Goal: Task Accomplishment & Management: Manage account settings

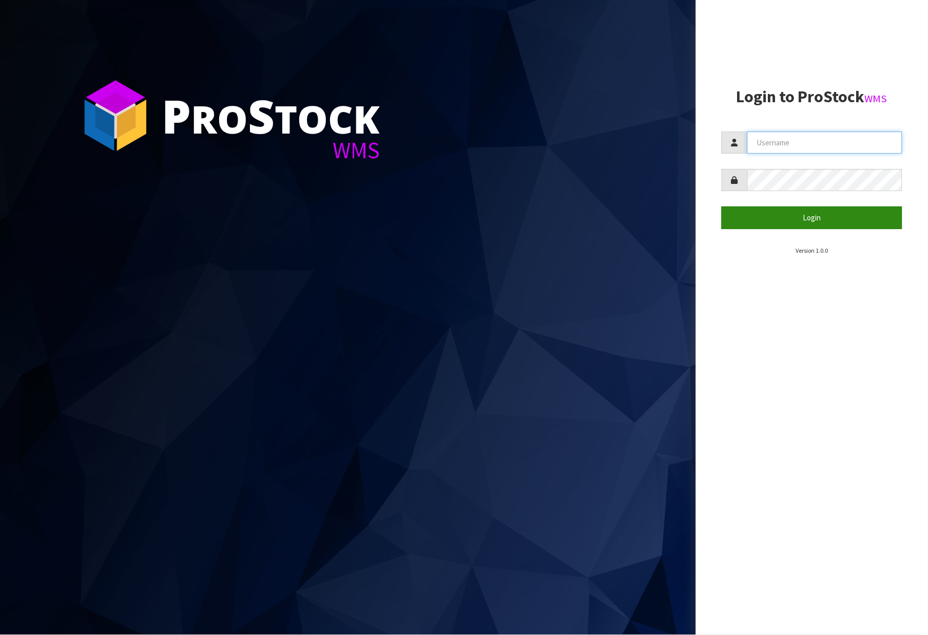
type input "[PERSON_NAME]"
drag, startPoint x: 774, startPoint y: 206, endPoint x: 774, endPoint y: 211, distance: 5.2
click at [774, 208] on button "Login" at bounding box center [812, 217] width 181 height 22
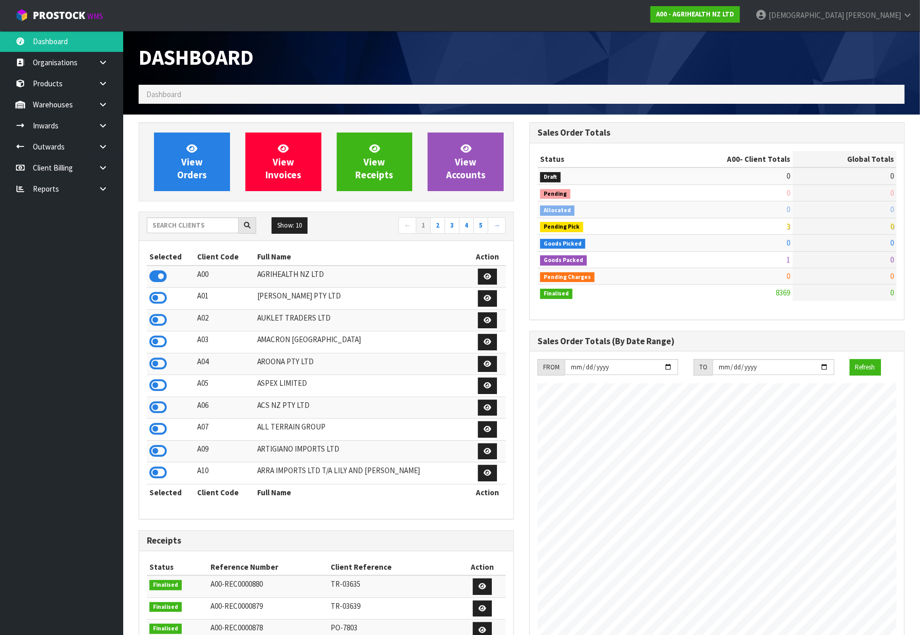
scroll to position [778, 391]
click at [73, 196] on link "Reports" at bounding box center [61, 188] width 123 height 21
click at [97, 198] on link at bounding box center [106, 188] width 33 height 21
click at [54, 227] on link "CWL" at bounding box center [61, 231] width 123 height 21
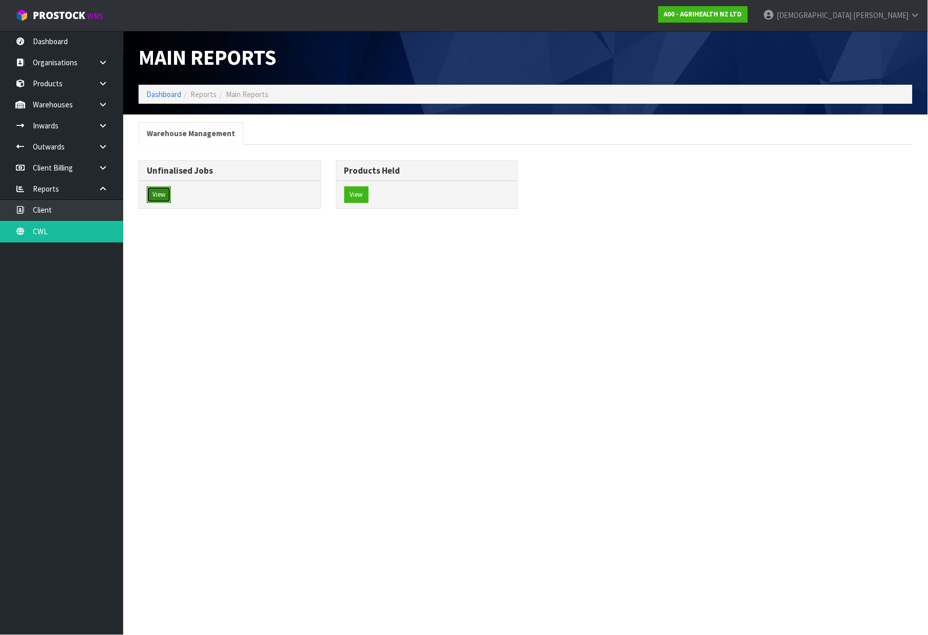
click at [147, 198] on button "View" at bounding box center [159, 194] width 24 height 16
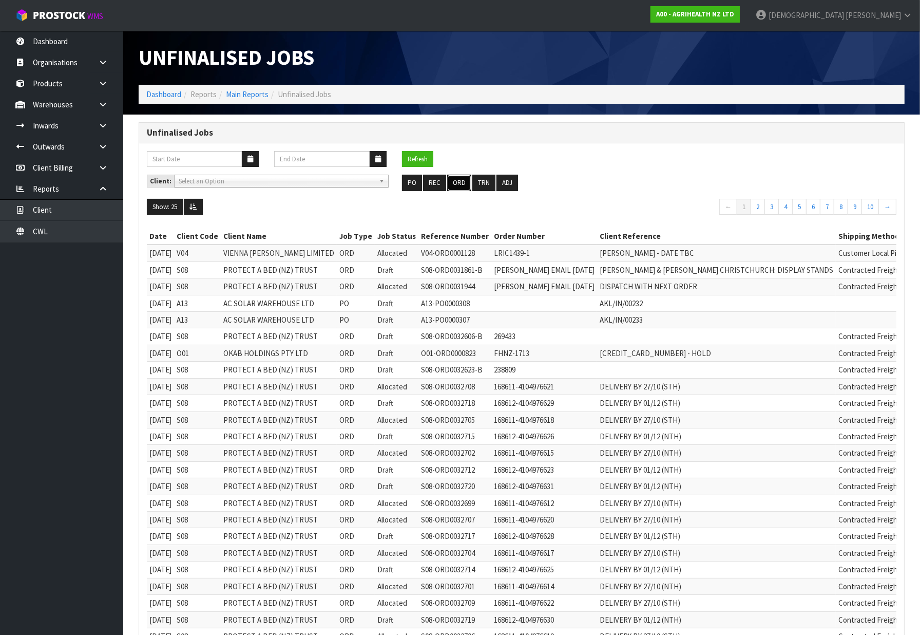
click at [457, 181] on button "ORD" at bounding box center [459, 183] width 24 height 16
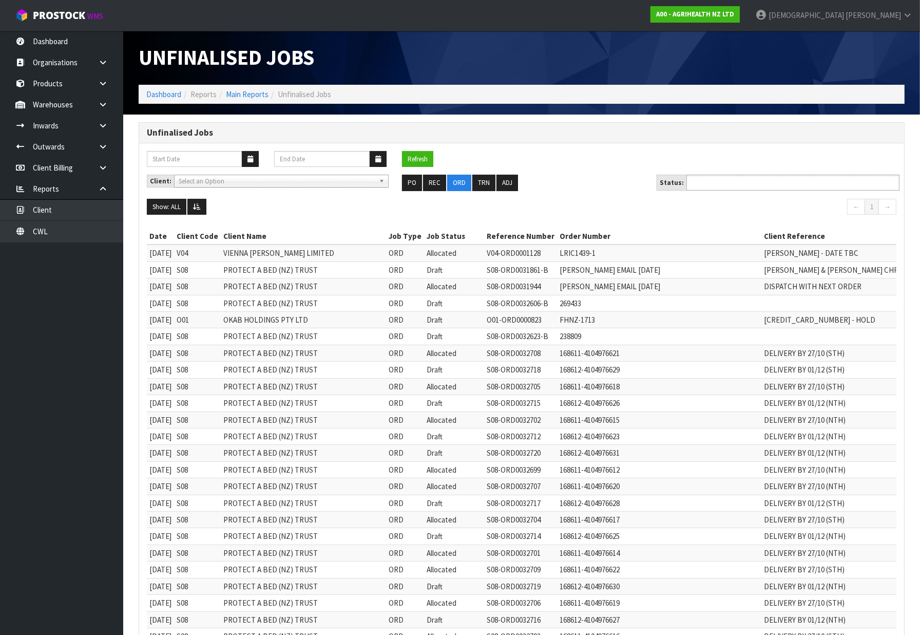
click at [768, 183] on ul at bounding box center [793, 183] width 213 height 16
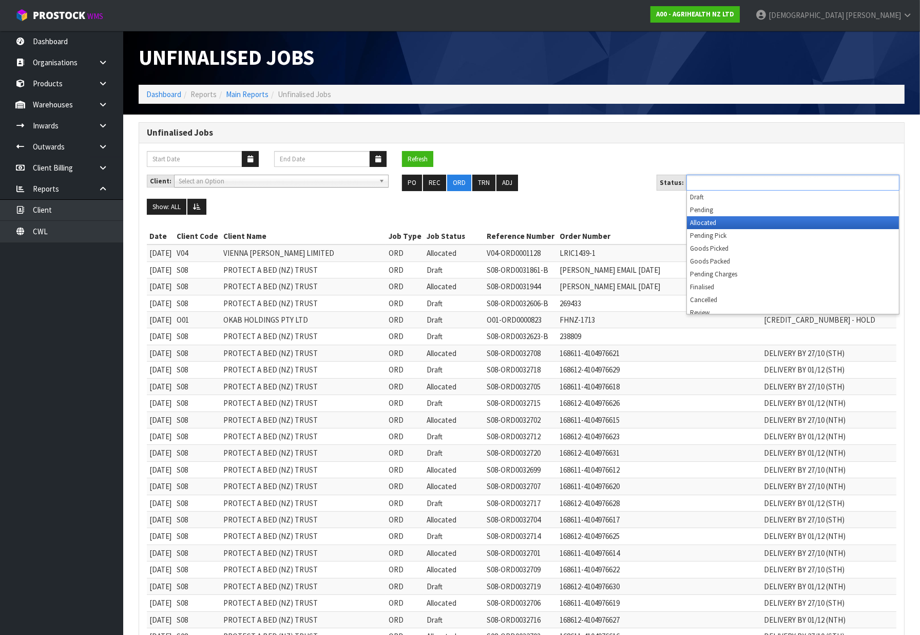
click at [735, 222] on li "Allocated" at bounding box center [793, 222] width 212 height 13
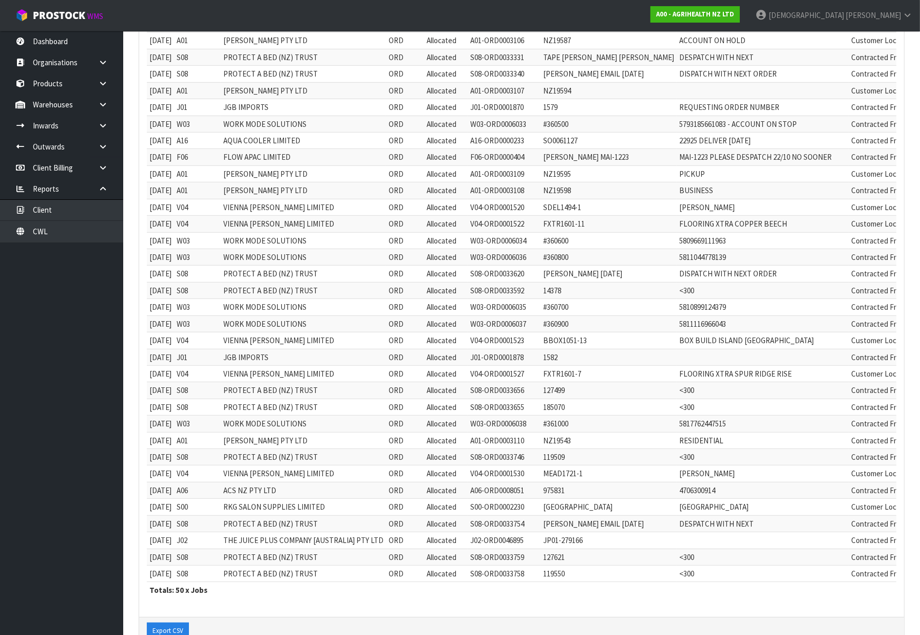
scroll to position [535, 0]
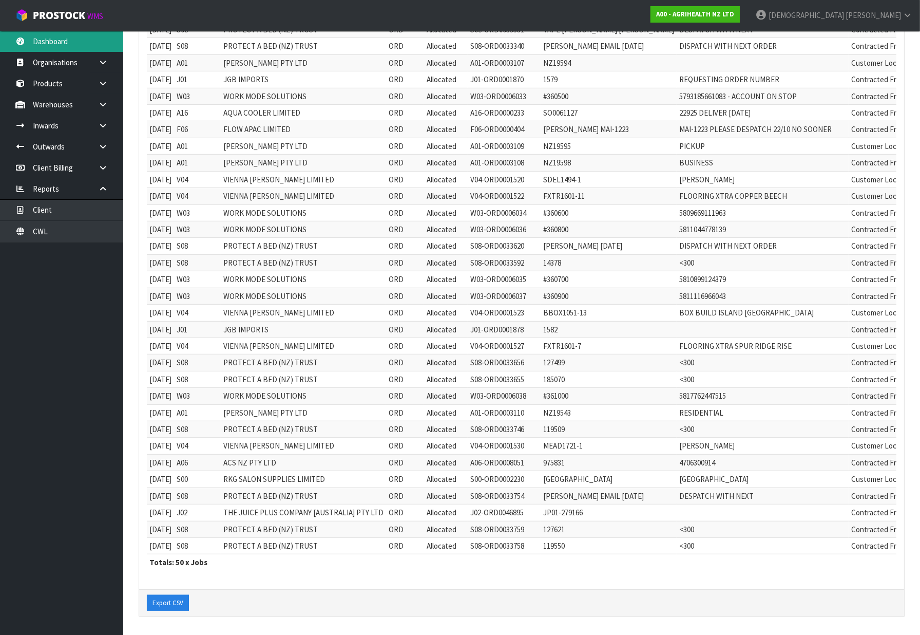
click at [68, 38] on link "Dashboard" at bounding box center [61, 41] width 123 height 21
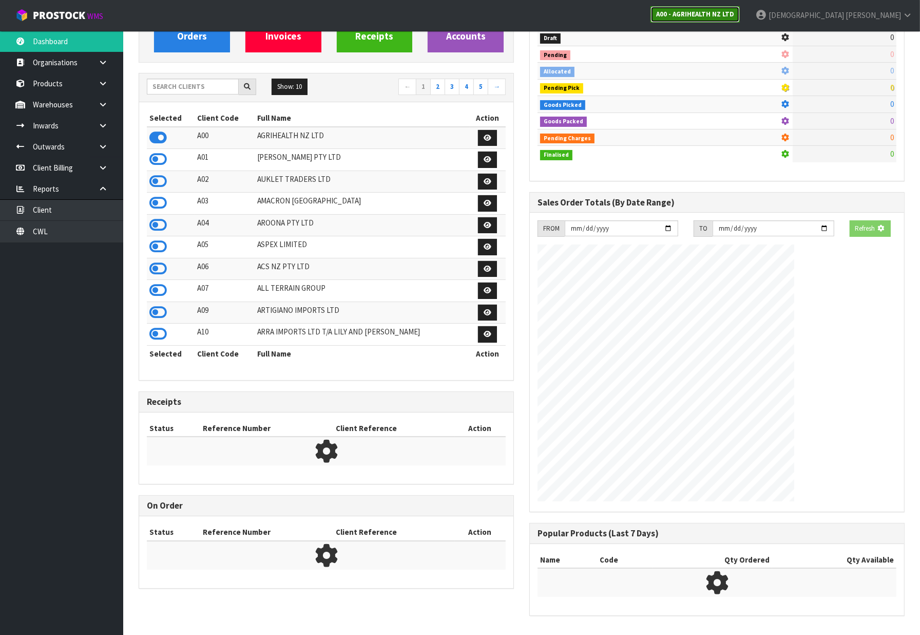
click at [734, 11] on strong "A00 - AGRIHEALTH NZ LTD" at bounding box center [695, 14] width 78 height 9
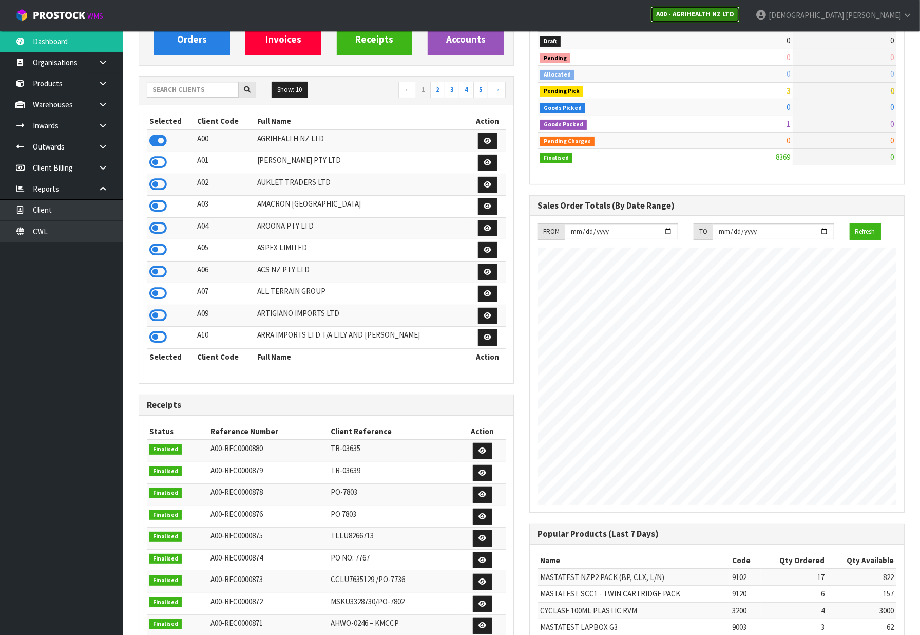
scroll to position [778, 391]
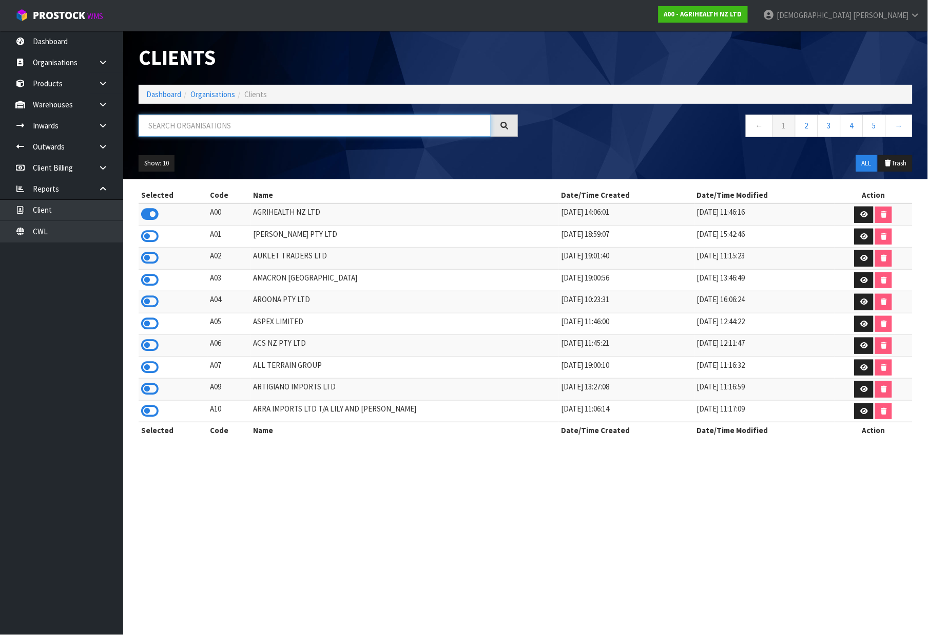
click at [196, 124] on input "text" at bounding box center [315, 126] width 353 height 22
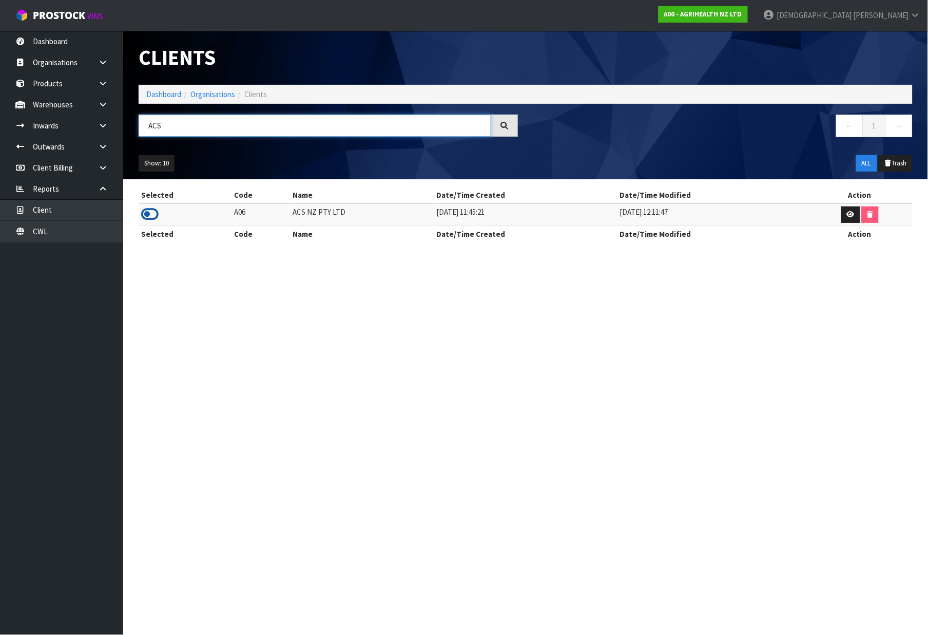
type input "ACS"
click at [147, 212] on icon at bounding box center [149, 213] width 17 height 15
click at [62, 41] on link "Dashboard" at bounding box center [61, 41] width 123 height 21
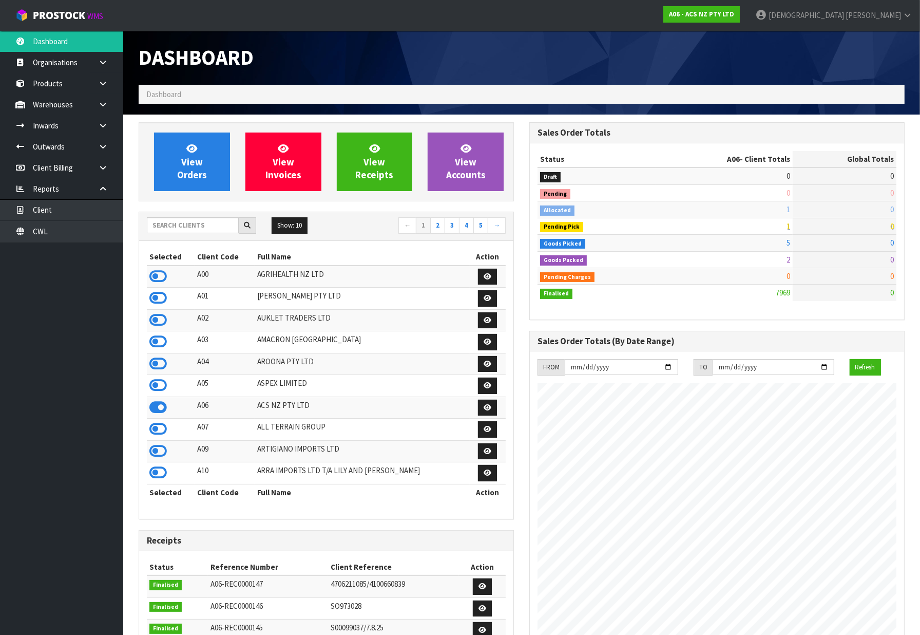
scroll to position [778, 391]
click at [175, 91] on span "Dashboard" at bounding box center [163, 94] width 35 height 10
click at [185, 168] on span "View Orders" at bounding box center [192, 161] width 30 height 39
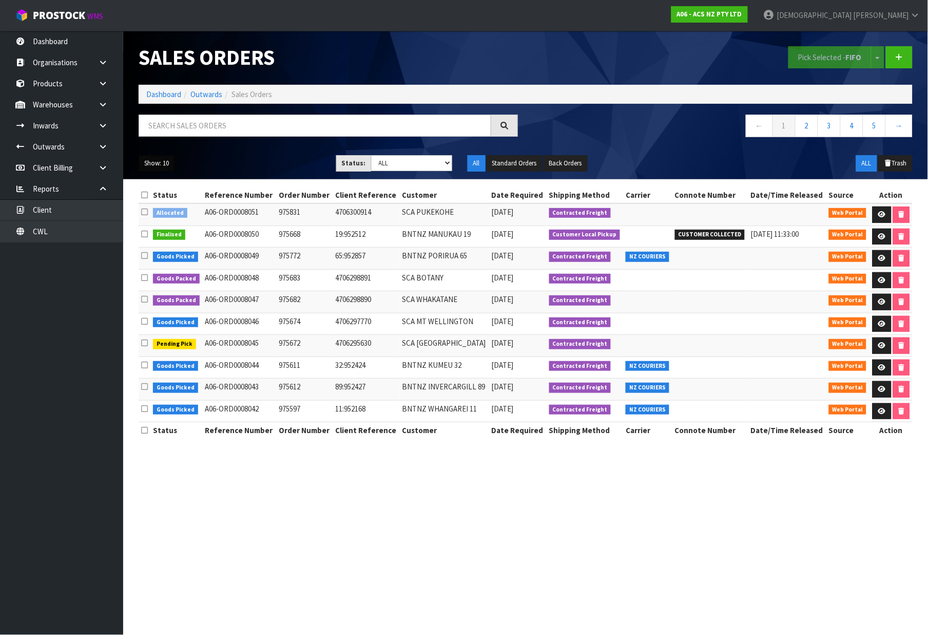
click at [165, 158] on button "Show: 10" at bounding box center [157, 163] width 36 height 16
click at [169, 208] on link "25" at bounding box center [179, 210] width 81 height 14
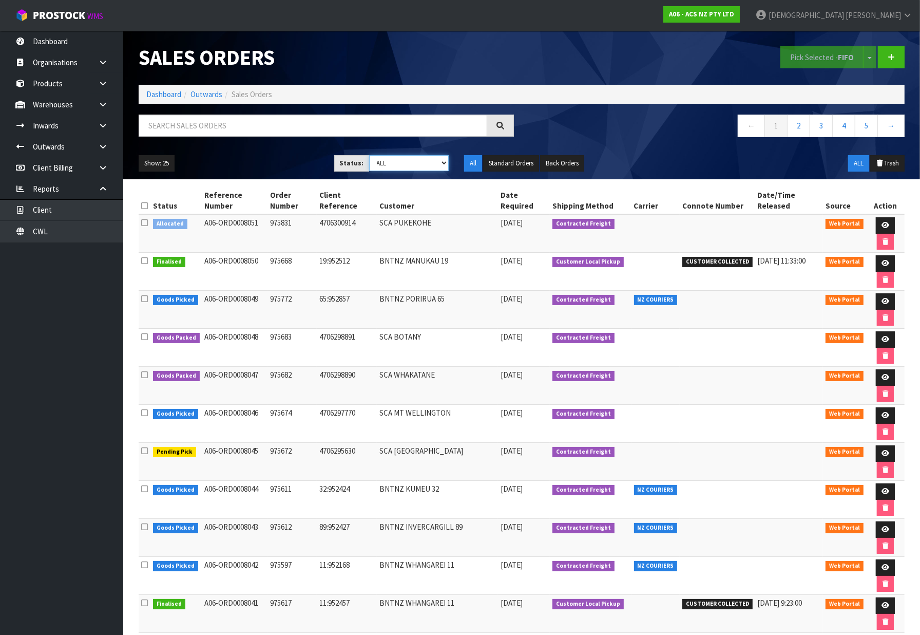
click at [442, 167] on select "Draft Pending Allocated Pending Pick Goods Picked Goods Packed Pending Charges …" at bounding box center [409, 163] width 80 height 16
click at [369, 155] on select "Draft Pending Allocated Pending Pick Goods Picked Goods Packed Pending Charges …" at bounding box center [409, 163] width 80 height 16
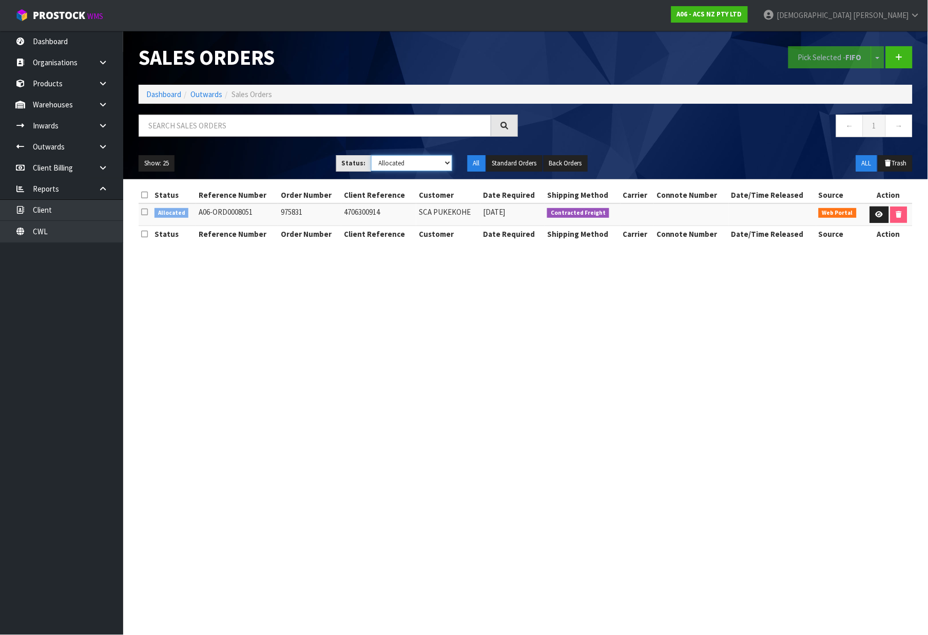
click at [448, 170] on select "Draft Pending Allocated Pending Pick Goods Picked Goods Packed Pending Charges …" at bounding box center [411, 163] width 81 height 16
click at [371, 155] on select "Draft Pending Allocated Pending Pick Goods Picked Goods Packed Pending Charges …" at bounding box center [411, 163] width 81 height 16
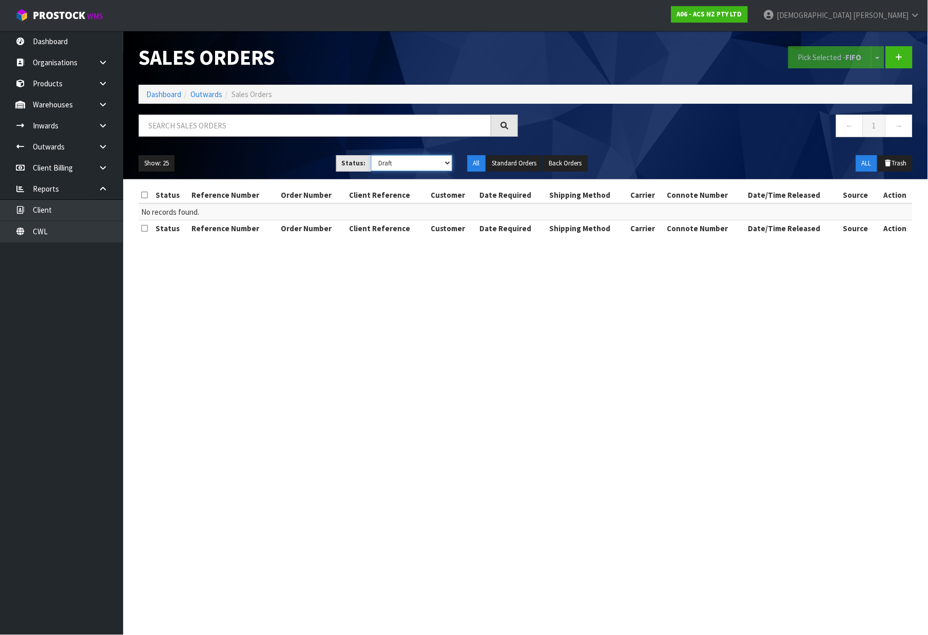
click at [444, 158] on select "Draft Pending Allocated Pending Pick Goods Picked Goods Packed Pending Charges …" at bounding box center [411, 163] width 81 height 16
select select "string:ALL"
click at [371, 155] on select "Draft Pending Allocated Pending Pick Goods Picked Goods Packed Pending Charges …" at bounding box center [411, 163] width 81 height 16
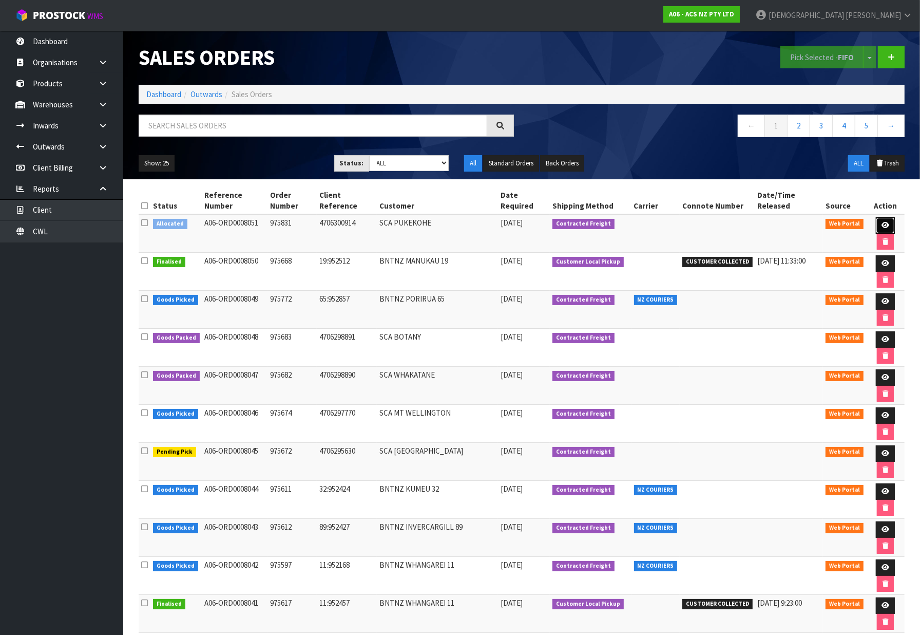
click at [882, 224] on icon at bounding box center [886, 225] width 8 height 7
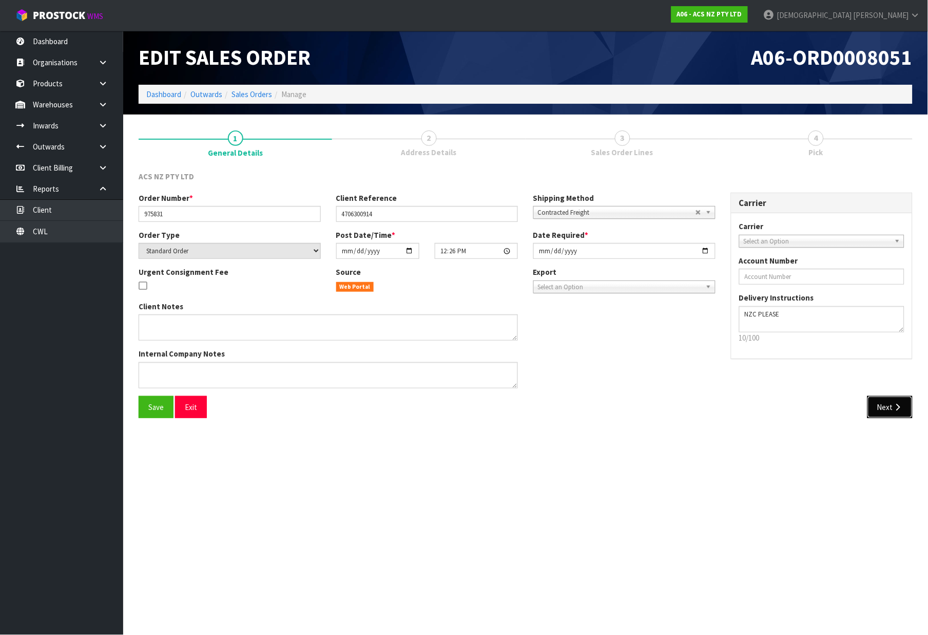
click at [882, 404] on button "Next" at bounding box center [890, 407] width 45 height 22
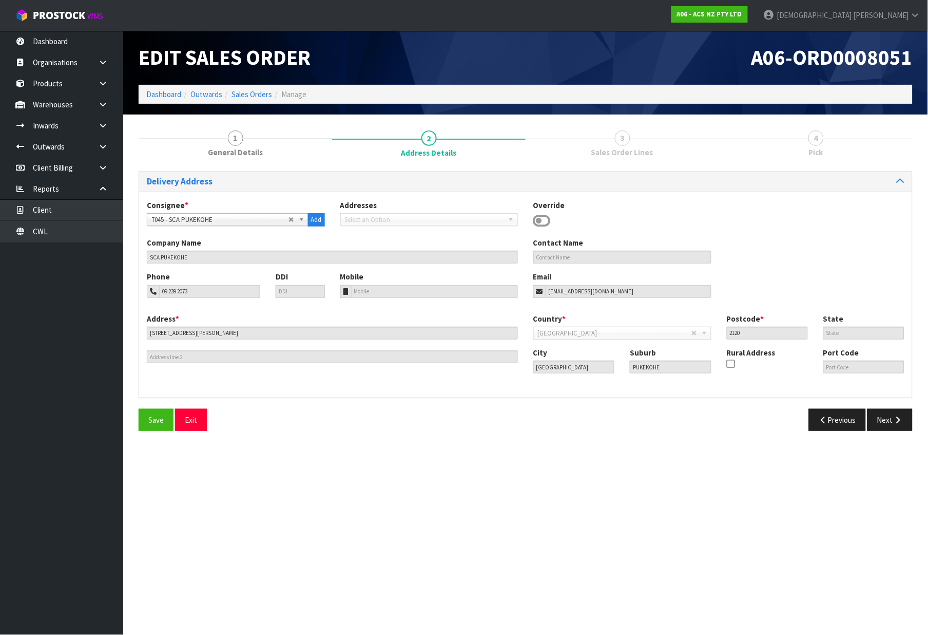
click at [629, 144] on link "3 Sales Order Lines" at bounding box center [623, 142] width 194 height 41
click at [884, 424] on button "Next" at bounding box center [890, 420] width 45 height 22
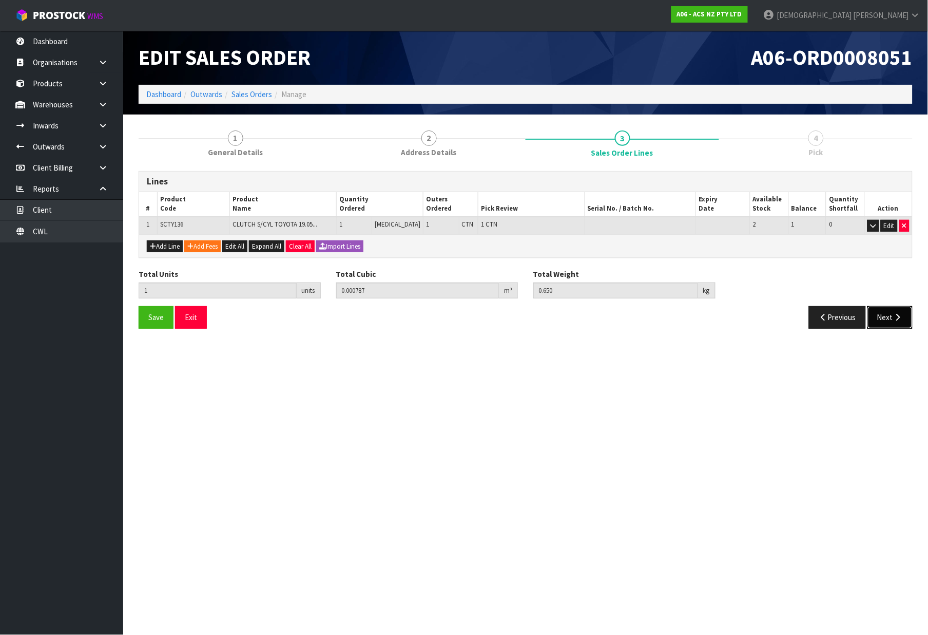
click at [907, 317] on button "Next" at bounding box center [890, 317] width 45 height 22
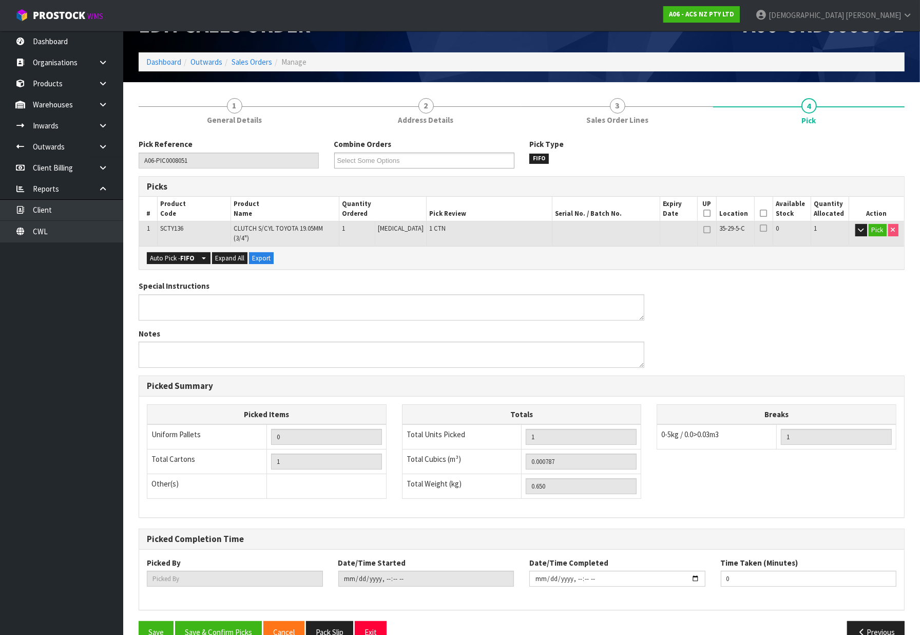
scroll to position [49, 0]
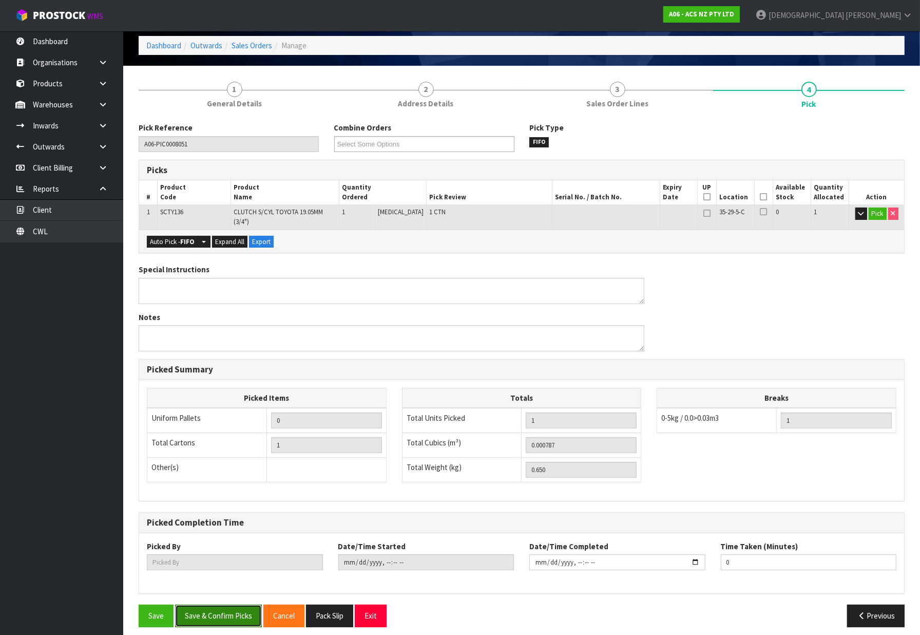
click at [226, 604] on button "Save & Confirm Picks" at bounding box center [218, 615] width 87 height 22
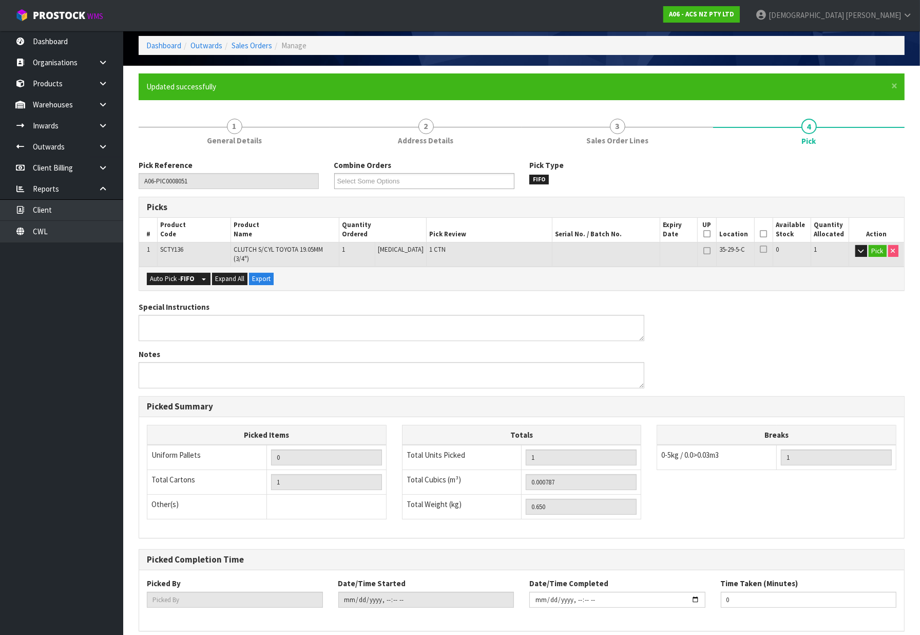
scroll to position [0, 0]
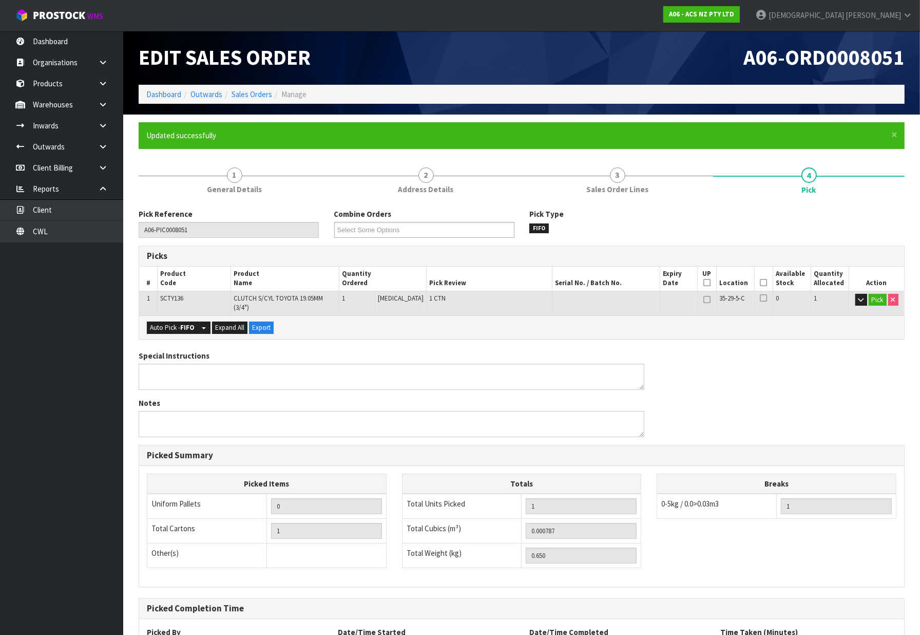
type input "[PERSON_NAME]"
type input "[DATE]T13:44:28"
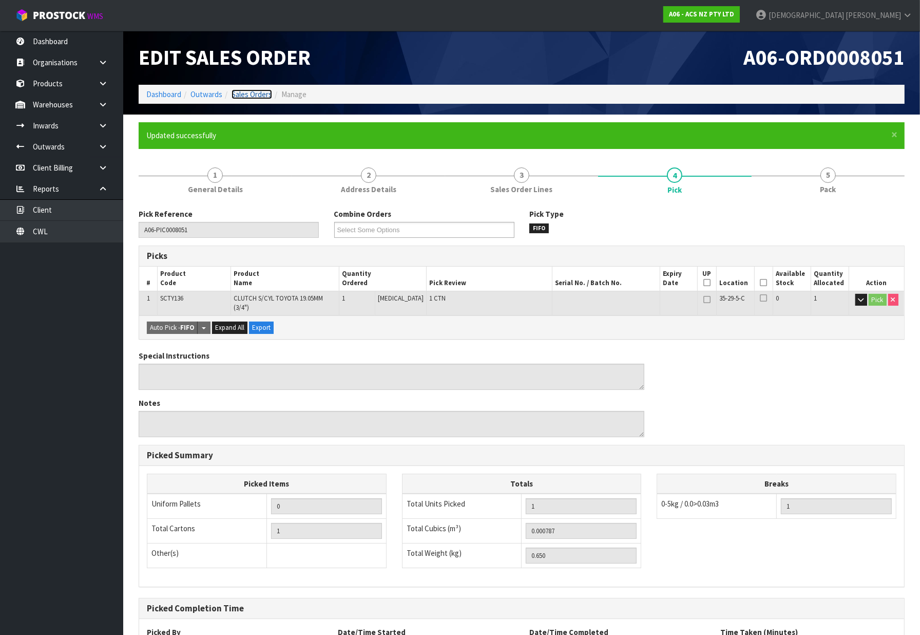
click at [249, 98] on link "Sales Orders" at bounding box center [252, 94] width 41 height 10
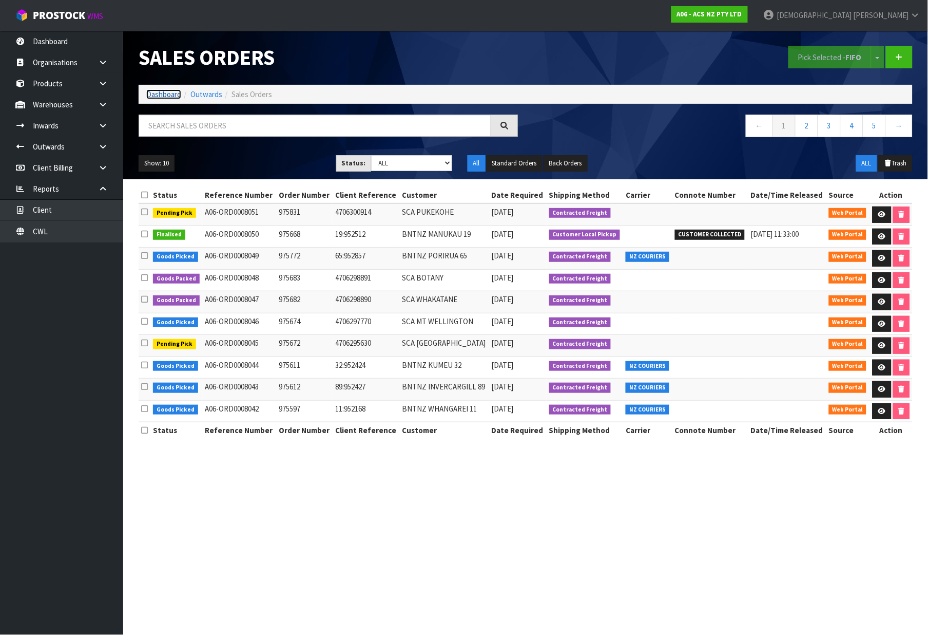
click at [179, 95] on link "Dashboard" at bounding box center [163, 94] width 35 height 10
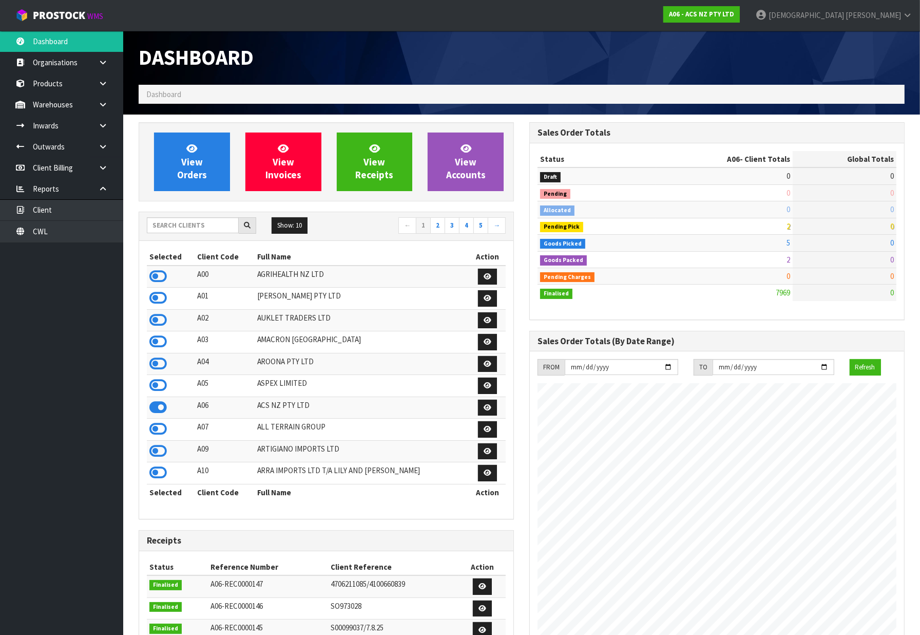
scroll to position [778, 391]
click at [198, 158] on span "View Orders" at bounding box center [192, 161] width 30 height 39
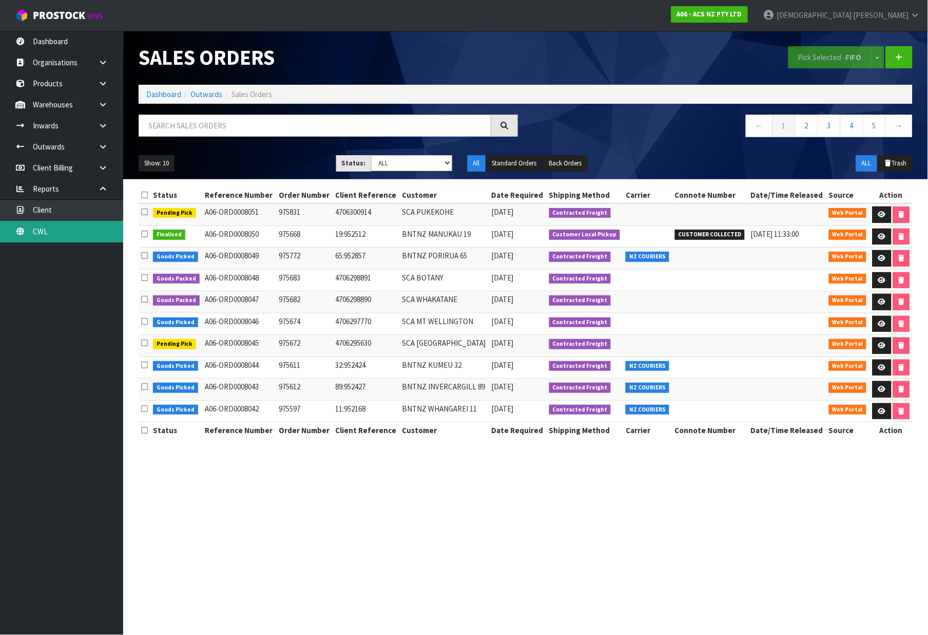
click at [58, 237] on link "CWL" at bounding box center [61, 231] width 123 height 21
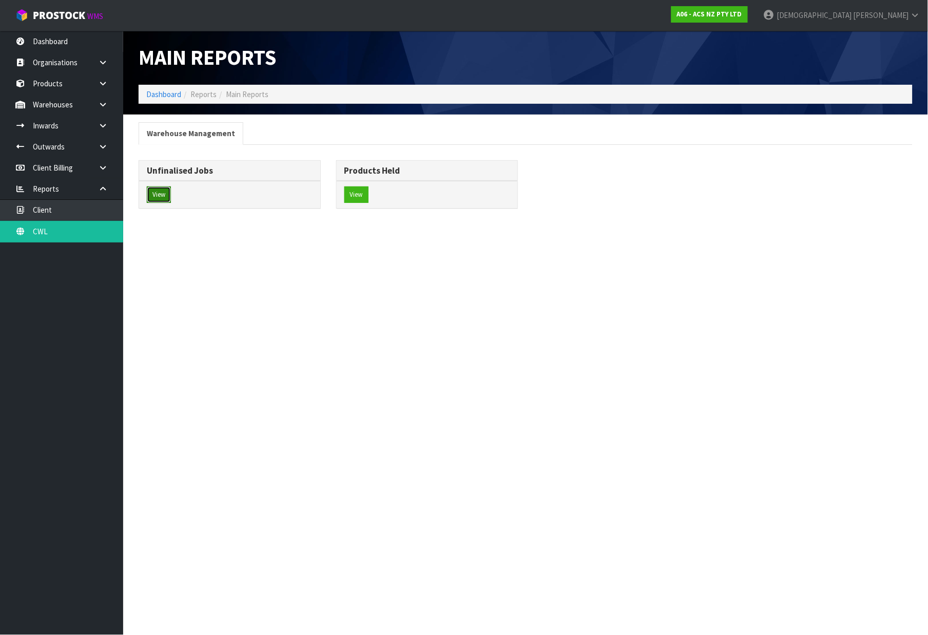
click at [161, 193] on button "View" at bounding box center [159, 194] width 24 height 16
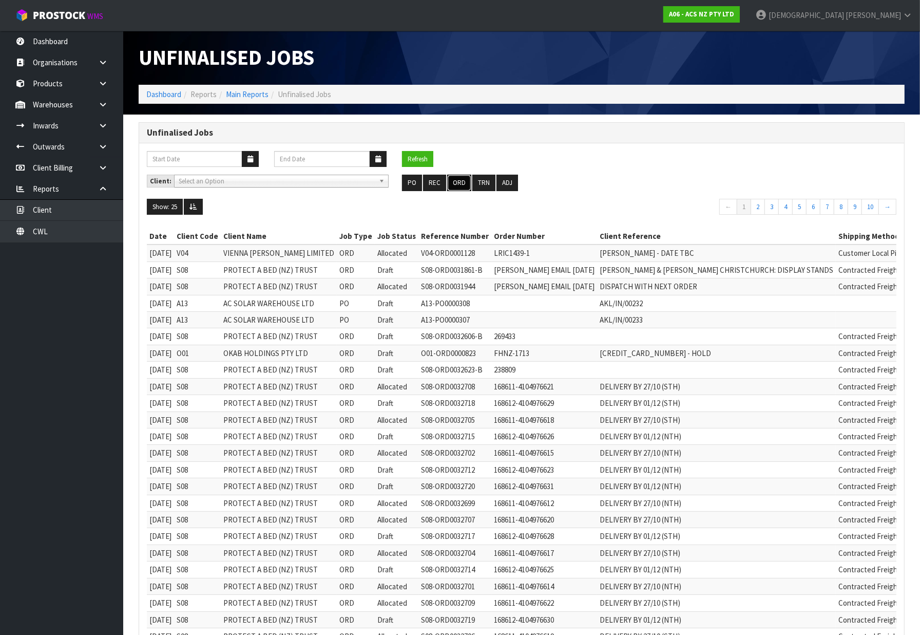
click at [461, 181] on button "ORD" at bounding box center [459, 183] width 24 height 16
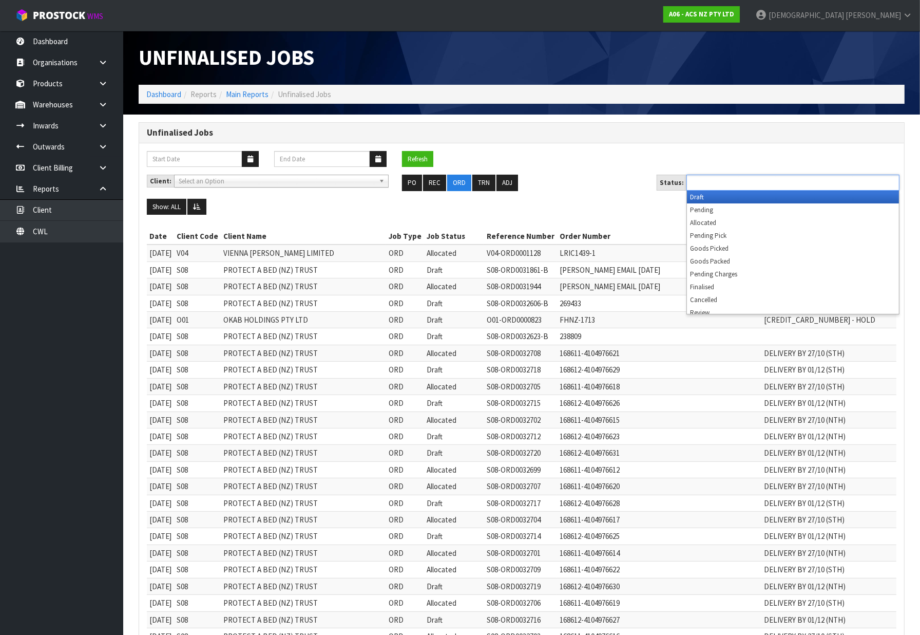
click at [838, 178] on ul at bounding box center [793, 183] width 213 height 16
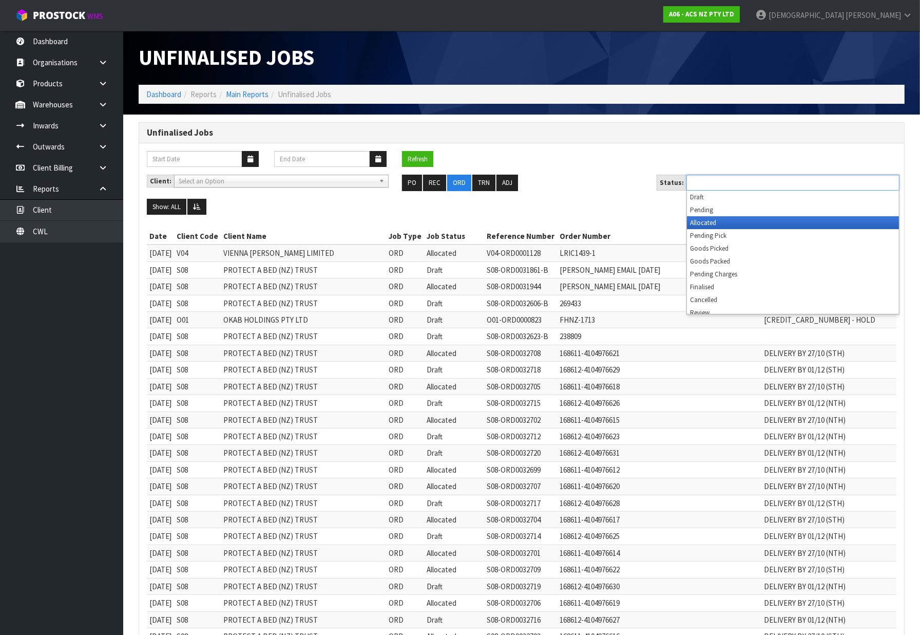
click at [712, 219] on li "Allocated" at bounding box center [793, 222] width 212 height 13
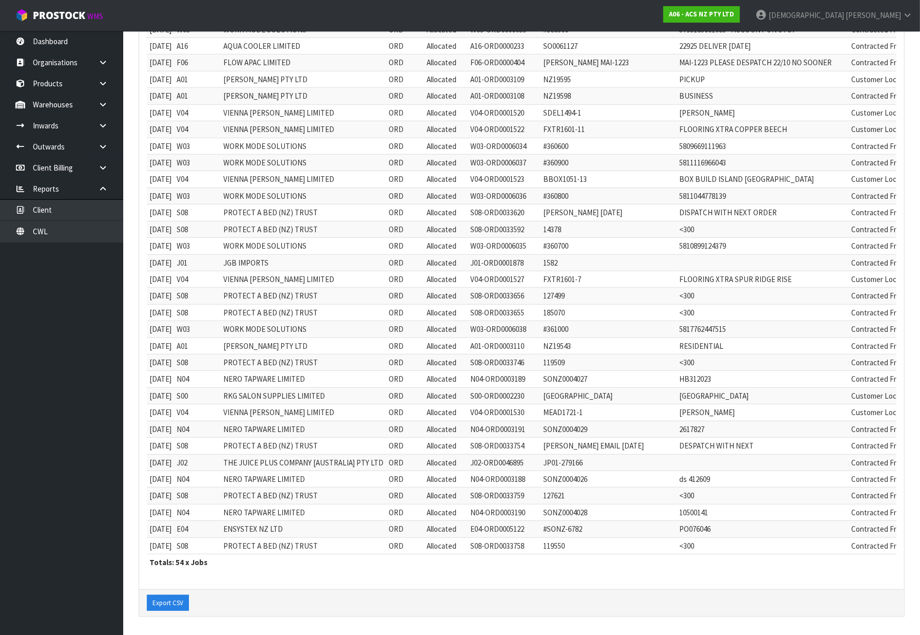
click at [748, 3] on div "A06 - ACS NZ PTY LTD" at bounding box center [702, 14] width 92 height 29
click at [734, 11] on strong "A06 - ACS NZ PTY LTD" at bounding box center [701, 14] width 65 height 9
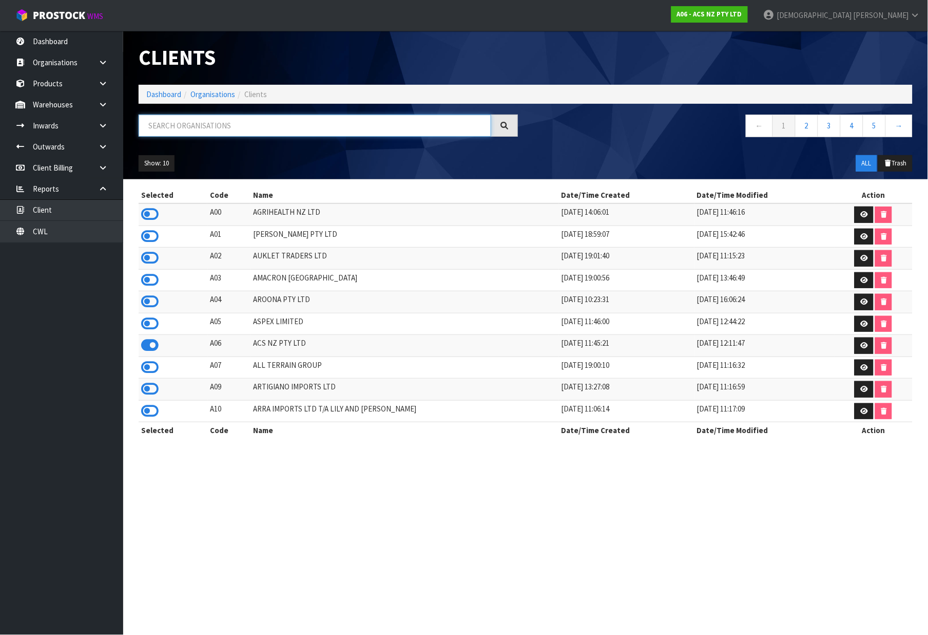
click at [188, 127] on input "text" at bounding box center [315, 126] width 353 height 22
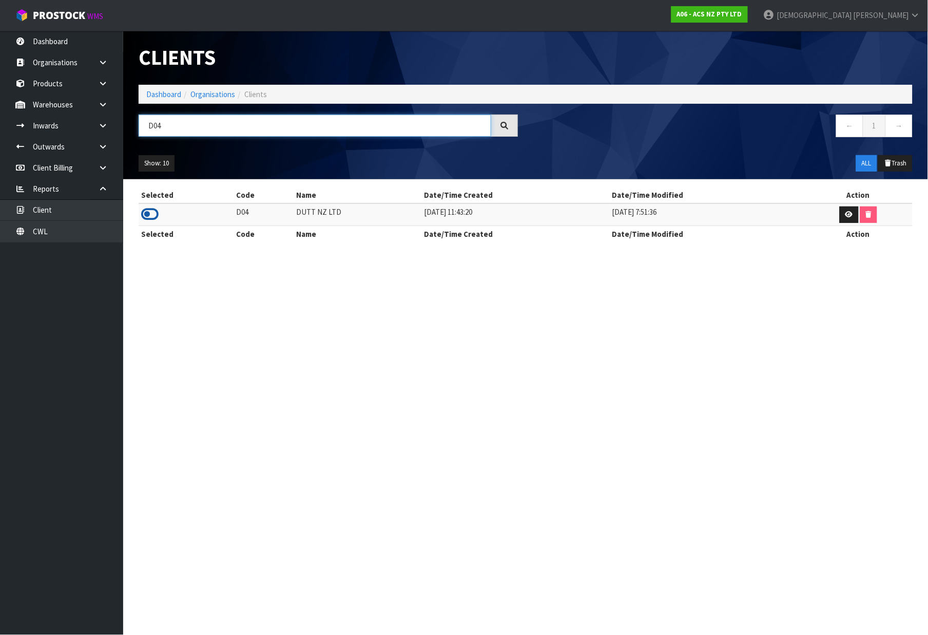
type input "D04"
click at [150, 216] on icon at bounding box center [149, 213] width 17 height 15
click at [55, 89] on link "Products" at bounding box center [61, 83] width 123 height 21
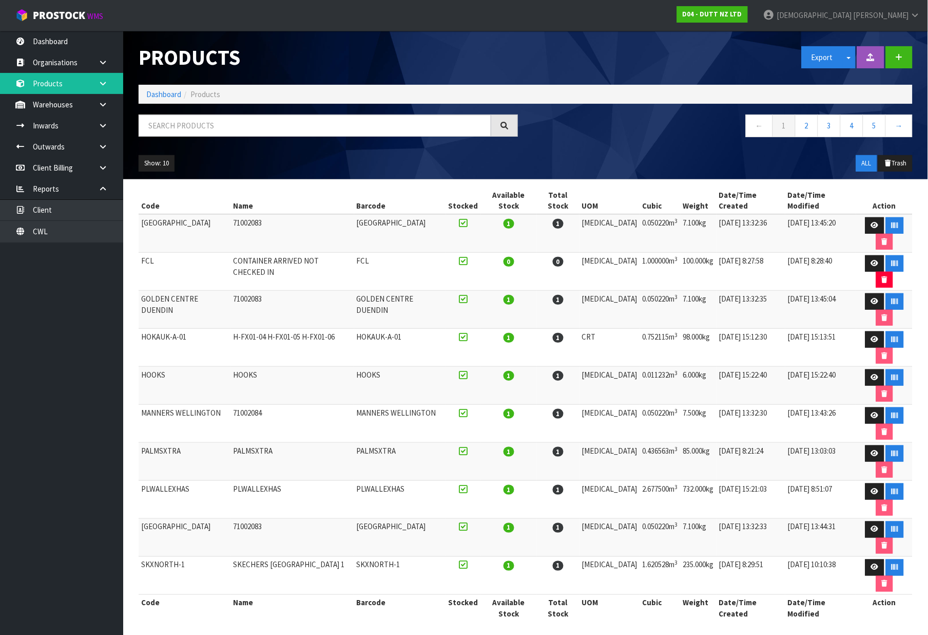
click at [108, 88] on link at bounding box center [106, 83] width 33 height 21
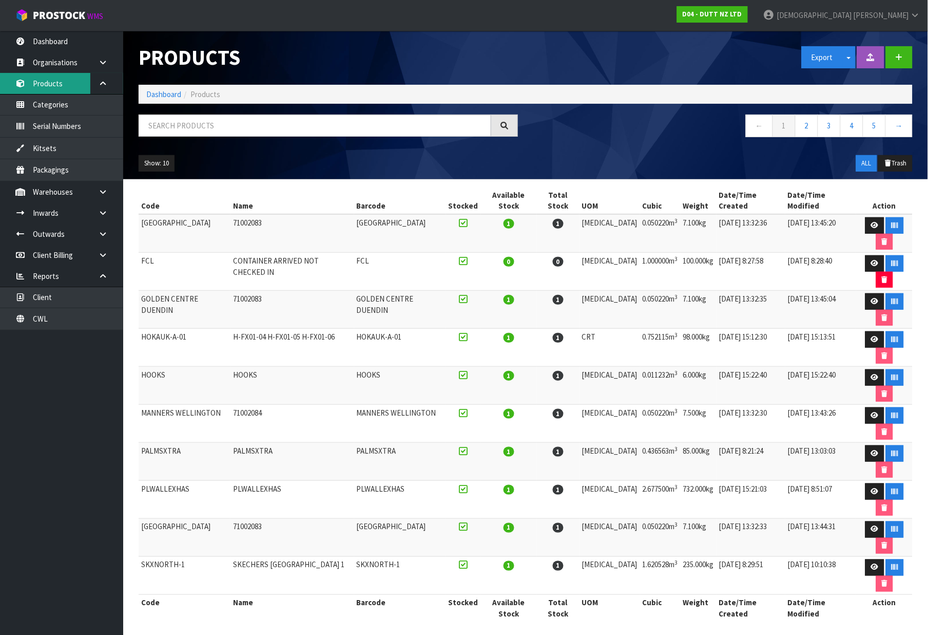
click at [64, 83] on link "Products" at bounding box center [61, 83] width 123 height 21
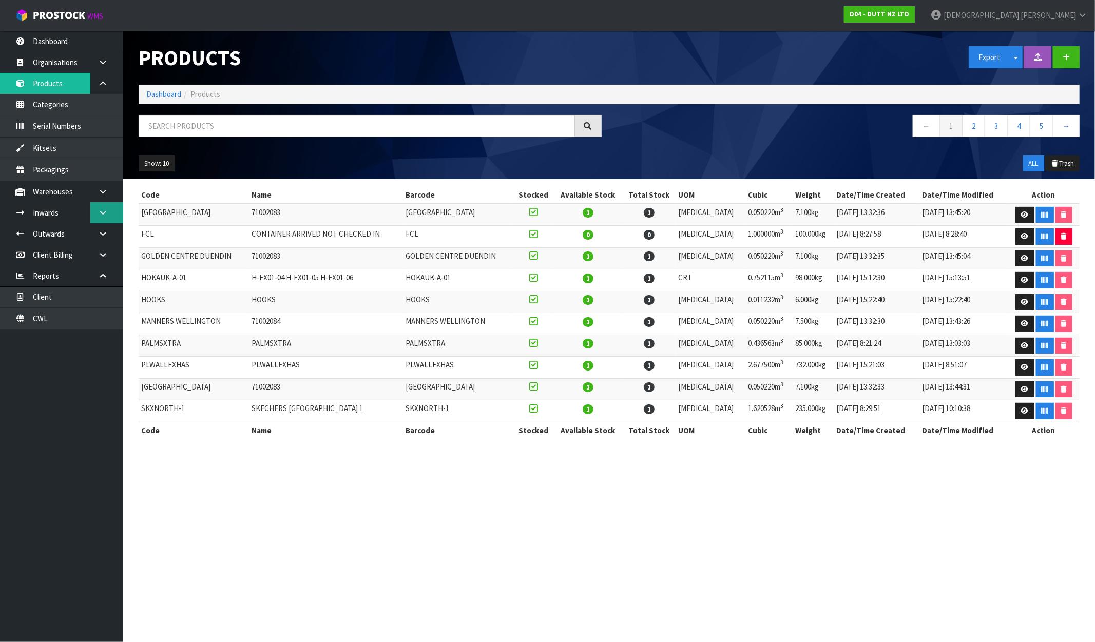
click at [108, 211] on link at bounding box center [106, 212] width 33 height 21
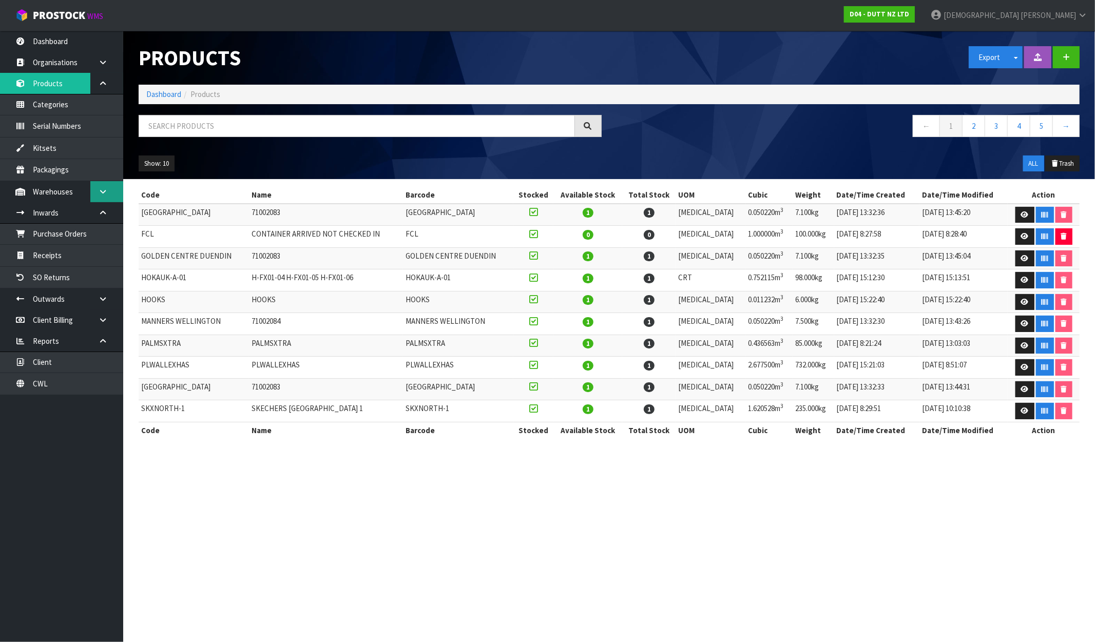
click at [108, 187] on link at bounding box center [106, 191] width 33 height 21
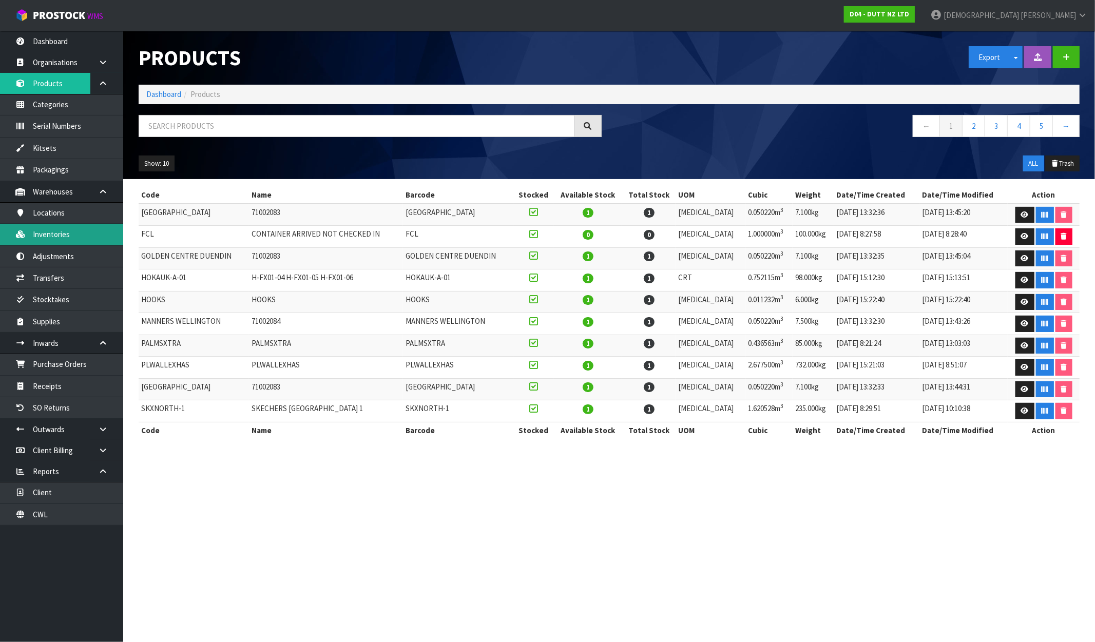
click at [63, 234] on link "Inventories" at bounding box center [61, 234] width 123 height 21
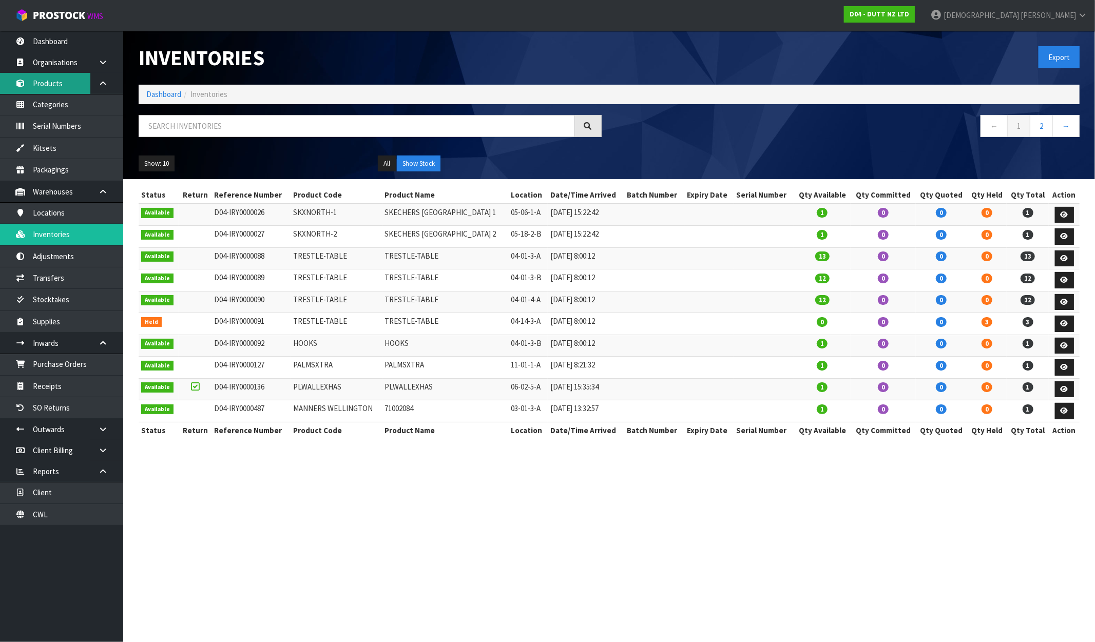
click at [74, 84] on link "Products" at bounding box center [61, 83] width 123 height 21
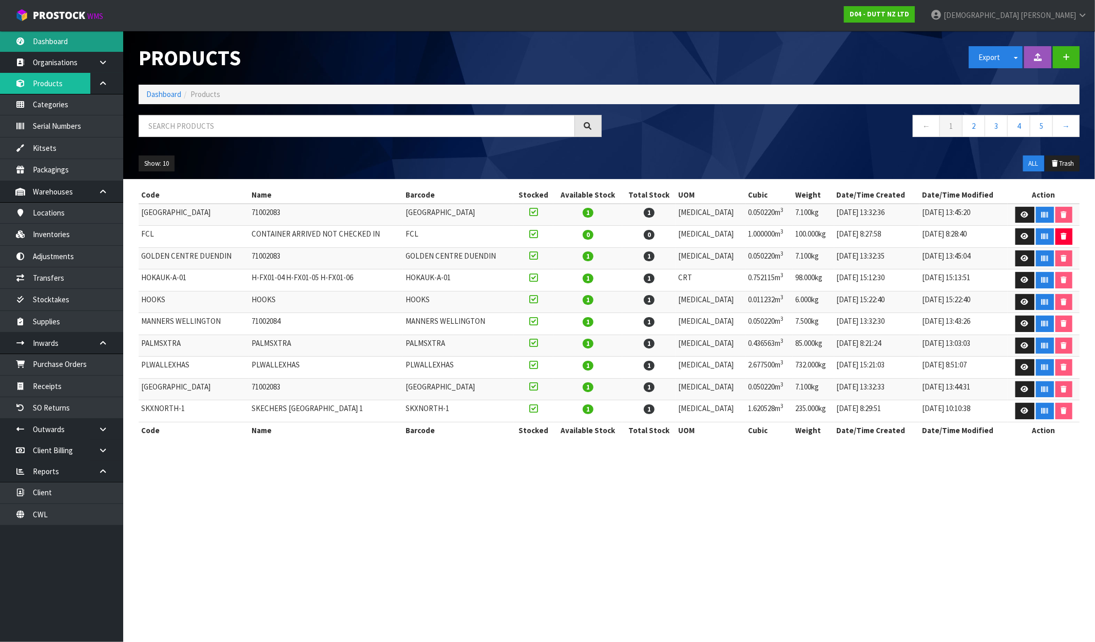
click at [69, 37] on link "Dashboard" at bounding box center [61, 41] width 123 height 21
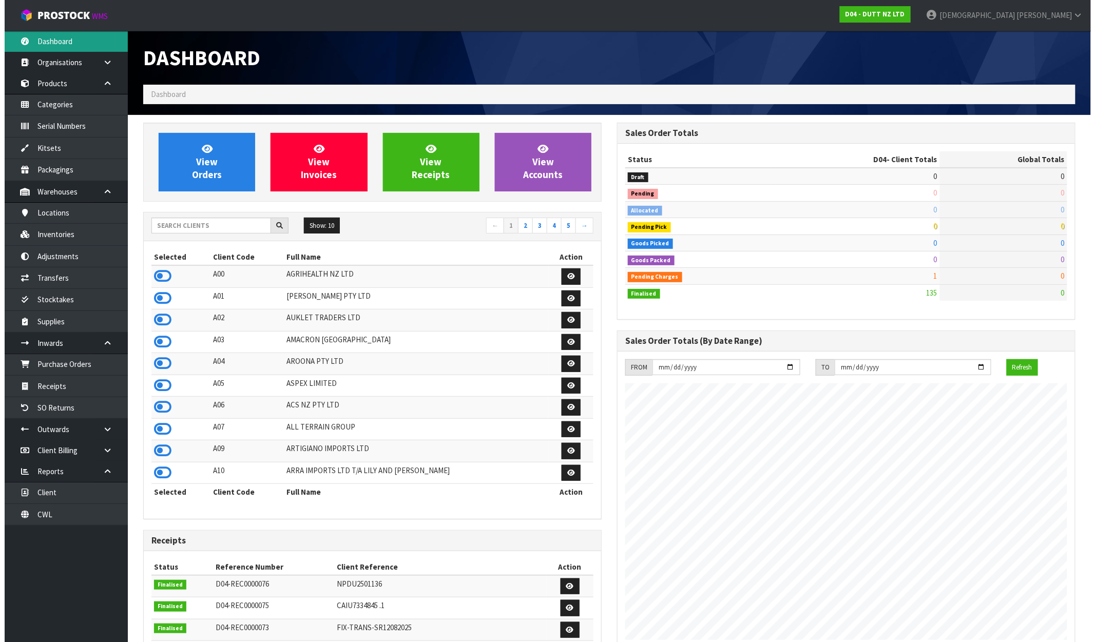
scroll to position [822, 474]
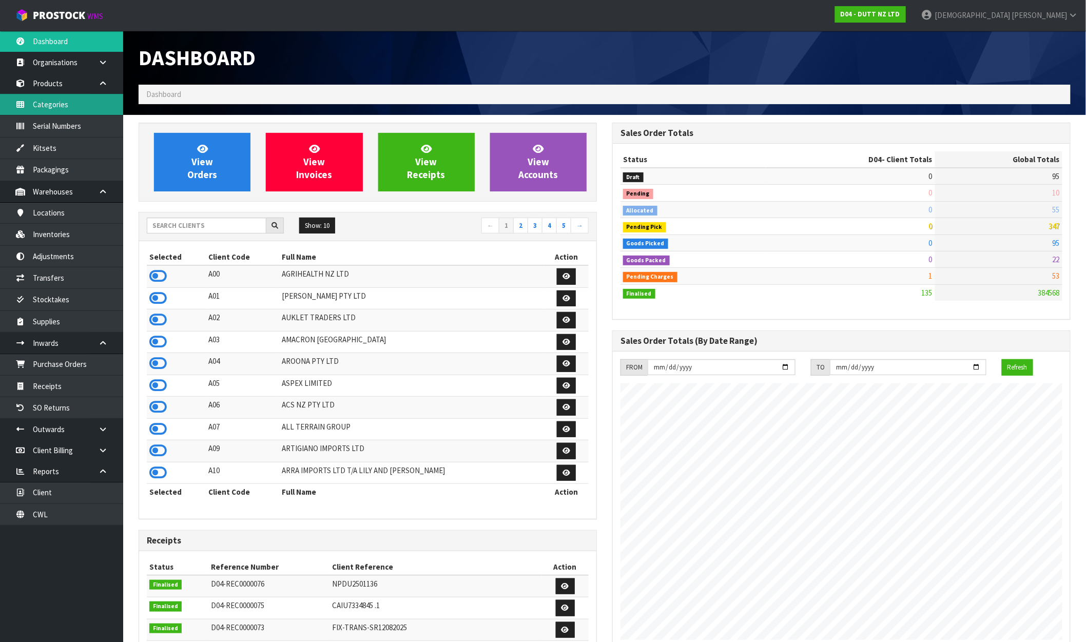
click at [62, 103] on link "Categories" at bounding box center [61, 104] width 123 height 21
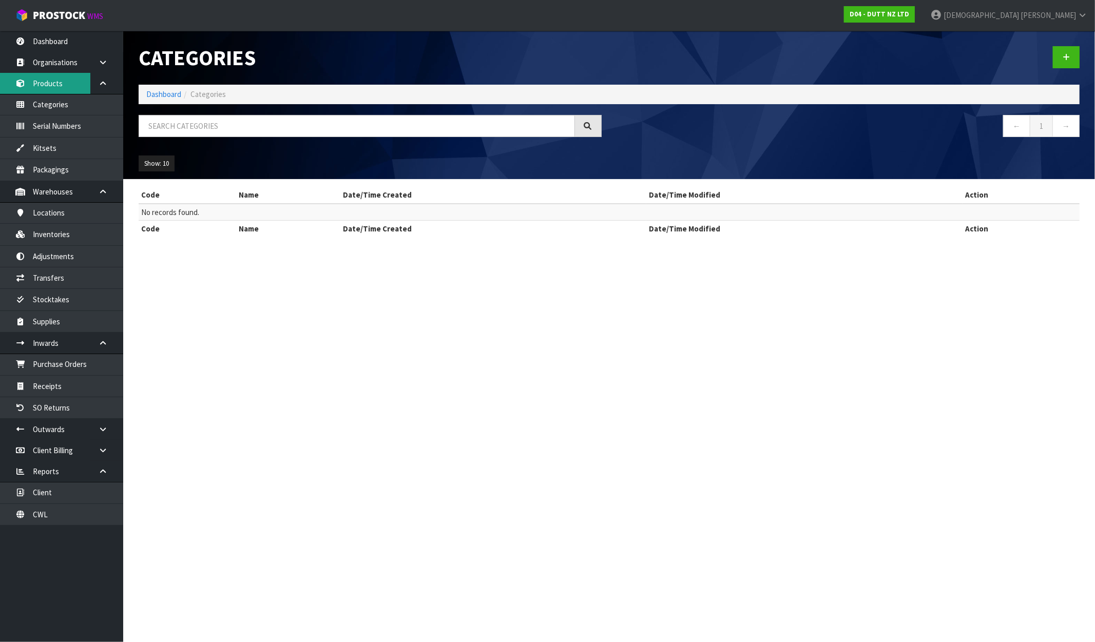
click at [64, 85] on link "Products" at bounding box center [61, 83] width 123 height 21
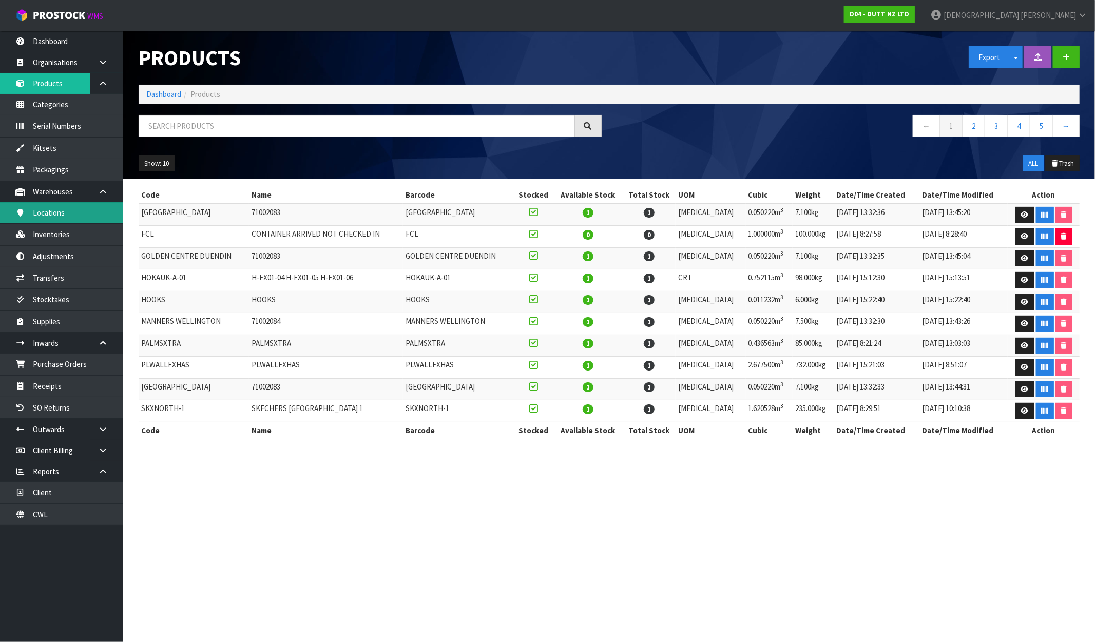
click at [60, 208] on link "Locations" at bounding box center [61, 212] width 123 height 21
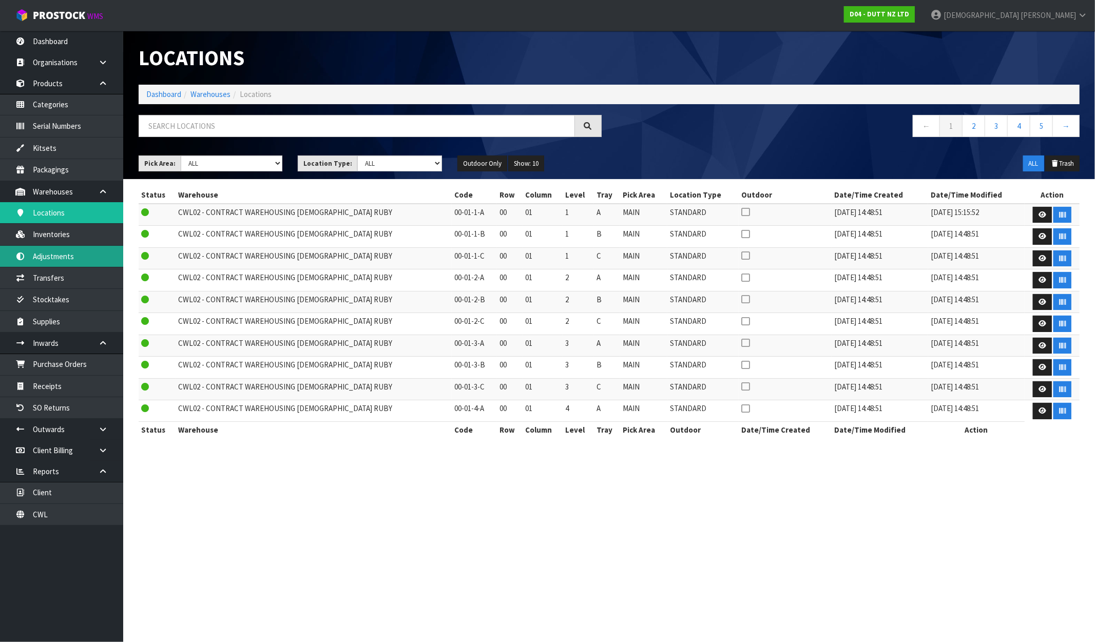
click at [59, 265] on link "Adjustments" at bounding box center [61, 256] width 123 height 21
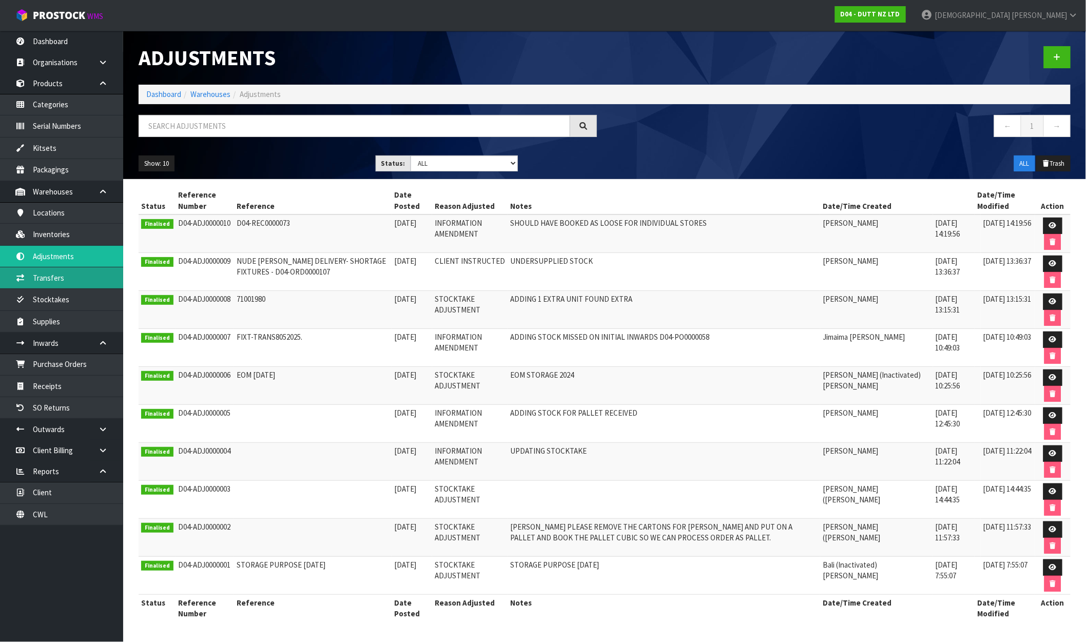
click at [62, 283] on link "Transfers" at bounding box center [61, 278] width 123 height 21
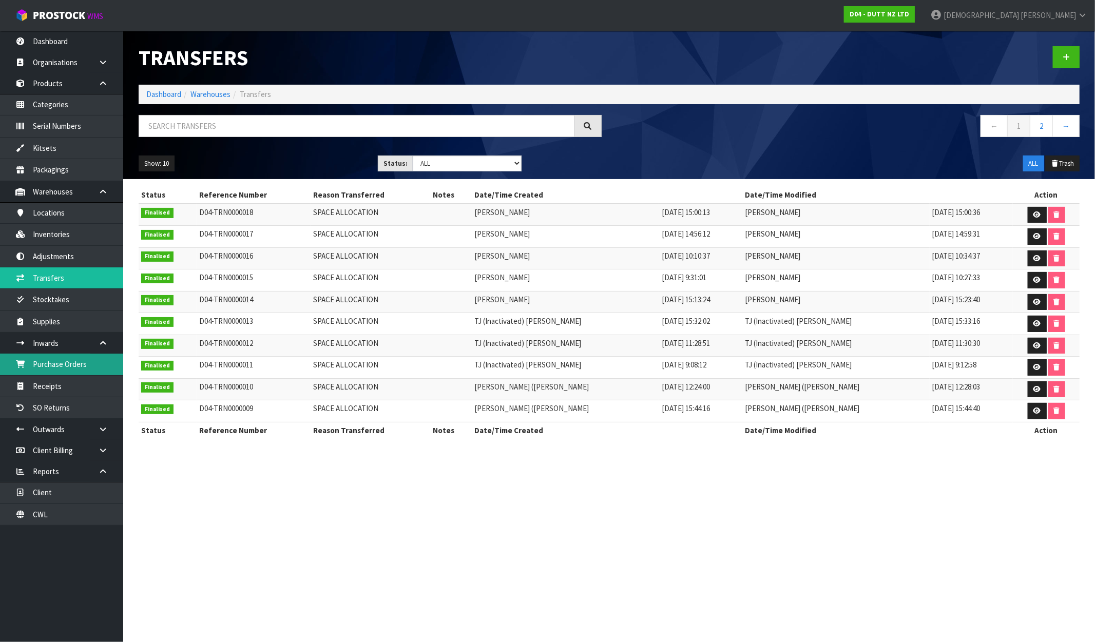
click at [57, 369] on link "Purchase Orders" at bounding box center [61, 364] width 123 height 21
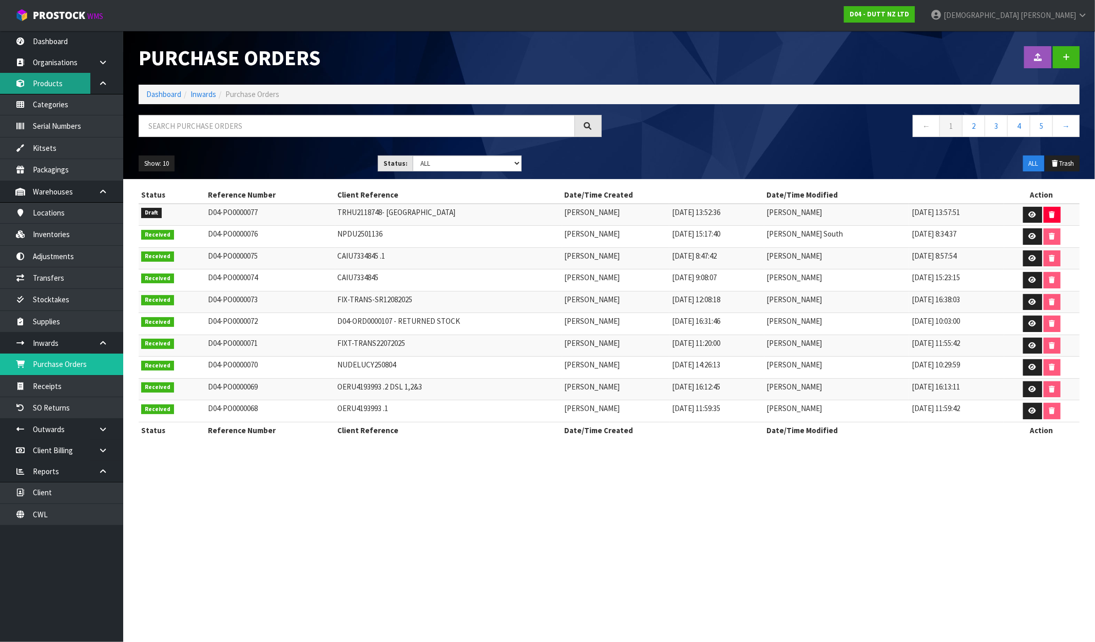
click at [69, 90] on link "Products" at bounding box center [61, 83] width 123 height 21
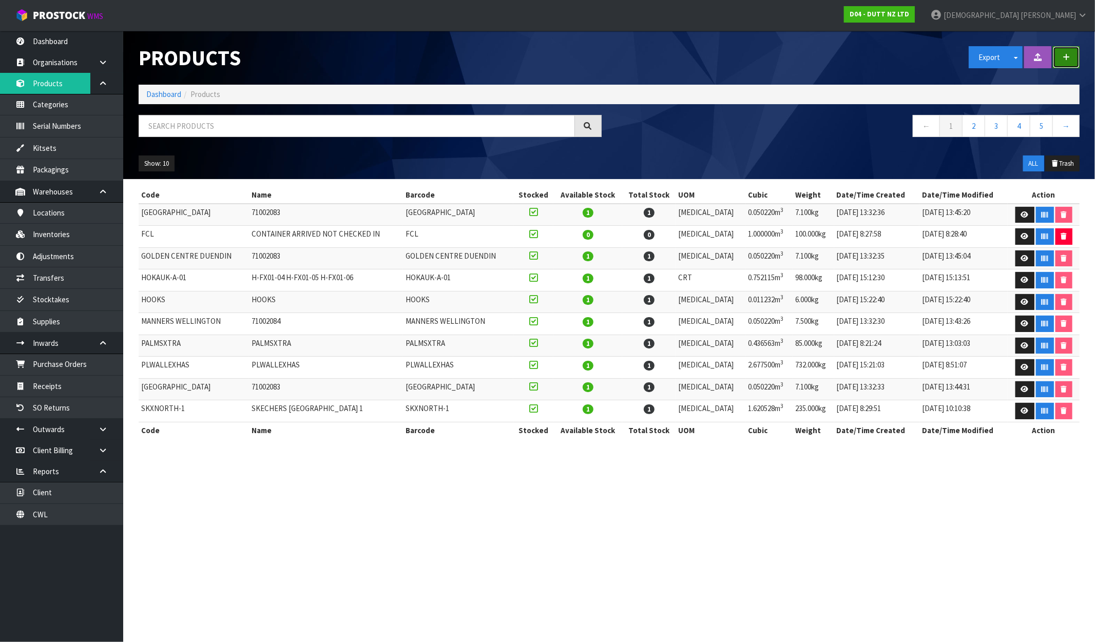
click at [928, 56] on button "button" at bounding box center [1066, 57] width 27 height 22
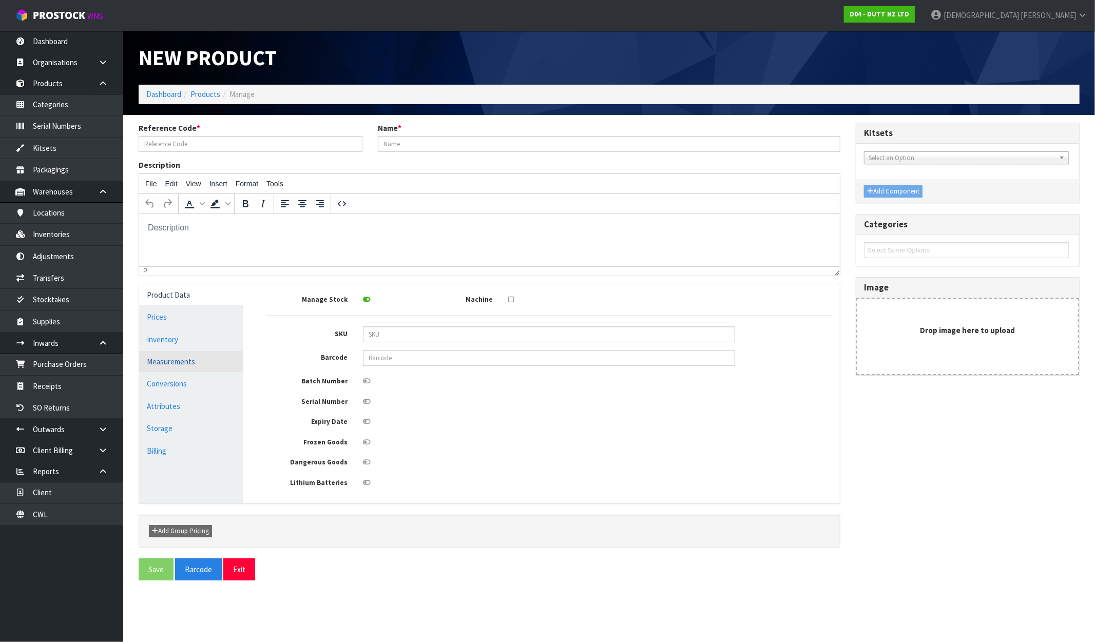
click at [158, 362] on link "Measurements" at bounding box center [191, 361] width 104 height 21
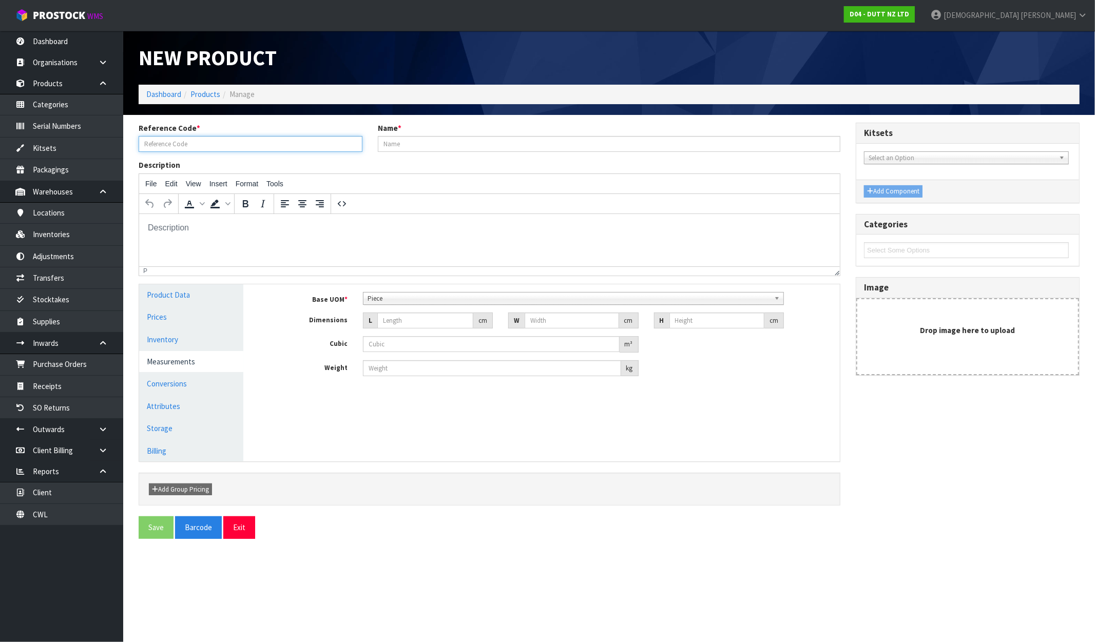
click at [183, 142] on input "text" at bounding box center [251, 144] width 224 height 16
drag, startPoint x: 212, startPoint y: 146, endPoint x: 127, endPoint y: 142, distance: 84.8
click at [127, 142] on section "Reference Code * UGG-QT-02 - PALLET 2 Name * Description File Edit View Insert …" at bounding box center [609, 335] width 972 height 440
type input "UGG-QT-02 - PALLET 2"
click at [455, 141] on input "text" at bounding box center [609, 144] width 463 height 16
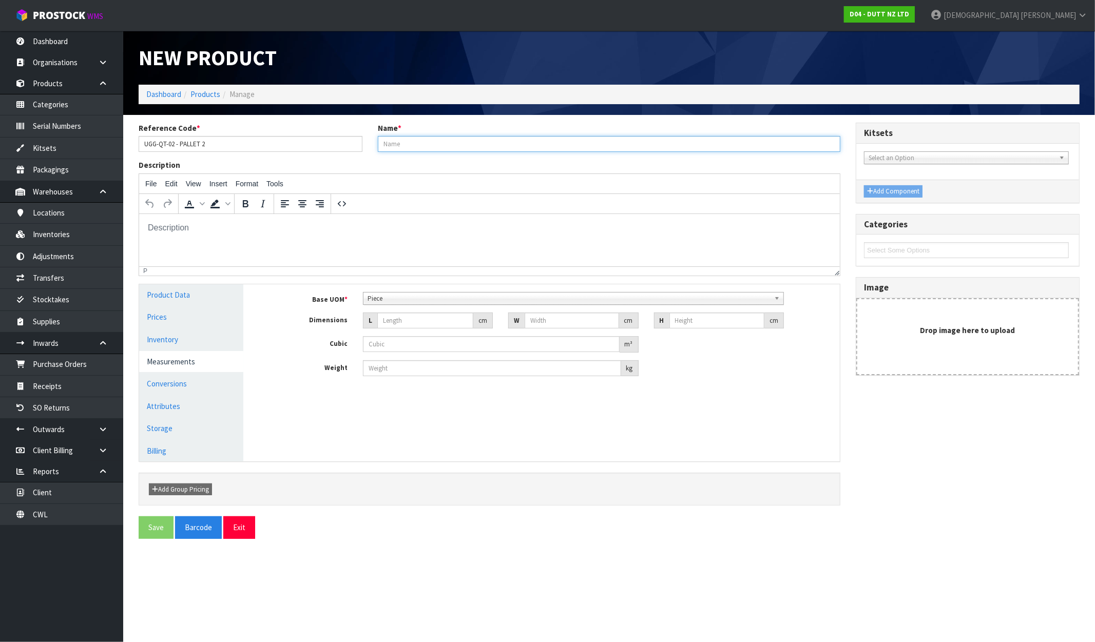
paste input "UGG-QT-02 - PALLET 2"
type input "UGG-QT-02 - PALLET 2"
click at [459, 166] on div "Description File Edit View Insert Format Tools To open the popup, press Shift+E…" at bounding box center [489, 218] width 717 height 116
click at [414, 321] on input "number" at bounding box center [425, 321] width 96 height 16
type input "1"
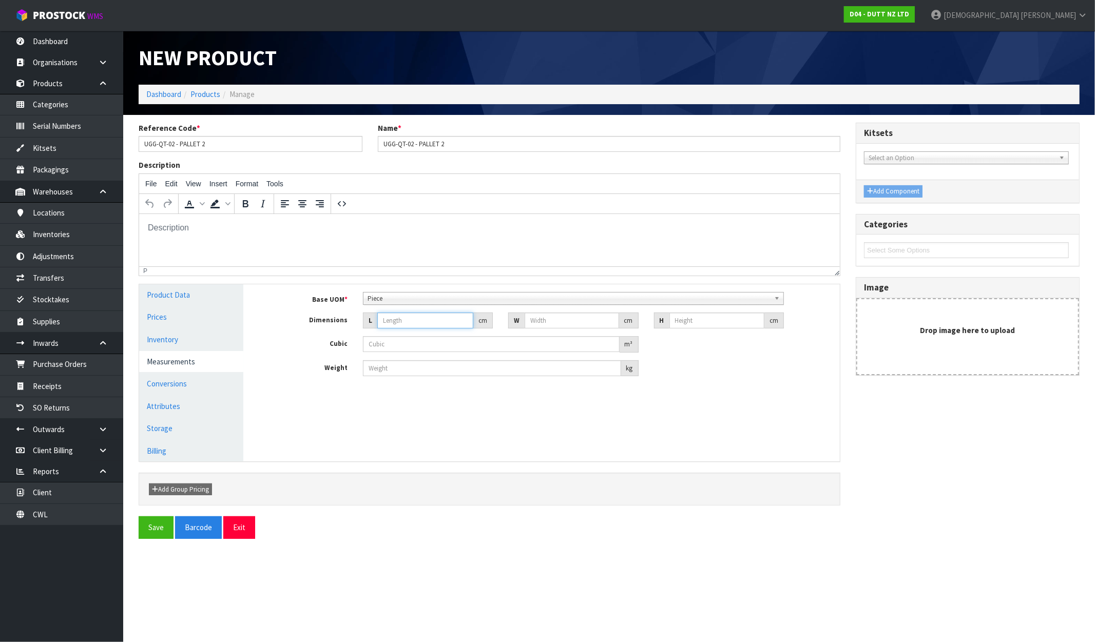
type input "0.000001"
type input "120"
type input "115"
type input "1"
type input "0.0138"
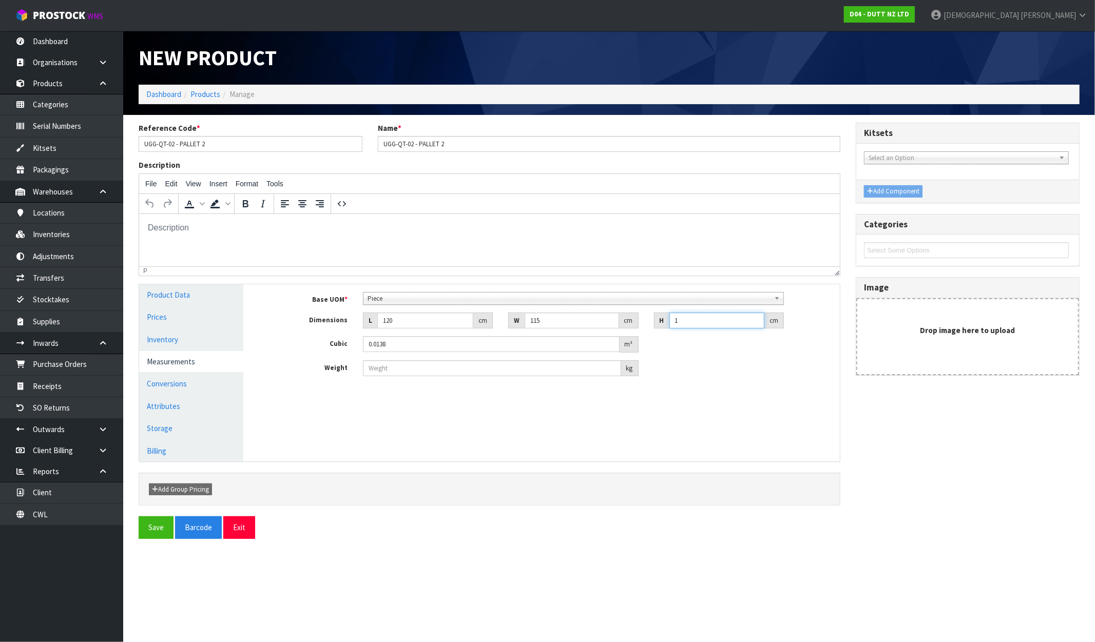
type input "10"
type input "0.138"
type input "100"
type input "1.38"
type input "100"
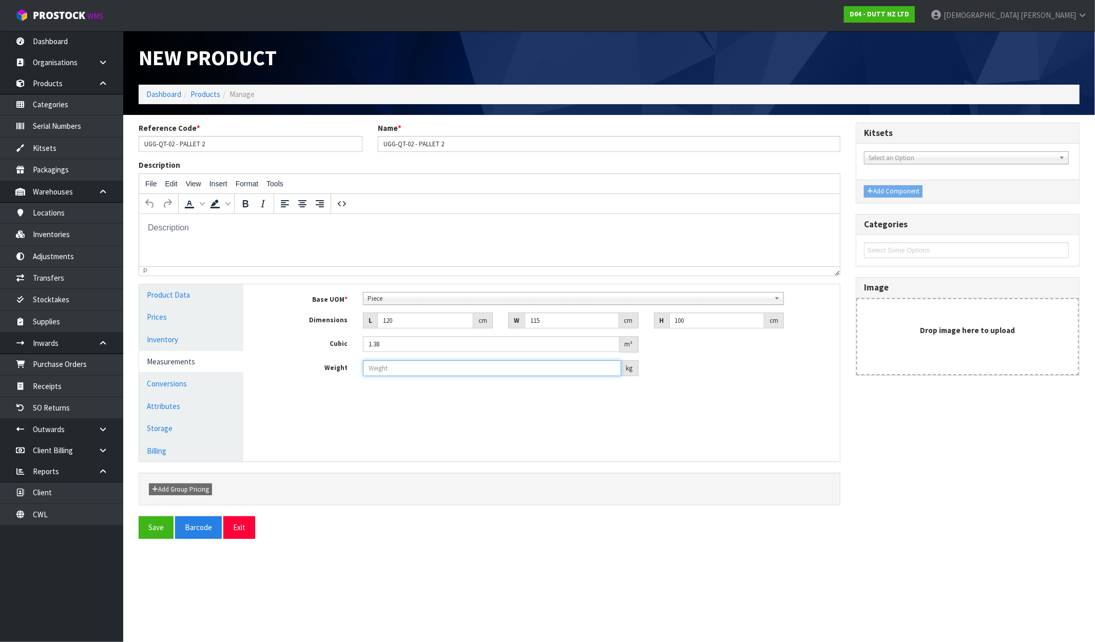
click at [397, 371] on input "number" at bounding box center [492, 368] width 258 height 16
type input "75"
click at [152, 530] on button "Save" at bounding box center [156, 528] width 35 height 22
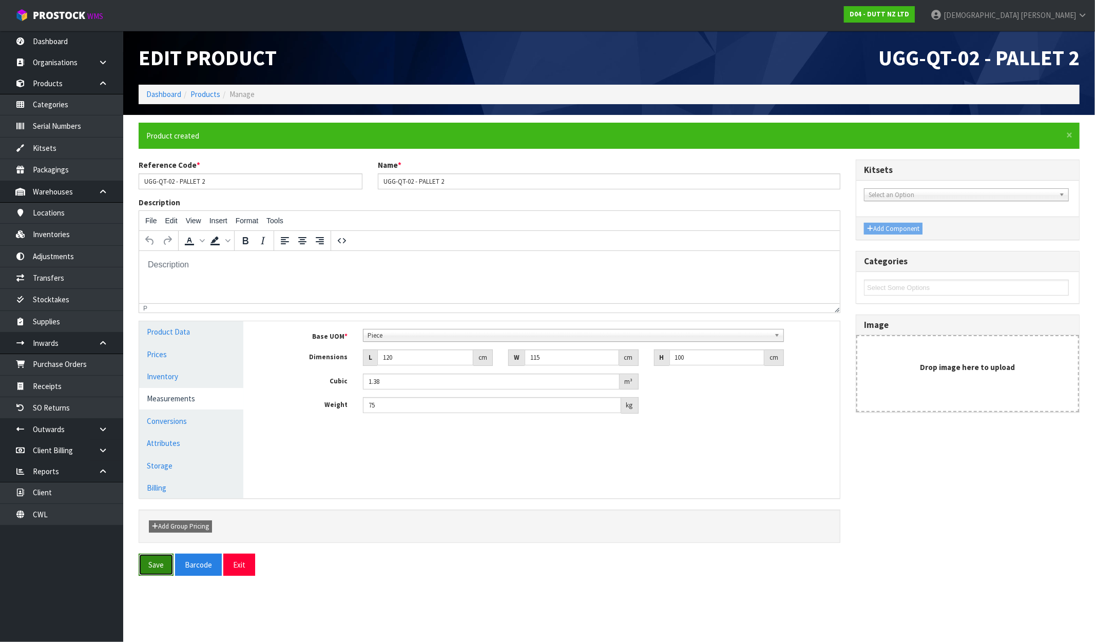
click at [152, 568] on button "Save" at bounding box center [156, 565] width 35 height 22
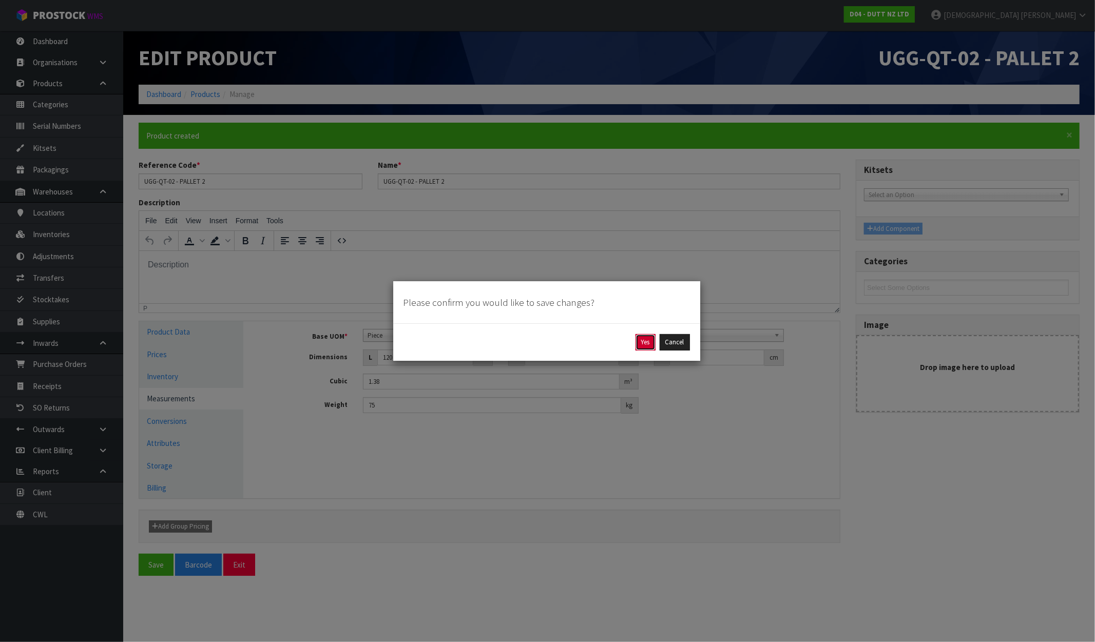
click at [648, 347] on button "Yes" at bounding box center [646, 342] width 20 height 16
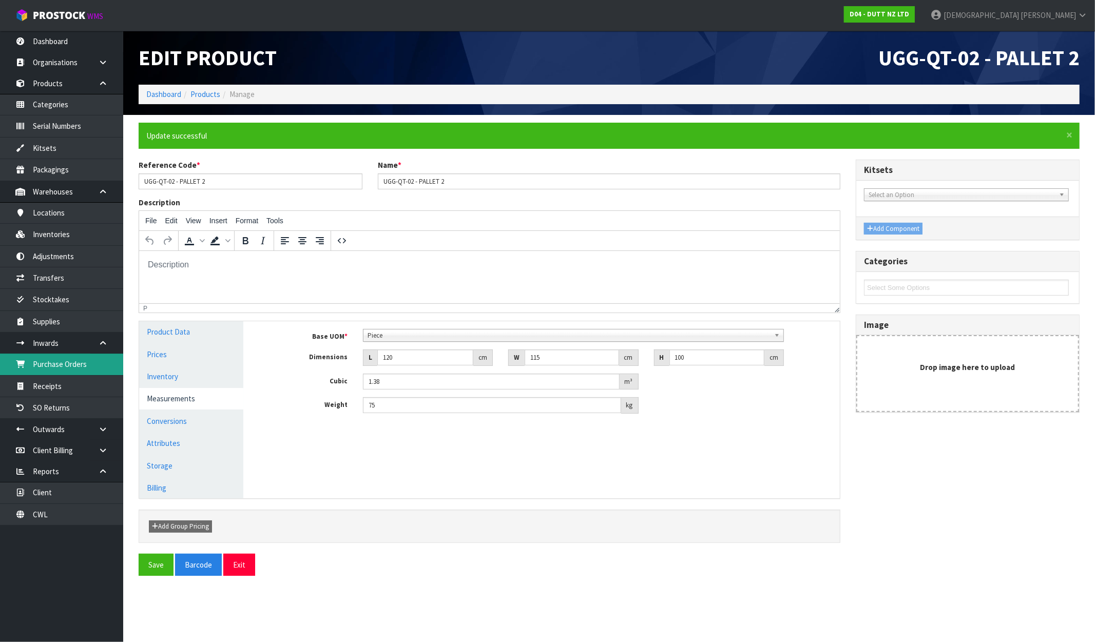
click at [76, 370] on link "Purchase Orders" at bounding box center [61, 364] width 123 height 21
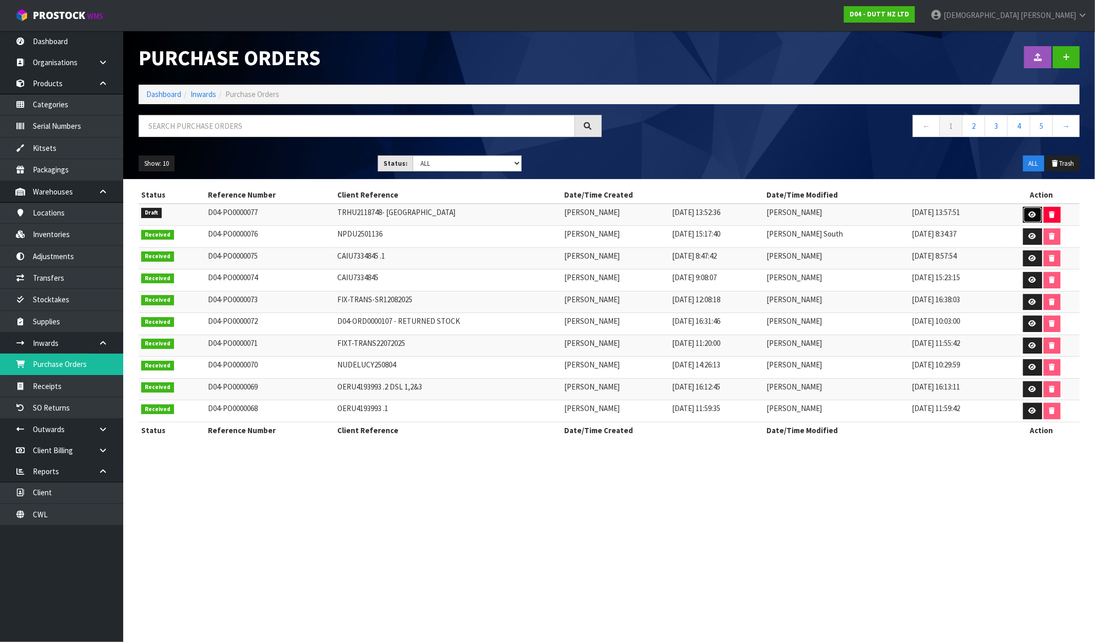
click at [928, 215] on icon at bounding box center [1033, 215] width 8 height 7
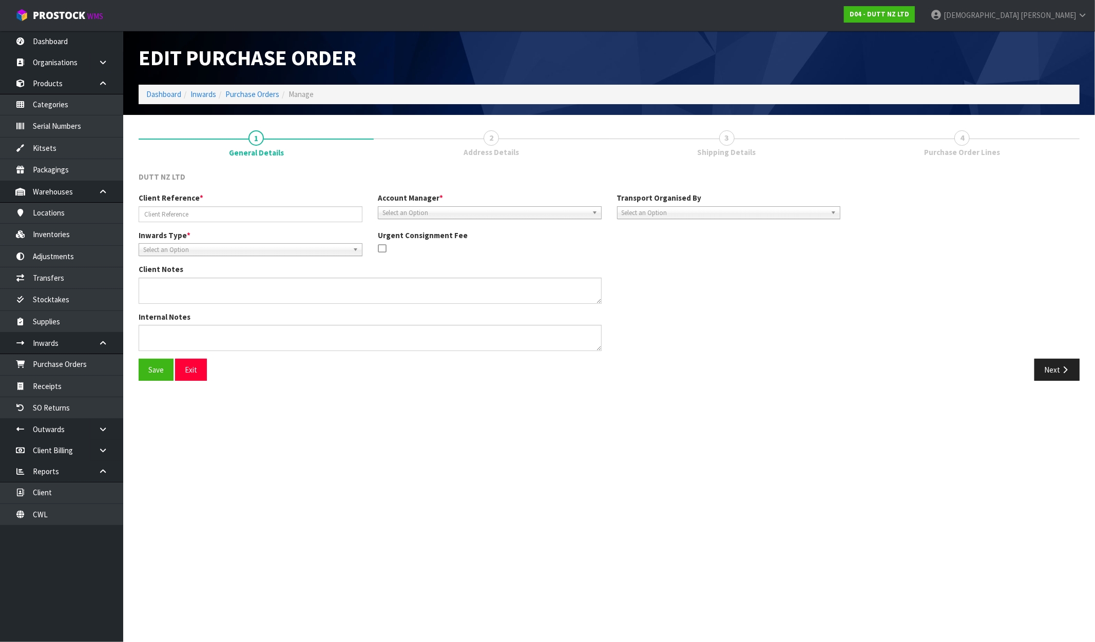
type input "TRHU2118748- [GEOGRAPHIC_DATA]"
type textarea "CONTAINER DELIVERED TO [GEOGRAPHIC_DATA]"
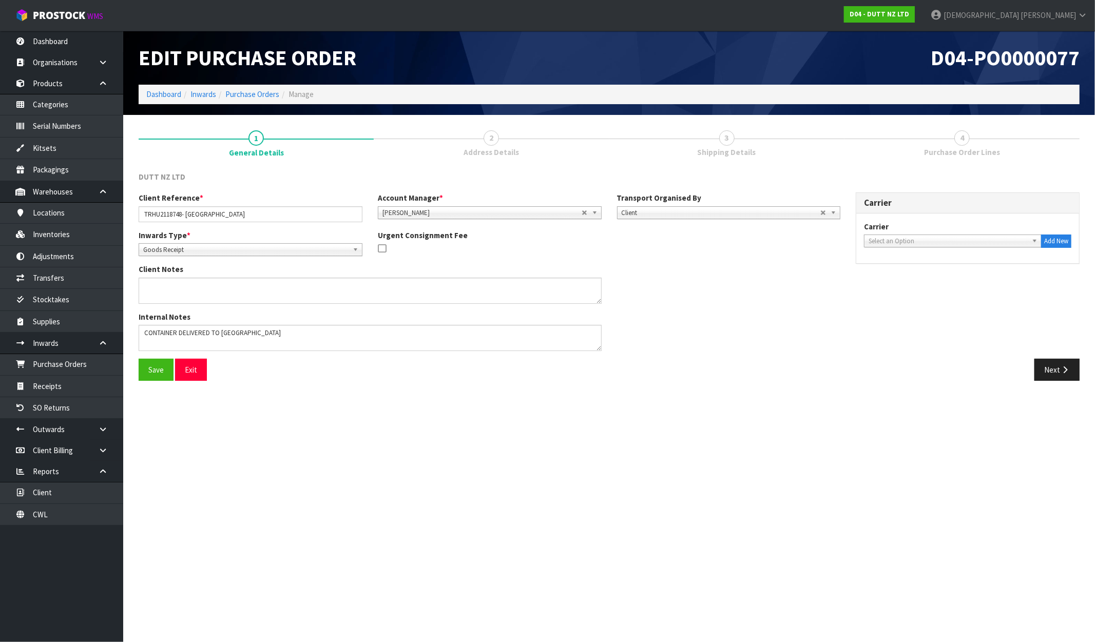
click at [928, 150] on span "Purchase Order Lines" at bounding box center [962, 152] width 76 height 11
click at [928, 363] on button "Next" at bounding box center [1057, 370] width 45 height 22
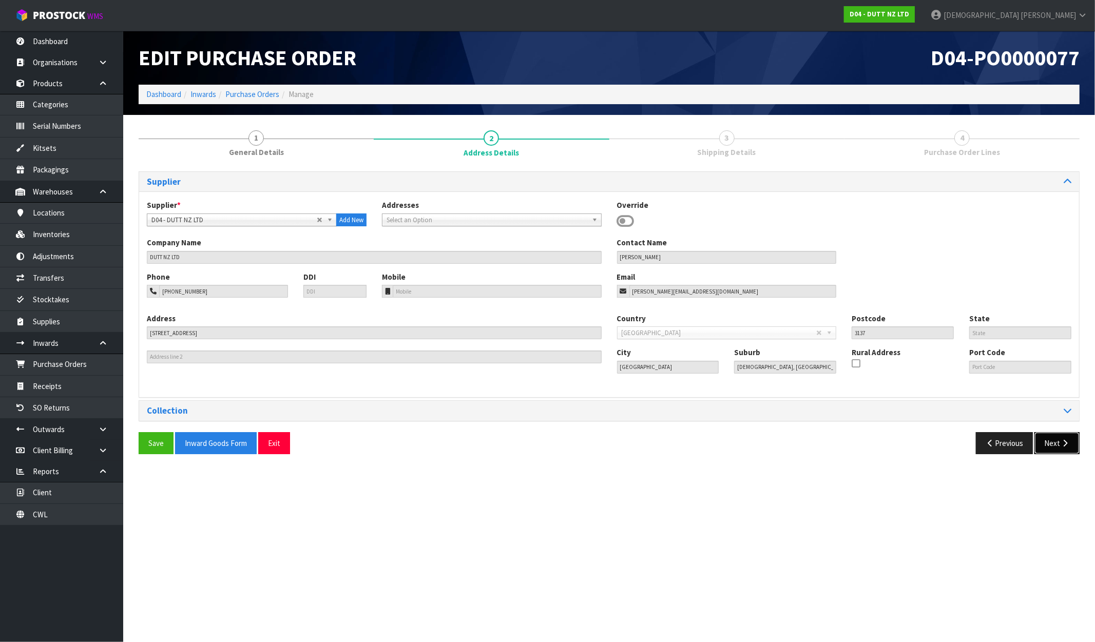
click at [928, 442] on button "Next" at bounding box center [1057, 443] width 45 height 22
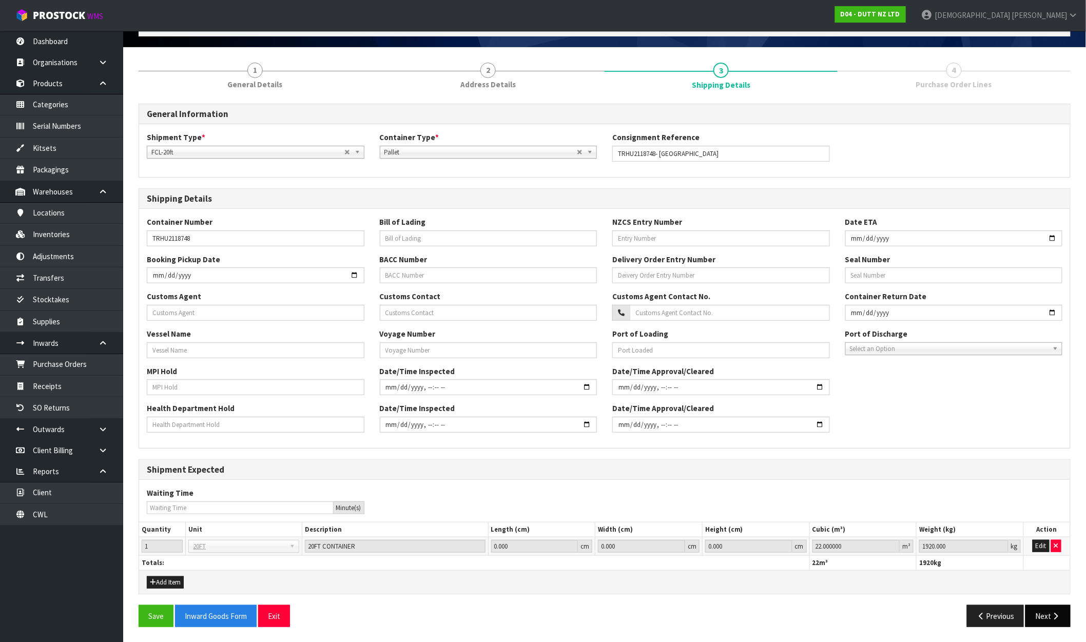
scroll to position [68, 0]
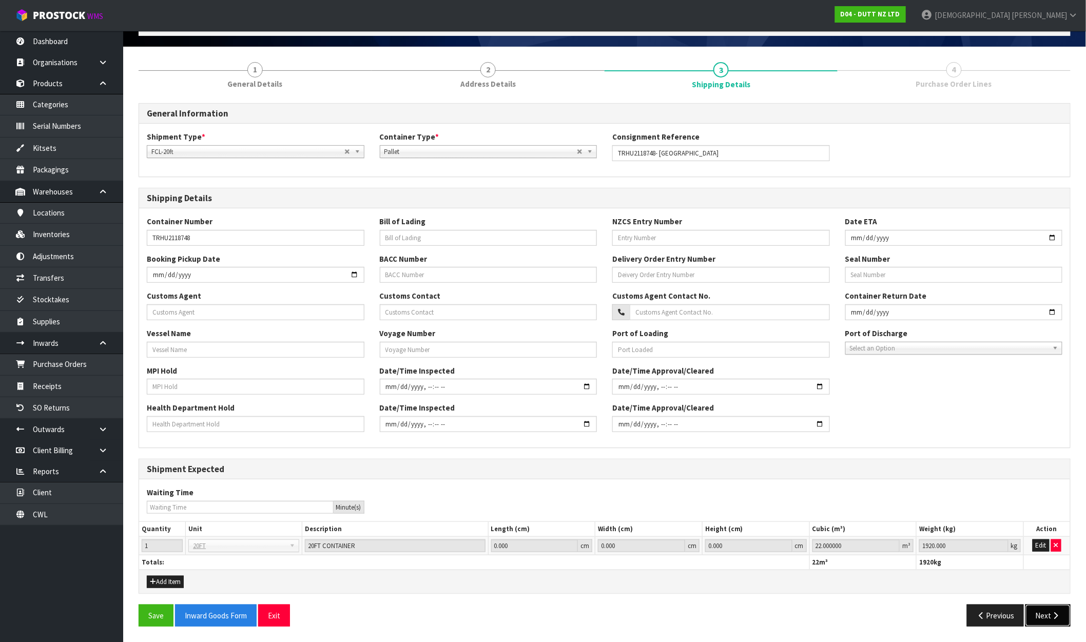
click at [928, 617] on button "Next" at bounding box center [1048, 616] width 45 height 22
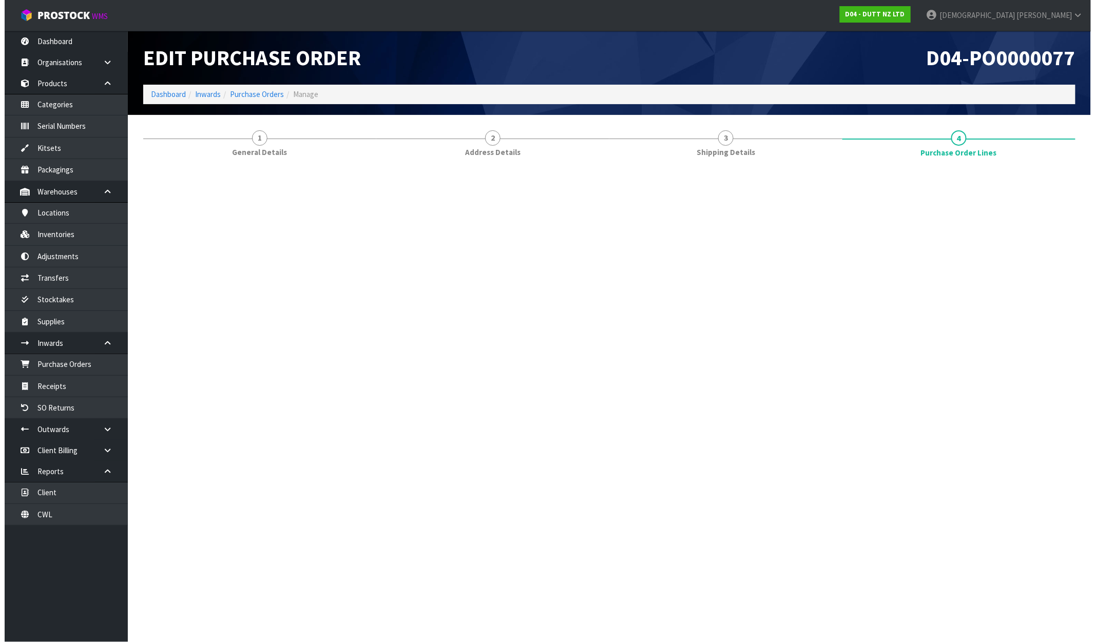
scroll to position [0, 0]
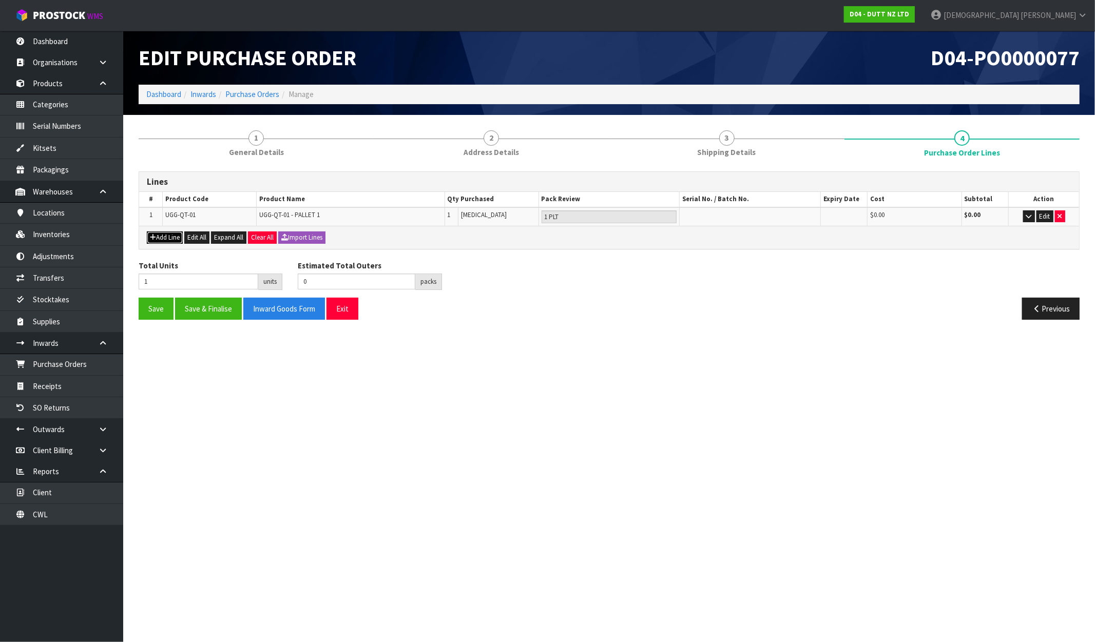
click at [167, 234] on button "Add Line" at bounding box center [165, 238] width 36 height 12
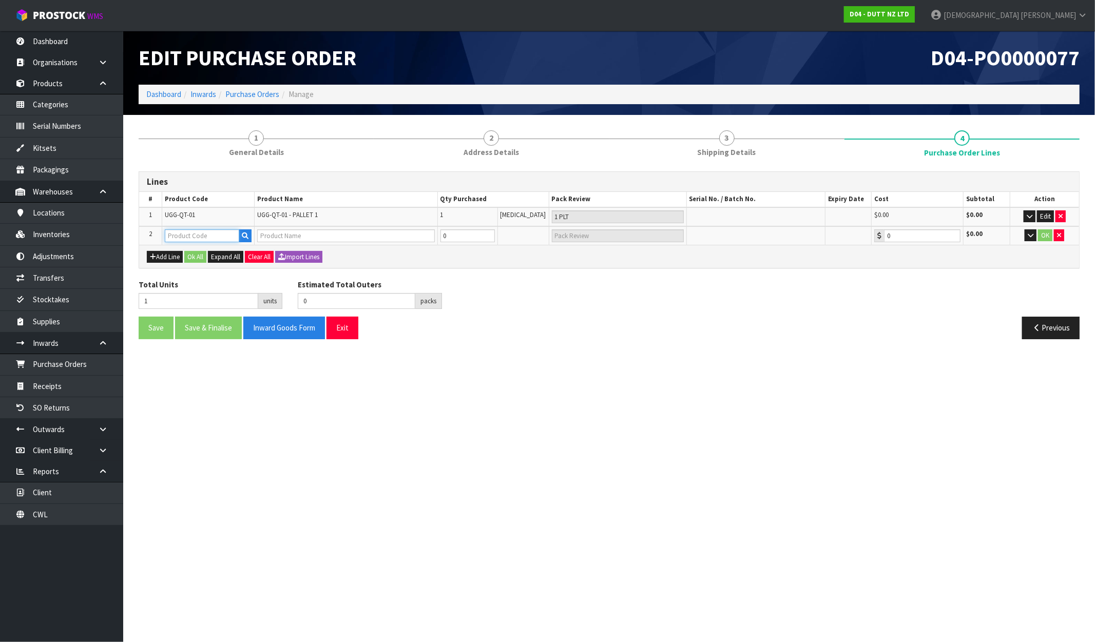
click at [176, 231] on input "text" at bounding box center [202, 236] width 74 height 13
click at [201, 234] on input "UGG" at bounding box center [202, 236] width 74 height 13
type input "UGG"
click at [615, 353] on section "Edit Purchase Order D04-PO0000077 Dashboard Inwards Purchase Orders Manage 1 Ge…" at bounding box center [547, 321] width 1095 height 642
click at [59, 86] on link "Products" at bounding box center [61, 83] width 123 height 21
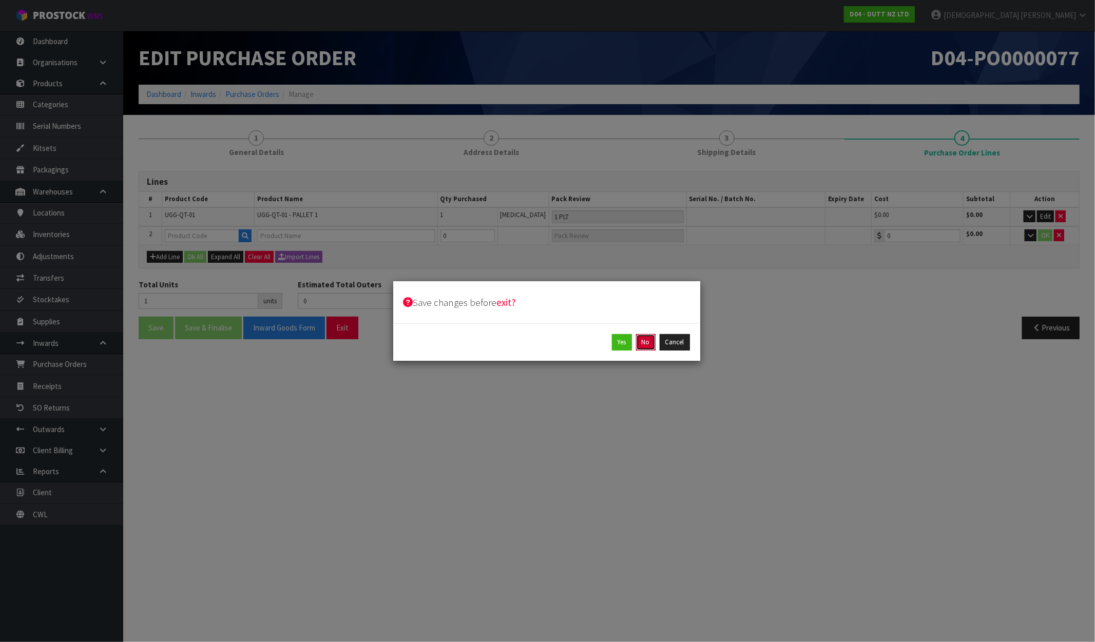
click at [650, 348] on button "No" at bounding box center [646, 342] width 20 height 16
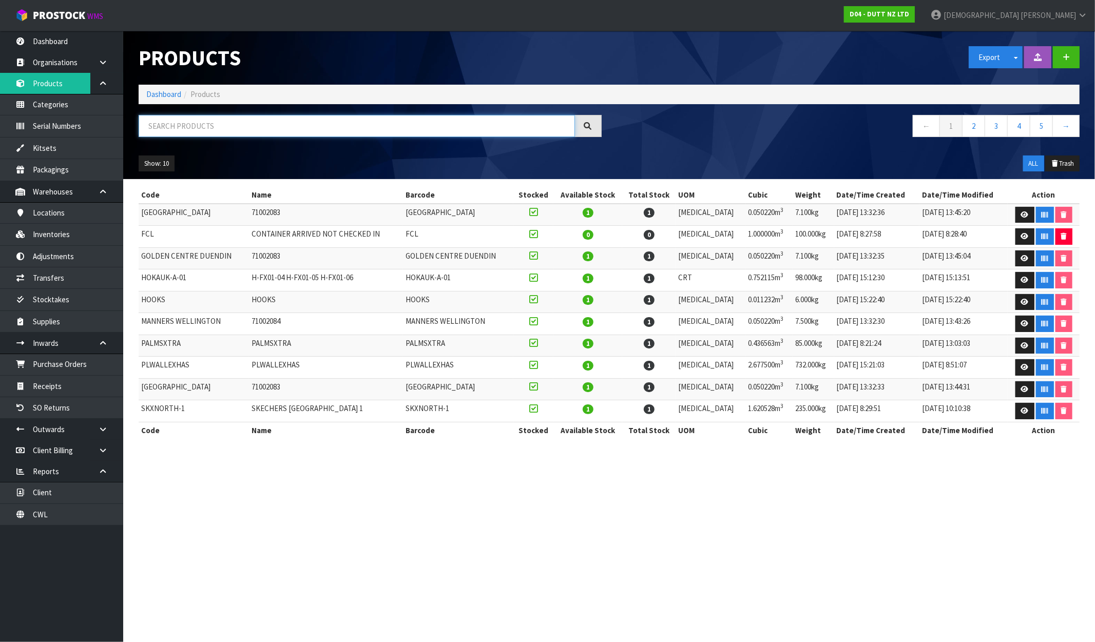
click at [230, 132] on input "text" at bounding box center [357, 126] width 436 height 22
paste input "UGG-QT-02 - PALLET 2"
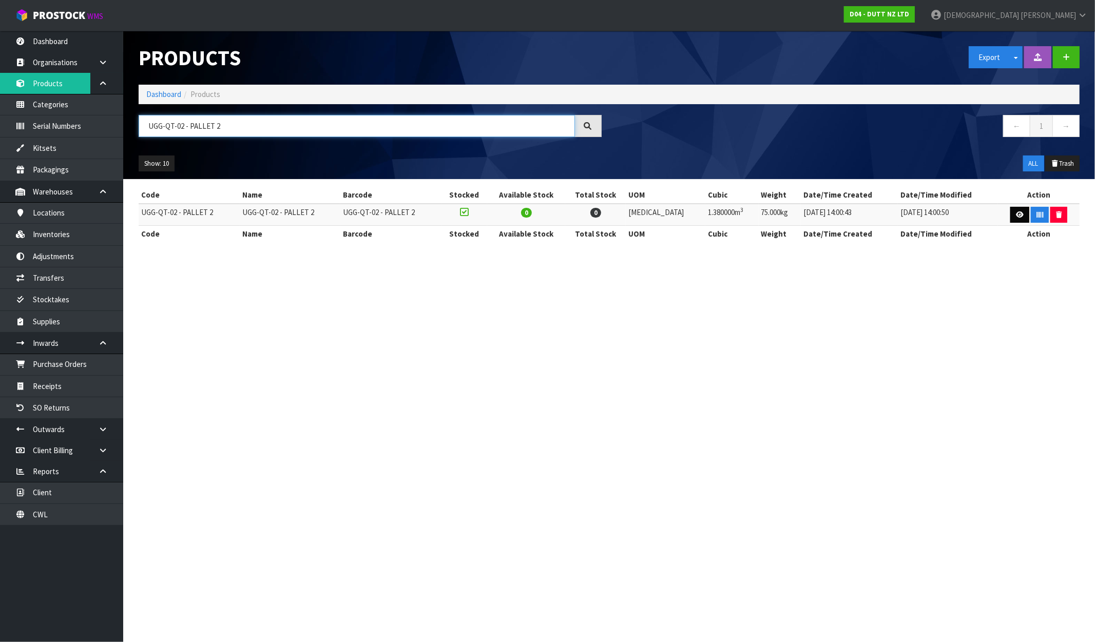
type input "UGG-QT-02 - PALLET 2"
click at [928, 215] on icon at bounding box center [1020, 215] width 8 height 7
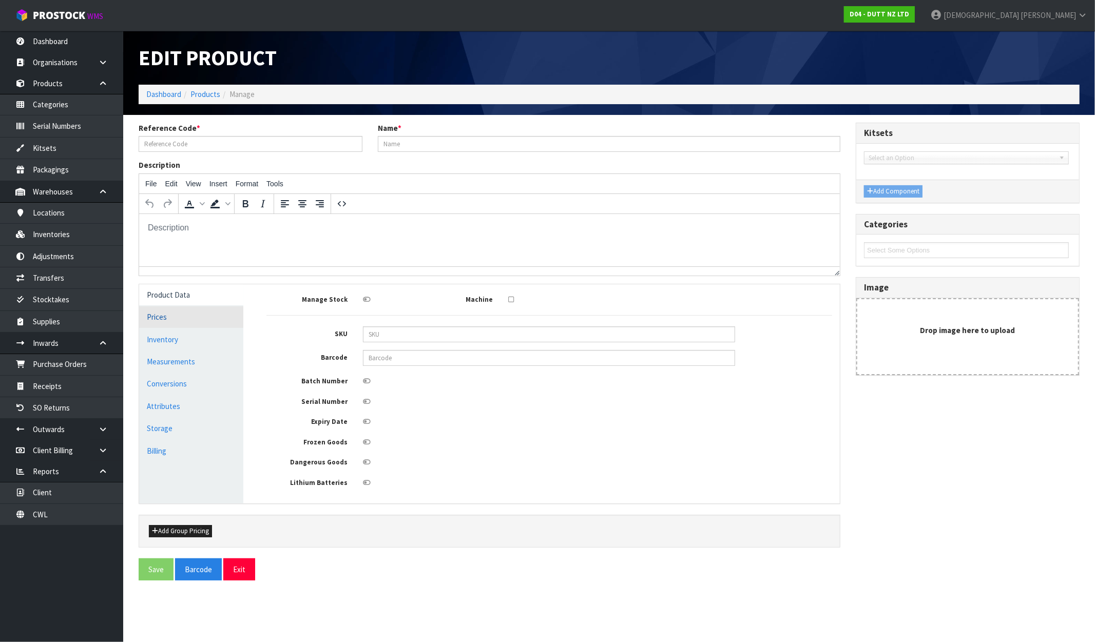
type input "UGG-QT-02 - PALLET 2"
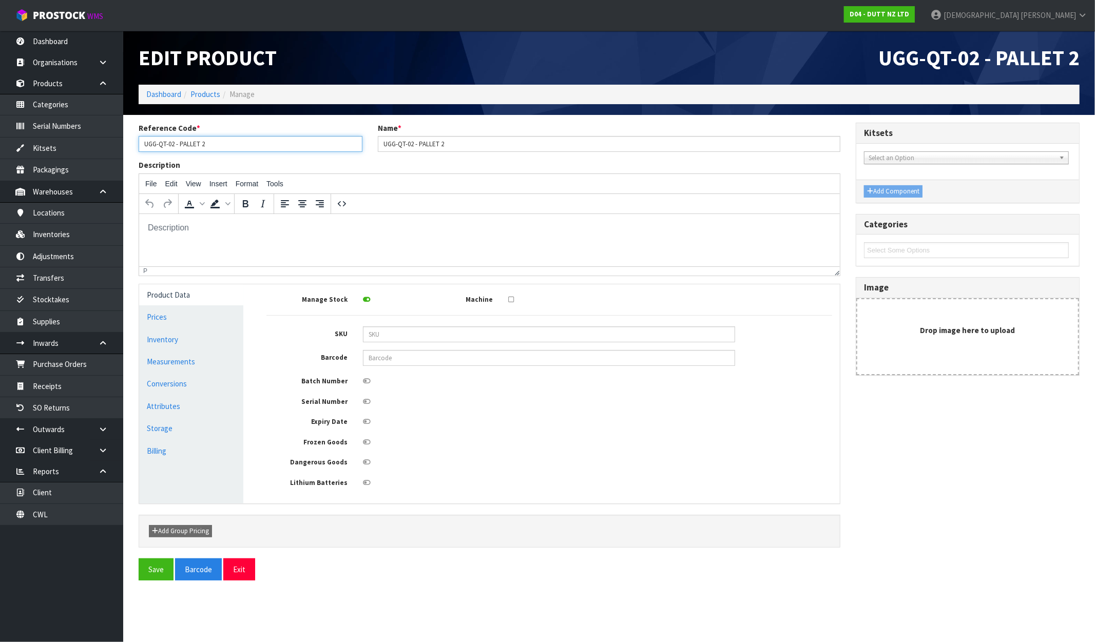
drag, startPoint x: 225, startPoint y: 142, endPoint x: 184, endPoint y: 151, distance: 42.0
click at [184, 151] on input "UGG-QT-02 - PALLET 2" at bounding box center [251, 144] width 224 height 16
type input "UGG-QT-02"
click at [526, 161] on div "Description File Edit View Insert Format Tools To open the popup, press Shift+E…" at bounding box center [489, 218] width 717 height 116
click at [145, 574] on button "Save" at bounding box center [156, 570] width 35 height 22
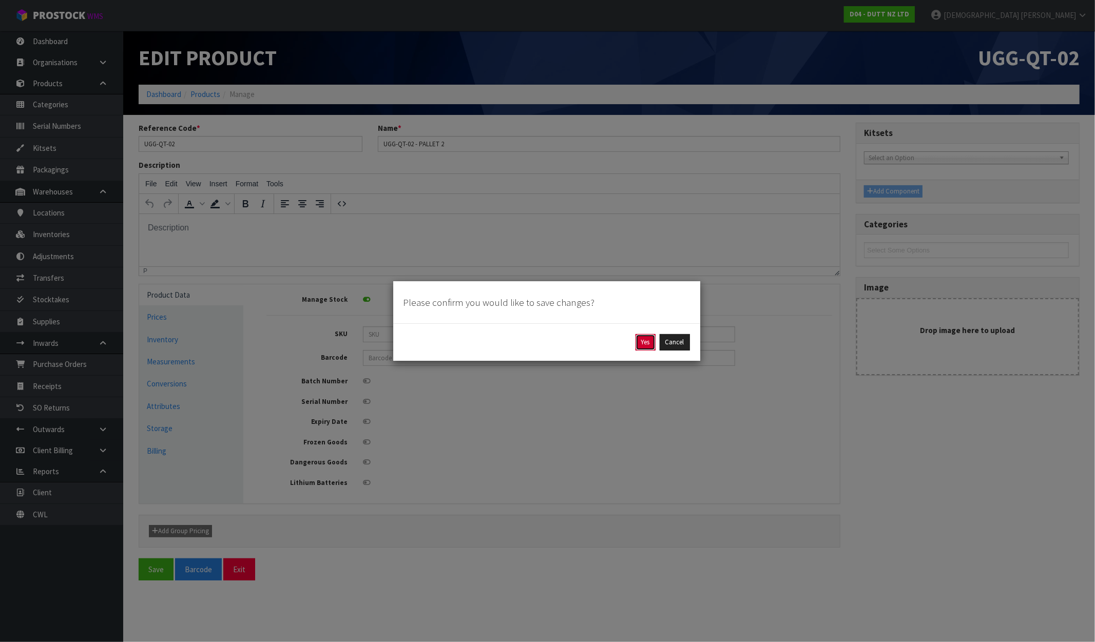
click at [639, 340] on button "Yes" at bounding box center [646, 342] width 20 height 16
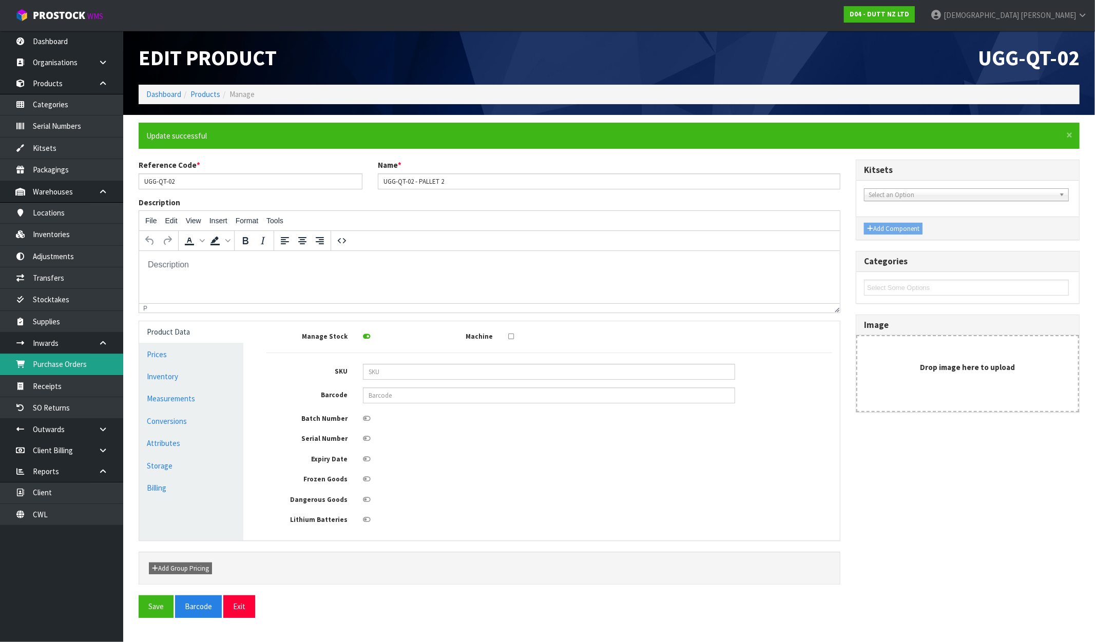
click at [57, 364] on link "Purchase Orders" at bounding box center [61, 364] width 123 height 21
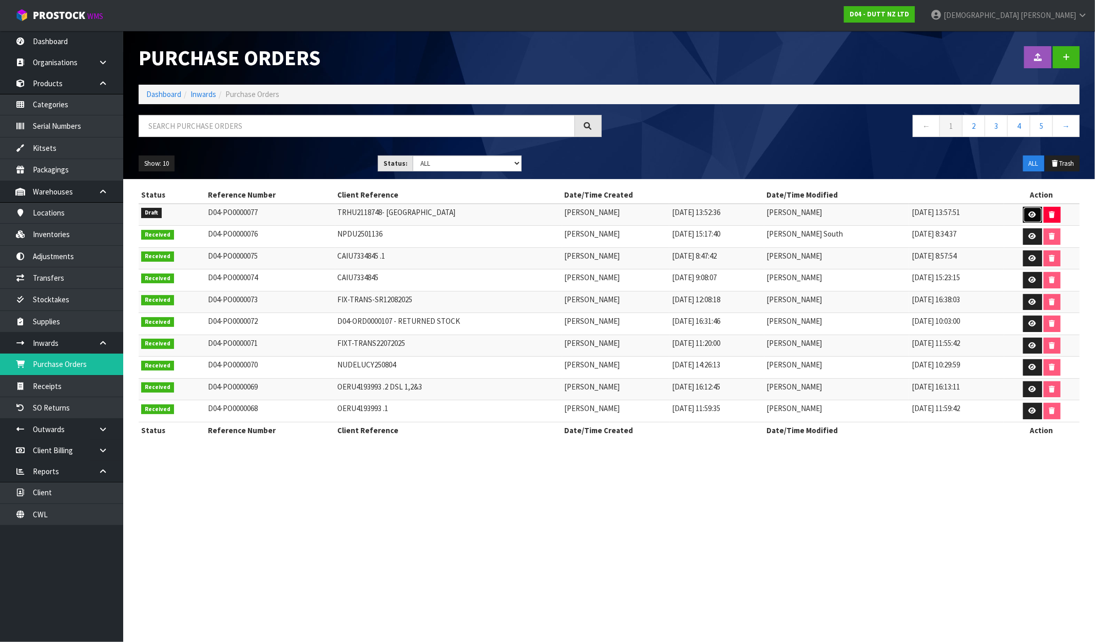
click at [928, 212] on link at bounding box center [1032, 215] width 19 height 16
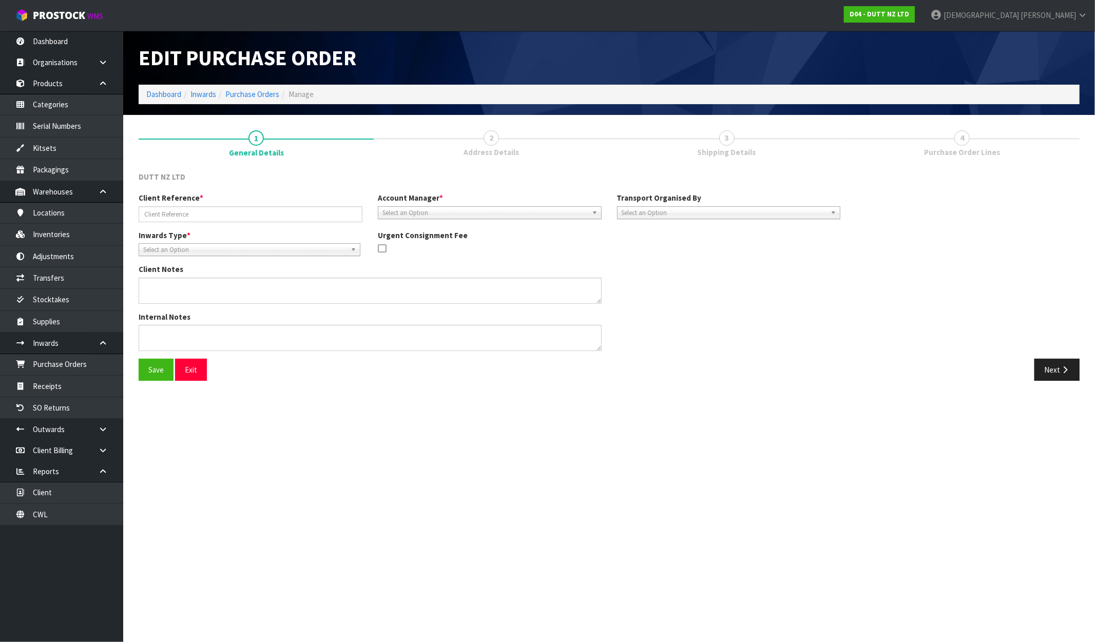
type input "TRHU2118748- [GEOGRAPHIC_DATA]"
type textarea "CONTAINER DELIVERED TO [GEOGRAPHIC_DATA]"
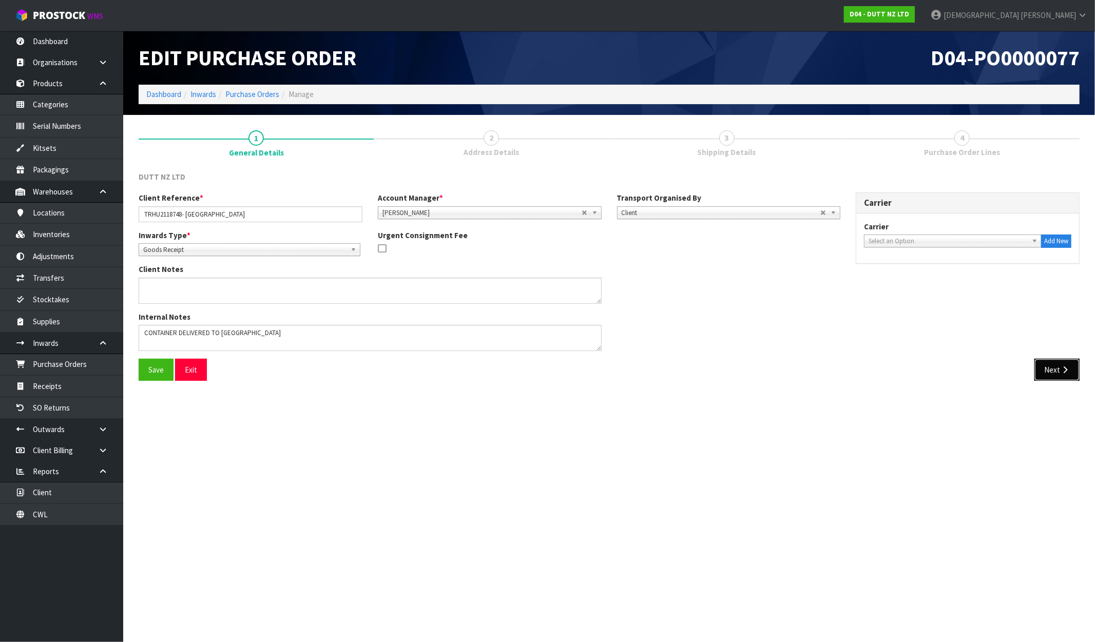
click at [928, 373] on icon "button" at bounding box center [1065, 370] width 10 height 8
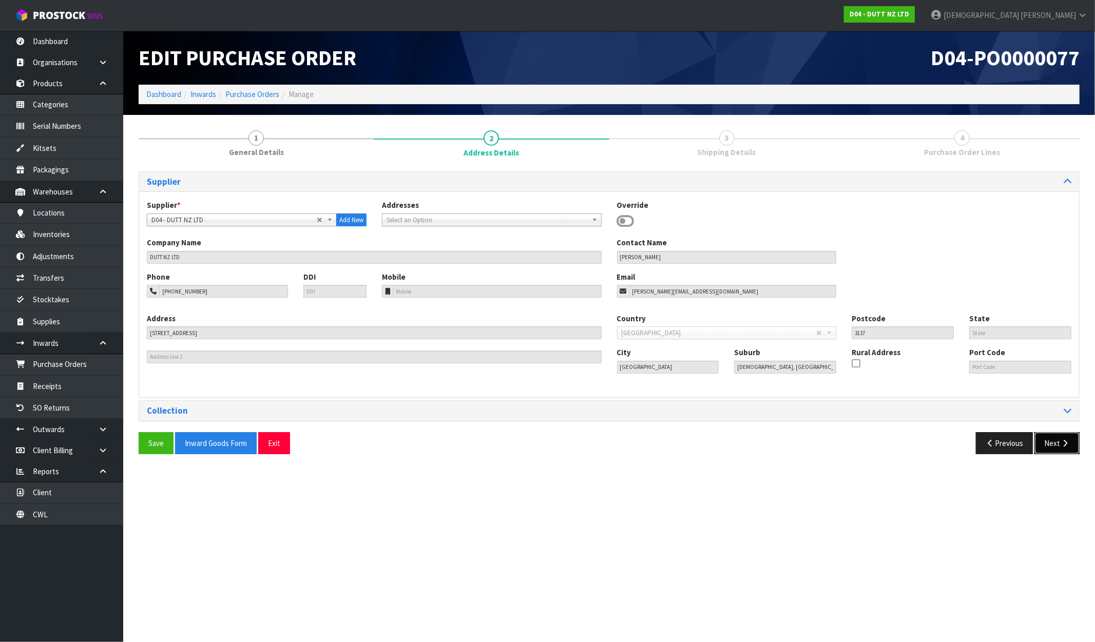
click at [928, 448] on button "Next" at bounding box center [1057, 443] width 45 height 22
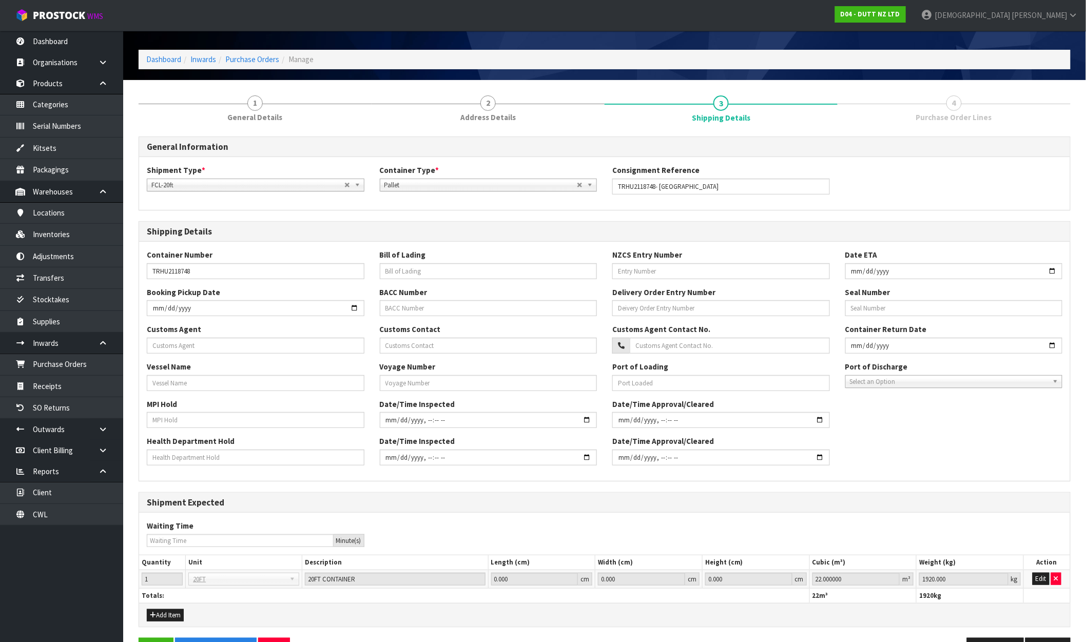
scroll to position [68, 0]
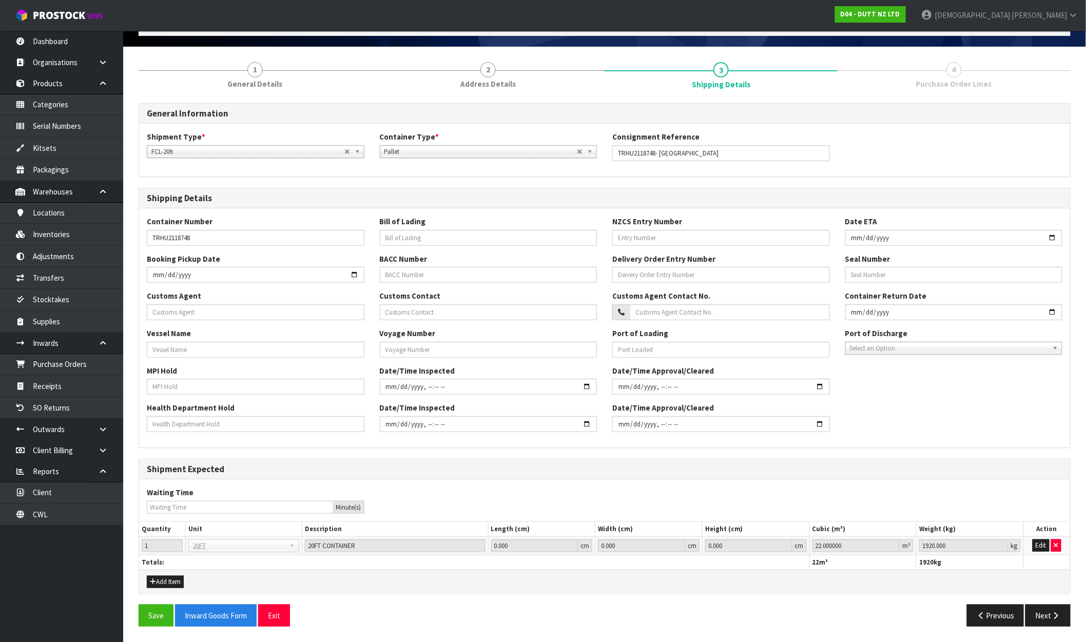
click at [928, 627] on div "Save Inward Goods Form Exit Previous Next" at bounding box center [605, 620] width 948 height 30
click at [928, 622] on button "Next" at bounding box center [1048, 616] width 45 height 22
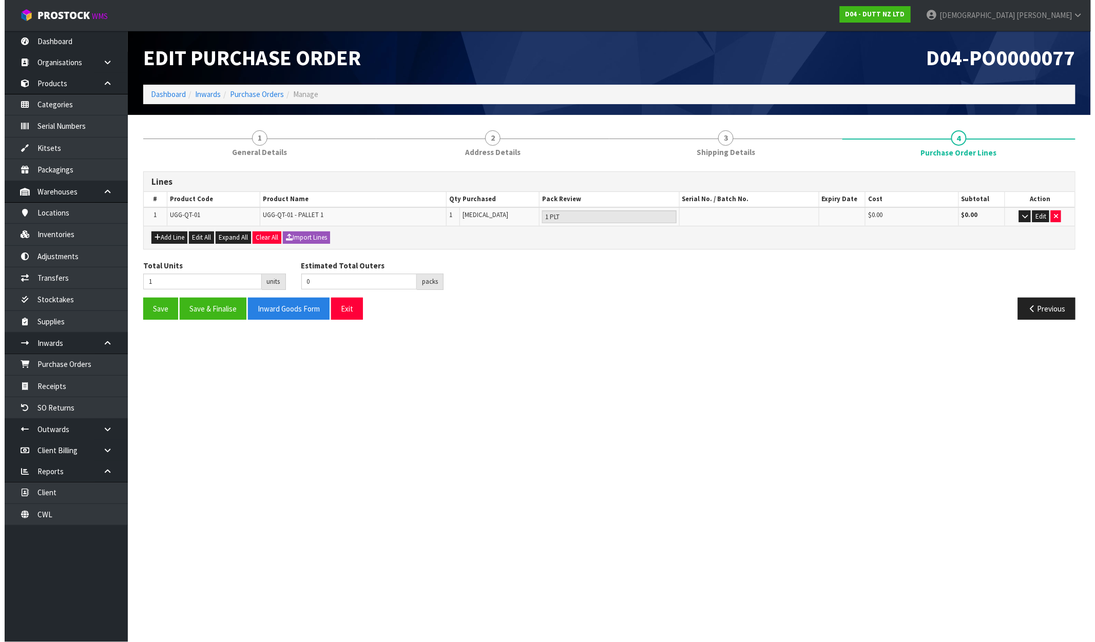
scroll to position [0, 0]
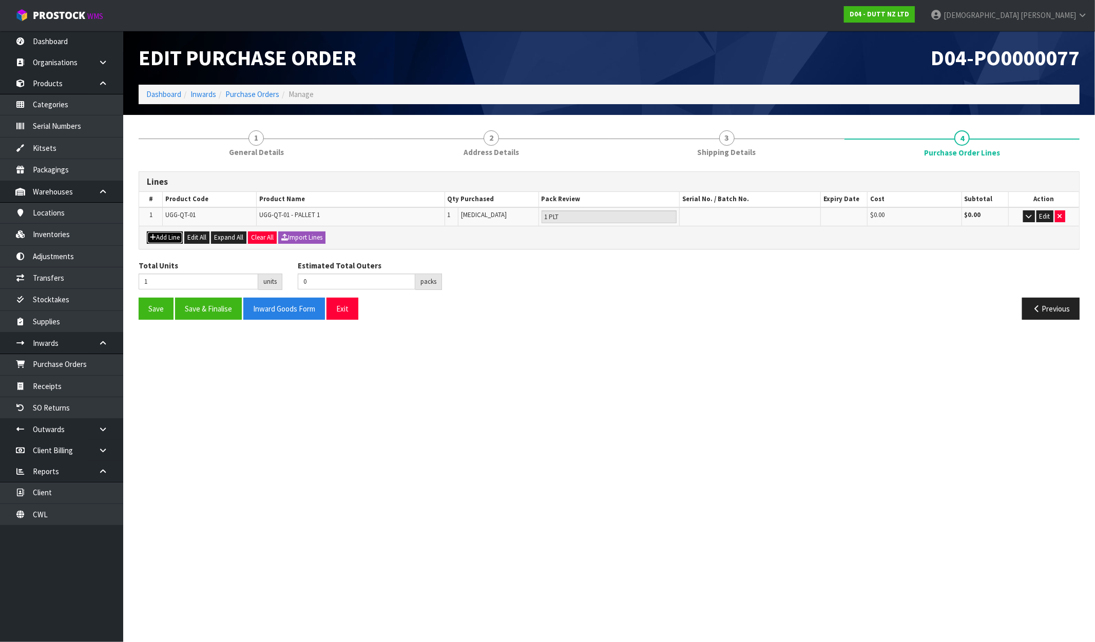
click at [162, 233] on button "Add Line" at bounding box center [165, 238] width 36 height 12
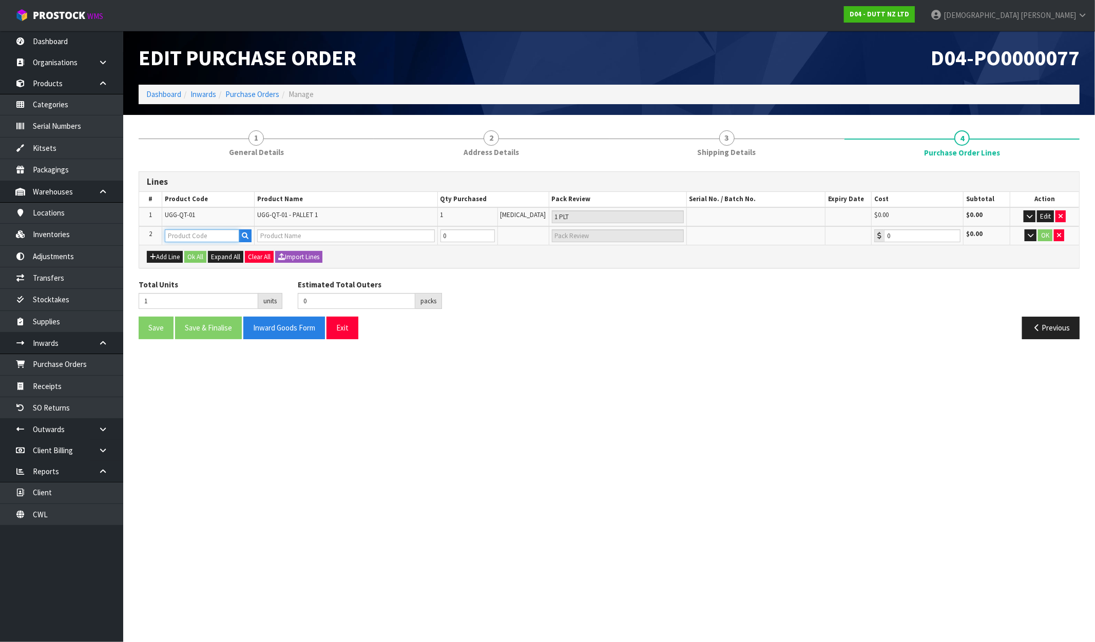
click at [184, 240] on input "text" at bounding box center [202, 236] width 74 height 13
type input "U"
click at [197, 262] on link "U GG-QT-02" at bounding box center [206, 266] width 81 height 14
type input "UGG-QT-02"
type input "UGG-QT-02 - PALLET 2"
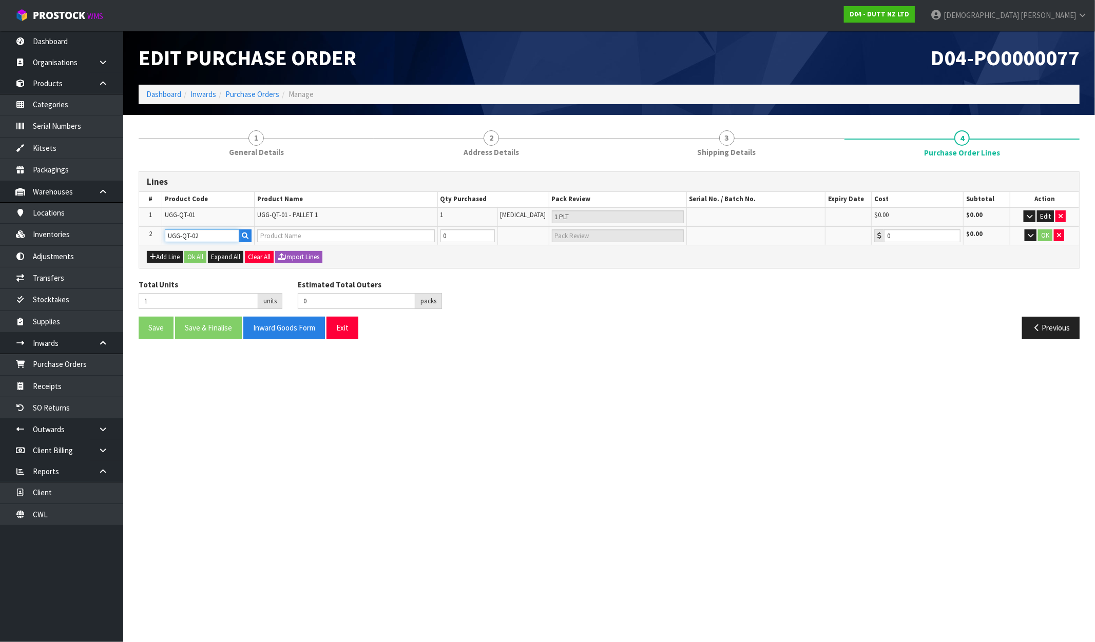
type input "0.00"
click at [434, 238] on tr "2 UGG-QT-02 UGG-QT-02 - PALLET 2 0 [MEDICAL_DATA] 0.00 $0.00 OK" at bounding box center [609, 235] width 940 height 19
type input "2"
type input "1"
type input "1 [MEDICAL_DATA]"
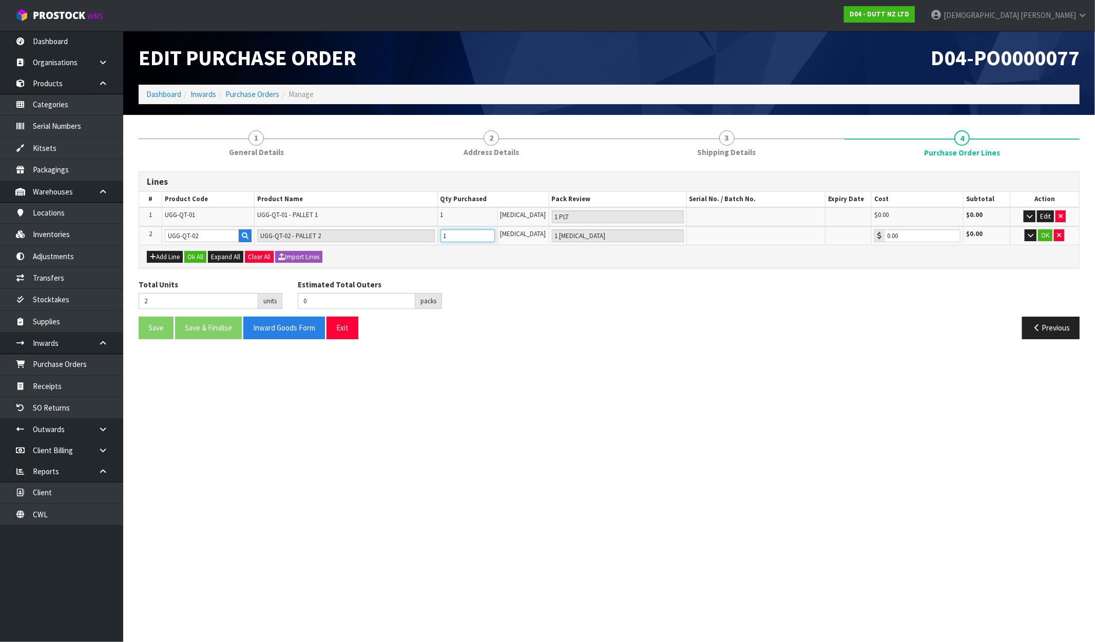
type input "1"
click at [526, 294] on div "Total Units 2 units Estimated Total Outers 0 packs Estimated Total Pallets 0 pa…" at bounding box center [609, 297] width 957 height 37
drag, startPoint x: 578, startPoint y: 234, endPoint x: 563, endPoint y: 235, distance: 15.4
click at [563, 235] on input "1 [MEDICAL_DATA]" at bounding box center [618, 236] width 132 height 13
click at [462, 237] on input "1" at bounding box center [468, 236] width 54 height 13
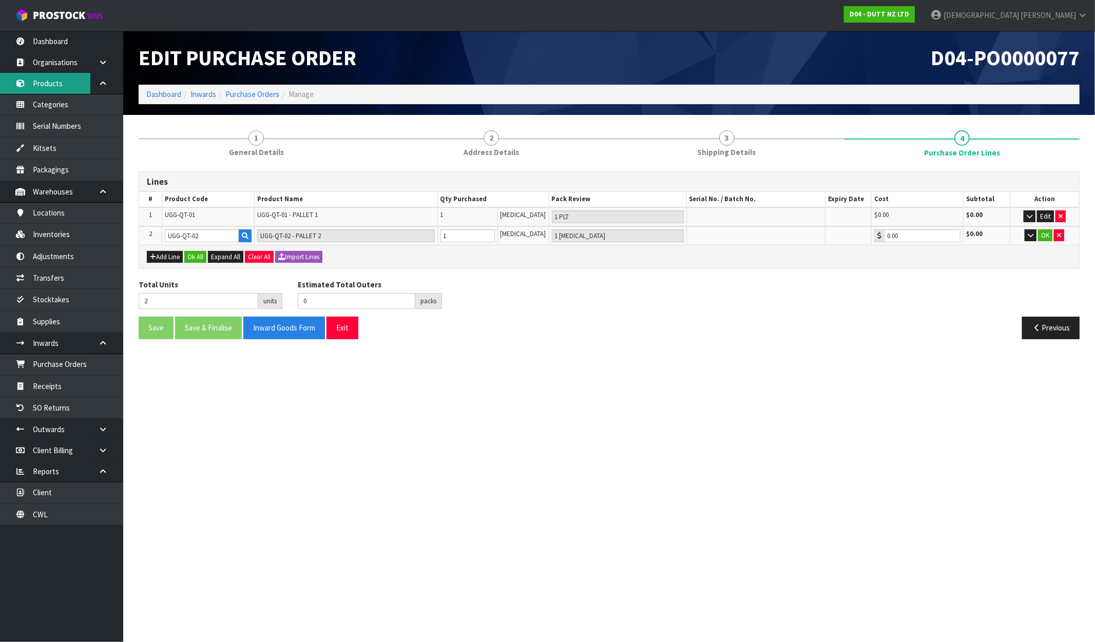
click at [55, 79] on link "Products" at bounding box center [61, 83] width 123 height 21
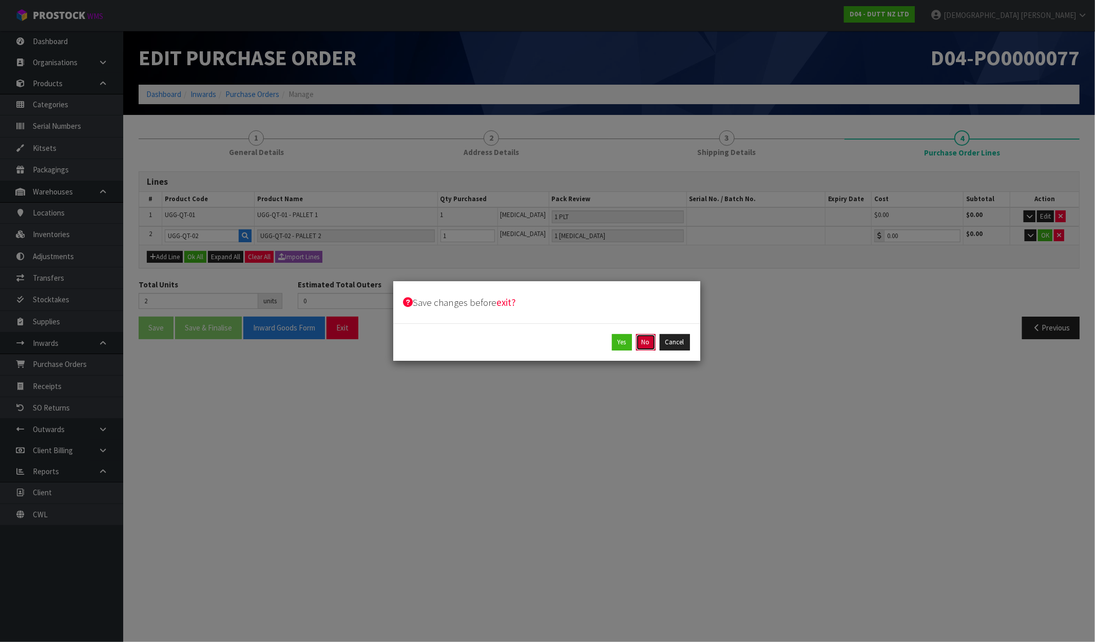
click at [646, 345] on button "No" at bounding box center [646, 342] width 20 height 16
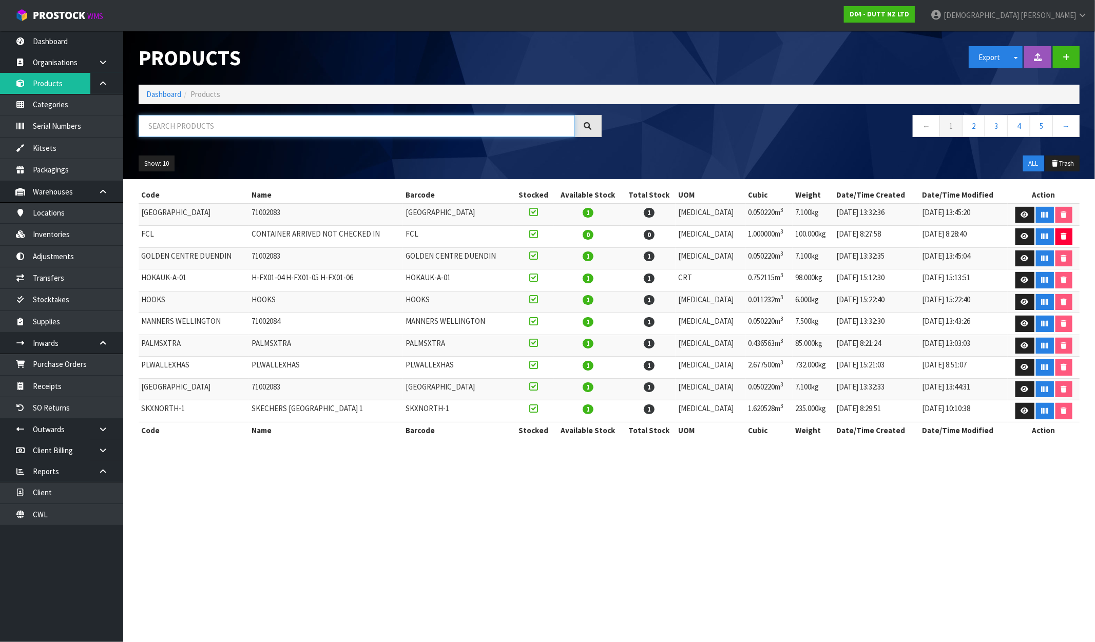
click at [237, 127] on input "text" at bounding box center [357, 126] width 436 height 22
paste input "UGG-QT-02 - PALLET 2"
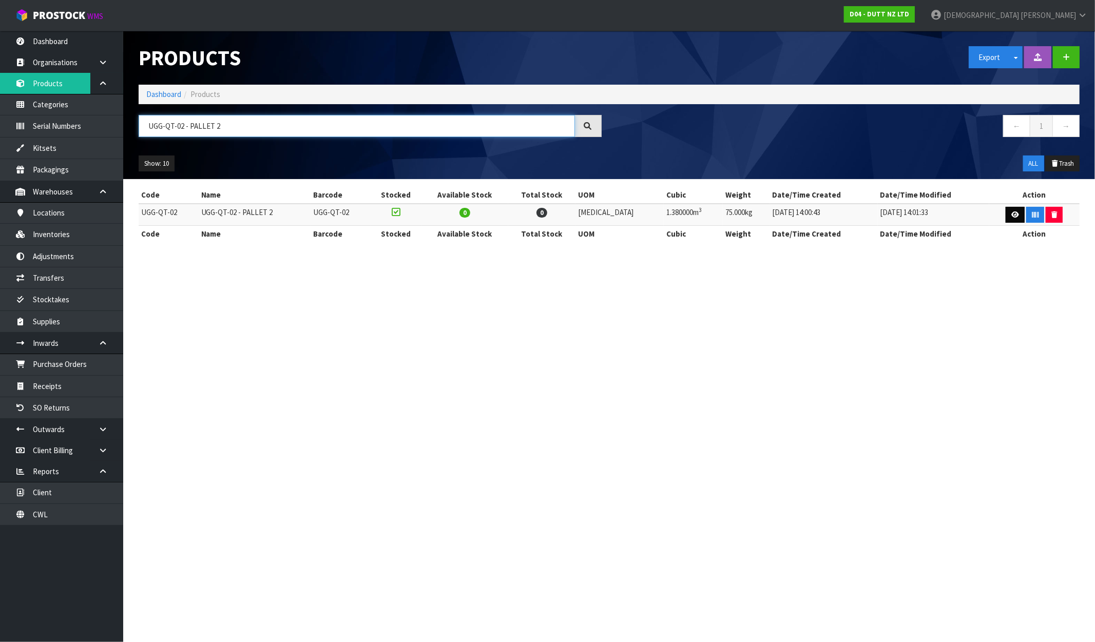
type input "UGG-QT-02 - PALLET 2"
click at [928, 214] on icon at bounding box center [1016, 215] width 8 height 7
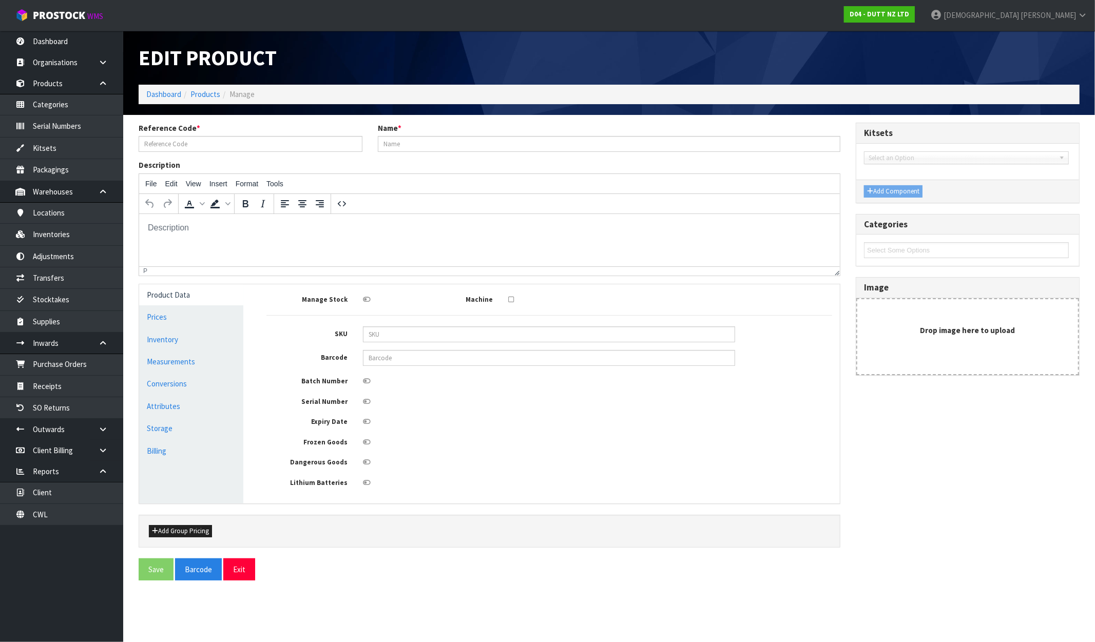
type input "UGG-QT-02"
type input "UGG-QT-02 - PALLET 2"
click at [184, 367] on link "Measurements" at bounding box center [191, 361] width 104 height 21
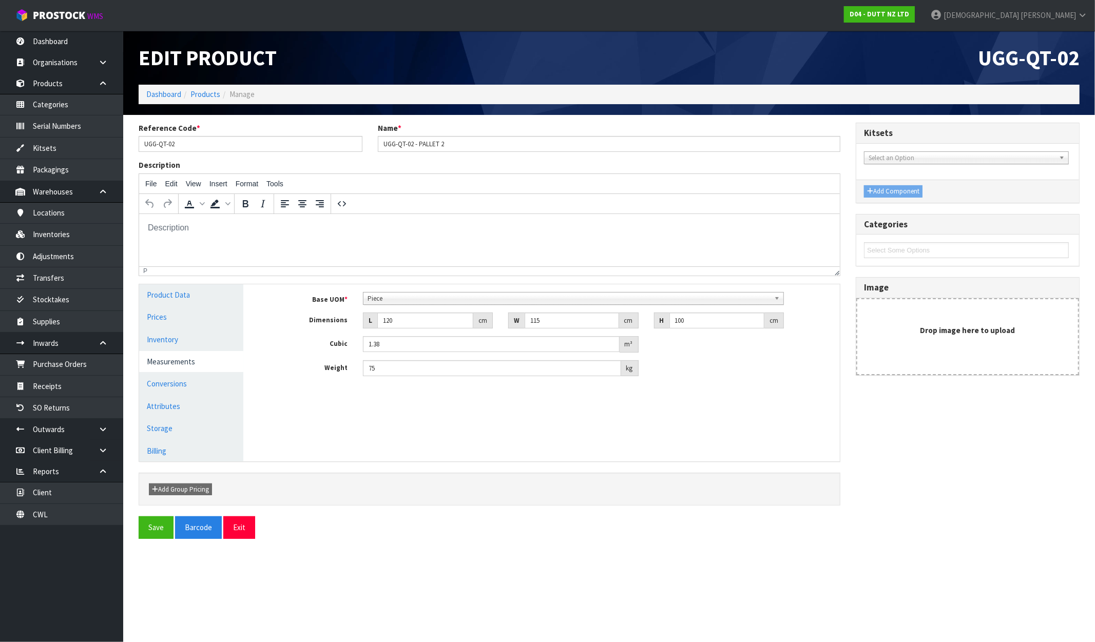
click at [485, 298] on span "Piece" at bounding box center [569, 299] width 403 height 12
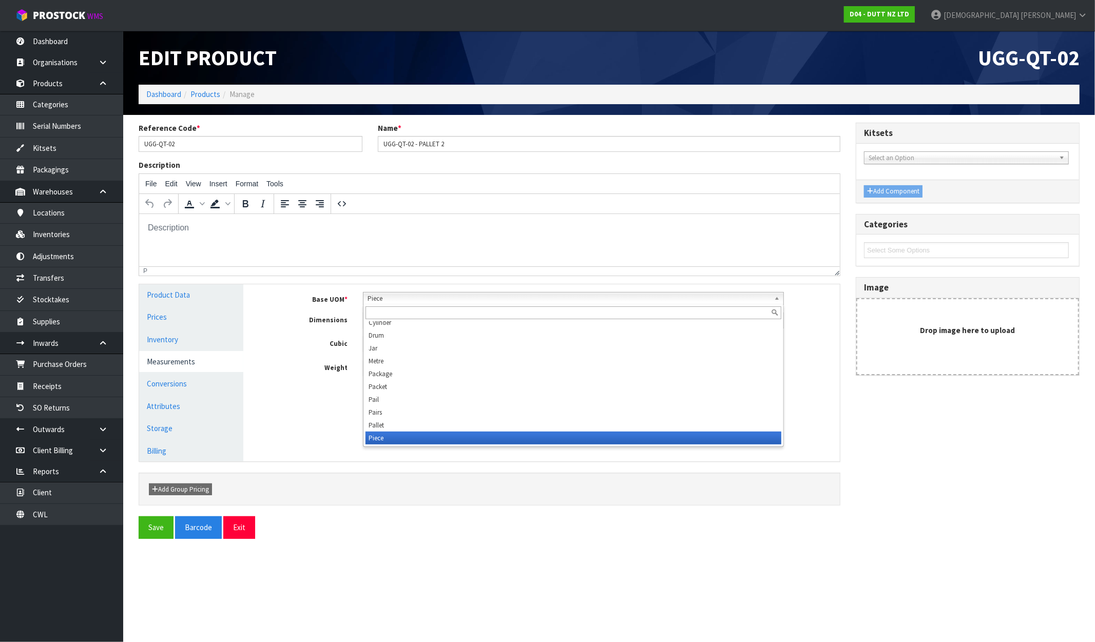
scroll to position [193, 0]
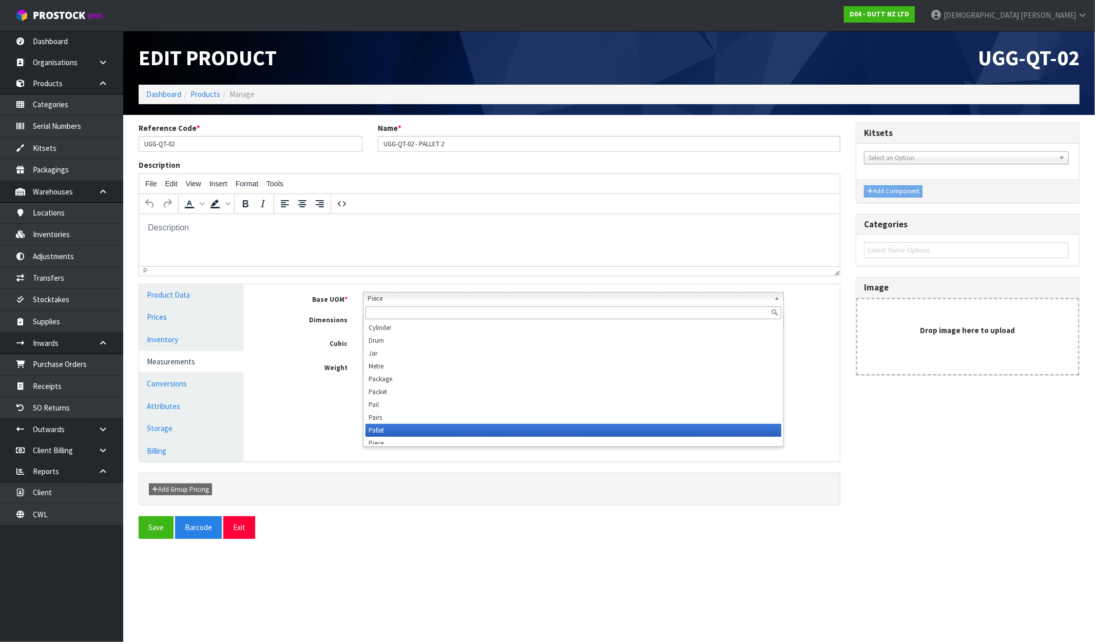
click at [401, 430] on li "Pallet" at bounding box center [574, 430] width 416 height 13
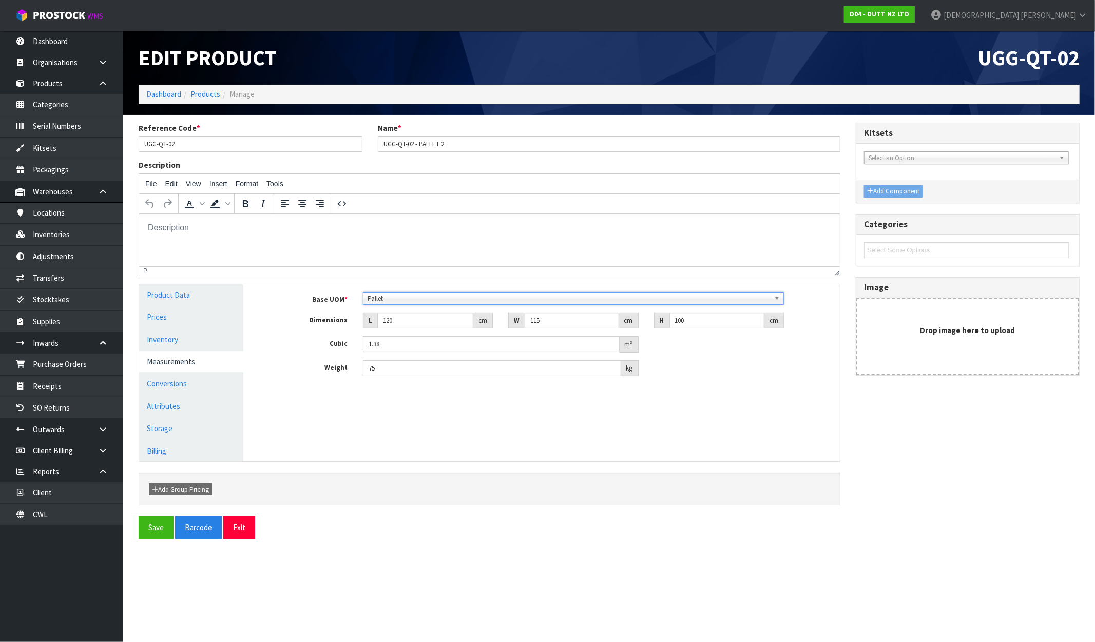
click at [500, 423] on div "Manage Stock Machine SKU Barcode Batch Number Serial Number Expiry Date Frozen …" at bounding box center [549, 372] width 597 height 177
click at [167, 527] on button "Save" at bounding box center [156, 528] width 35 height 22
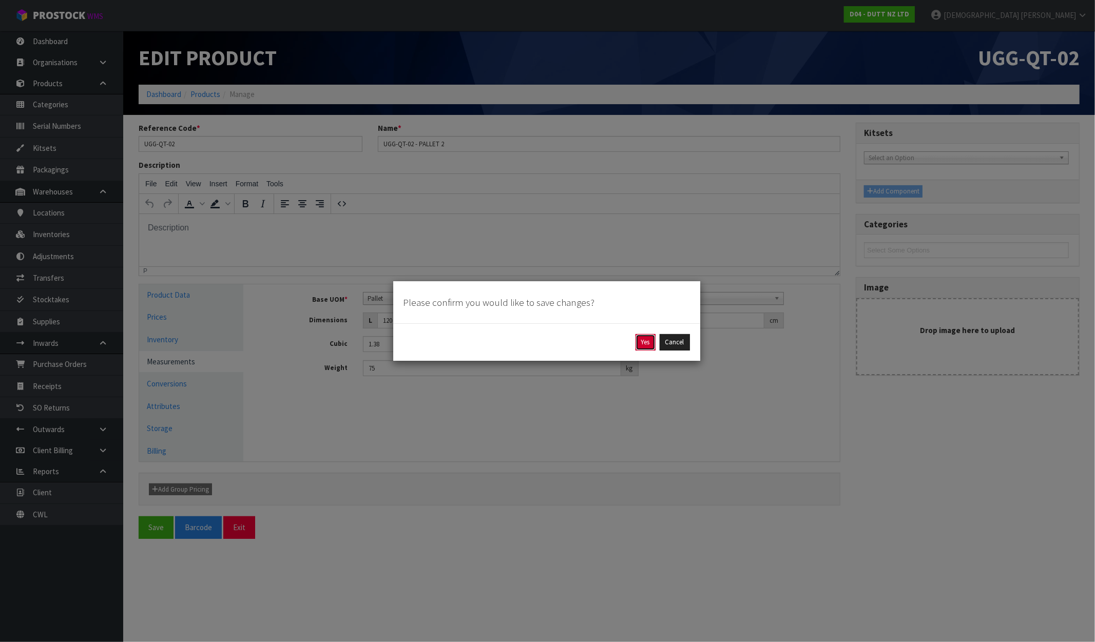
click at [647, 341] on button "Yes" at bounding box center [646, 342] width 20 height 16
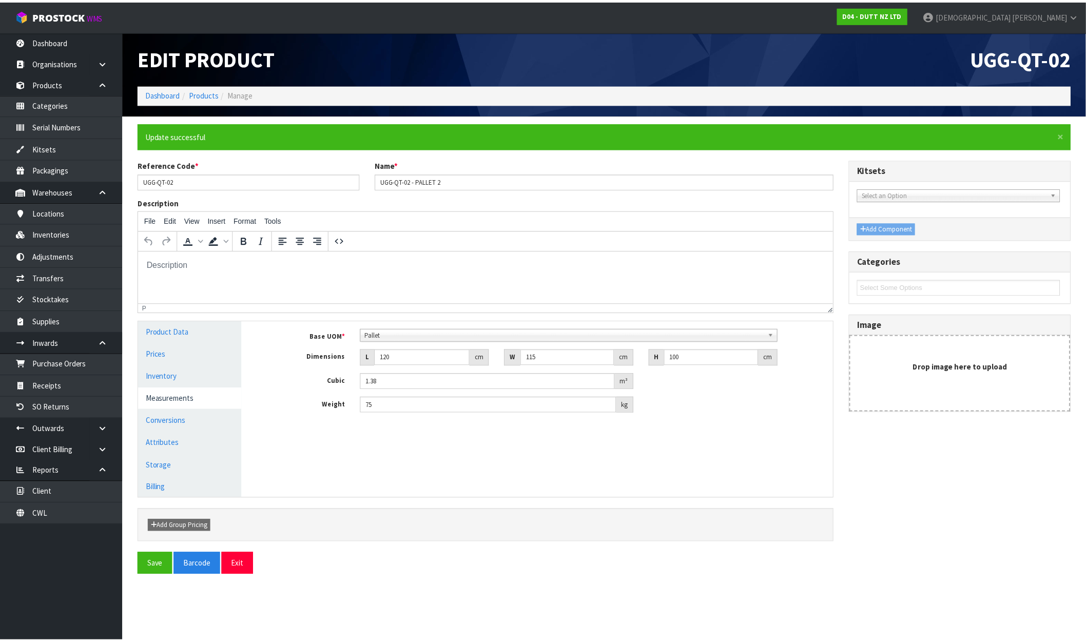
scroll to position [0, 0]
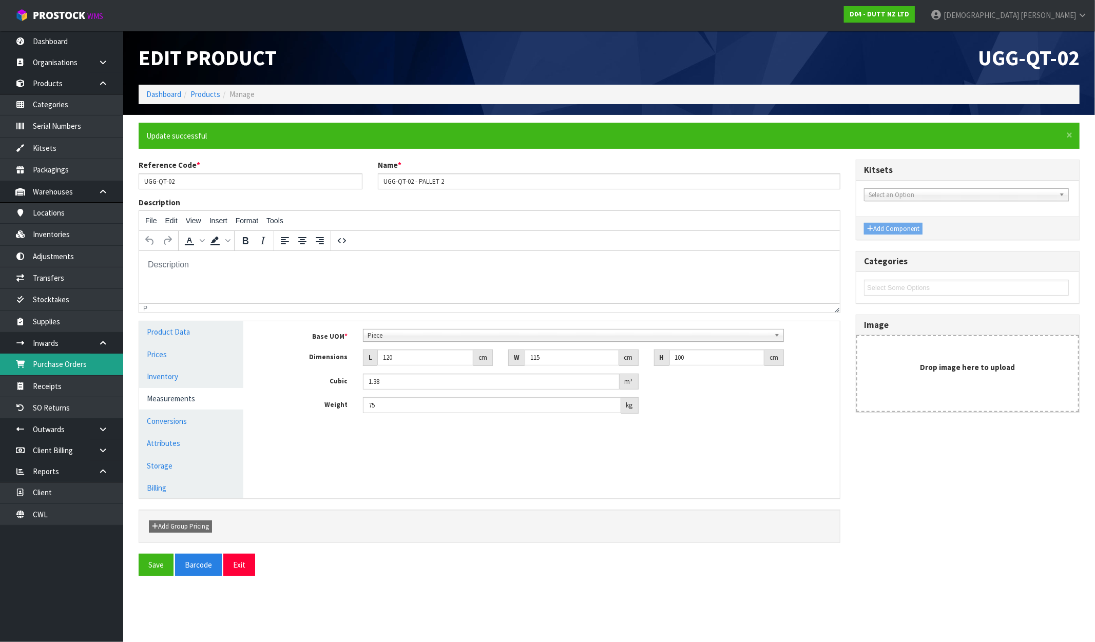
click at [58, 373] on link "Purchase Orders" at bounding box center [61, 364] width 123 height 21
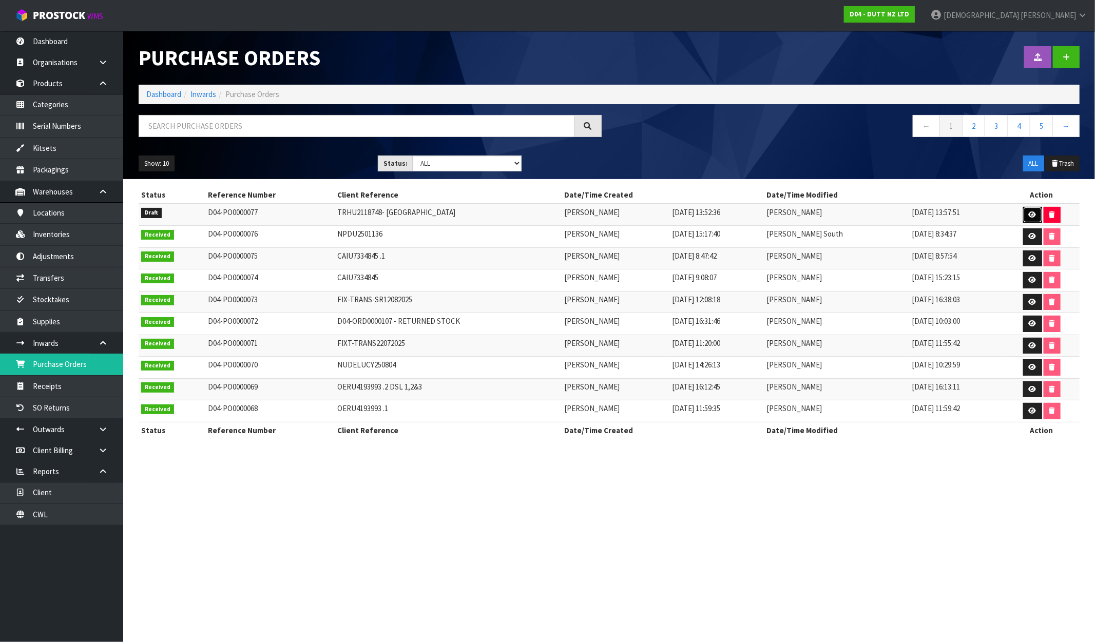
click at [928, 208] on link at bounding box center [1032, 215] width 19 height 16
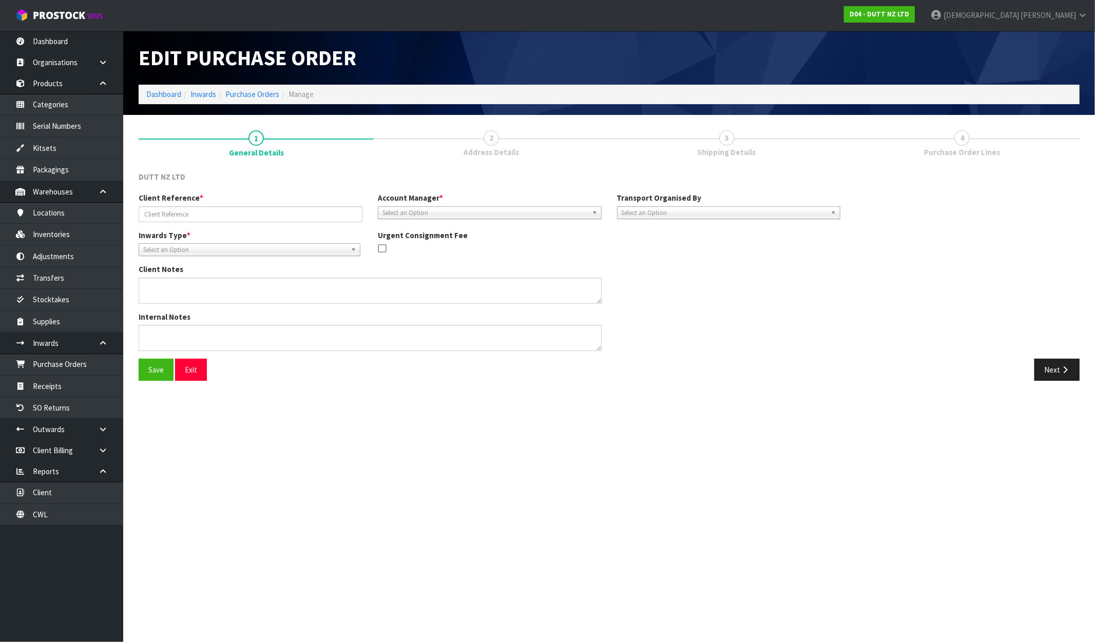
type input "TRHU2118748- [GEOGRAPHIC_DATA]"
type textarea "CONTAINER DELIVERED TO [GEOGRAPHIC_DATA]"
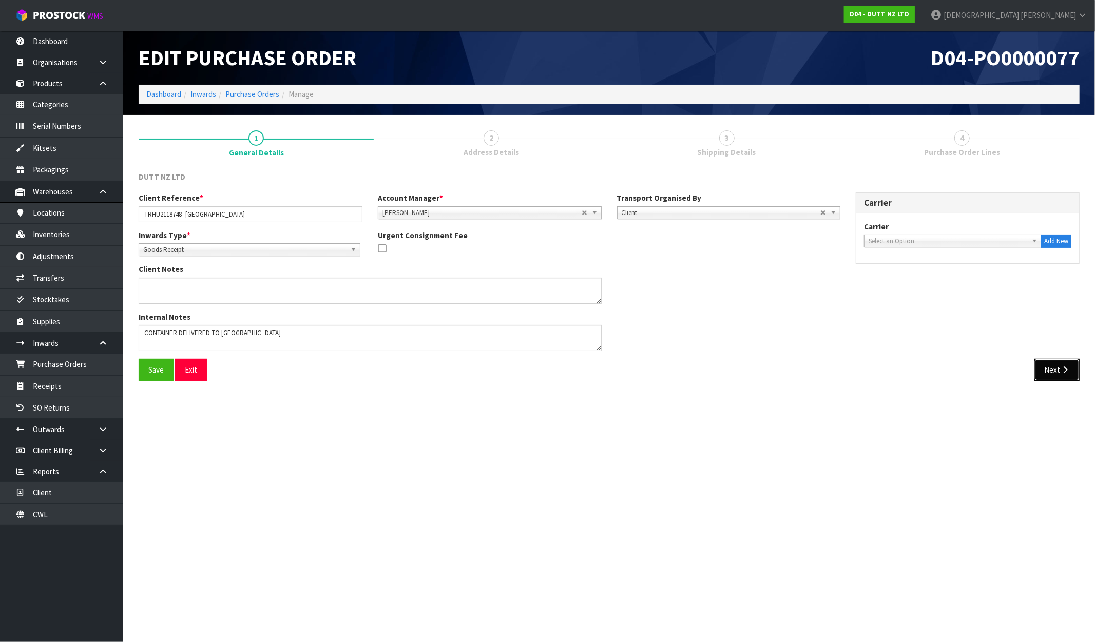
click at [928, 367] on button "Next" at bounding box center [1057, 370] width 45 height 22
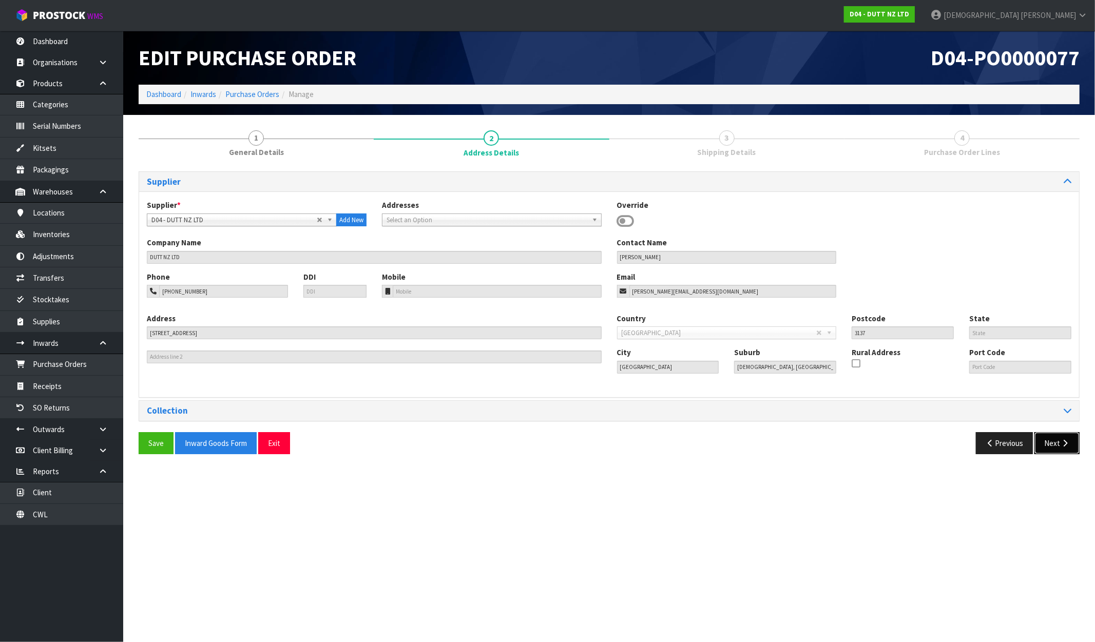
click at [928, 449] on button "Next" at bounding box center [1057, 443] width 45 height 22
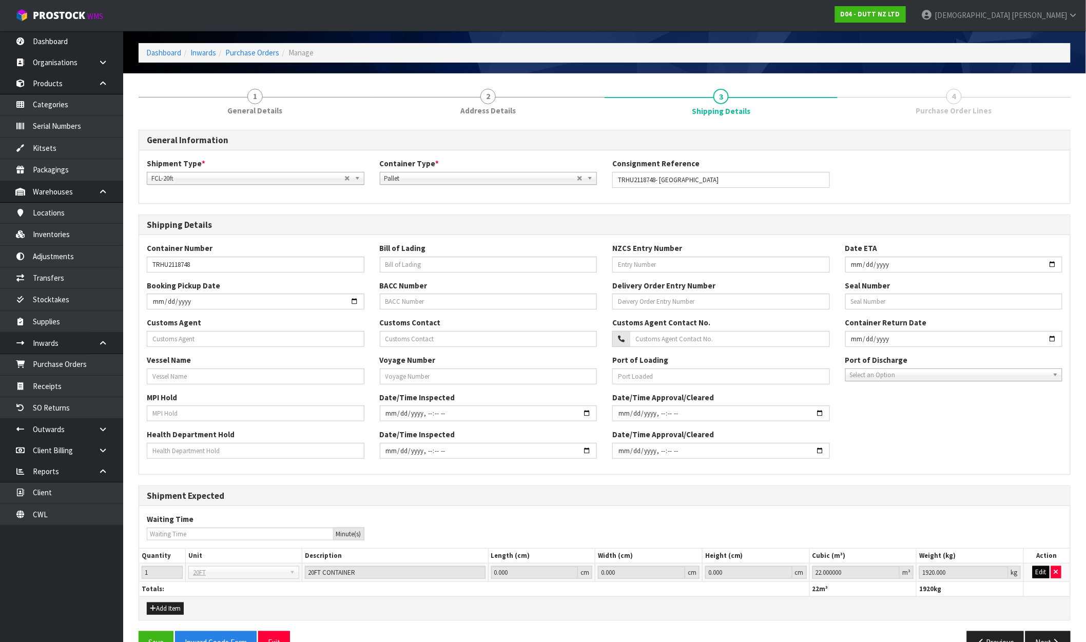
scroll to position [68, 0]
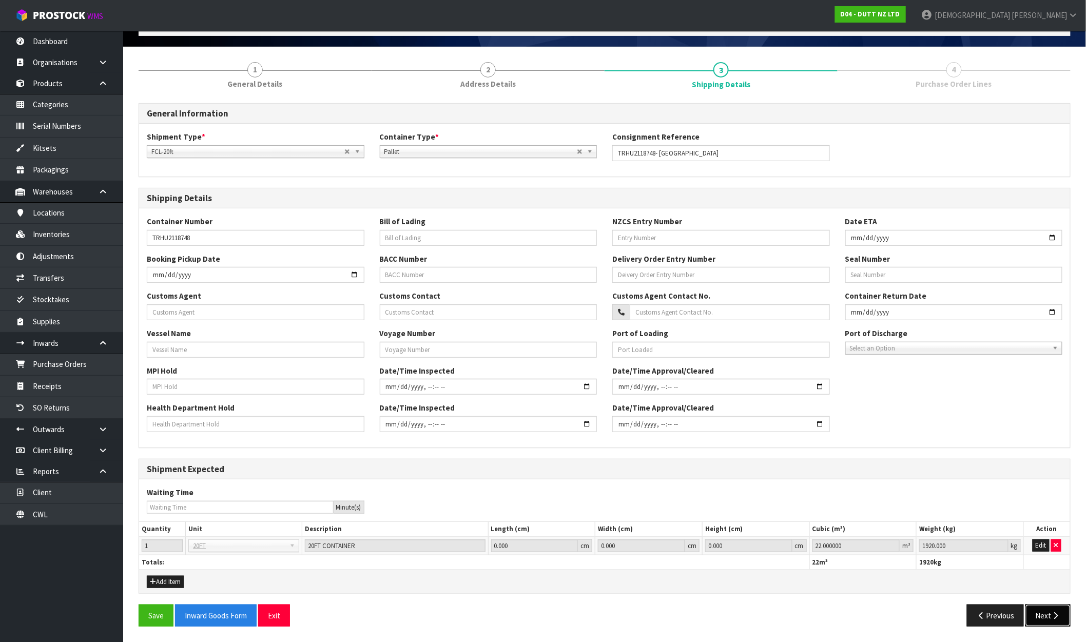
click at [928, 607] on button "Next" at bounding box center [1048, 616] width 45 height 22
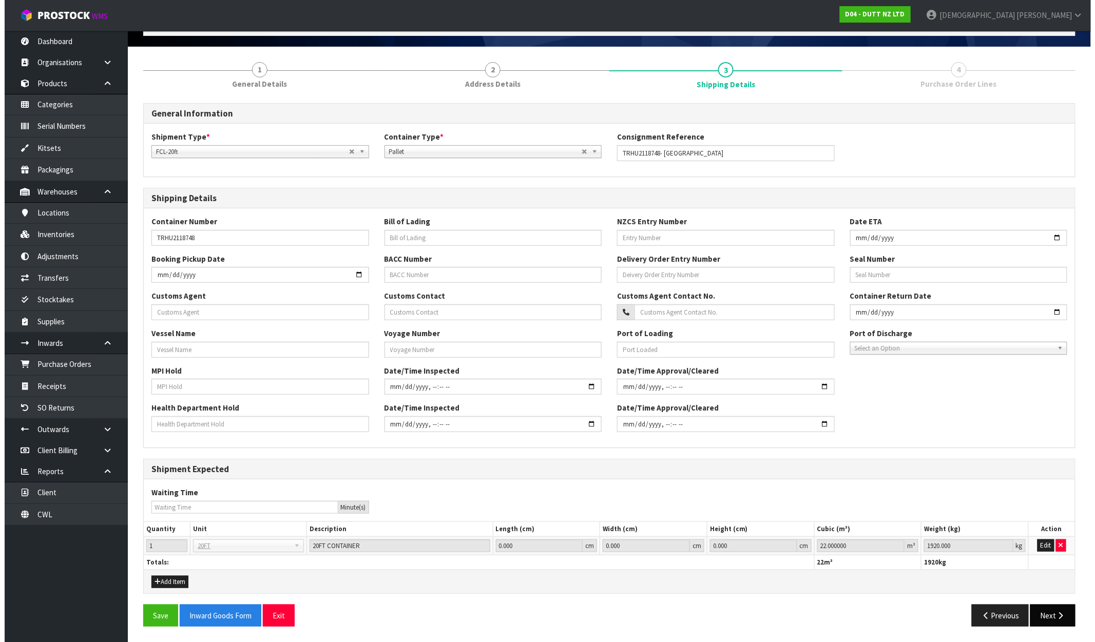
scroll to position [0, 0]
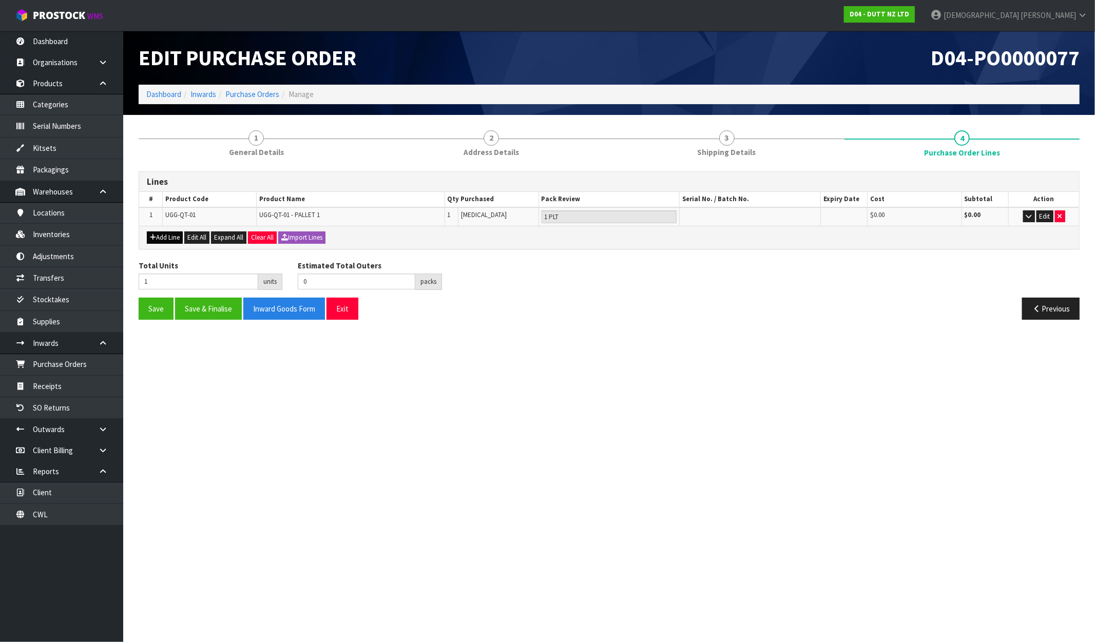
click at [161, 232] on div "Add Line Edit All Expand All Clear All Import Lines" at bounding box center [609, 237] width 940 height 23
click at [162, 236] on button "Add Line" at bounding box center [165, 238] width 36 height 12
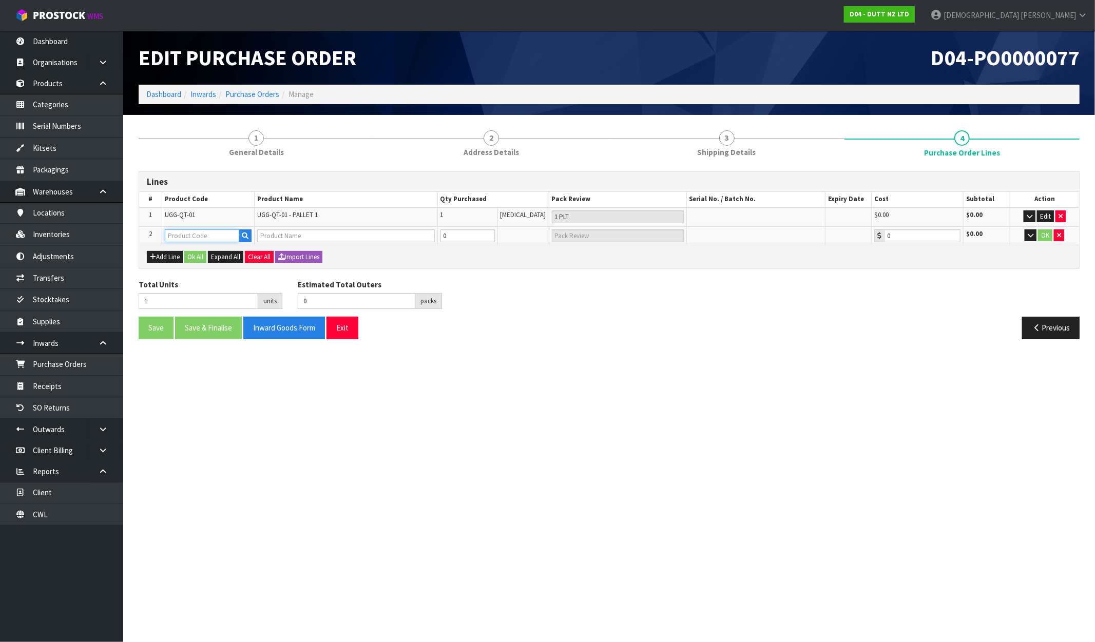
click at [181, 238] on input "text" at bounding box center [202, 236] width 74 height 13
type input "U"
click at [201, 264] on link "U GG-QT-02" at bounding box center [206, 266] width 81 height 14
type input "UGG-QT-02"
type input "UGG-QT-02 - PALLET 2"
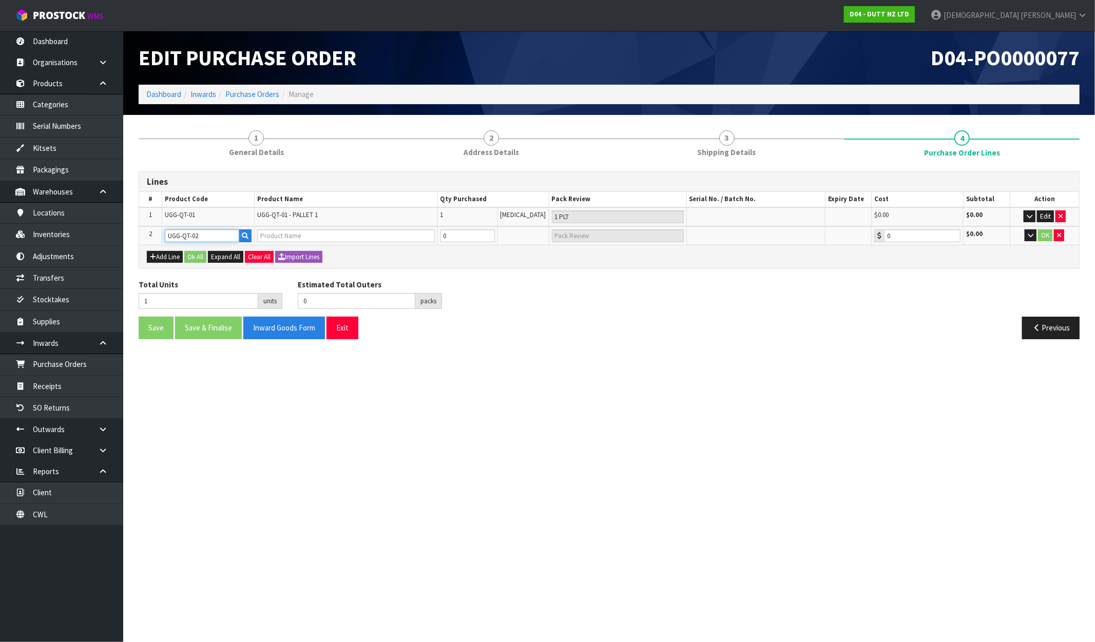
type input "0.00"
click at [428, 238] on tr "2 UGG-QT-02 UGG-QT-02 - PALLET 2 0 [MEDICAL_DATA] 0.00 $0.00 OK" at bounding box center [609, 235] width 940 height 19
type input "2"
type input "1"
type input "1 PLT"
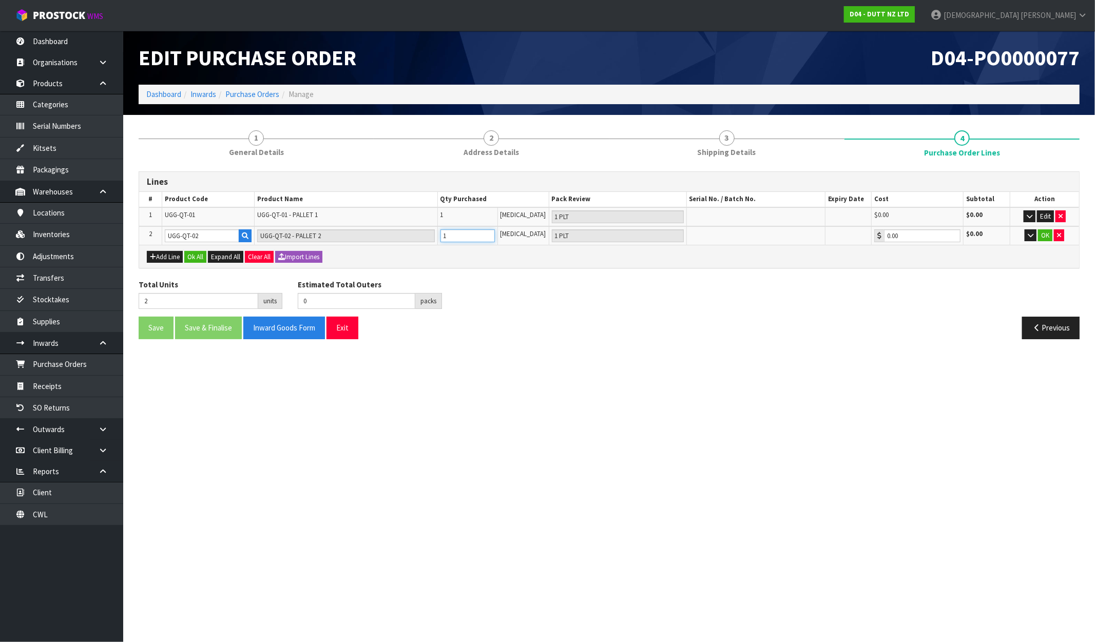
type input "1"
click at [928, 234] on button "OK" at bounding box center [1045, 236] width 14 height 12
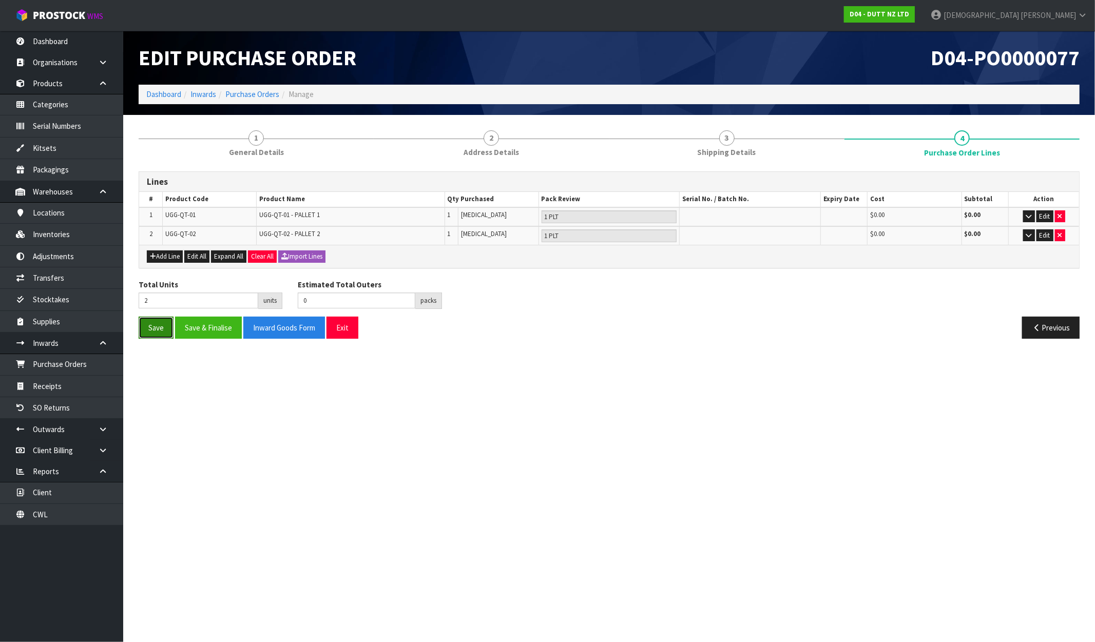
click at [153, 330] on button "Save" at bounding box center [156, 328] width 35 height 22
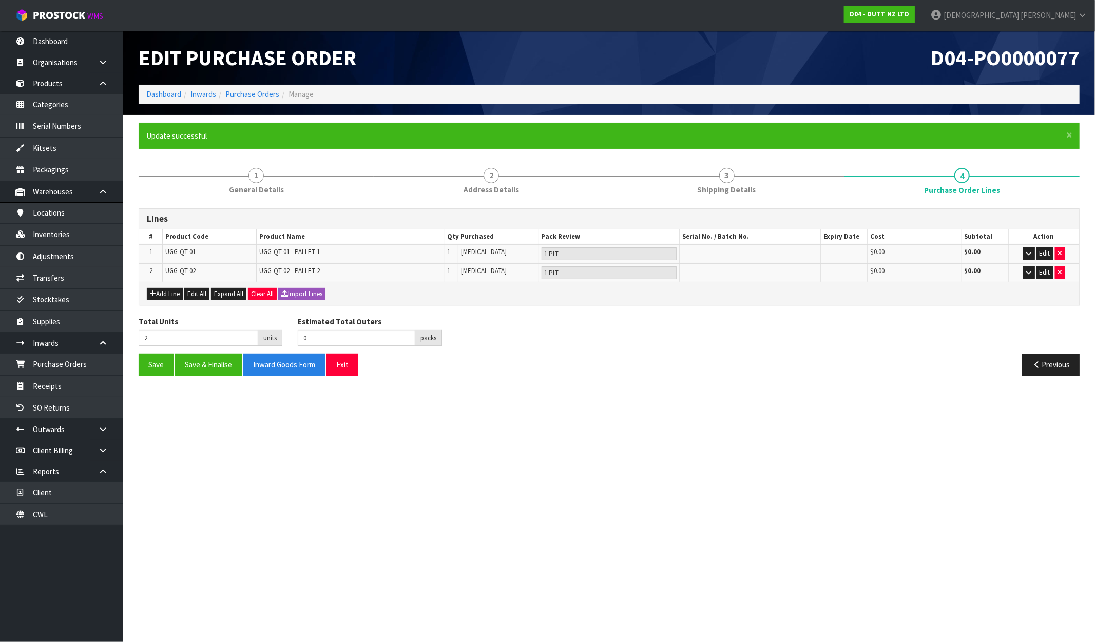
click at [574, 397] on section "Edit Purchase Order D04-PO0000077 Dashboard Inwards Purchase Orders Manage × Cl…" at bounding box center [547, 321] width 1095 height 642
click at [66, 82] on link "Products" at bounding box center [61, 83] width 123 height 21
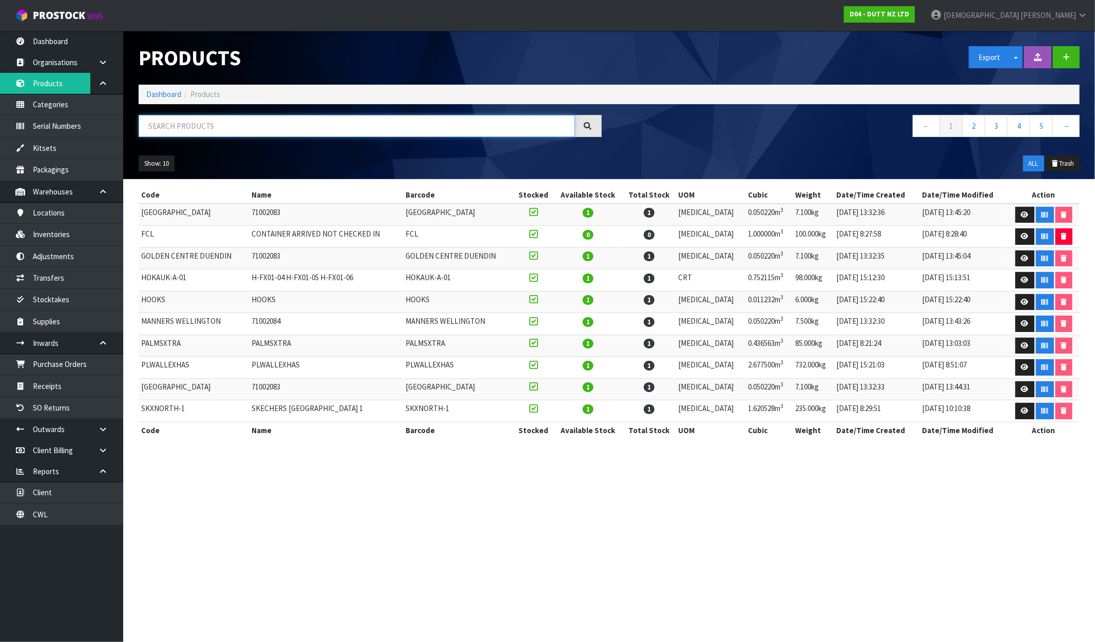
click at [242, 127] on input "text" at bounding box center [357, 126] width 436 height 22
paste input "UGG-QT-02 - PALLET 2"
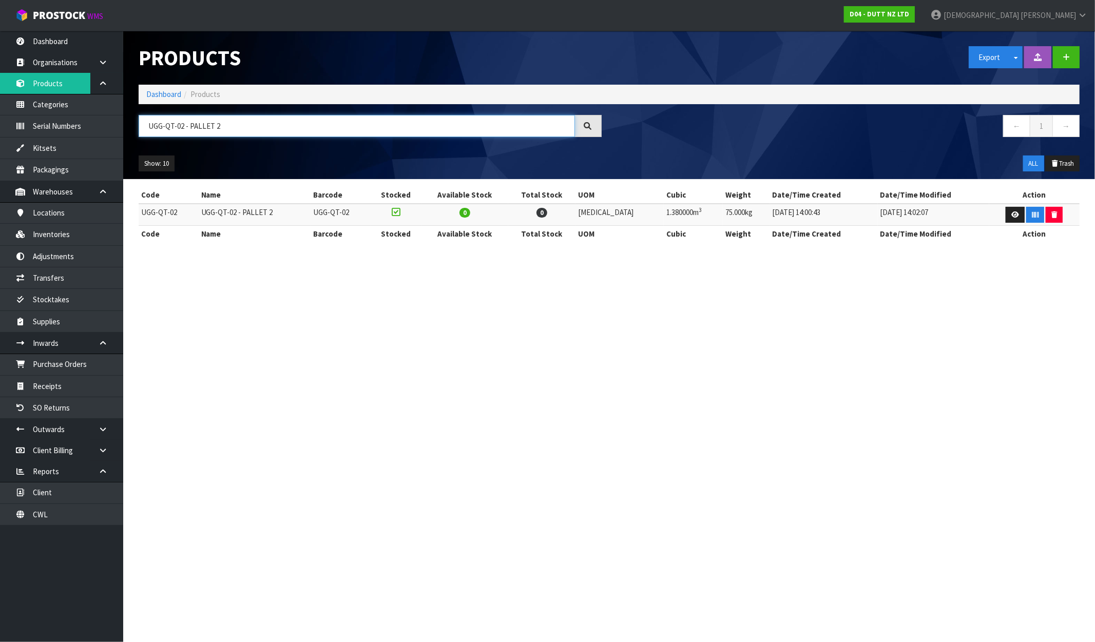
drag, startPoint x: 240, startPoint y: 127, endPoint x: 185, endPoint y: 131, distance: 55.1
click at [185, 131] on input "UGG-QT-02 - PALLET 2" at bounding box center [357, 126] width 436 height 22
type input "UGG-QT-02 - PALLET 2"
click at [928, 59] on button "button" at bounding box center [1066, 57] width 27 height 22
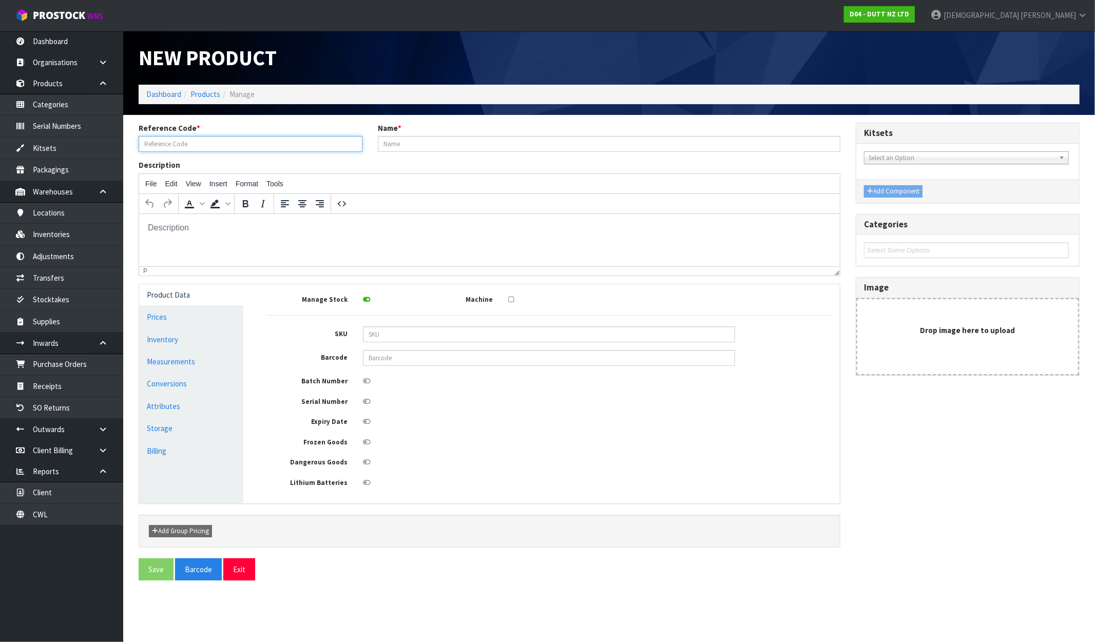
click at [234, 144] on input "text" at bounding box center [251, 144] width 224 height 16
paste input "UGG-QT-02 - PALLET 2"
drag, startPoint x: 220, startPoint y: 150, endPoint x: 174, endPoint y: 155, distance: 46.4
click at [174, 155] on div "Reference Code * UGG-QT-02 - PALLET 2 Name *" at bounding box center [489, 141] width 717 height 37
type input "UGG-QT-03"
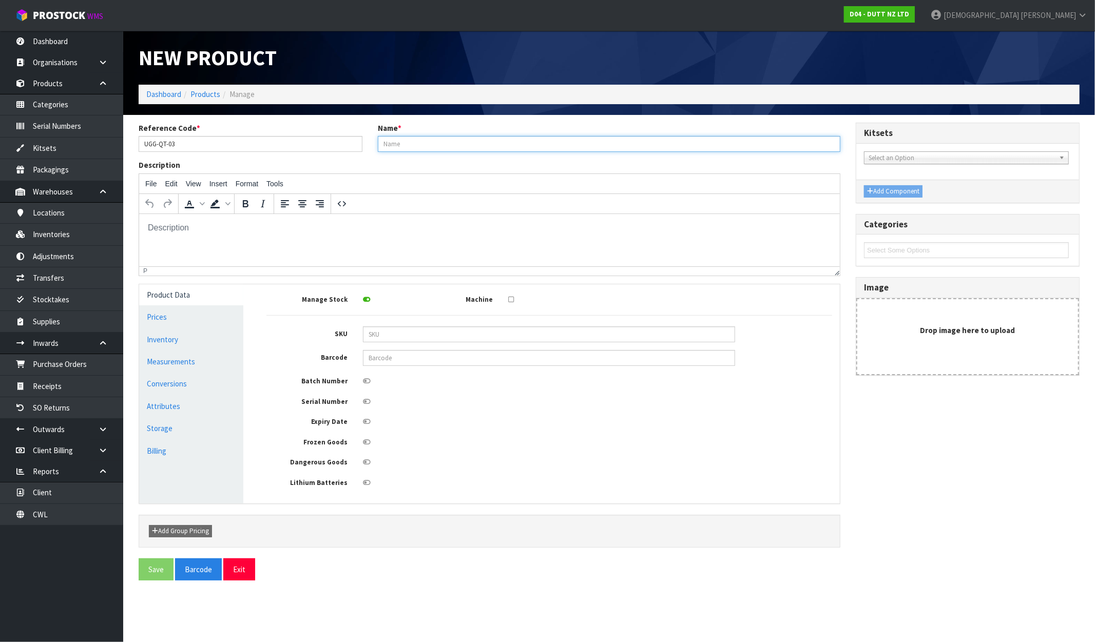
click at [415, 146] on input "text" at bounding box center [609, 144] width 463 height 16
paste input "UGG-QT-02 - PALLET 2"
drag, startPoint x: 446, startPoint y: 146, endPoint x: 435, endPoint y: 147, distance: 10.8
click at [435, 147] on input "UGG-QT-02 - PALLET 2" at bounding box center [609, 144] width 463 height 16
click at [413, 143] on input "UGG-QT-02 - PALLET 2" at bounding box center [609, 144] width 463 height 16
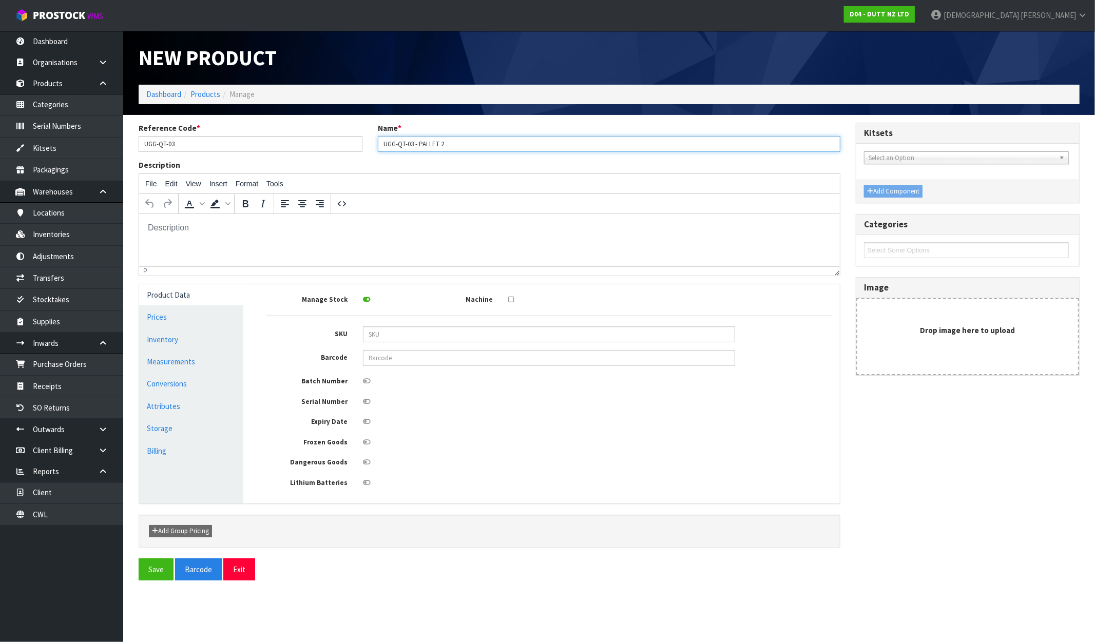
drag, startPoint x: 447, startPoint y: 143, endPoint x: 440, endPoint y: 145, distance: 7.6
click at [440, 145] on input "UGG-QT-03 - PALLET 2" at bounding box center [609, 144] width 463 height 16
type input "UGG-QT-03 - PALLET 3"
click at [390, 166] on div "Description File Edit View Insert Format Tools To open the popup, press Shift+E…" at bounding box center [489, 218] width 717 height 116
click at [193, 366] on link "Measurements" at bounding box center [191, 361] width 104 height 21
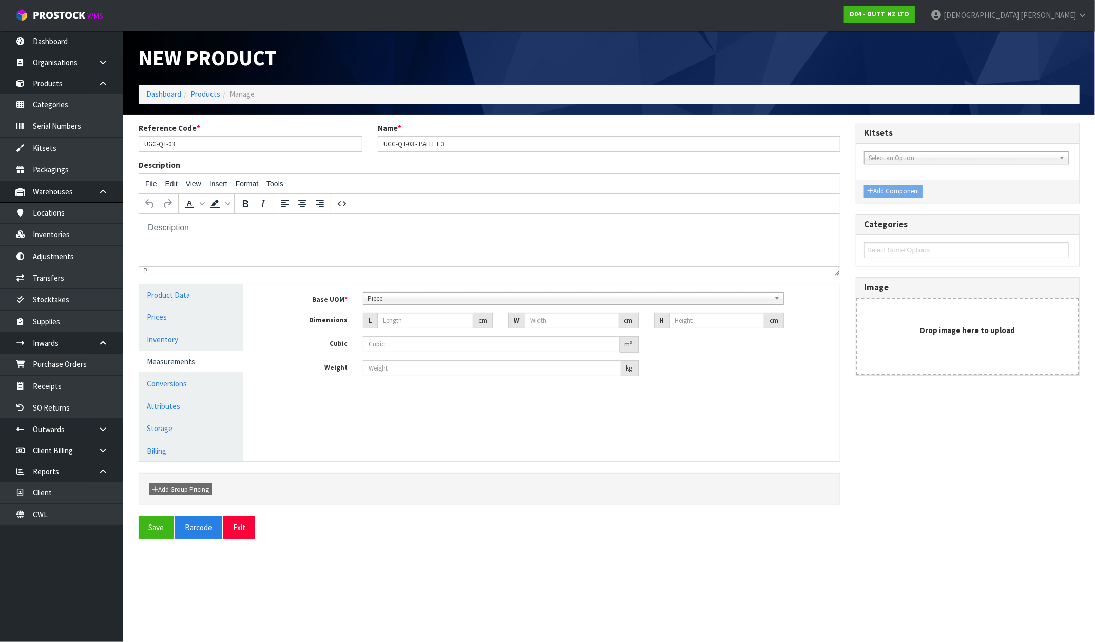
click at [471, 294] on span "Piece" at bounding box center [569, 299] width 403 height 12
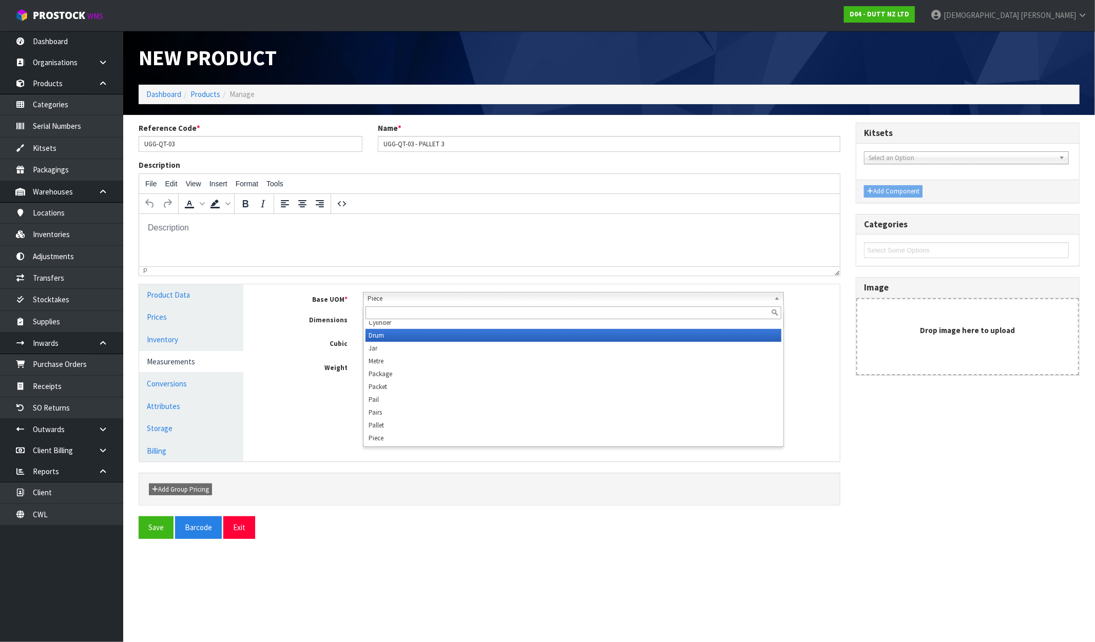
scroll to position [193, 0]
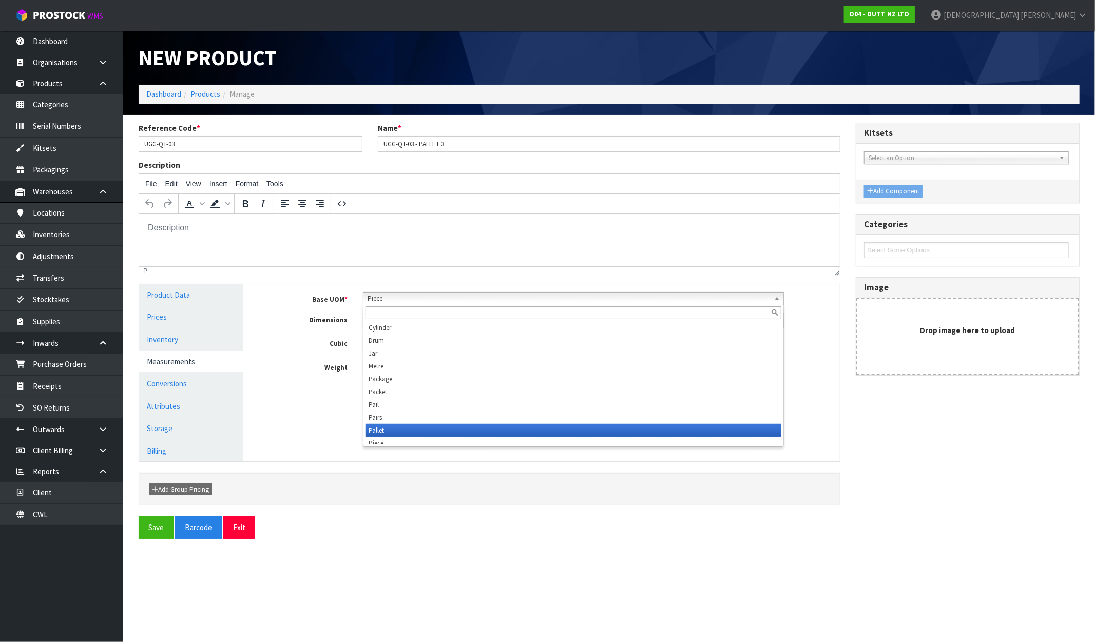
click at [404, 424] on li "Pallet" at bounding box center [574, 430] width 416 height 13
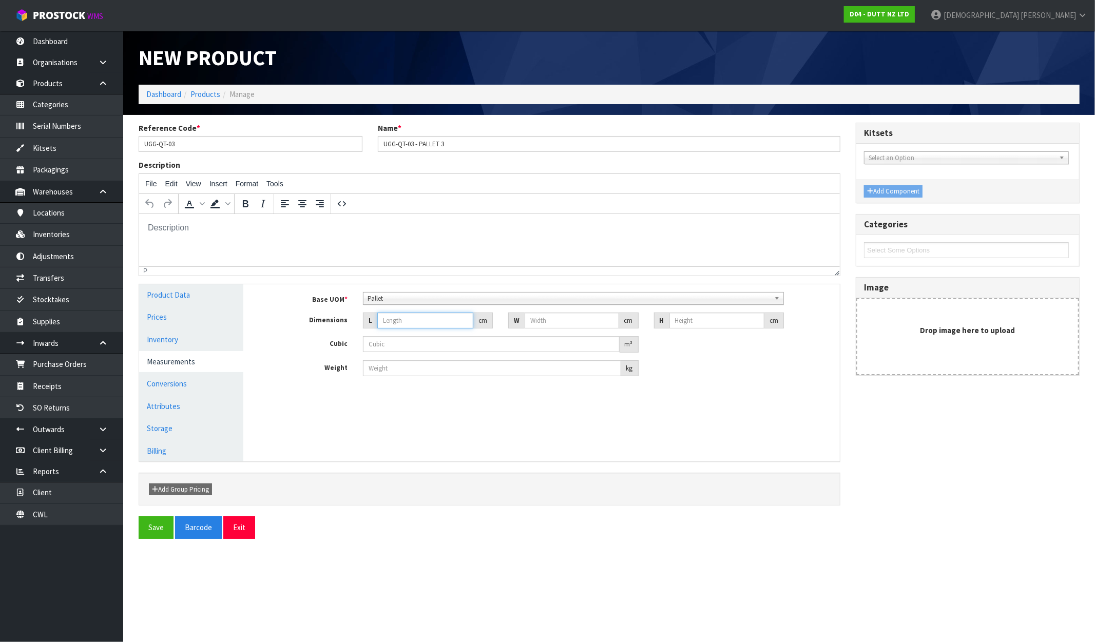
click at [405, 320] on input "number" at bounding box center [425, 321] width 96 height 16
type input "1"
type input "0.000001"
type input "120"
type input "115"
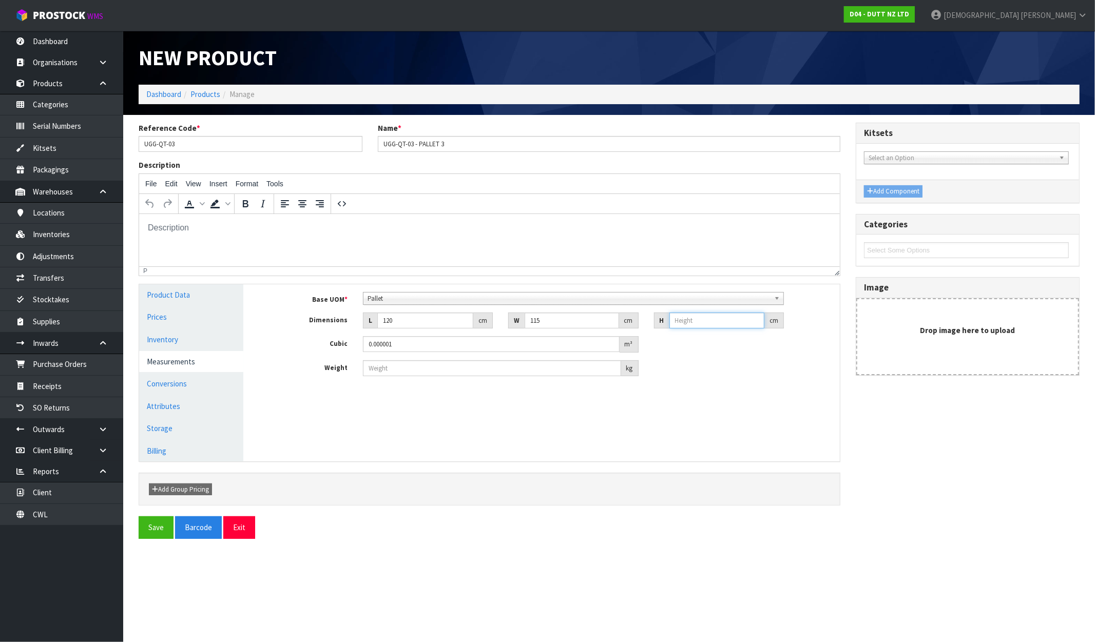
type input "1"
type input "0.0138"
type input "10"
type input "0.138"
type input "100"
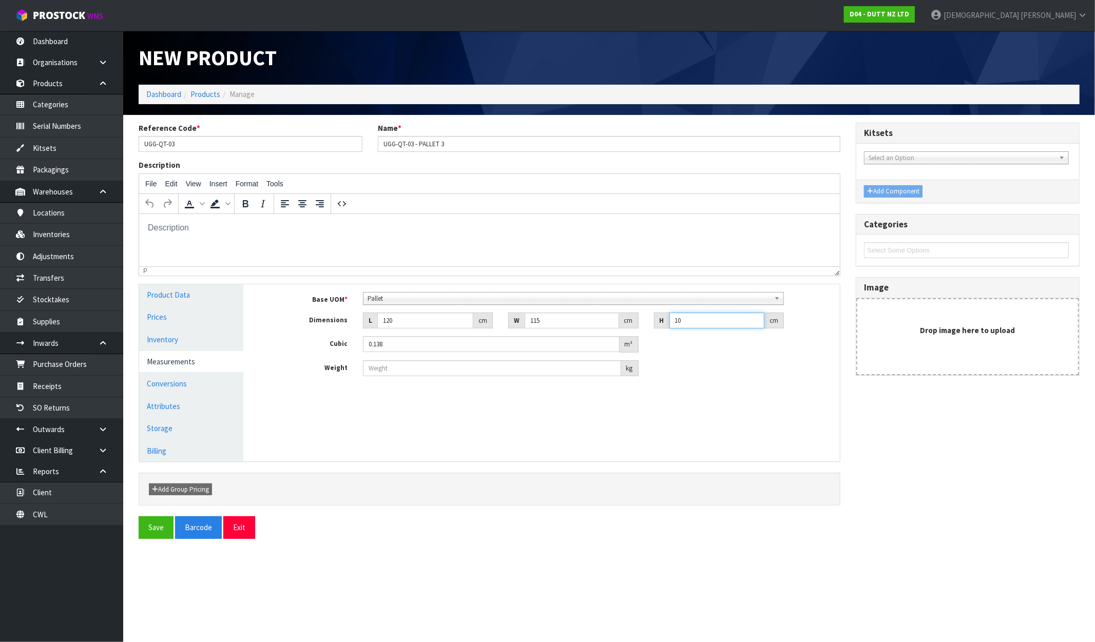
type input "1.38"
type input "100"
click at [453, 375] on input "number" at bounding box center [492, 368] width 258 height 16
type input "46"
click at [155, 526] on button "Save" at bounding box center [156, 528] width 35 height 22
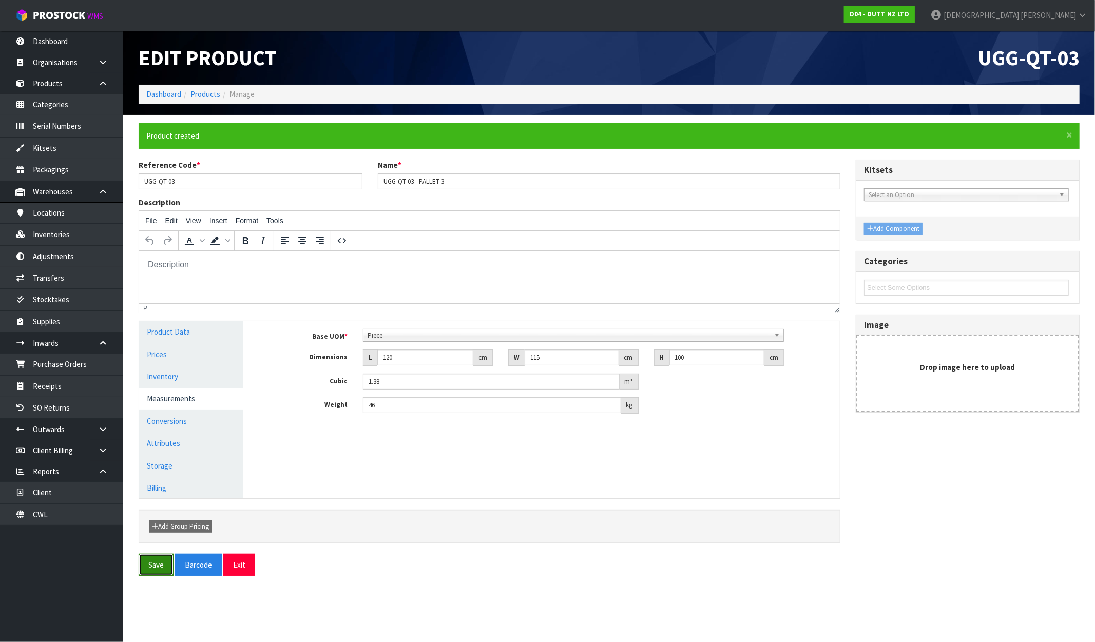
click at [151, 568] on button "Save" at bounding box center [156, 565] width 35 height 22
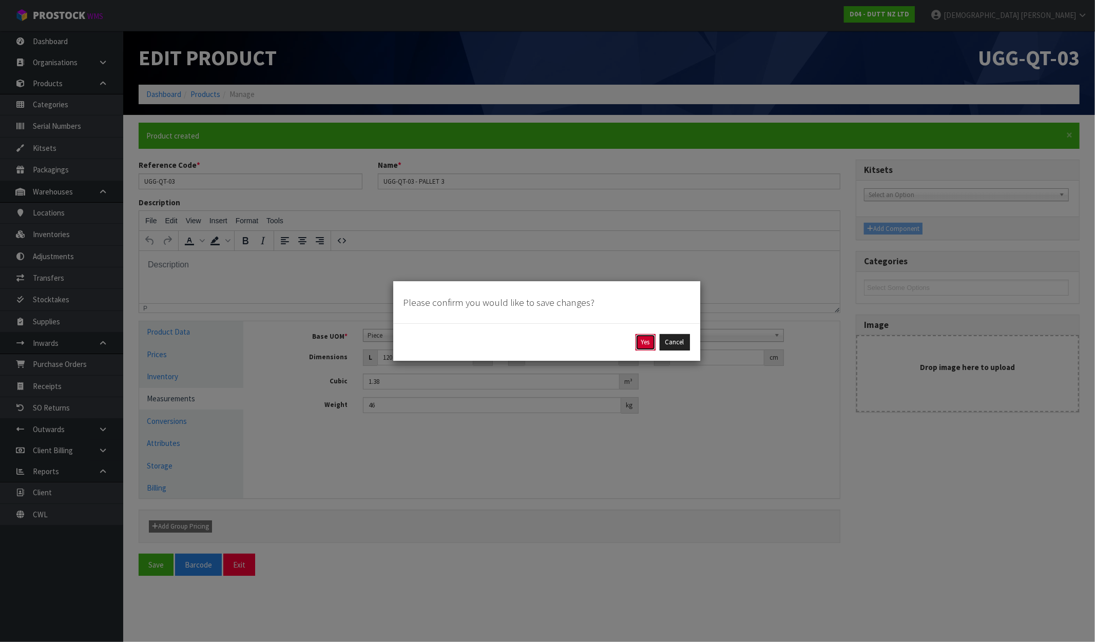
click at [643, 346] on button "Yes" at bounding box center [646, 342] width 20 height 16
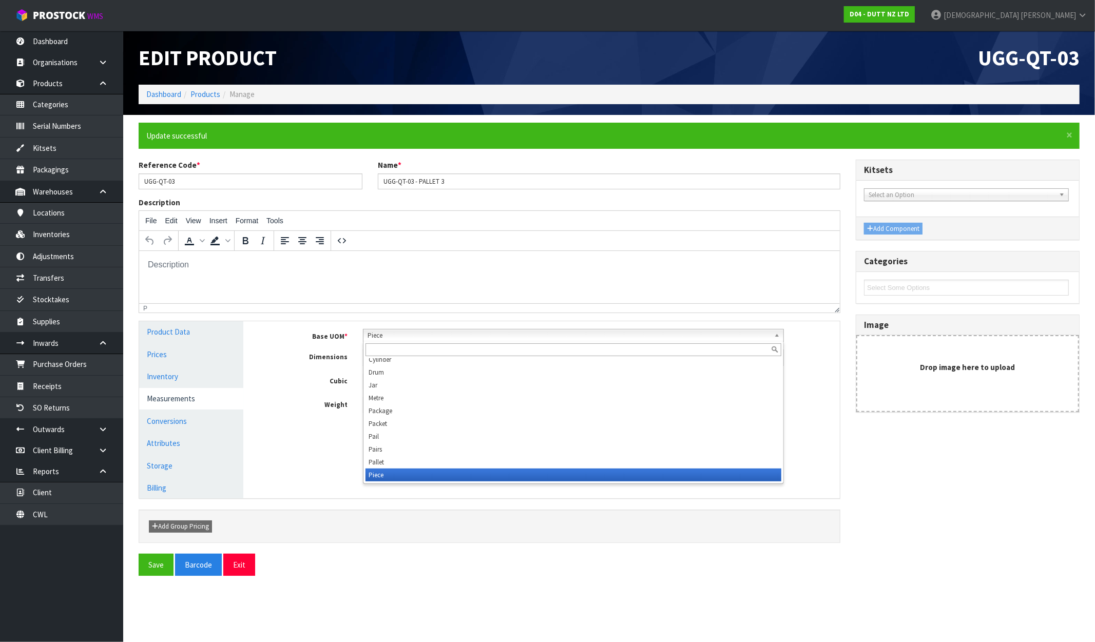
click at [403, 337] on span "Piece" at bounding box center [569, 336] width 403 height 12
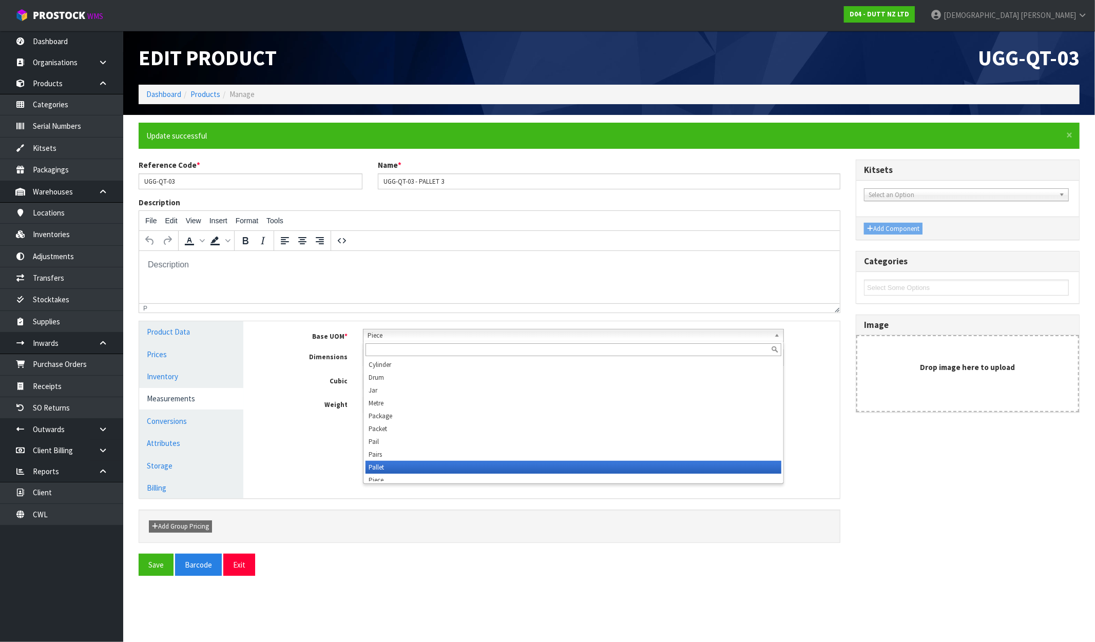
click at [383, 468] on li "Pallet" at bounding box center [574, 467] width 416 height 13
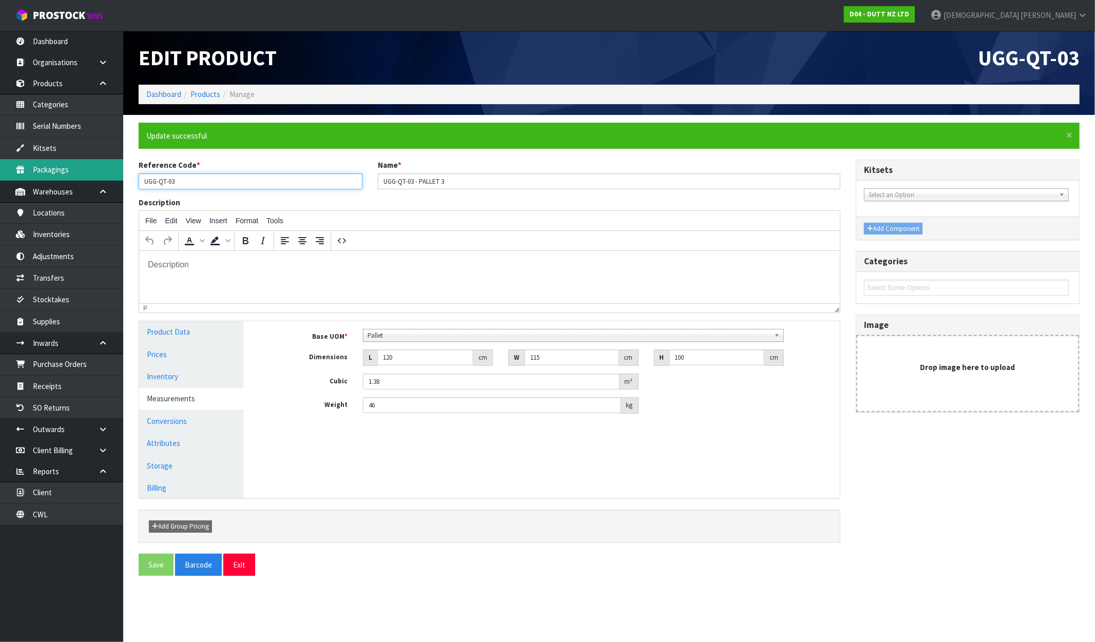
drag, startPoint x: 194, startPoint y: 182, endPoint x: 116, endPoint y: 179, distance: 78.1
click at [116, 179] on body "Toggle navigation ProStock WMS D04 - DUTT NZ LTD [PERSON_NAME] Logout Dashboard…" at bounding box center [547, 321] width 1095 height 642
click at [46, 79] on link "Products" at bounding box center [61, 83] width 123 height 21
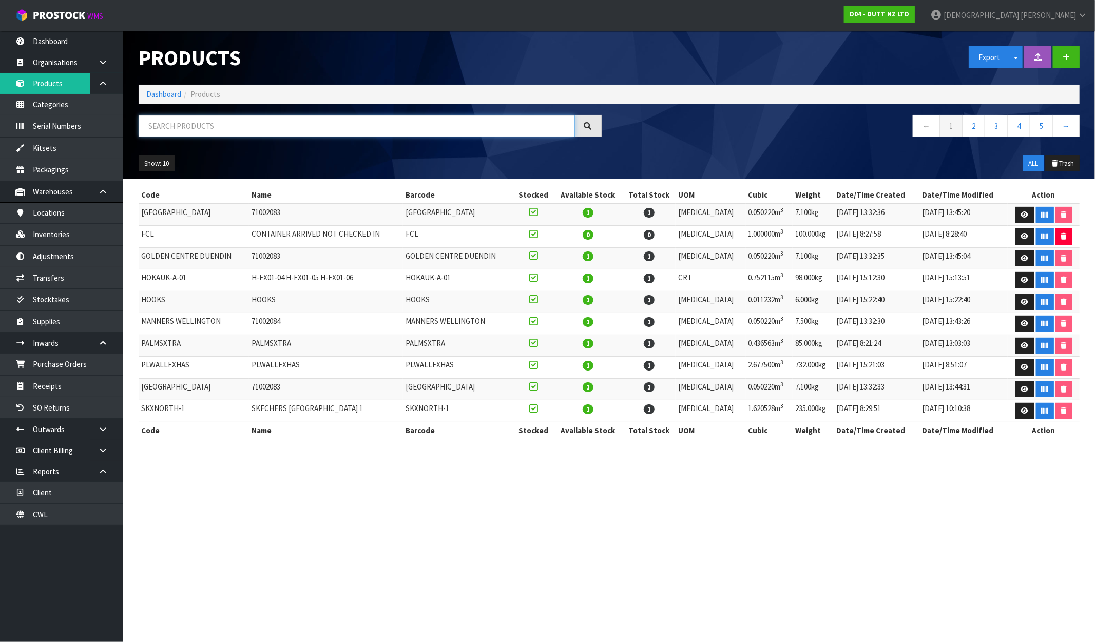
click at [239, 126] on input "text" at bounding box center [357, 126] width 436 height 22
paste input "UGG-QT-03"
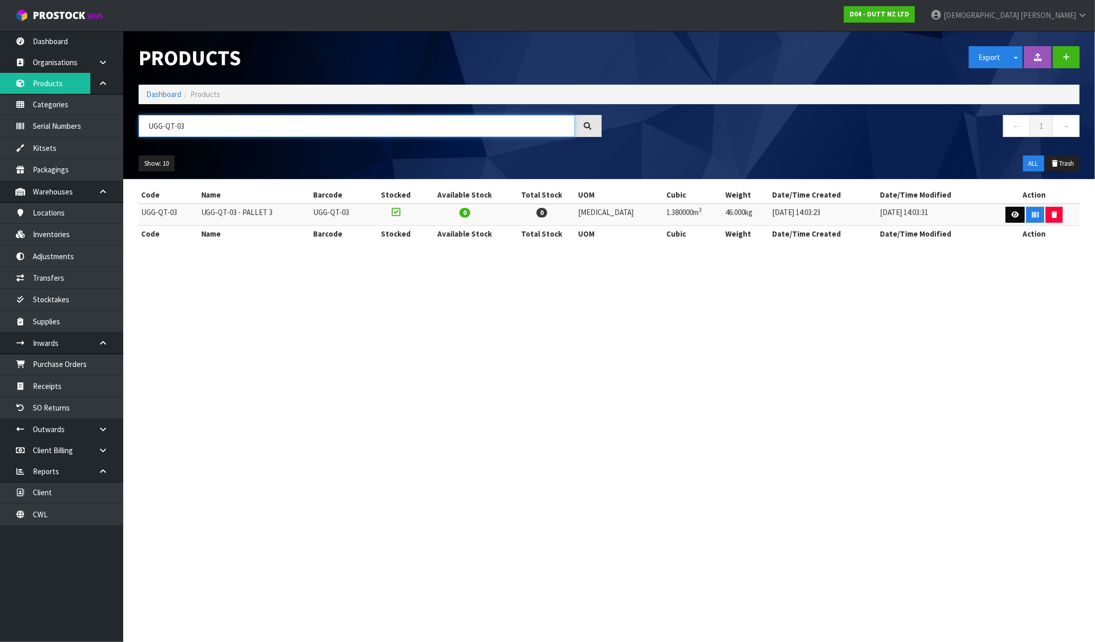
type input "UGG-QT-03"
click at [928, 215] on icon at bounding box center [1016, 215] width 8 height 7
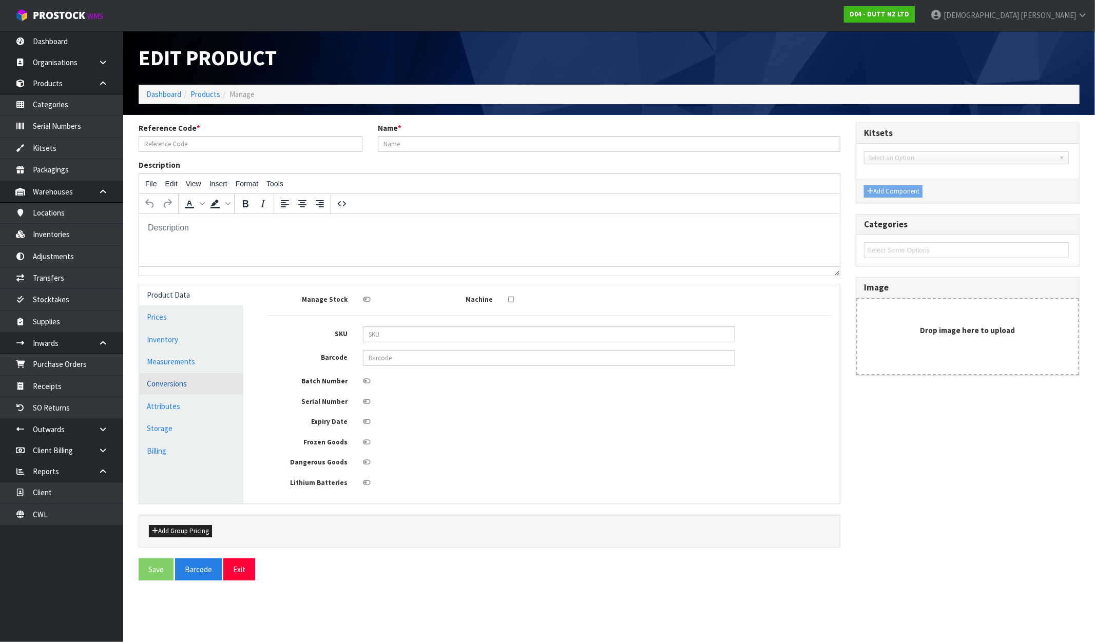
type input "UGG-QT-03"
type input "UGG-QT-03 - PALLET 3"
type input "120"
type input "115"
type input "100"
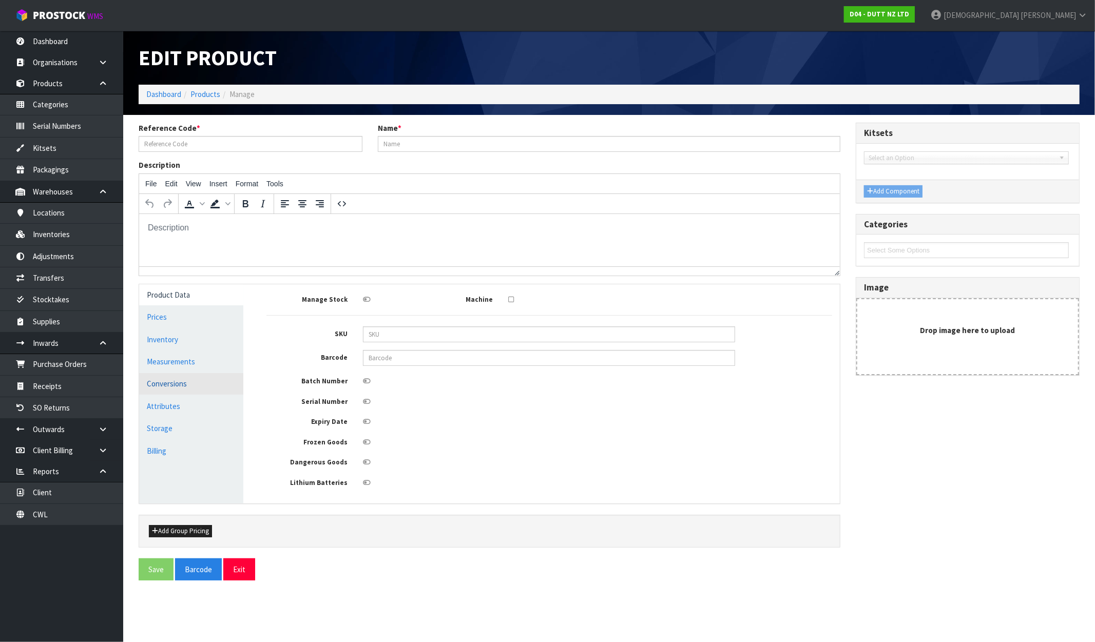
type input "1.38"
click at [180, 357] on link "Measurements" at bounding box center [191, 361] width 104 height 21
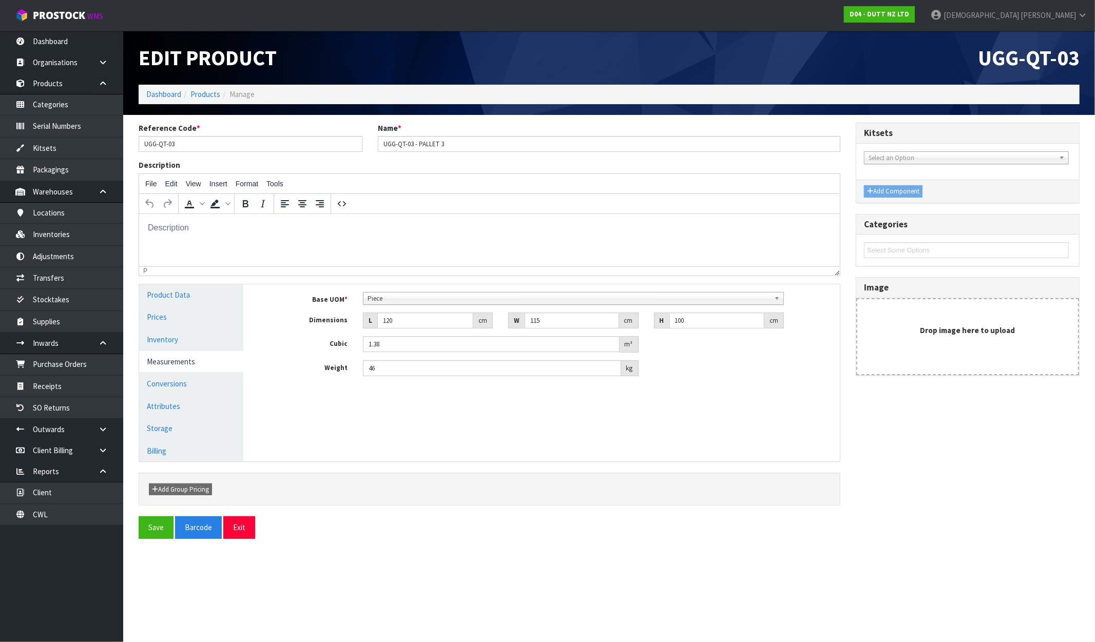
click at [402, 296] on span "Piece" at bounding box center [569, 299] width 403 height 12
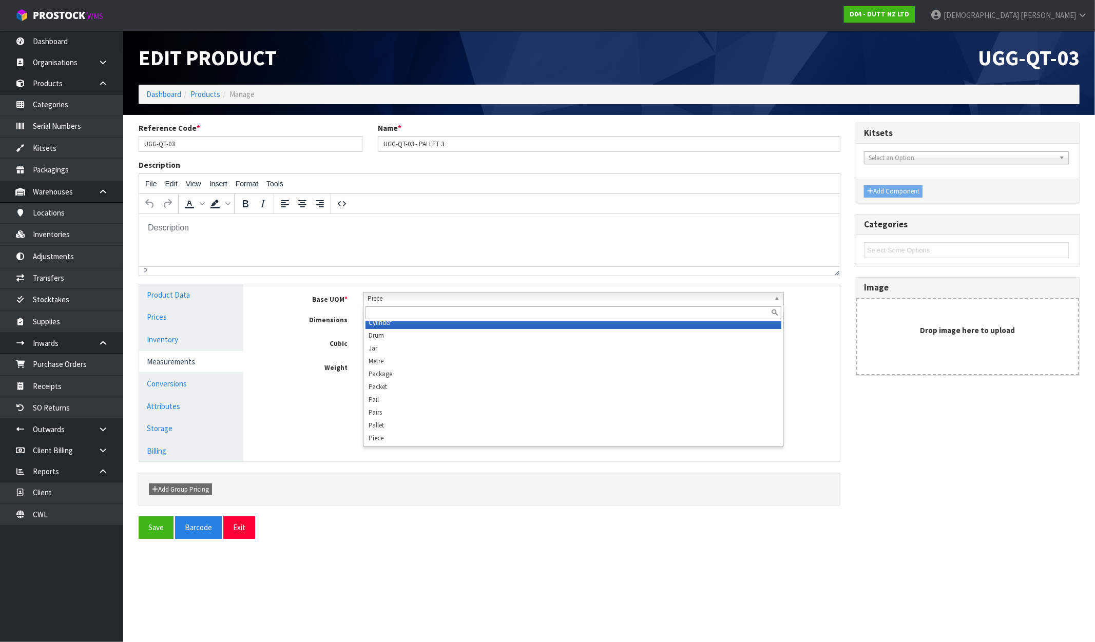
scroll to position [193, 0]
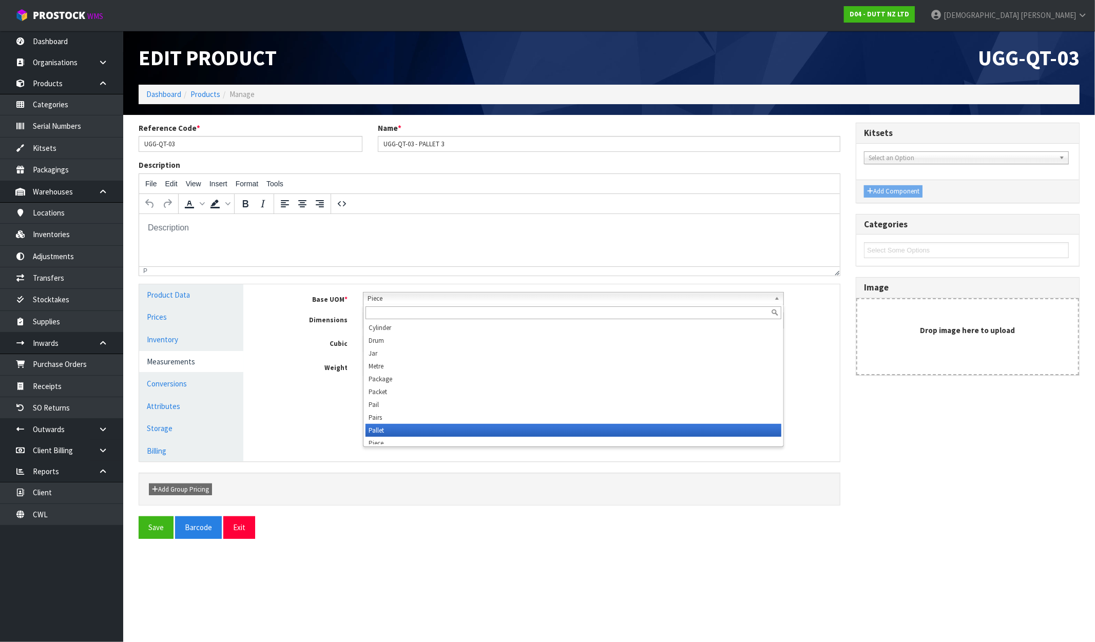
click at [377, 432] on li "Pallet" at bounding box center [574, 430] width 416 height 13
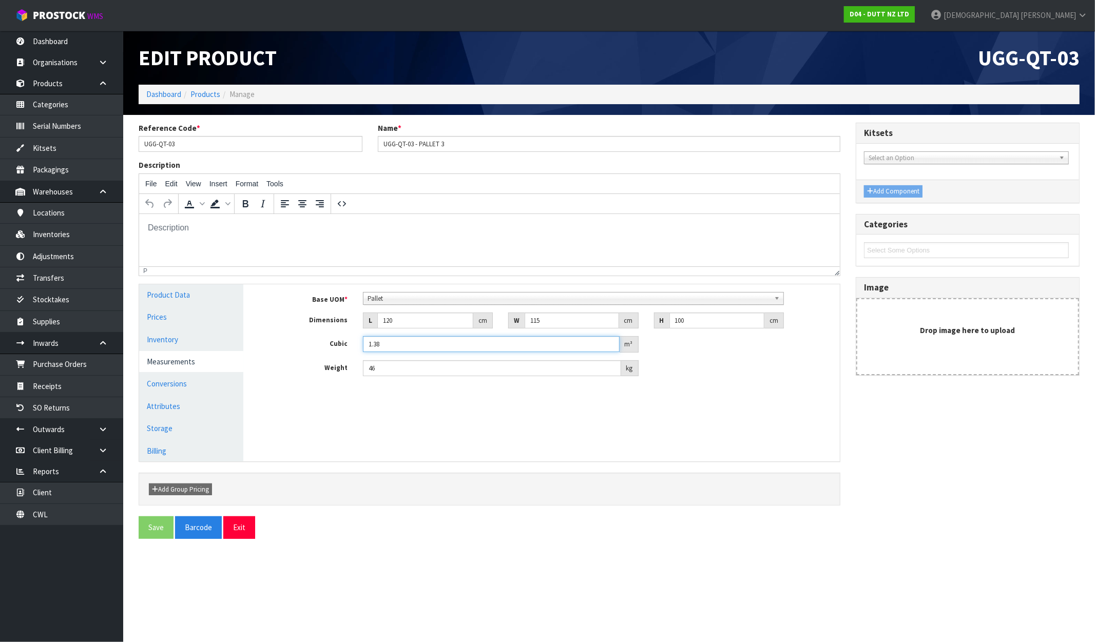
click at [406, 339] on input "1.38" at bounding box center [491, 344] width 256 height 16
drag, startPoint x: 391, startPoint y: 372, endPoint x: 352, endPoint y: 377, distance: 39.4
click at [353, 377] on div "Base UOM * Bag Bar Basket Bin Bottle Box Bundle Cabinet Cage Carton Case Coil C…" at bounding box center [550, 338] width 582 height 108
type input "46"
click at [355, 394] on div "Manage Stock Machine SKU Barcode Batch Number Serial Number Expiry Date Frozen …" at bounding box center [549, 372] width 597 height 177
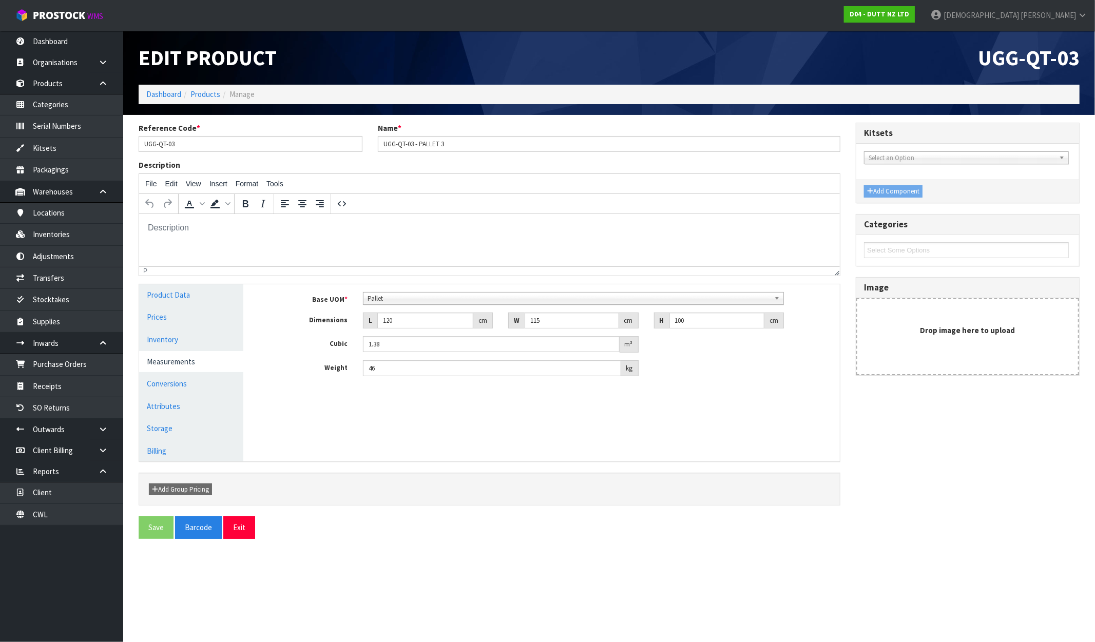
click at [356, 420] on div "Manage Stock Machine SKU Barcode Batch Number Serial Number Expiry Date Frozen …" at bounding box center [549, 372] width 597 height 177
click at [345, 268] on div "p" at bounding box center [487, 271] width 689 height 7
click at [347, 432] on div "Manage Stock Machine SKU Barcode Batch Number Serial Number Expiry Date Frozen …" at bounding box center [549, 372] width 597 height 177
click at [241, 524] on button "Exit" at bounding box center [239, 528] width 32 height 22
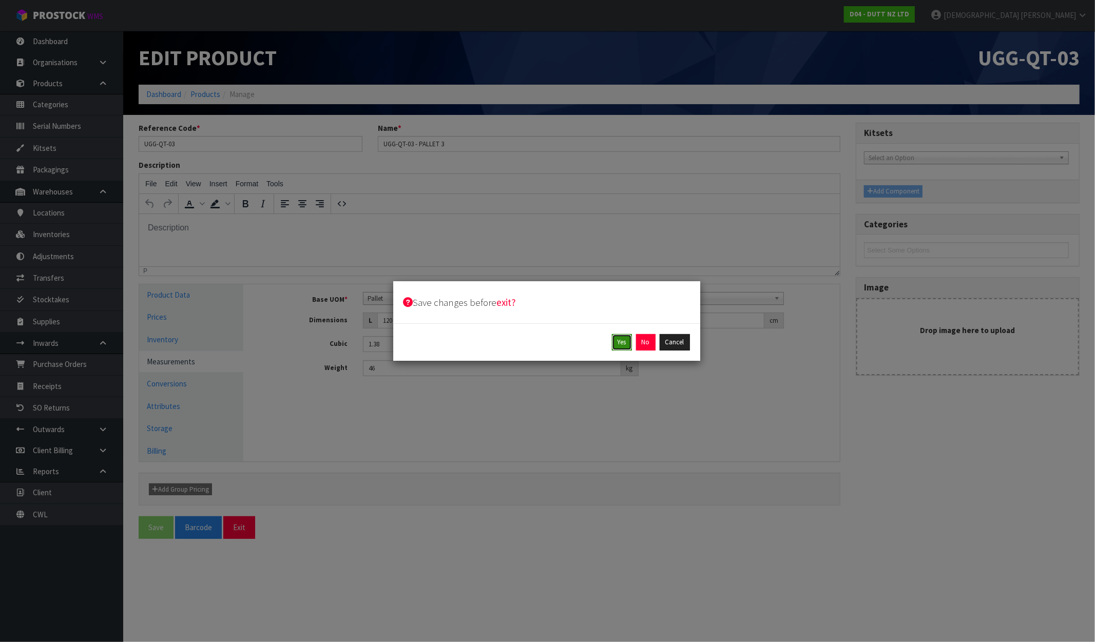
click at [620, 342] on button "Yes" at bounding box center [622, 342] width 20 height 16
click at [640, 339] on button "Yes" at bounding box center [646, 342] width 20 height 16
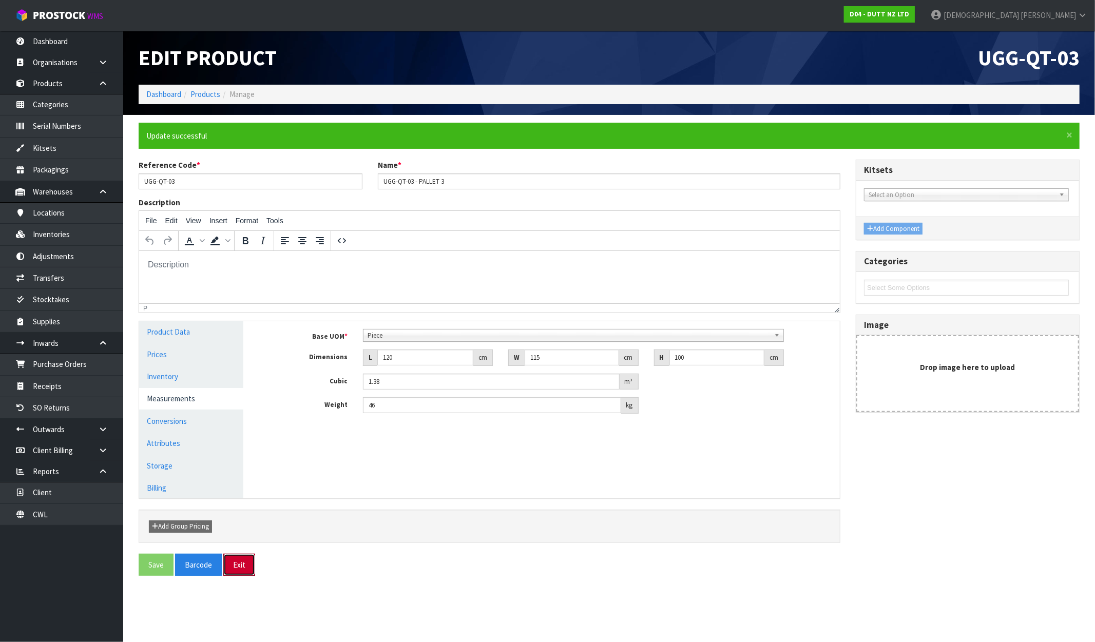
scroll to position [0, 0]
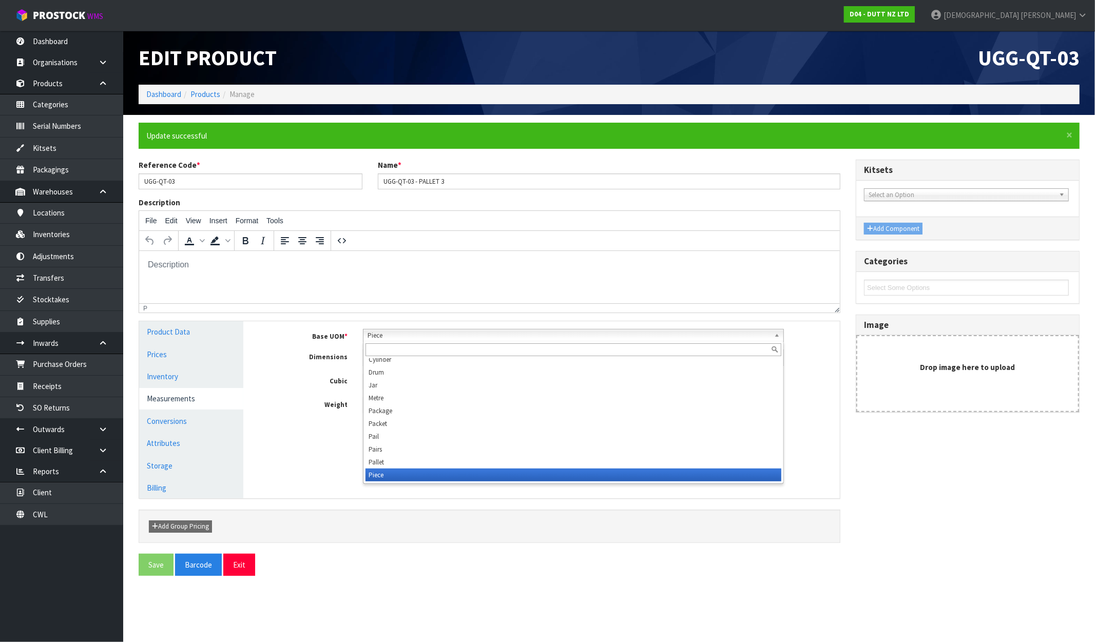
click at [401, 339] on span "Piece" at bounding box center [569, 336] width 403 height 12
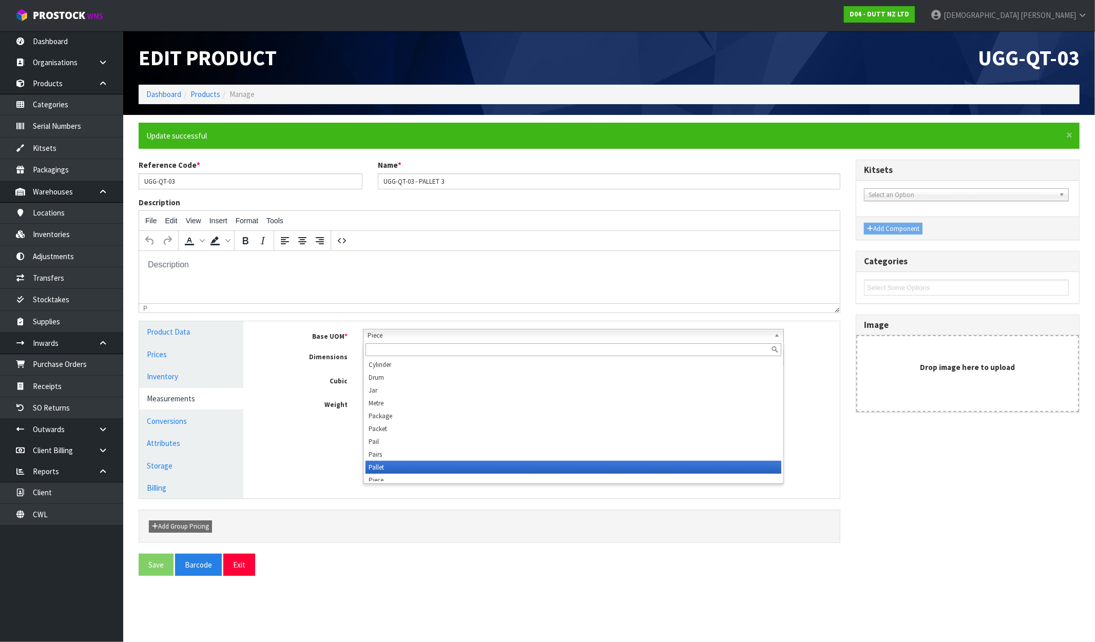
click at [381, 464] on li "Pallet" at bounding box center [574, 467] width 416 height 13
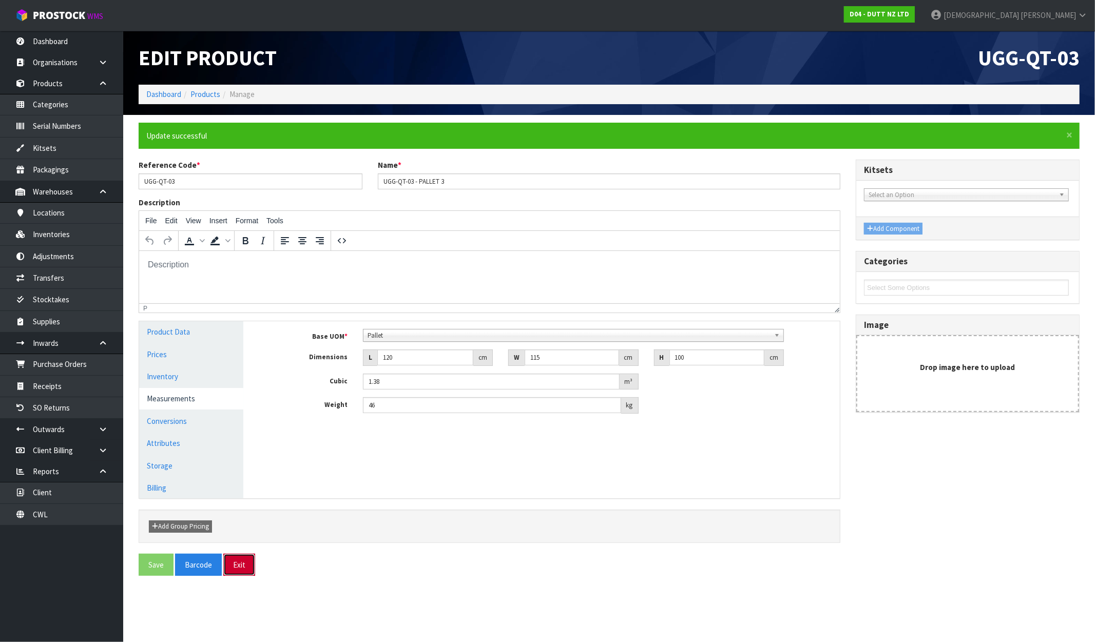
click at [240, 564] on button "Exit" at bounding box center [239, 565] width 32 height 22
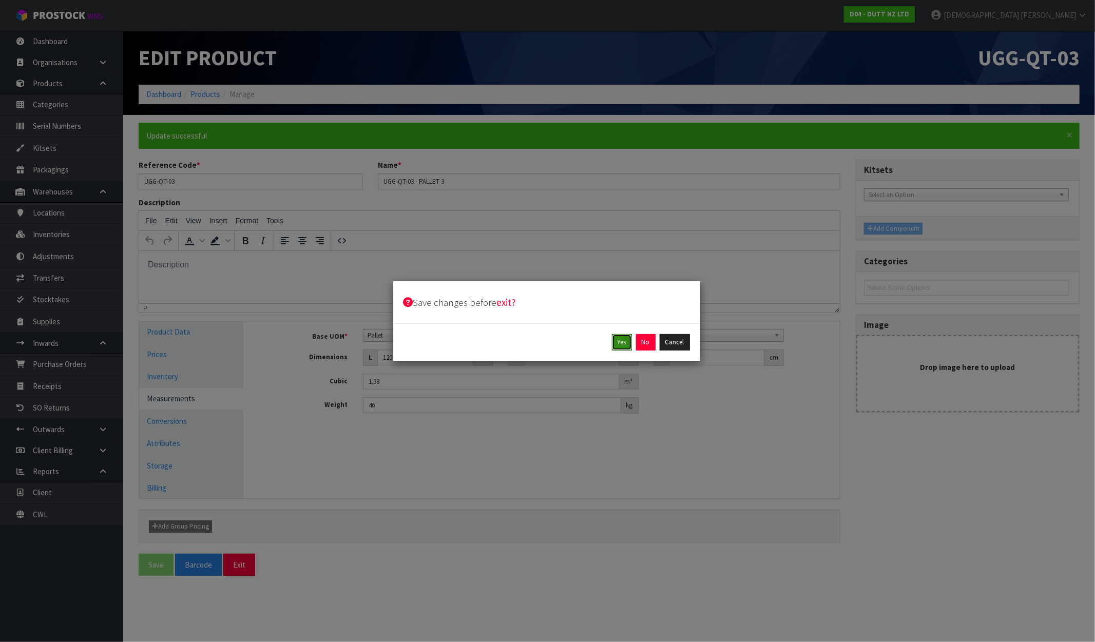
click at [620, 340] on button "Yes" at bounding box center [622, 342] width 20 height 16
click at [642, 341] on button "Yes" at bounding box center [646, 342] width 20 height 16
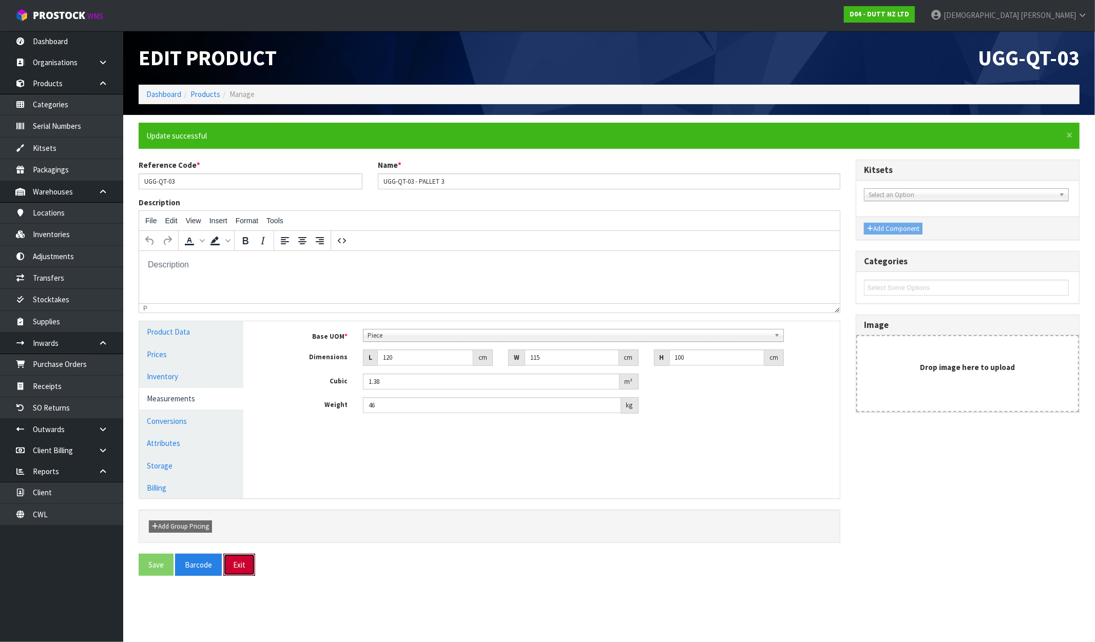
scroll to position [0, 0]
click at [198, 90] on link "Products" at bounding box center [205, 94] width 30 height 10
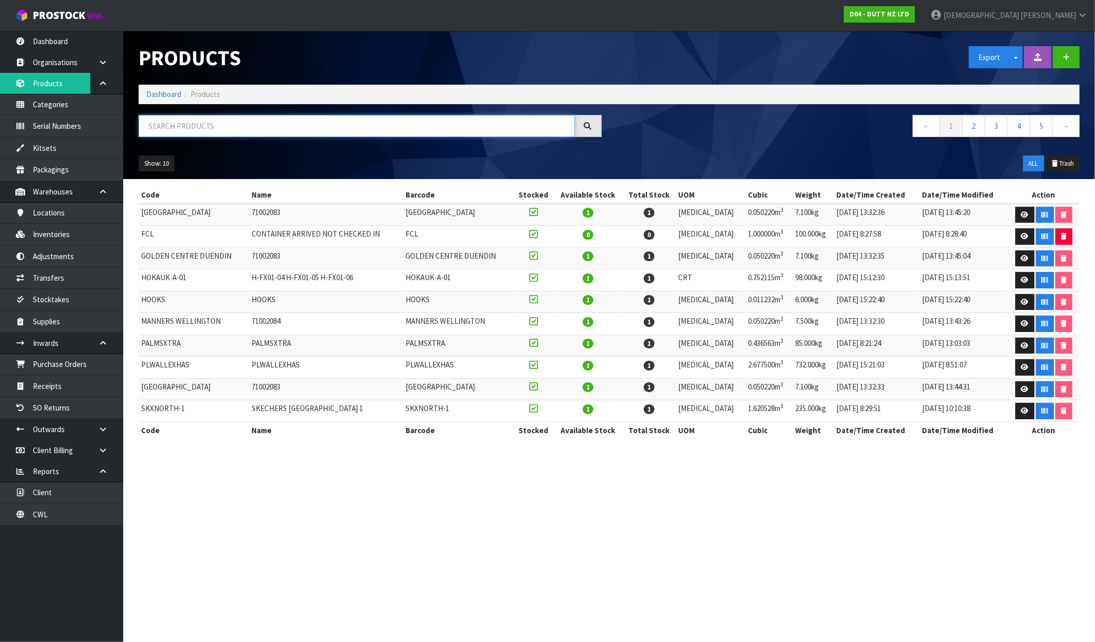
click at [191, 126] on input "text" at bounding box center [357, 126] width 436 height 22
paste input "UGG-QT-03"
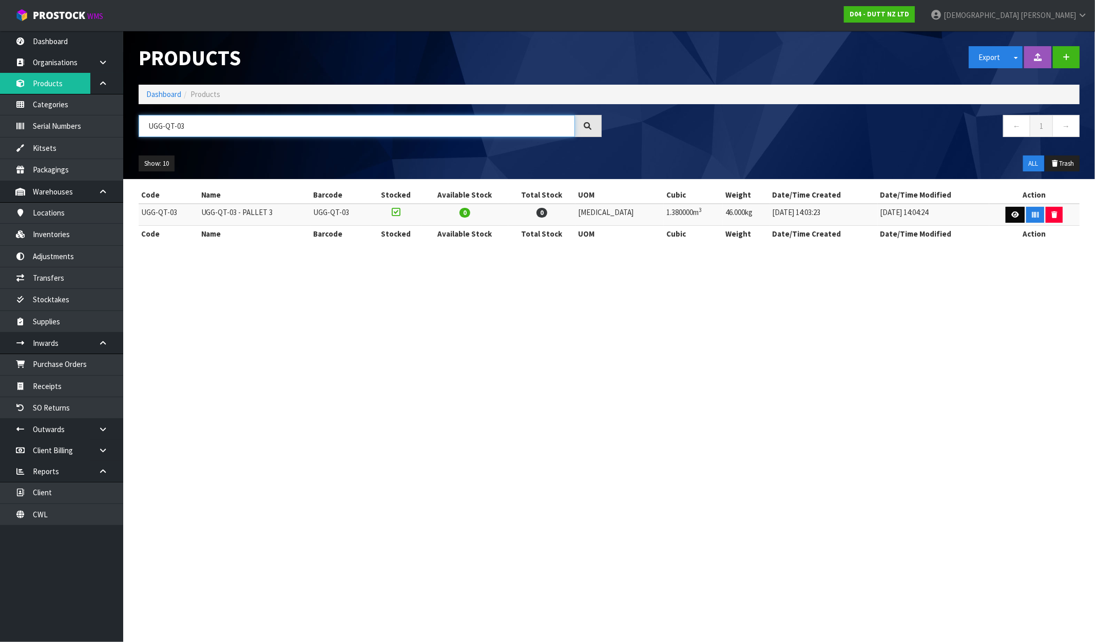
type input "UGG-QT-03"
click at [928, 216] on icon at bounding box center [1016, 215] width 8 height 7
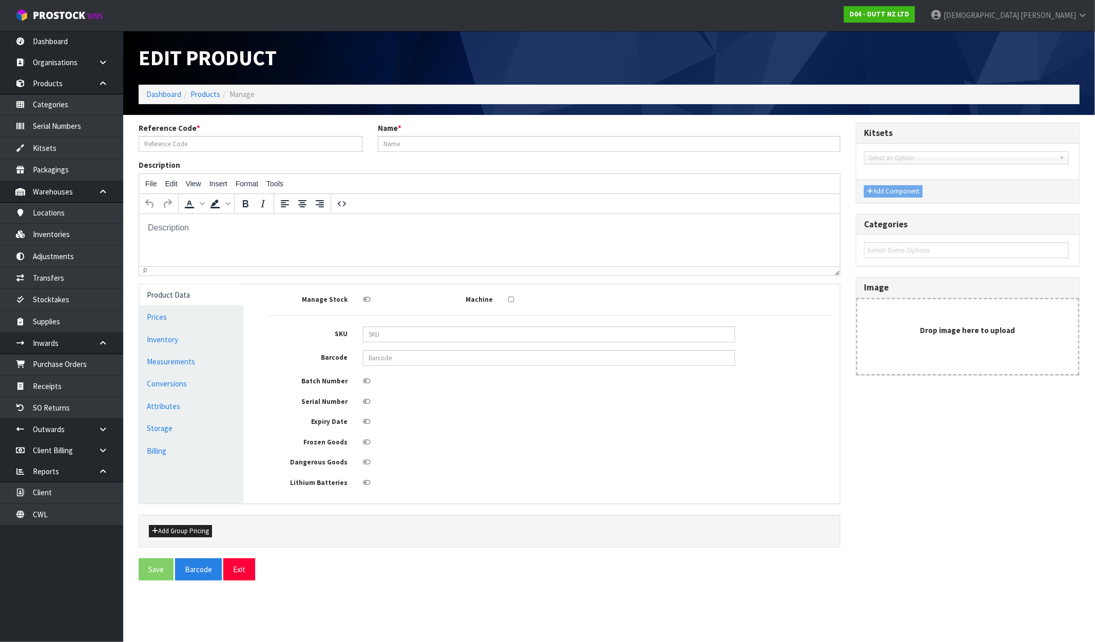
type input "UGG-QT-03"
type input "UGG-QT-03 - PALLET 3"
click at [193, 383] on link "Conversions" at bounding box center [191, 383] width 104 height 21
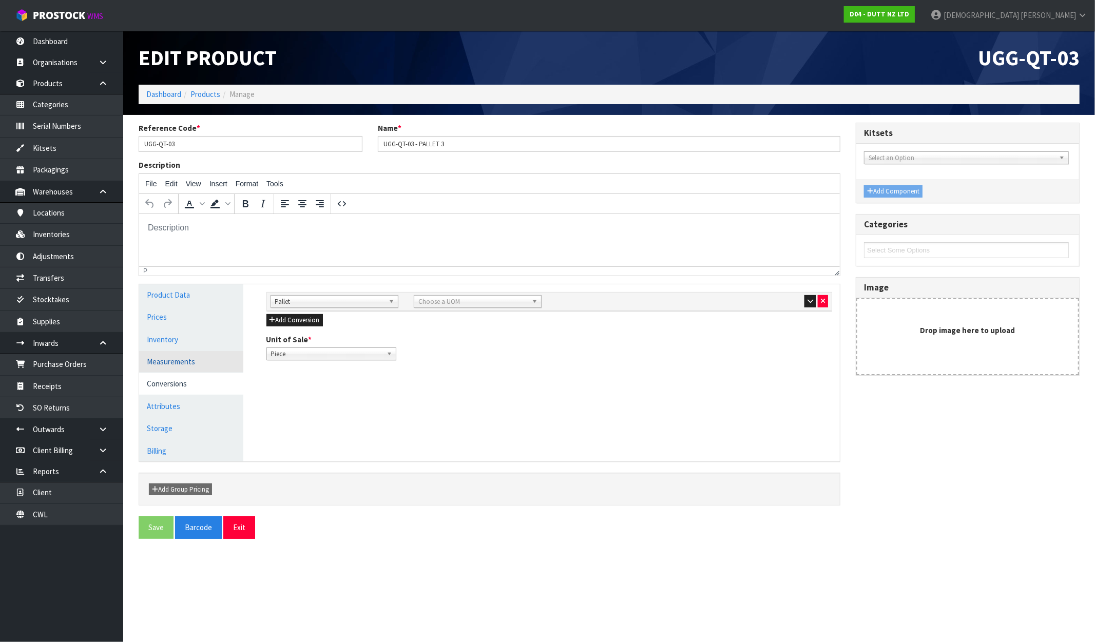
click at [172, 361] on link "Measurements" at bounding box center [191, 361] width 104 height 21
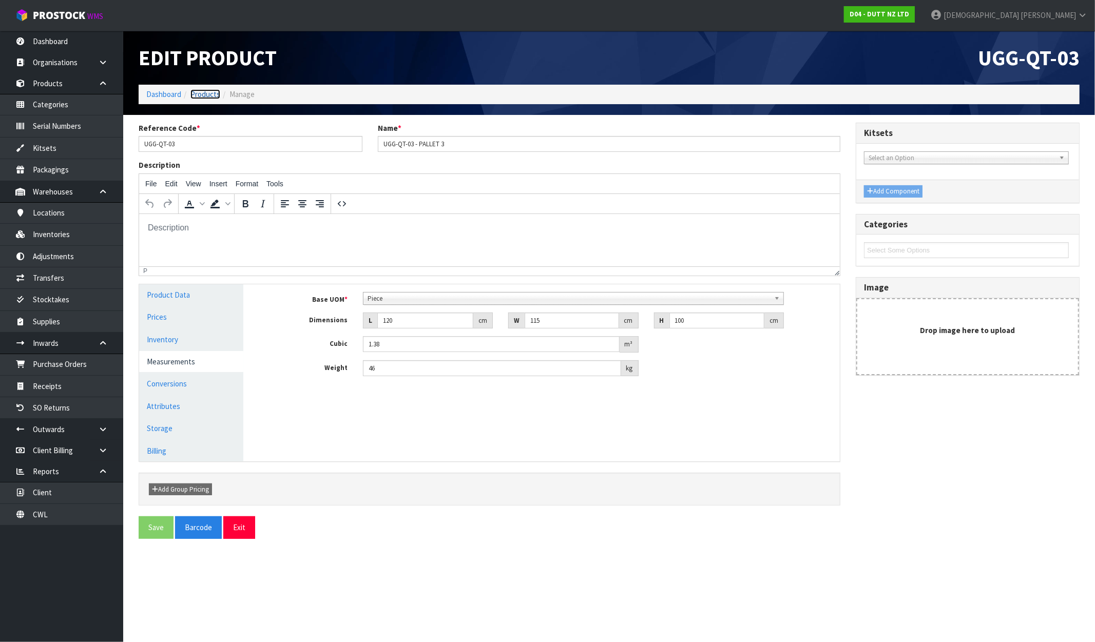
click at [203, 96] on link "Products" at bounding box center [205, 94] width 30 height 10
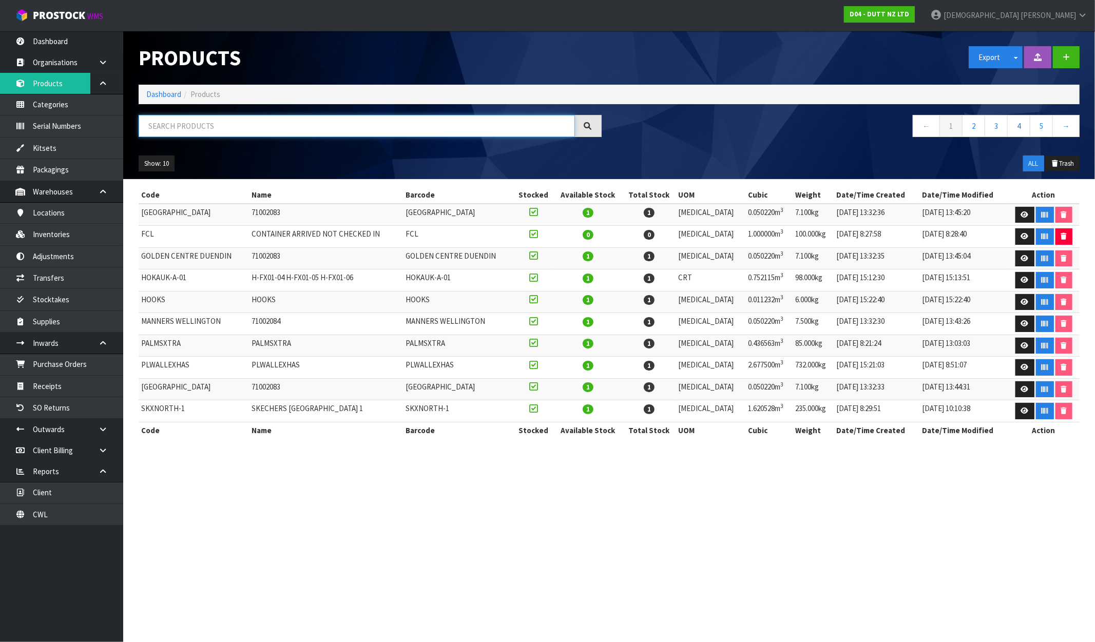
click at [211, 121] on input "text" at bounding box center [357, 126] width 436 height 22
paste input "UGG-QT-03"
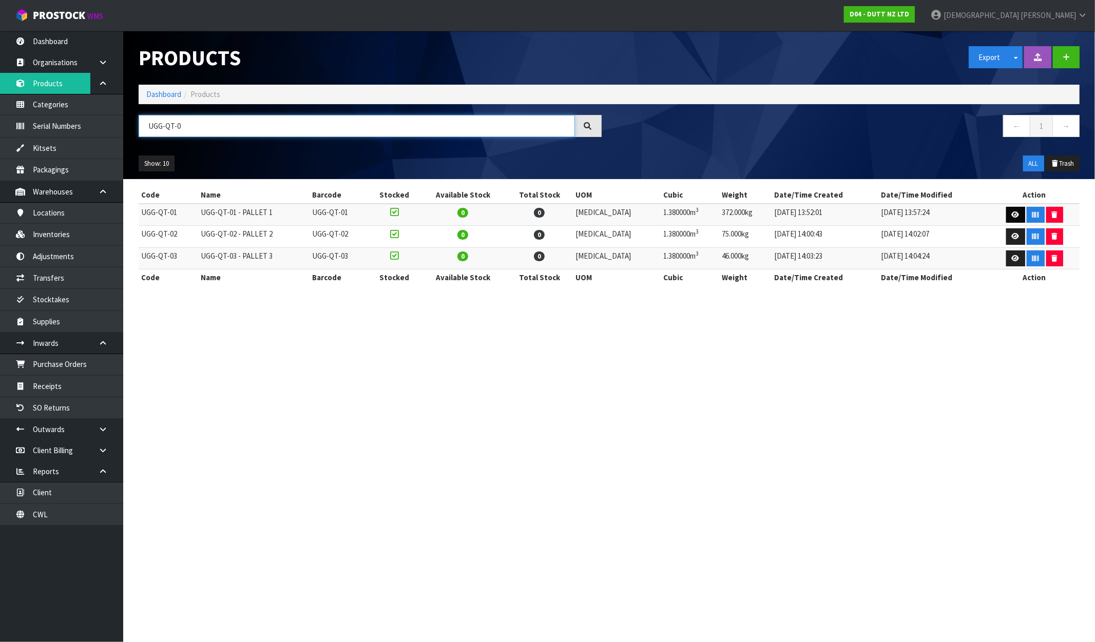
type input "UGG-QT-0"
click at [928, 212] on icon at bounding box center [1016, 215] width 8 height 7
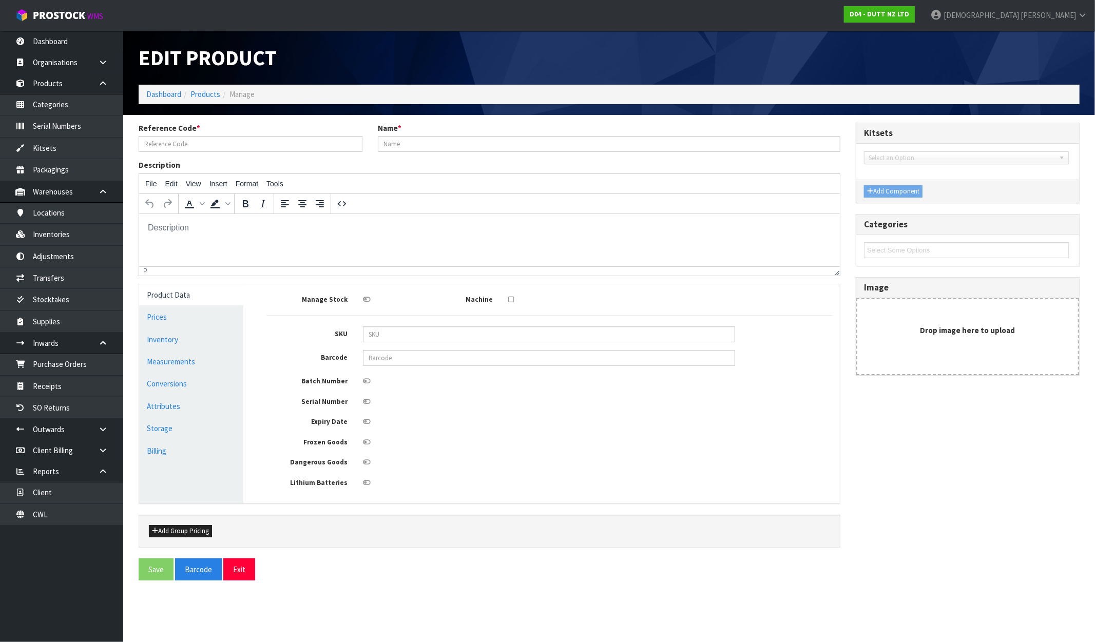
type input "UGG-QT-01"
type input "UGG-QT-01 - PALLET 1"
click at [176, 366] on link "Measurements" at bounding box center [191, 361] width 104 height 21
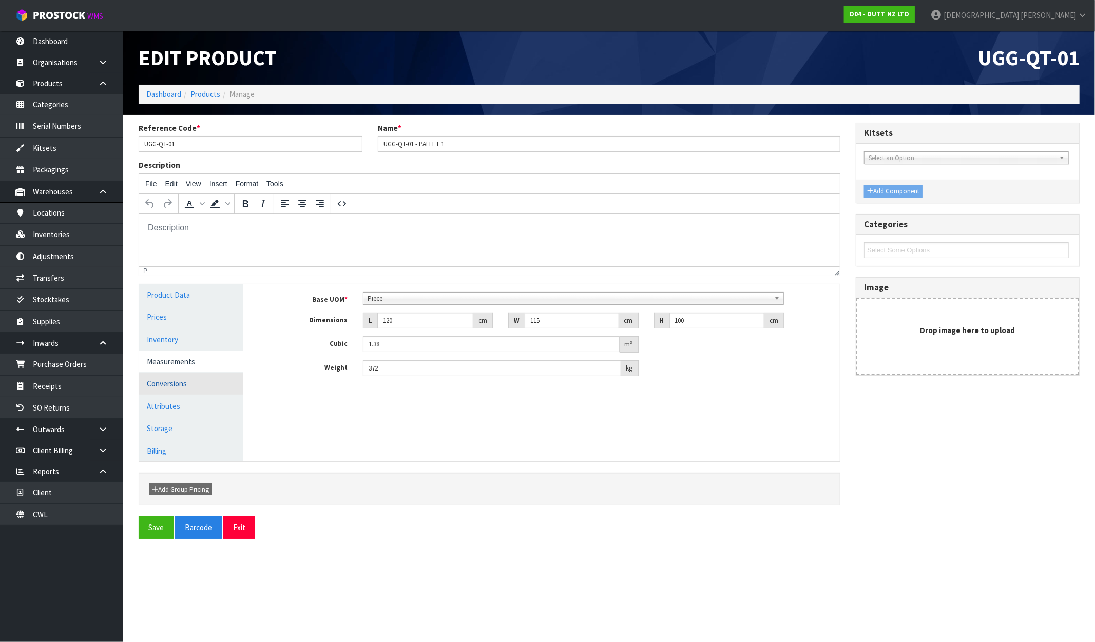
click at [176, 385] on link "Conversions" at bounding box center [191, 383] width 104 height 21
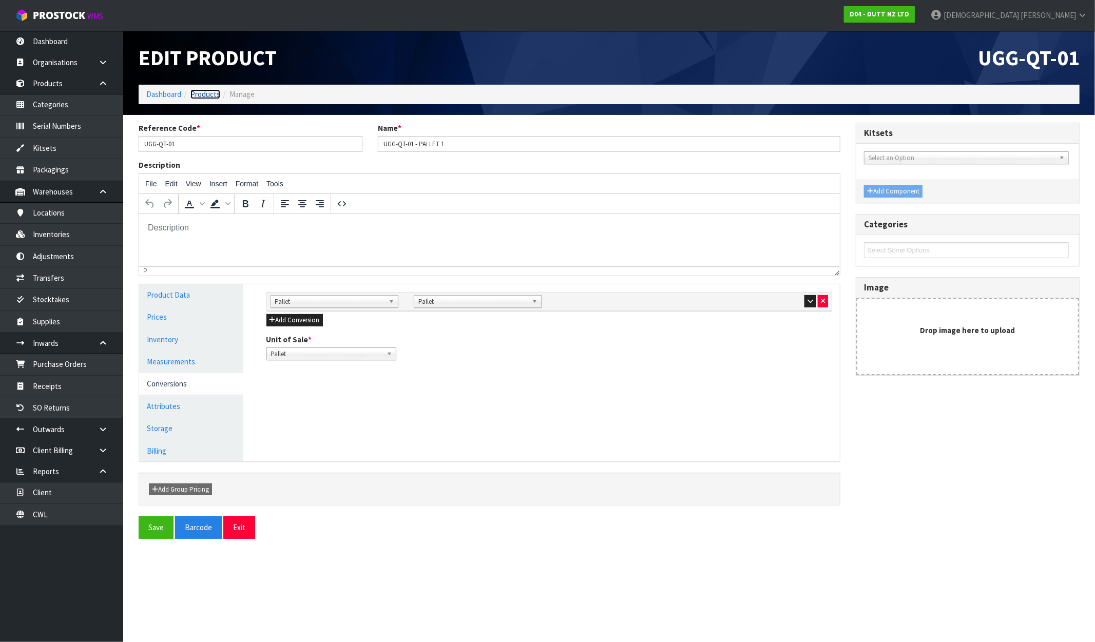
click at [198, 90] on link "Products" at bounding box center [205, 94] width 30 height 10
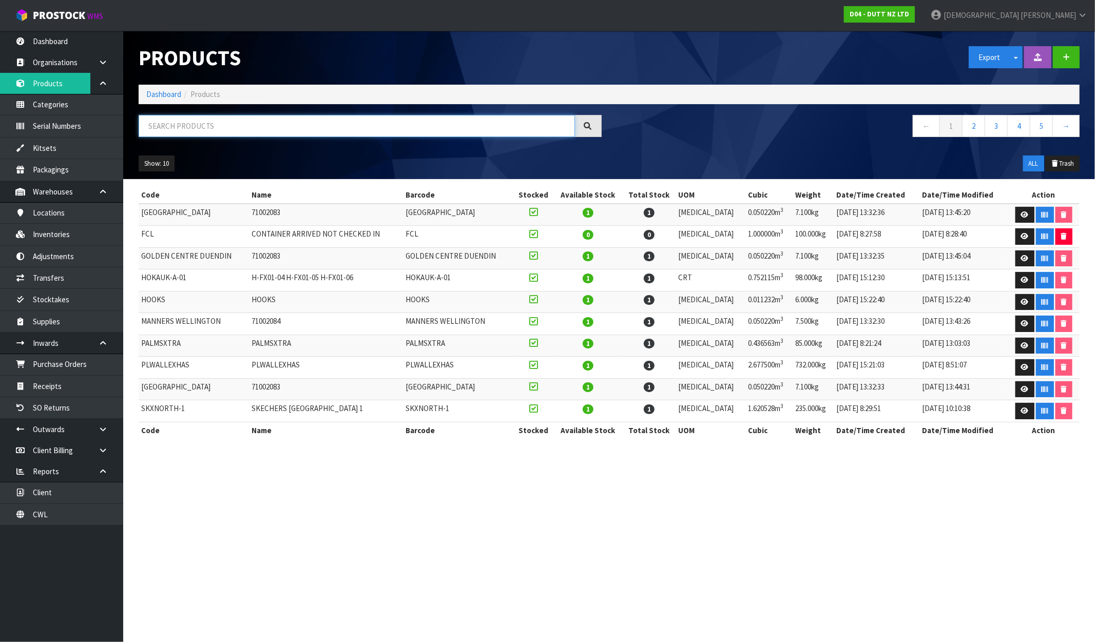
click at [194, 127] on input "text" at bounding box center [357, 126] width 436 height 22
paste input "UGG-QT-03"
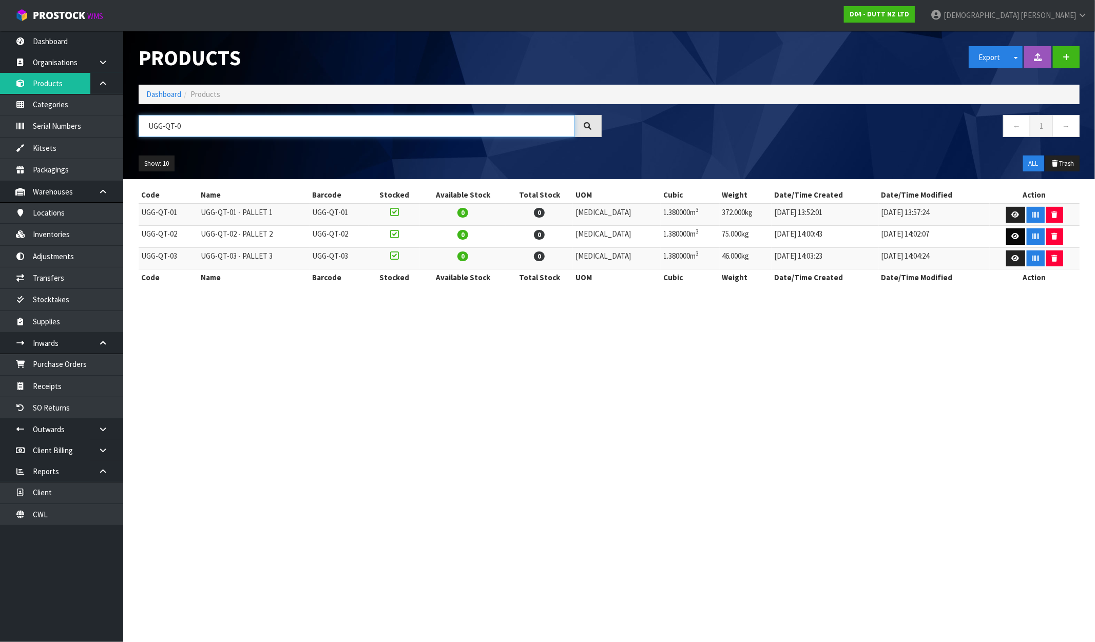
type input "UGG-QT-0"
click at [928, 239] on icon at bounding box center [1016, 236] width 8 height 7
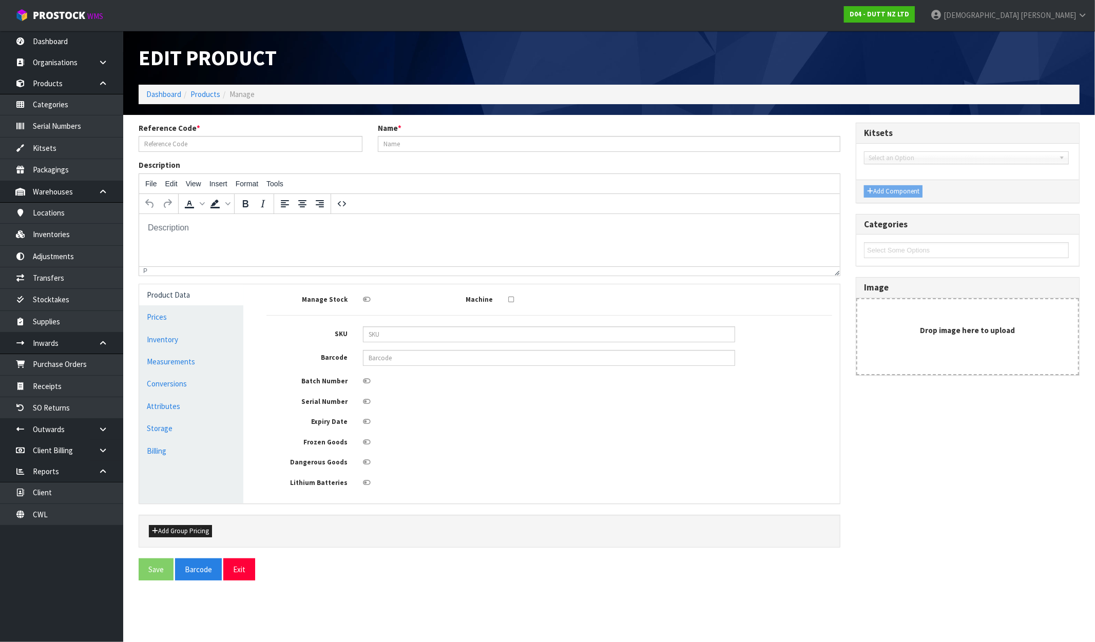
type input "UGG-QT-02"
type input "UGG-QT-02 - PALLET 2"
click at [175, 365] on link "Measurements" at bounding box center [191, 361] width 104 height 21
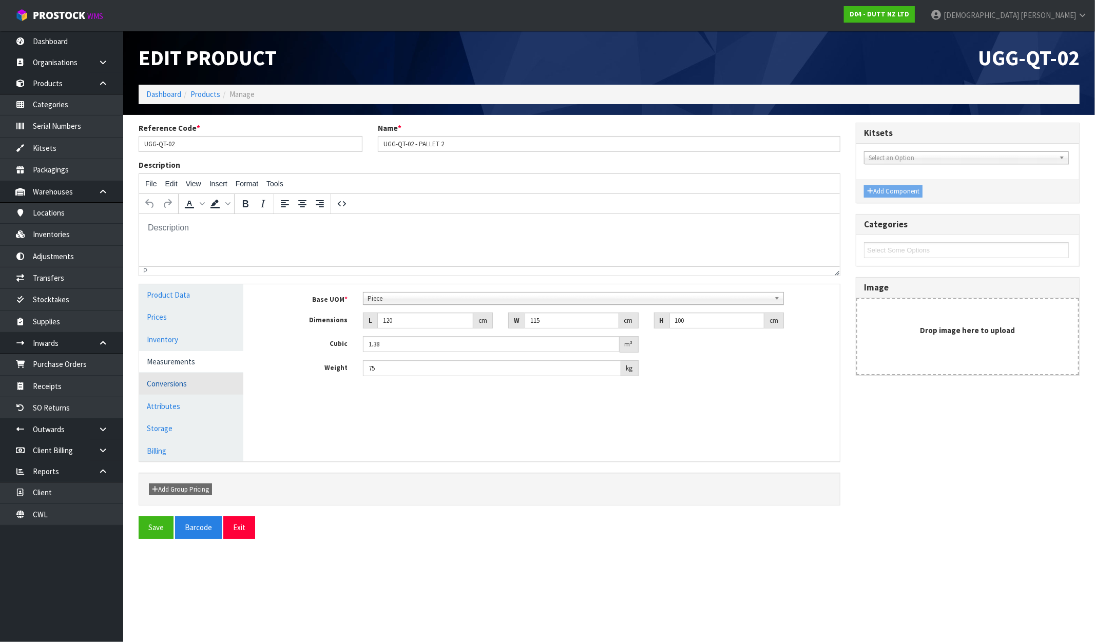
click at [171, 383] on link "Conversions" at bounding box center [191, 383] width 104 height 21
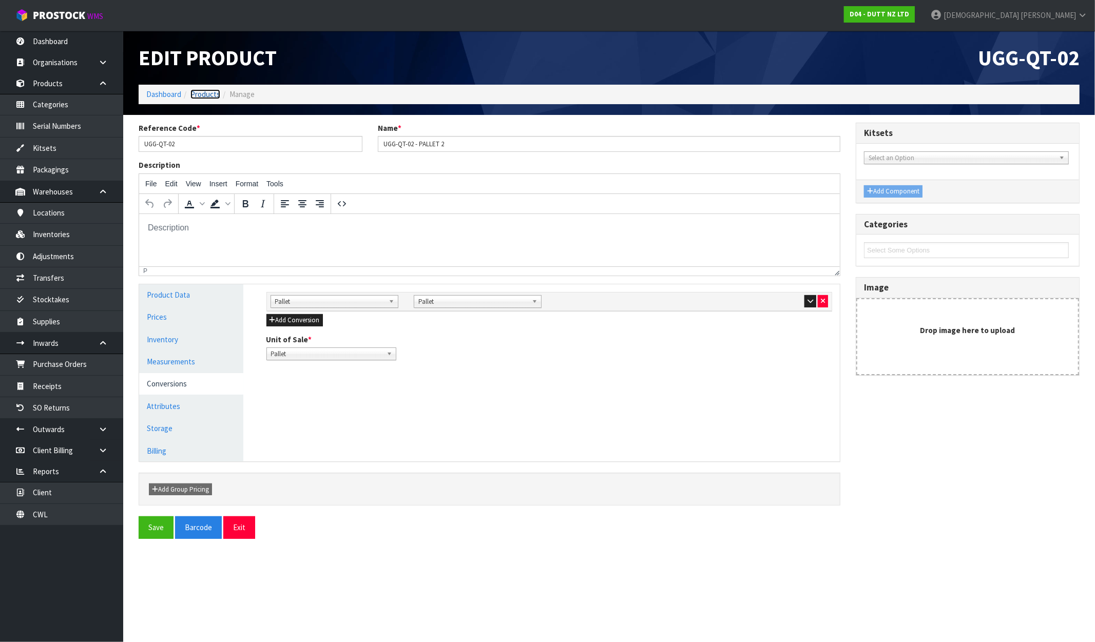
click at [198, 93] on link "Products" at bounding box center [205, 94] width 30 height 10
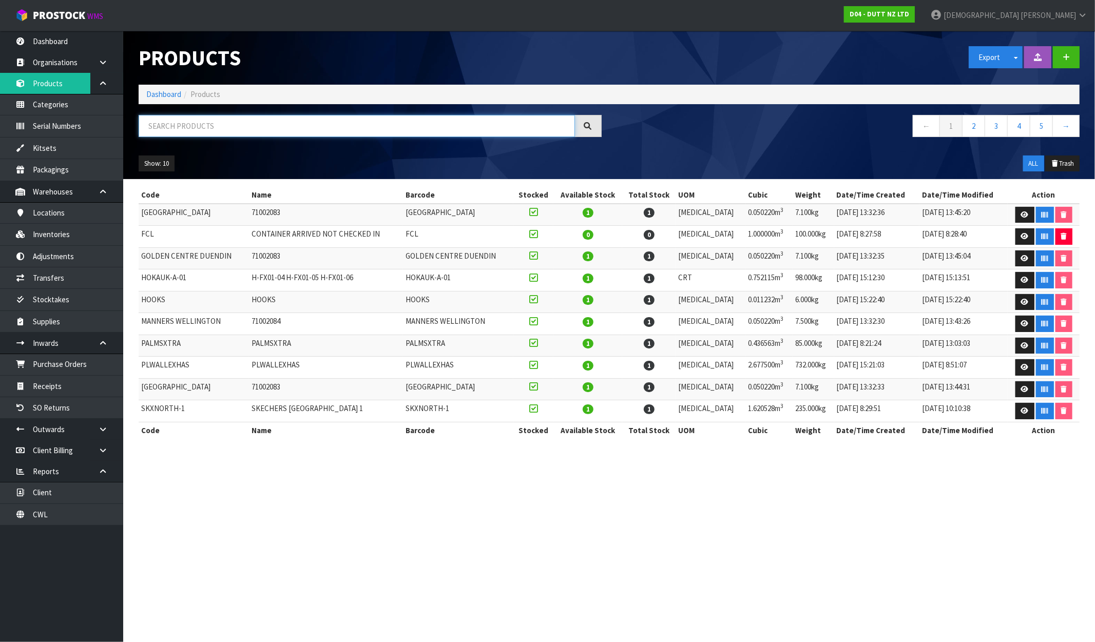
click at [184, 122] on input "text" at bounding box center [357, 126] width 436 height 22
paste input "UGG-QT-03"
click at [196, 134] on input "UGG-QT-03" at bounding box center [357, 126] width 436 height 22
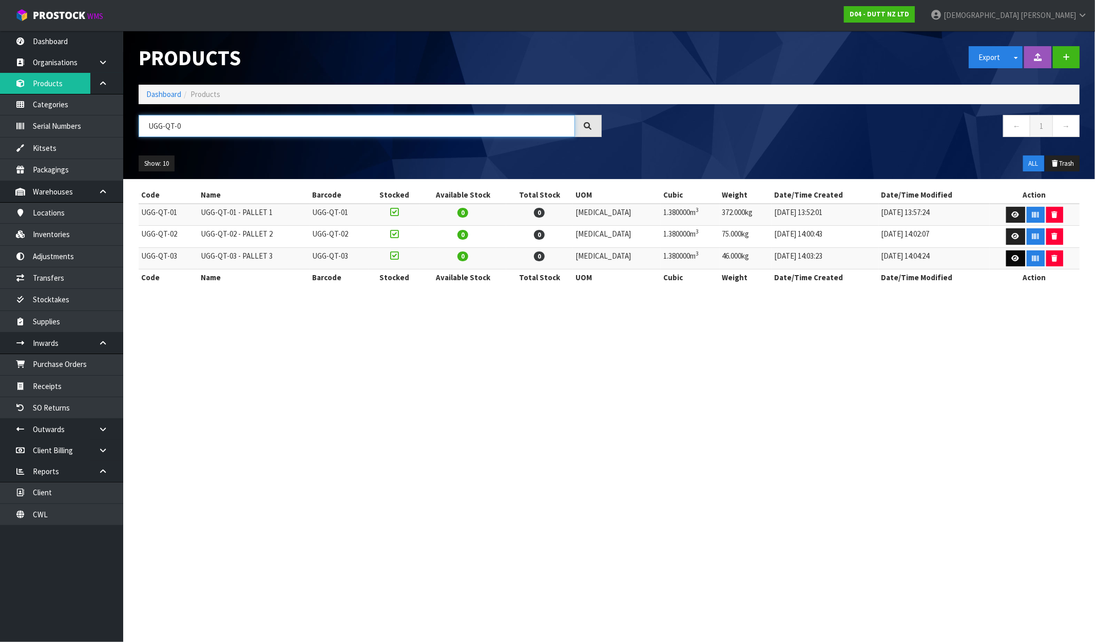
type input "UGG-QT-0"
click at [928, 257] on icon at bounding box center [1016, 258] width 8 height 7
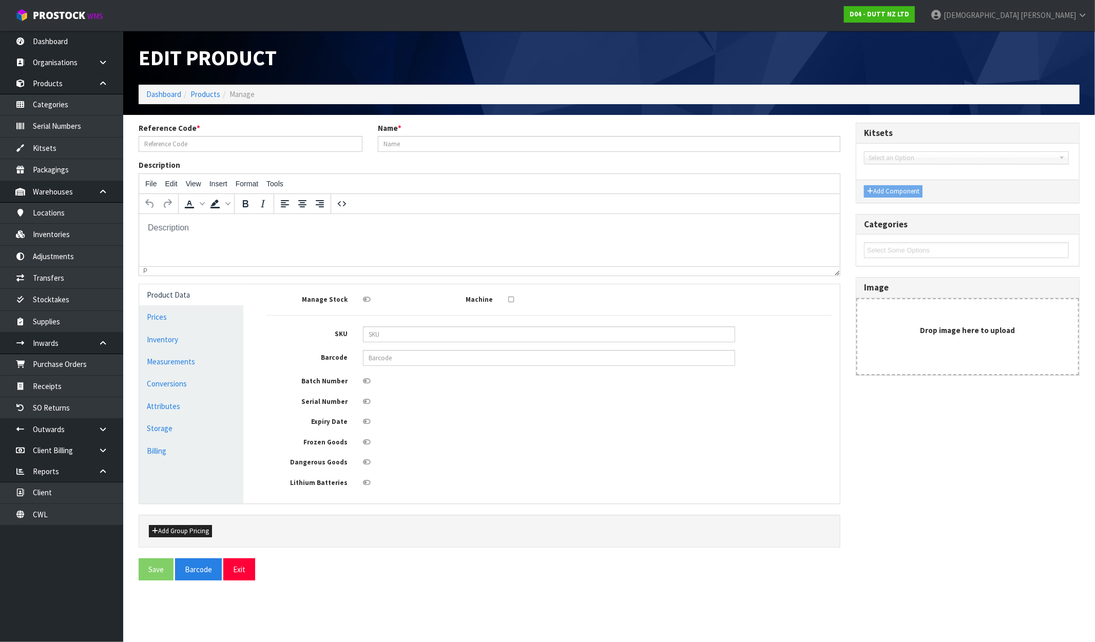
type input "UGG-QT-03"
type input "UGG-QT-03 - PALLET 3"
type input "120"
type input "115"
type input "100"
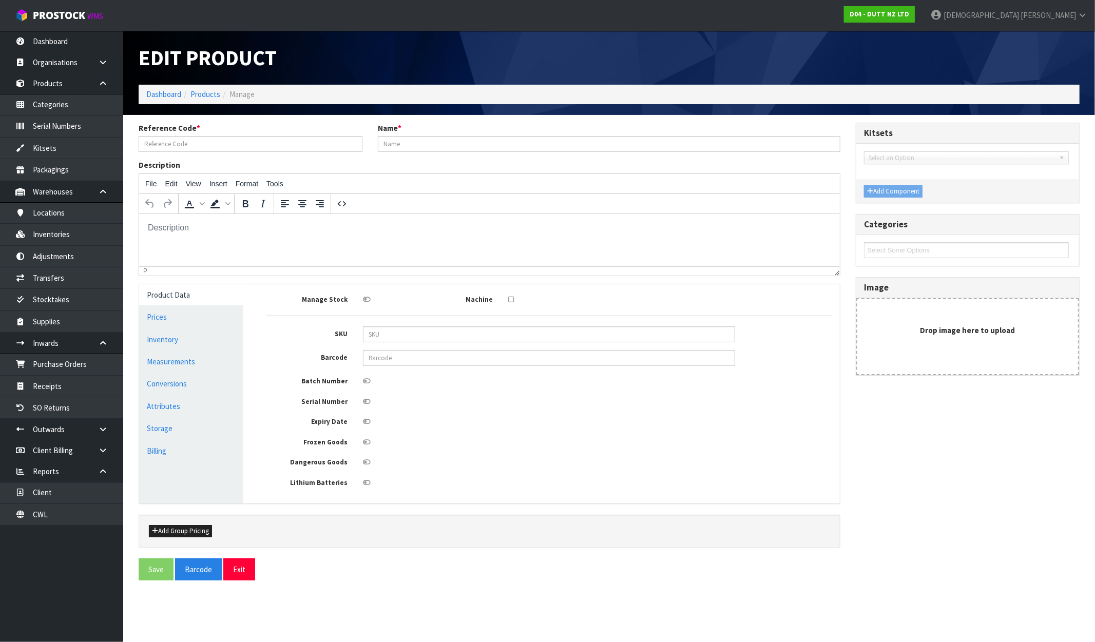
type input "1.38"
type input "46"
click at [180, 357] on link "Measurements" at bounding box center [191, 361] width 104 height 21
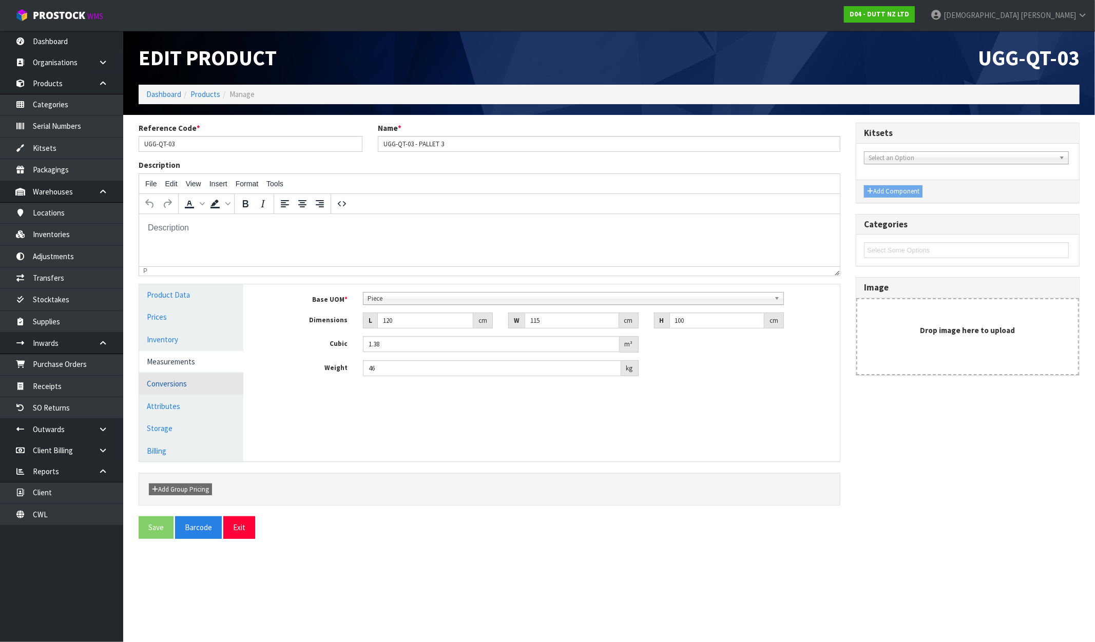
click at [180, 385] on link "Conversions" at bounding box center [191, 383] width 104 height 21
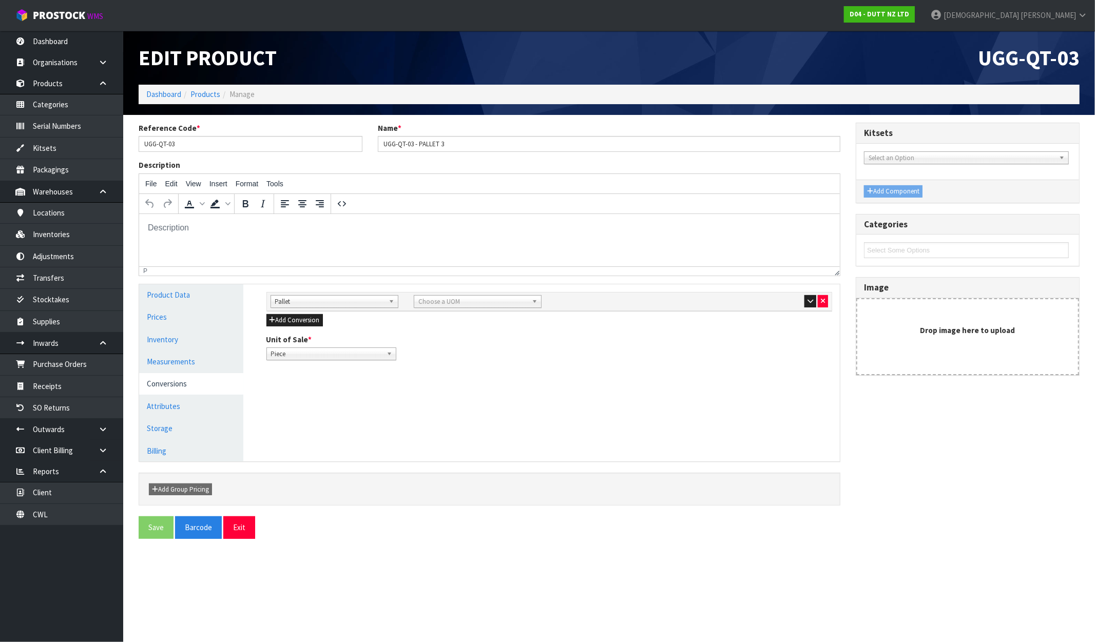
click at [513, 300] on span "Choose a UOM" at bounding box center [472, 302] width 109 height 12
click at [450, 398] on li "Pallet" at bounding box center [477, 398] width 123 height 13
click at [156, 527] on button "Save" at bounding box center [156, 528] width 35 height 22
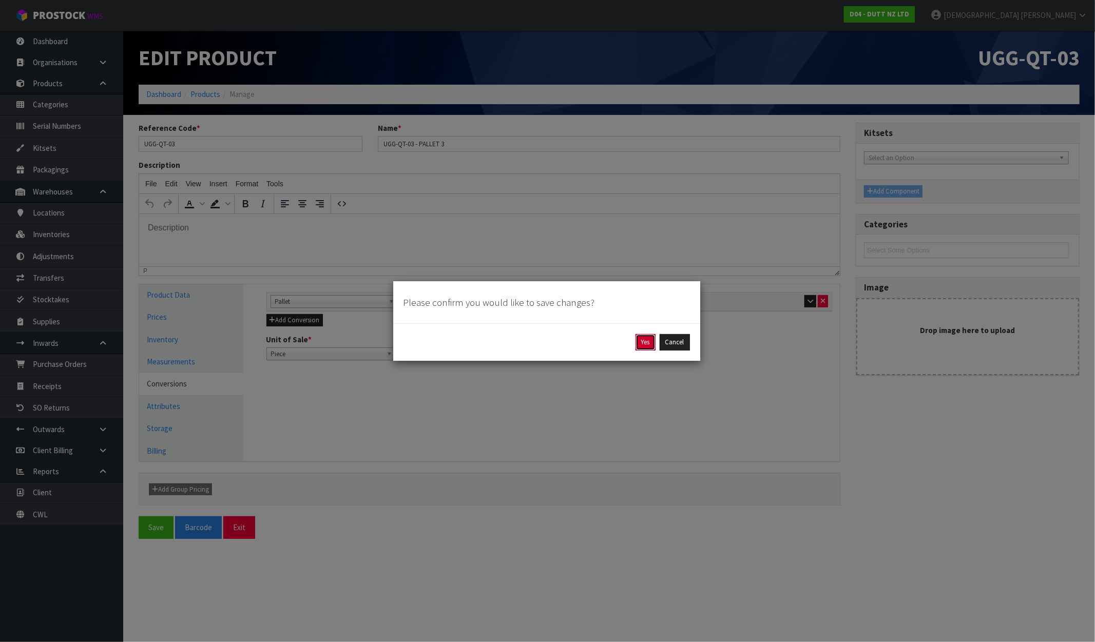
click at [638, 348] on button "Yes" at bounding box center [646, 342] width 20 height 16
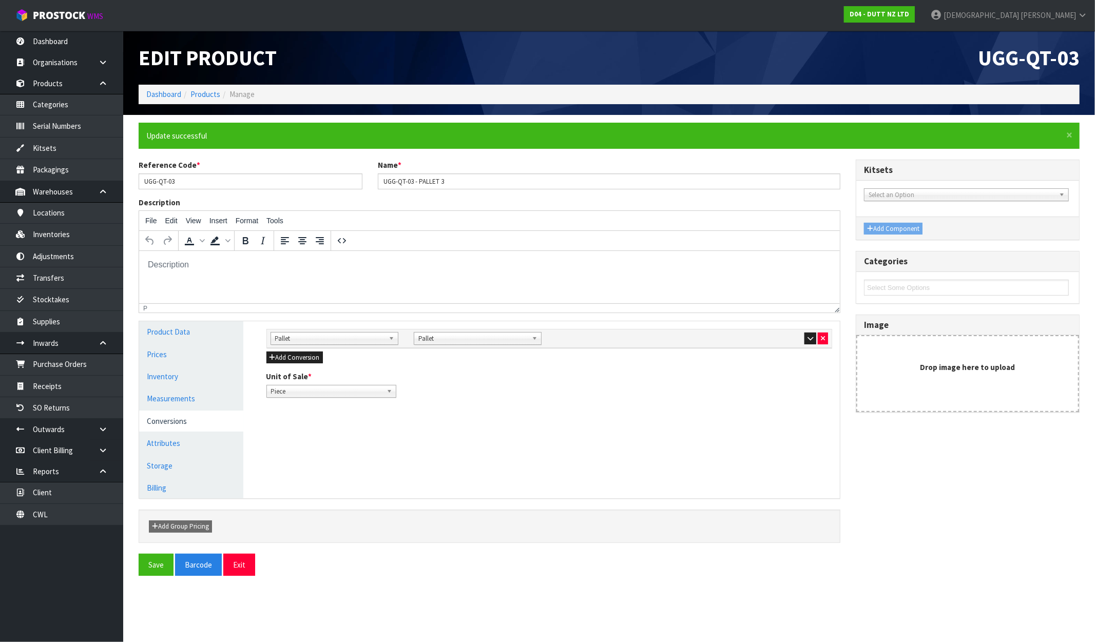
click at [202, 88] on ol "Dashboard Products Manage" at bounding box center [609, 94] width 941 height 19
click at [203, 90] on link "Products" at bounding box center [205, 94] width 30 height 10
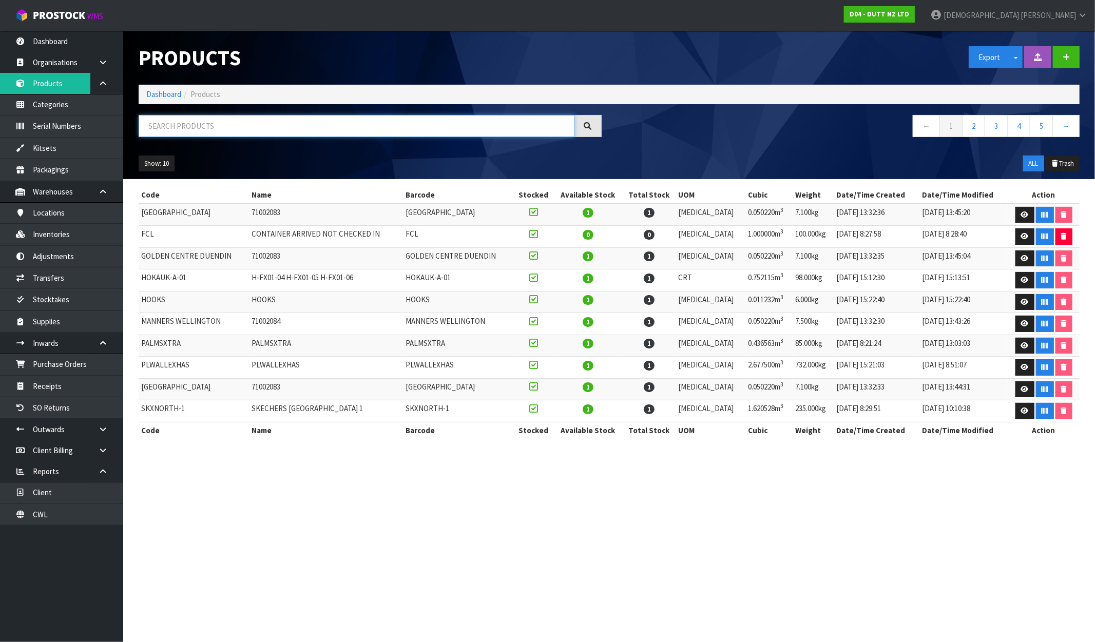
click at [189, 128] on input "text" at bounding box center [357, 126] width 436 height 22
paste input "UGG-QT-03"
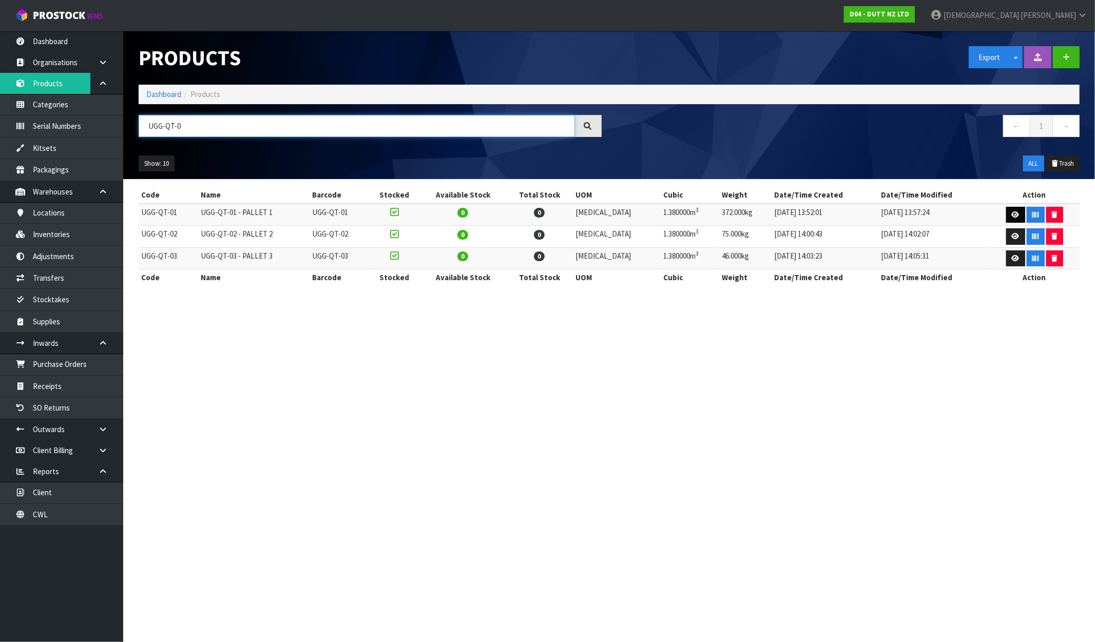
type input "UGG-QT-0"
click at [928, 216] on icon at bounding box center [1016, 215] width 8 height 7
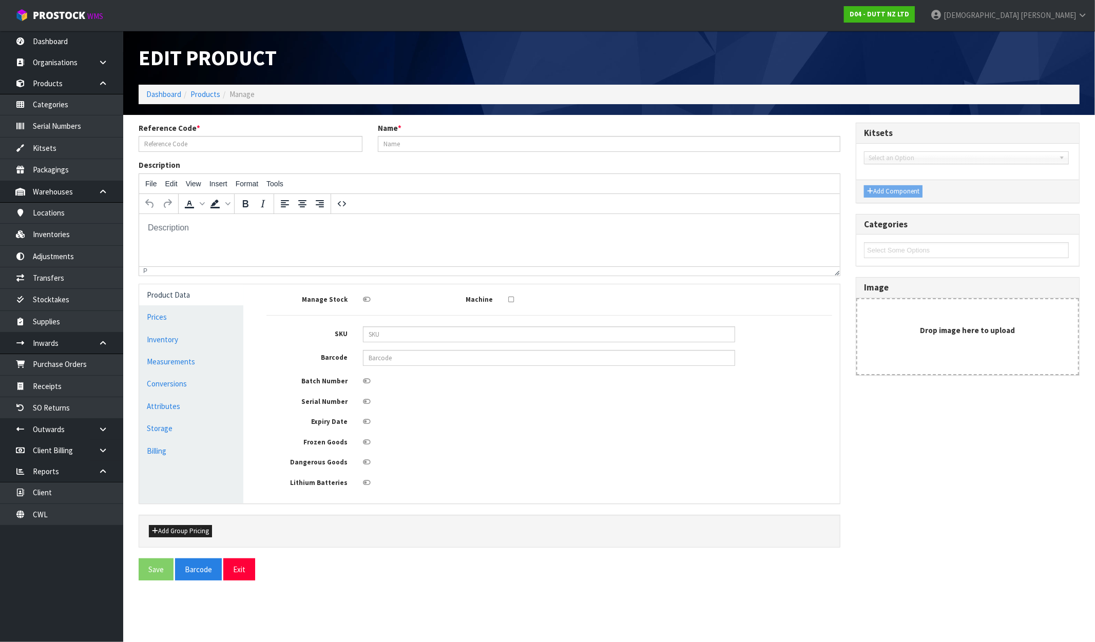
type input "UGG-QT-01"
type input "UGG-QT-01 - PALLET 1"
click at [175, 388] on link "Conversions" at bounding box center [191, 383] width 104 height 21
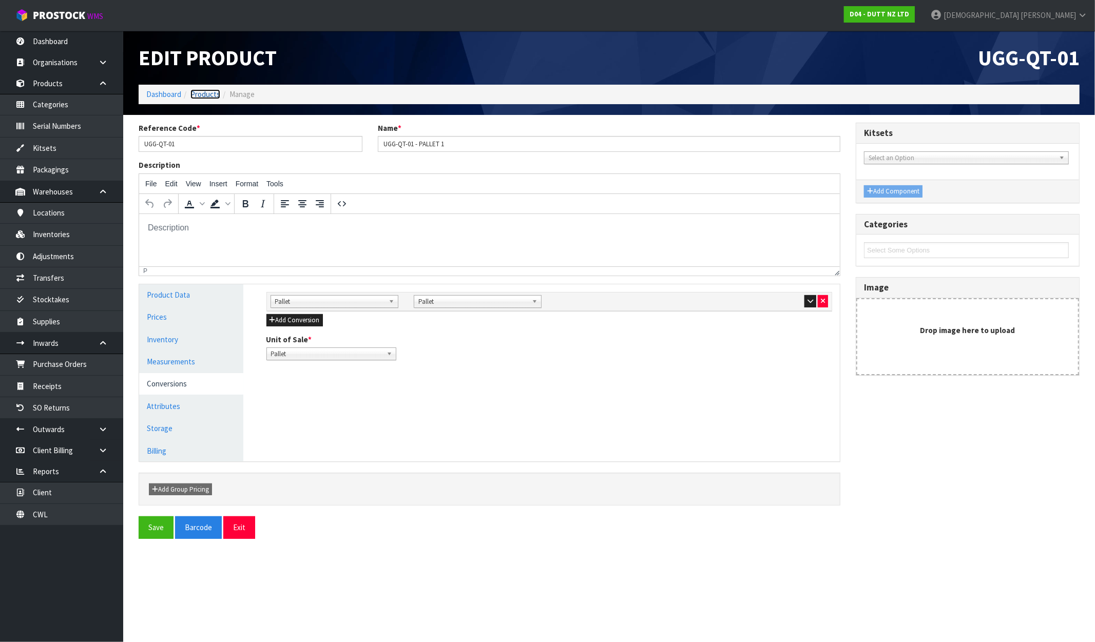
click at [198, 91] on link "Products" at bounding box center [205, 94] width 30 height 10
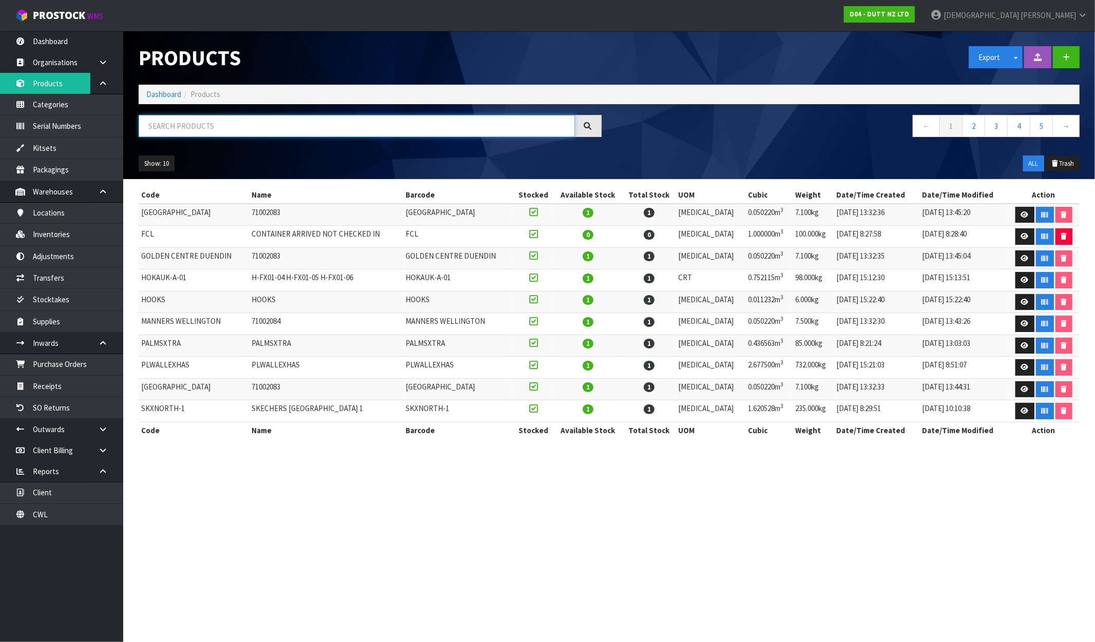
click at [230, 128] on input "text" at bounding box center [357, 126] width 436 height 22
paste input "UGG-QT-03"
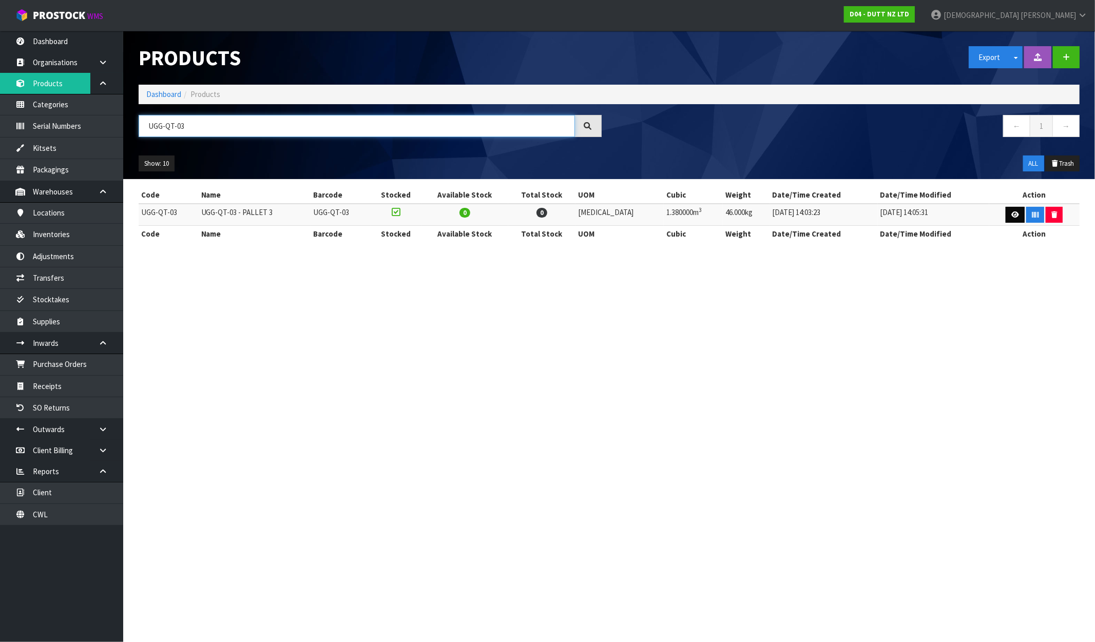
type input "UGG-QT-03"
click at [928, 215] on icon at bounding box center [1016, 215] width 8 height 7
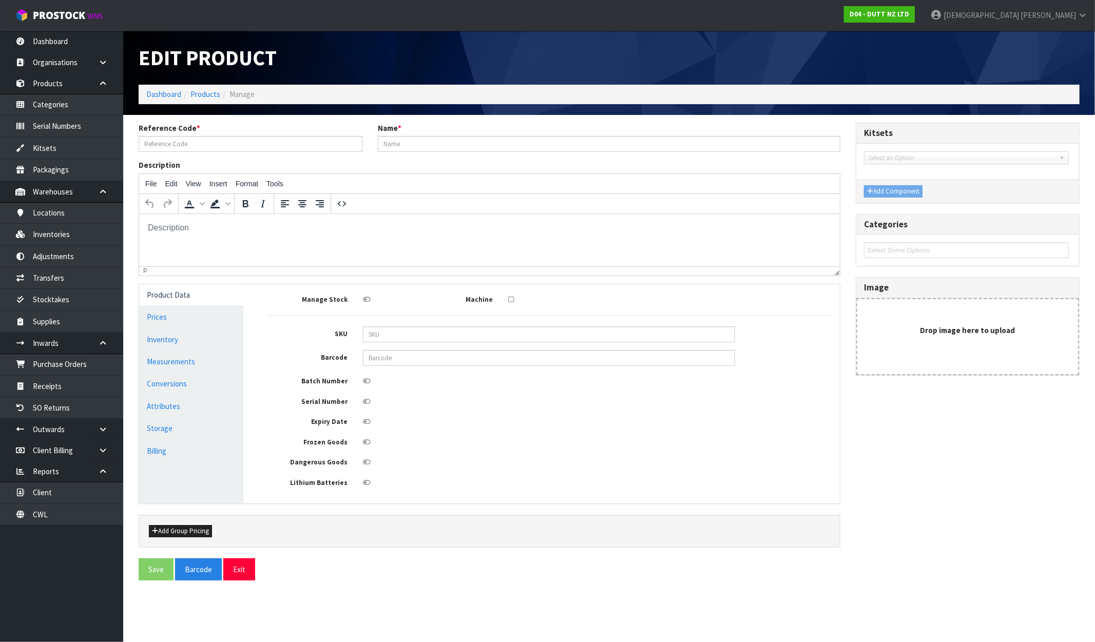
type input "UGG-QT-03"
type input "UGG-QT-03 - PALLET 3"
click at [156, 382] on link "Conversions" at bounding box center [191, 383] width 104 height 21
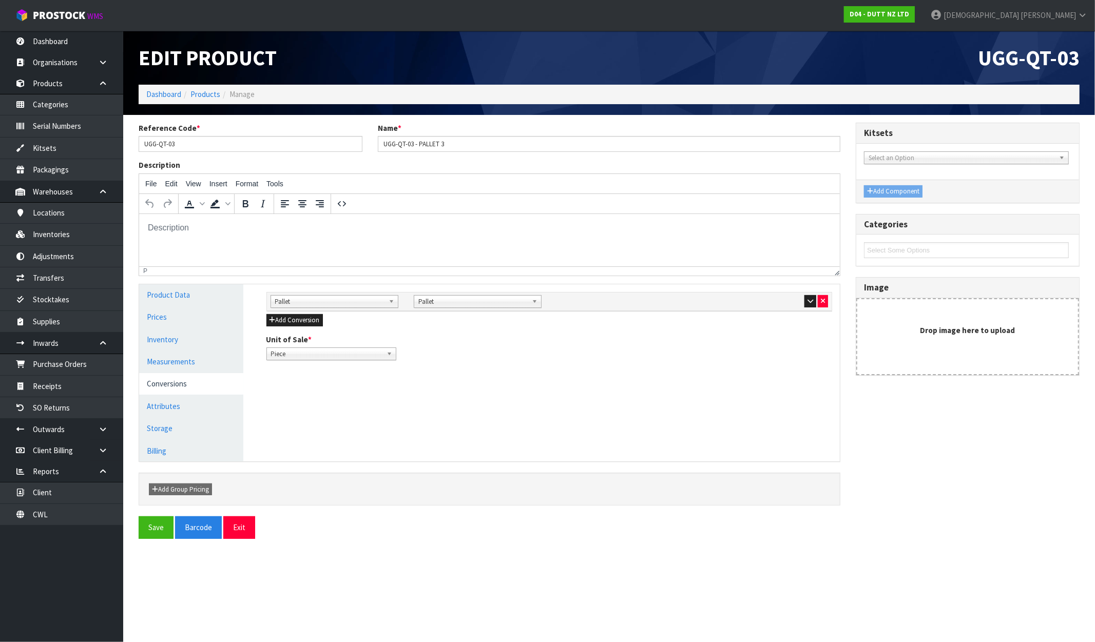
click at [332, 351] on span "Piece" at bounding box center [326, 354] width 111 height 12
click at [293, 393] on li "Pallet" at bounding box center [331, 396] width 125 height 13
click at [159, 535] on button "Save" at bounding box center [156, 528] width 35 height 22
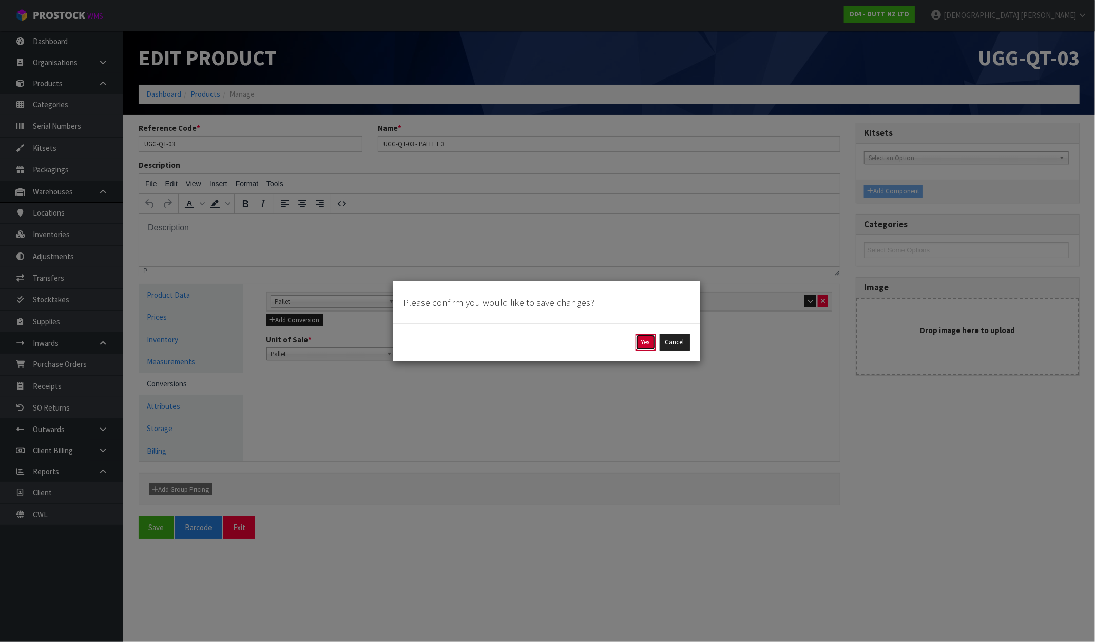
click at [652, 341] on button "Yes" at bounding box center [646, 342] width 20 height 16
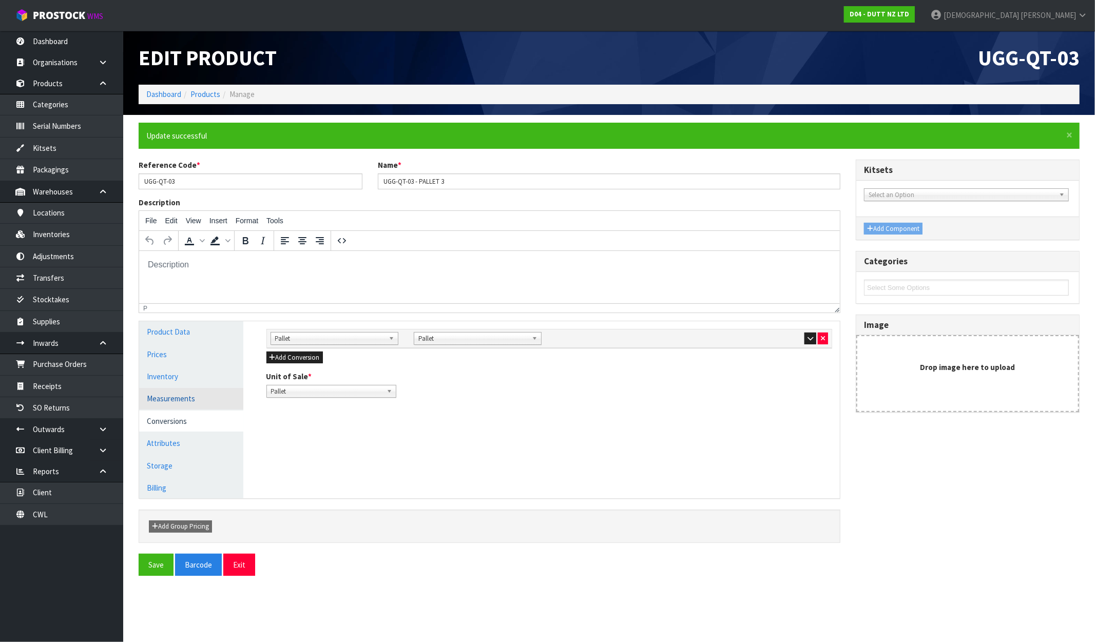
click at [170, 404] on link "Measurements" at bounding box center [191, 398] width 104 height 21
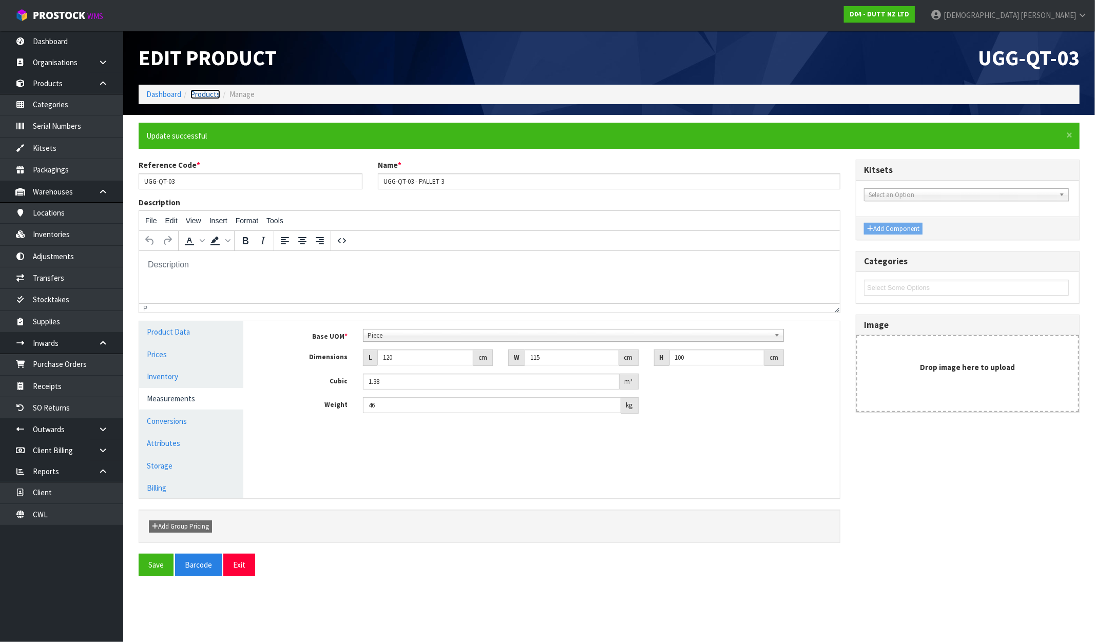
click at [204, 90] on link "Products" at bounding box center [205, 94] width 30 height 10
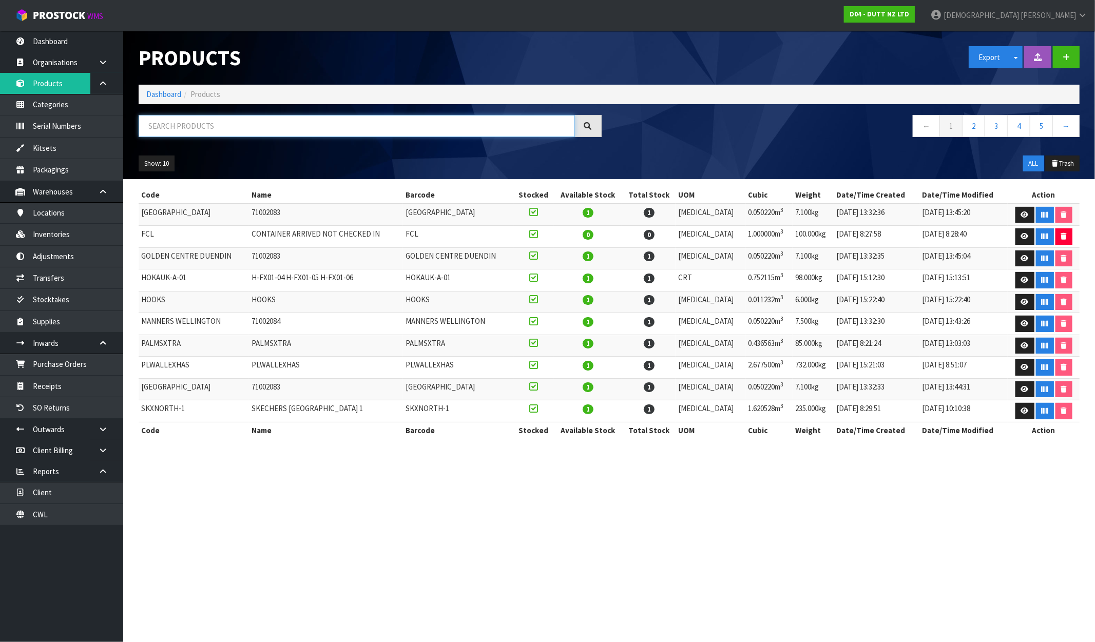
click at [199, 125] on input "text" at bounding box center [357, 126] width 436 height 22
paste input "UGG-QT-03"
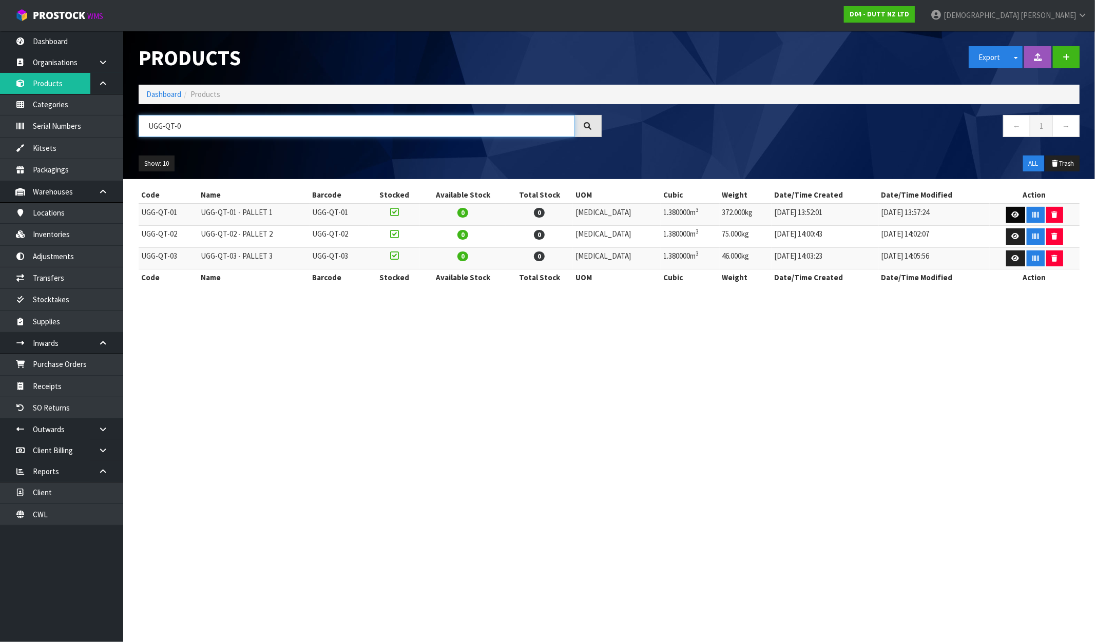
type input "UGG-QT-0"
click at [928, 217] on link at bounding box center [1015, 215] width 19 height 16
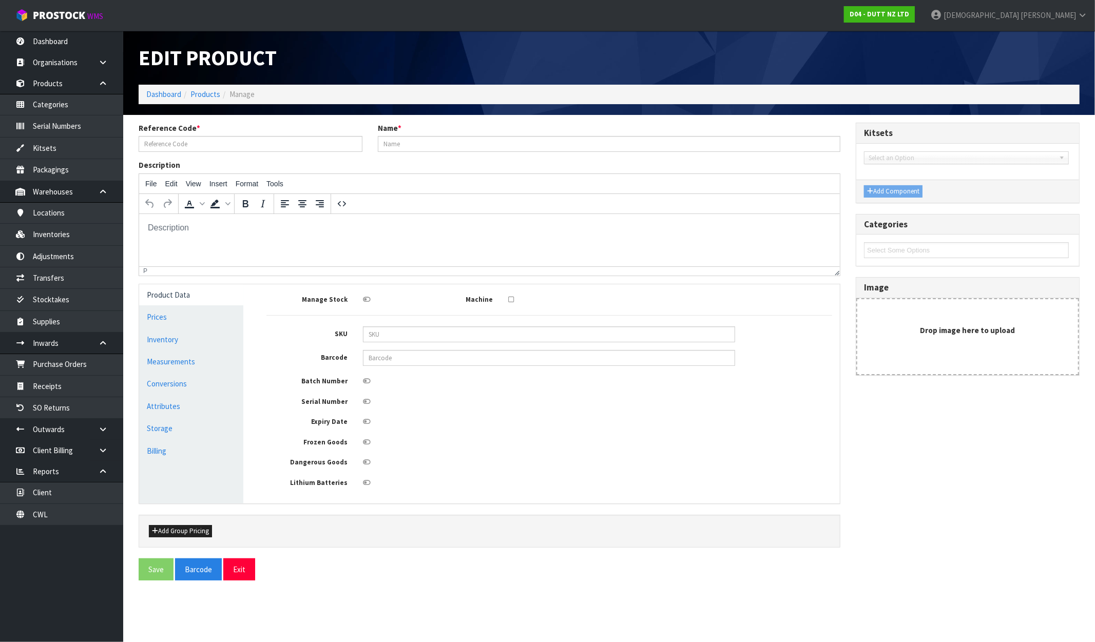
type input "UGG-QT-01"
type input "UGG-QT-01 - PALLET 1"
click at [170, 365] on link "Measurements" at bounding box center [191, 361] width 104 height 21
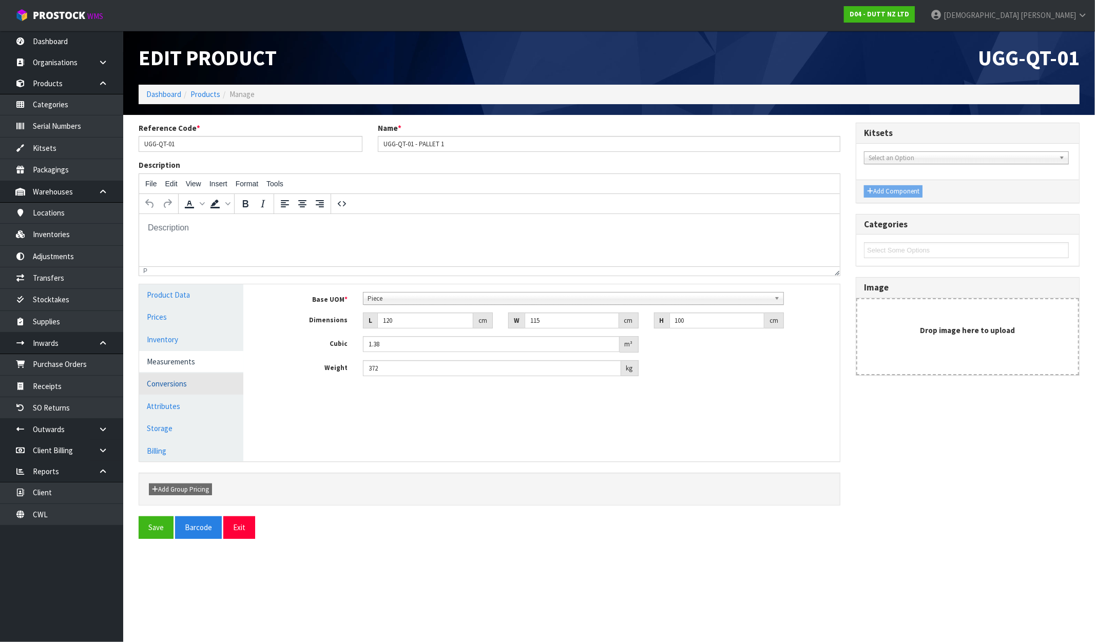
click at [168, 382] on link "Conversions" at bounding box center [191, 383] width 104 height 21
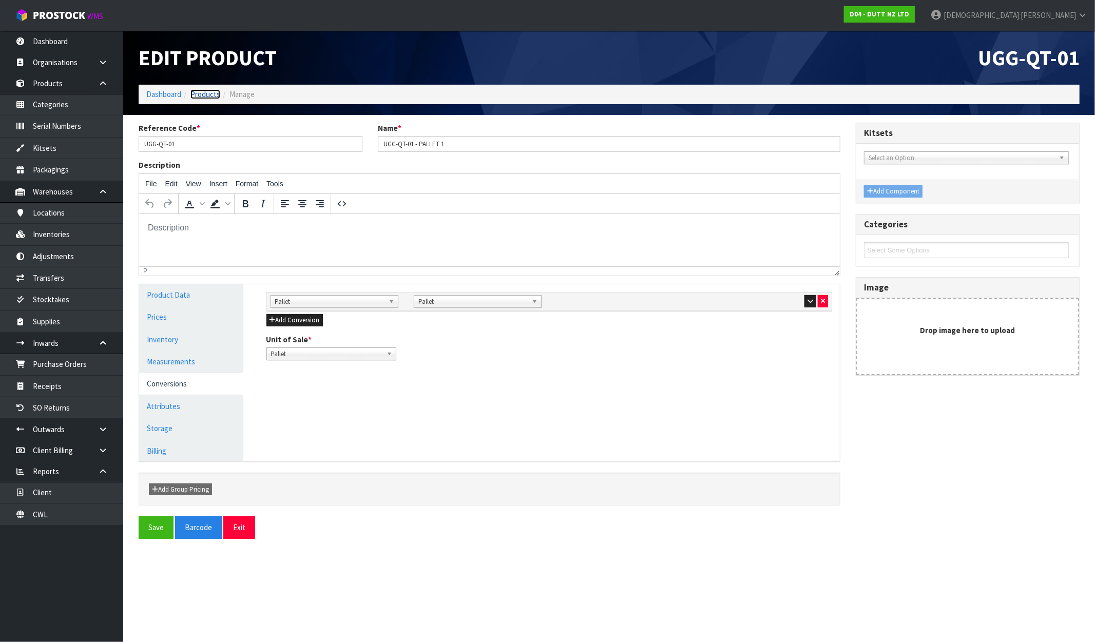
click at [204, 96] on link "Products" at bounding box center [205, 94] width 30 height 10
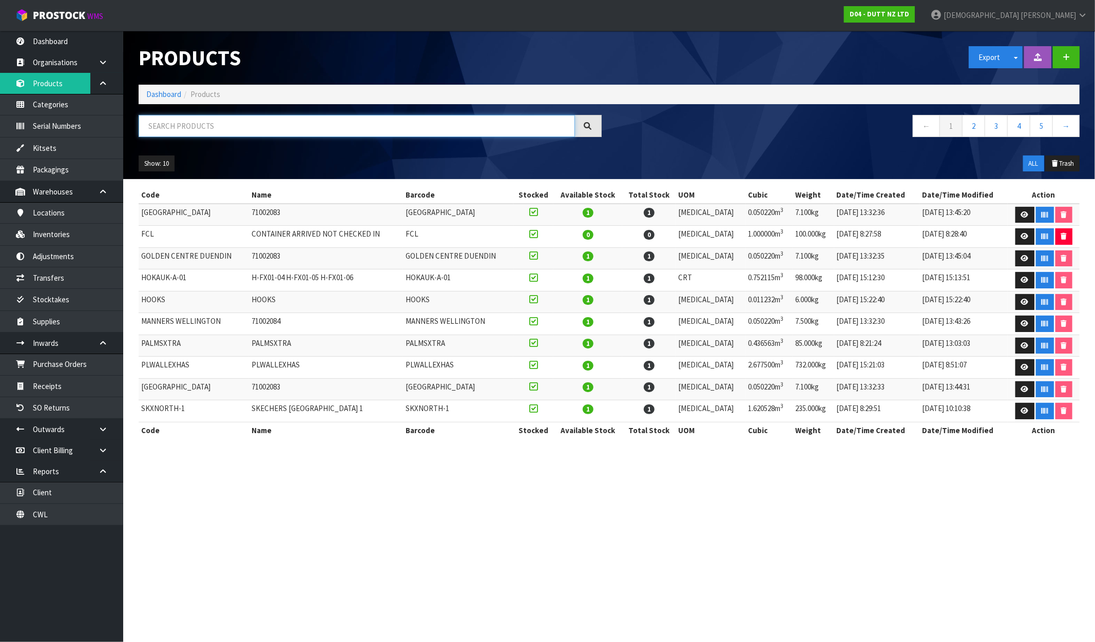
click at [208, 121] on input "text" at bounding box center [357, 126] width 436 height 22
paste input "UGG-QT-03"
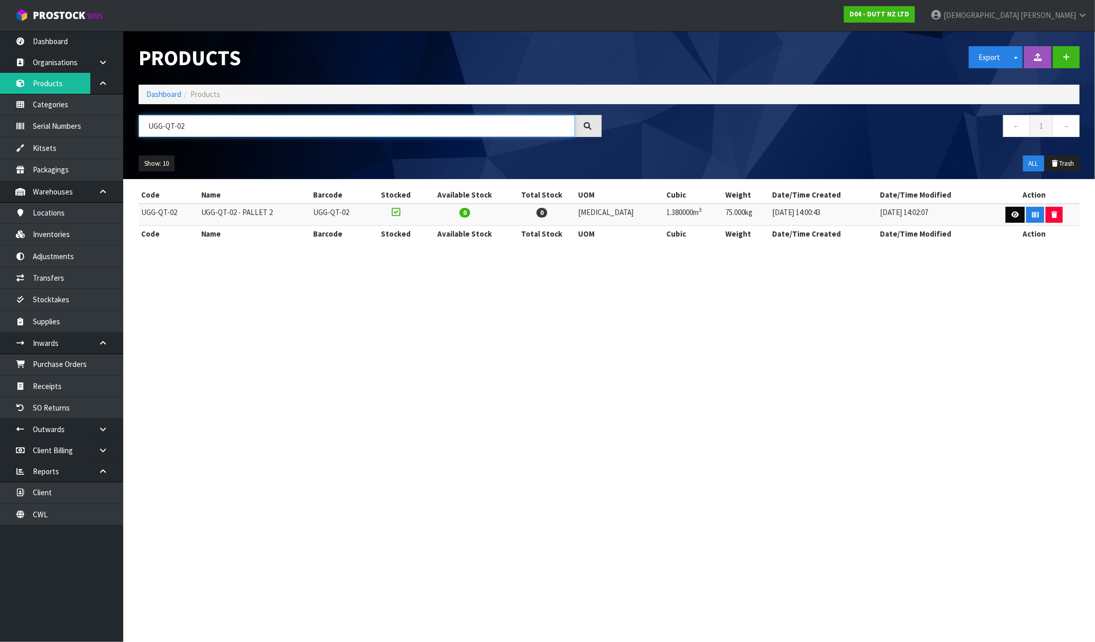
type input "UGG-QT-02"
click at [928, 213] on link at bounding box center [1015, 215] width 19 height 16
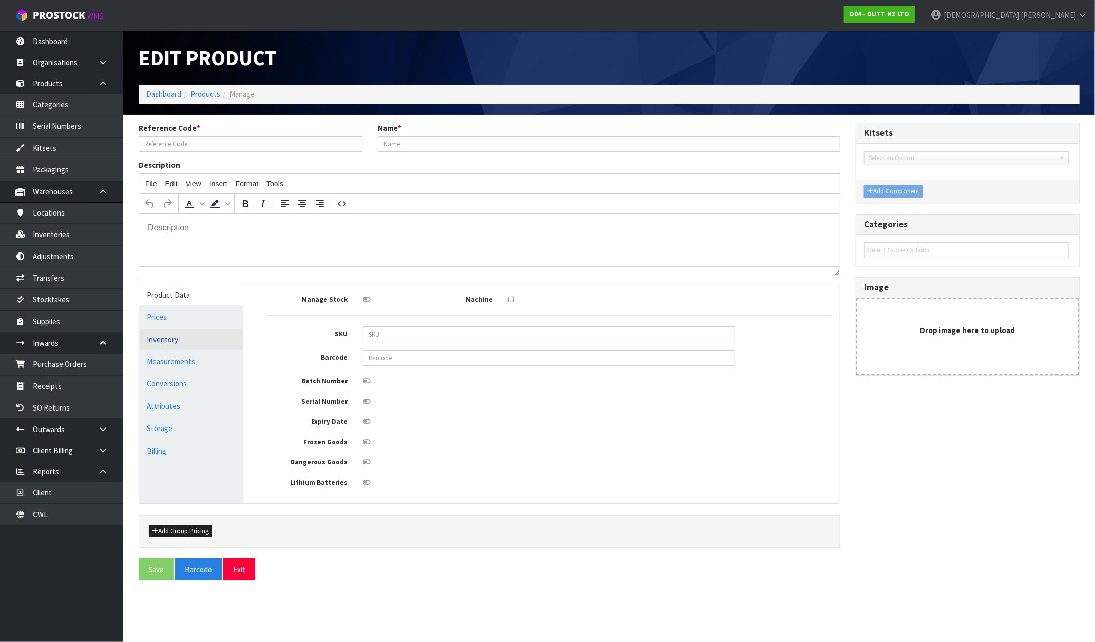
type input "UGG-QT-02"
type input "UGG-QT-02 - PALLET 2"
type input "120"
type input "115"
type input "100"
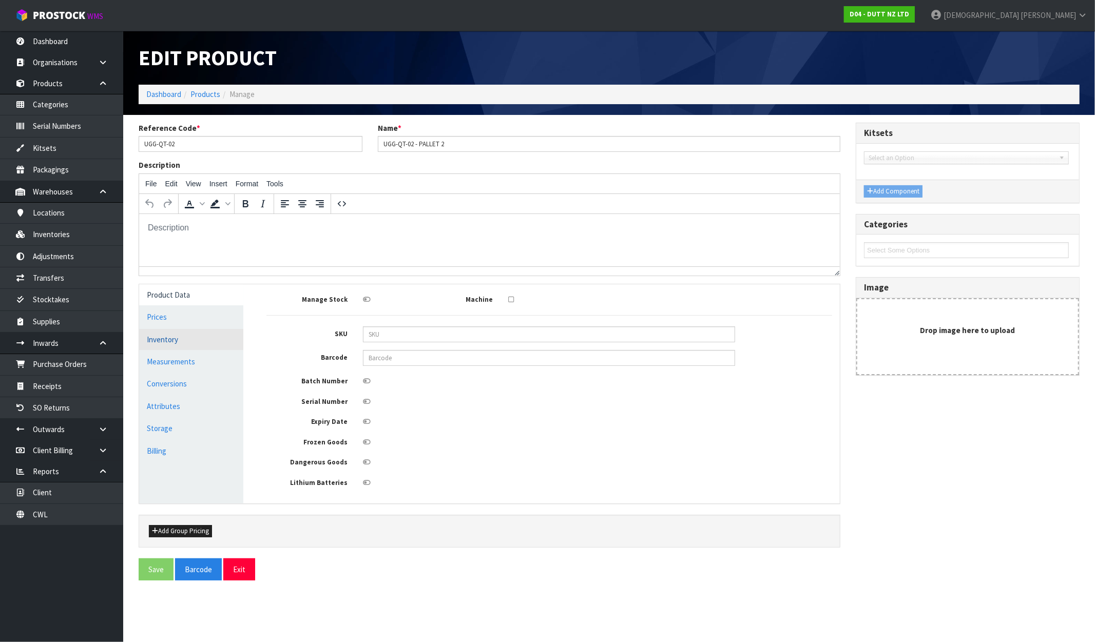
type input "1.38"
type input "75"
click at [178, 363] on link "Measurements" at bounding box center [191, 361] width 104 height 21
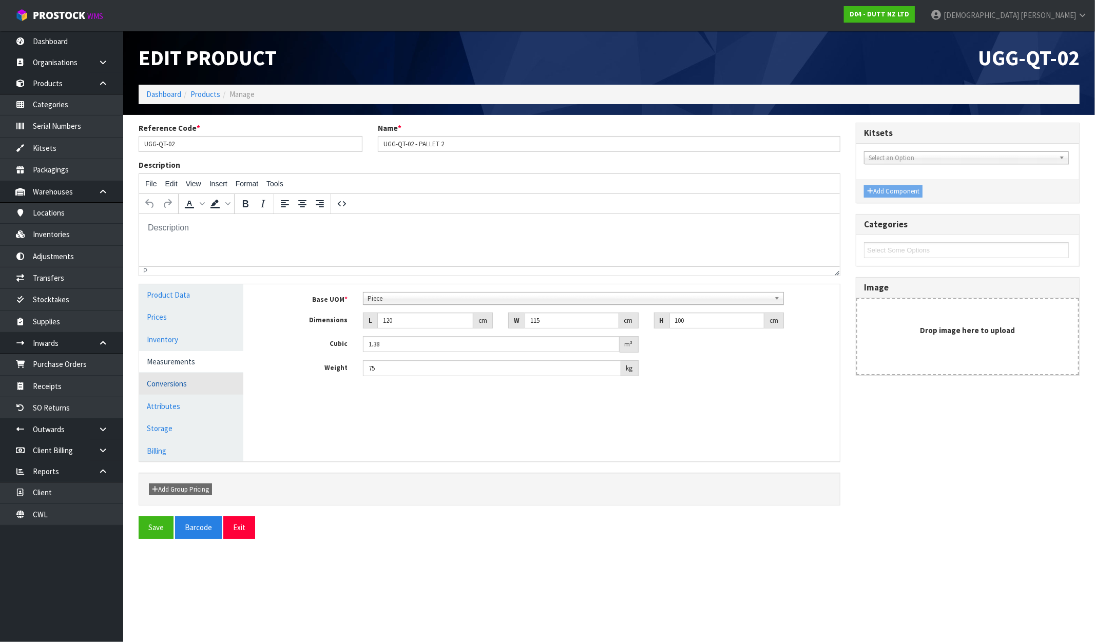
click at [173, 378] on link "Conversions" at bounding box center [191, 383] width 104 height 21
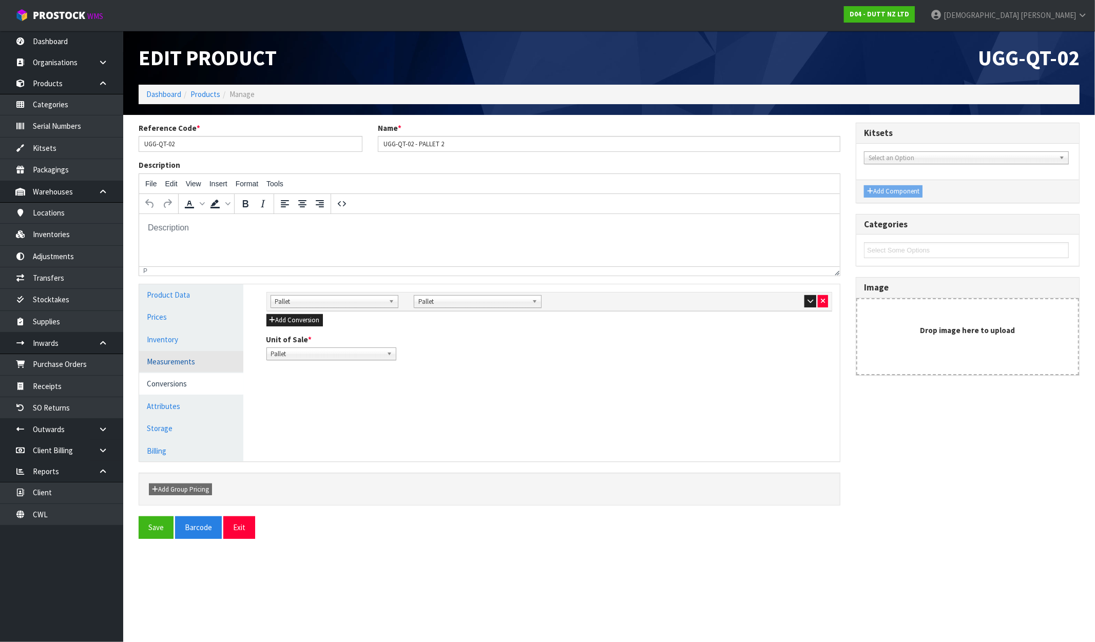
click at [181, 361] on link "Measurements" at bounding box center [191, 361] width 104 height 21
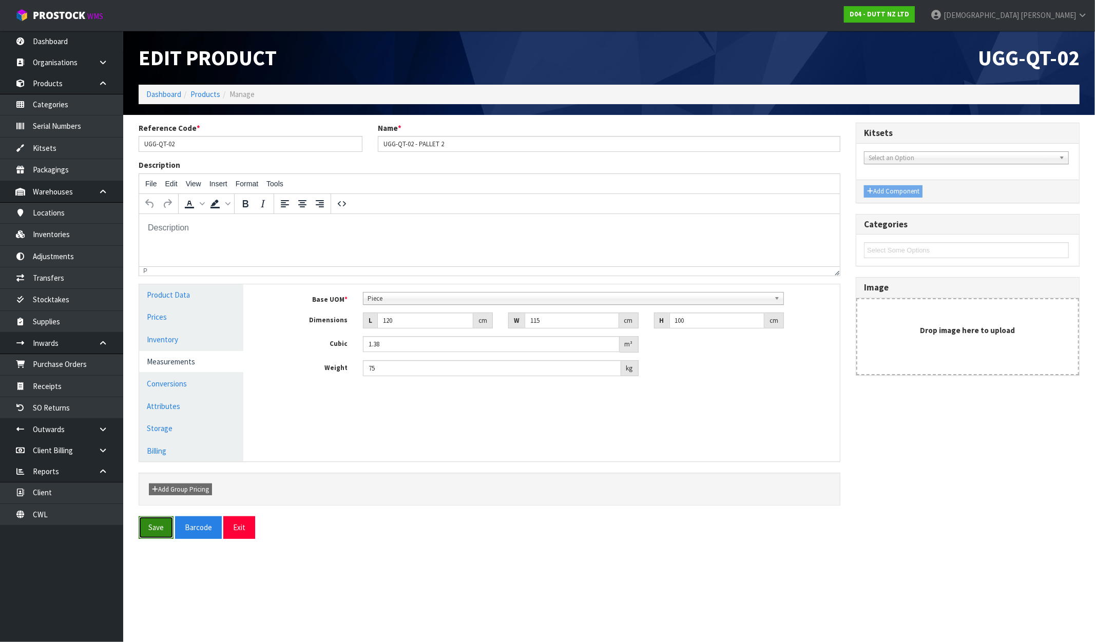
click at [152, 534] on button "Save" at bounding box center [156, 528] width 35 height 22
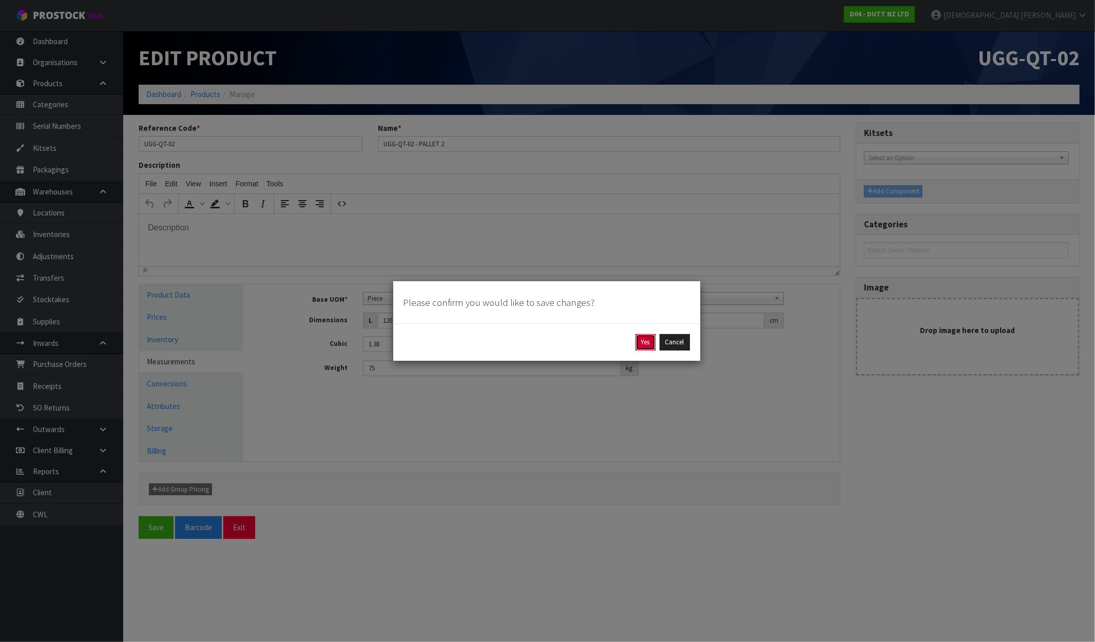
click at [646, 344] on button "Yes" at bounding box center [646, 342] width 20 height 16
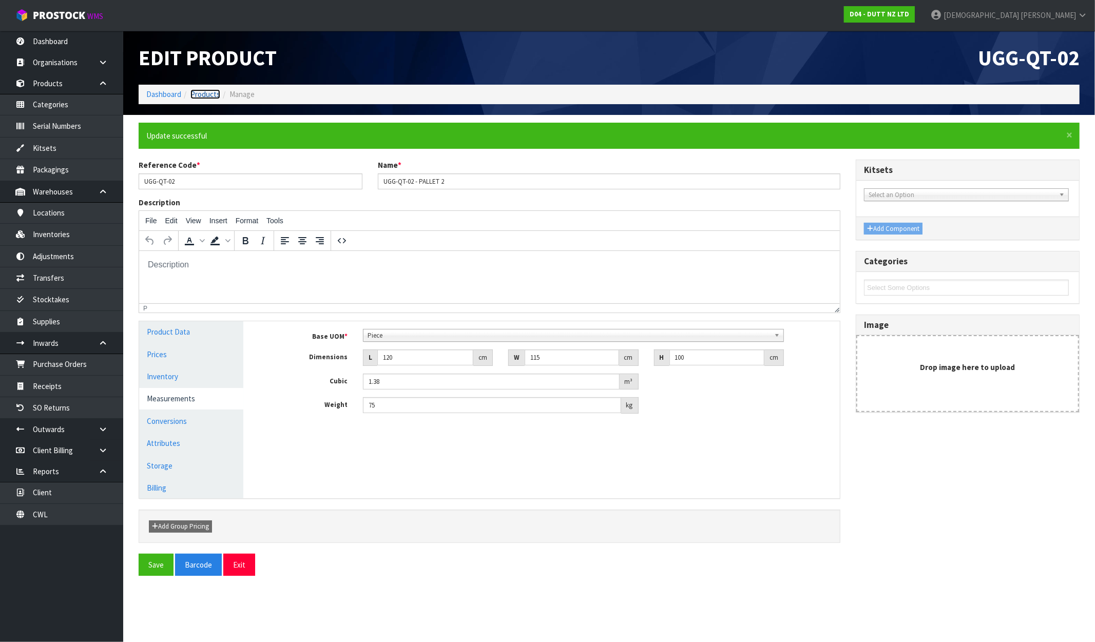
click at [203, 97] on link "Products" at bounding box center [205, 94] width 30 height 10
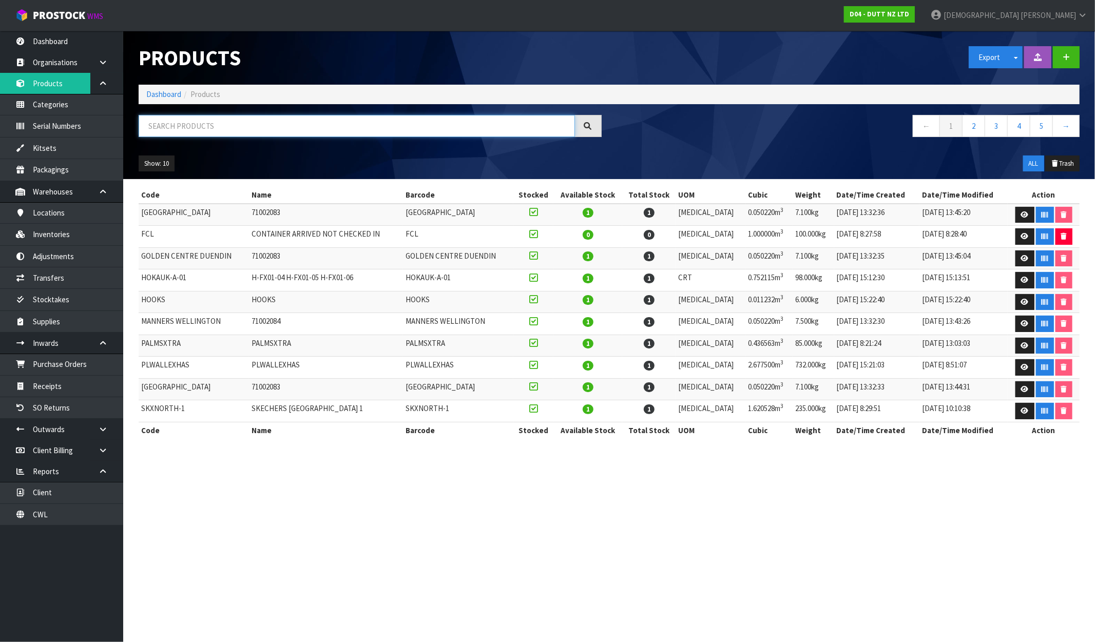
click at [190, 117] on input "text" at bounding box center [357, 126] width 436 height 22
paste input "UGG-QT-03"
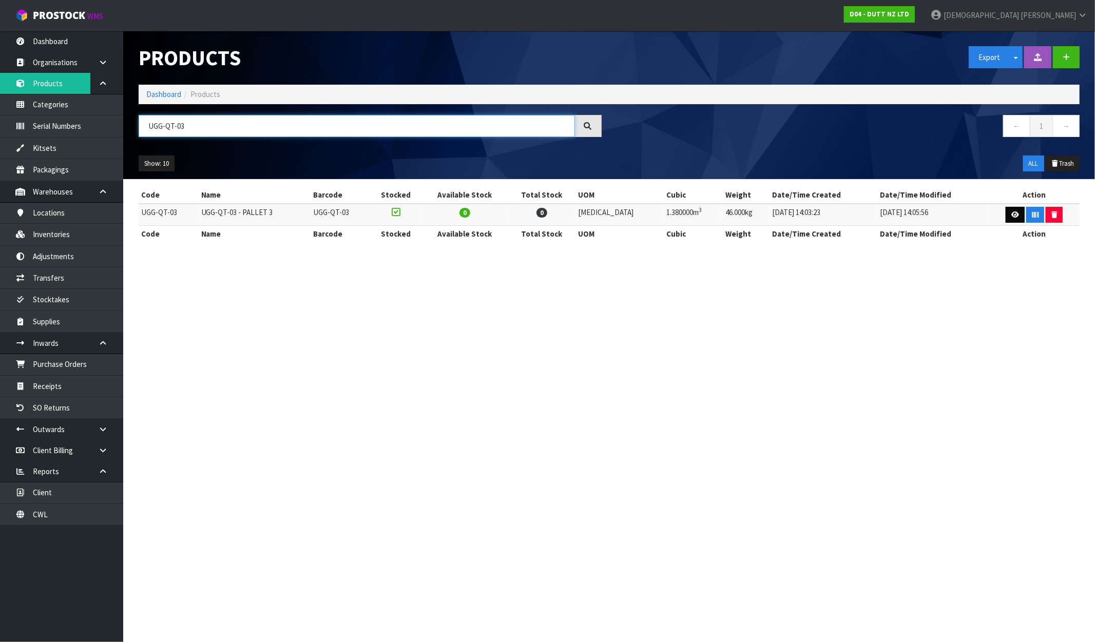
type input "UGG-QT-03"
click at [928, 216] on icon at bounding box center [1016, 215] width 8 height 7
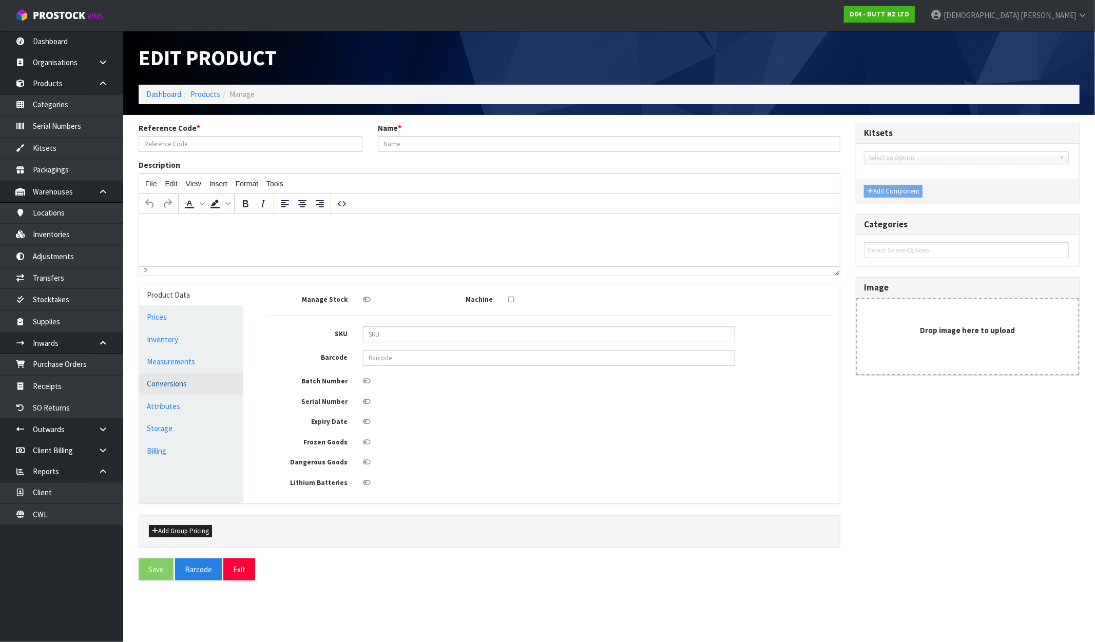
type input "UGG-QT-03"
type input "UGG-QT-03 - PALLET 3"
click at [194, 366] on link "Measurements" at bounding box center [191, 361] width 104 height 21
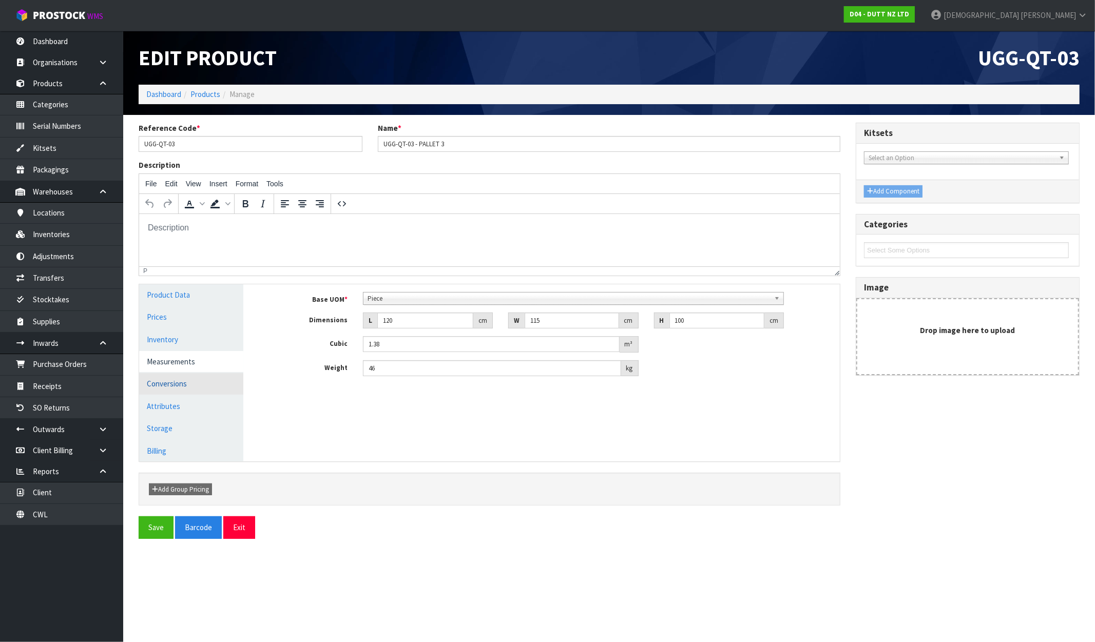
click at [182, 385] on link "Conversions" at bounding box center [191, 383] width 104 height 21
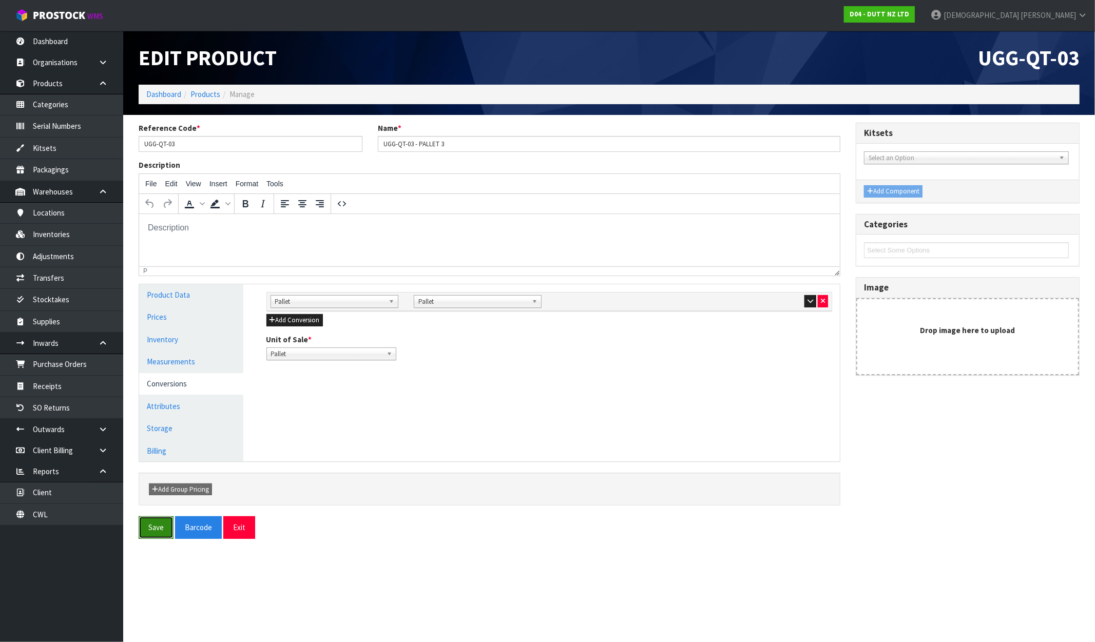
click at [162, 536] on button "Save" at bounding box center [156, 528] width 35 height 22
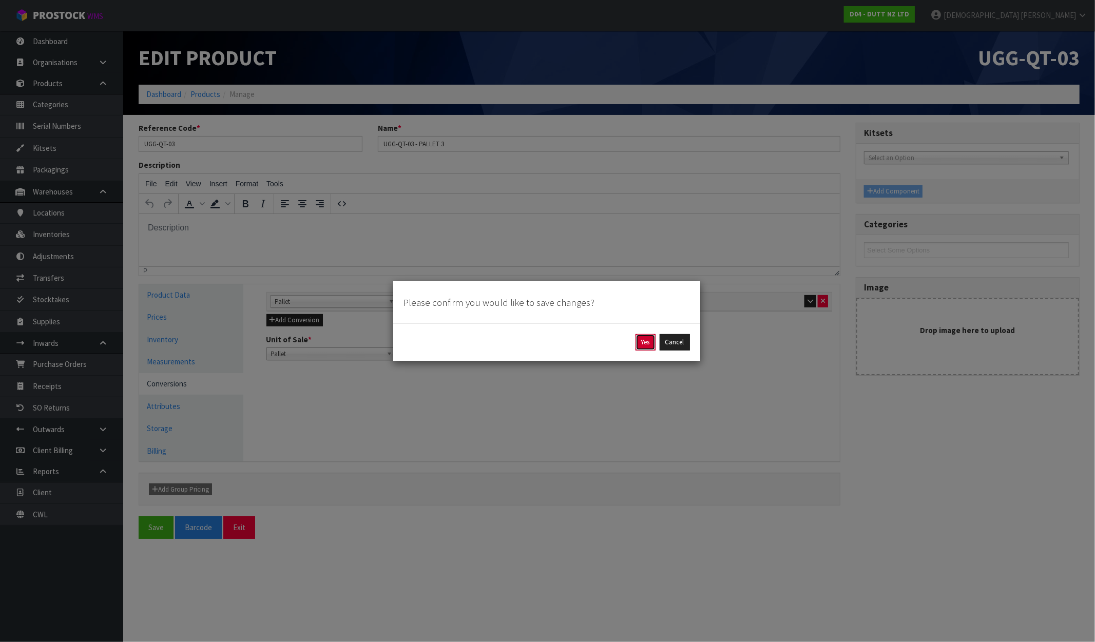
click at [647, 347] on button "Yes" at bounding box center [646, 342] width 20 height 16
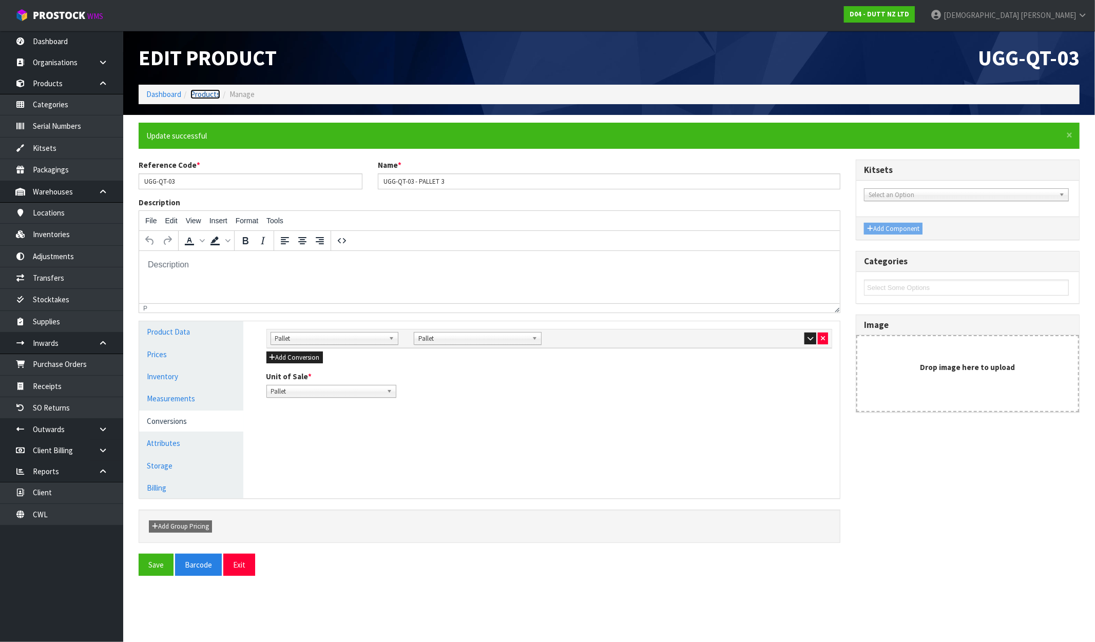
click at [206, 97] on link "Products" at bounding box center [205, 94] width 30 height 10
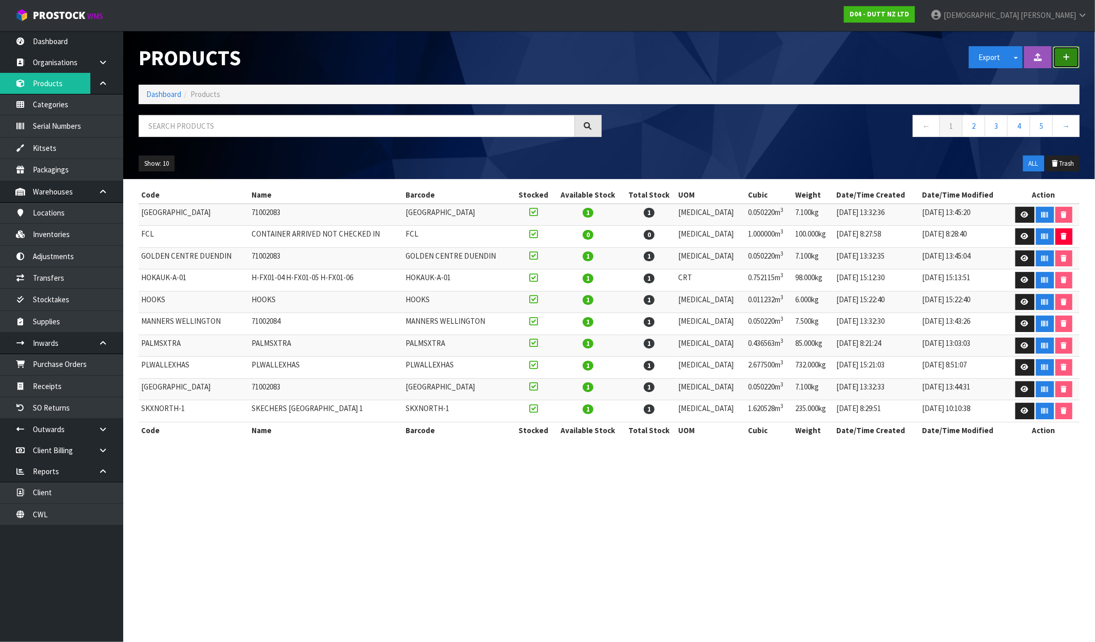
click at [928, 58] on button "button" at bounding box center [1066, 57] width 27 height 22
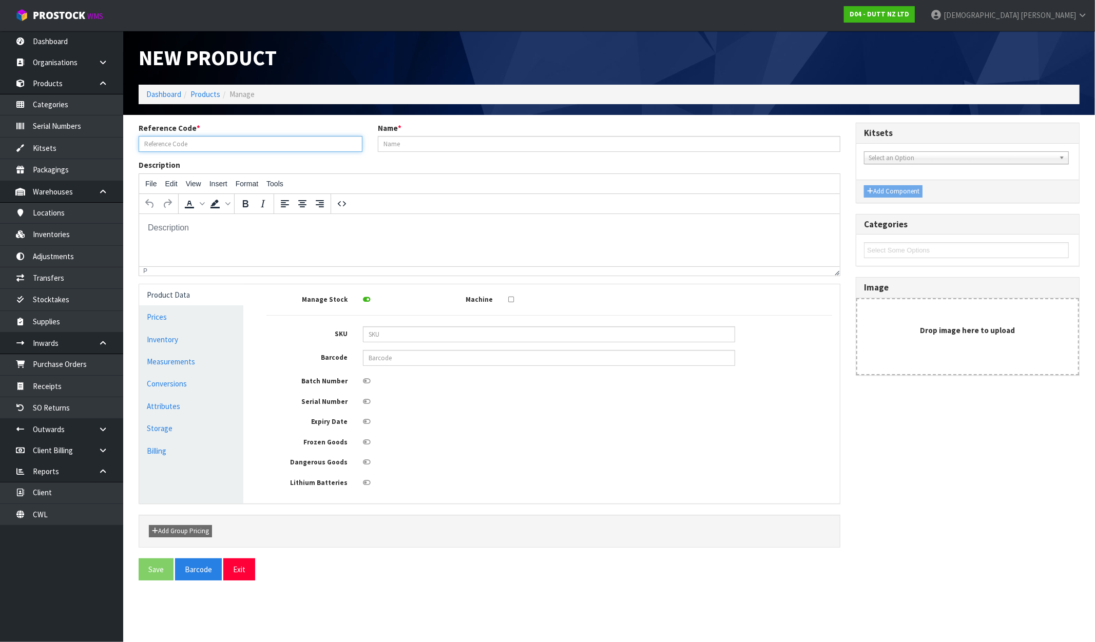
click at [201, 146] on input "text" at bounding box center [251, 144] width 224 height 16
paste input "UGG-QT-03"
type input "UGG-QT-04"
click at [433, 146] on input "text" at bounding box center [609, 144] width 463 height 16
drag, startPoint x: 170, startPoint y: 146, endPoint x: 71, endPoint y: 146, distance: 99.1
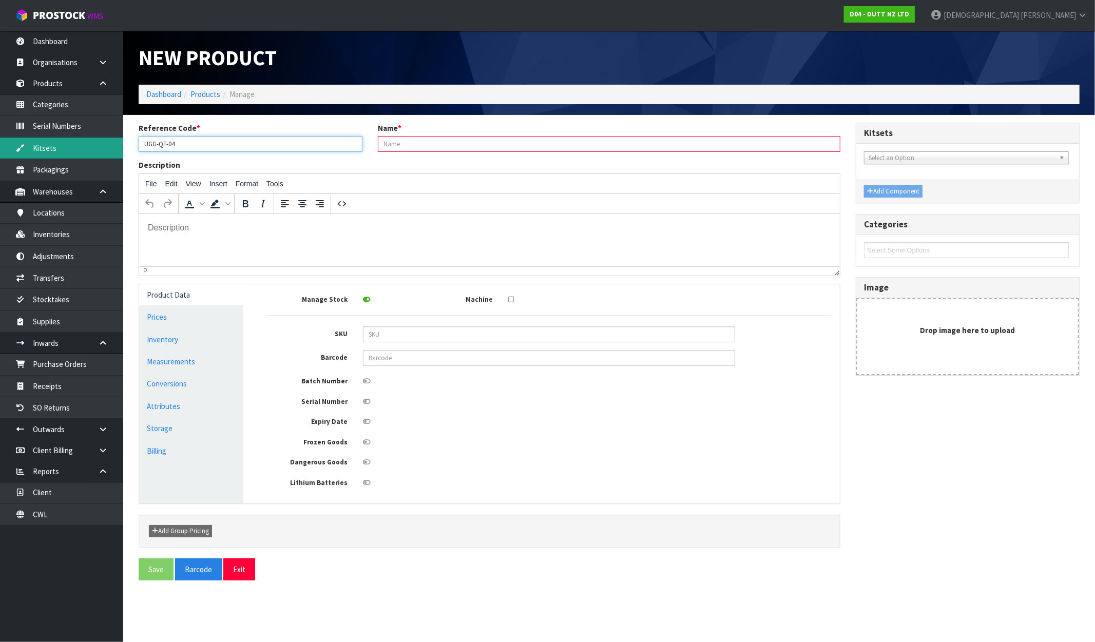
click at [73, 146] on body "Toggle navigation ProStock WMS D04 - DUTT NZ LTD [PERSON_NAME] Logout Dashboard…" at bounding box center [547, 321] width 1095 height 642
click at [416, 139] on input "text" at bounding box center [609, 144] width 463 height 16
paste input "UGG-QT-04"
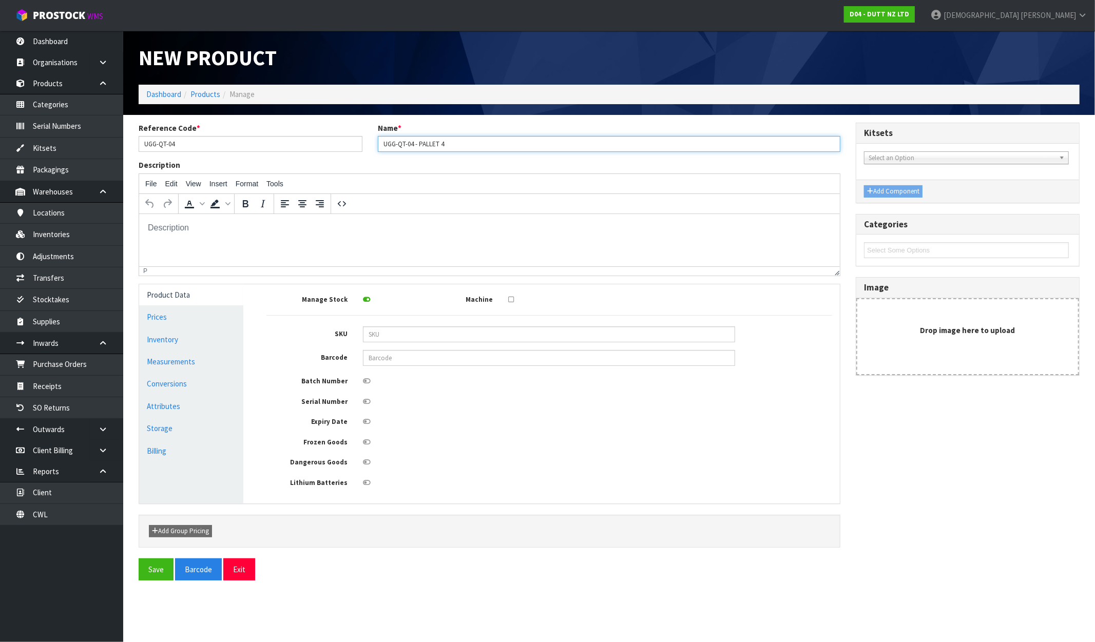
type input "UGG-QT-04 - PALLET 4"
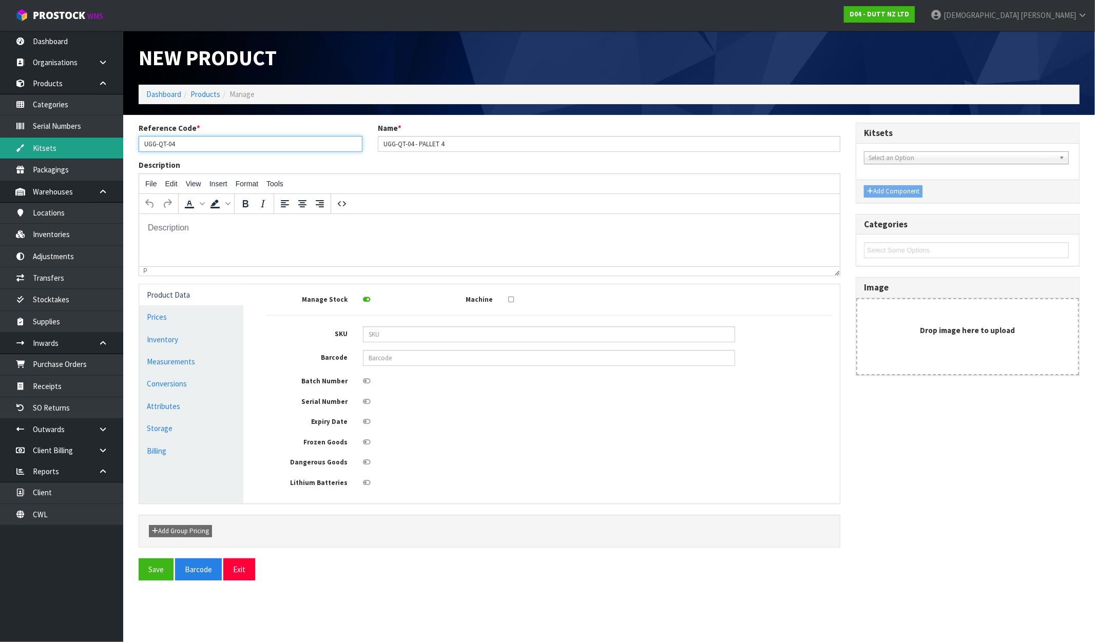
drag, startPoint x: 174, startPoint y: 146, endPoint x: 86, endPoint y: 146, distance: 87.3
click at [90, 146] on body "Toggle navigation ProStock WMS D04 - DUTT NZ LTD [PERSON_NAME] Logout Dashboard…" at bounding box center [547, 321] width 1095 height 642
click at [191, 366] on link "Measurements" at bounding box center [191, 361] width 104 height 21
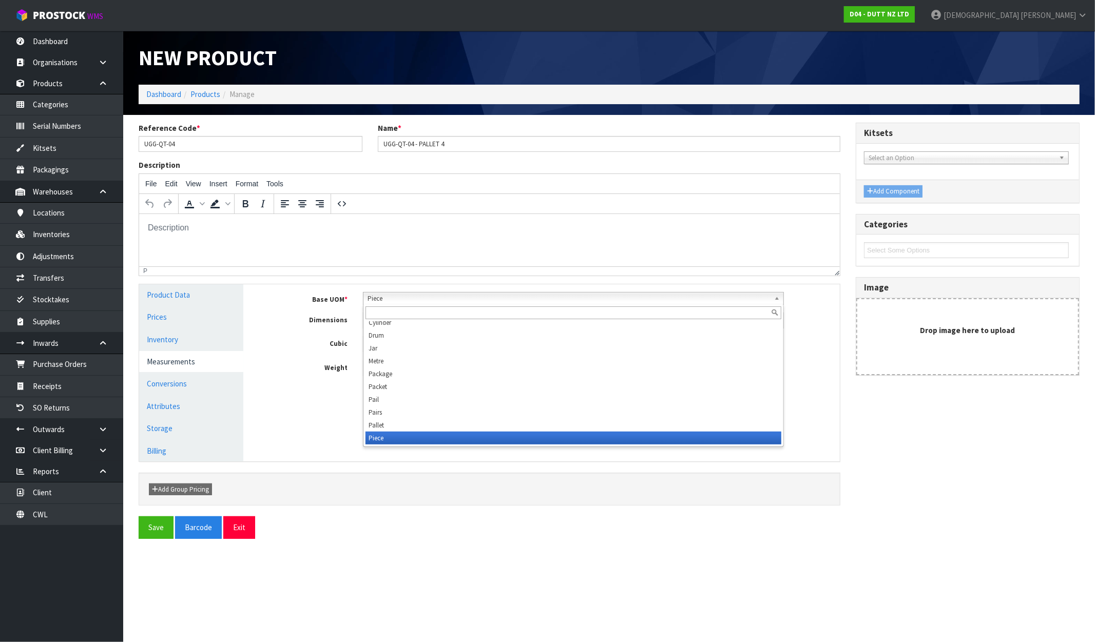
click at [427, 295] on span "Piece" at bounding box center [569, 299] width 403 height 12
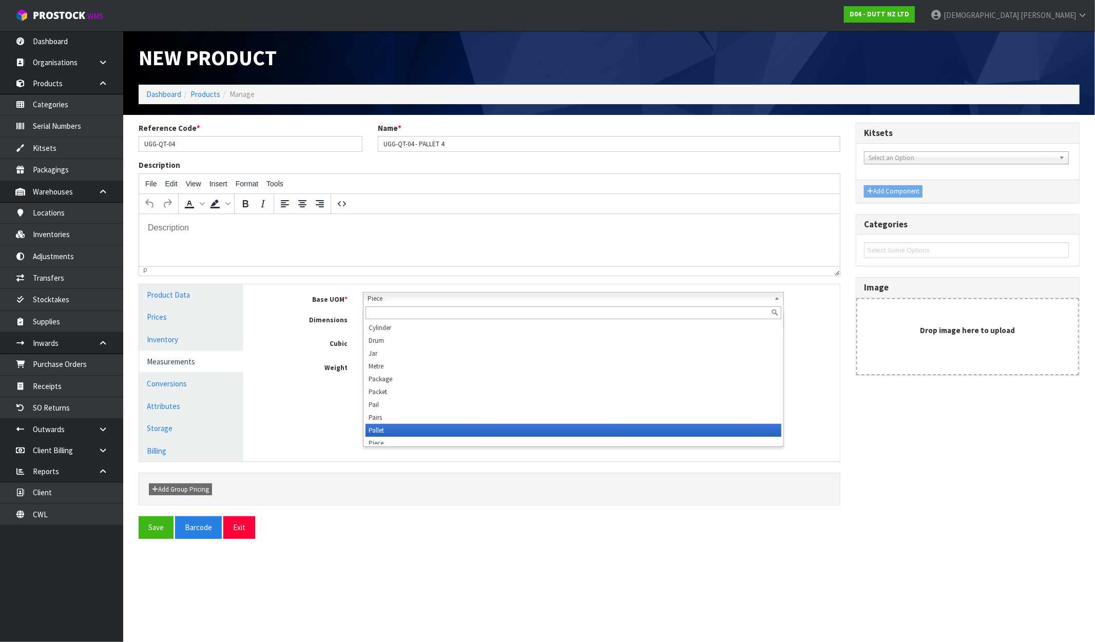
click at [383, 432] on li "Pallet" at bounding box center [574, 430] width 416 height 13
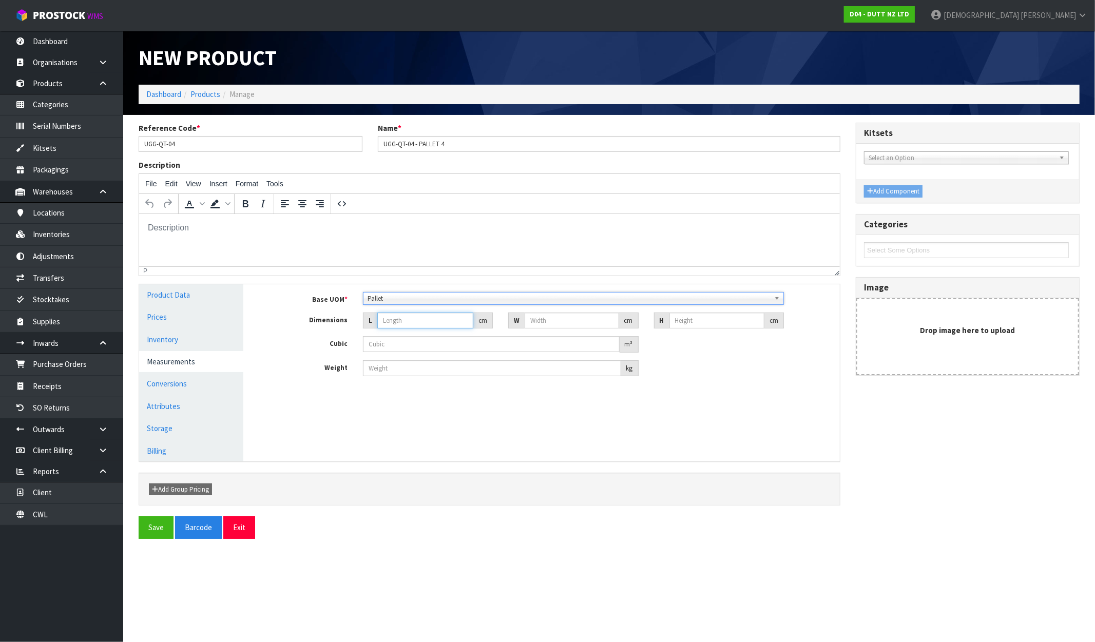
click at [403, 321] on input "number" at bounding box center [425, 321] width 96 height 16
type input "1"
type input "0.000001"
type input "120"
type input "115"
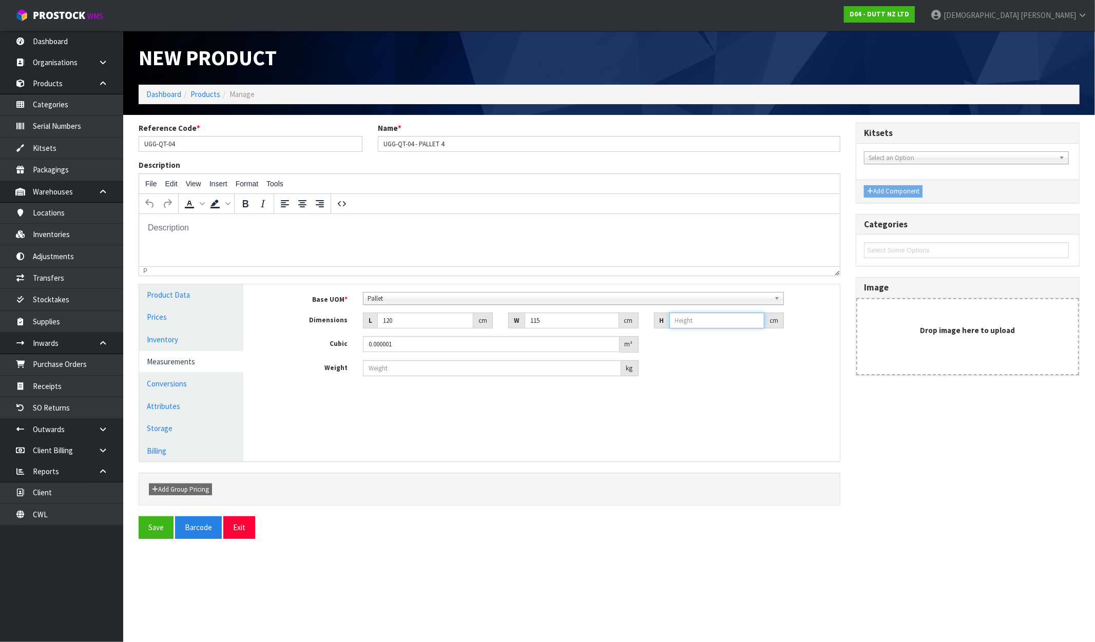
type input "1"
type input "0.0138"
type input "10"
type input "0.138"
type input "100"
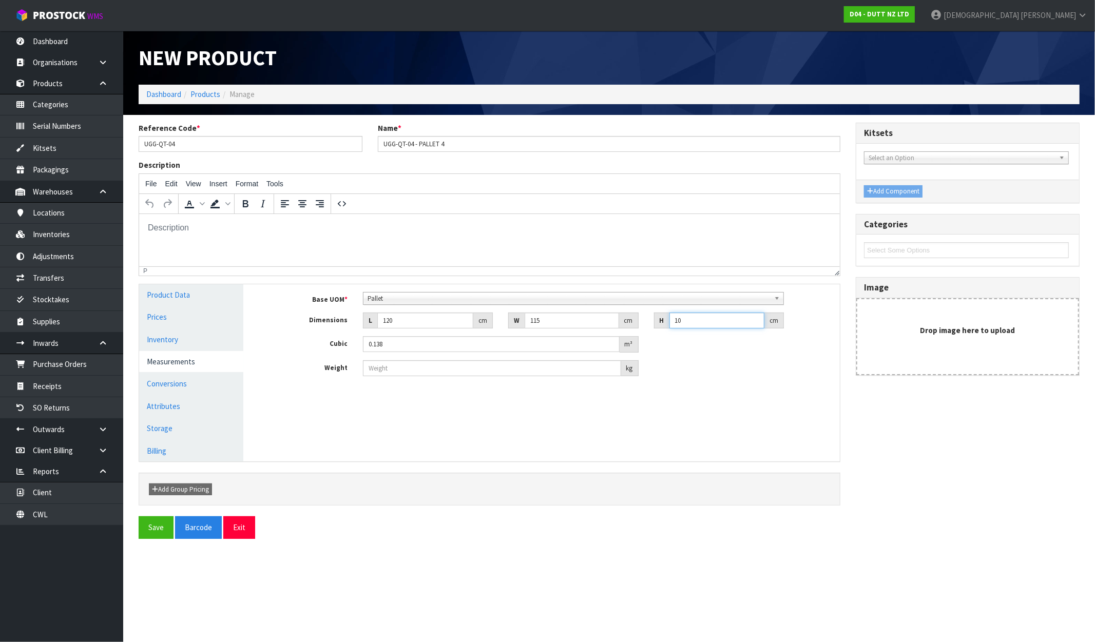
type input "1.38"
type input "100"
type input "150"
drag, startPoint x: 147, startPoint y: 530, endPoint x: 319, endPoint y: 460, distance: 186.0
click at [319, 460] on form "Reference Code * UGG-QT-04 Name * UGG-QT-04 - PALLET 4 Description File Edit Vi…" at bounding box center [609, 331] width 941 height 416
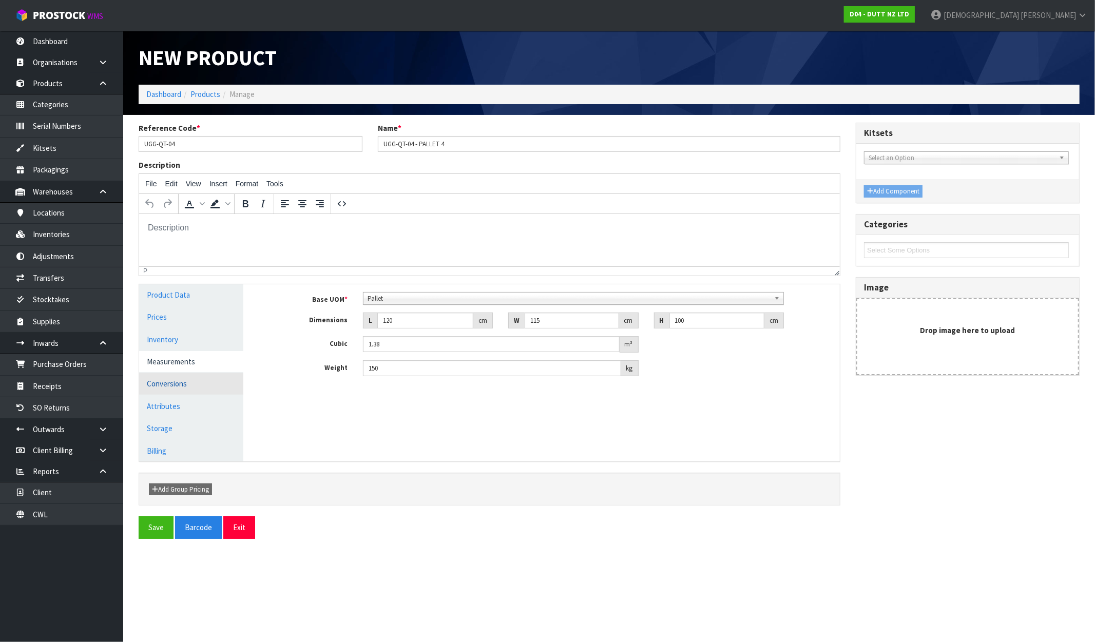
click at [166, 382] on link "Conversions" at bounding box center [191, 383] width 104 height 21
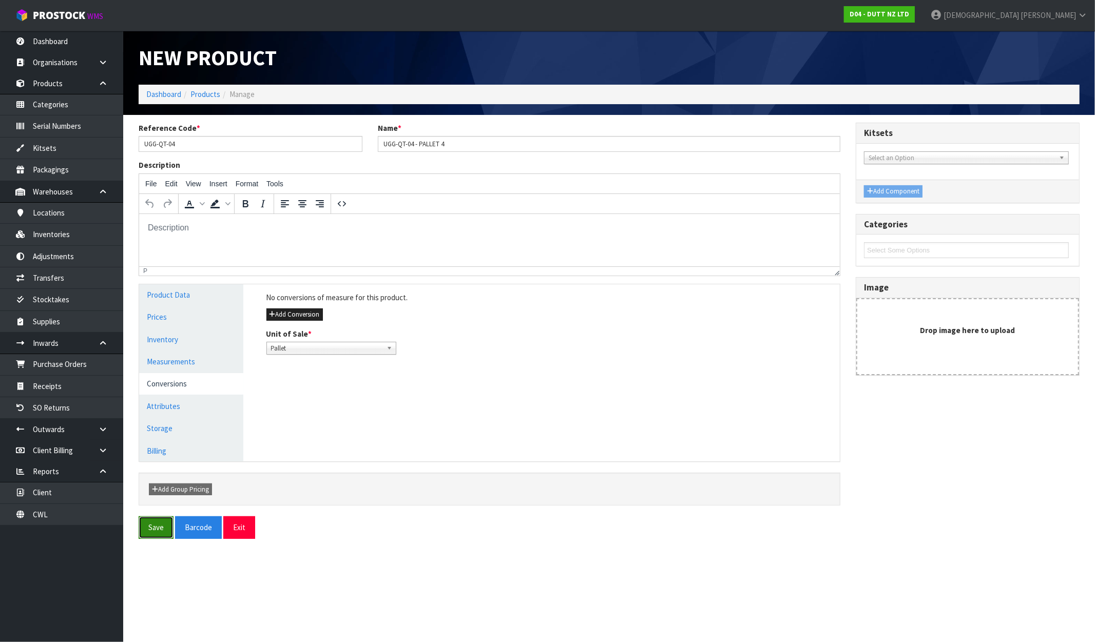
click at [159, 526] on button "Save" at bounding box center [156, 528] width 35 height 22
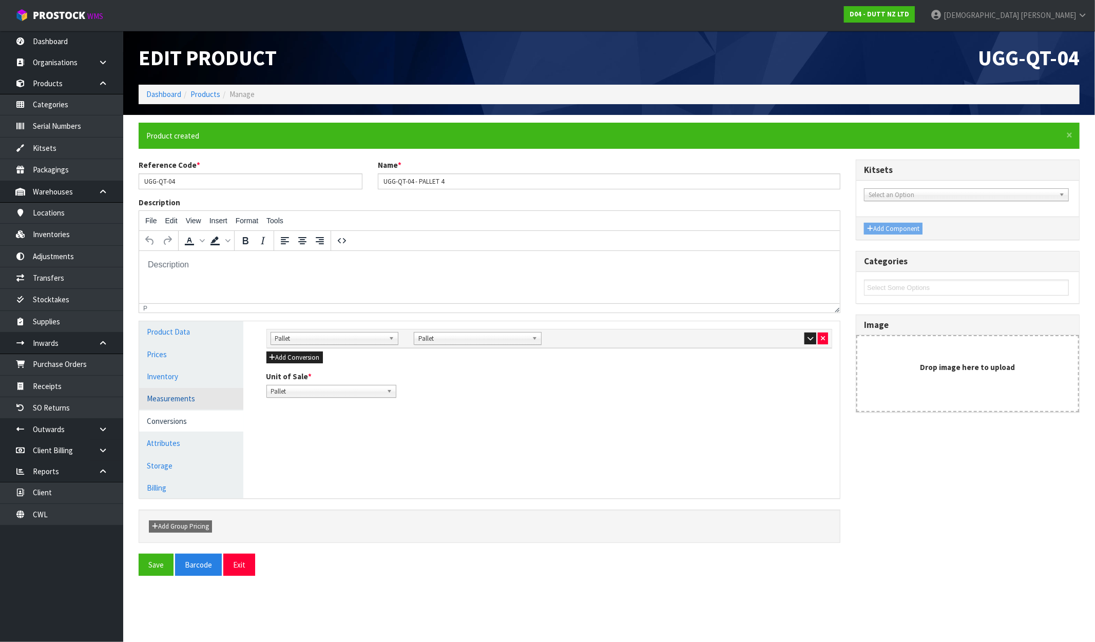
click at [172, 404] on link "Measurements" at bounding box center [191, 398] width 104 height 21
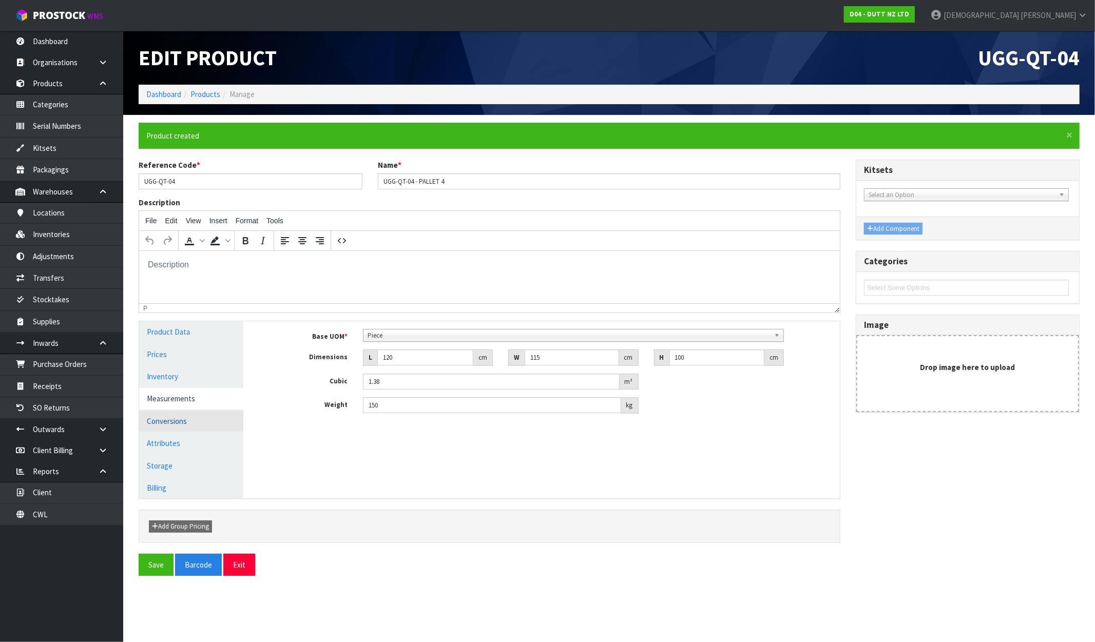
click at [167, 421] on link "Conversions" at bounding box center [191, 421] width 104 height 21
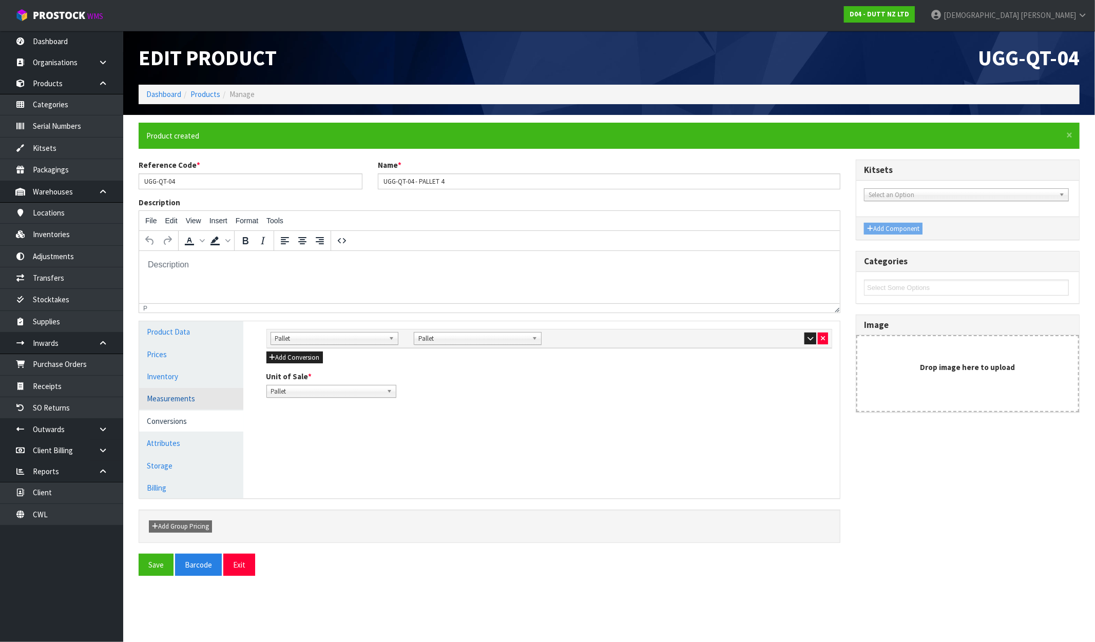
click at [171, 407] on link "Measurements" at bounding box center [191, 398] width 104 height 21
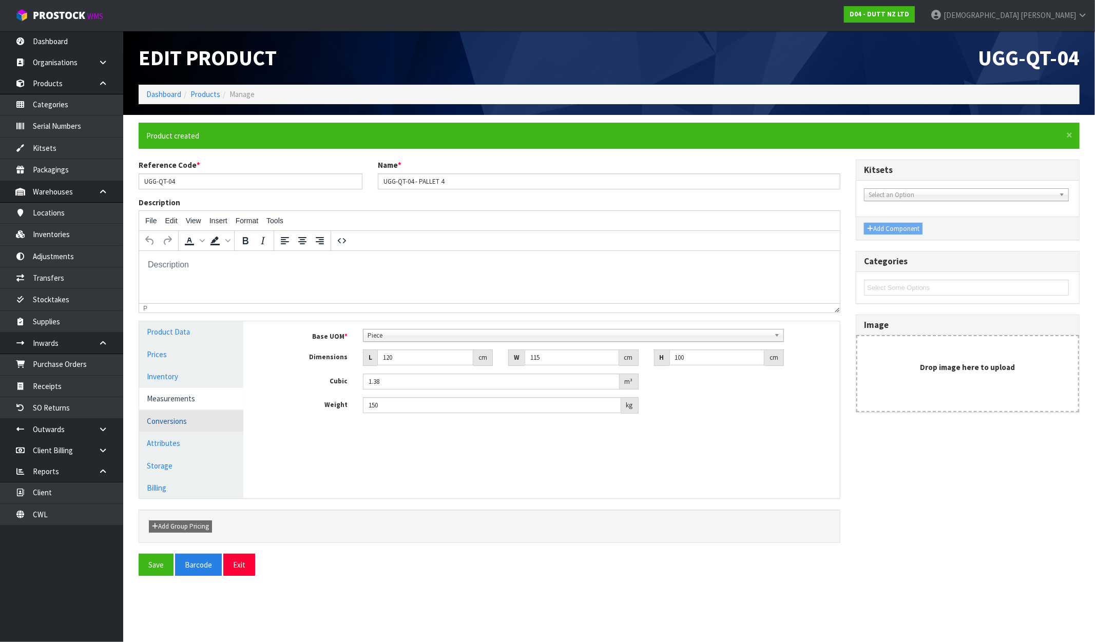
click at [170, 419] on link "Conversions" at bounding box center [191, 421] width 104 height 21
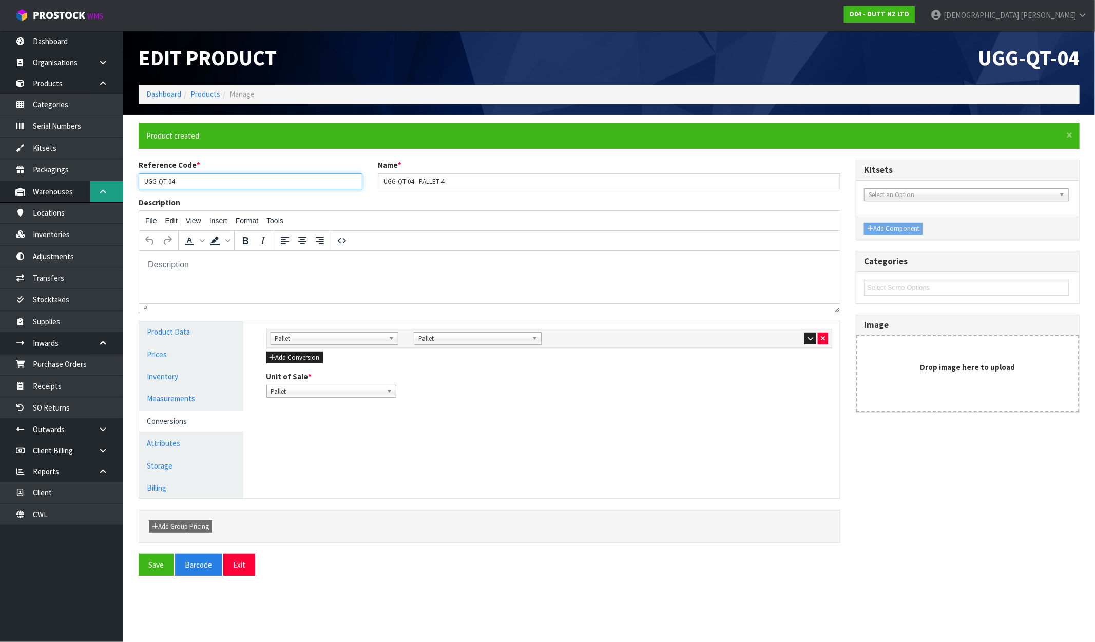
drag, startPoint x: 168, startPoint y: 184, endPoint x: 116, endPoint y: 182, distance: 52.9
click at [120, 187] on body "Toggle navigation ProStock WMS D04 - DUTT NZ LTD [PERSON_NAME] Logout Dashboard…" at bounding box center [547, 321] width 1095 height 642
click at [211, 98] on link "Products" at bounding box center [205, 94] width 30 height 10
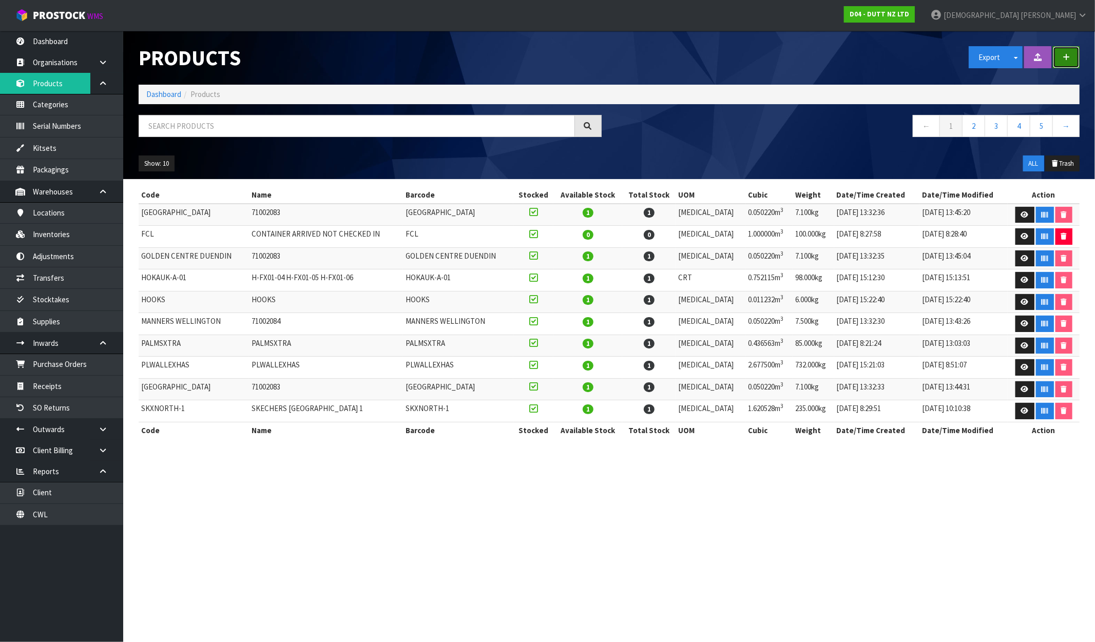
click at [928, 55] on icon "button" at bounding box center [1066, 57] width 7 height 8
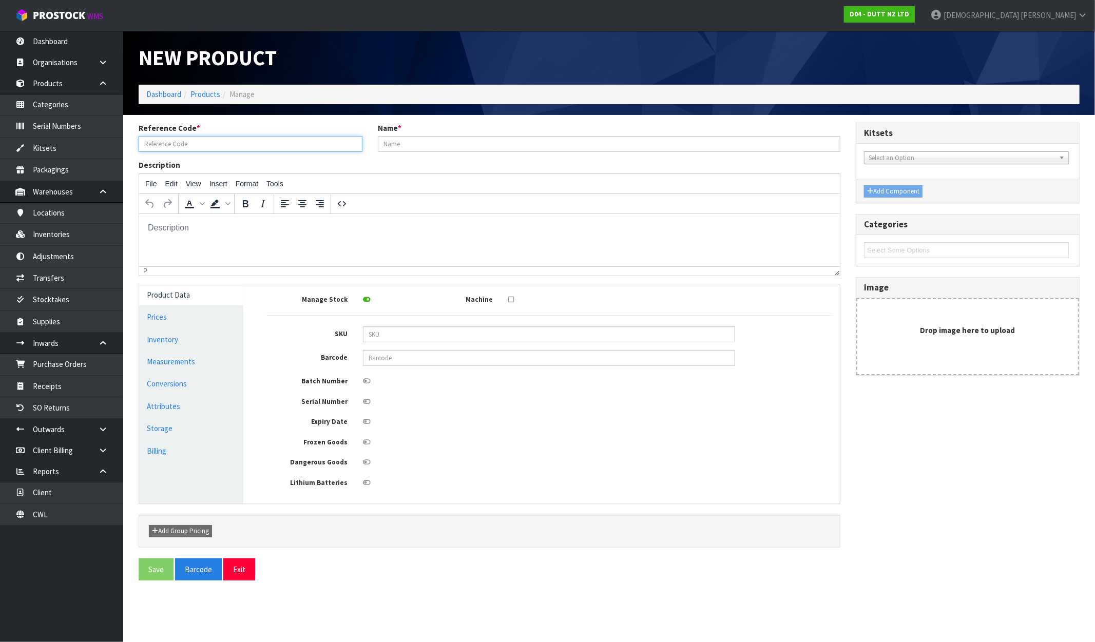
click at [198, 140] on input "text" at bounding box center [251, 144] width 224 height 16
paste input "UGG-QT-04"
type input "UGG-QT-05"
paste input "UGG-QT-05"
type input "UGG-QT-05 - PALLET 5"
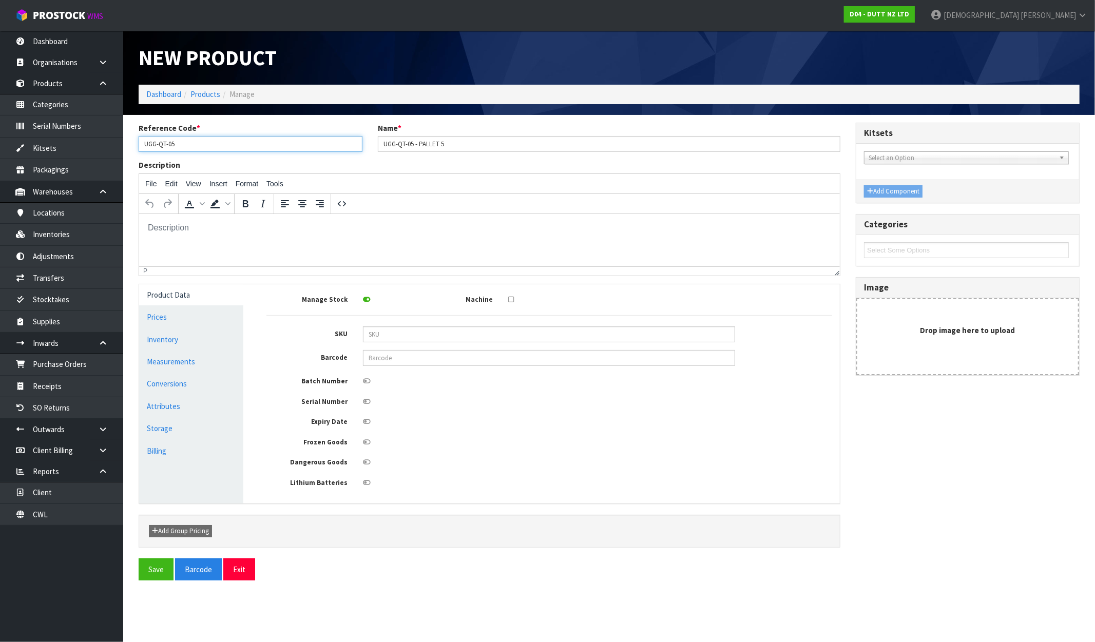
drag, startPoint x: 215, startPoint y: 139, endPoint x: 137, endPoint y: 144, distance: 78.2
click at [154, 142] on input "UGG-QT-05" at bounding box center [251, 144] width 224 height 16
click at [175, 367] on link "Measurements" at bounding box center [191, 361] width 104 height 21
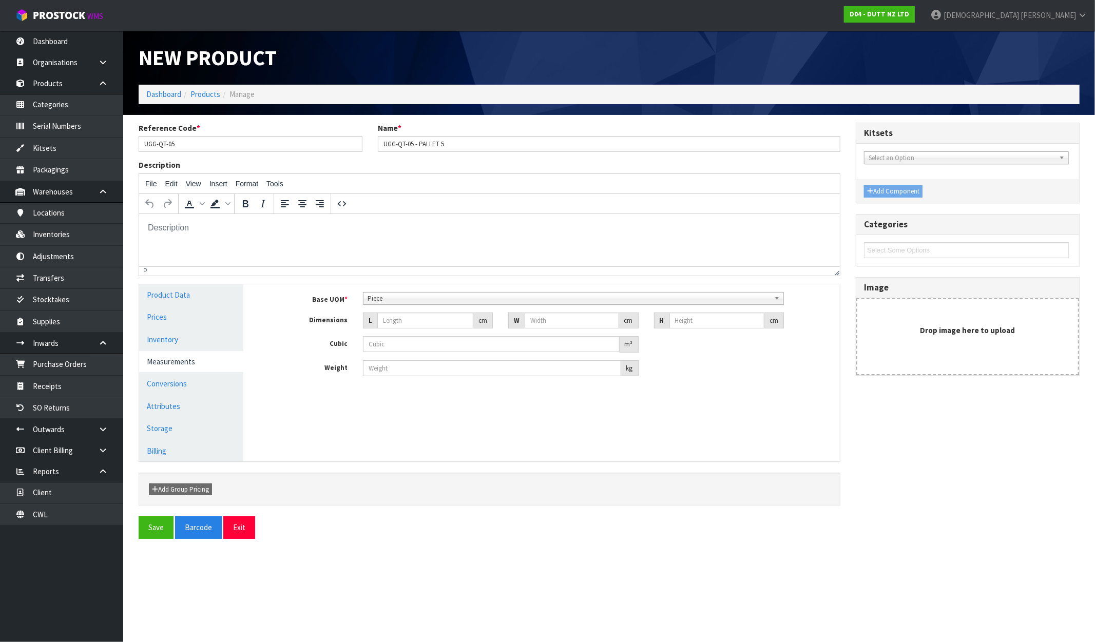
click at [414, 299] on span "Piece" at bounding box center [569, 299] width 403 height 12
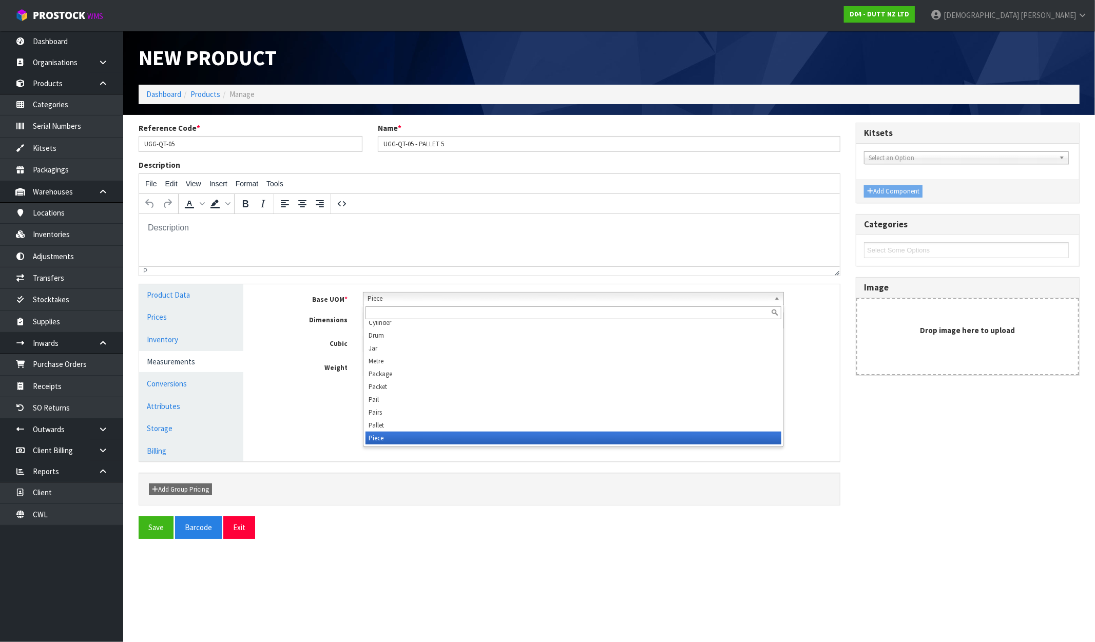
scroll to position [193, 0]
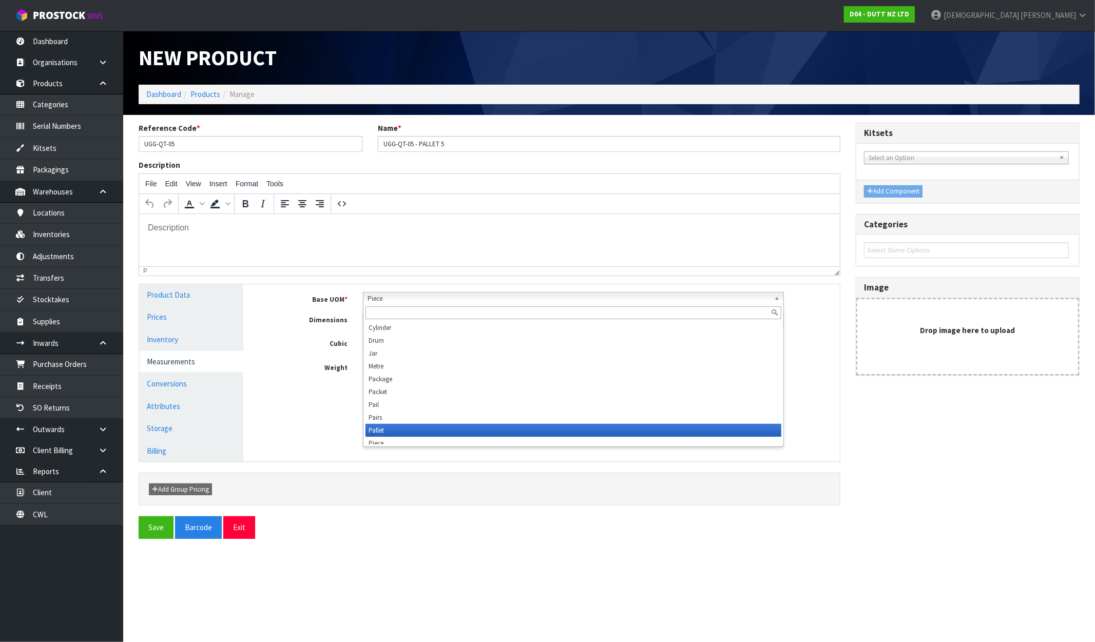
click at [388, 435] on li "Pallet" at bounding box center [574, 430] width 416 height 13
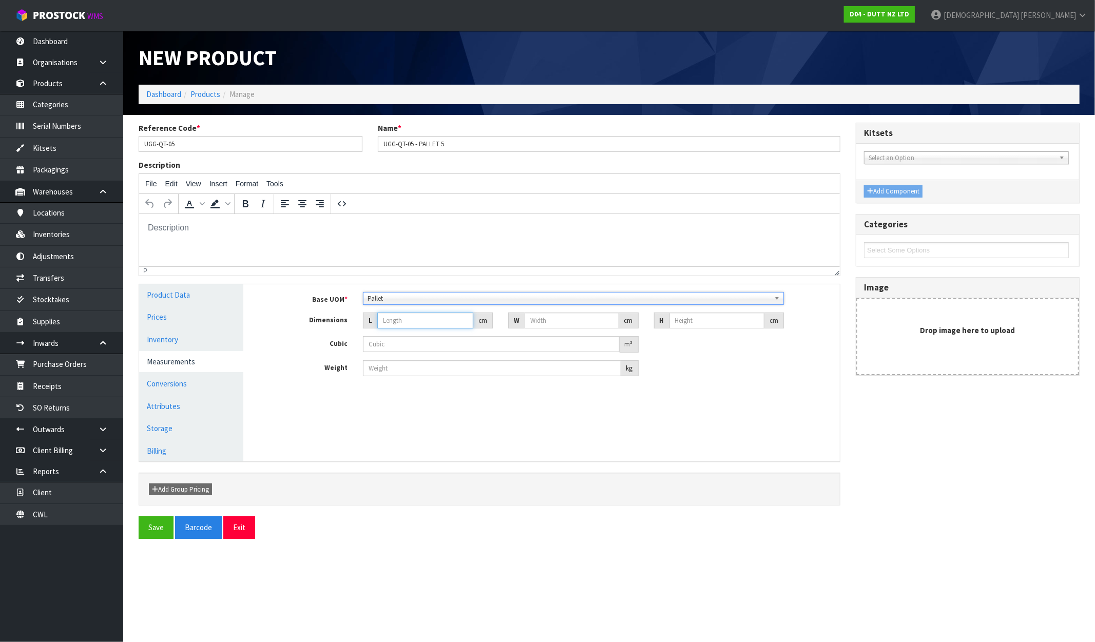
click at [401, 325] on input "number" at bounding box center [425, 321] width 96 height 16
type input "1"
type input "0.000001"
type input "120"
type input "115"
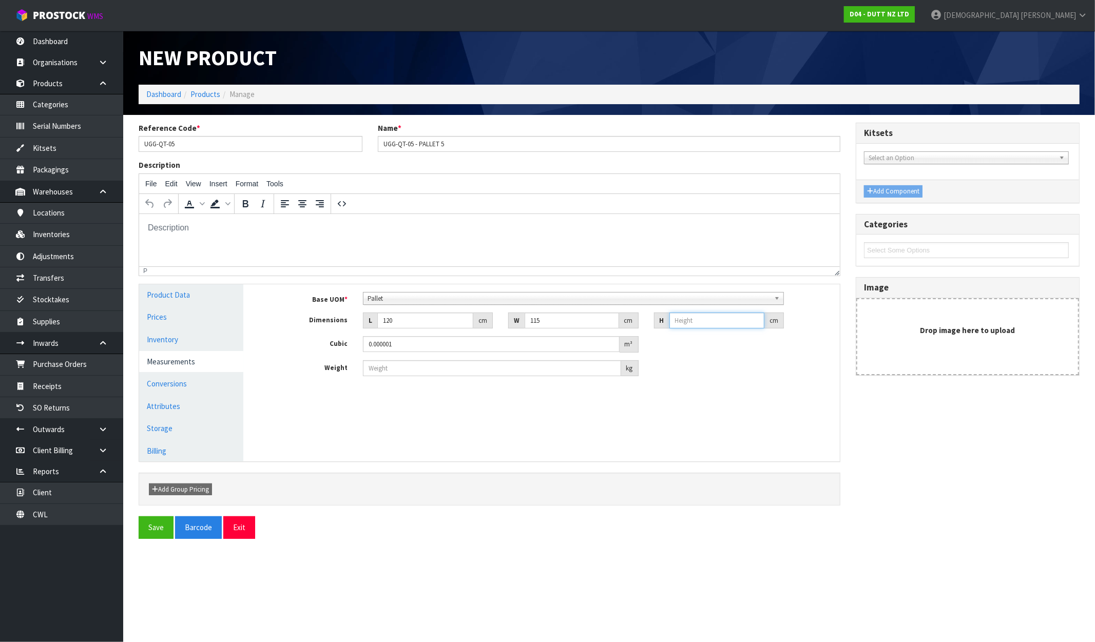
type input "1"
type input "0.0138"
type input "10"
type input "0.138"
type input "100"
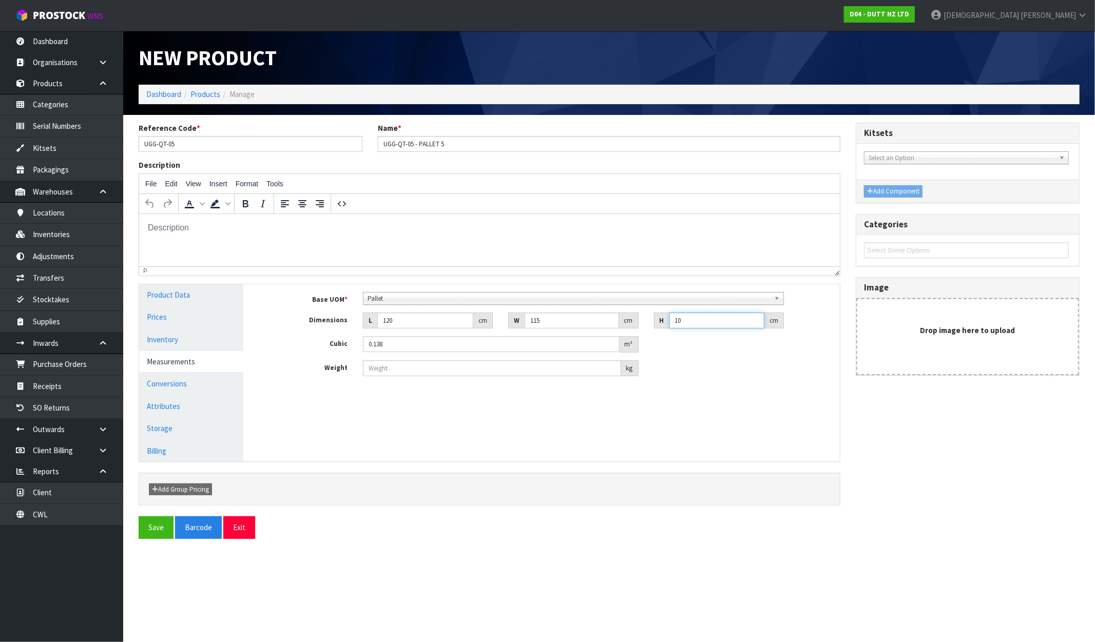
type input "1.38"
type input "100"
type input "287"
click at [162, 526] on button "Save" at bounding box center [156, 528] width 35 height 22
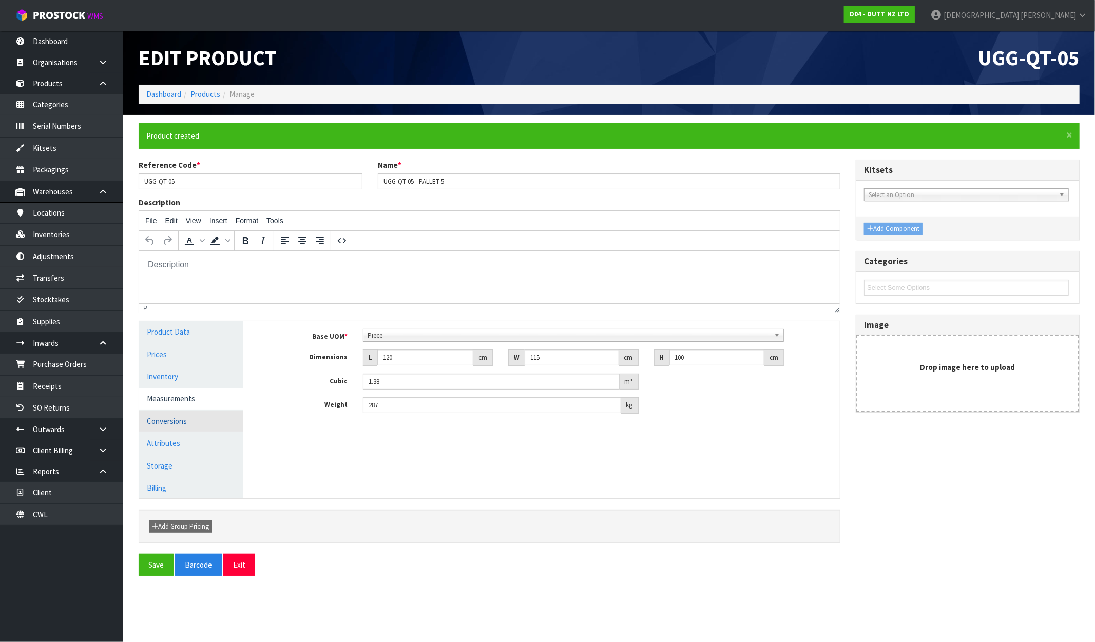
click at [191, 416] on link "Conversions" at bounding box center [191, 421] width 104 height 21
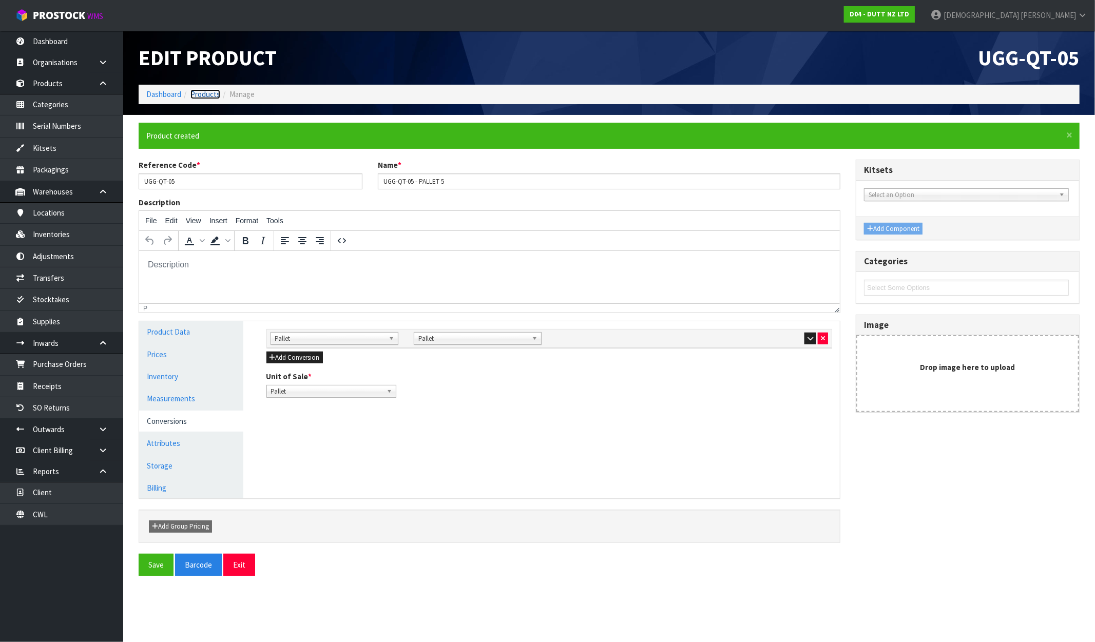
click at [212, 93] on link "Products" at bounding box center [205, 94] width 30 height 10
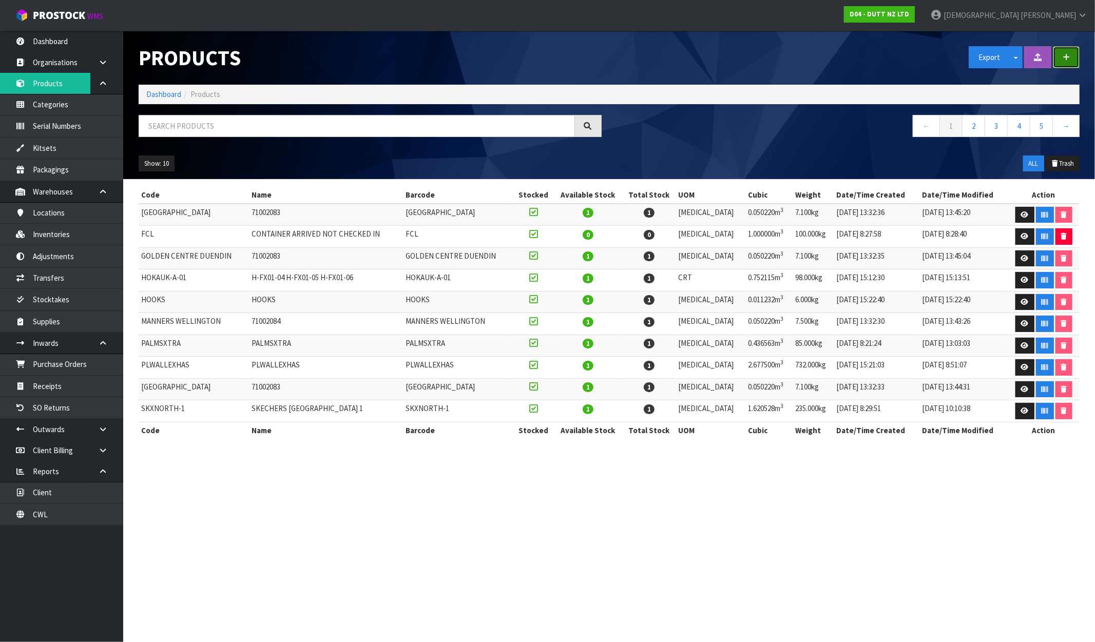
click at [928, 58] on button "button" at bounding box center [1066, 57] width 27 height 22
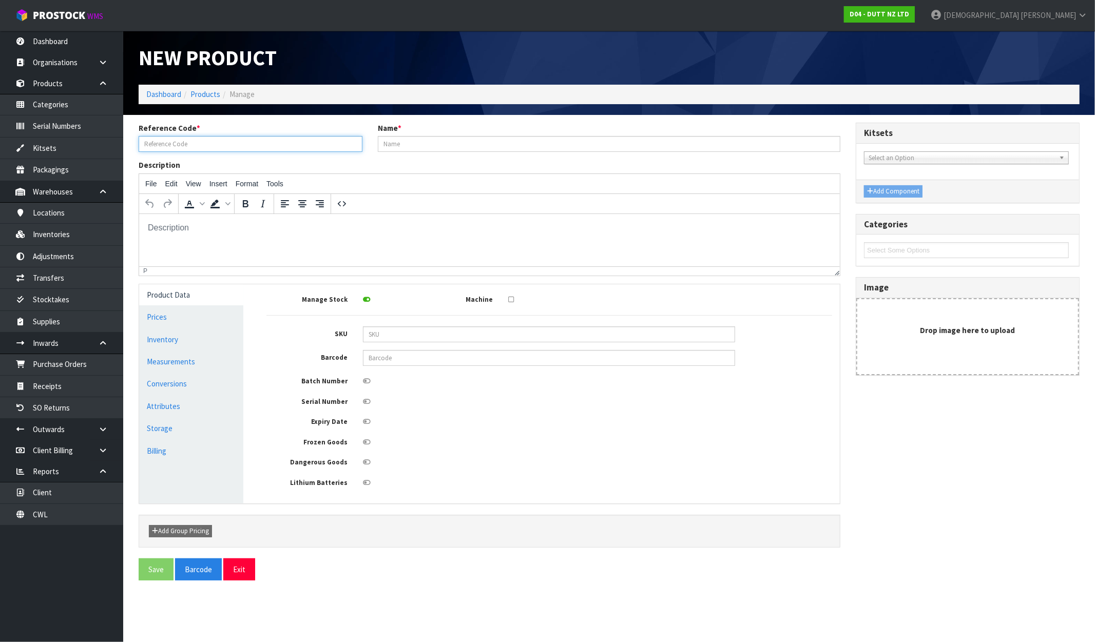
click at [213, 141] on input "text" at bounding box center [251, 144] width 224 height 16
paste input "UGG-QT-05"
type input "UGG-QT-06"
paste input "UGG-QT-06"
click at [424, 147] on input "UGG-QT-06" at bounding box center [609, 144] width 463 height 16
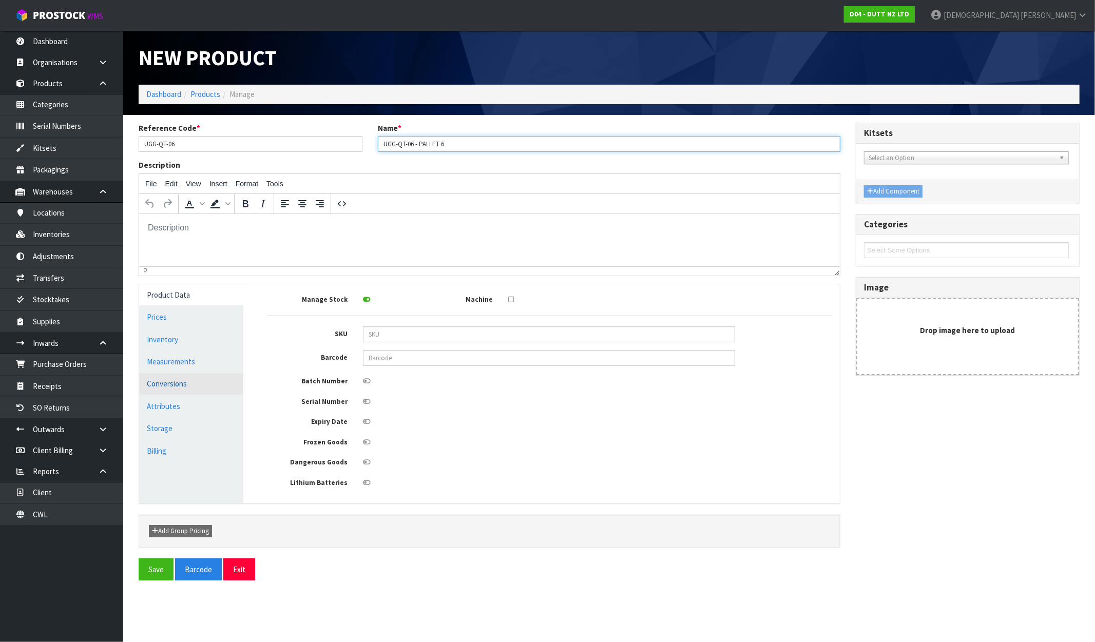
type input "UGG-QT-06 - PALLET 6"
click at [176, 379] on link "Conversions" at bounding box center [191, 383] width 104 height 21
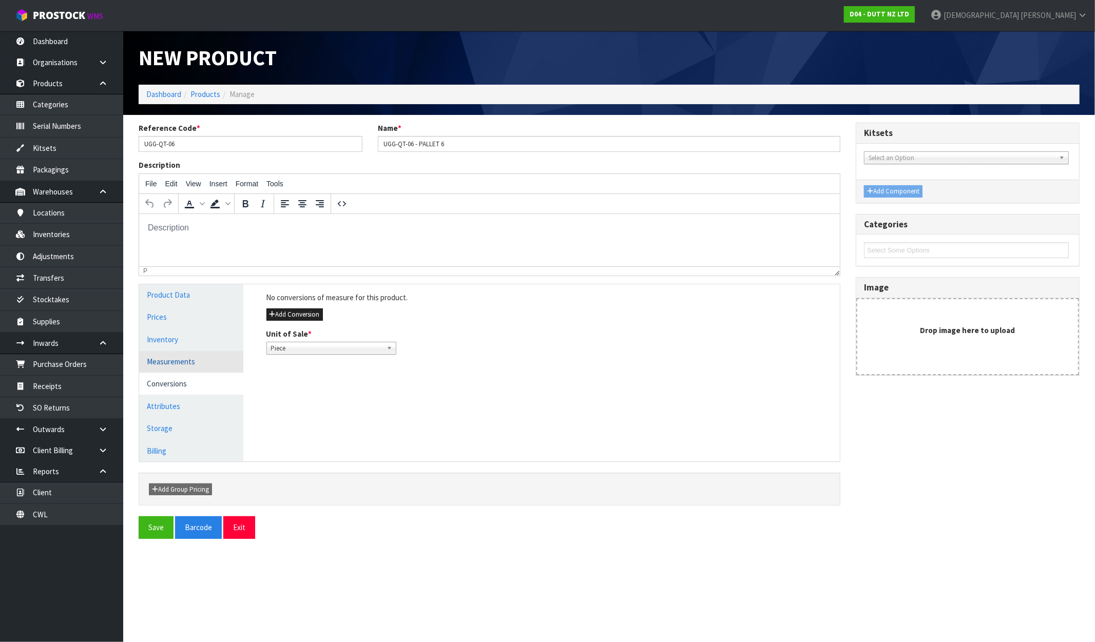
click at [175, 368] on link "Measurements" at bounding box center [191, 361] width 104 height 21
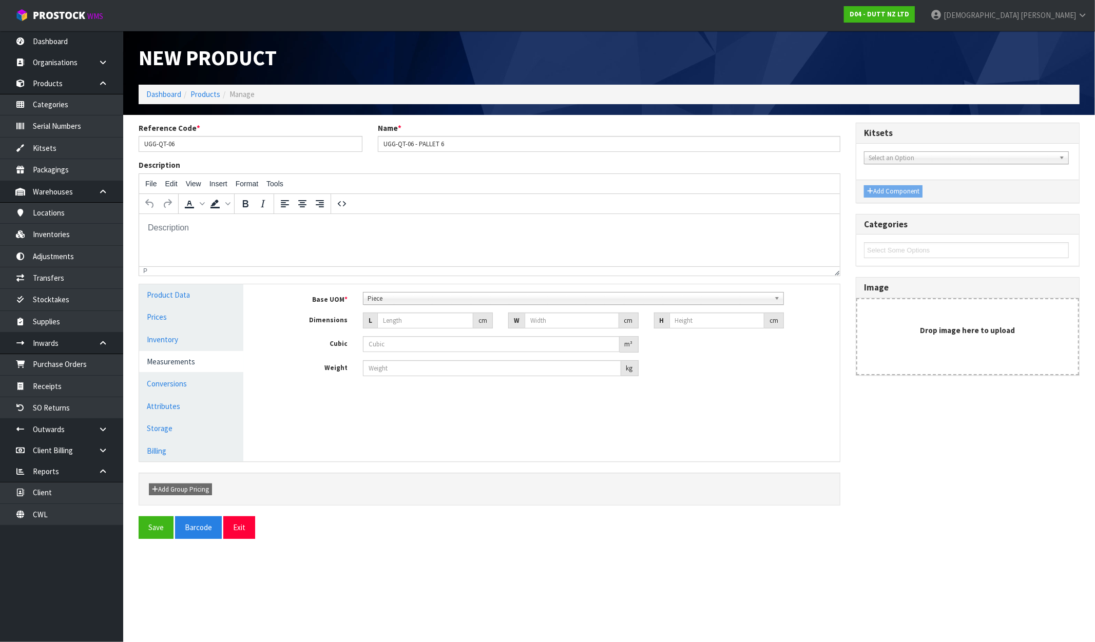
click at [416, 298] on span "Piece" at bounding box center [569, 299] width 403 height 12
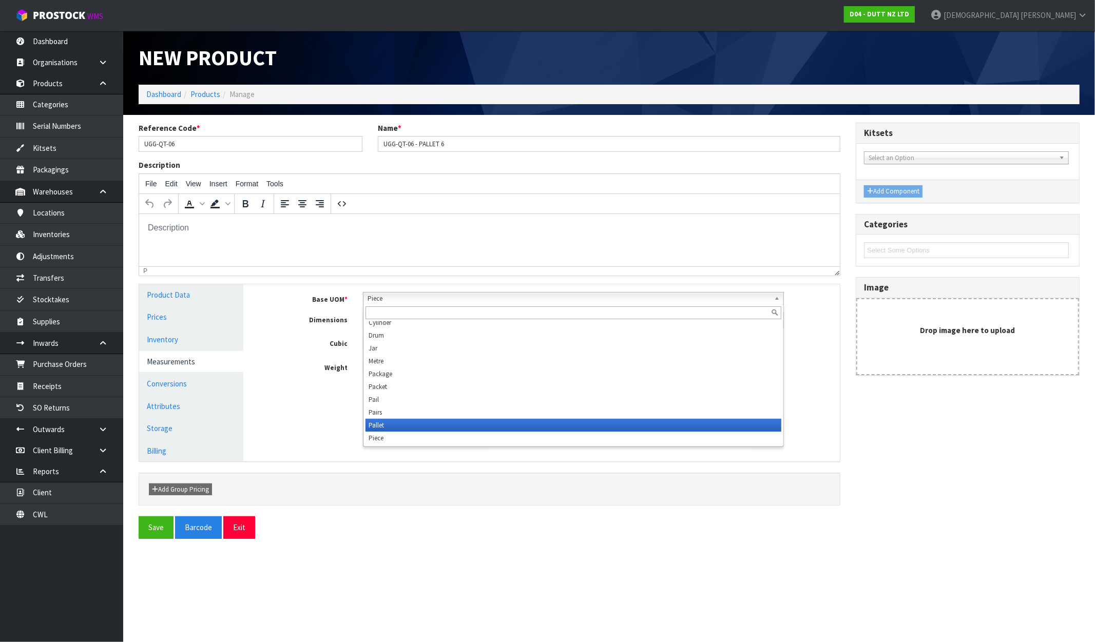
click at [389, 423] on li "Pallet" at bounding box center [574, 425] width 416 height 13
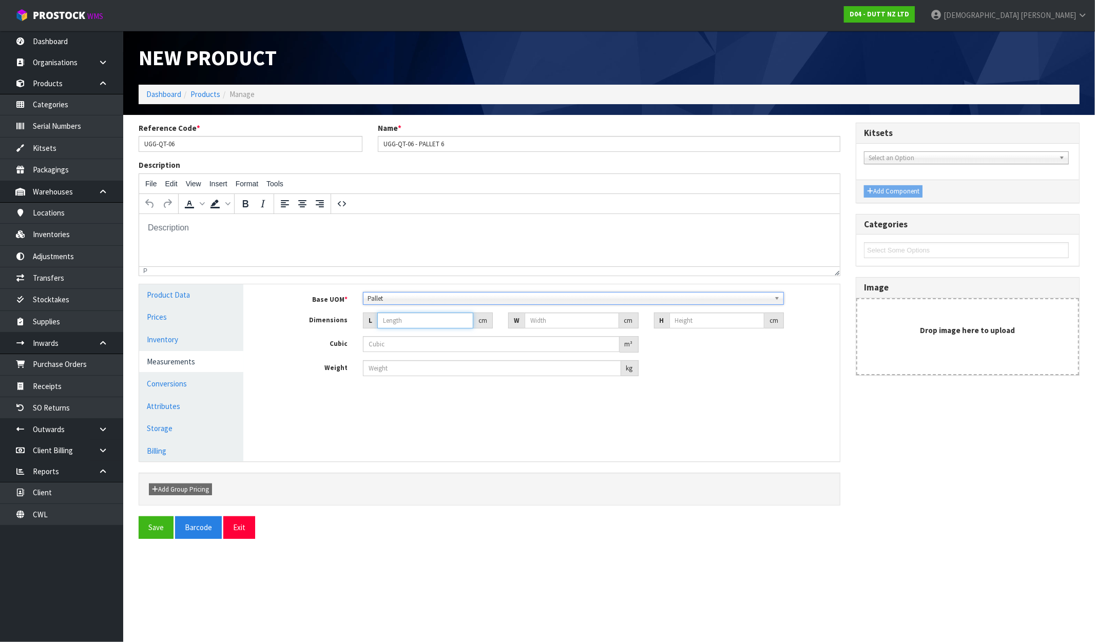
click at [398, 315] on input "number" at bounding box center [425, 321] width 96 height 16
type input "1"
type input "0.000001"
type input "120"
type input "115"
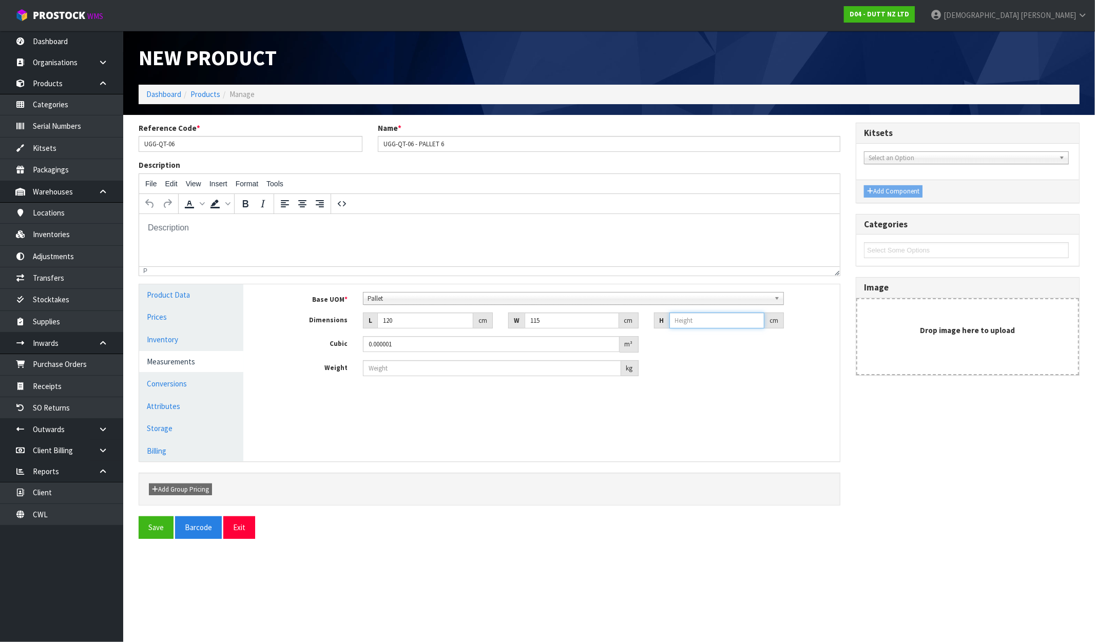
type input "1"
type input "0.0138"
type input "10"
type input "0.138"
type input "100"
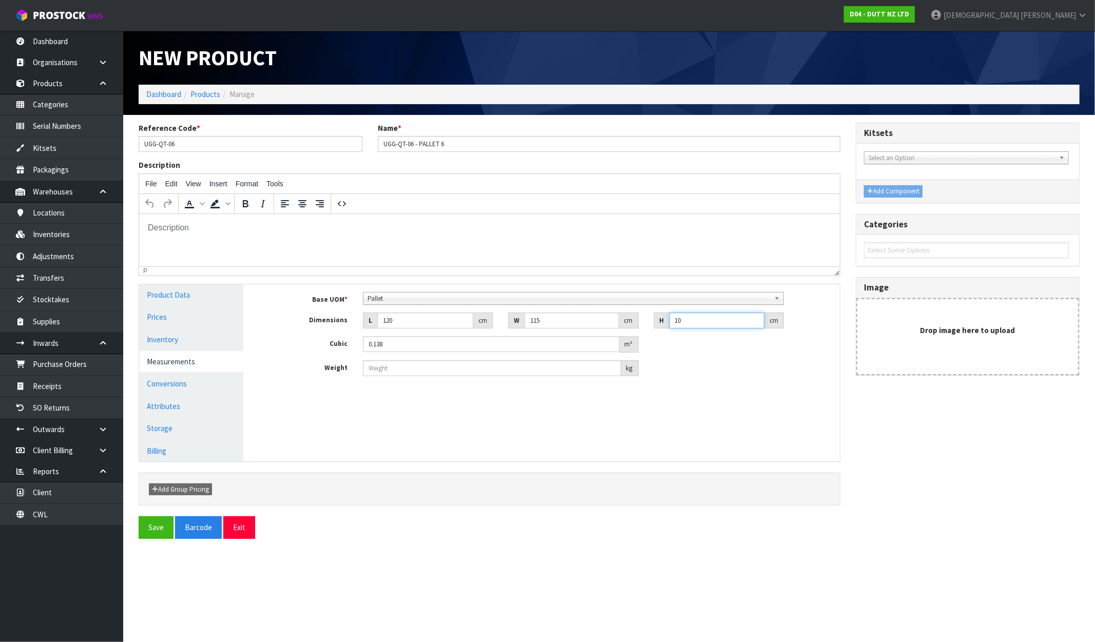
type input "1.38"
type input "100"
type input "70"
click at [152, 530] on button "Save" at bounding box center [156, 528] width 35 height 22
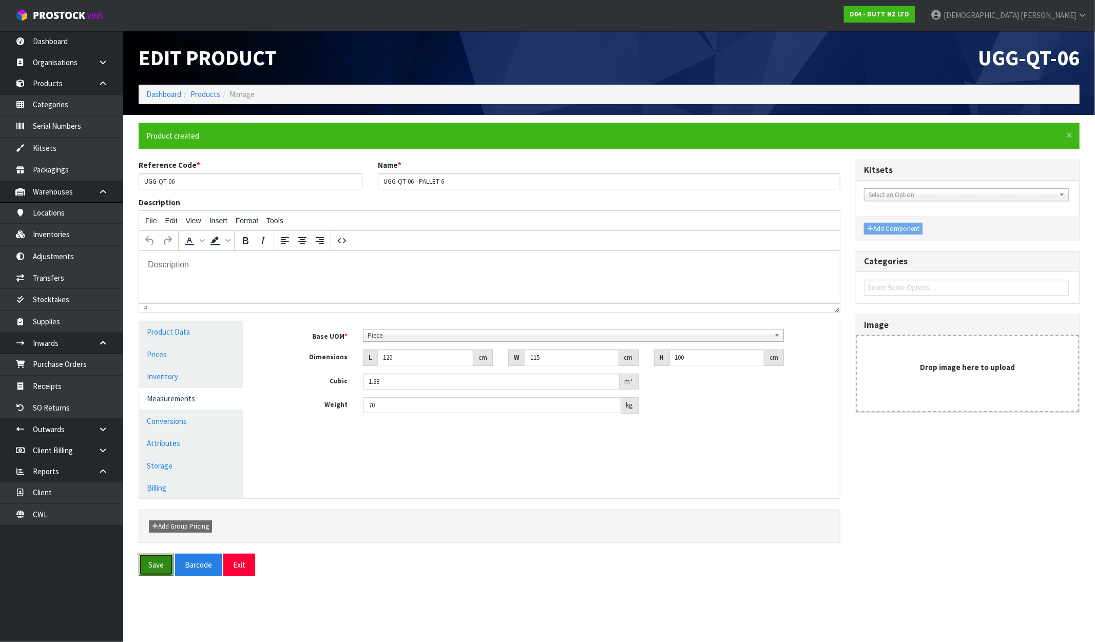
click at [151, 563] on button "Save" at bounding box center [156, 565] width 35 height 22
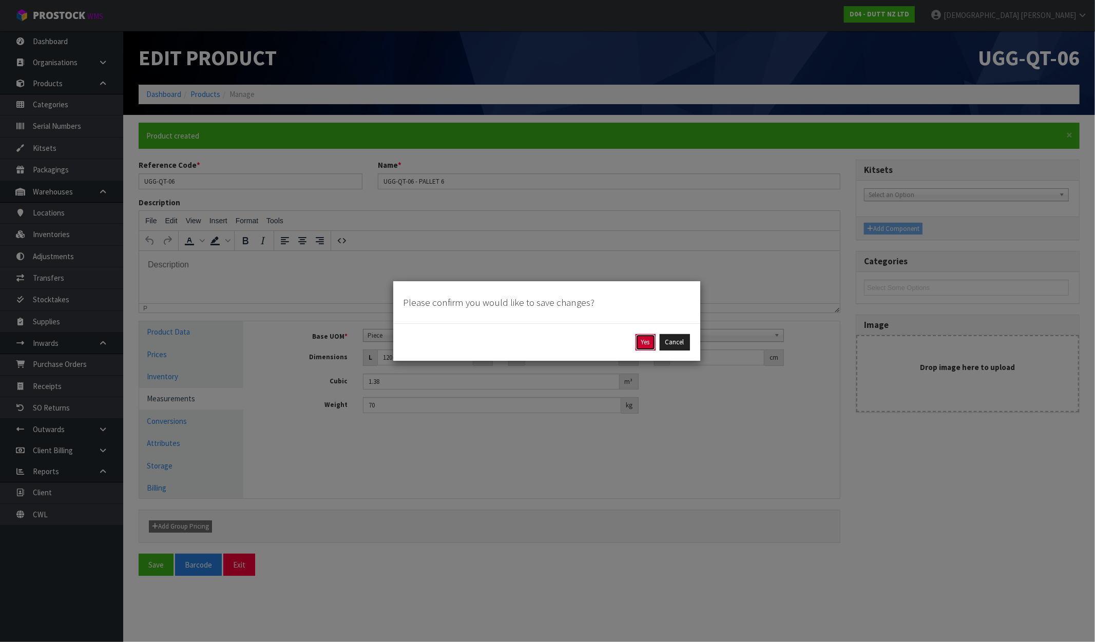
click at [644, 339] on button "Yes" at bounding box center [646, 342] width 20 height 16
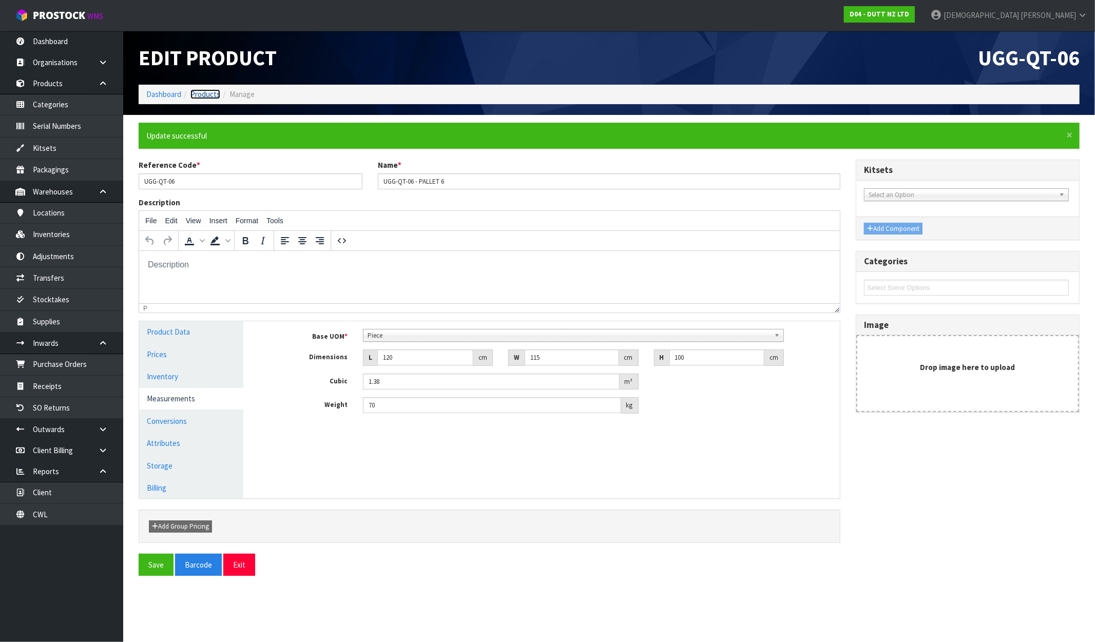
click at [206, 94] on link "Products" at bounding box center [205, 94] width 30 height 10
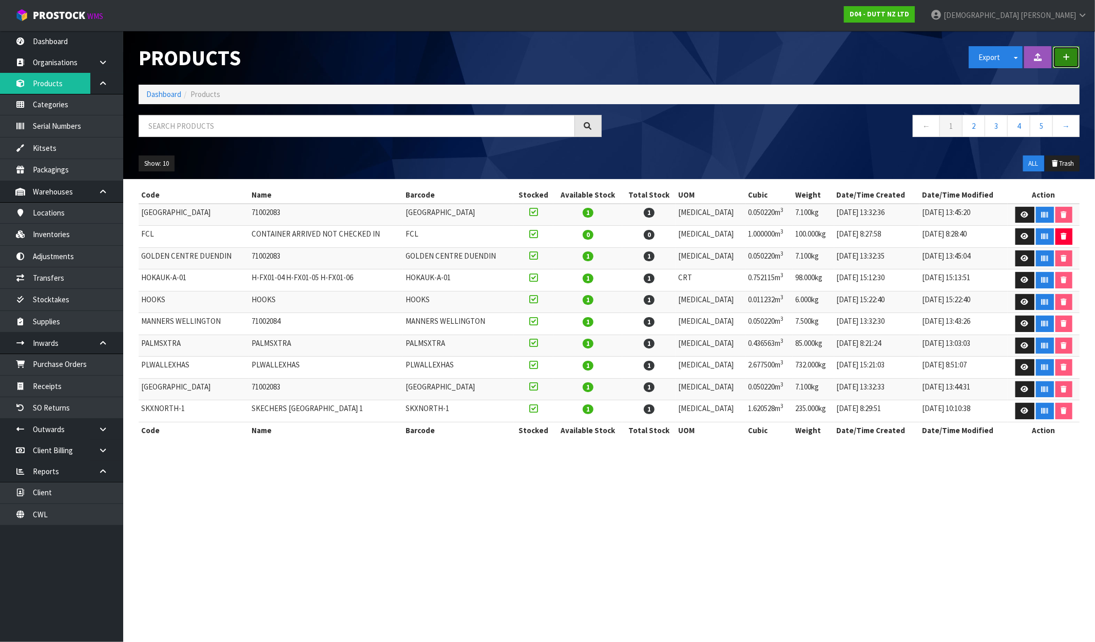
click at [928, 55] on button "button" at bounding box center [1066, 57] width 27 height 22
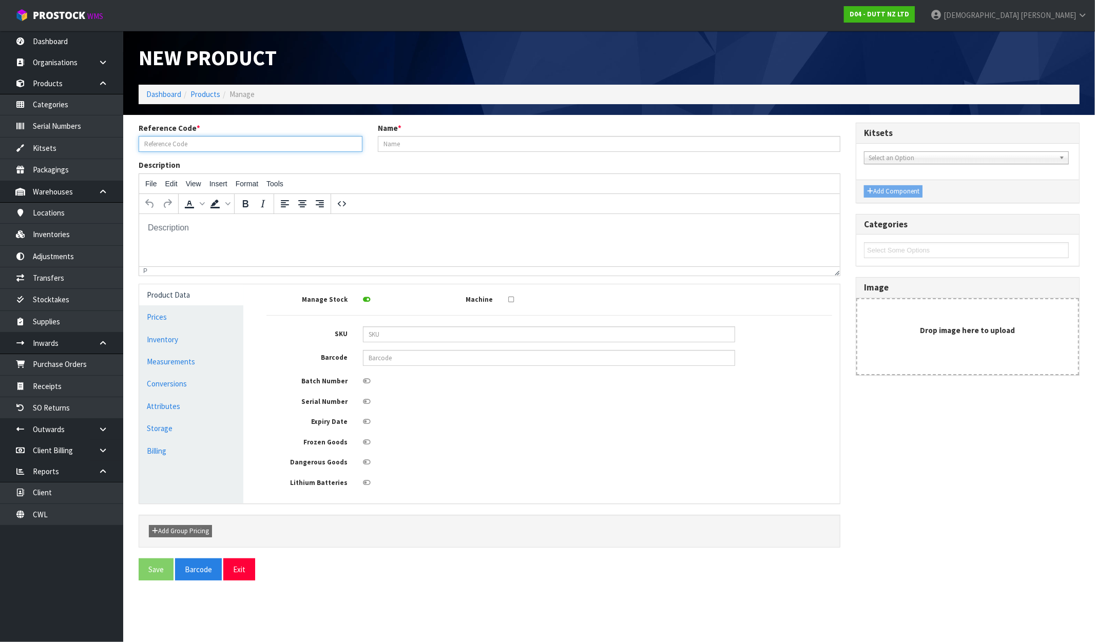
click at [209, 145] on input "text" at bounding box center [251, 144] width 224 height 16
paste input "UGG-QT-06"
type input "UGG-QT-07"
paste input "UGG-QT-07"
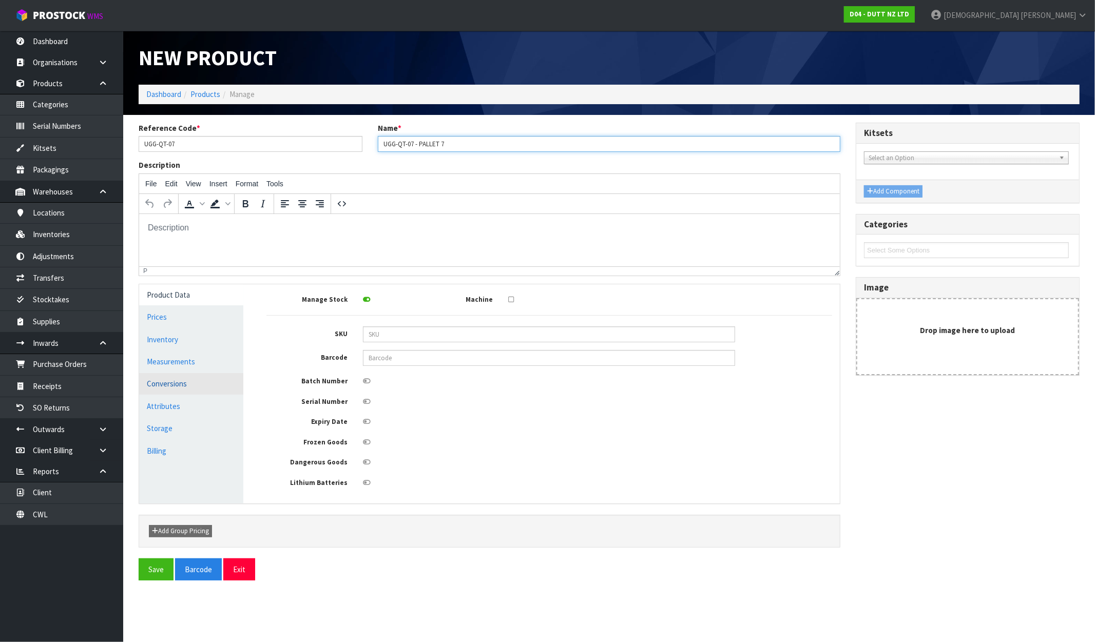
type input "UGG-QT-07 - PALLET 7"
click at [178, 386] on link "Conversions" at bounding box center [191, 383] width 104 height 21
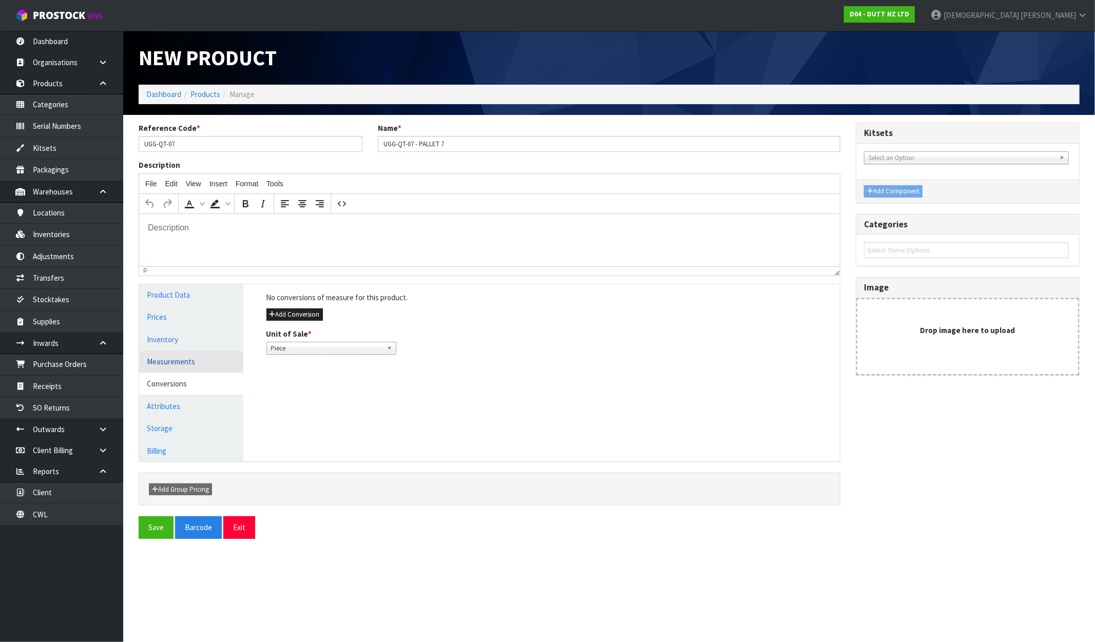
click at [182, 366] on link "Measurements" at bounding box center [191, 361] width 104 height 21
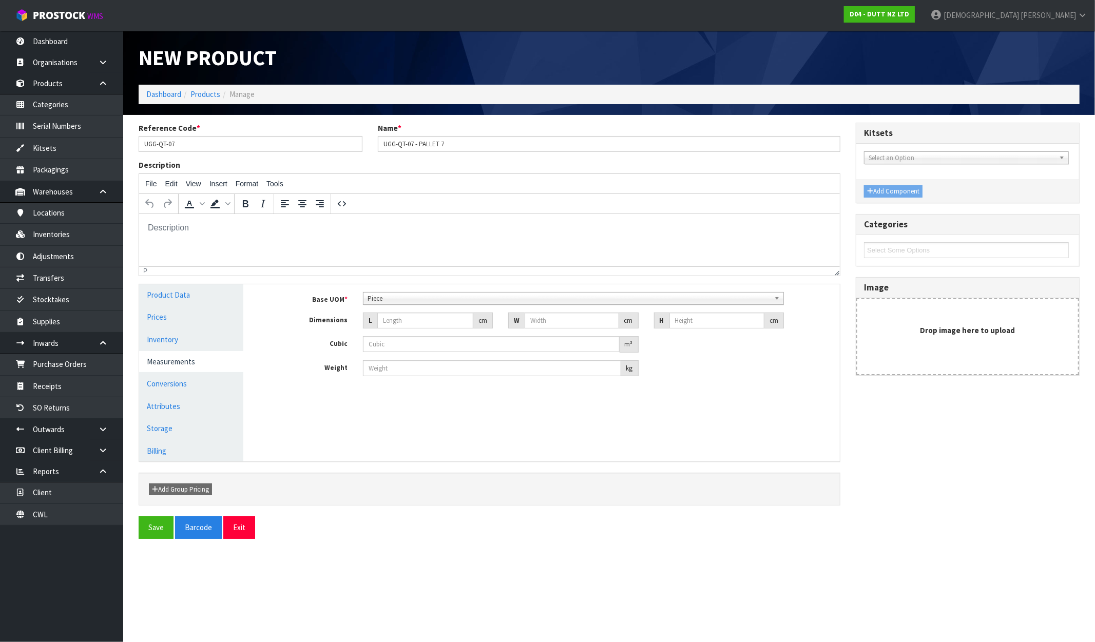
click at [451, 298] on span "Piece" at bounding box center [569, 299] width 403 height 12
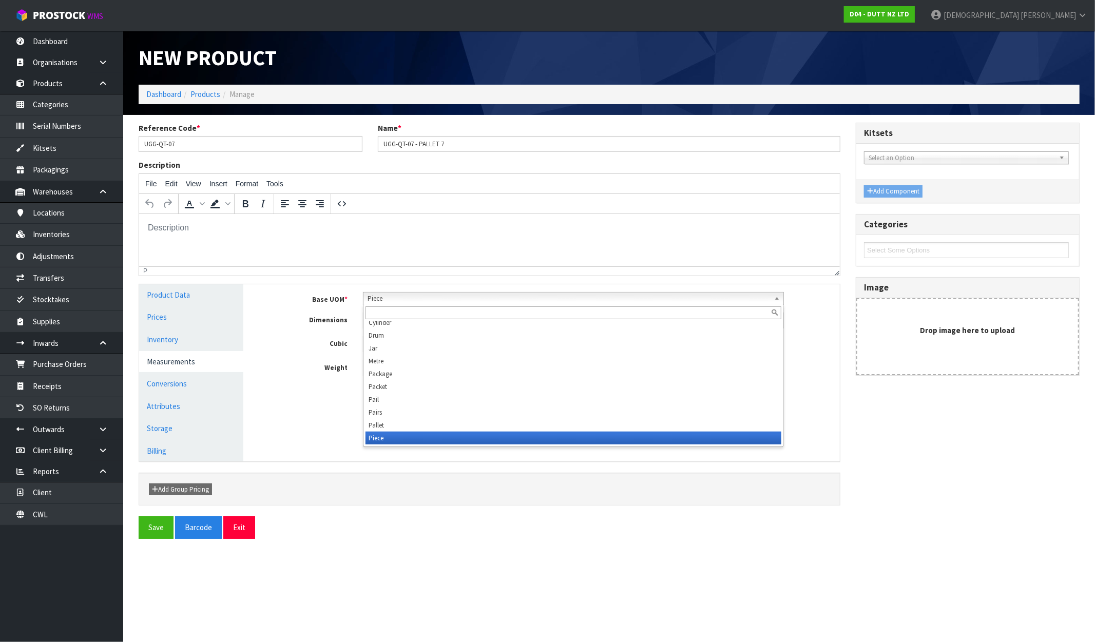
scroll to position [193, 0]
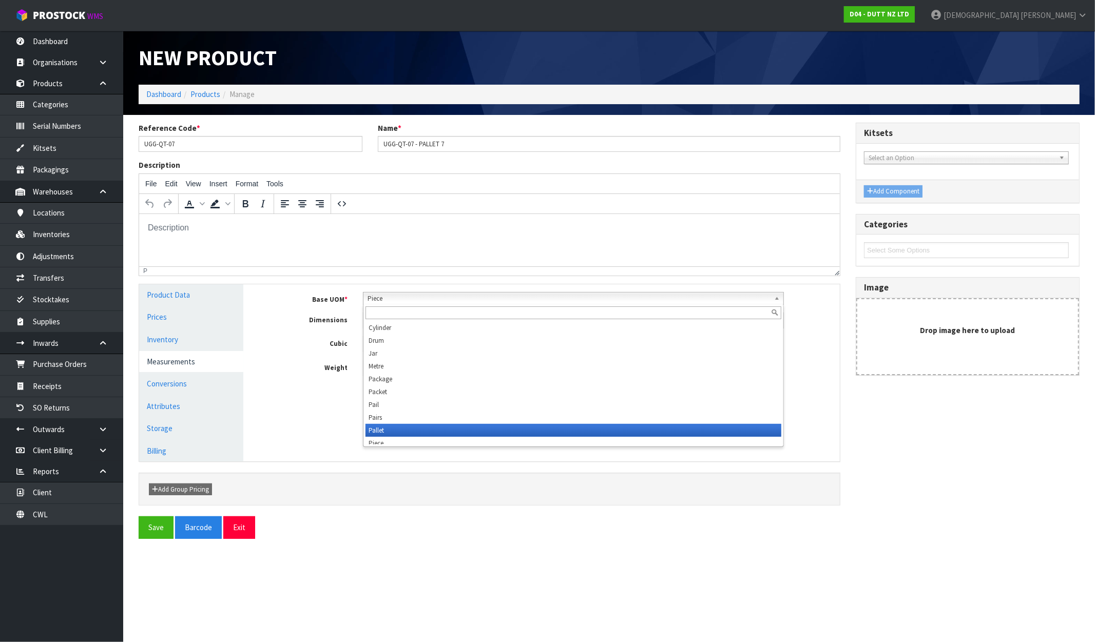
click at [393, 430] on li "Pallet" at bounding box center [574, 430] width 416 height 13
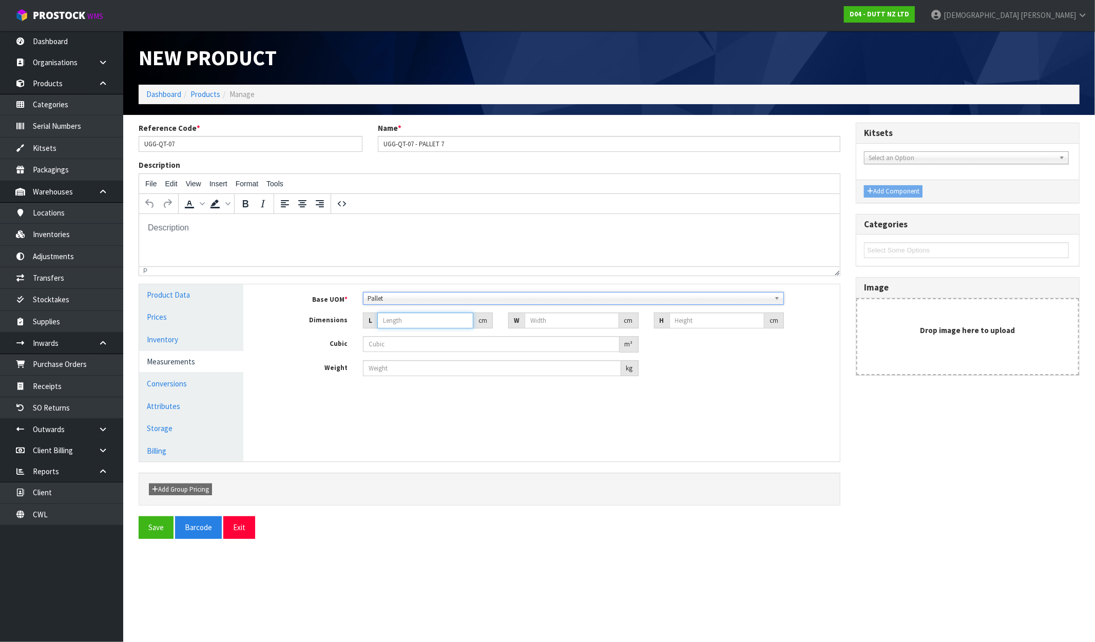
click at [403, 317] on input "number" at bounding box center [425, 321] width 96 height 16
type input "1"
type input "0.000001"
type input "120"
type input "115"
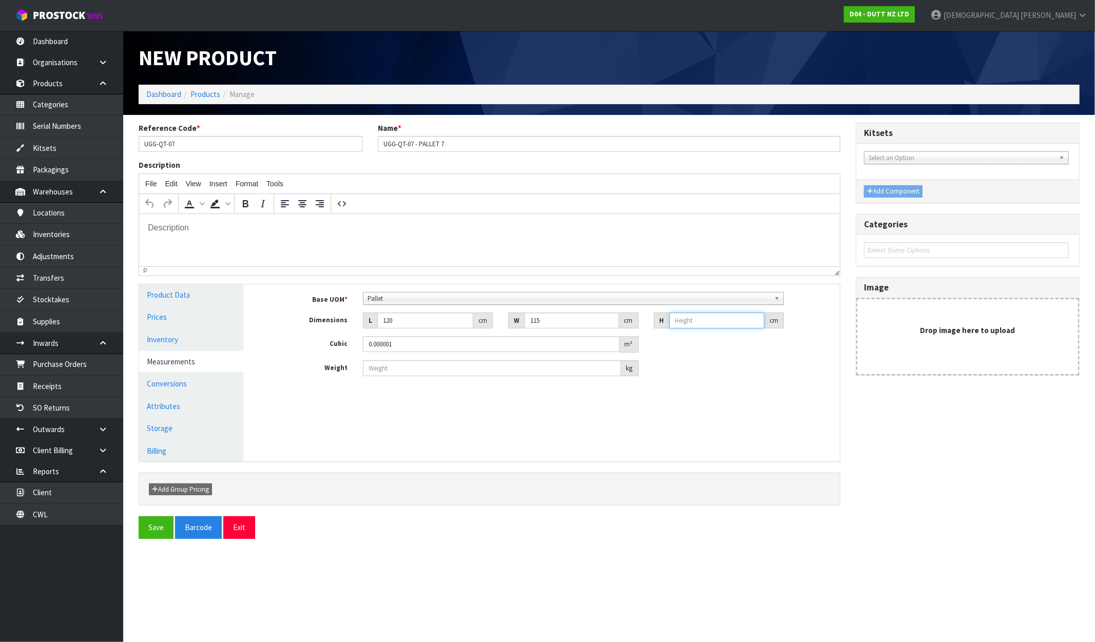
type input "1"
type input "0.0138"
type input "10"
type input "0.138"
type input "100"
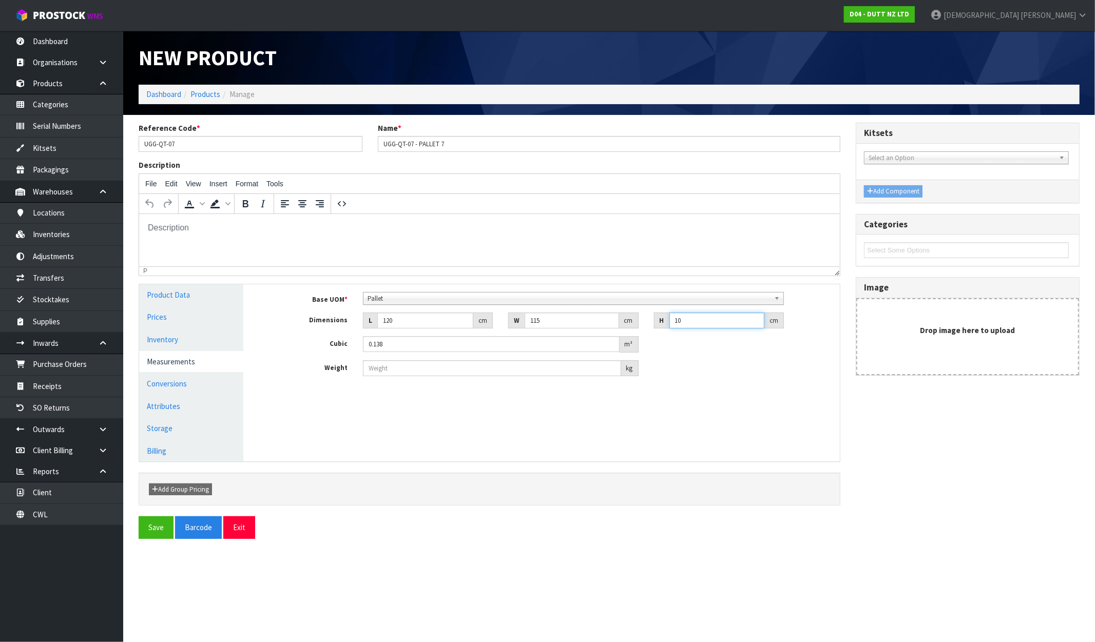
type input "1.38"
type input "100"
click at [411, 366] on input "number" at bounding box center [492, 368] width 258 height 16
type input "70"
click at [152, 383] on link "Conversions" at bounding box center [191, 383] width 104 height 21
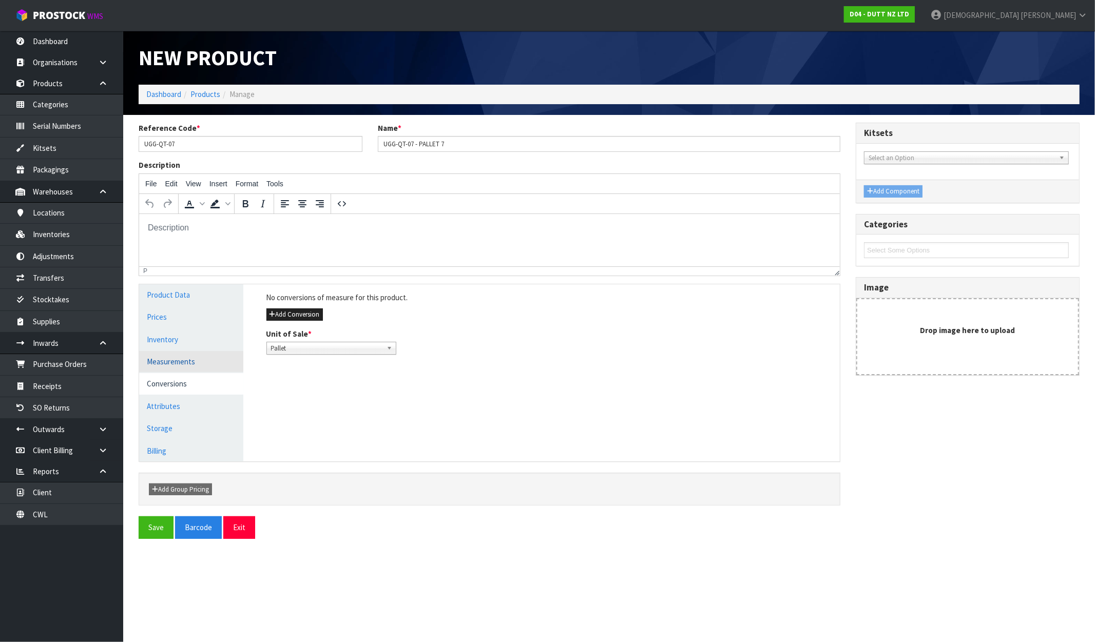
click at [175, 360] on link "Measurements" at bounding box center [191, 361] width 104 height 21
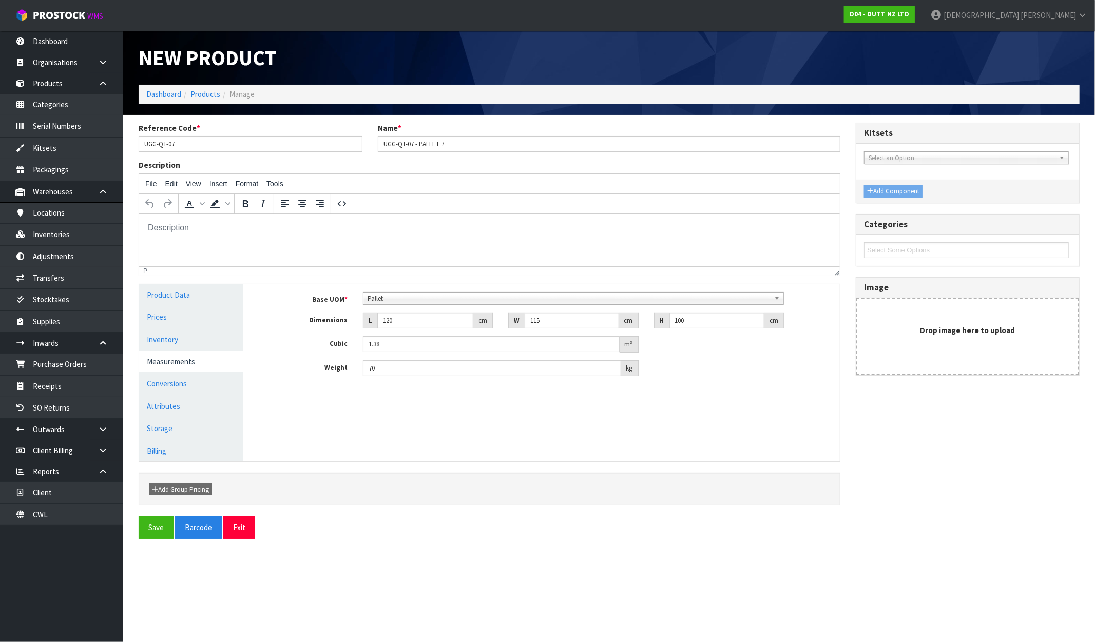
click at [138, 536] on div "Reference Code * UGG-QT-07 Name * UGG-QT-07 - PALLET 7 Description File Edit Vi…" at bounding box center [609, 335] width 957 height 424
click at [152, 527] on button "Save" at bounding box center [156, 528] width 35 height 22
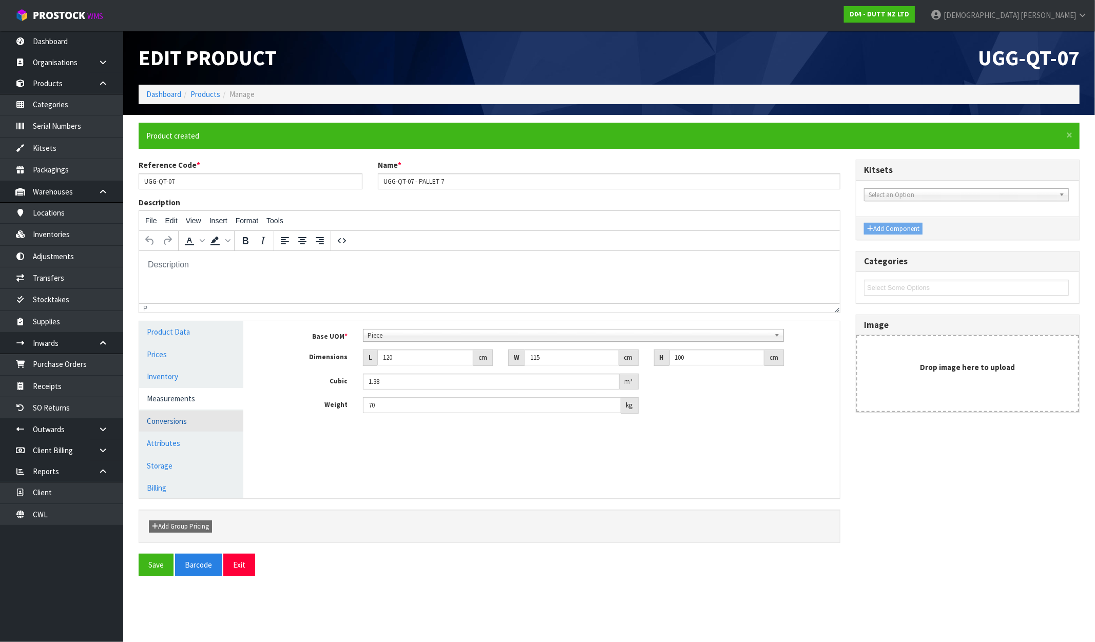
click at [178, 423] on link "Conversions" at bounding box center [191, 421] width 104 height 21
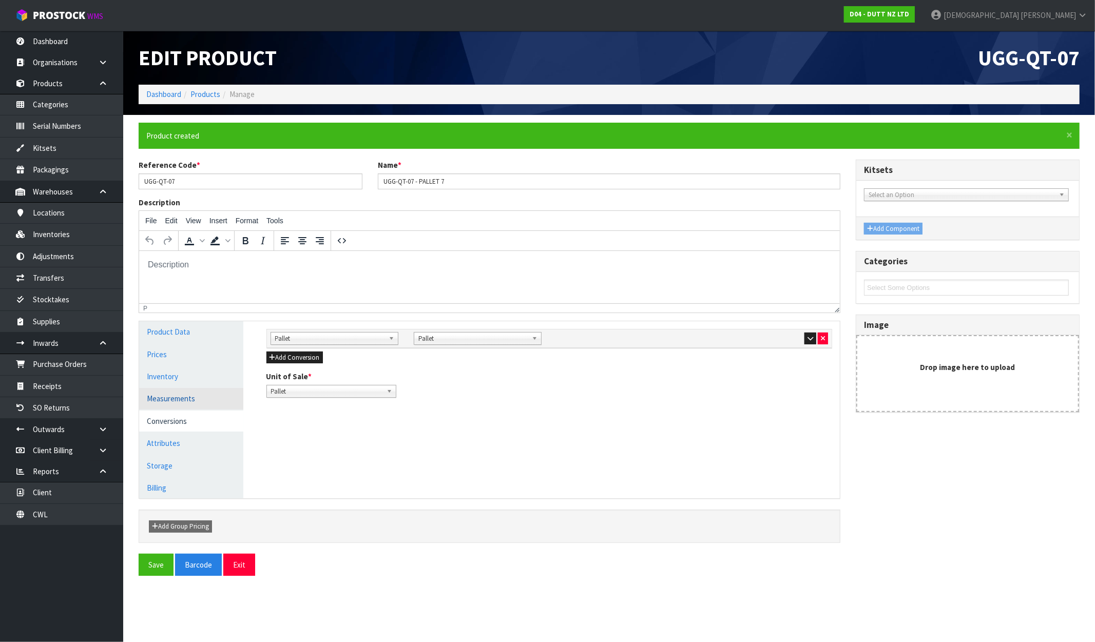
click at [181, 396] on link "Measurements" at bounding box center [191, 398] width 104 height 21
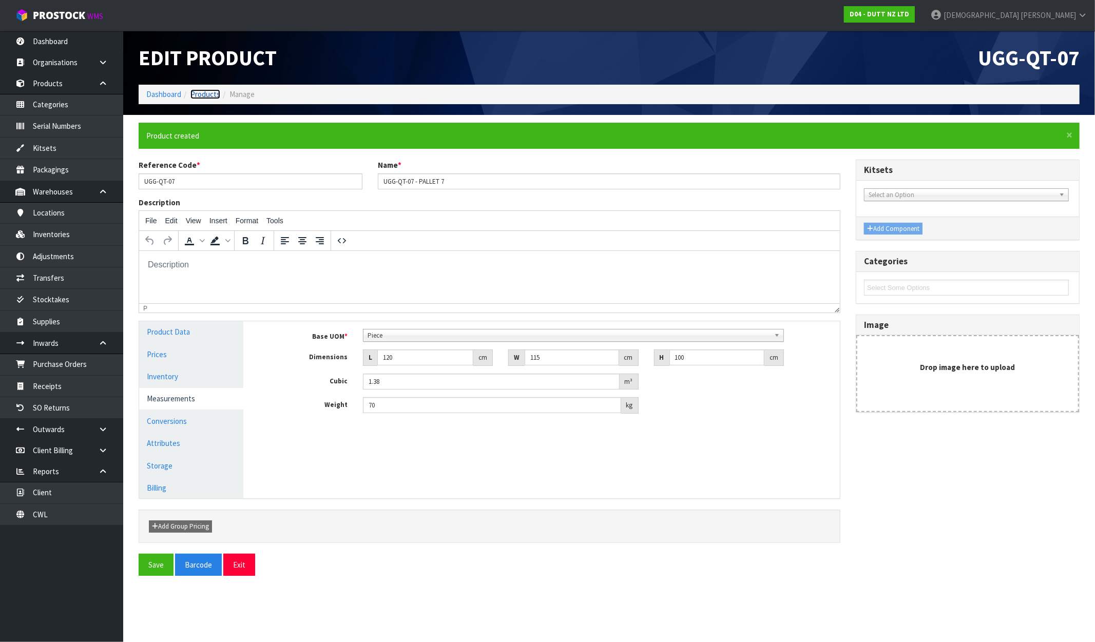
click at [217, 93] on link "Products" at bounding box center [205, 94] width 30 height 10
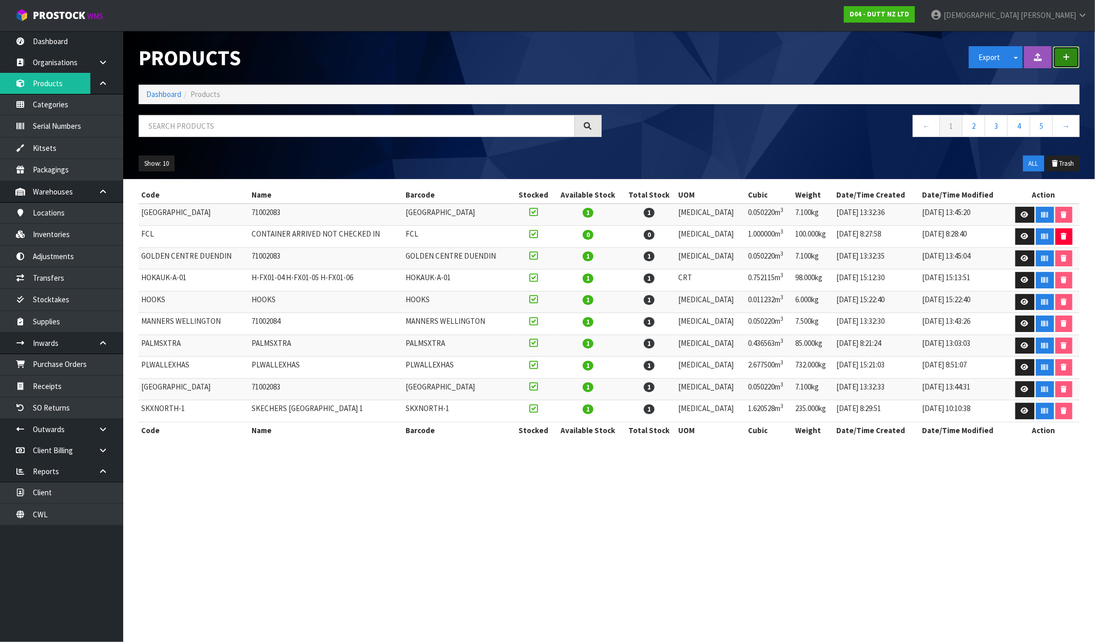
click at [928, 54] on button "button" at bounding box center [1066, 57] width 27 height 22
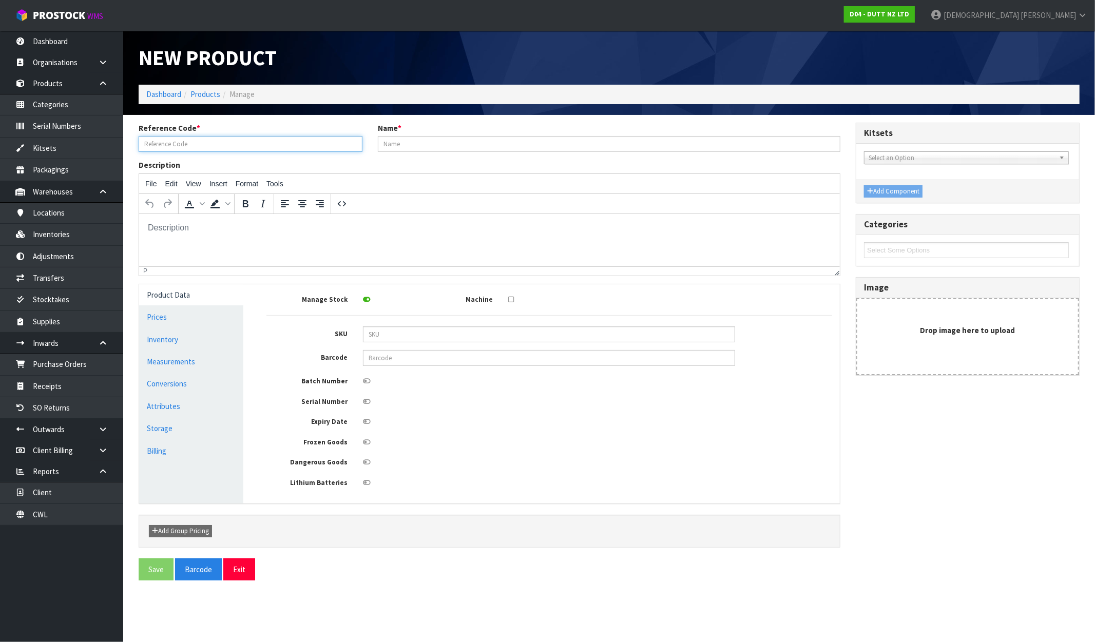
click at [250, 142] on input "text" at bounding box center [251, 144] width 224 height 16
paste input "UGG-QT-07"
type input "UGG-QT-08"
click at [383, 149] on input "text" at bounding box center [609, 144] width 463 height 16
paste input "UGG-QT-07"
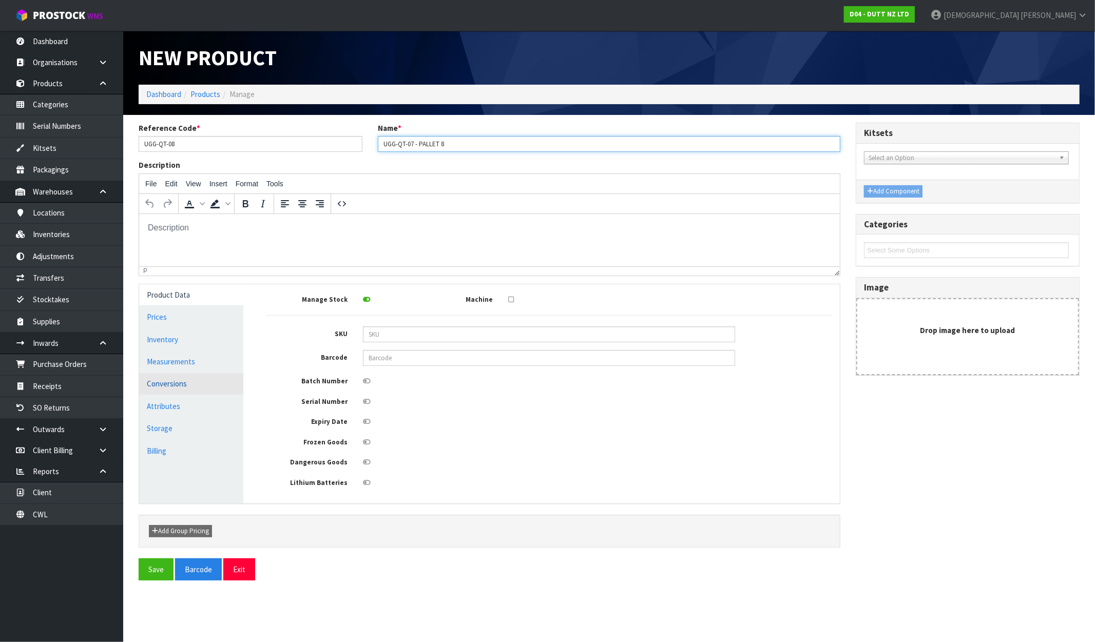
type input "UGG-QT-07 - PALLET 8"
click at [170, 382] on link "Conversions" at bounding box center [191, 383] width 104 height 21
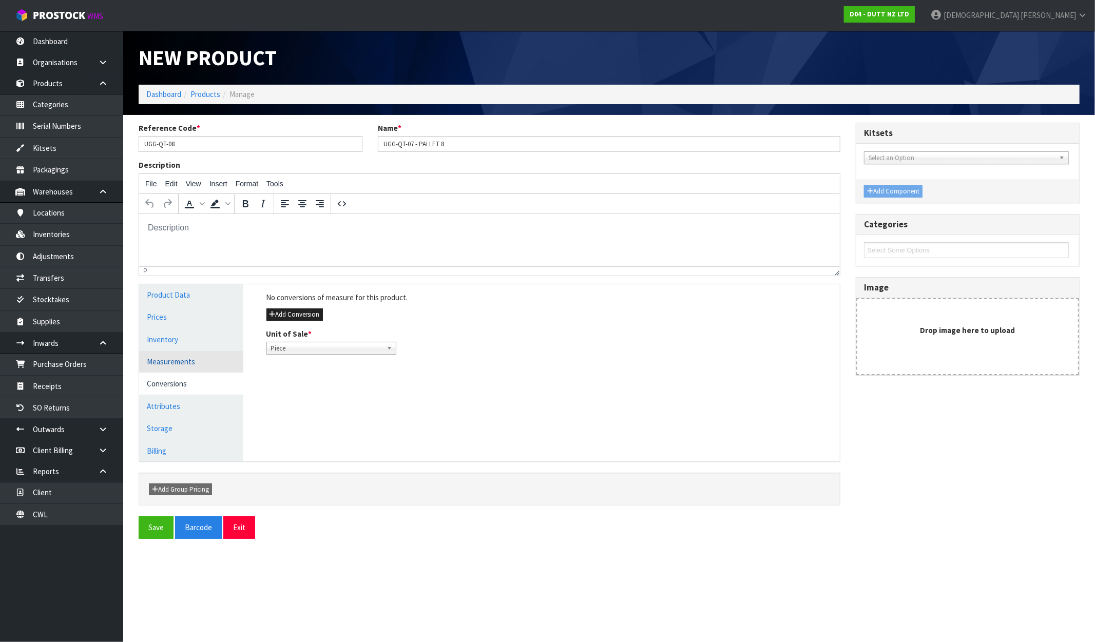
click at [163, 352] on link "Measurements" at bounding box center [191, 361] width 104 height 21
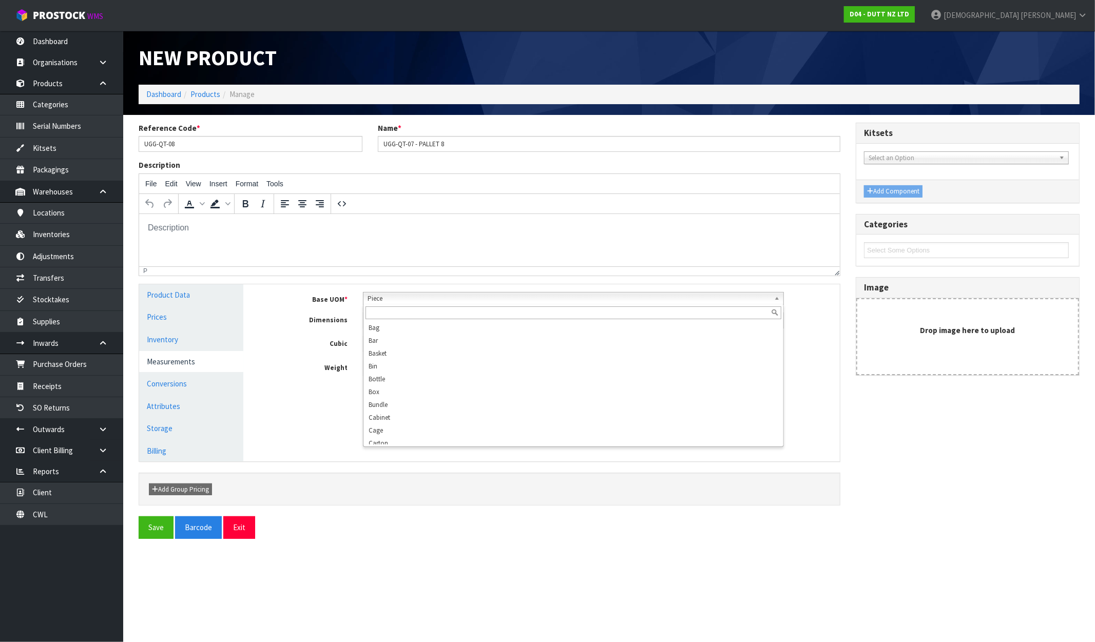
click at [421, 293] on span "Piece" at bounding box center [569, 299] width 403 height 12
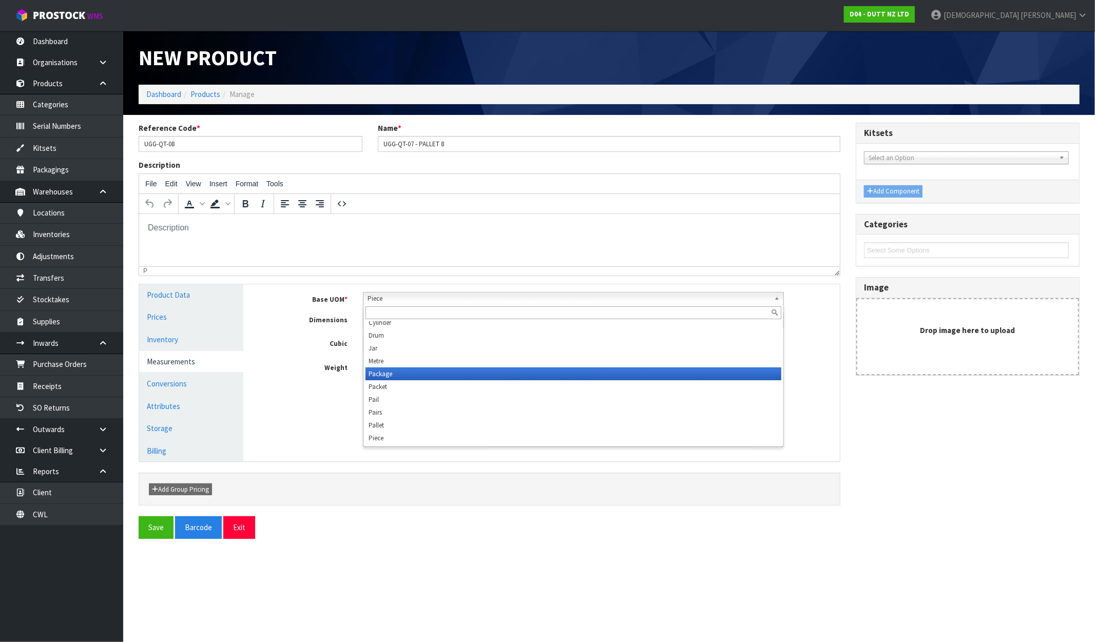
scroll to position [193, 0]
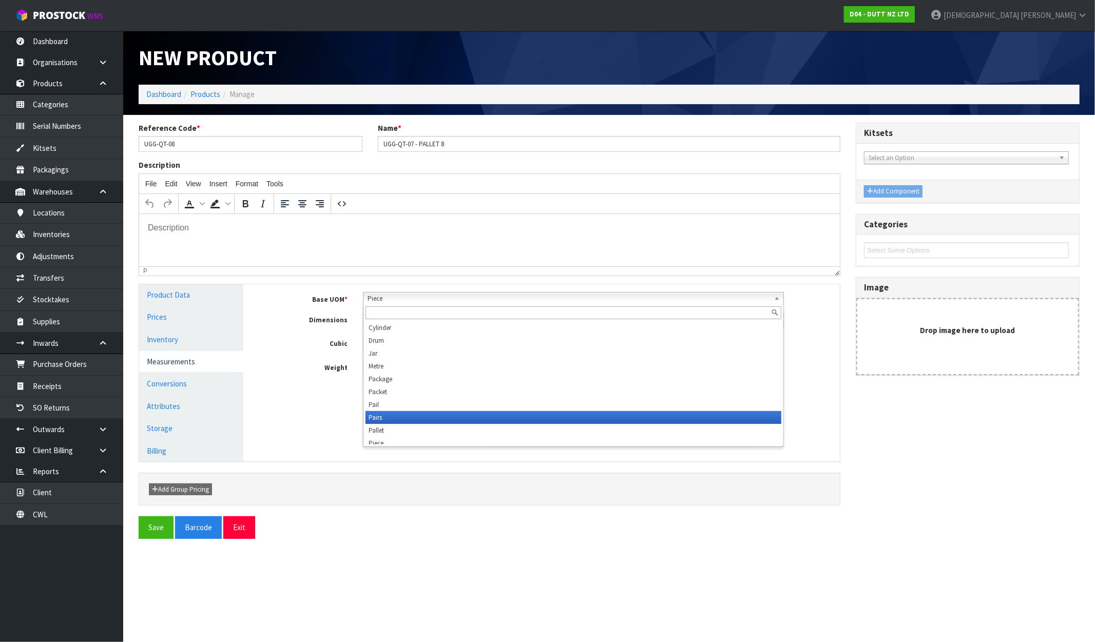
click at [420, 424] on li "Pallet" at bounding box center [574, 430] width 416 height 13
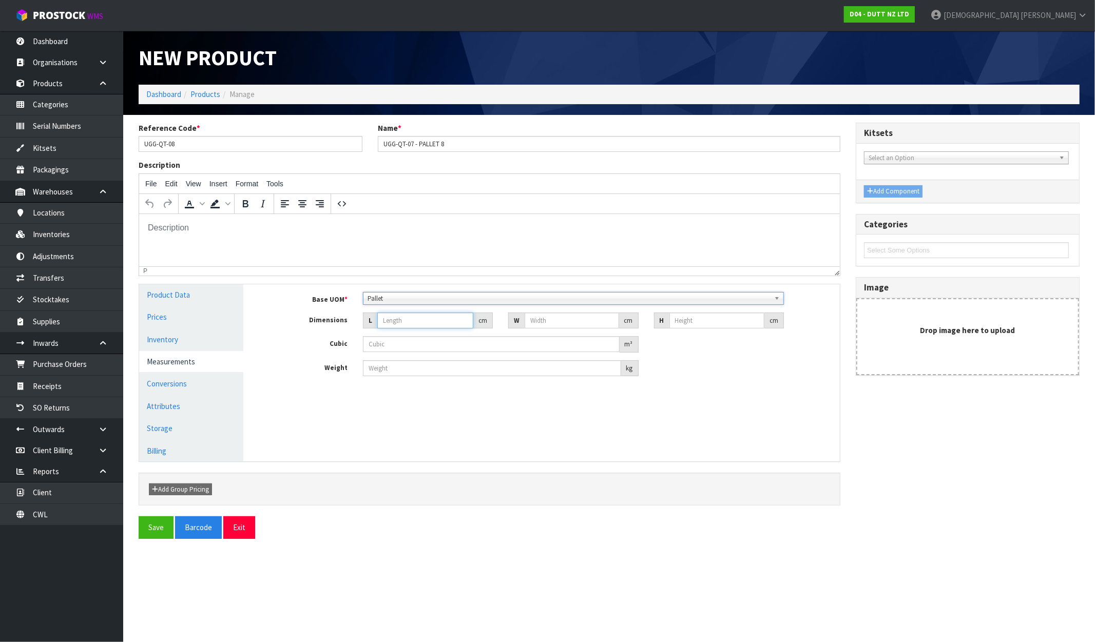
click at [399, 323] on input "number" at bounding box center [425, 321] width 96 height 16
type input "1"
type input "0.000001"
type input "120"
type input "115"
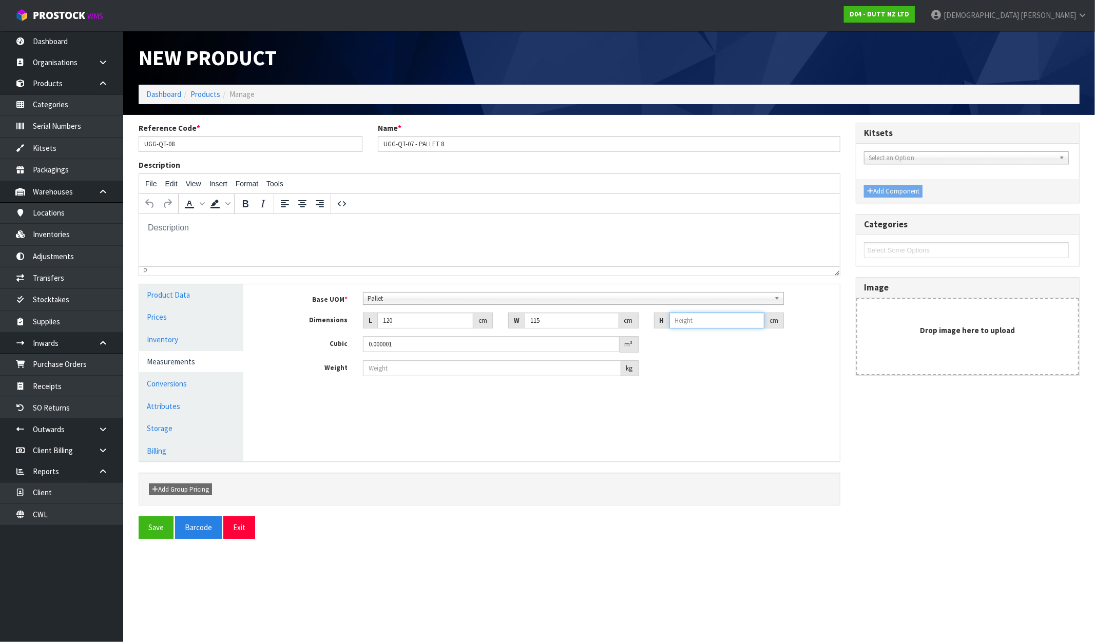
type input "1"
type input "0.0138"
type input "10"
type input "0.138"
type input "100"
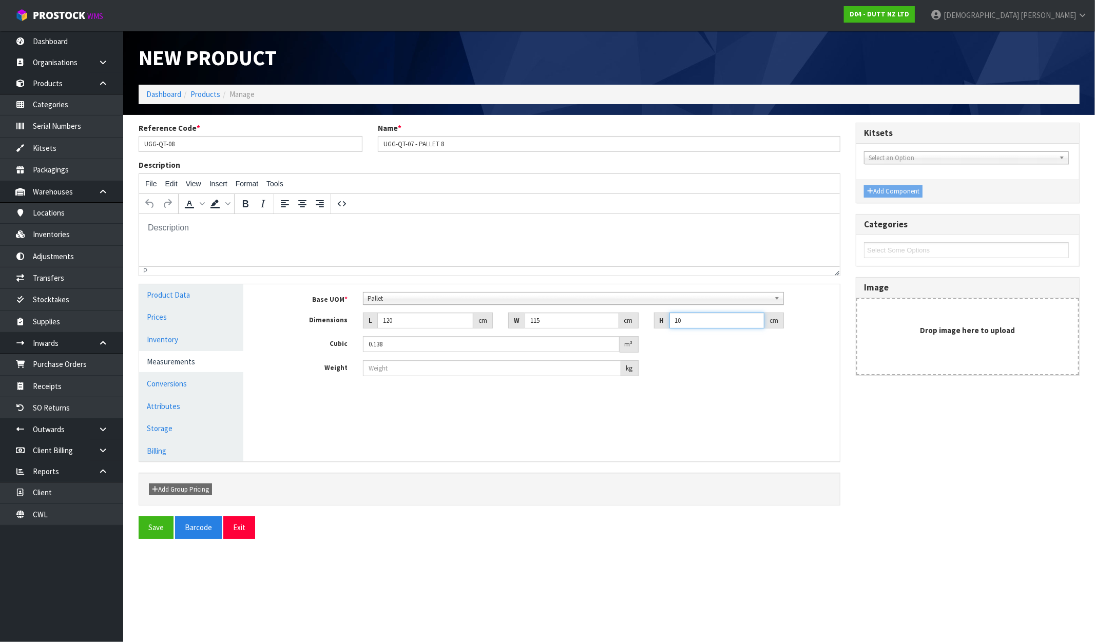
type input "1.38"
type input "100"
type input "70"
click at [157, 530] on button "Save" at bounding box center [156, 528] width 35 height 22
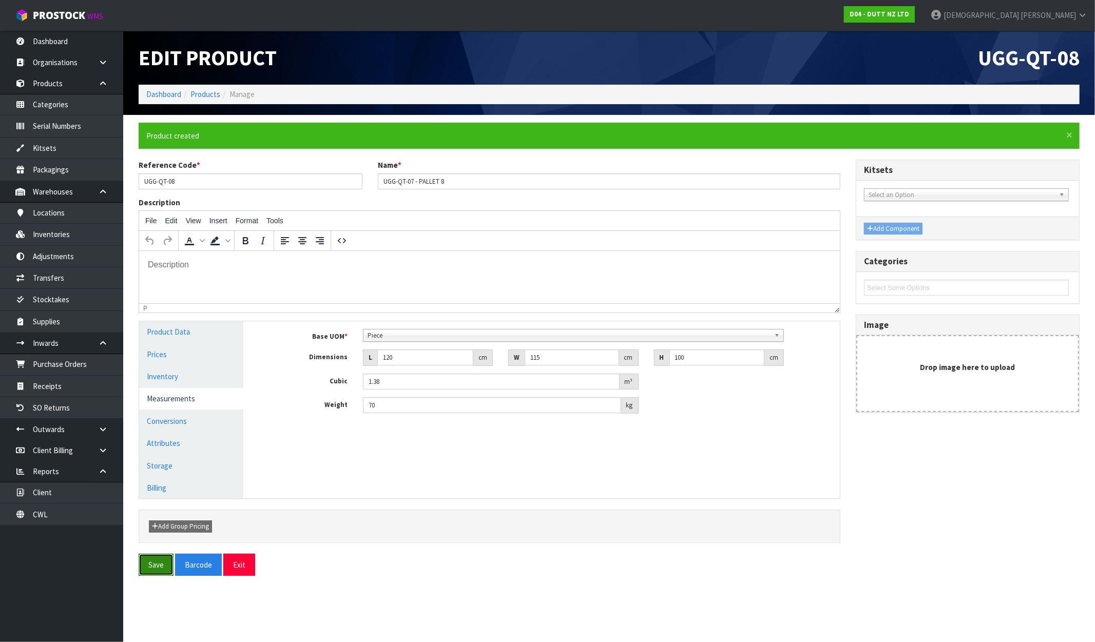
click at [151, 567] on button "Save" at bounding box center [156, 565] width 35 height 22
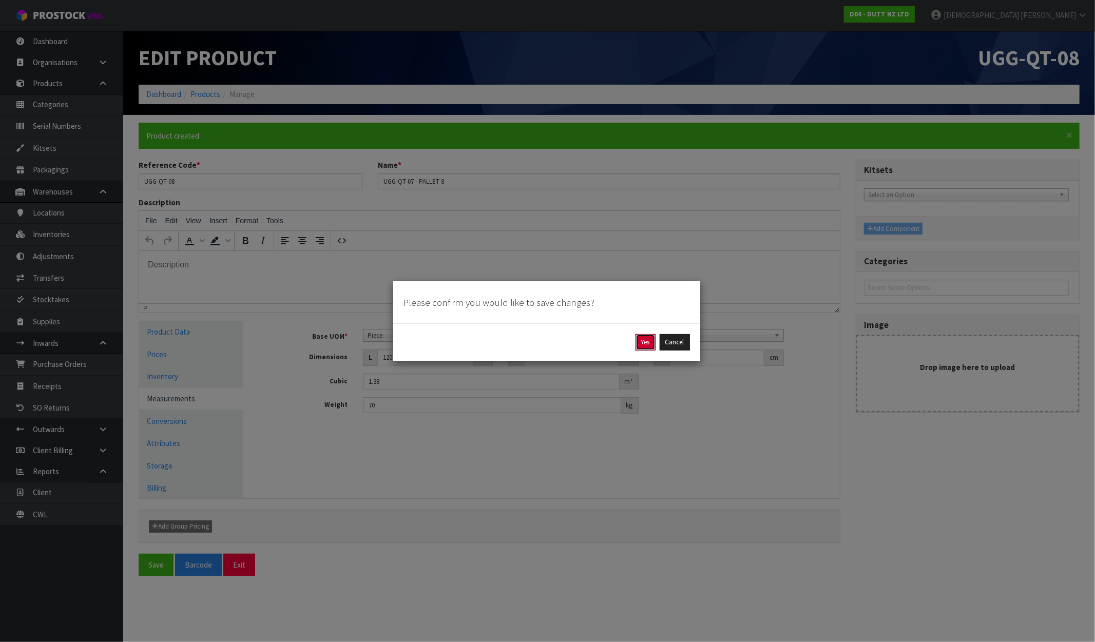
drag, startPoint x: 636, startPoint y: 335, endPoint x: 642, endPoint y: 342, distance: 9.5
click at [639, 340] on button "Yes" at bounding box center [646, 342] width 20 height 16
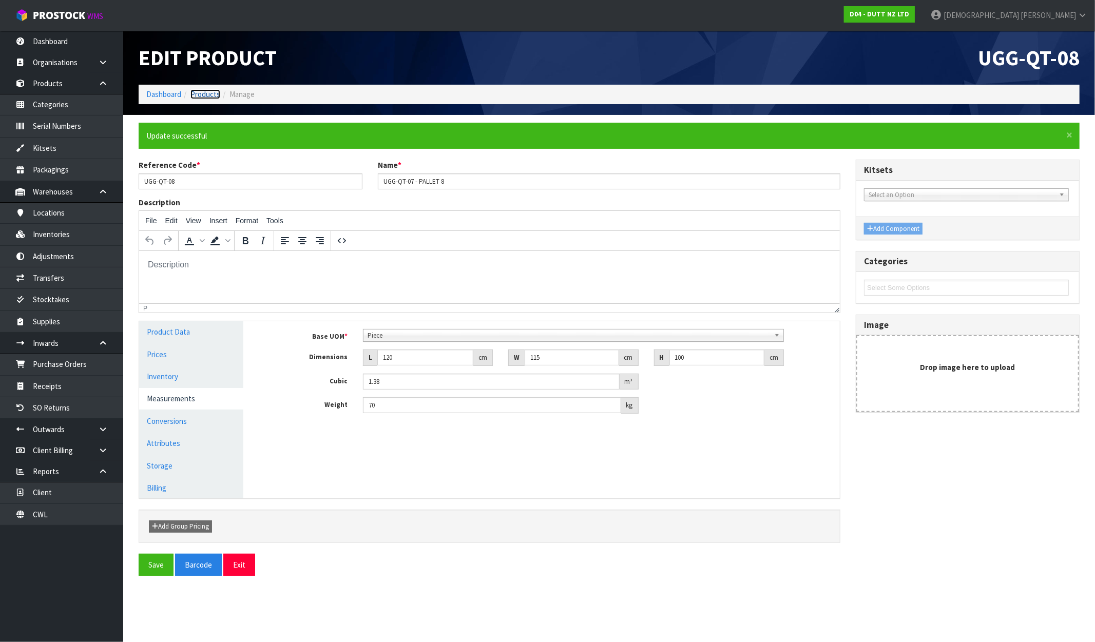
click at [211, 93] on link "Products" at bounding box center [205, 94] width 30 height 10
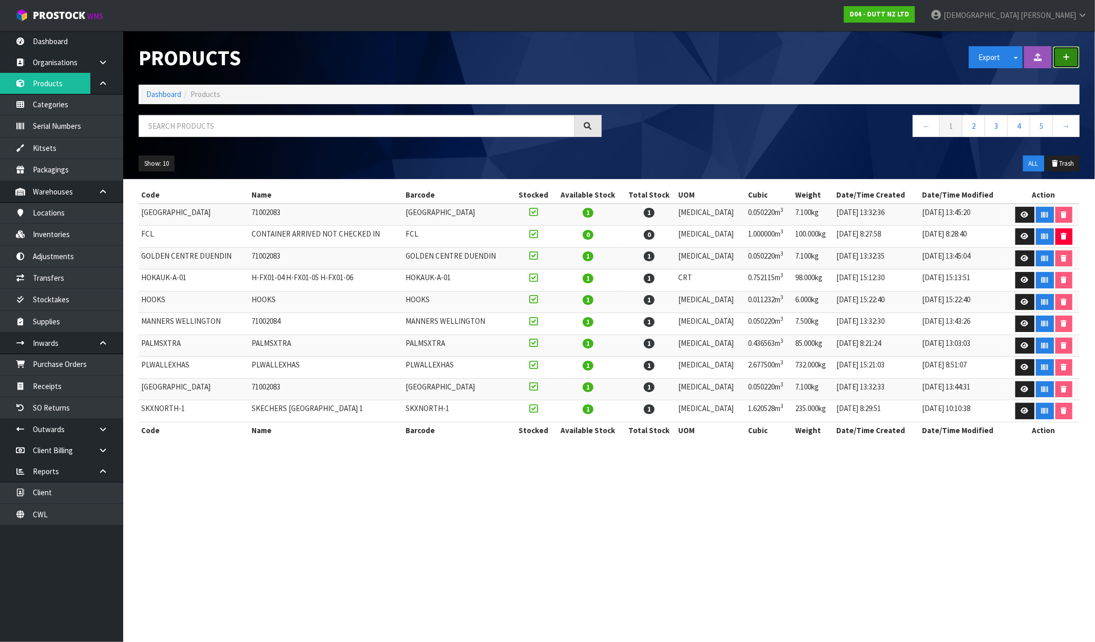
click at [928, 52] on button "button" at bounding box center [1066, 57] width 27 height 22
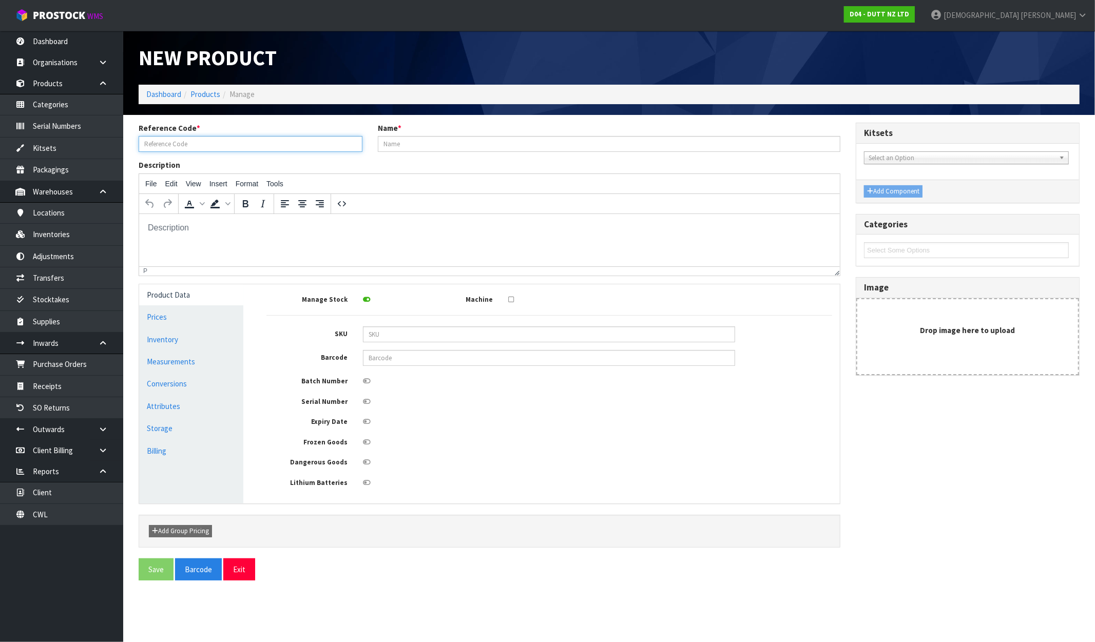
click at [188, 139] on input "text" at bounding box center [251, 144] width 224 height 16
click at [184, 147] on input "text" at bounding box center [251, 144] width 224 height 16
paste input "UGG-QT-07"
type input "UGG-QT-0"
click at [195, 94] on link "Products" at bounding box center [205, 94] width 30 height 10
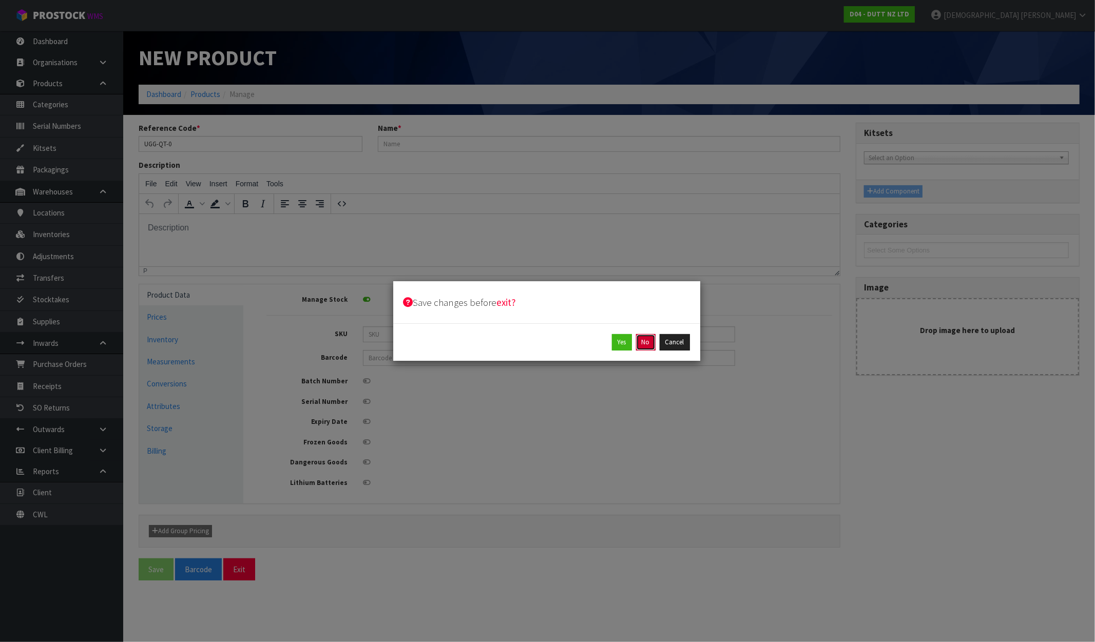
click at [645, 343] on button "No" at bounding box center [646, 342] width 20 height 16
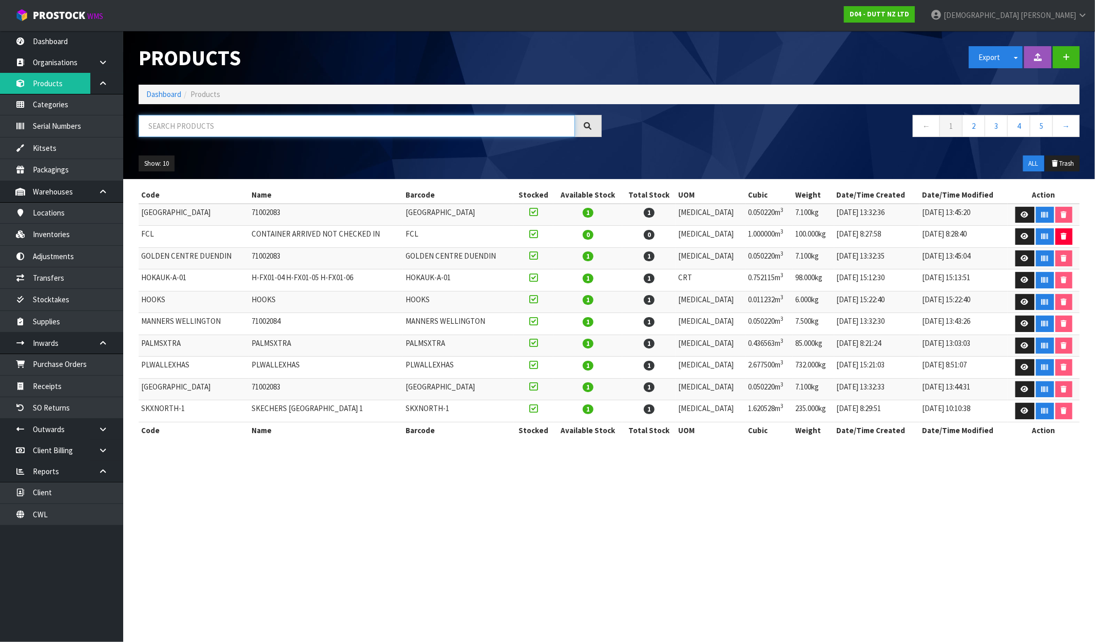
click at [214, 124] on input "text" at bounding box center [357, 126] width 436 height 22
paste input "UGG-QT-07"
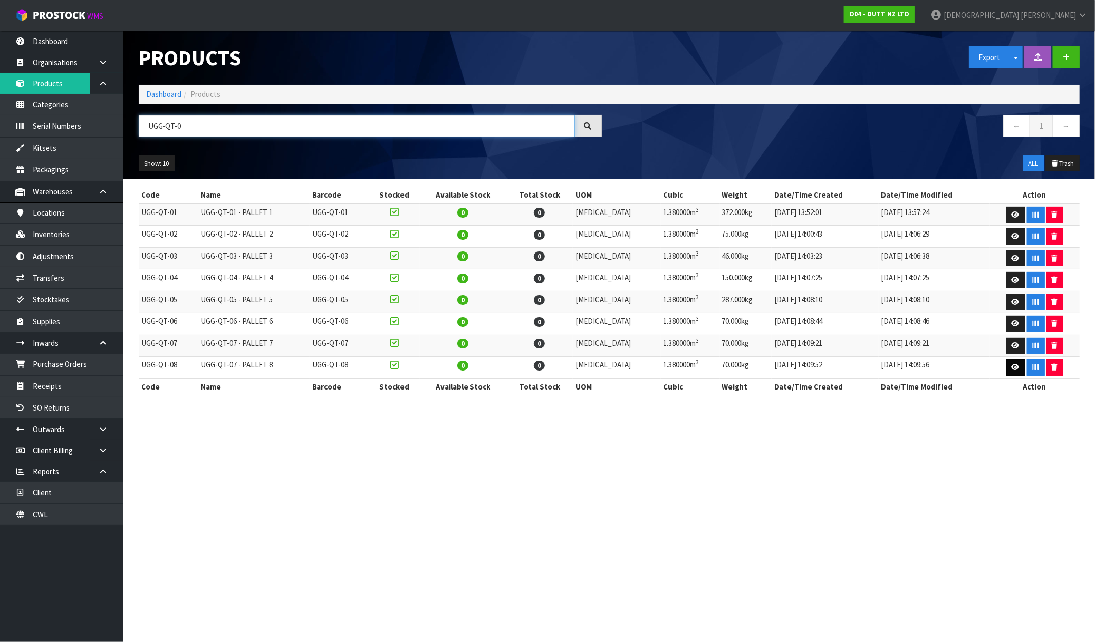
type input "UGG-QT-0"
click at [928, 371] on icon at bounding box center [1016, 367] width 8 height 7
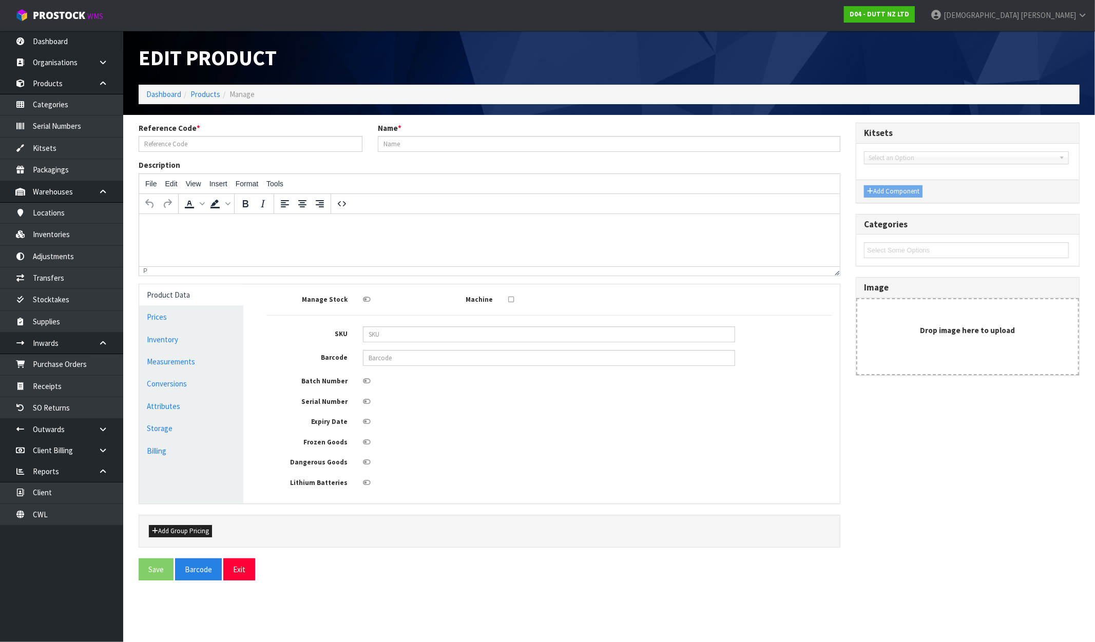
type input "UGG-QT-08"
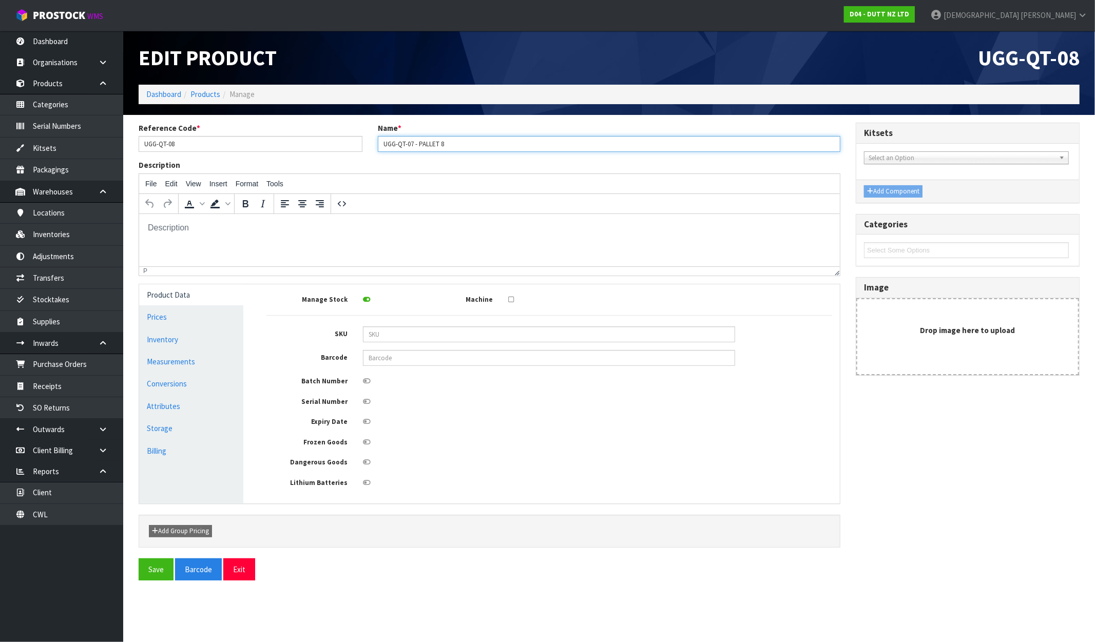
drag, startPoint x: 413, startPoint y: 142, endPoint x: 416, endPoint y: 152, distance: 10.7
click at [413, 142] on input "UGG-QT-07 - PALLET 8" at bounding box center [609, 144] width 463 height 16
type input "UGG-QT-08 - PALLET 8"
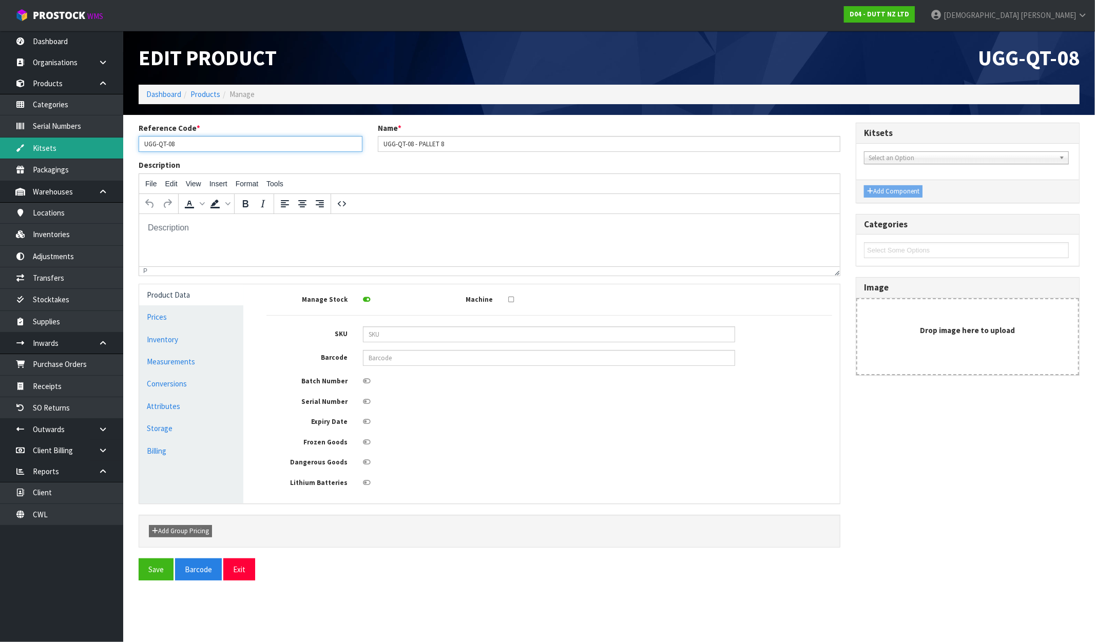
drag, startPoint x: 183, startPoint y: 145, endPoint x: 83, endPoint y: 150, distance: 99.7
click at [83, 150] on body "Toggle navigation ProStock WMS D04 - DUTT NZ LTD [PERSON_NAME] Logout Dashboard…" at bounding box center [547, 321] width 1095 height 642
click at [150, 568] on button "Save" at bounding box center [156, 570] width 35 height 22
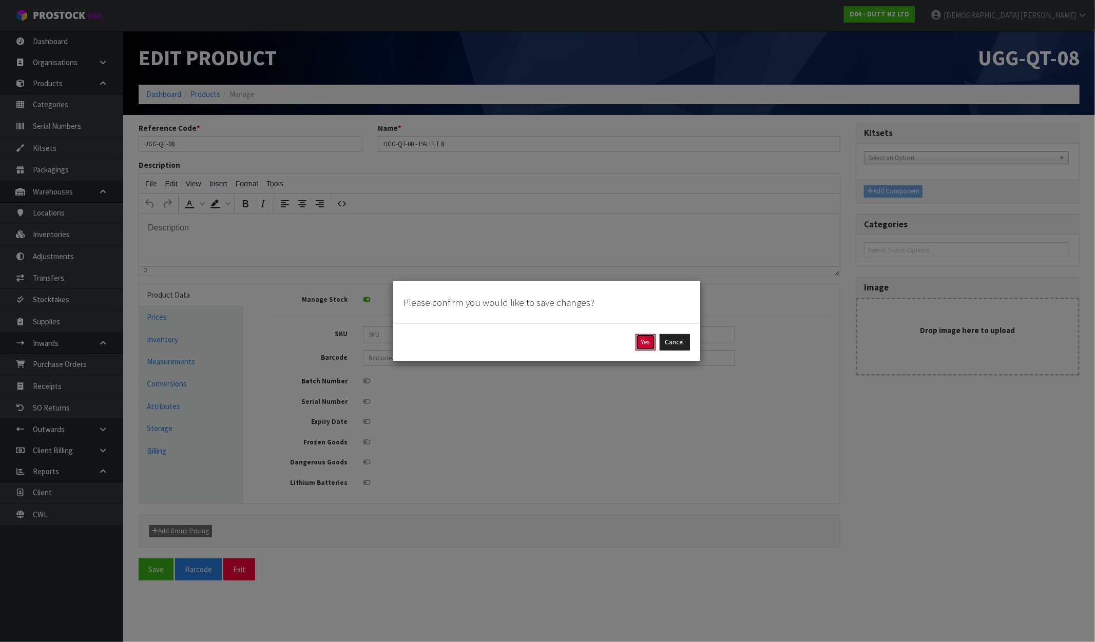
click at [652, 346] on button "Yes" at bounding box center [646, 342] width 20 height 16
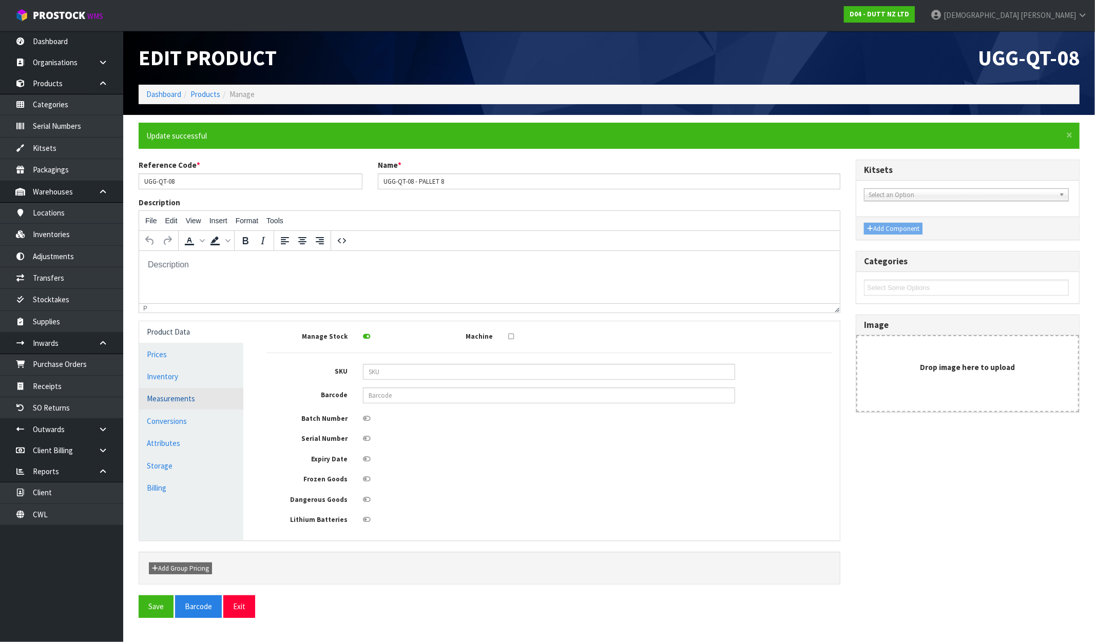
click at [181, 405] on link "Measurements" at bounding box center [191, 398] width 104 height 21
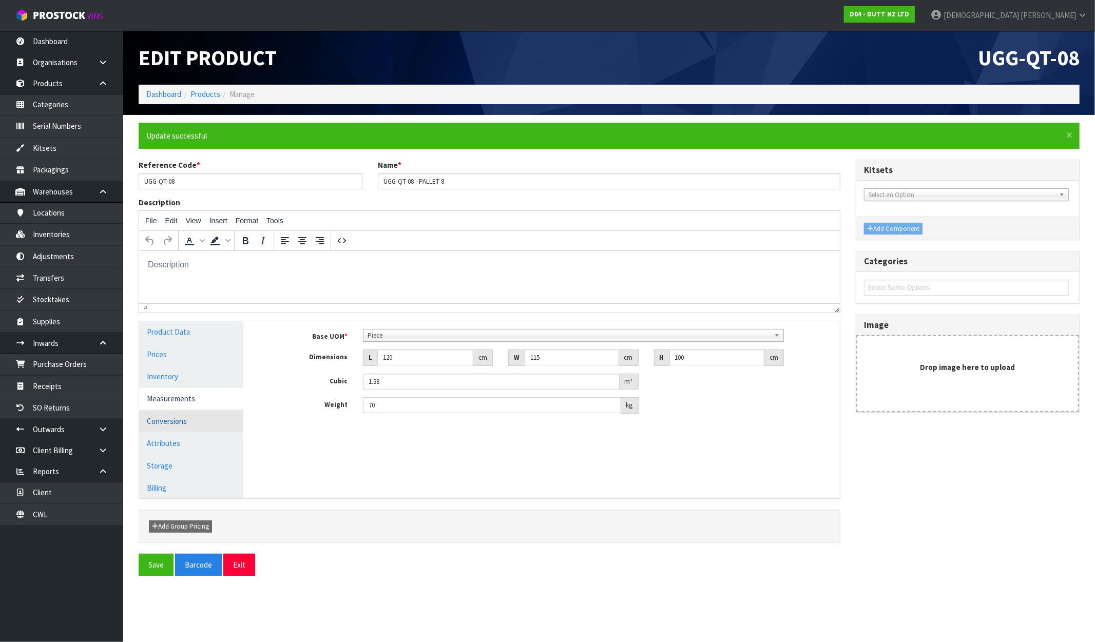
click at [182, 416] on link "Conversions" at bounding box center [191, 421] width 104 height 21
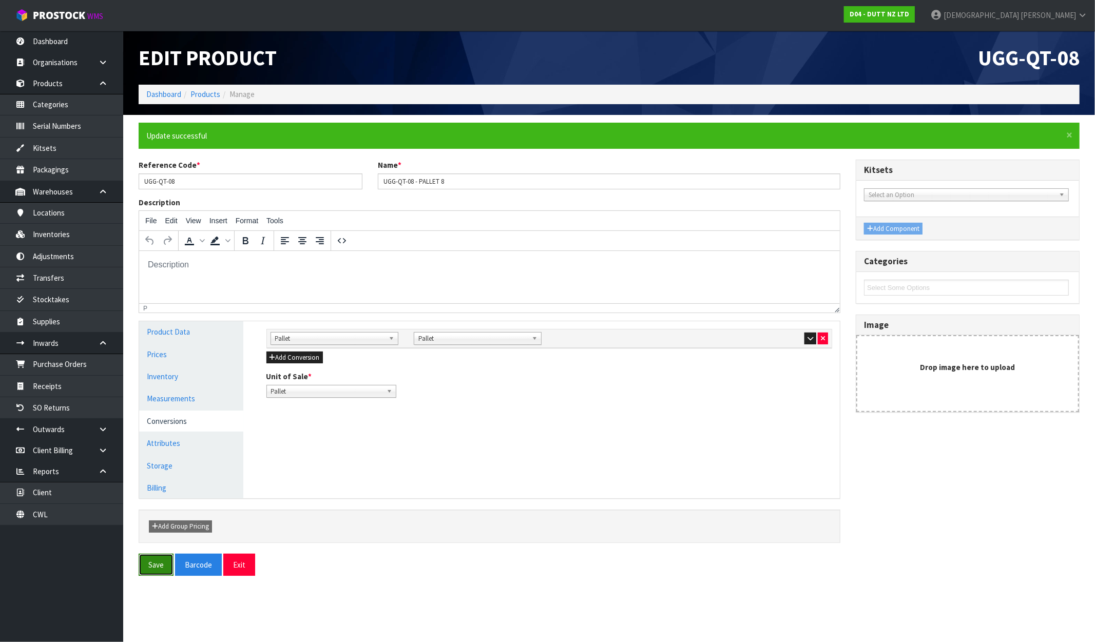
click at [155, 563] on button "Save" at bounding box center [156, 565] width 35 height 22
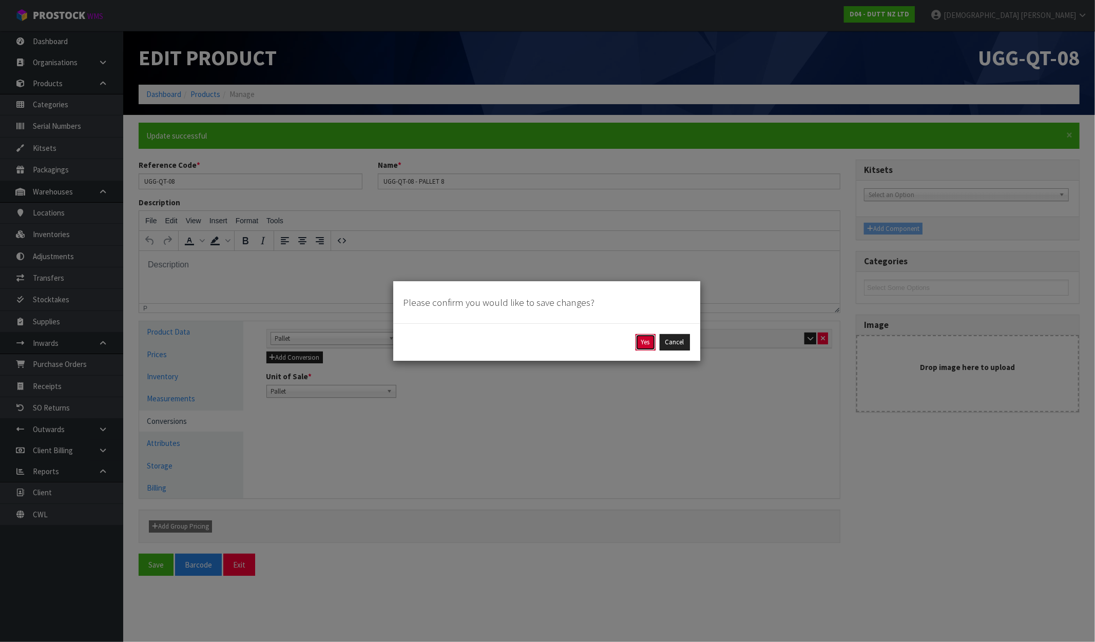
click at [638, 342] on button "Yes" at bounding box center [646, 342] width 20 height 16
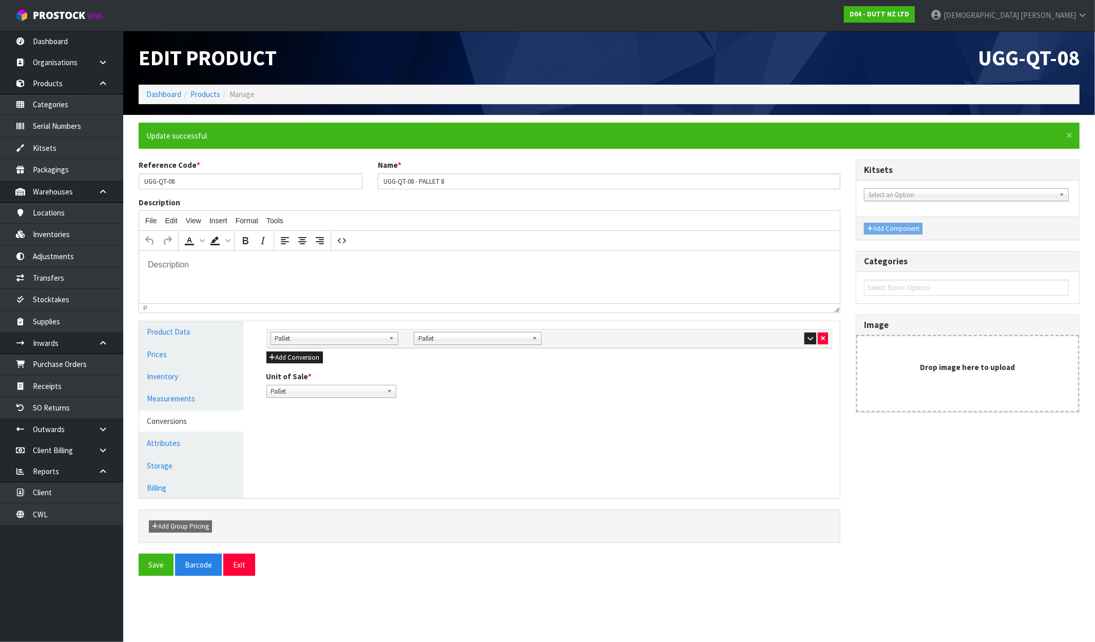
click at [211, 89] on li "Products" at bounding box center [200, 94] width 39 height 11
click at [209, 94] on link "Products" at bounding box center [205, 94] width 30 height 10
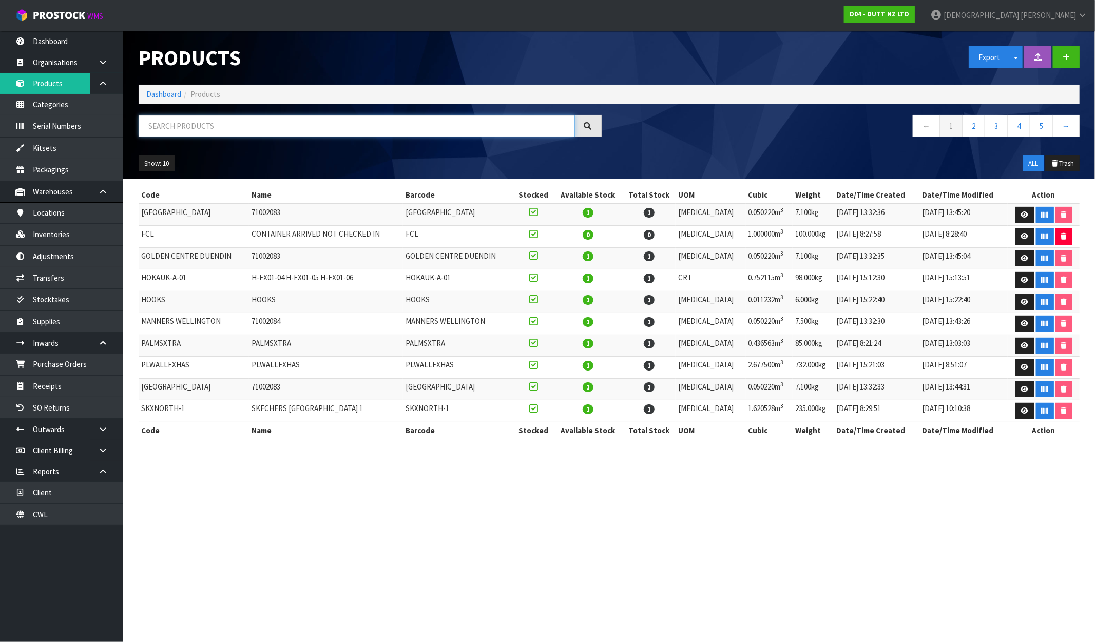
click at [203, 126] on input "text" at bounding box center [357, 126] width 436 height 22
paste input "UGG-QT-08"
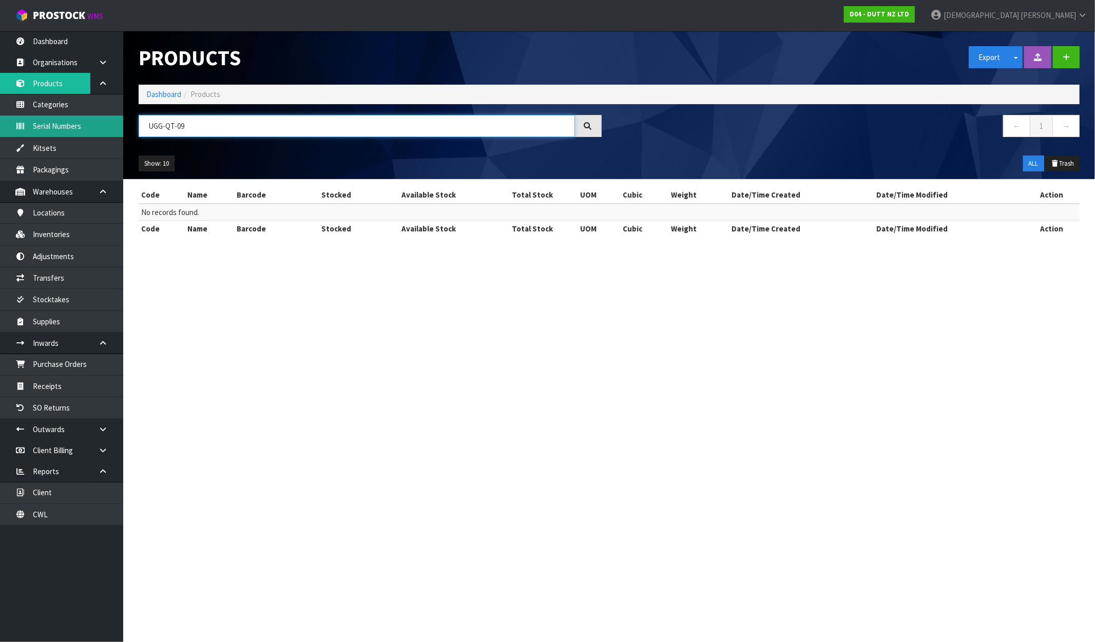
drag, startPoint x: 211, startPoint y: 125, endPoint x: 119, endPoint y: 127, distance: 91.9
click at [119, 127] on body "Toggle navigation ProStock WMS D04 - DUTT NZ LTD [PERSON_NAME] Logout Dashboard…" at bounding box center [547, 321] width 1095 height 642
type input "UGG-QT-09"
click at [928, 57] on button "button" at bounding box center [1066, 57] width 27 height 22
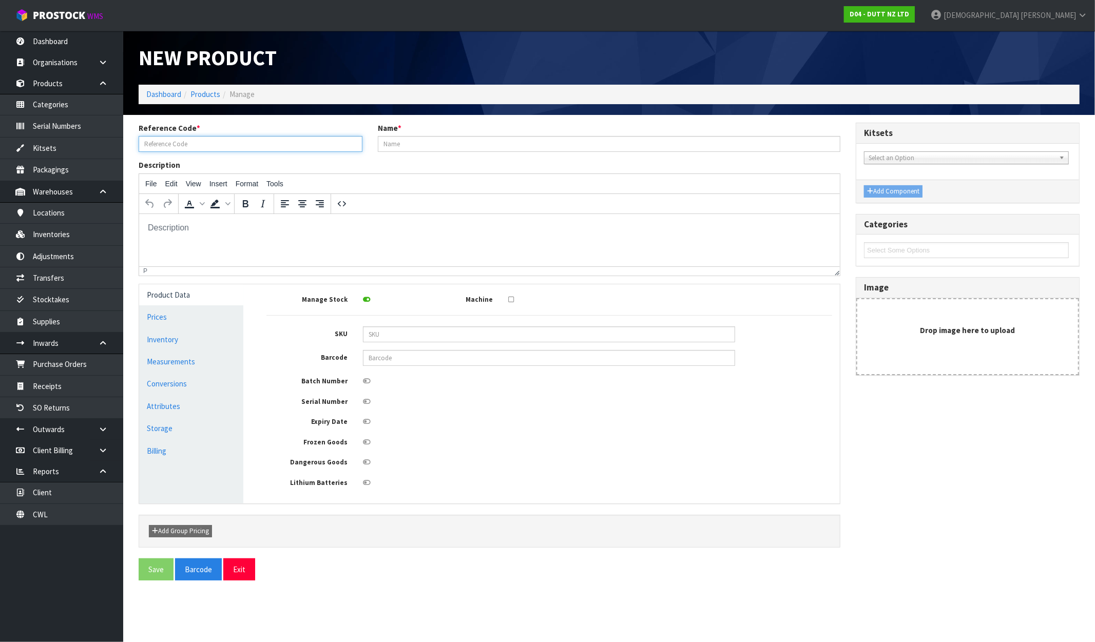
click at [193, 142] on input "text" at bounding box center [251, 144] width 224 height 16
paste input "UGG-QT-08"
click at [190, 146] on input "UGG-QT-0989" at bounding box center [251, 144] width 224 height 16
type input "UGG-QT-09"
click at [413, 145] on input "text" at bounding box center [609, 144] width 463 height 16
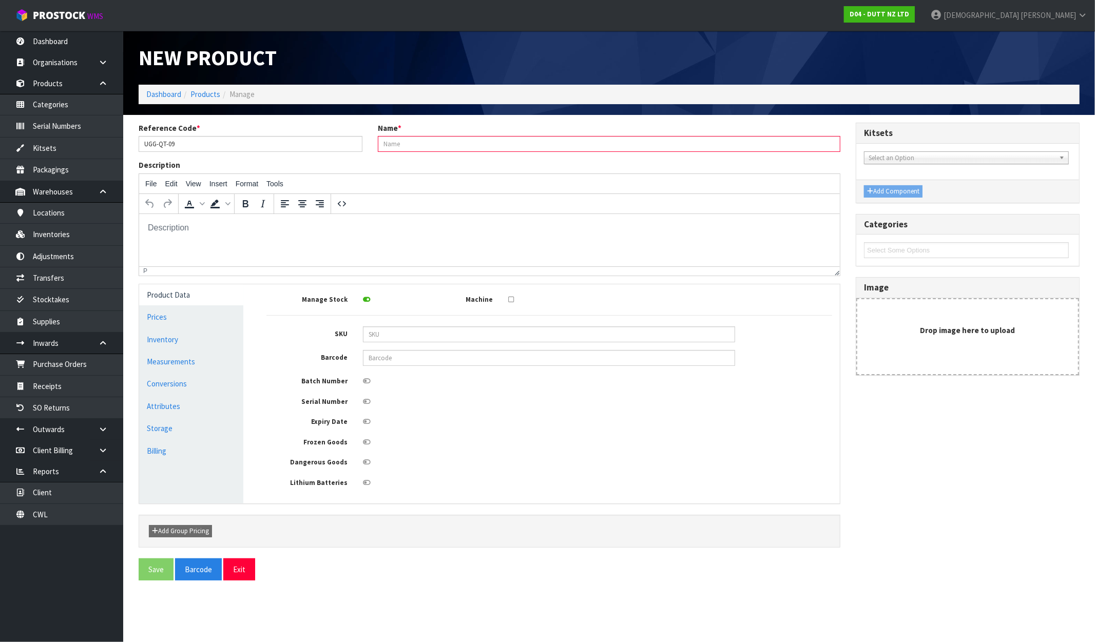
paste input "UGG-QT-08"
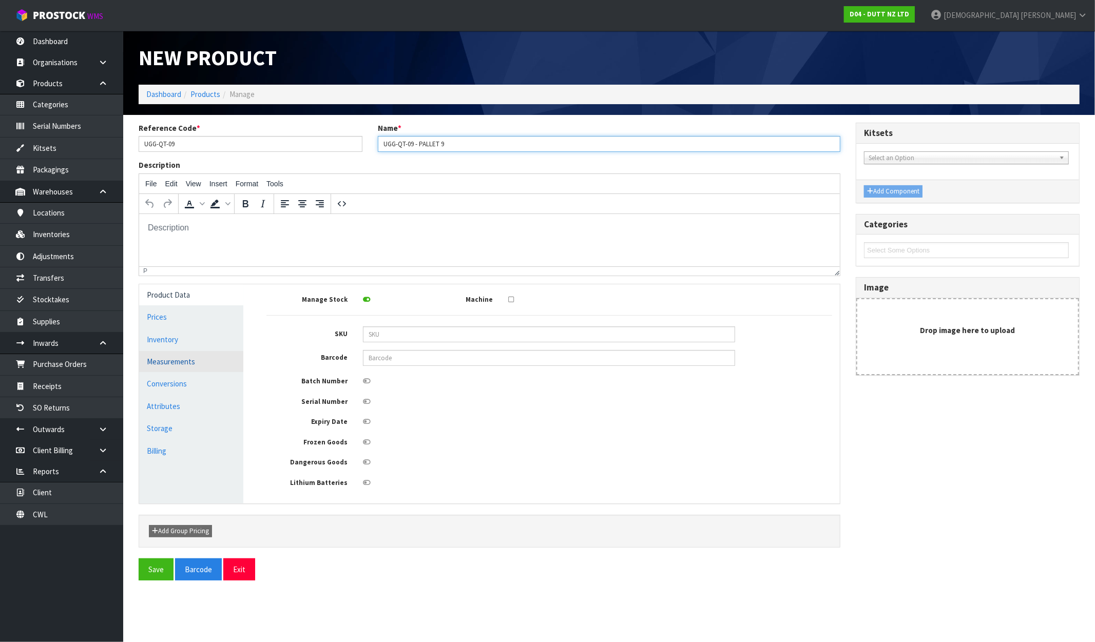
type input "UGG-QT-09 - PALLET 9"
click at [169, 367] on link "Measurements" at bounding box center [191, 361] width 104 height 21
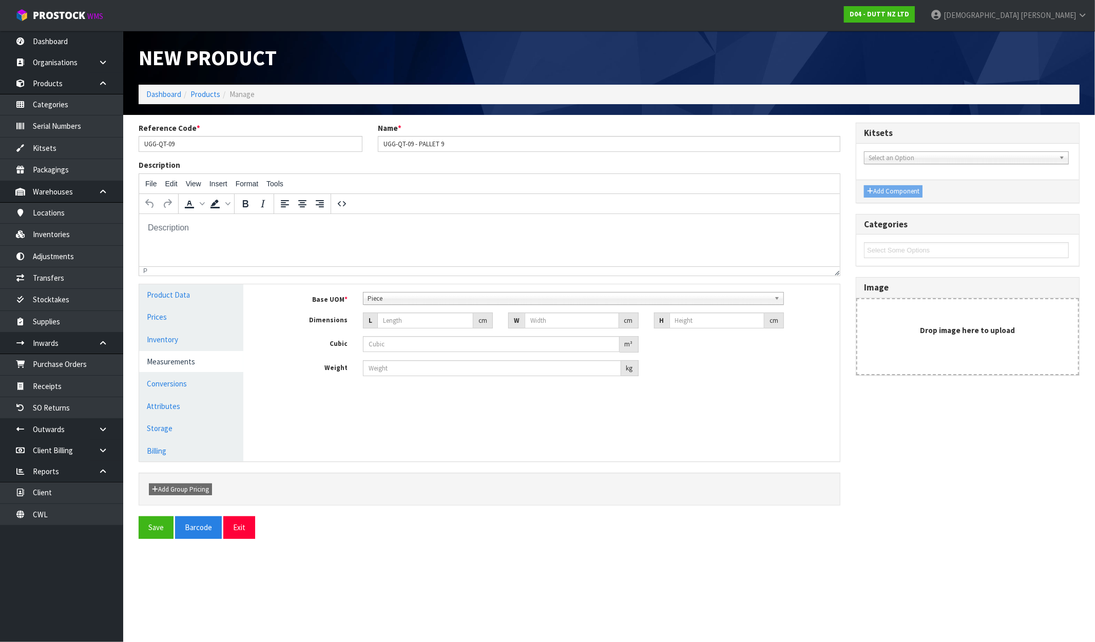
click at [399, 298] on span "Piece" at bounding box center [569, 299] width 403 height 12
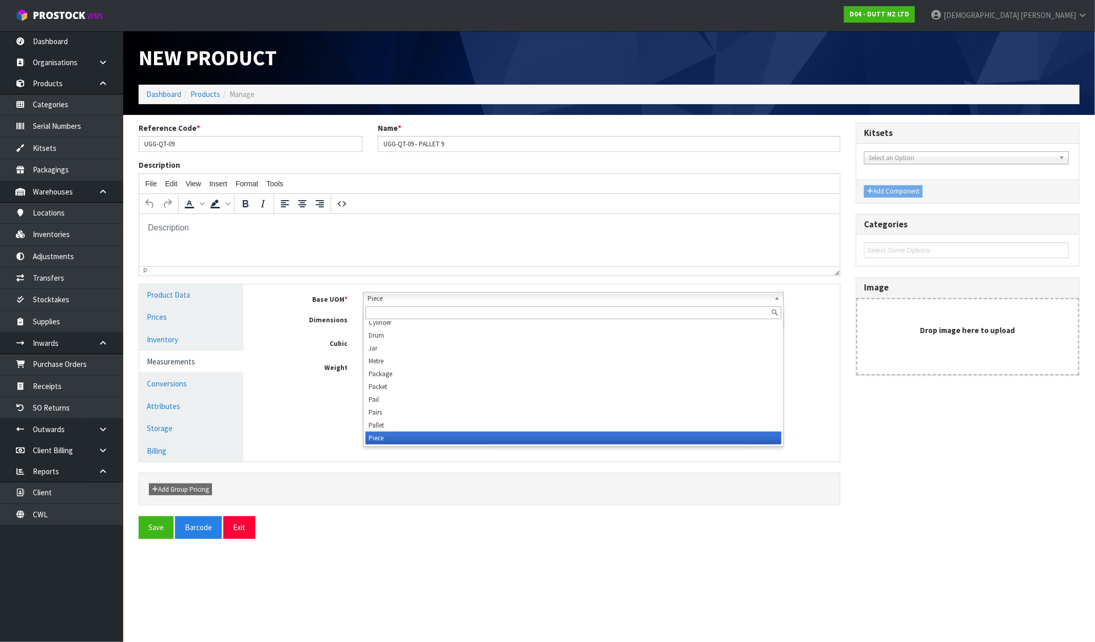
scroll to position [193, 0]
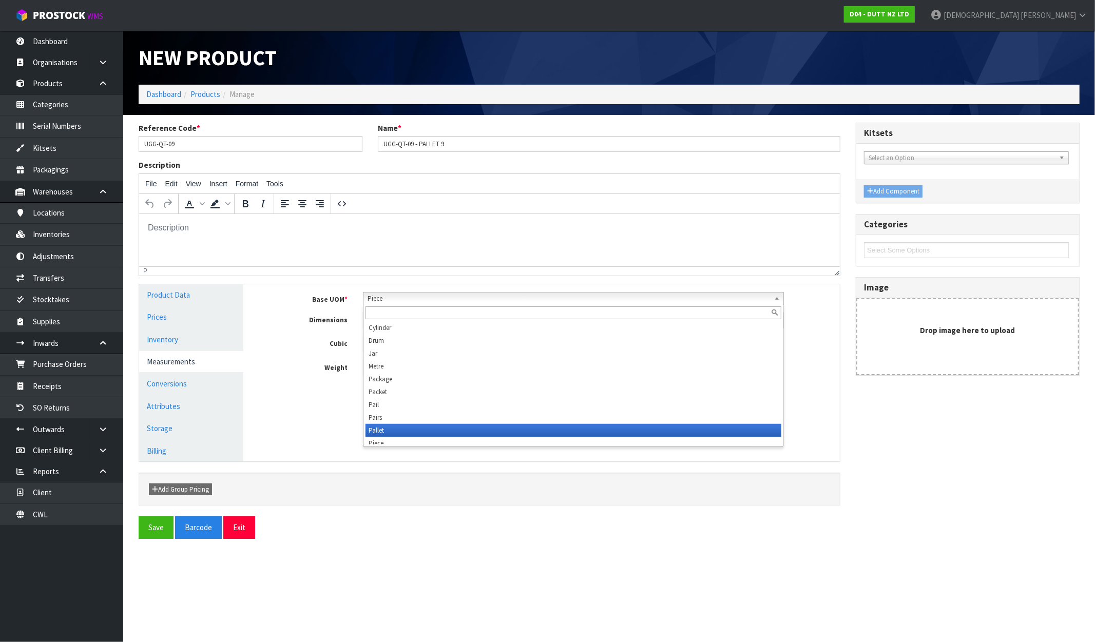
click at [389, 433] on li "Pallet" at bounding box center [574, 430] width 416 height 13
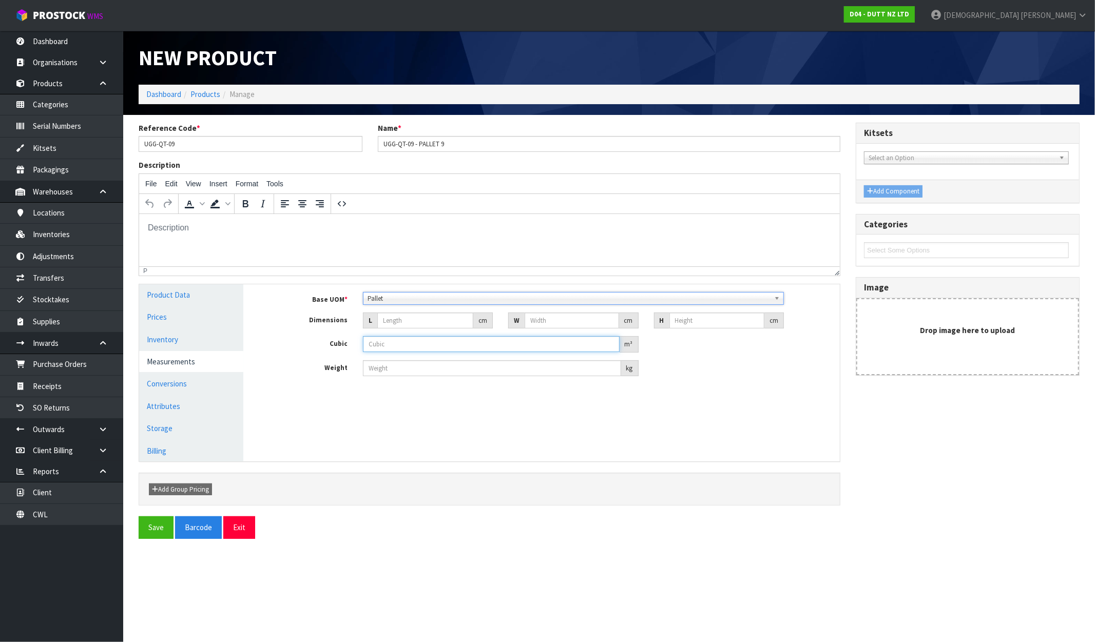
click at [404, 344] on input "number" at bounding box center [491, 344] width 256 height 16
click at [401, 318] on input "number" at bounding box center [425, 321] width 96 height 16
type input "1"
type input "0.000001"
type input "120"
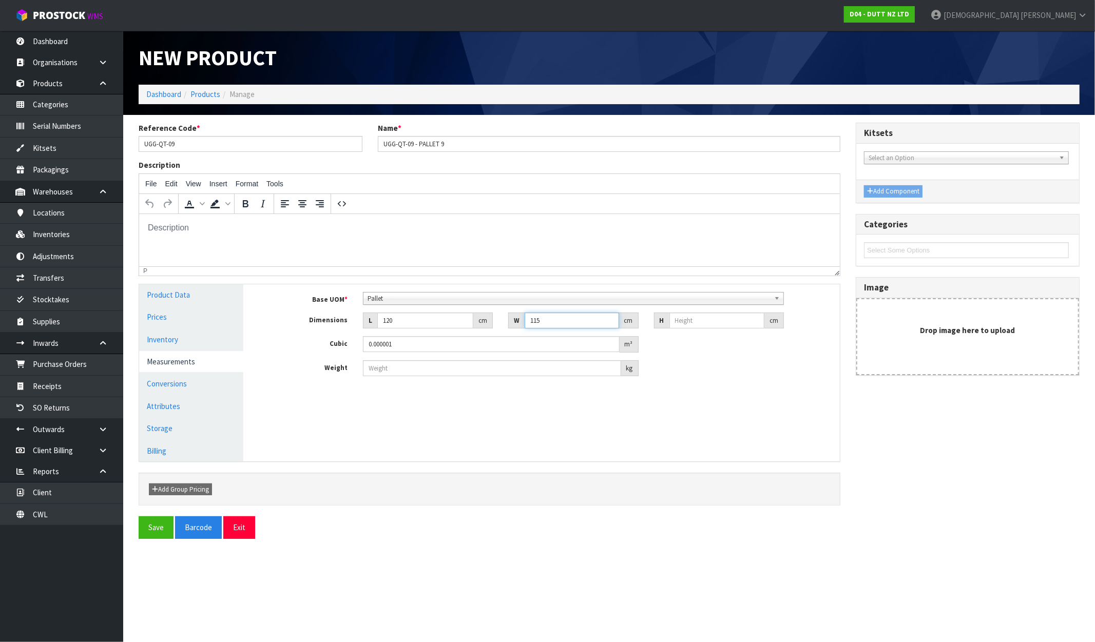
type input "115"
type input "1"
type input "0.0138"
type input "10"
type input "0.138"
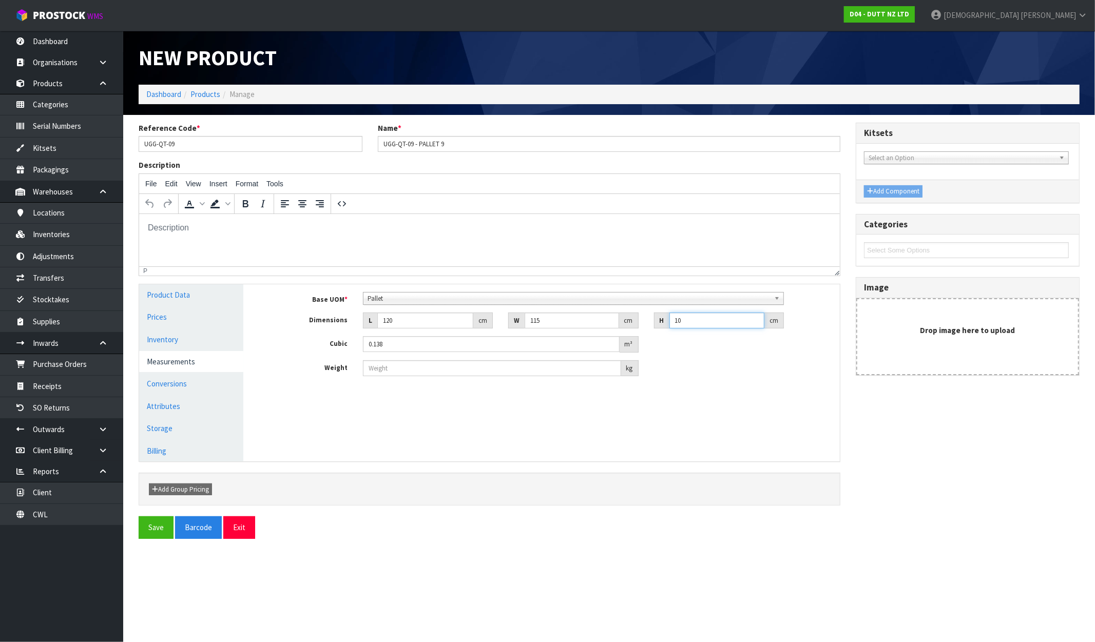
type input "100"
type input "1.38"
click at [404, 366] on input "number" at bounding box center [492, 368] width 258 height 16
click at [153, 530] on button "Save" at bounding box center [156, 528] width 35 height 22
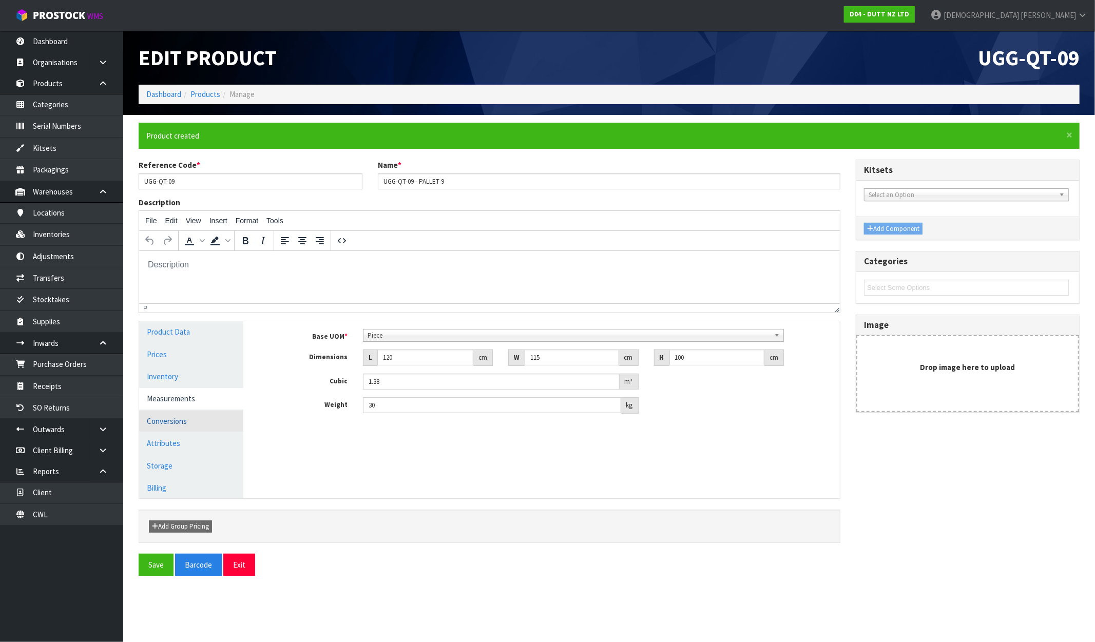
click at [173, 422] on link "Conversions" at bounding box center [191, 421] width 104 height 21
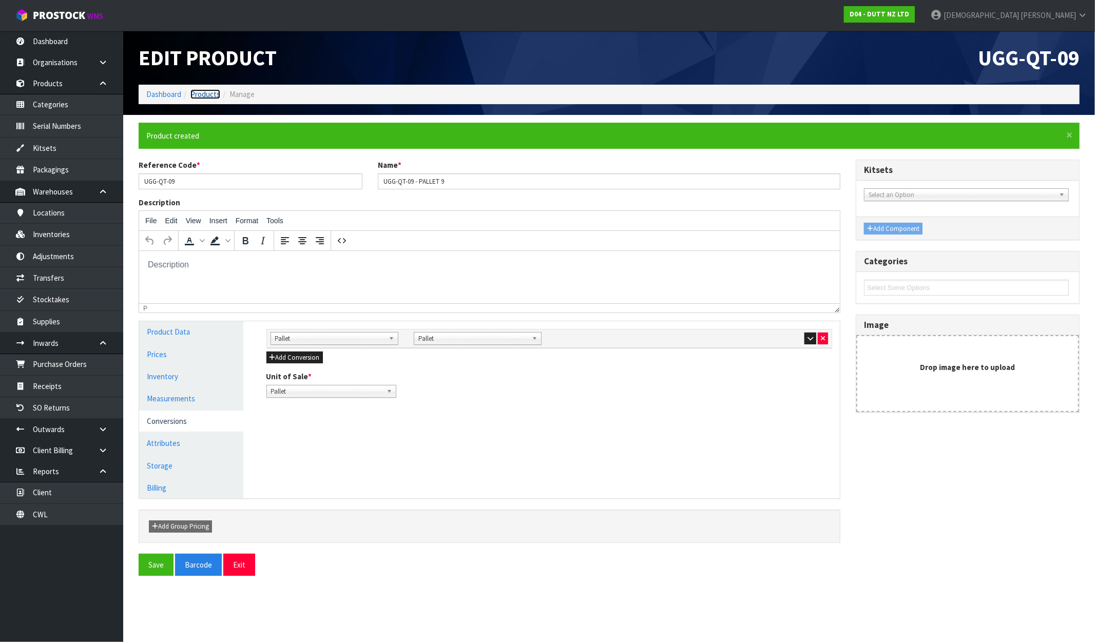
click at [204, 94] on link "Products" at bounding box center [205, 94] width 30 height 10
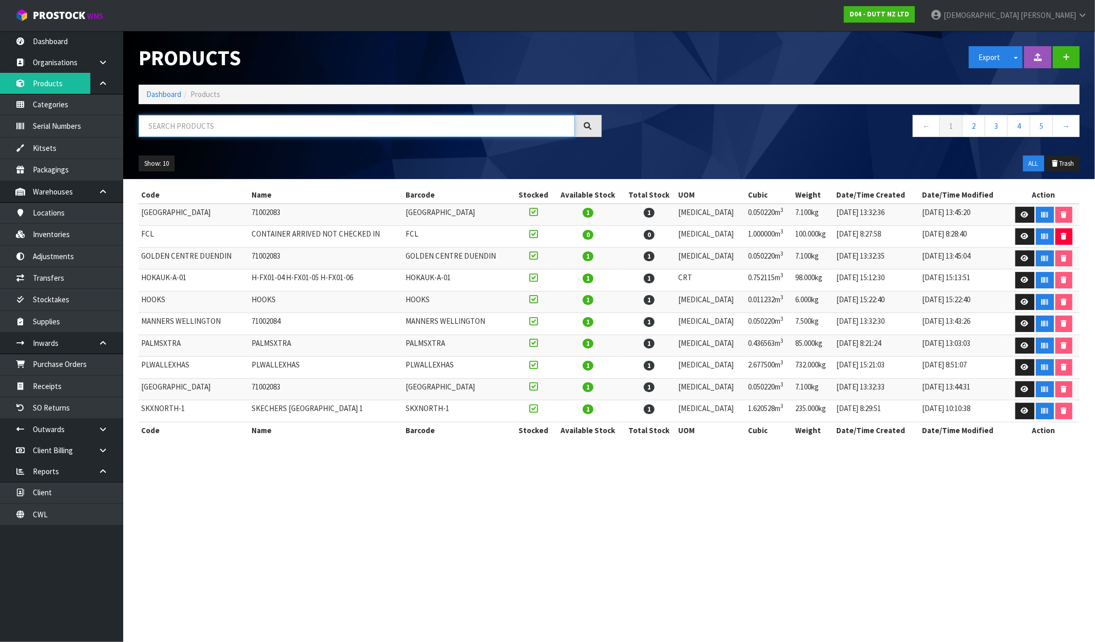
click at [262, 123] on input "text" at bounding box center [357, 126] width 436 height 22
paste input "UGG-QT-08"
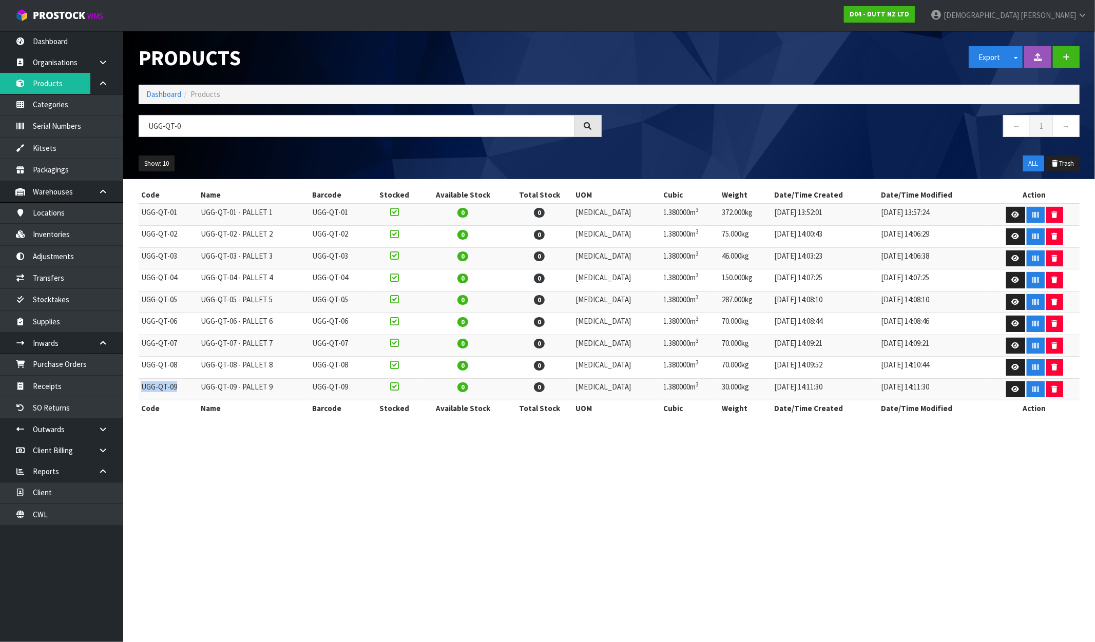
drag, startPoint x: 177, startPoint y: 393, endPoint x: 140, endPoint y: 389, distance: 36.6
click at [140, 389] on td "UGG-QT-09" at bounding box center [169, 389] width 60 height 22
copy td "UGG-QT-09"
click at [928, 62] on button "button" at bounding box center [1066, 57] width 27 height 22
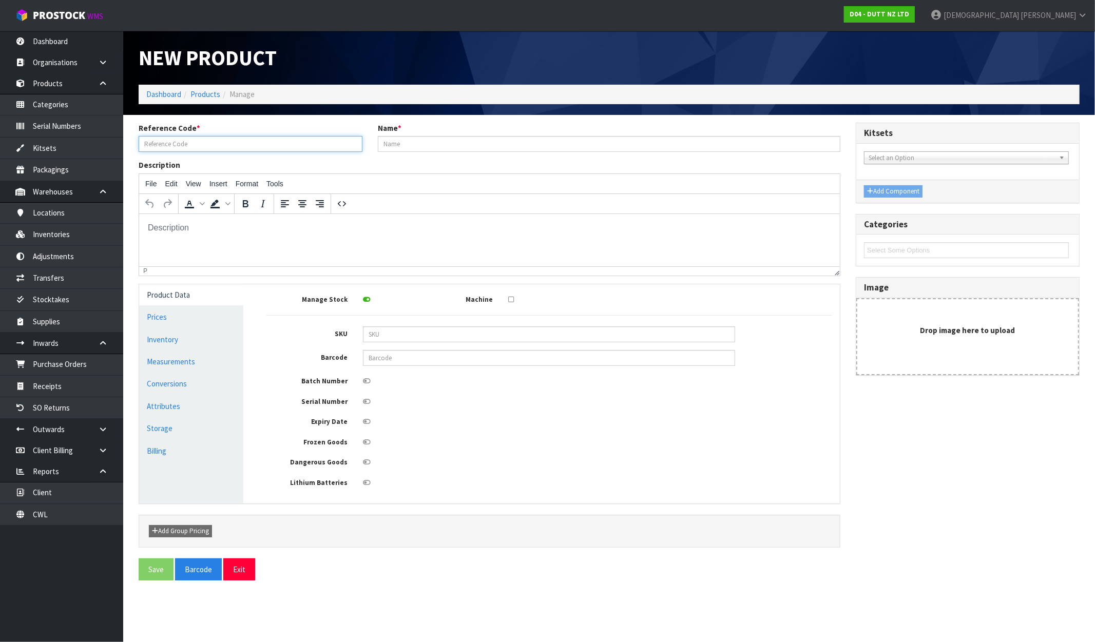
click at [159, 139] on input "text" at bounding box center [251, 144] width 224 height 16
paste input "UGG-QT-09"
paste input "UGG-QT-10"
click at [176, 389] on link "Conversions" at bounding box center [191, 383] width 104 height 21
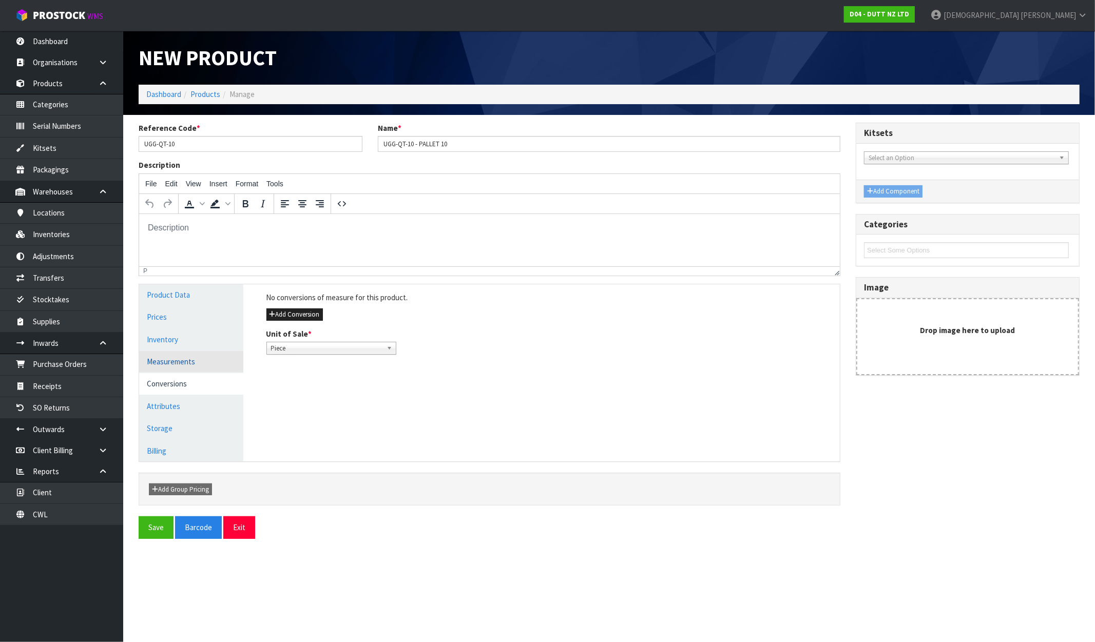
click at [180, 363] on link "Measurements" at bounding box center [191, 361] width 104 height 21
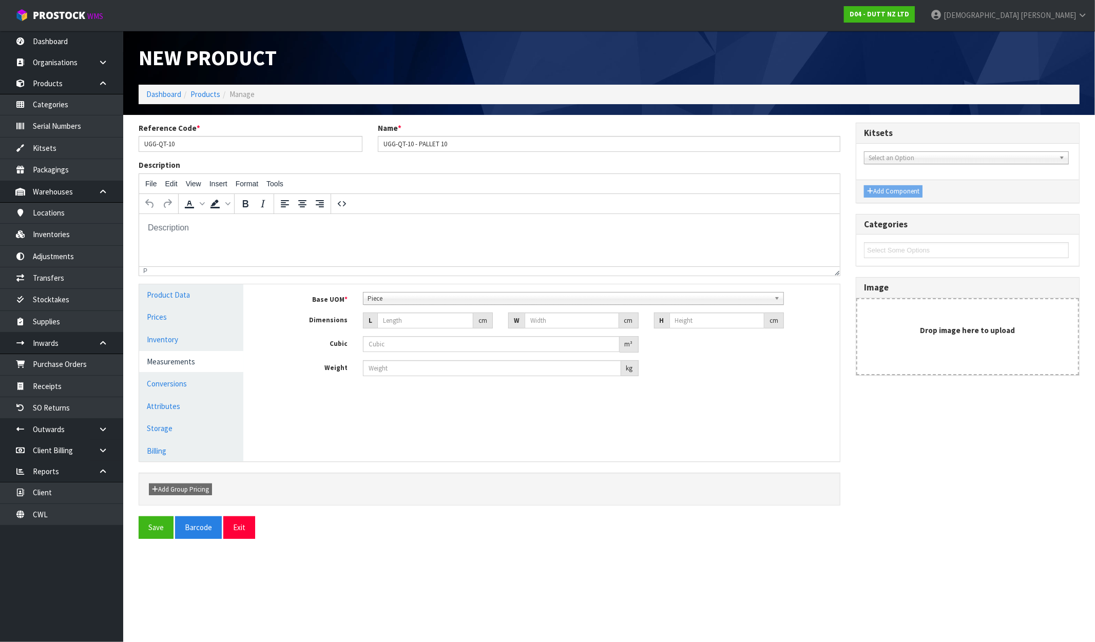
click at [403, 298] on span "Piece" at bounding box center [569, 299] width 403 height 12
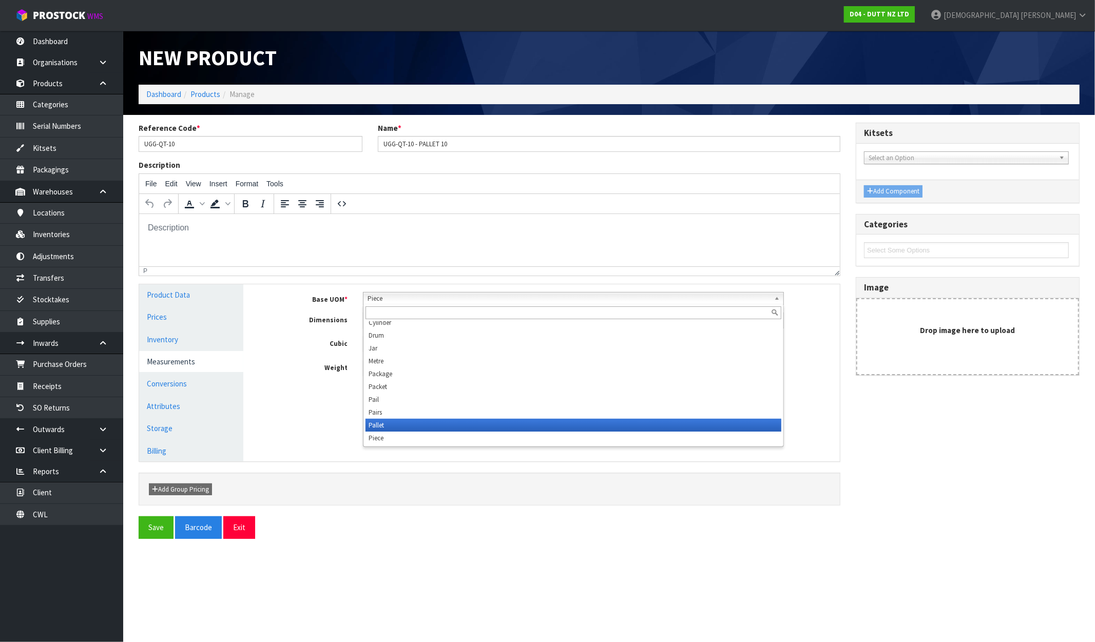
click at [386, 426] on li "Pallet" at bounding box center [574, 425] width 416 height 13
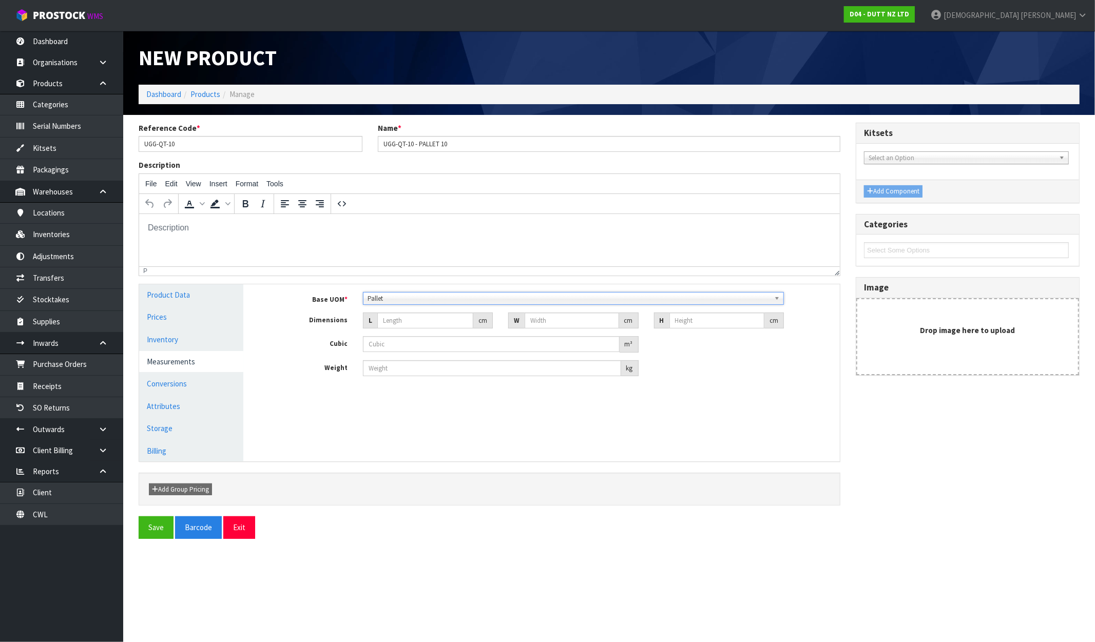
click at [405, 330] on div "Base UOM * Bag Bar Basket Bin Bottle Box Bundle Cabinet Cage Carton Case Coil C…" at bounding box center [549, 334] width 566 height 85
click at [404, 317] on input "number" at bounding box center [425, 321] width 96 height 16
drag, startPoint x: 144, startPoint y: 535, endPoint x: 149, endPoint y: 529, distance: 7.6
click at [145, 532] on button "Save" at bounding box center [156, 528] width 35 height 22
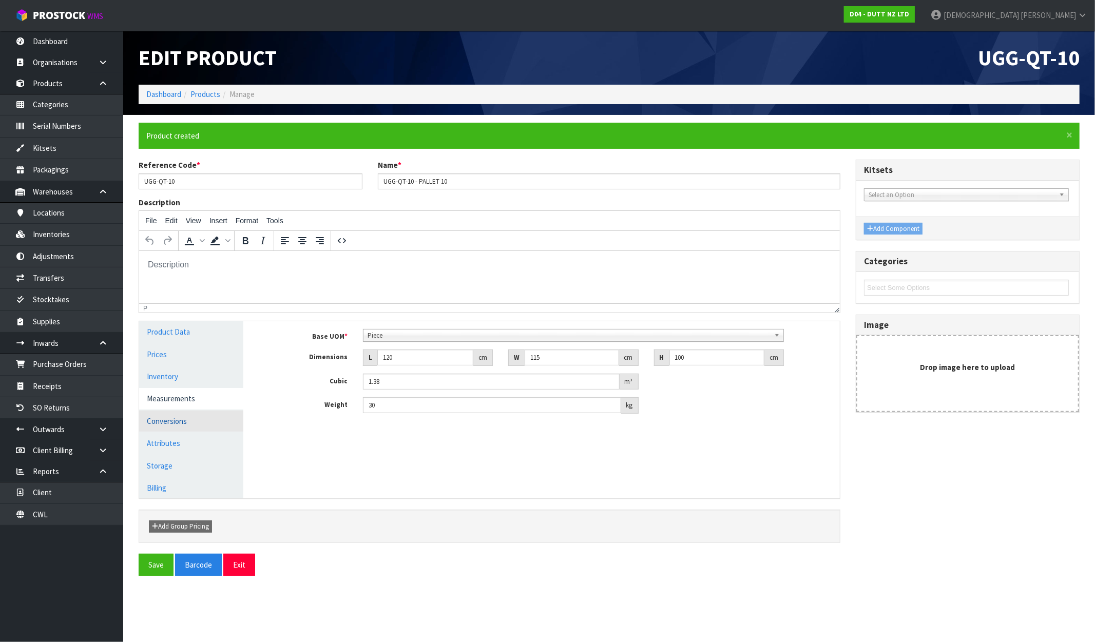
click at [176, 418] on link "Conversions" at bounding box center [191, 421] width 104 height 21
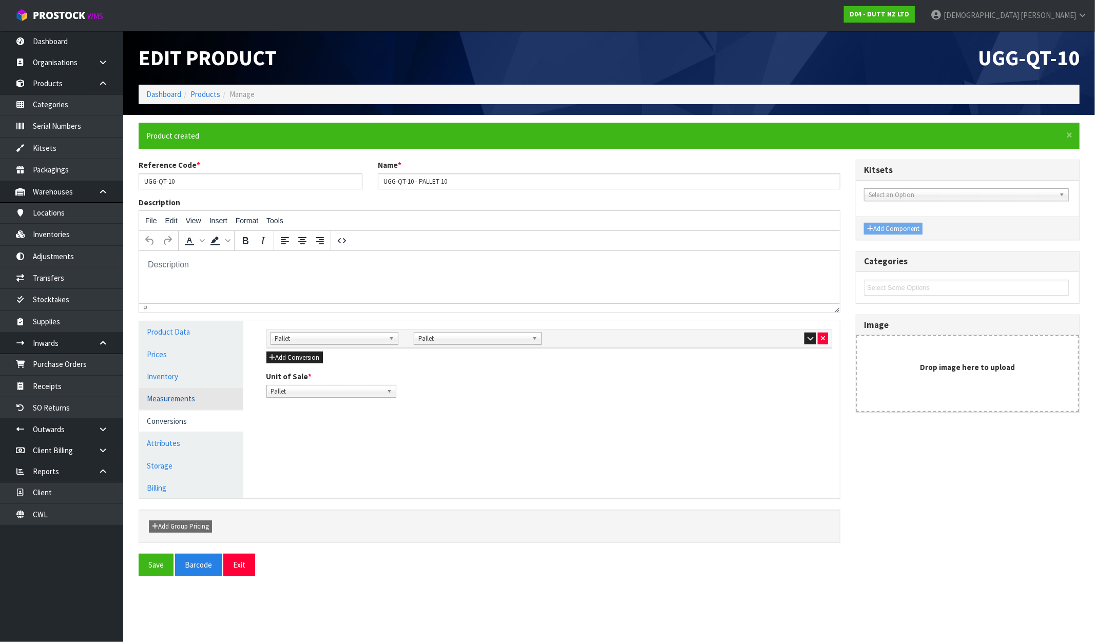
click at [177, 406] on link "Measurements" at bounding box center [191, 398] width 104 height 21
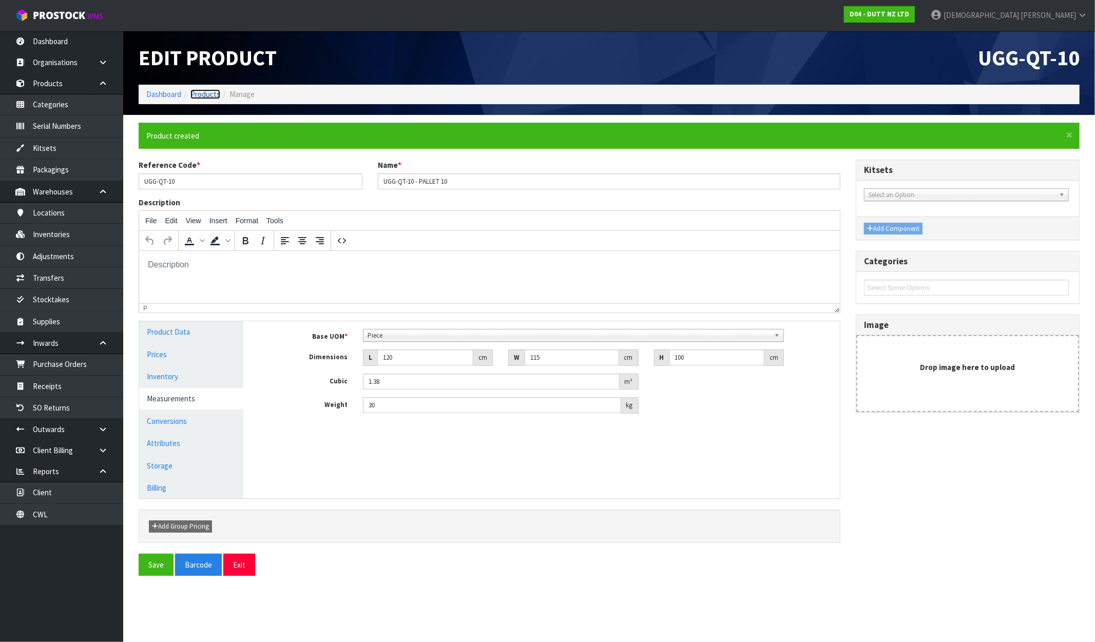
click at [206, 92] on link "Products" at bounding box center [205, 94] width 30 height 10
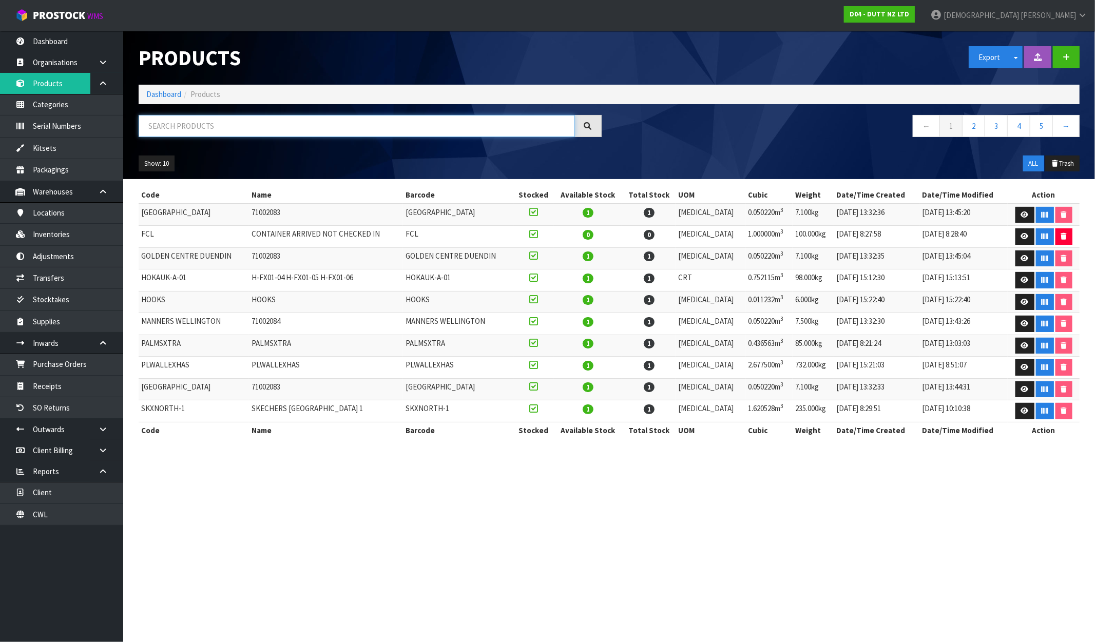
click at [232, 126] on input "text" at bounding box center [357, 126] width 436 height 22
click at [928, 62] on button "button" at bounding box center [1066, 57] width 27 height 22
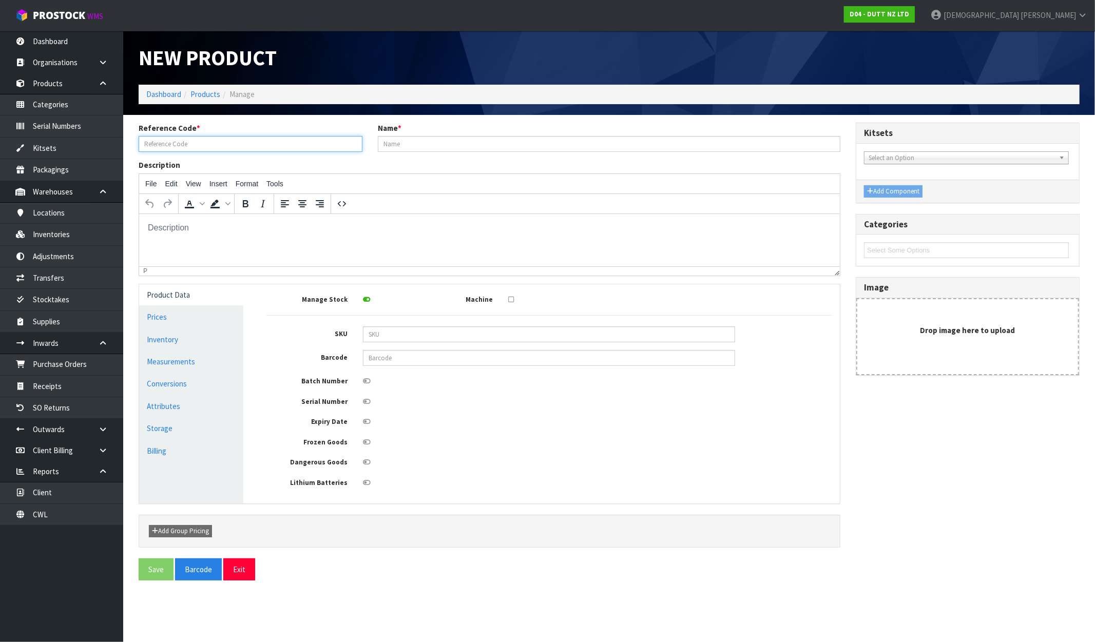
click at [237, 149] on input "text" at bounding box center [251, 144] width 224 height 16
paste input "UGG-QT-10"
drag, startPoint x: 209, startPoint y: 148, endPoint x: 125, endPoint y: 146, distance: 84.7
click at [125, 146] on section "Reference Code * UGG-QT-11 Name * Description File Edit View Insert Format Tool…" at bounding box center [609, 355] width 972 height 481
click at [420, 142] on input "text" at bounding box center [609, 144] width 463 height 16
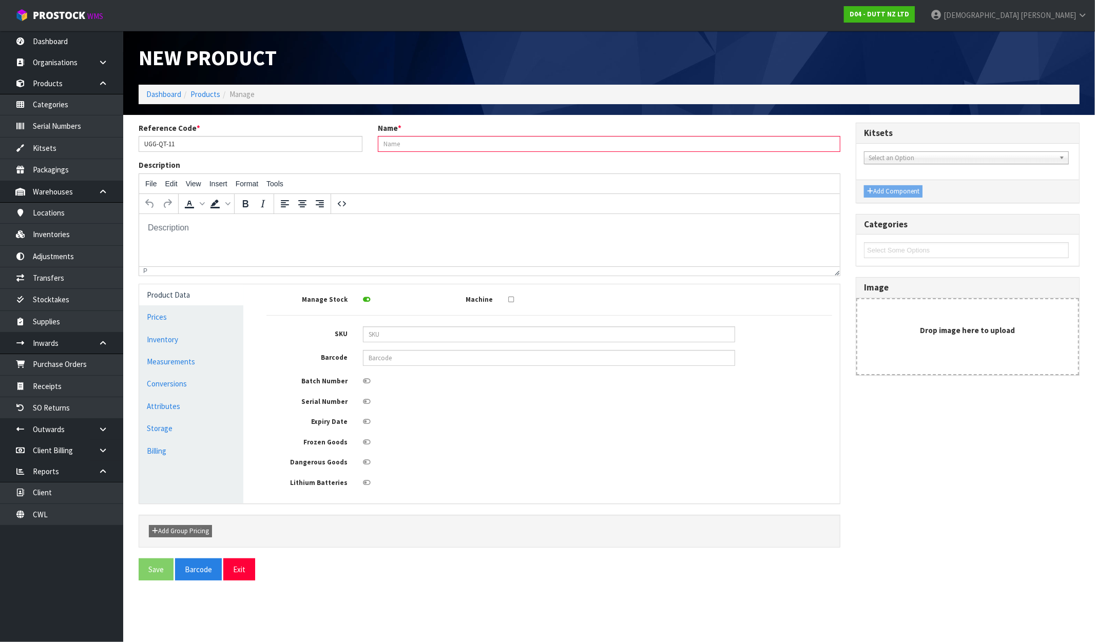
paste input "UGG-QT-11"
click at [173, 368] on link "Measurements" at bounding box center [191, 361] width 104 height 21
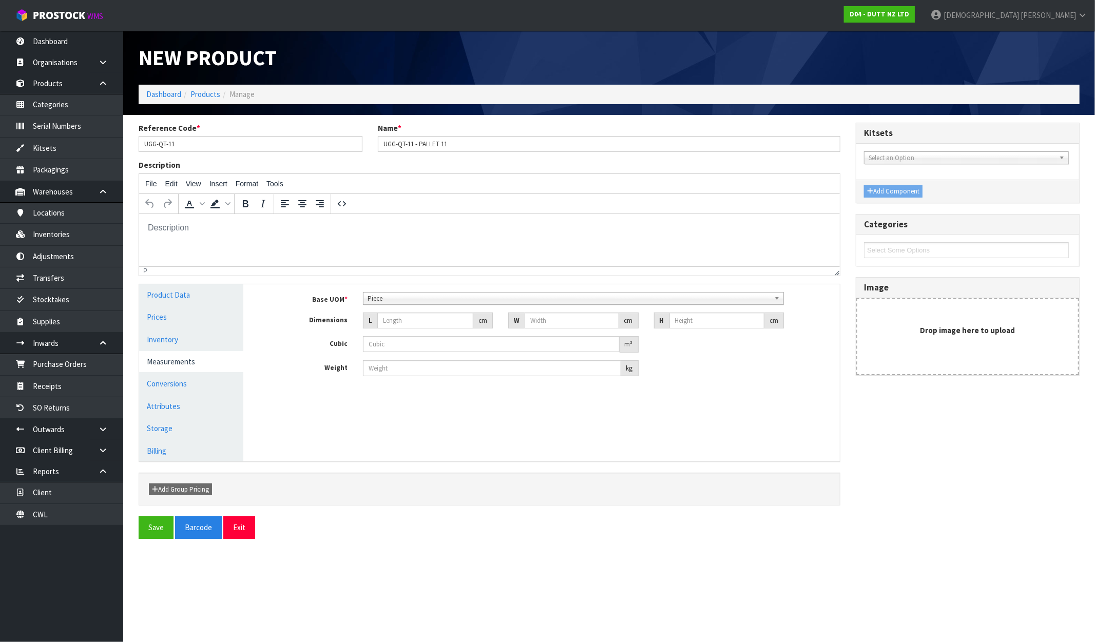
click at [383, 300] on span "Piece" at bounding box center [569, 299] width 403 height 12
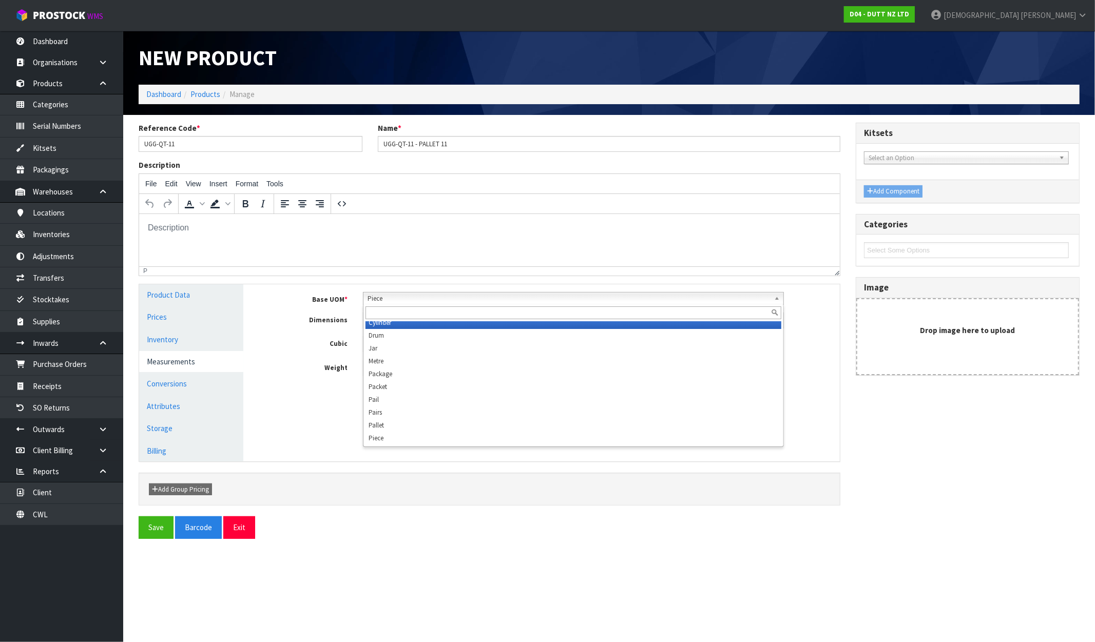
scroll to position [193, 0]
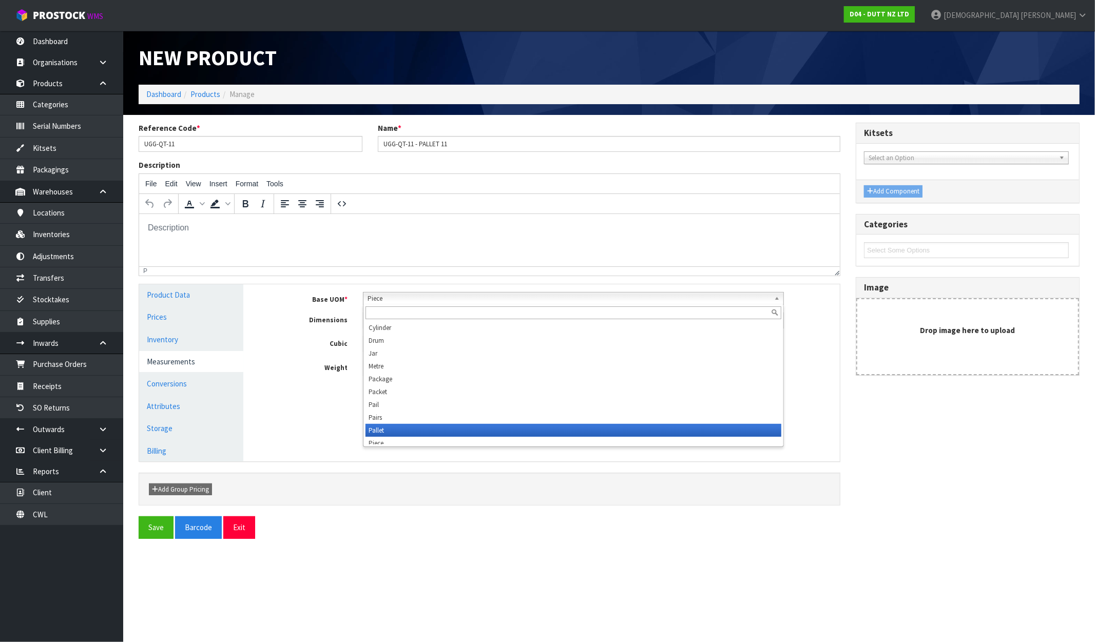
click at [388, 424] on li "Pallet" at bounding box center [574, 430] width 416 height 13
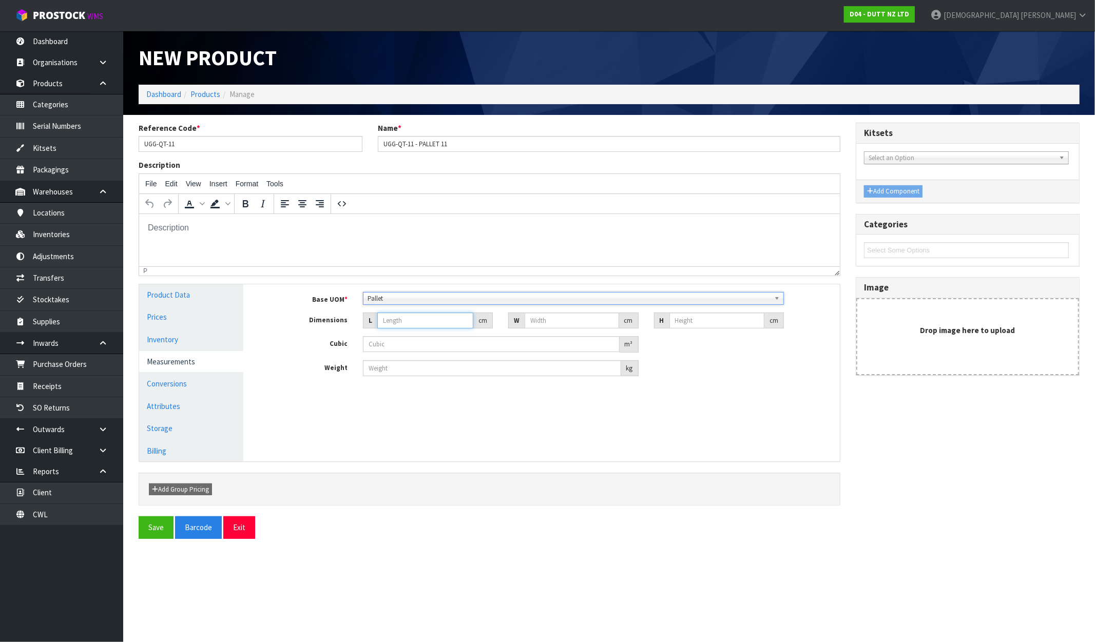
click at [405, 325] on input "number" at bounding box center [425, 321] width 96 height 16
click at [395, 371] on input "number" at bounding box center [492, 368] width 258 height 16
click at [146, 527] on button "Save" at bounding box center [156, 528] width 35 height 22
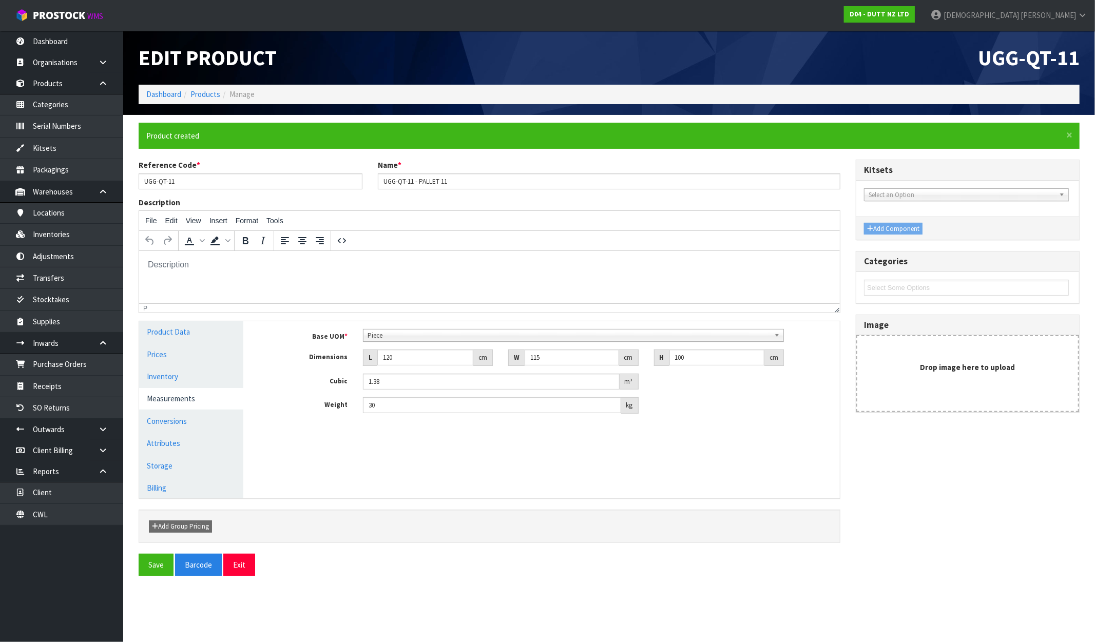
click at [178, 388] on link "Measurements" at bounding box center [191, 398] width 104 height 21
click at [177, 379] on link "Inventory" at bounding box center [191, 376] width 104 height 21
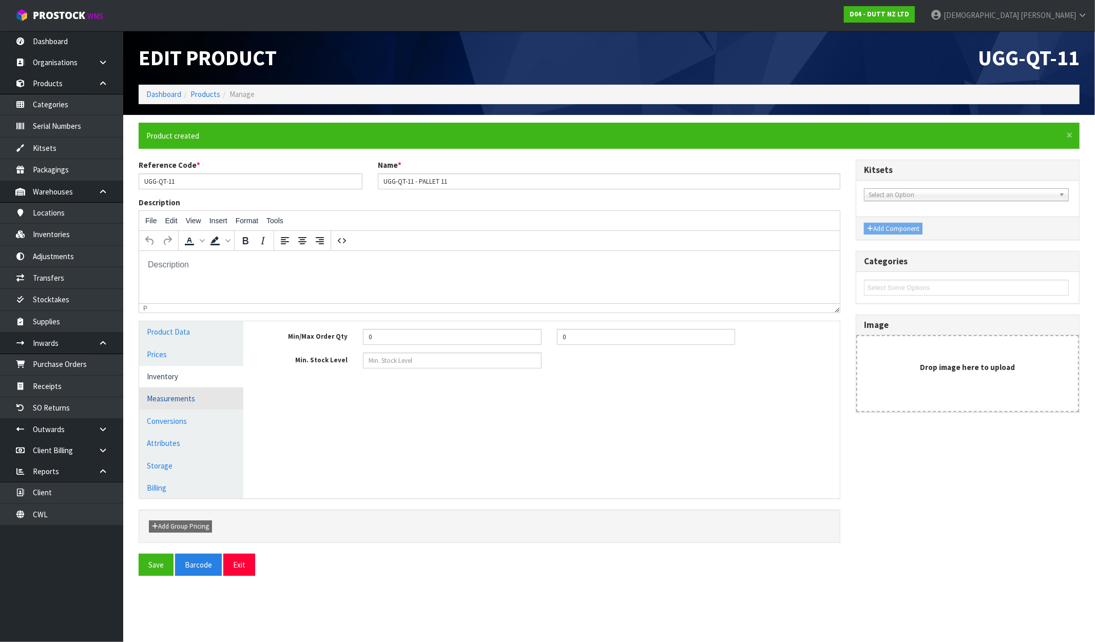
click at [177, 391] on link "Measurements" at bounding box center [191, 398] width 104 height 21
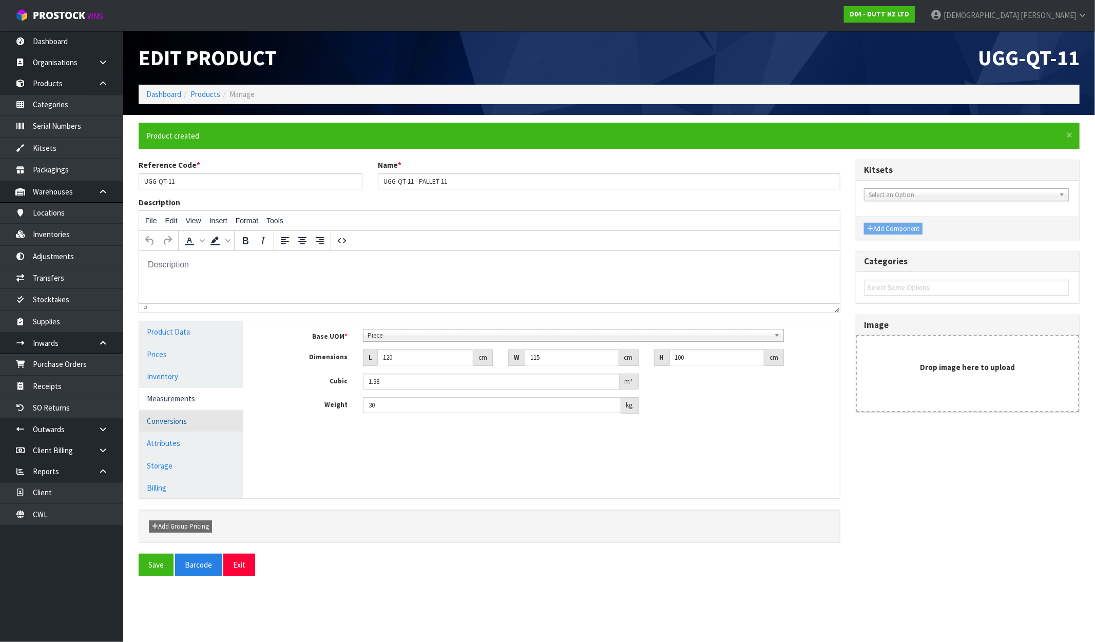
click at [181, 416] on link "Conversions" at bounding box center [191, 421] width 104 height 21
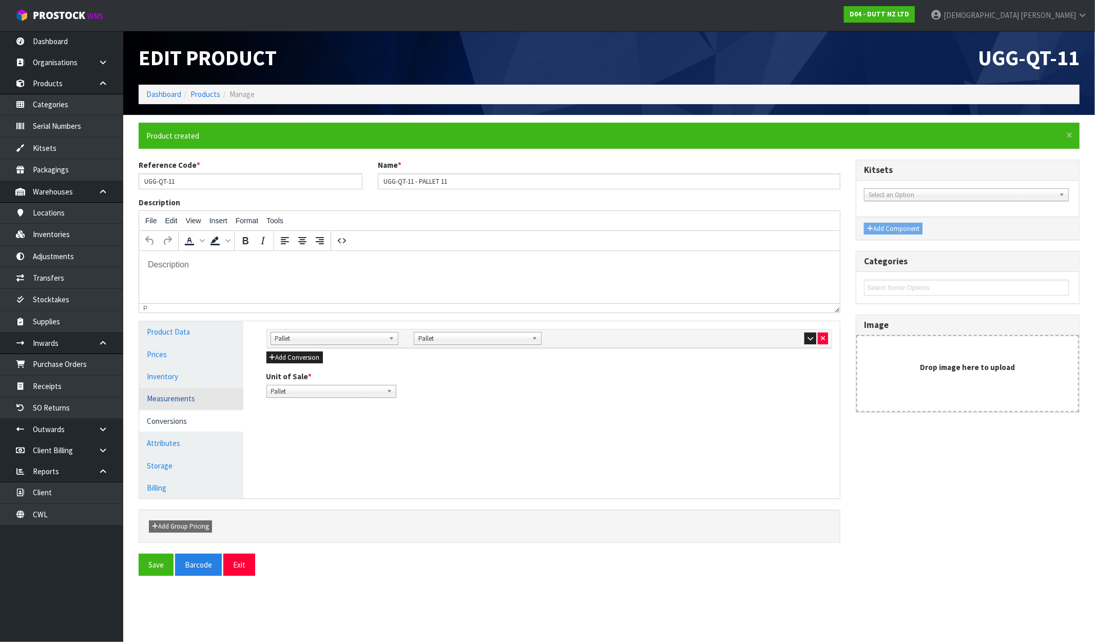
click at [182, 403] on link "Measurements" at bounding box center [191, 398] width 104 height 21
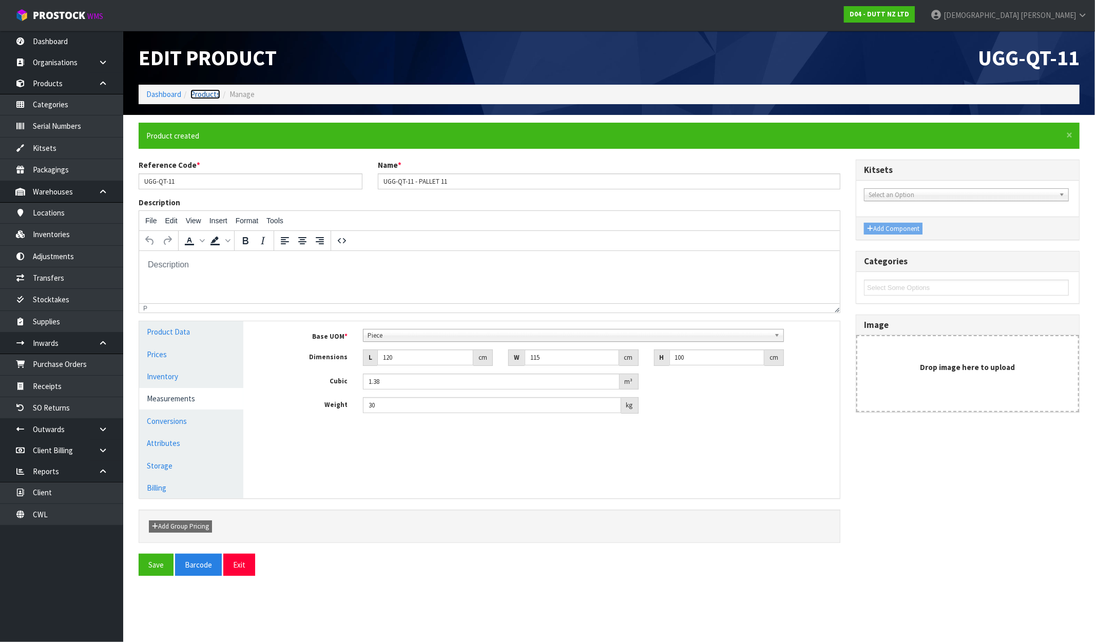
click at [202, 92] on link "Products" at bounding box center [205, 94] width 30 height 10
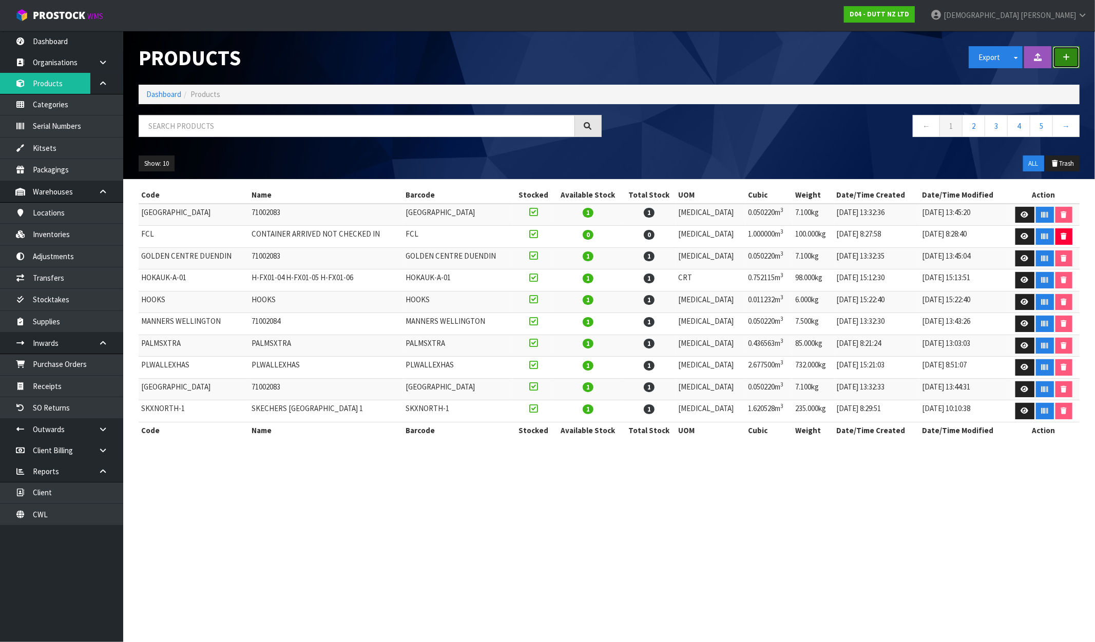
click at [928, 57] on button "button" at bounding box center [1066, 57] width 27 height 22
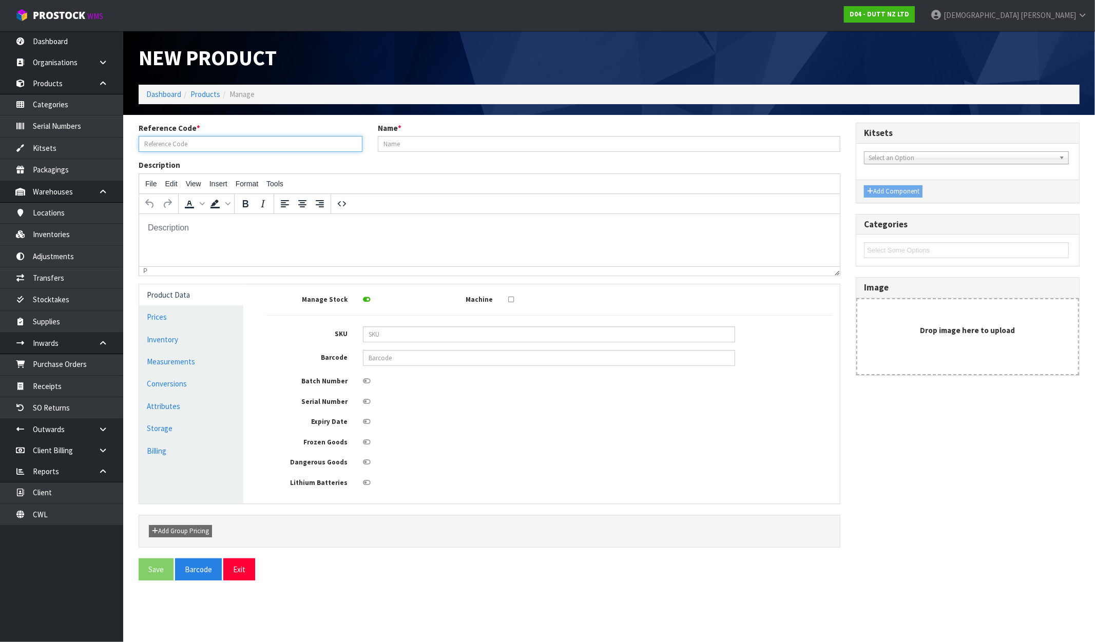
click at [186, 140] on input "text" at bounding box center [251, 144] width 224 height 16
paste input "UGG-QT-11"
drag, startPoint x: 214, startPoint y: 144, endPoint x: 104, endPoint y: 145, distance: 109.4
click at [104, 145] on body "Toggle navigation ProStock WMS D04 - DUTT NZ LTD [PERSON_NAME] Logout Dashboard…" at bounding box center [547, 321] width 1095 height 642
click at [446, 144] on input "text" at bounding box center [609, 144] width 463 height 16
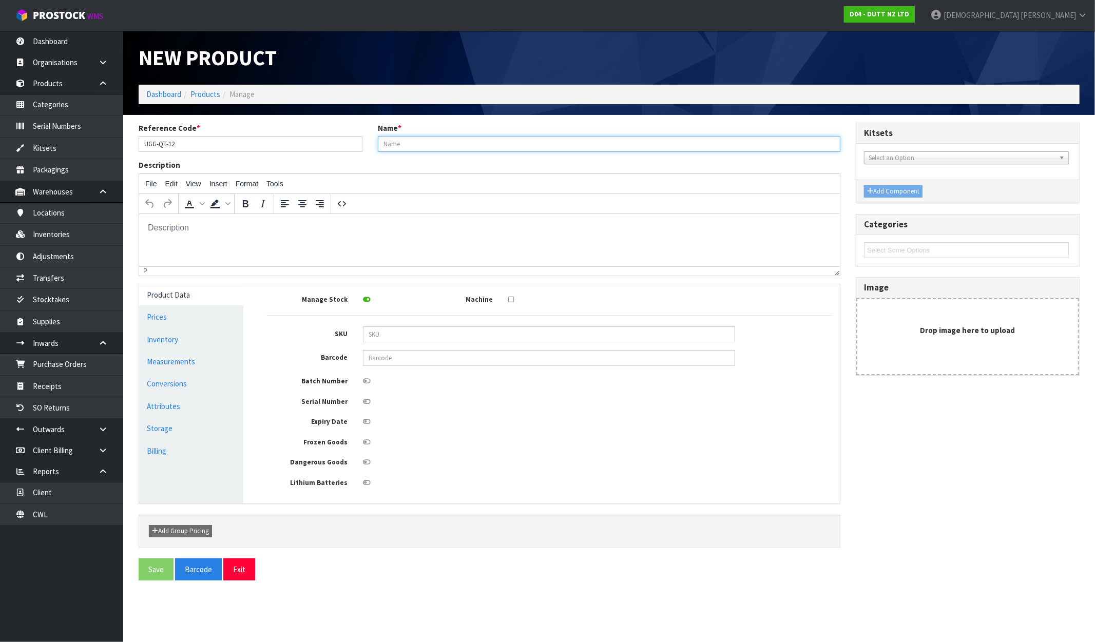
paste input "UGG-QT-12"
click at [199, 368] on link "Measurements" at bounding box center [191, 361] width 104 height 21
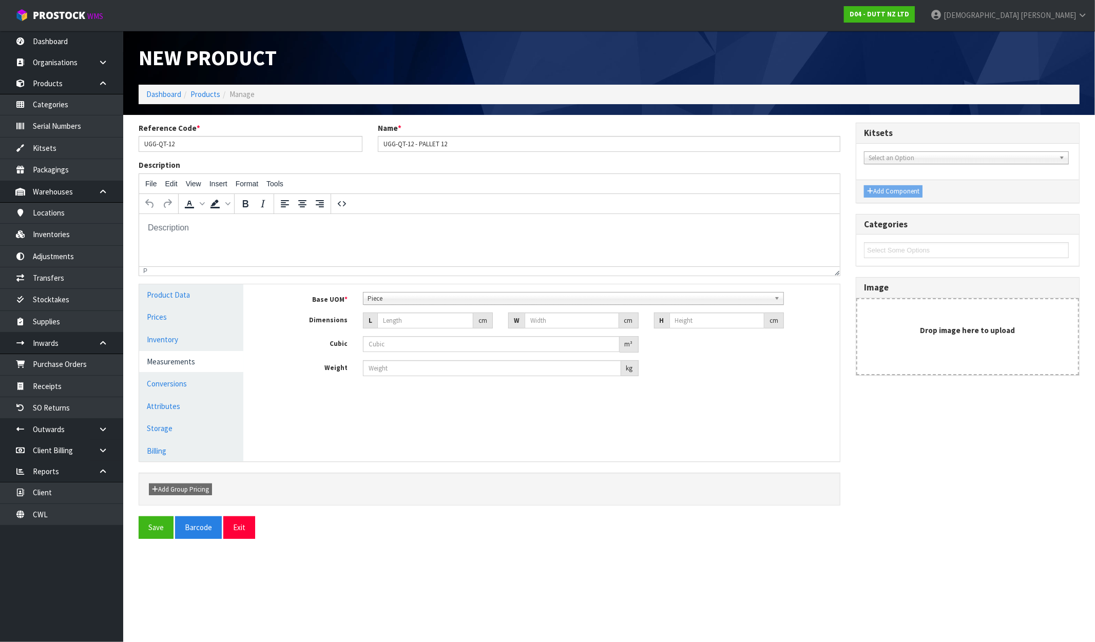
click at [418, 300] on span "Piece" at bounding box center [569, 299] width 403 height 12
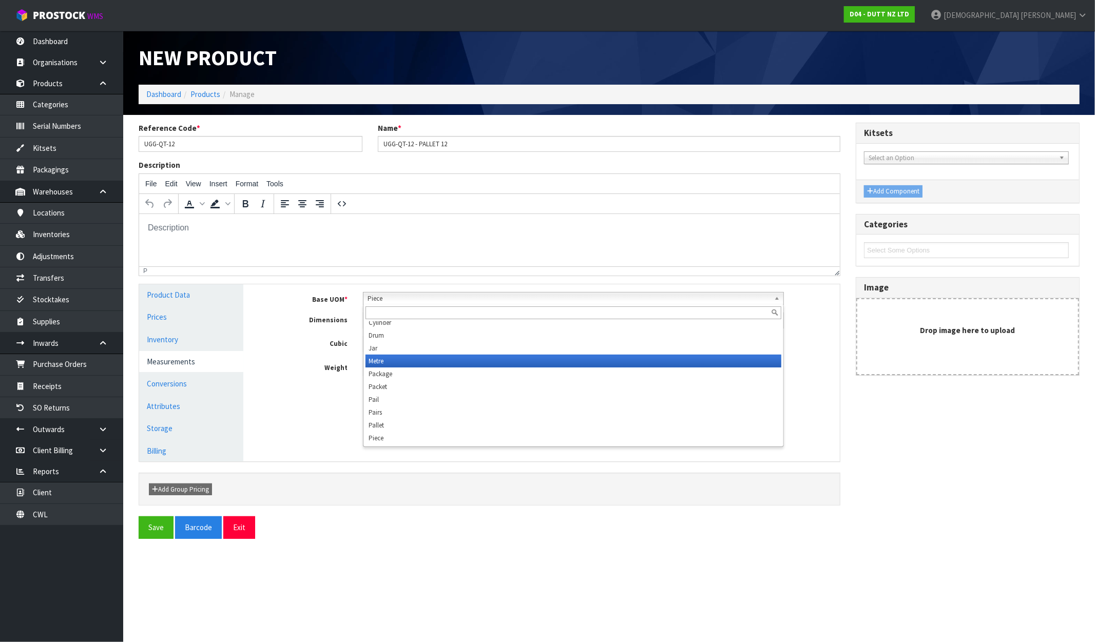
scroll to position [193, 0]
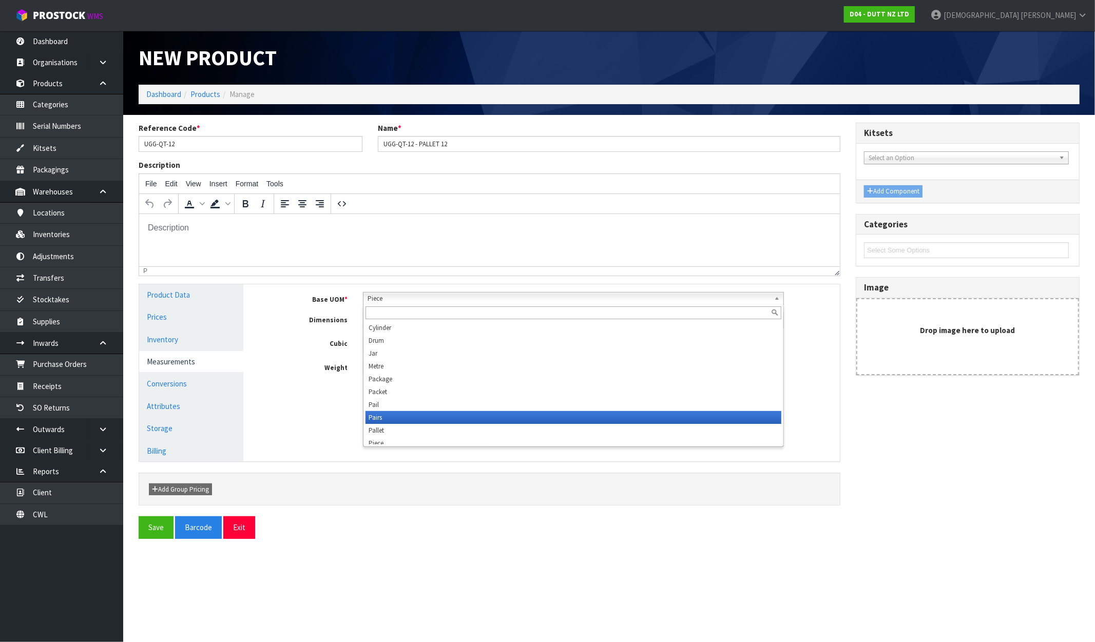
click at [412, 425] on li "Pallet" at bounding box center [574, 430] width 416 height 13
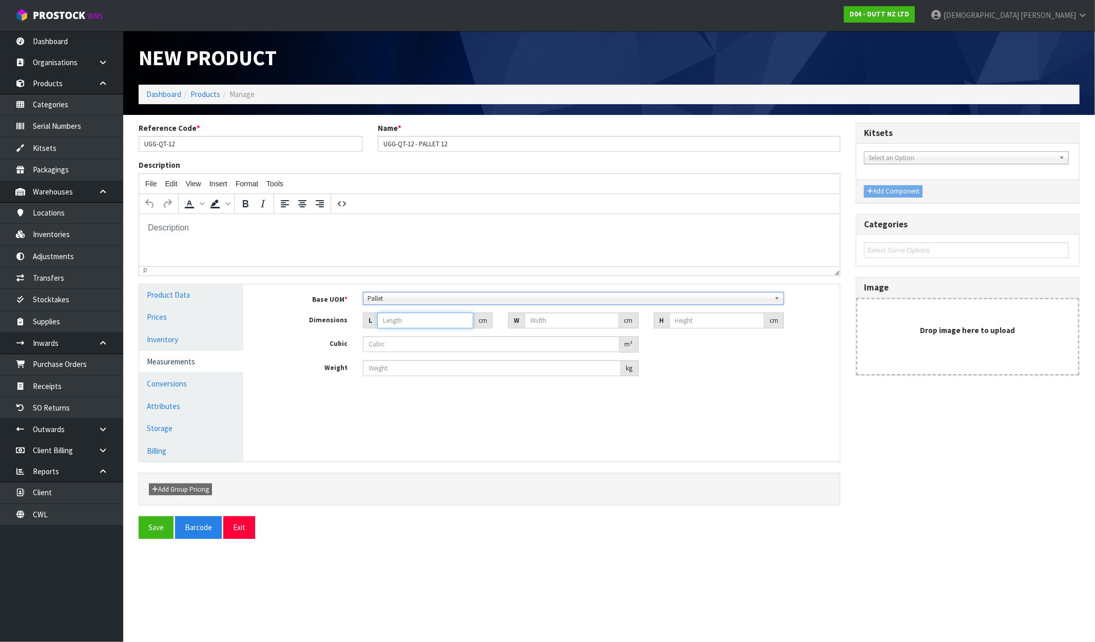
click at [406, 320] on input "number" at bounding box center [425, 321] width 96 height 16
click at [398, 373] on input "number" at bounding box center [492, 368] width 258 height 16
click at [156, 531] on button "Save" at bounding box center [156, 528] width 35 height 22
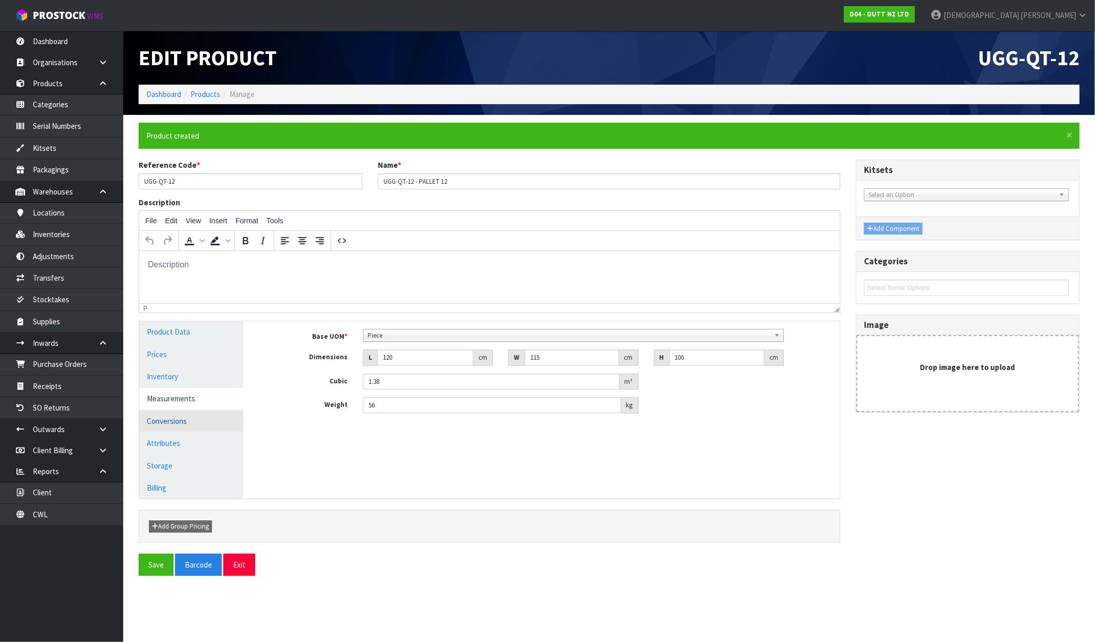
click at [181, 423] on link "Conversions" at bounding box center [191, 421] width 104 height 21
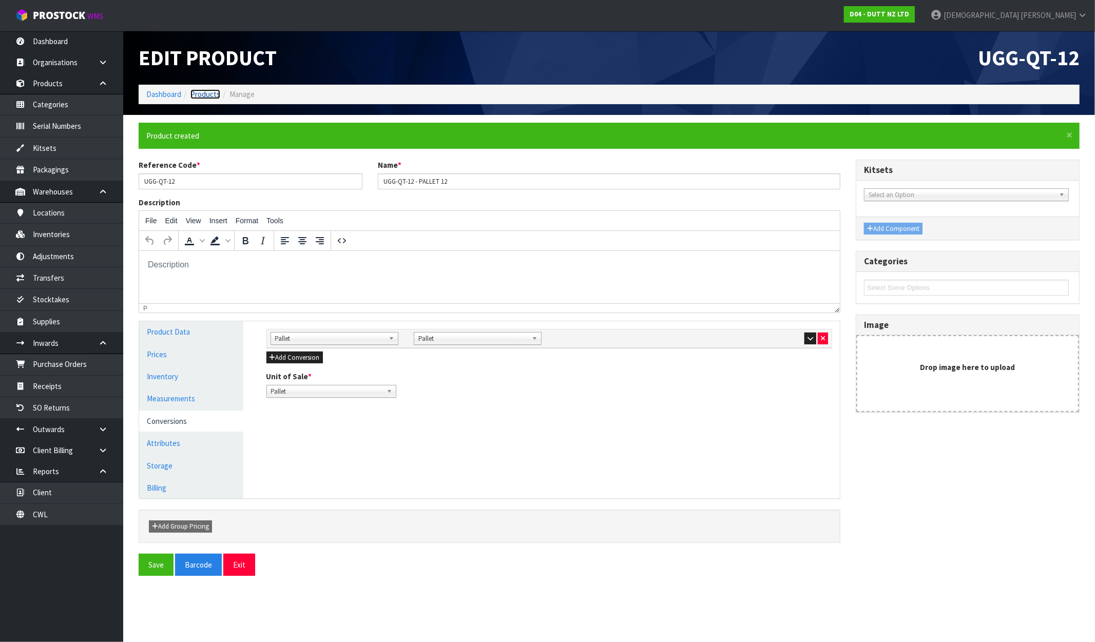
click at [208, 93] on link "Products" at bounding box center [205, 94] width 30 height 10
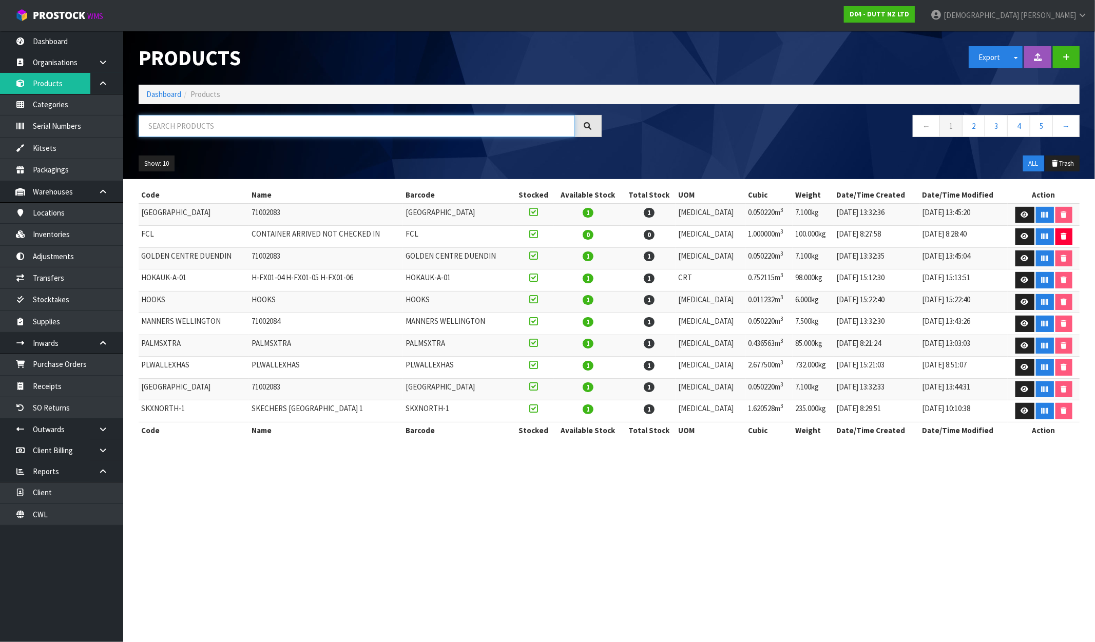
click at [232, 125] on input "text" at bounding box center [357, 126] width 436 height 22
paste input "UGG-QT-12"
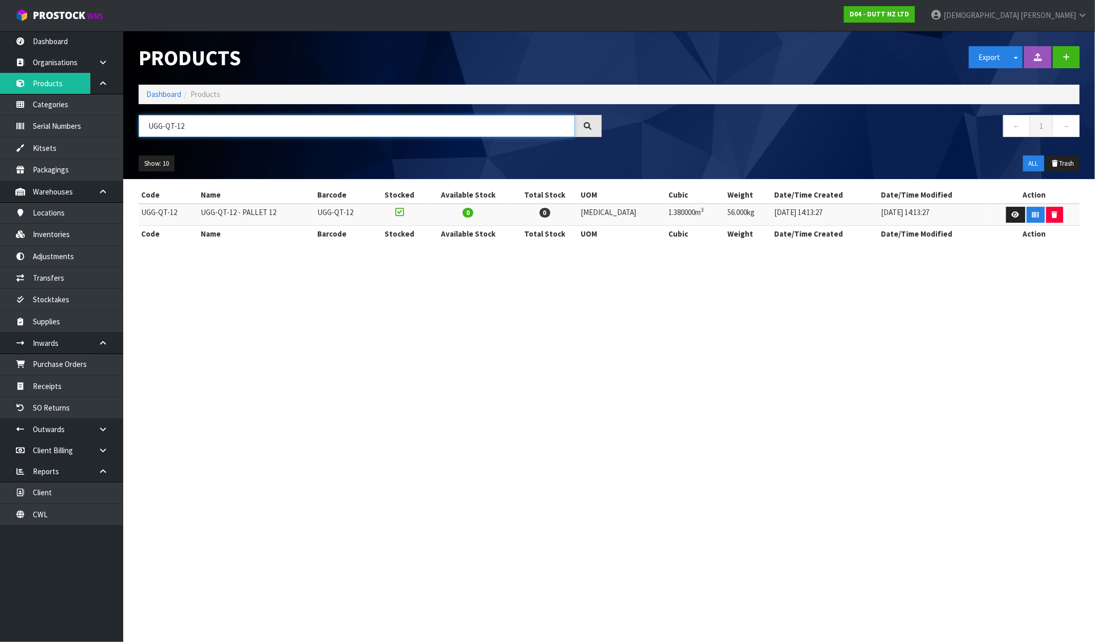
click at [231, 125] on input "UGG-QT-12" at bounding box center [357, 126] width 436 height 22
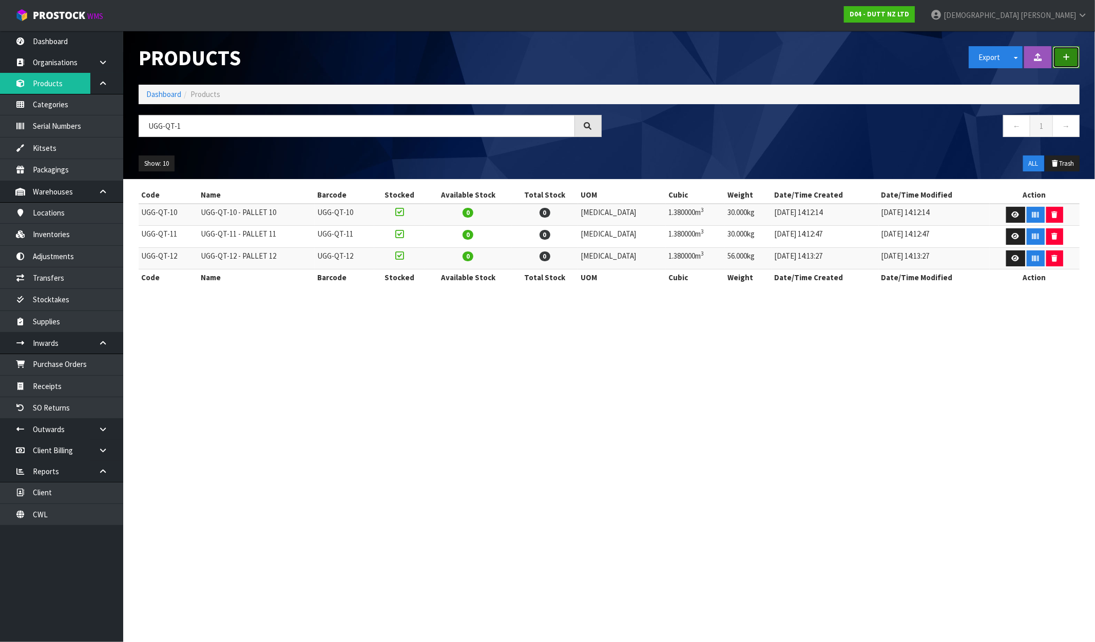
click at [928, 58] on icon "button" at bounding box center [1066, 57] width 7 height 8
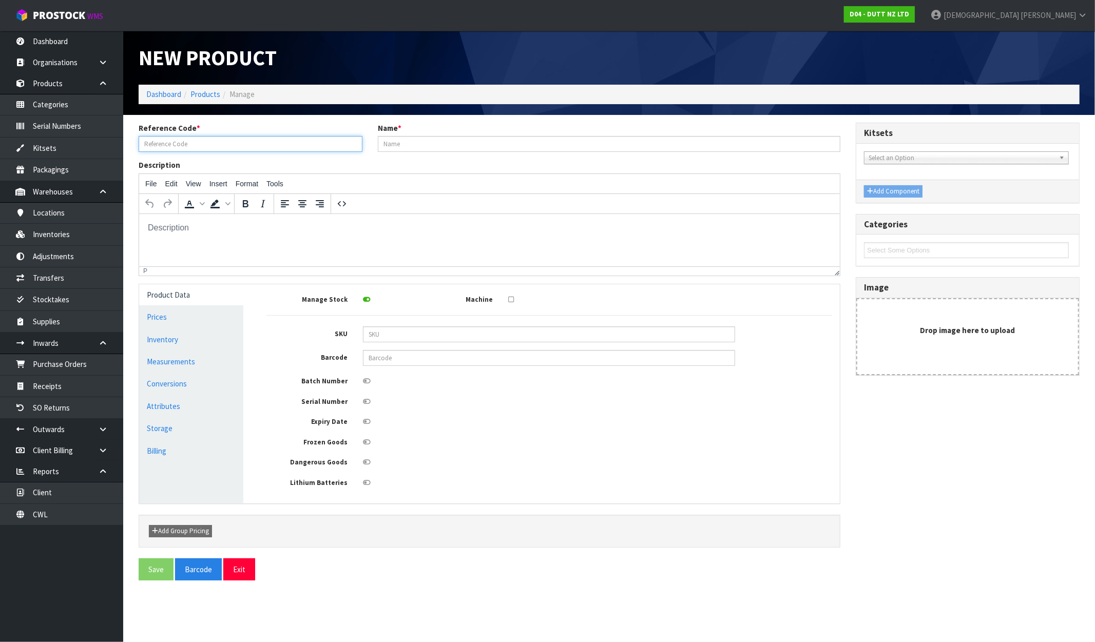
click at [186, 142] on input "text" at bounding box center [251, 144] width 224 height 16
paste input "UGG-QT-12"
paste input "UGG-QT-13"
click at [172, 371] on link "Measurements" at bounding box center [191, 361] width 104 height 21
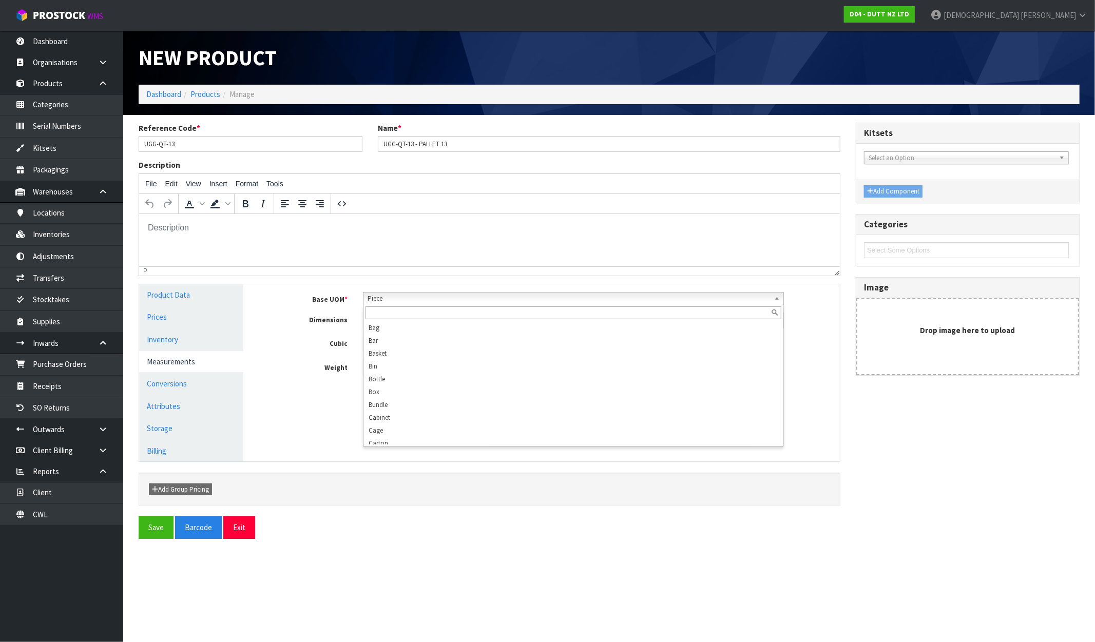
drag, startPoint x: 425, startPoint y: 296, endPoint x: 417, endPoint y: 314, distance: 19.1
click at [424, 296] on span "Piece" at bounding box center [569, 299] width 403 height 12
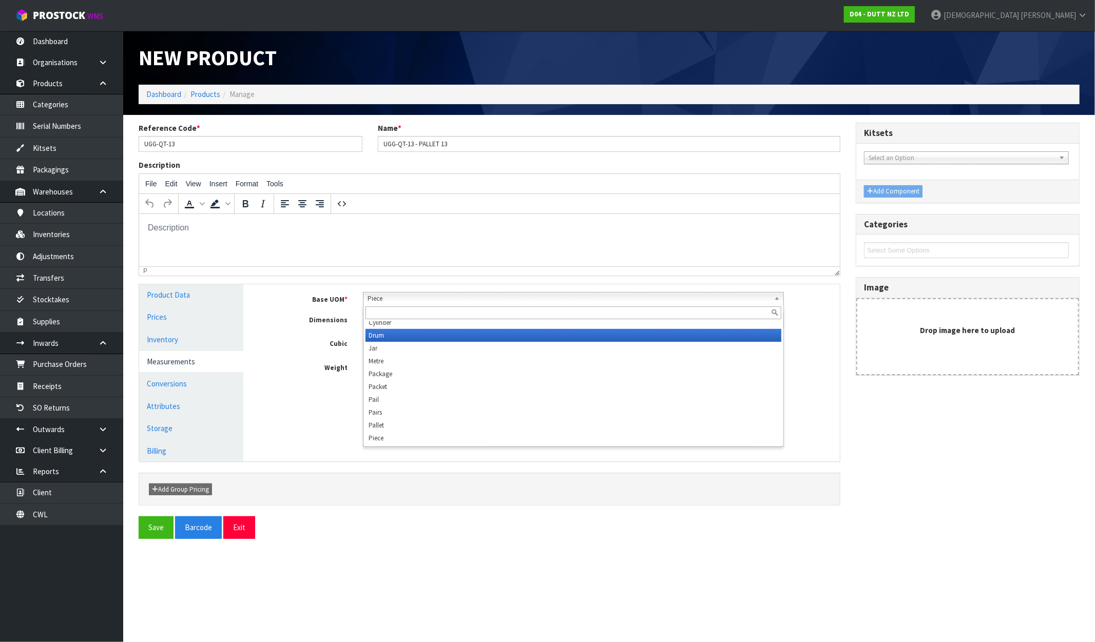
scroll to position [193, 0]
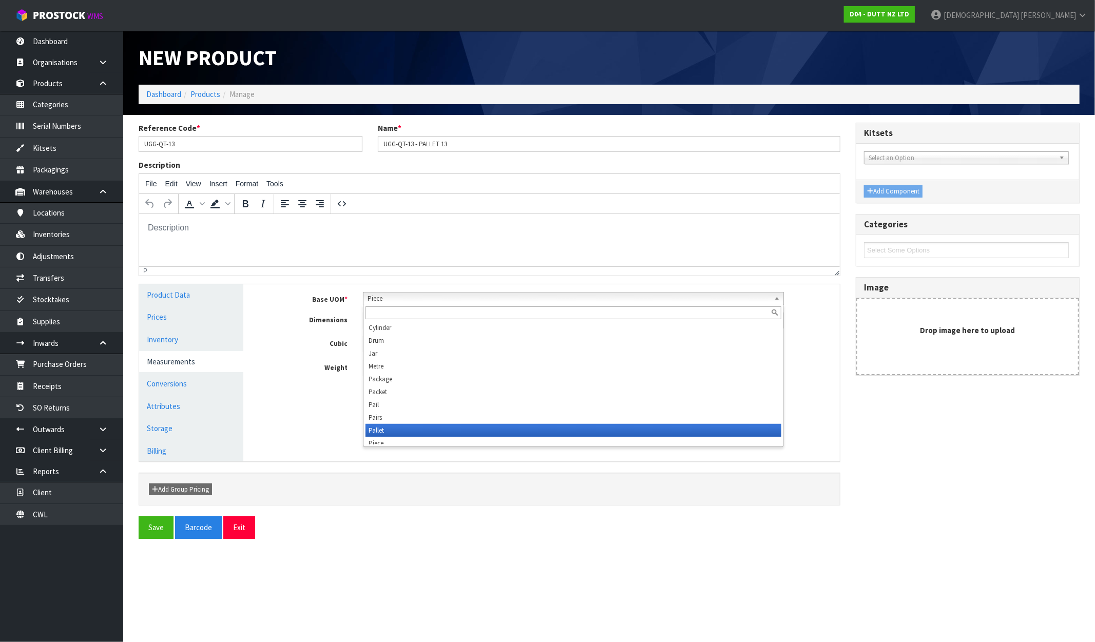
click at [407, 427] on li "Pallet" at bounding box center [574, 430] width 416 height 13
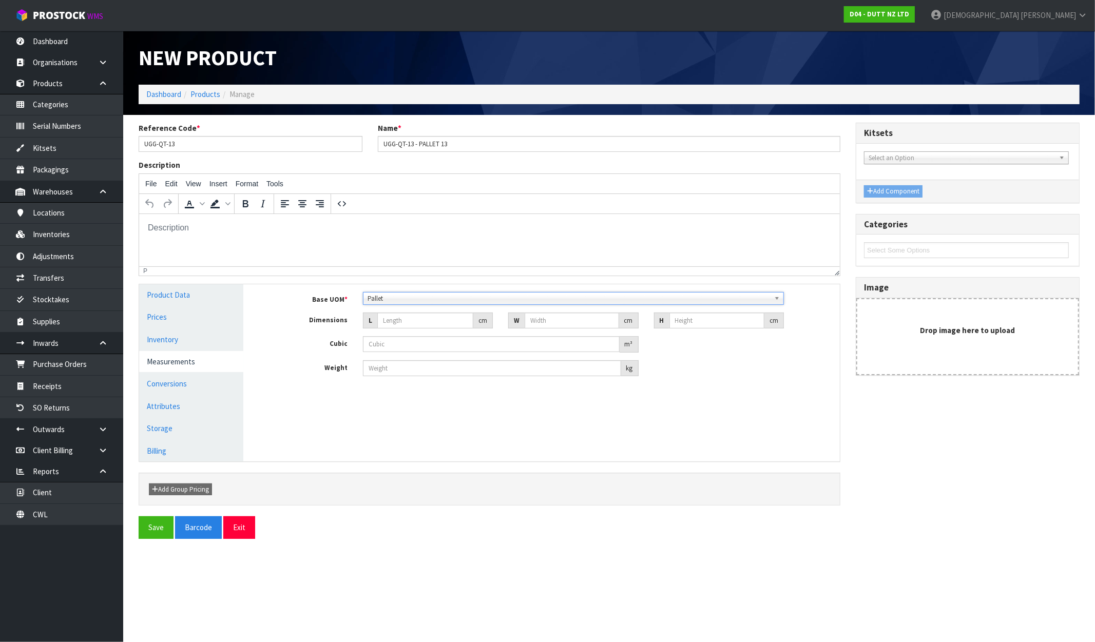
click at [408, 332] on div "Base UOM * Bag Bar Basket Bin Bottle Box Bundle Cabinet Cage Carton Case Coil C…" at bounding box center [549, 334] width 566 height 85
click at [410, 313] on input "number" at bounding box center [425, 321] width 96 height 16
click at [433, 363] on input "number" at bounding box center [492, 368] width 258 height 16
click at [151, 532] on button "Save" at bounding box center [156, 528] width 35 height 22
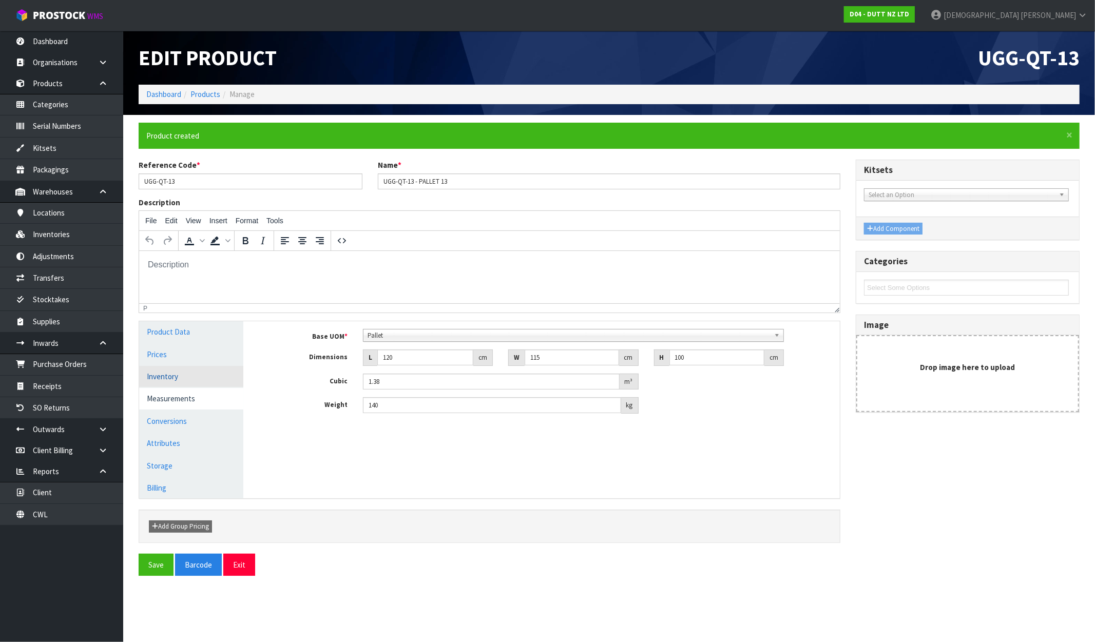
click at [170, 384] on link "Inventory" at bounding box center [191, 376] width 104 height 21
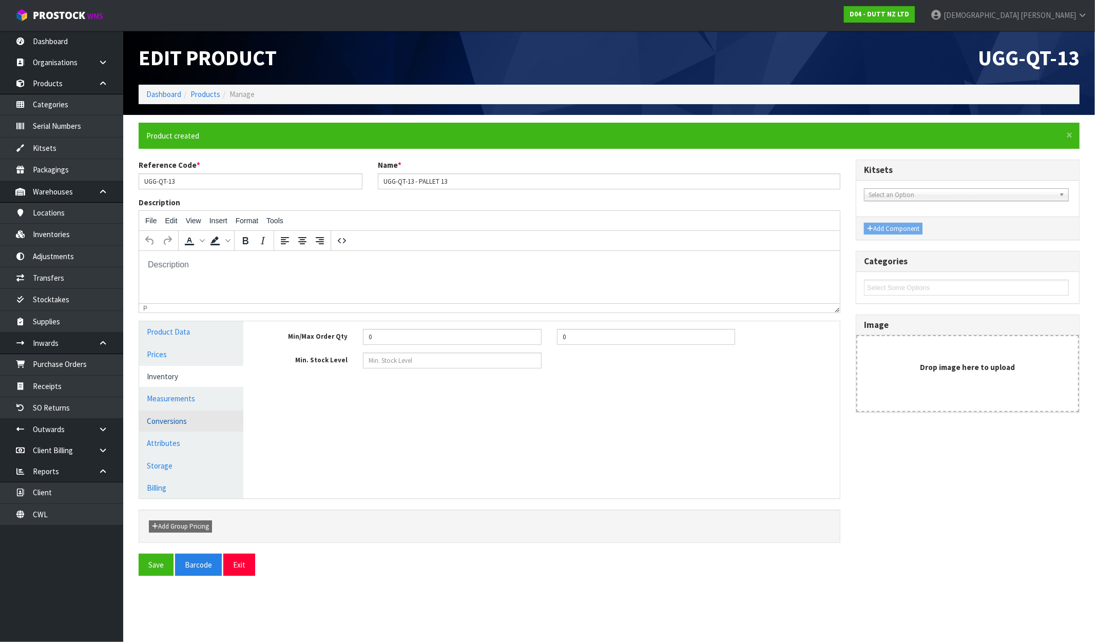
click at [173, 414] on link "Conversions" at bounding box center [191, 421] width 104 height 21
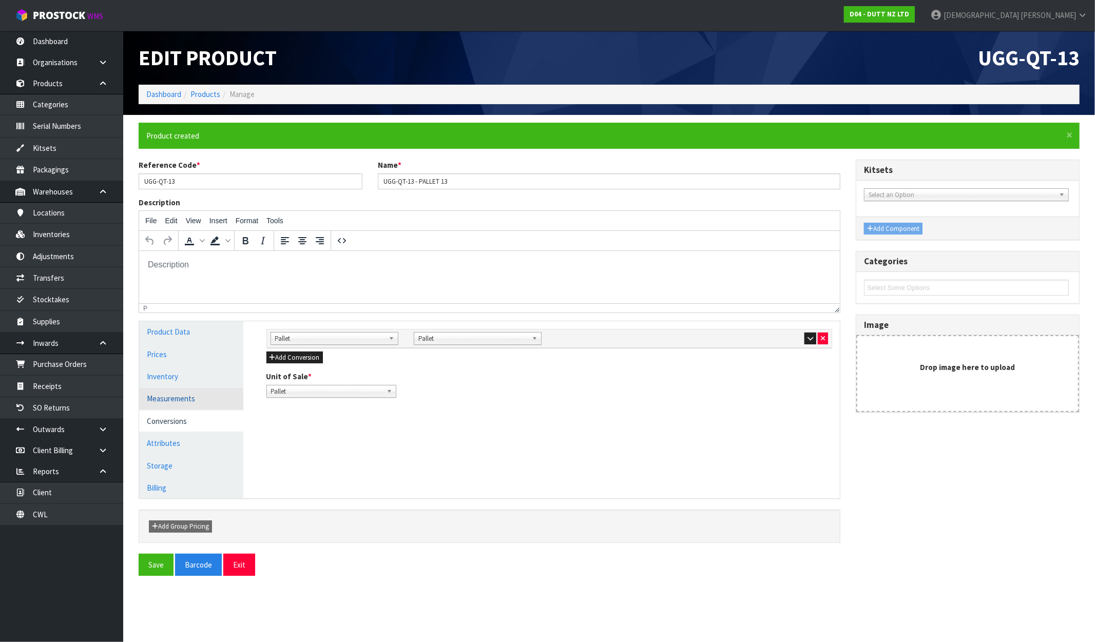
click at [175, 401] on link "Measurements" at bounding box center [191, 398] width 104 height 21
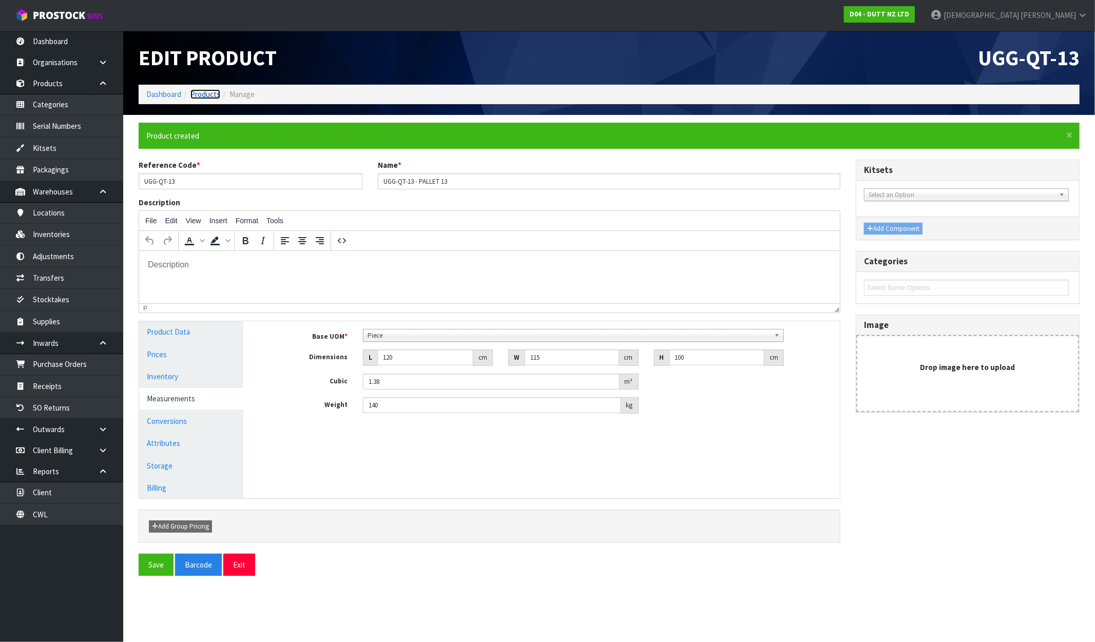
click at [216, 93] on link "Products" at bounding box center [205, 94] width 30 height 10
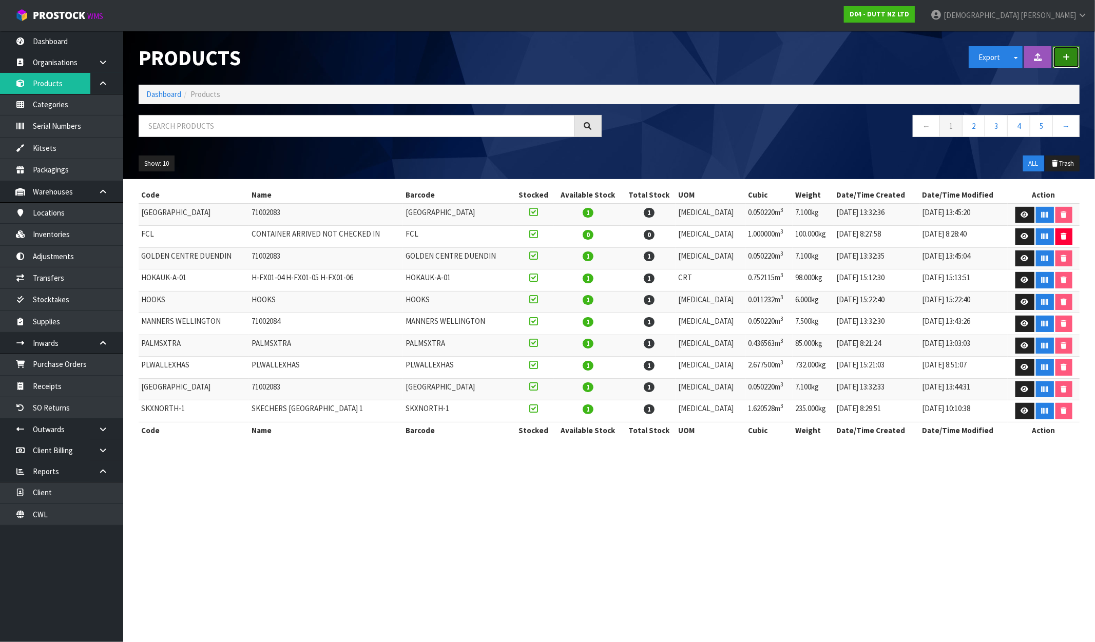
click at [928, 59] on button "button" at bounding box center [1066, 57] width 27 height 22
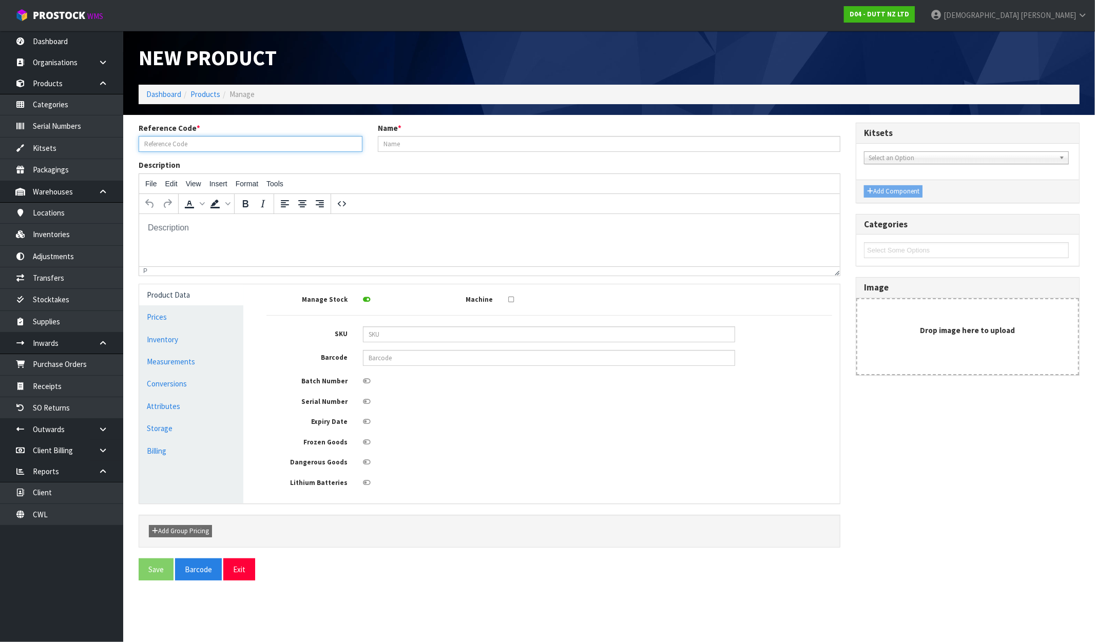
click at [182, 146] on input "text" at bounding box center [251, 144] width 224 height 16
paste input "UGG-QT-13"
paste input "UGG-QT-14"
click at [177, 363] on link "Measurements" at bounding box center [191, 361] width 104 height 21
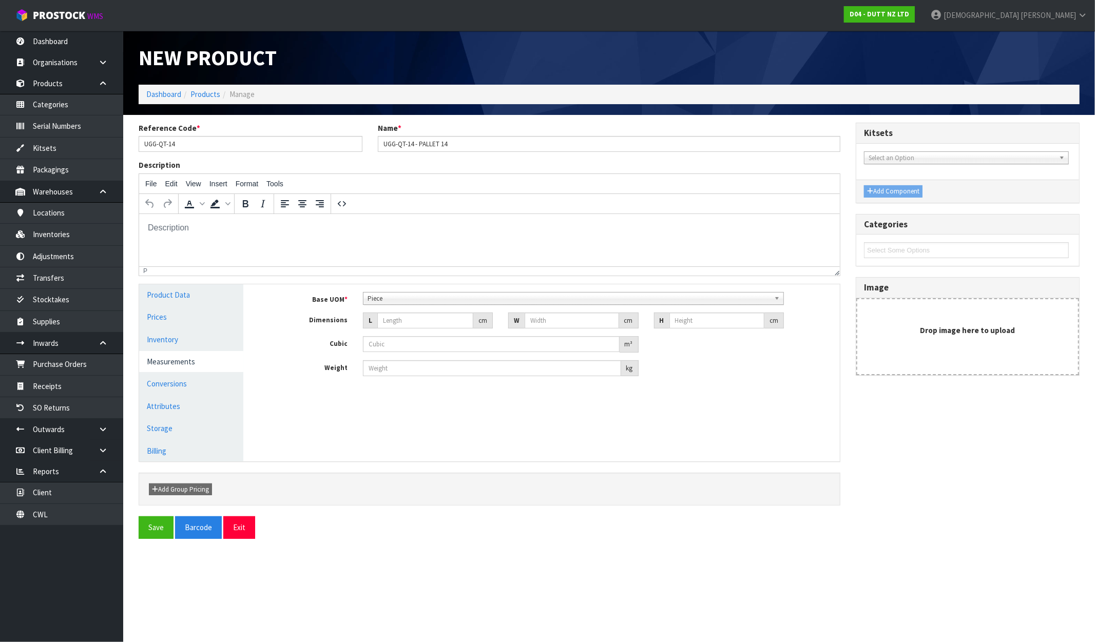
click at [431, 295] on span "Piece" at bounding box center [569, 299] width 403 height 12
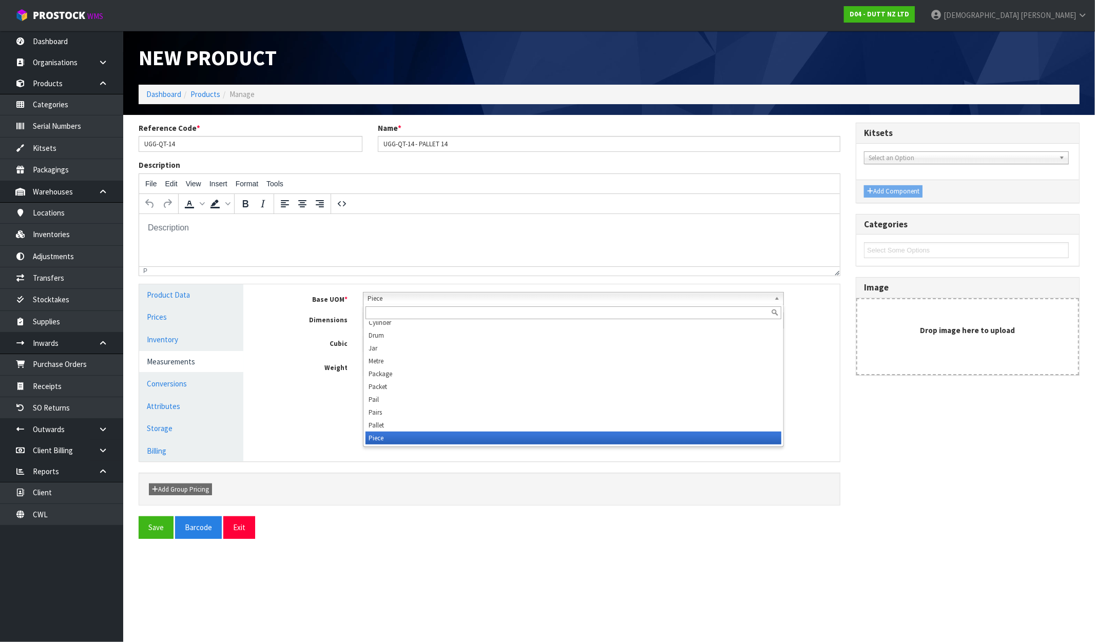
scroll to position [193, 0]
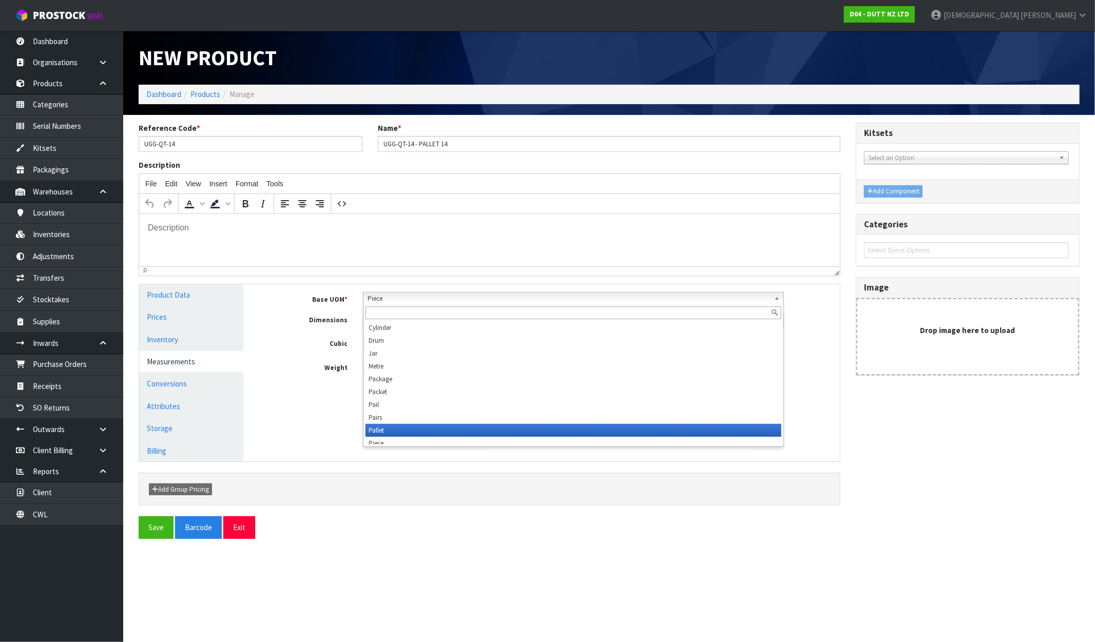
click at [406, 425] on li "Pallet" at bounding box center [574, 430] width 416 height 13
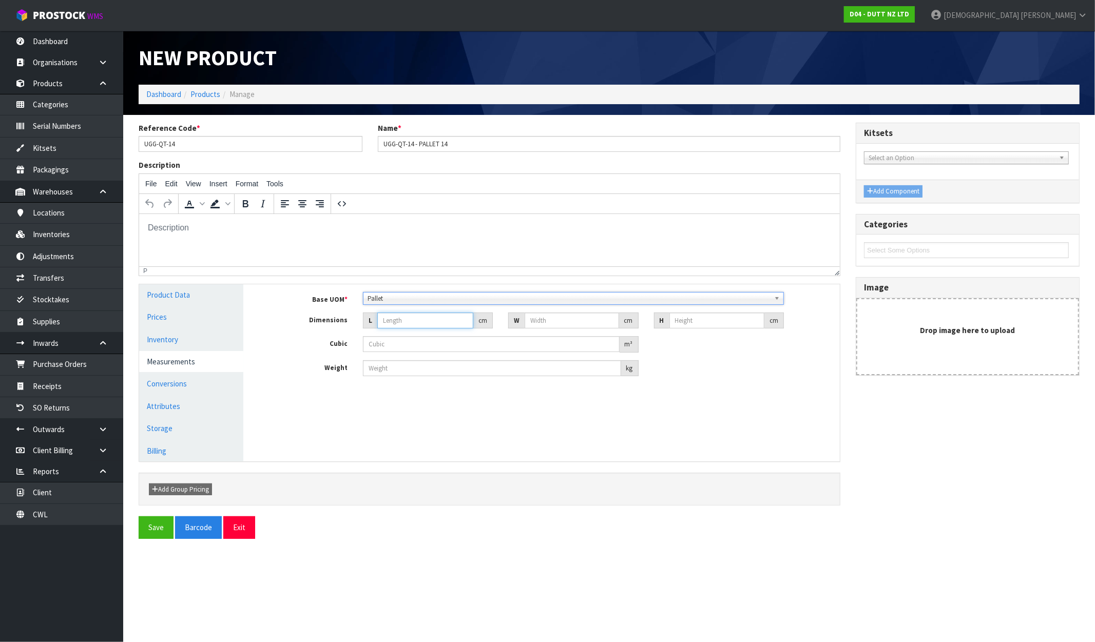
click at [412, 314] on input "number" at bounding box center [425, 321] width 96 height 16
click at [151, 526] on button "Save" at bounding box center [156, 528] width 35 height 22
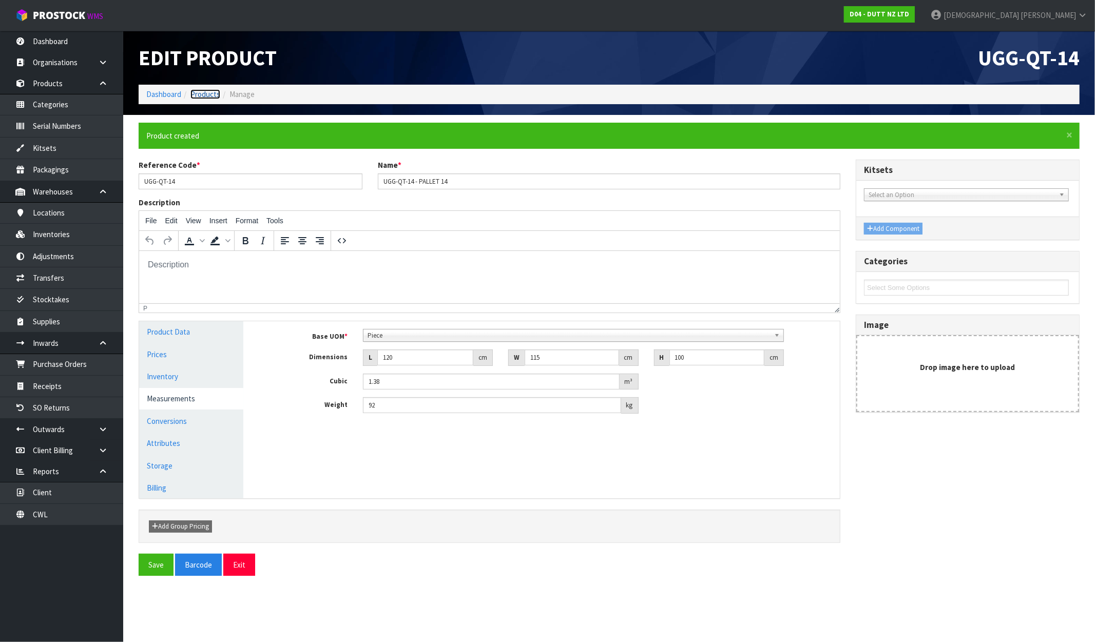
click at [207, 93] on link "Products" at bounding box center [205, 94] width 30 height 10
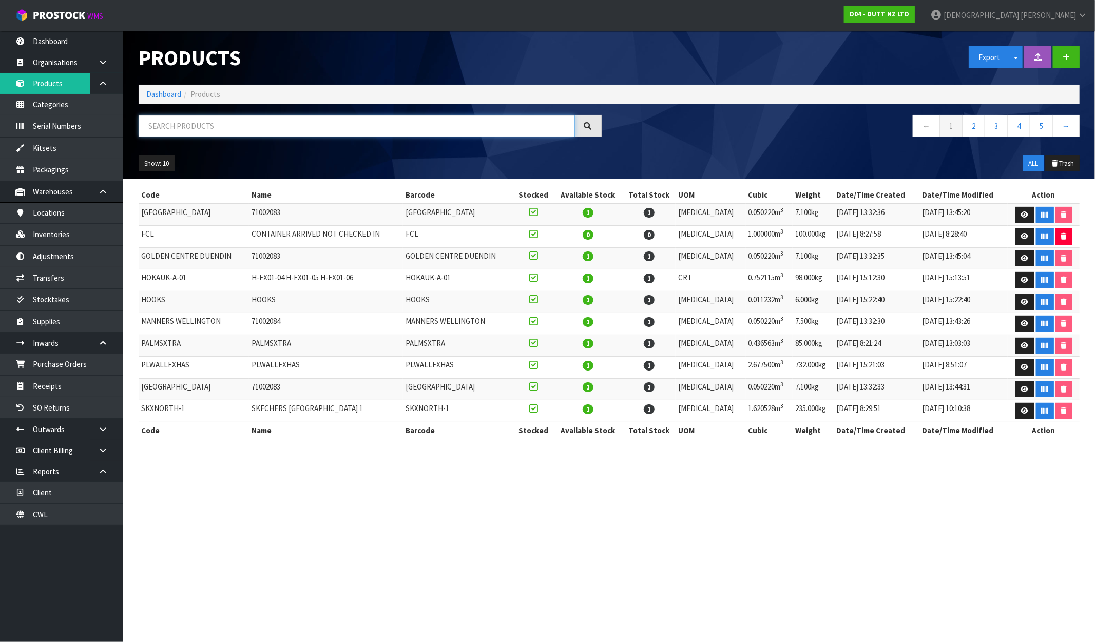
click at [248, 124] on input "text" at bounding box center [357, 126] width 436 height 22
paste input "UGG-QT-14"
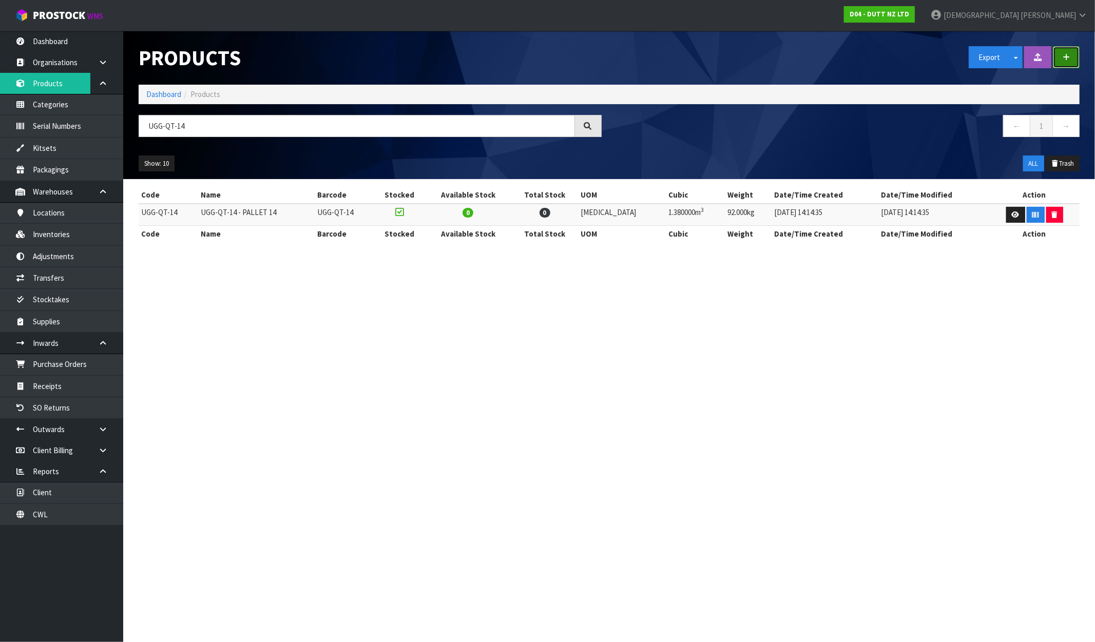
click at [928, 59] on button "button" at bounding box center [1066, 57] width 27 height 22
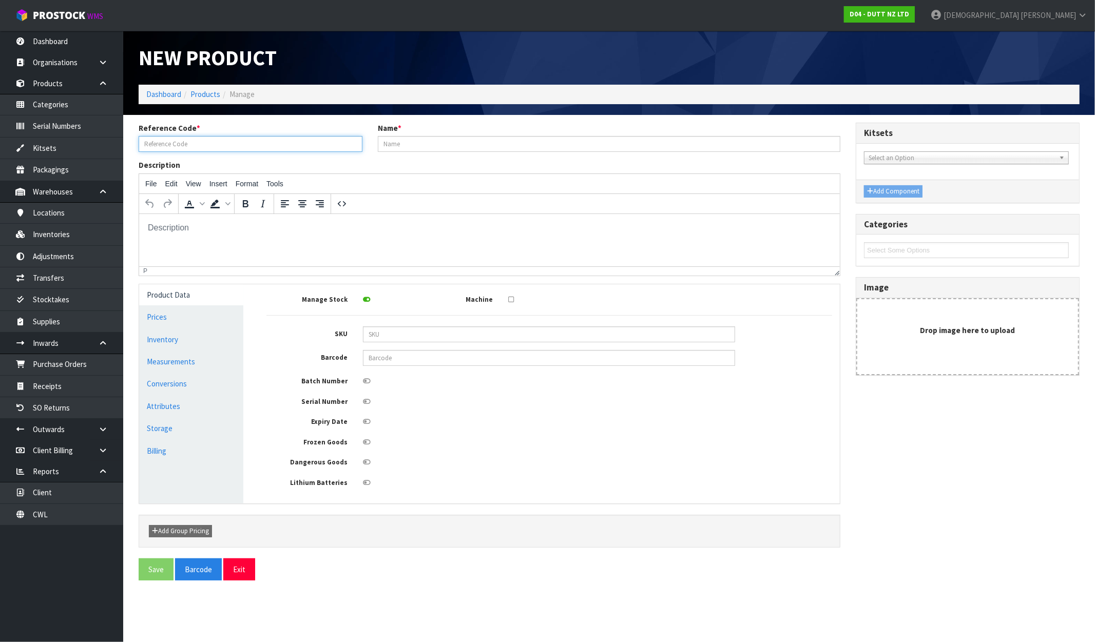
click at [178, 141] on input "text" at bounding box center [251, 144] width 224 height 16
paste input "UGG-QT-14"
paste input "UGG-QT-15"
click at [177, 366] on link "Measurements" at bounding box center [191, 361] width 104 height 21
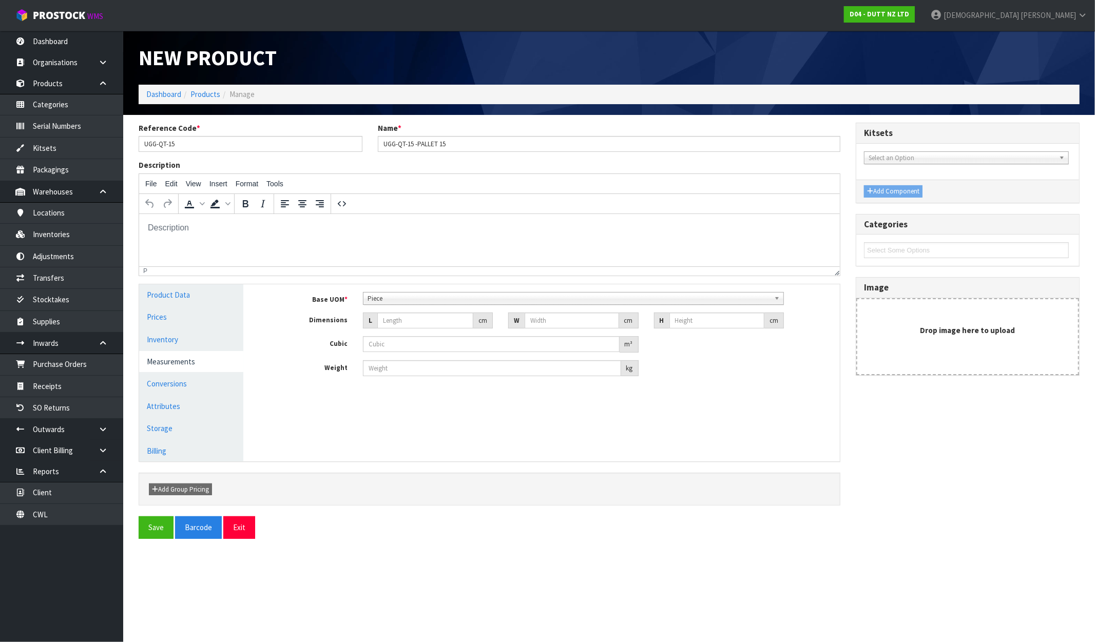
drag, startPoint x: 420, startPoint y: 298, endPoint x: 423, endPoint y: 316, distance: 18.7
click at [420, 298] on span "Piece" at bounding box center [569, 299] width 403 height 12
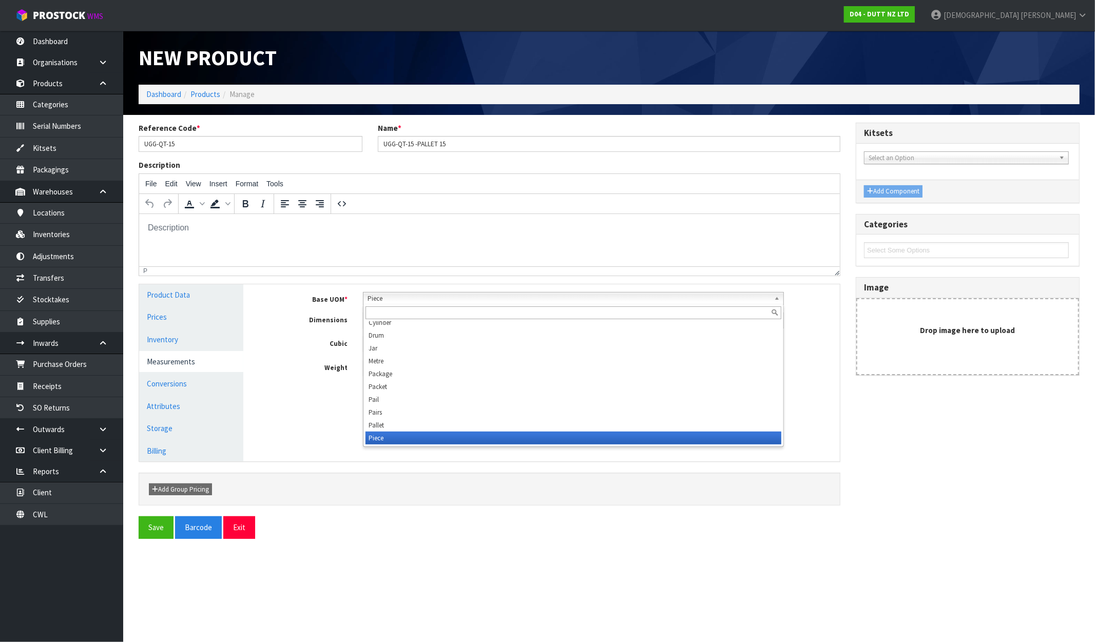
scroll to position [193, 0]
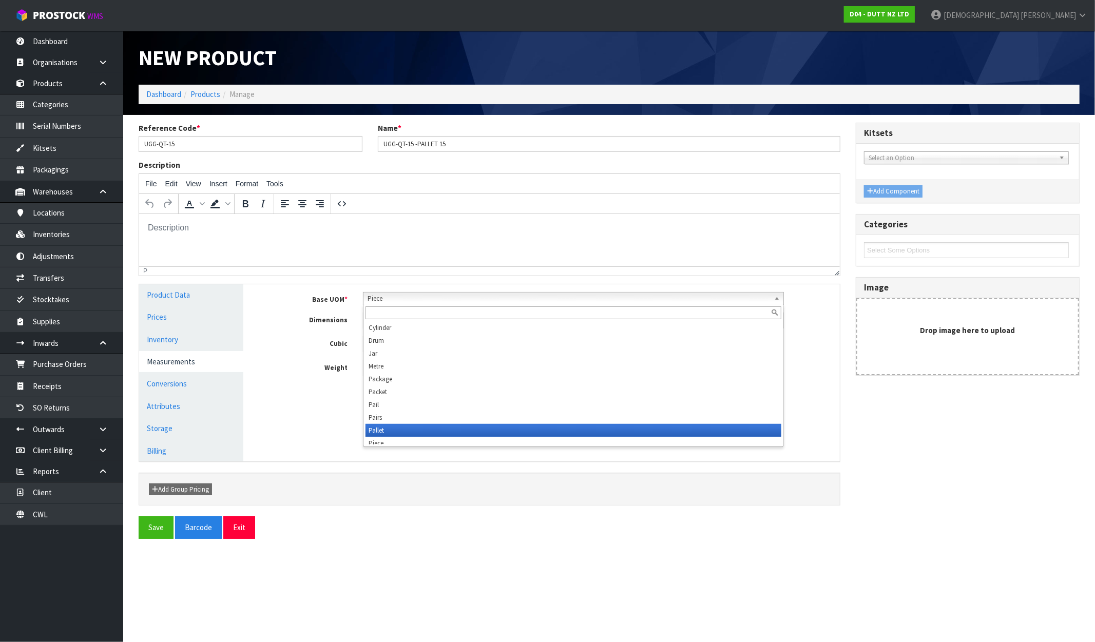
click at [397, 426] on li "Pallet" at bounding box center [574, 430] width 416 height 13
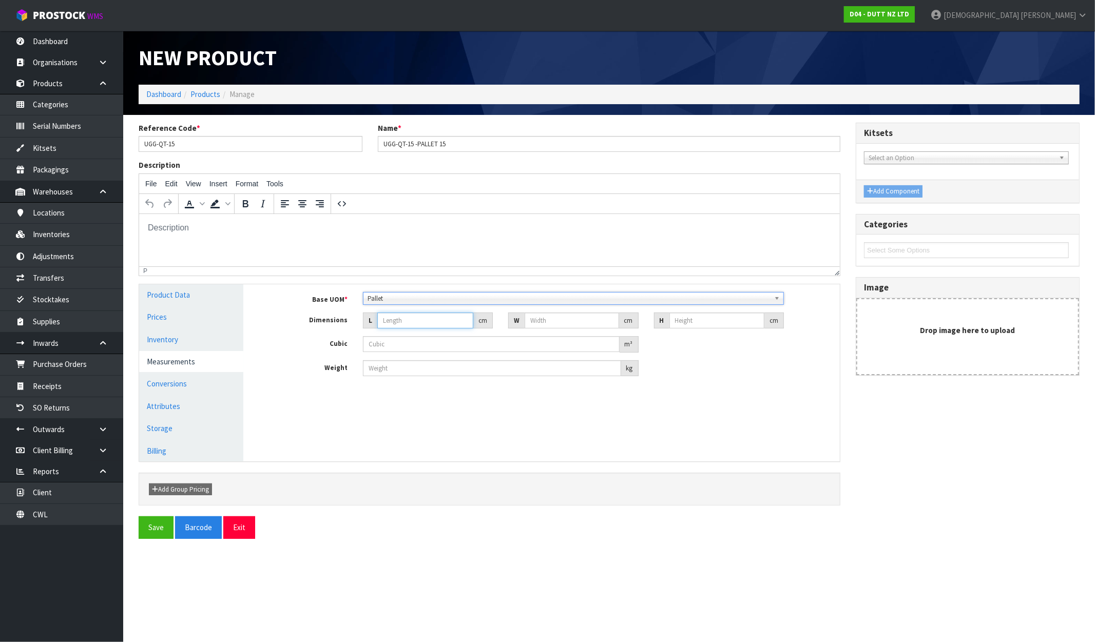
click at [398, 321] on input "number" at bounding box center [425, 321] width 96 height 16
click at [162, 533] on button "Save" at bounding box center [156, 528] width 35 height 22
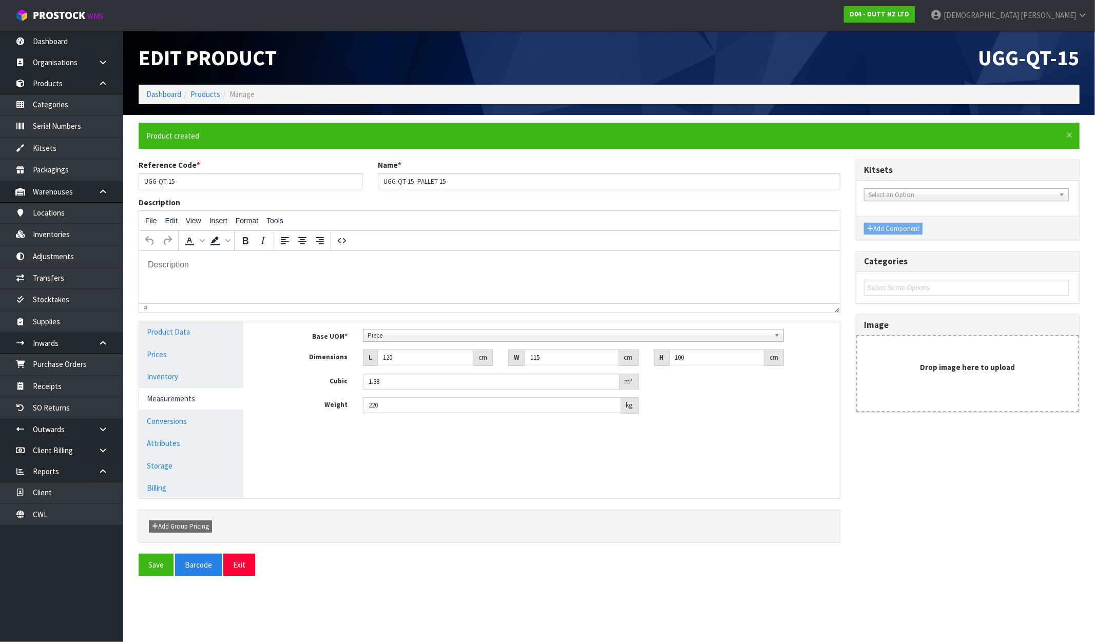
click at [216, 88] on ol "Dashboard Products Manage" at bounding box center [609, 94] width 941 height 19
click at [212, 94] on link "Products" at bounding box center [205, 94] width 30 height 10
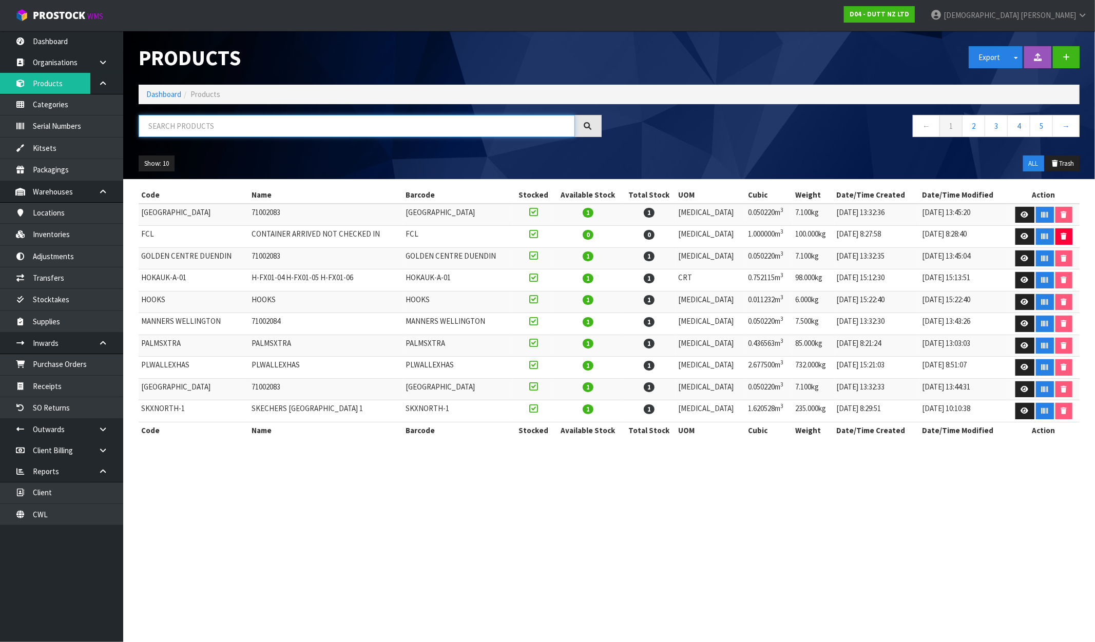
click at [263, 126] on input "text" at bounding box center [357, 126] width 436 height 22
paste input "UGG-QT-15"
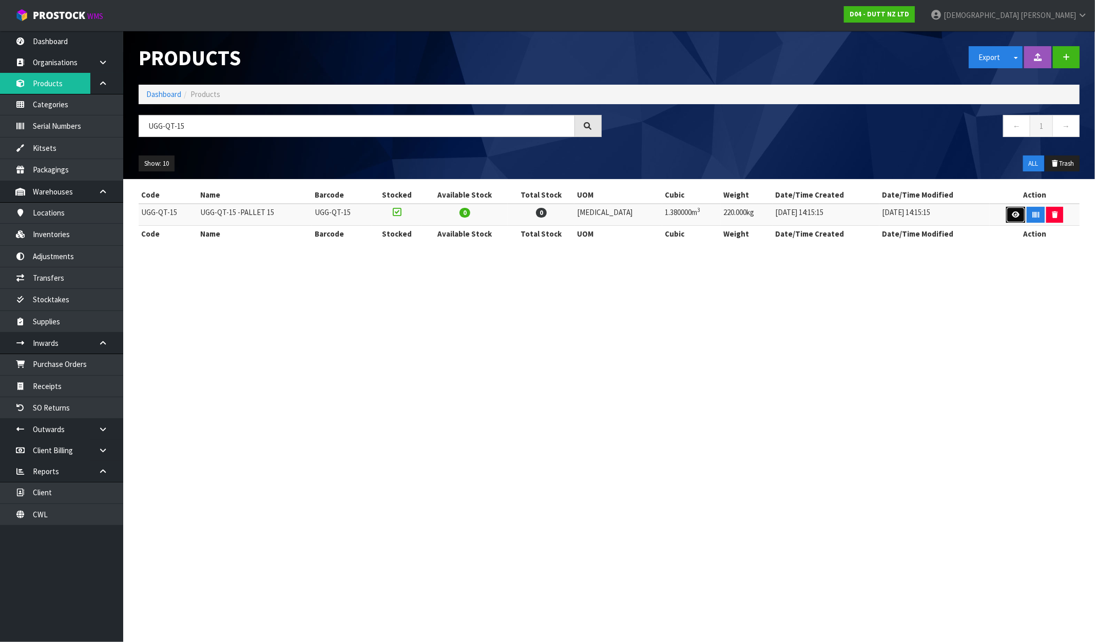
click at [928, 216] on icon at bounding box center [1016, 215] width 8 height 7
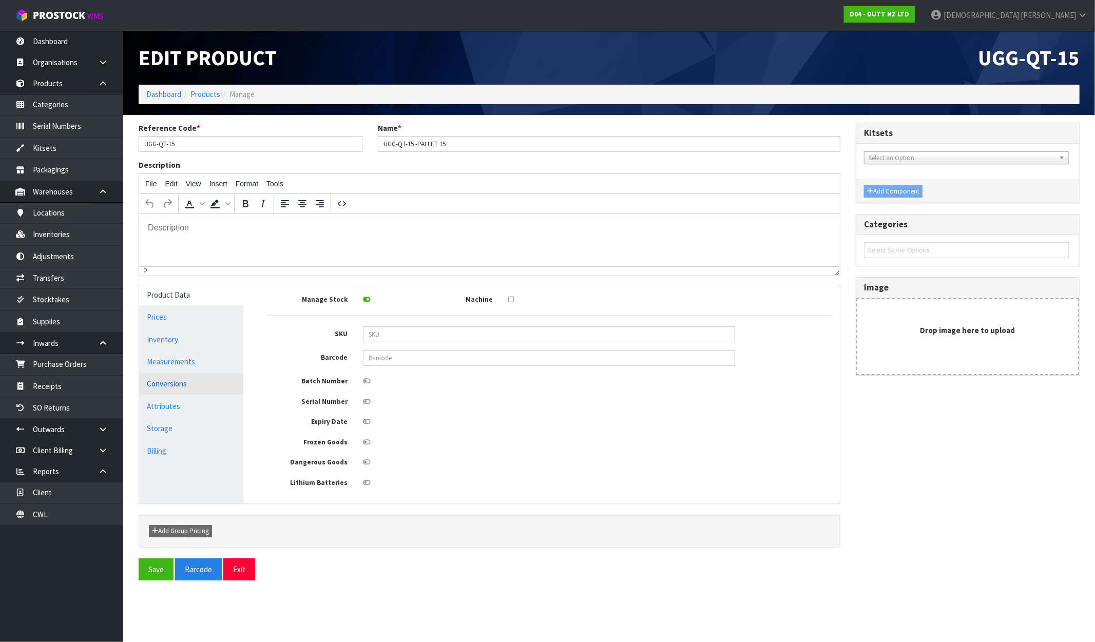
click at [190, 377] on link "Conversions" at bounding box center [191, 383] width 104 height 21
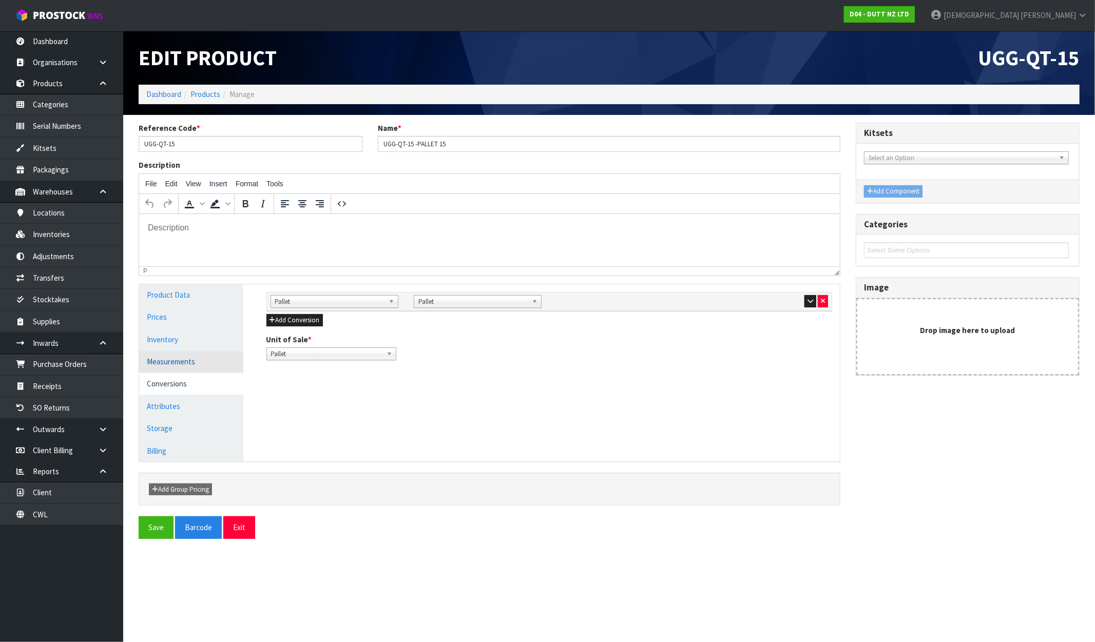
click at [186, 359] on link "Measurements" at bounding box center [191, 361] width 104 height 21
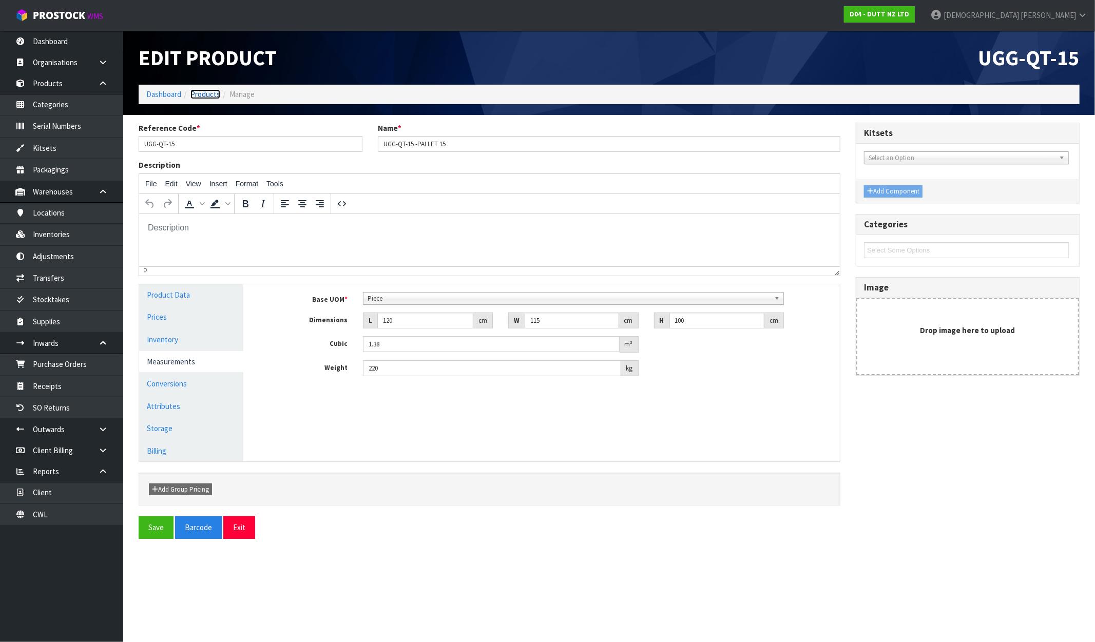
click at [202, 92] on link "Products" at bounding box center [205, 94] width 30 height 10
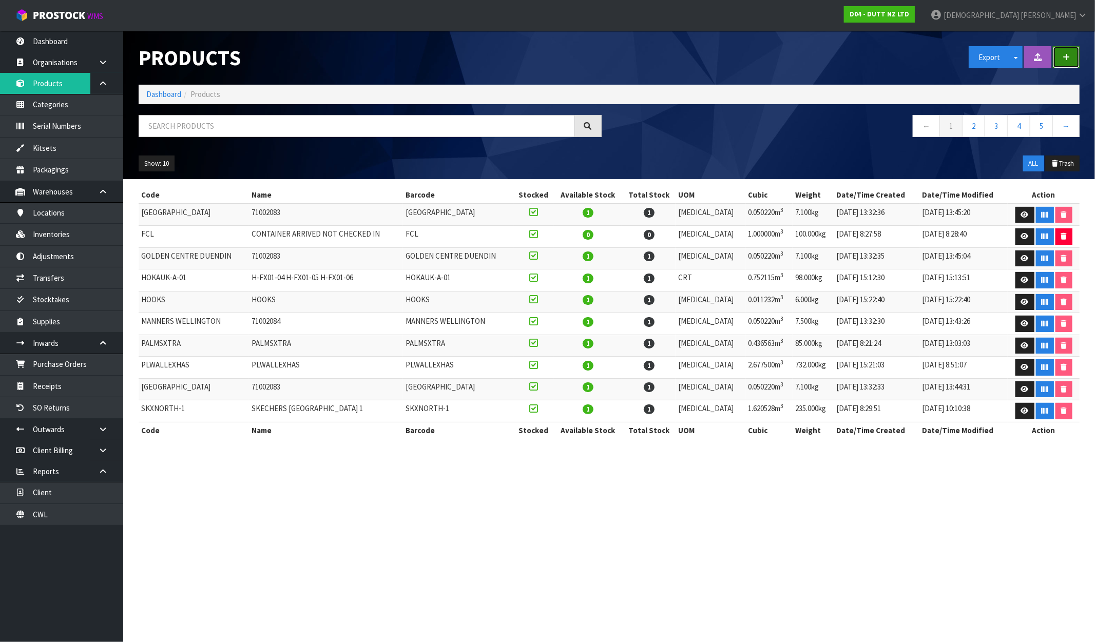
click at [928, 58] on icon "button" at bounding box center [1066, 57] width 7 height 8
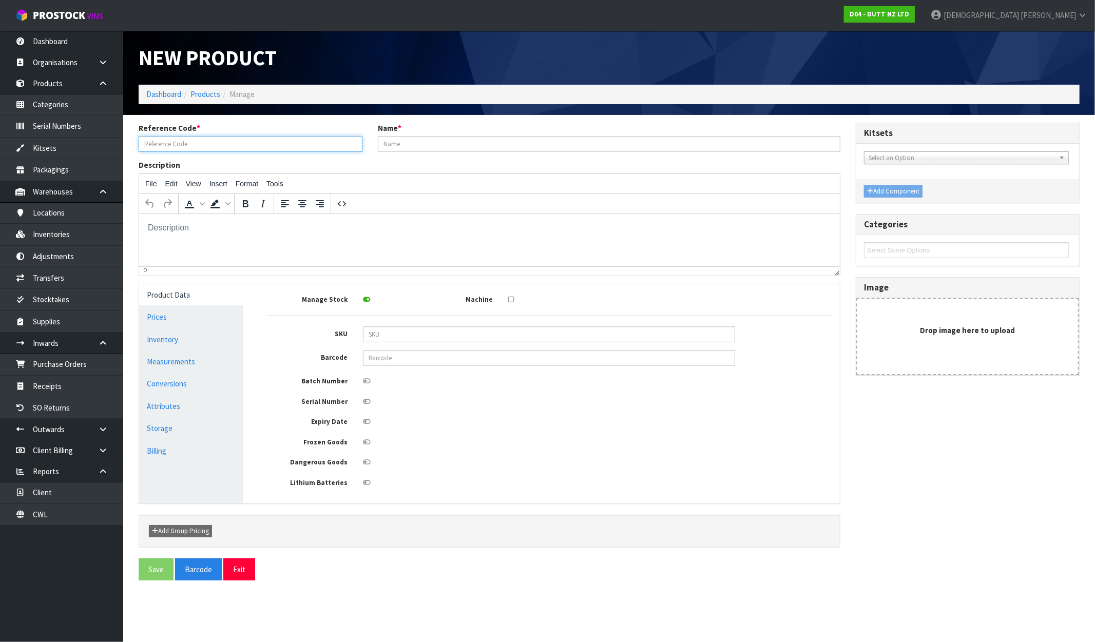
click at [198, 145] on input "text" at bounding box center [251, 144] width 224 height 16
paste input "UGG-QT-15"
paste input "UGG-QT-16"
click at [170, 356] on link "Measurements" at bounding box center [191, 361] width 104 height 21
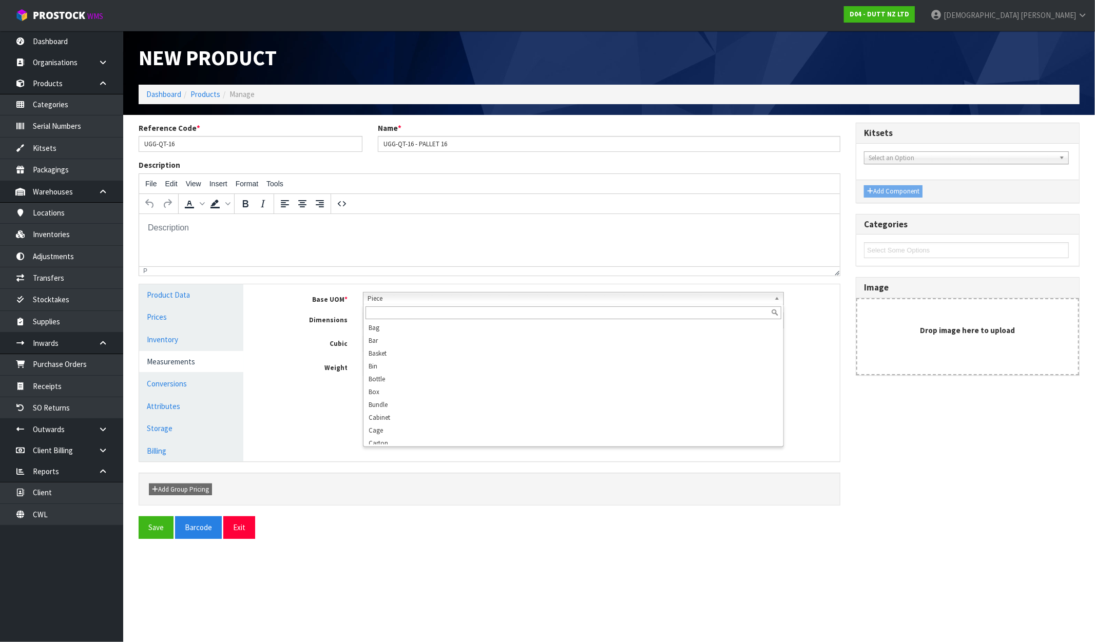
click at [424, 297] on span "Piece" at bounding box center [569, 299] width 403 height 12
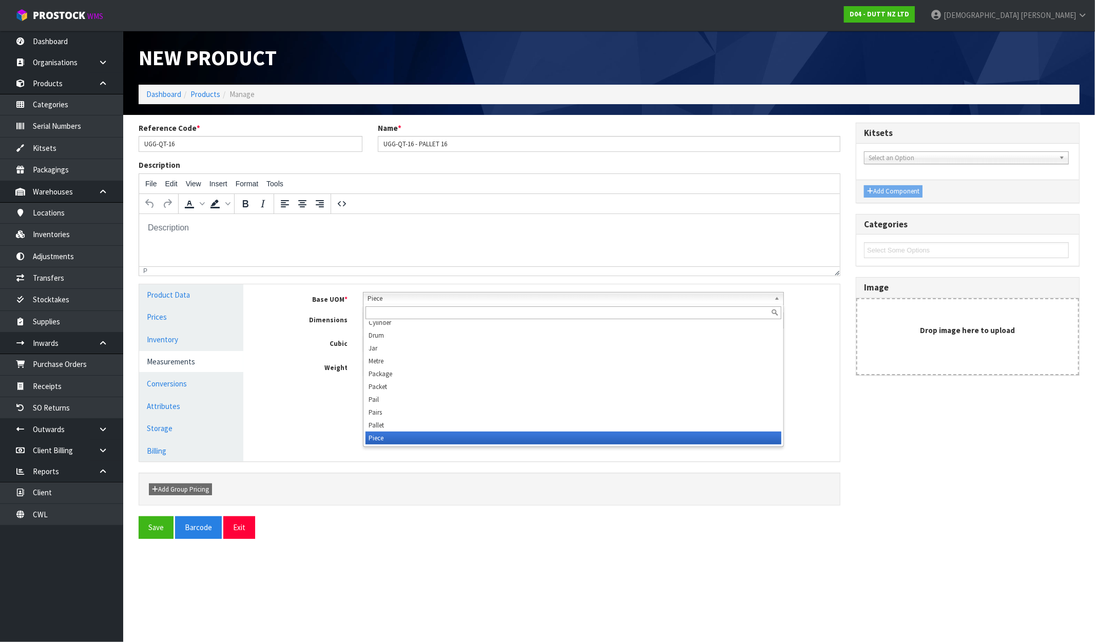
scroll to position [193, 0]
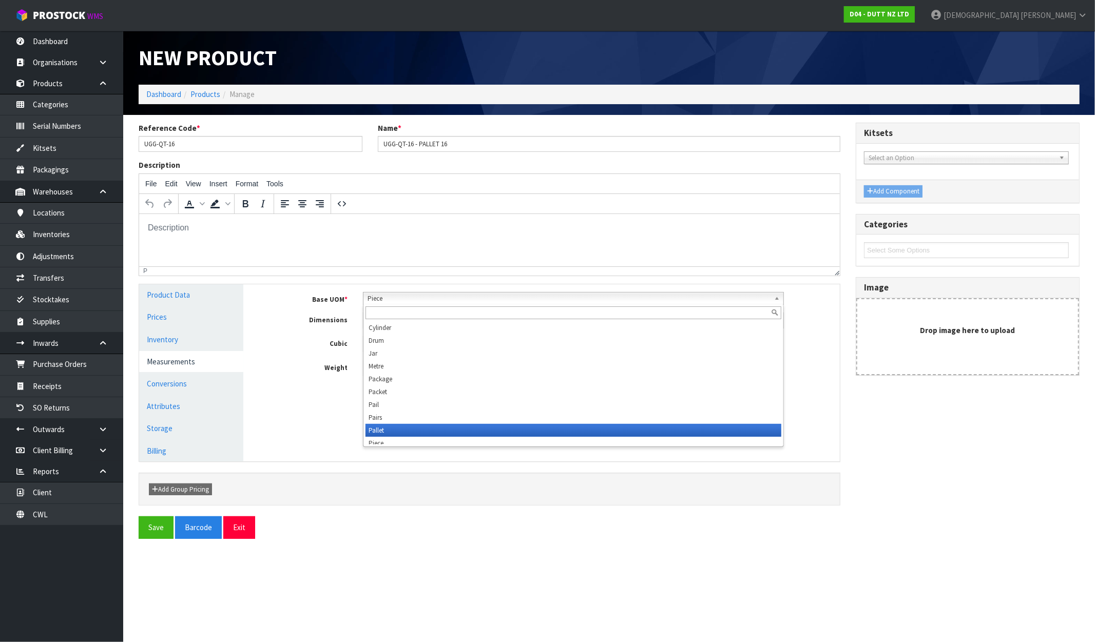
click at [398, 429] on li "Pallet" at bounding box center [574, 430] width 416 height 13
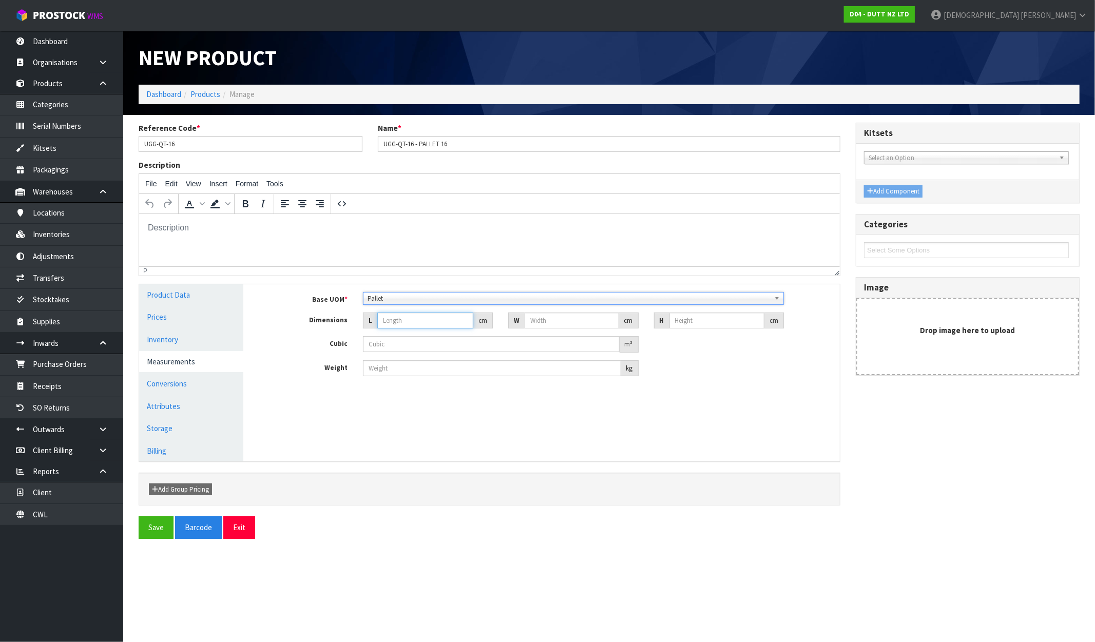
click at [410, 317] on input "number" at bounding box center [425, 321] width 96 height 16
click at [182, 381] on link "Conversions" at bounding box center [191, 383] width 104 height 21
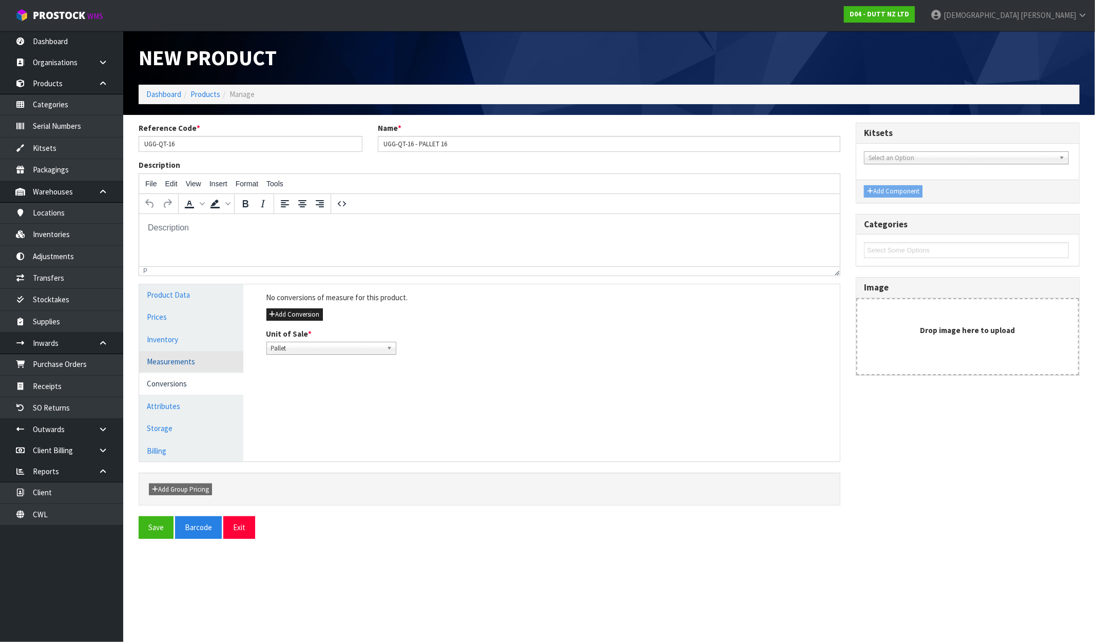
click at [171, 363] on link "Measurements" at bounding box center [191, 361] width 104 height 21
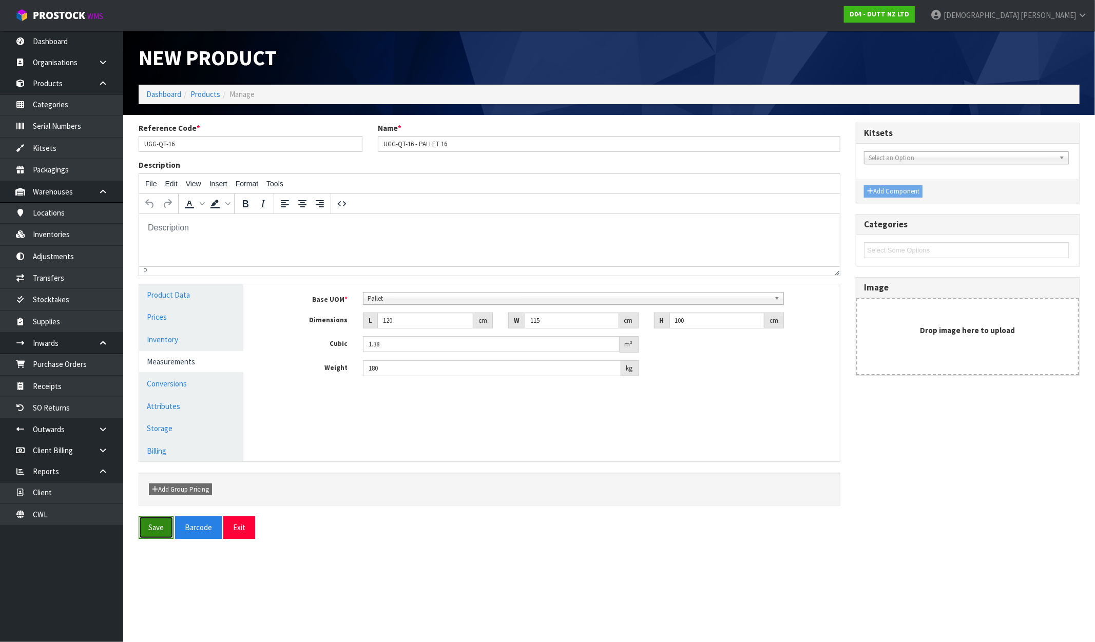
click at [160, 524] on button "Save" at bounding box center [156, 528] width 35 height 22
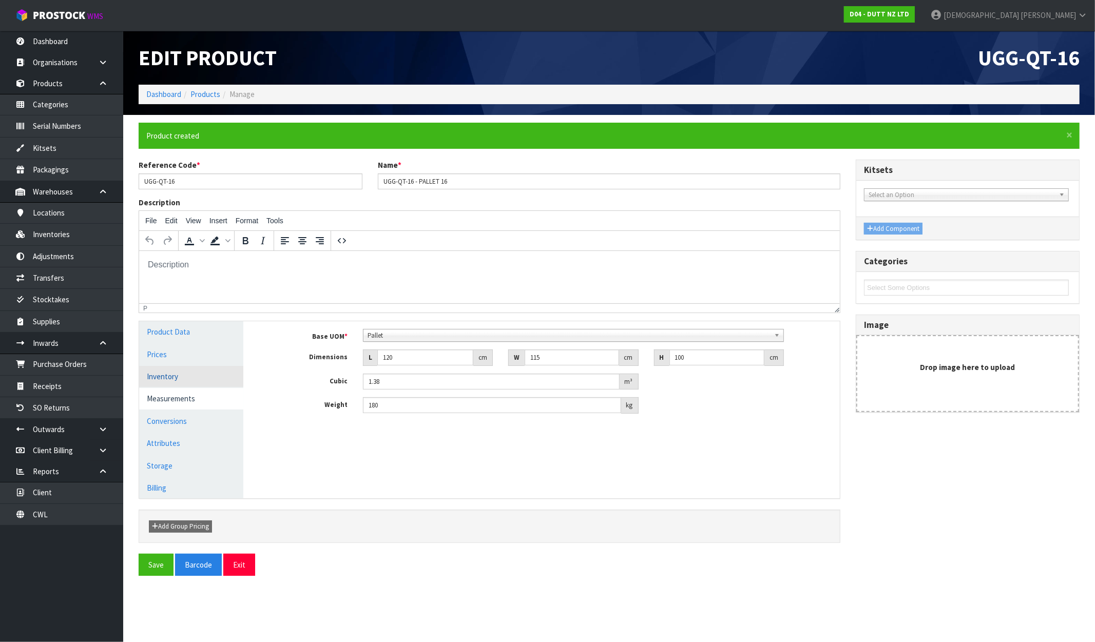
click at [177, 384] on link "Inventory" at bounding box center [191, 376] width 104 height 21
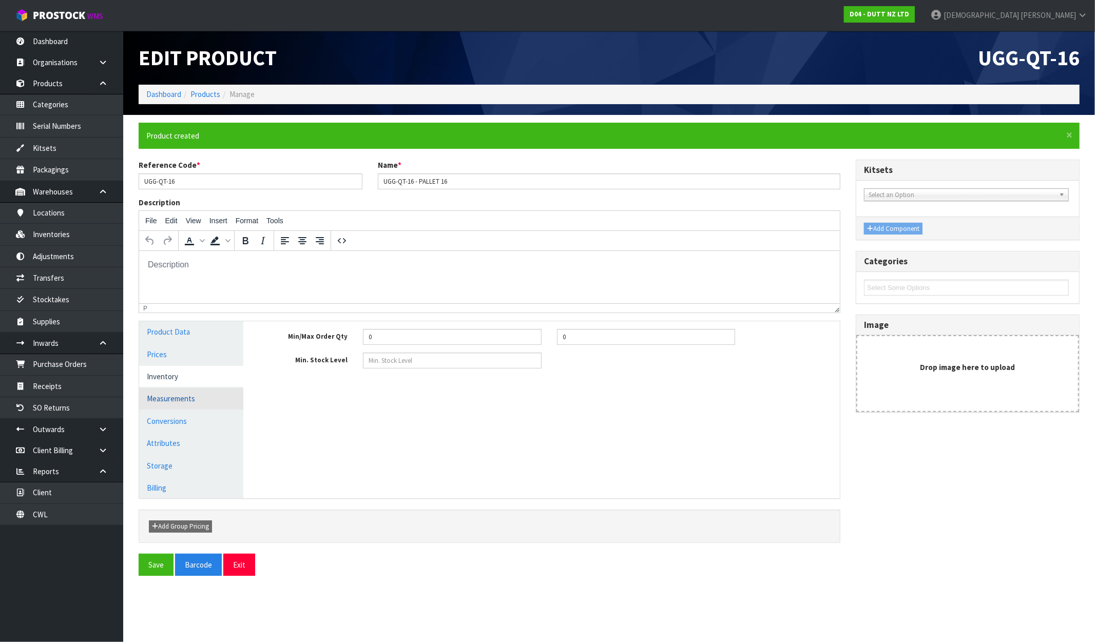
click at [177, 398] on link "Measurements" at bounding box center [191, 398] width 104 height 21
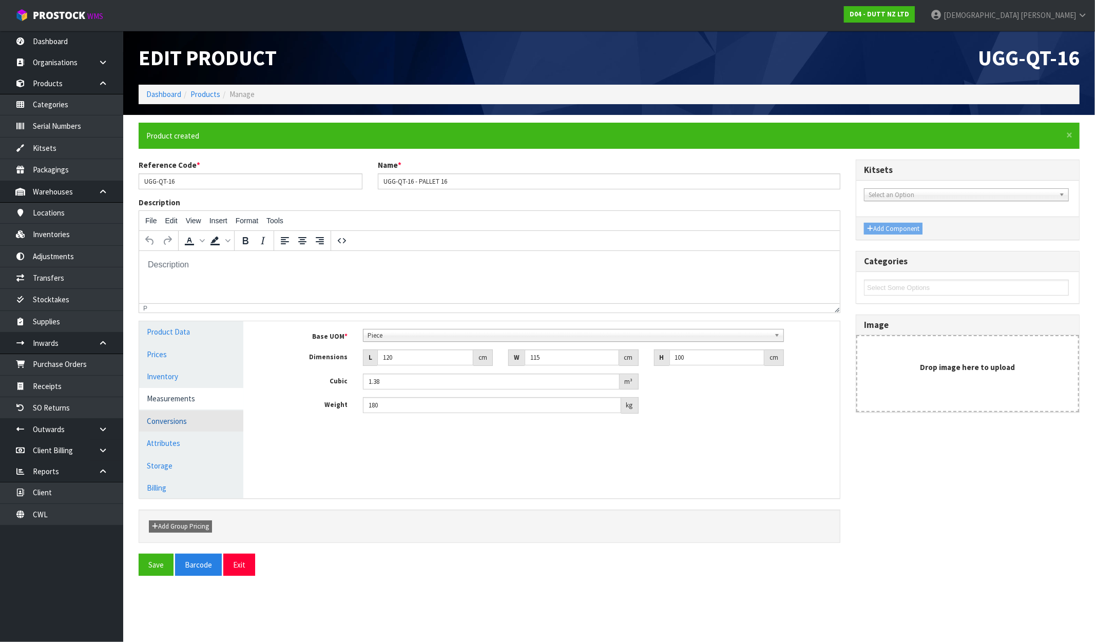
click at [177, 418] on link "Conversions" at bounding box center [191, 421] width 104 height 21
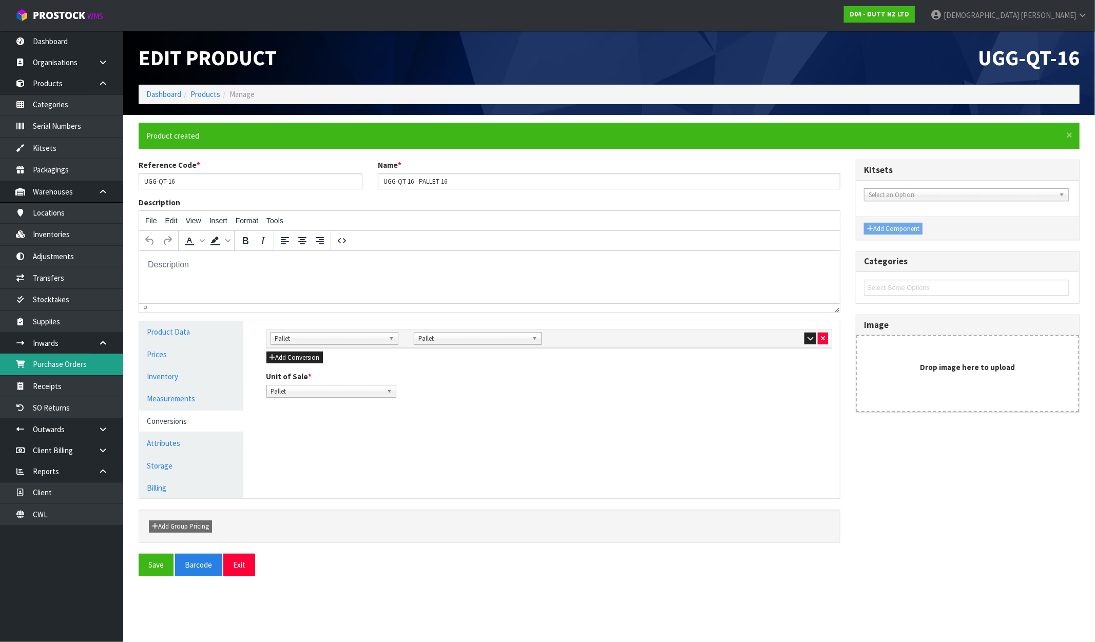
click at [81, 368] on link "Purchase Orders" at bounding box center [61, 364] width 123 height 21
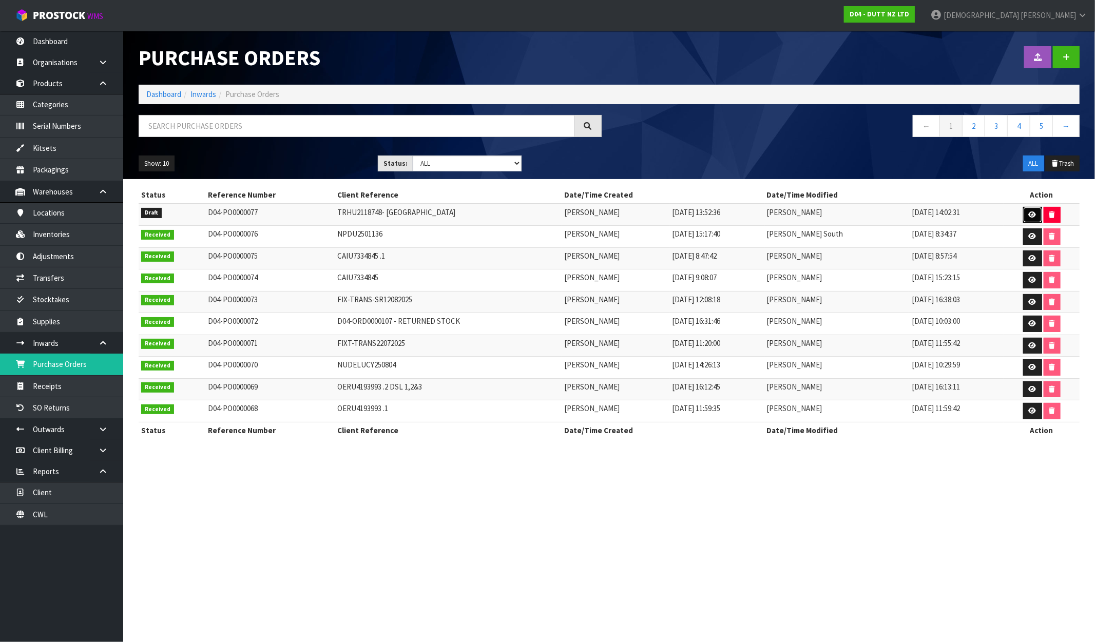
click at [928, 215] on link at bounding box center [1032, 215] width 19 height 16
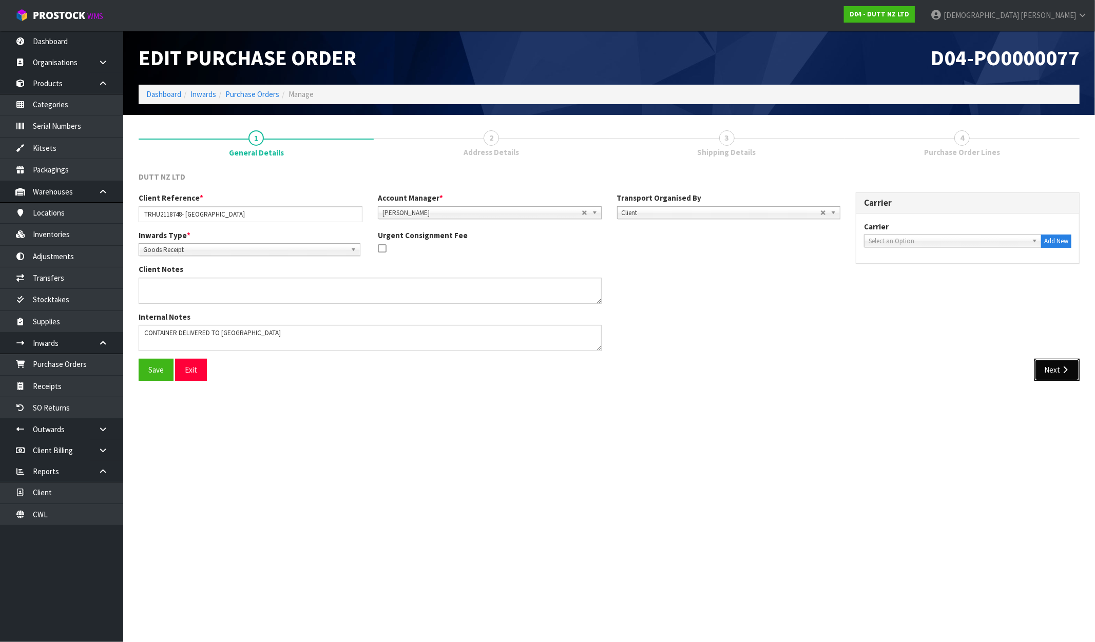
click at [928, 369] on icon "button" at bounding box center [1065, 370] width 10 height 8
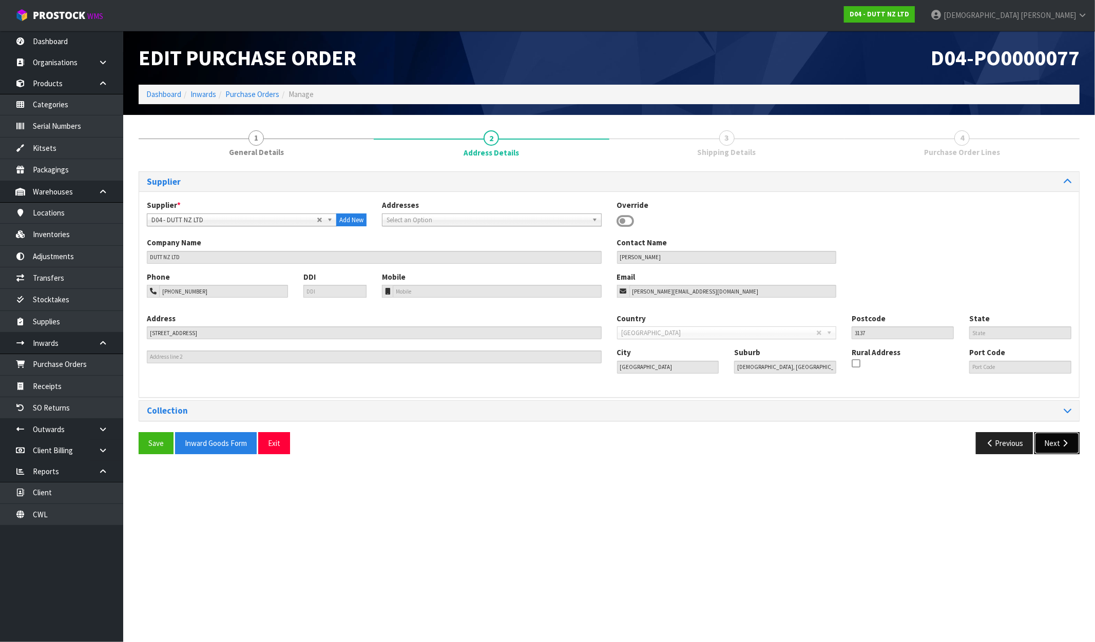
click at [928, 445] on button "Next" at bounding box center [1057, 443] width 45 height 22
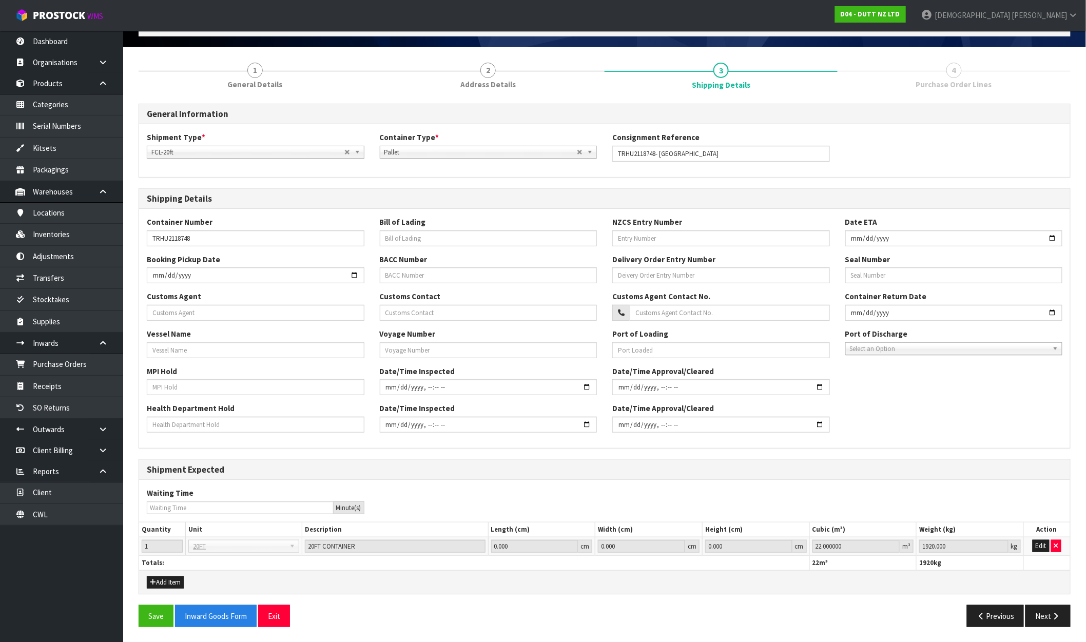
scroll to position [68, 0]
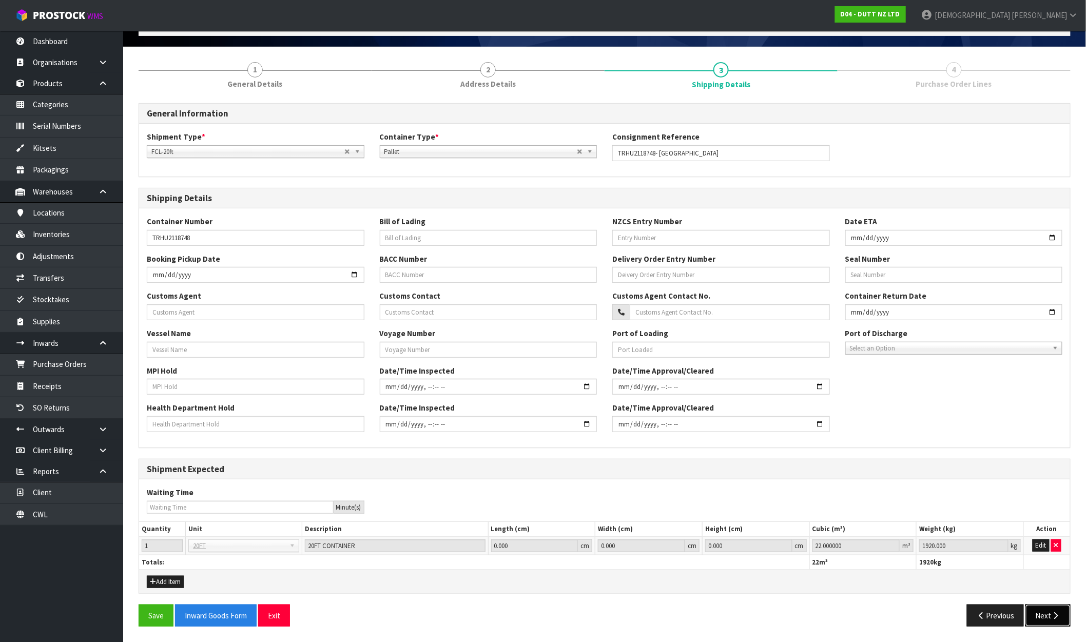
drag, startPoint x: 1041, startPoint y: 614, endPoint x: 1017, endPoint y: 586, distance: 36.8
click at [928, 614] on button "Next" at bounding box center [1048, 616] width 45 height 22
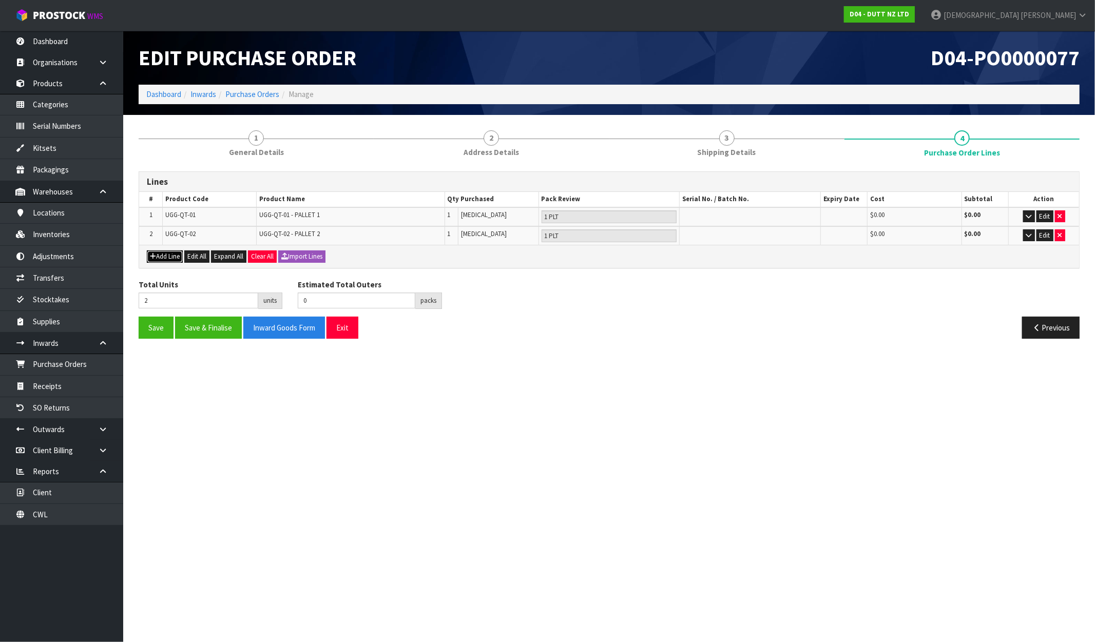
click at [162, 259] on button "Add Line" at bounding box center [165, 257] width 36 height 12
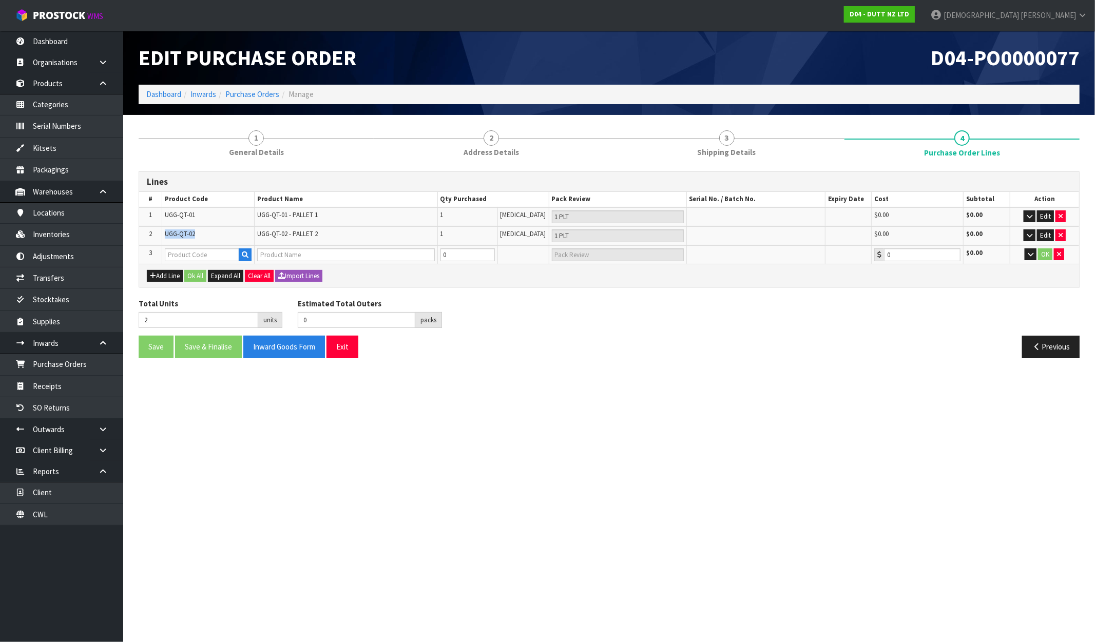
drag, startPoint x: 197, startPoint y: 231, endPoint x: 163, endPoint y: 235, distance: 33.6
click at [163, 235] on td "UGG-QT-02" at bounding box center [208, 235] width 92 height 19
click at [173, 227] on td "UGG-QT-02" at bounding box center [208, 235] width 92 height 19
drag, startPoint x: 163, startPoint y: 233, endPoint x: 186, endPoint y: 233, distance: 22.6
click at [186, 233] on td "UGG-QT-02" at bounding box center [208, 235] width 92 height 19
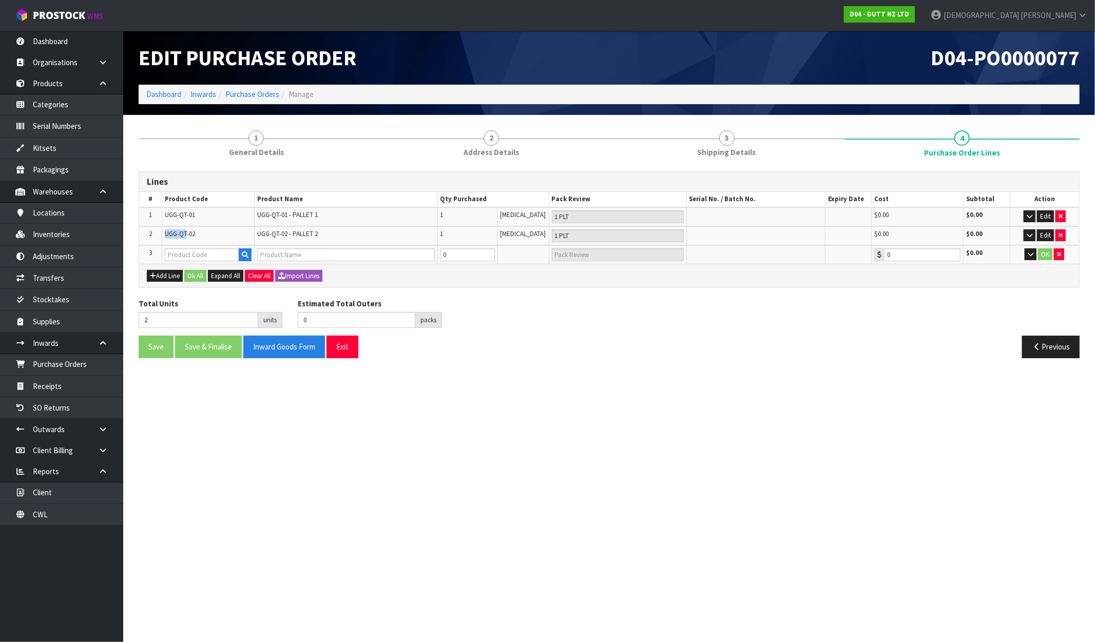
copy span "UGG-QT"
click at [186, 254] on input "text" at bounding box center [202, 255] width 74 height 13
paste input "UGG-QT"
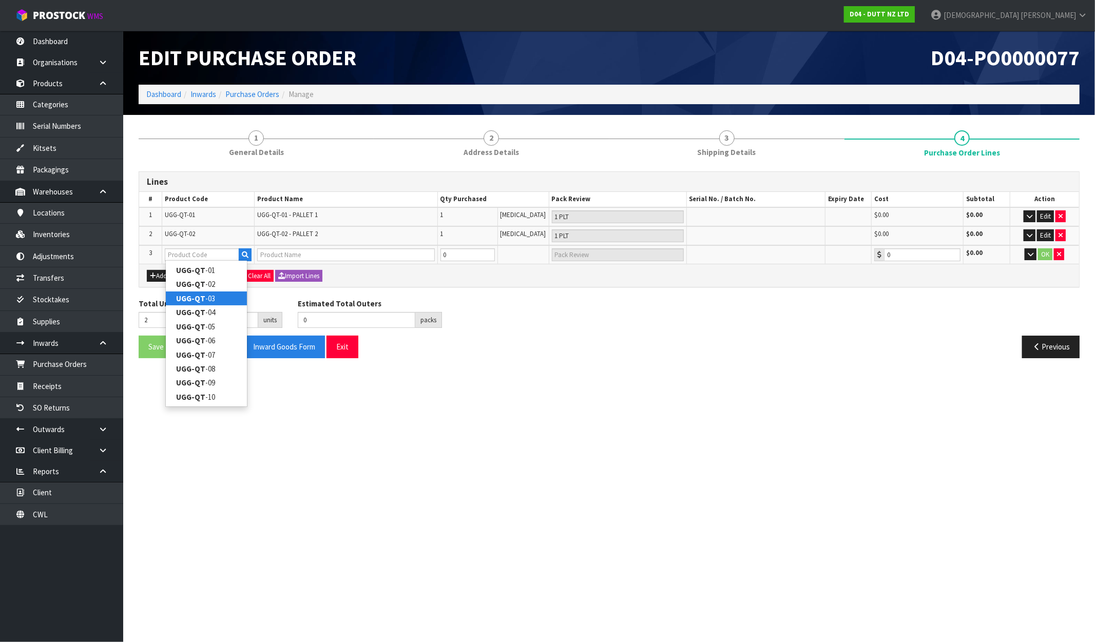
click at [203, 301] on link "UGG-QT -03" at bounding box center [206, 299] width 81 height 14
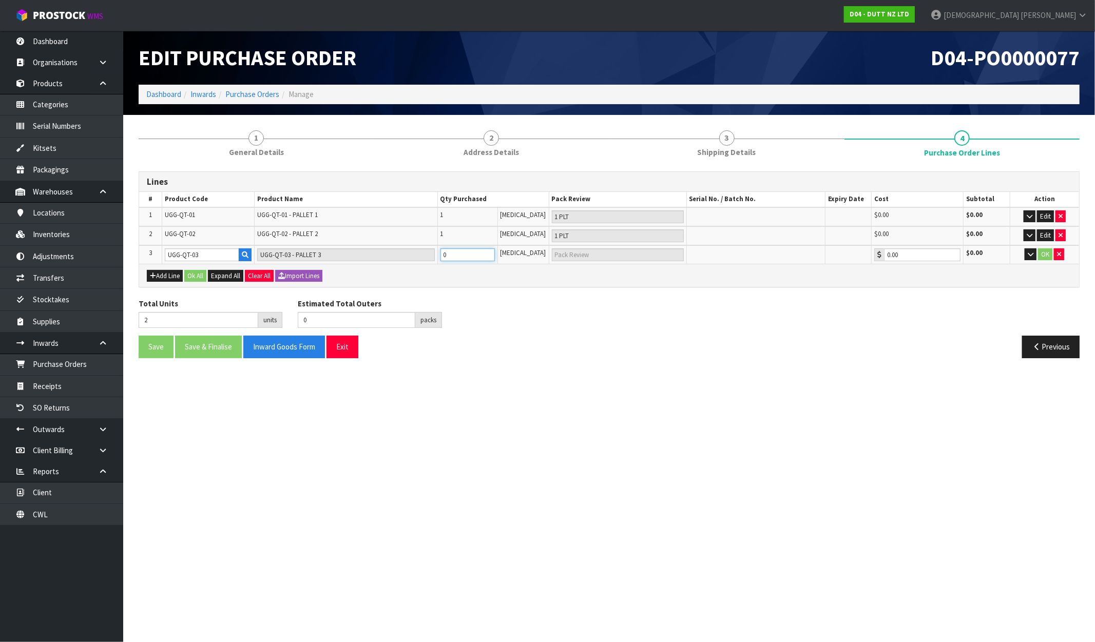
drag, startPoint x: 466, startPoint y: 254, endPoint x: 446, endPoint y: 257, distance: 20.3
click at [446, 257] on input "0" at bounding box center [468, 255] width 54 height 13
click at [171, 274] on button "Add Line" at bounding box center [165, 276] width 36 height 12
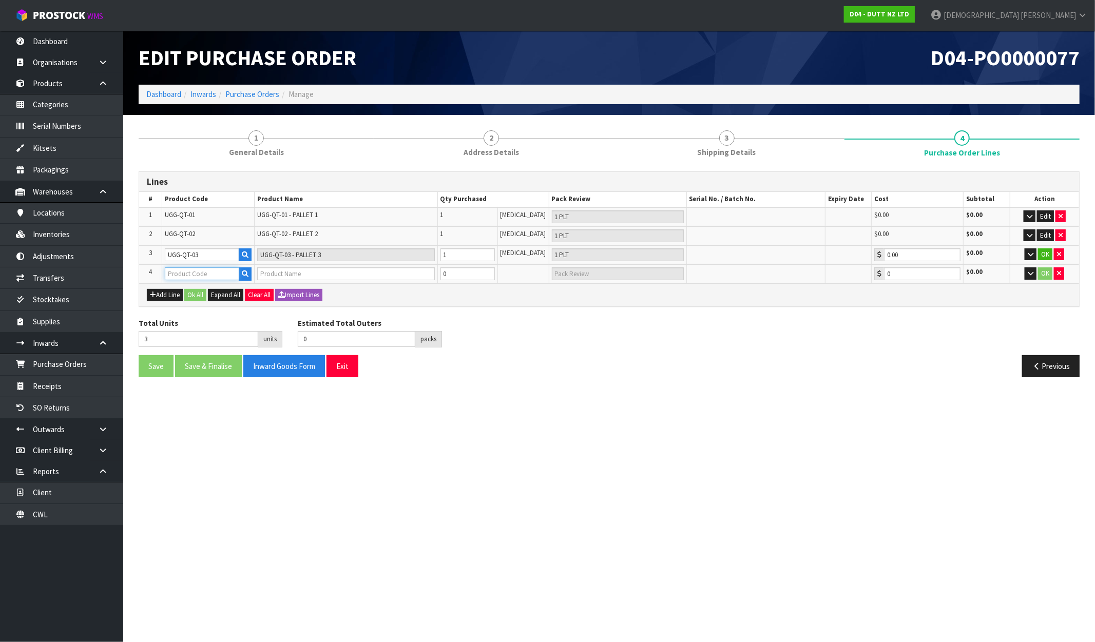
click at [187, 271] on input "text" at bounding box center [202, 274] width 74 height 13
paste input "UGG-QT"
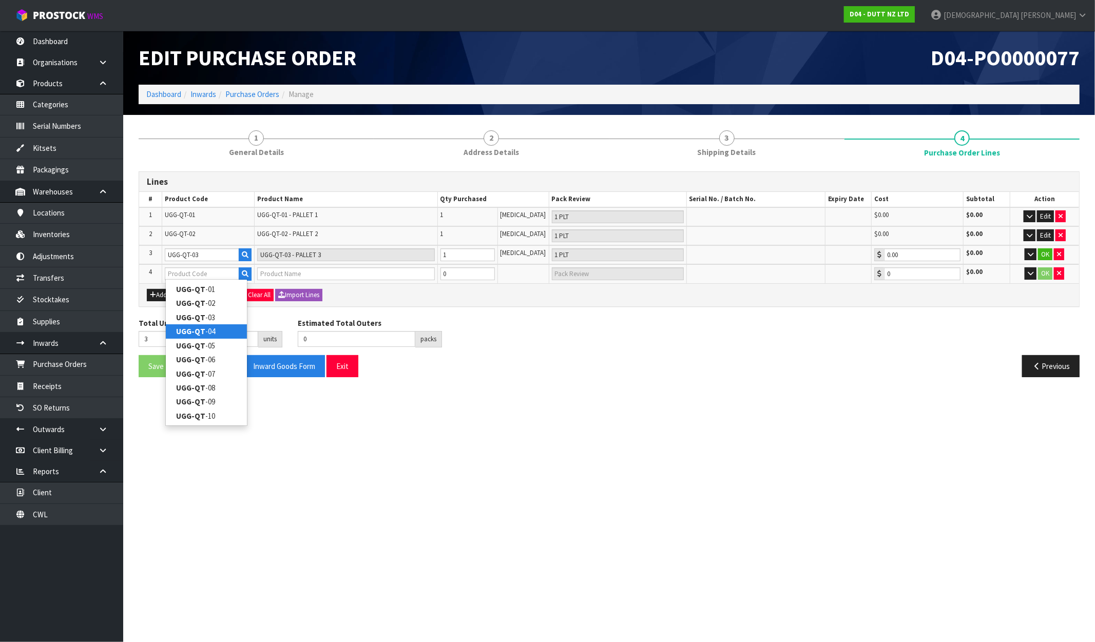
click at [206, 329] on link "UGG-QT -04" at bounding box center [206, 332] width 81 height 14
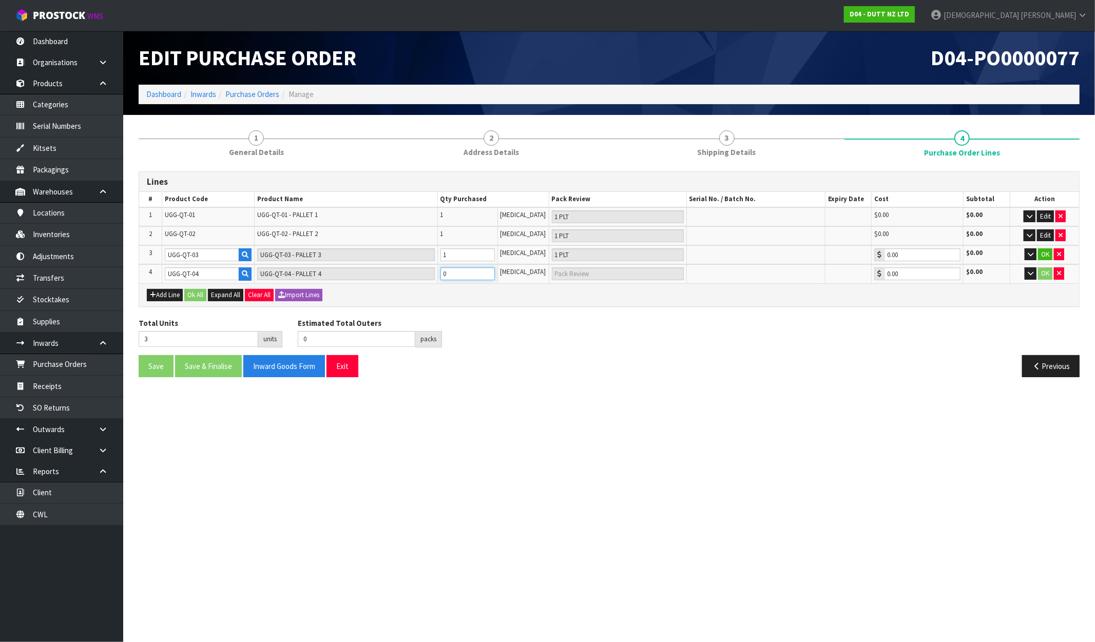
click at [435, 274] on tr "4 UGG-QT-04 UGG-QT-04 - PALLET 4 0 [MEDICAL_DATA] 0.00 $0.00 OK" at bounding box center [609, 273] width 940 height 19
click at [167, 291] on button "Add Line" at bounding box center [165, 295] width 36 height 12
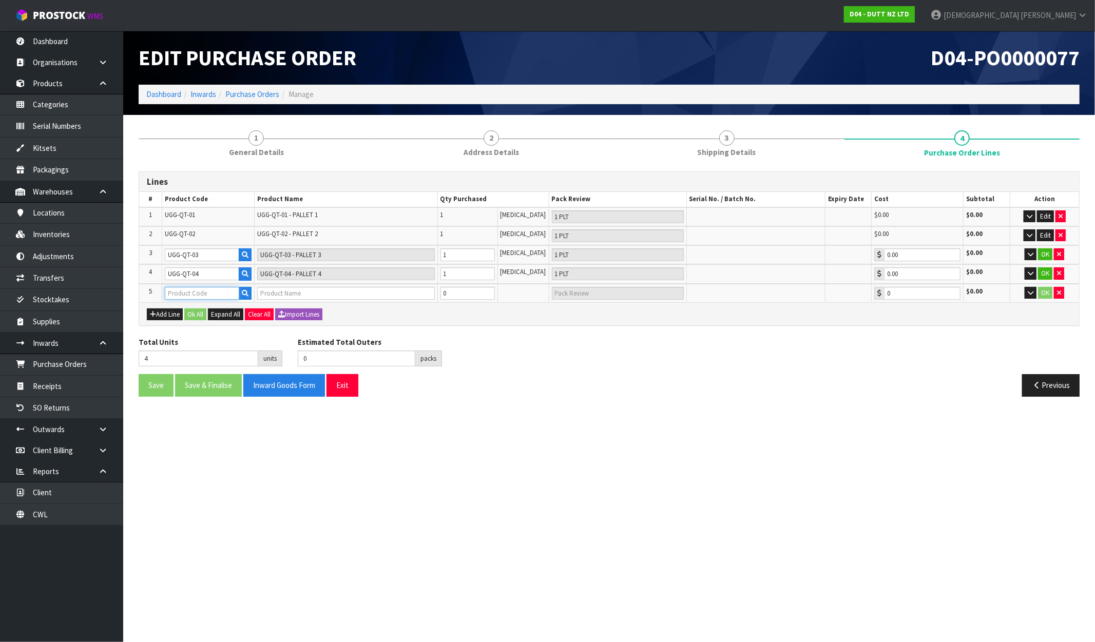
click at [190, 290] on input "text" at bounding box center [202, 293] width 74 height 13
paste input "UGG-QT"
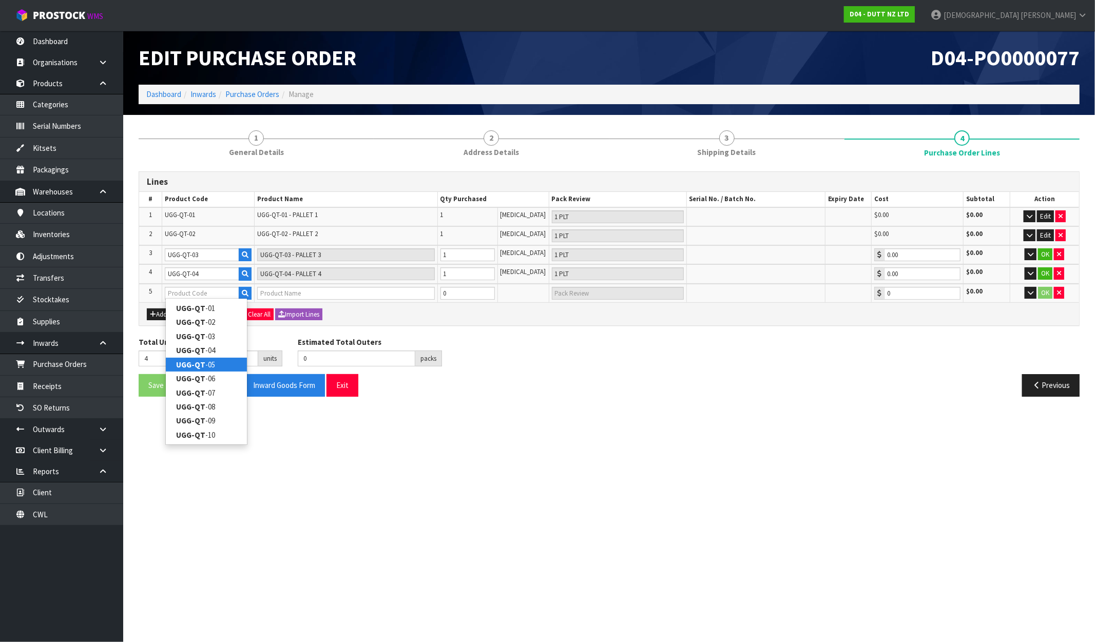
click at [198, 368] on strong "UGG-QT" at bounding box center [190, 365] width 29 height 10
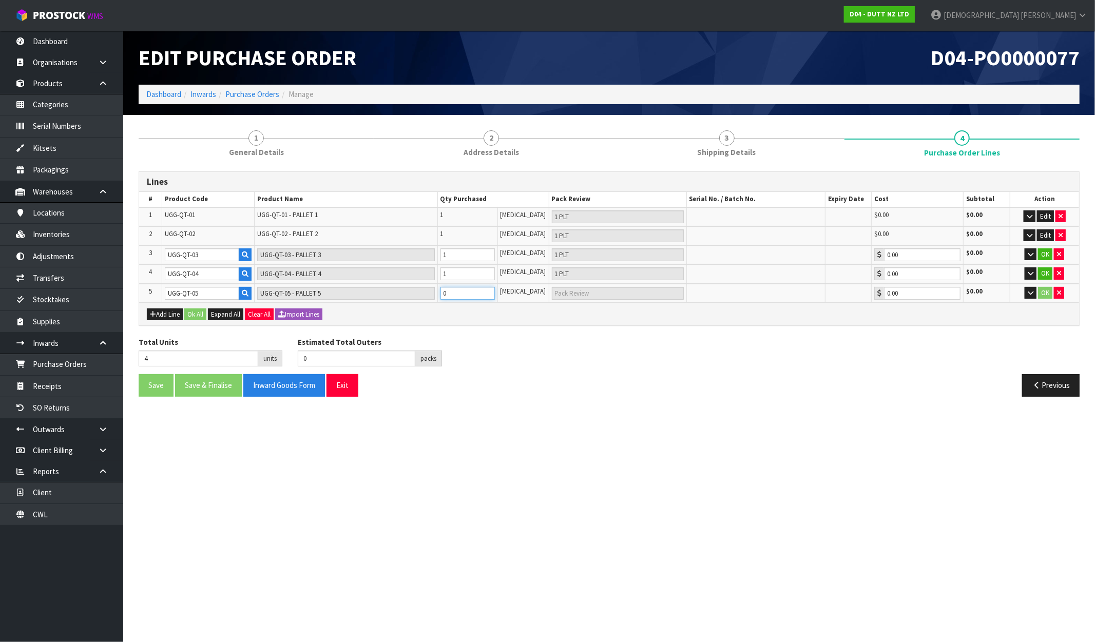
click at [437, 293] on tr "5 UGG-QT-05 UGG-QT-05 - PALLET 5 0 [MEDICAL_DATA] 0.00 $0.00 OK" at bounding box center [609, 293] width 940 height 19
click at [173, 309] on button "Add Line" at bounding box center [165, 315] width 36 height 12
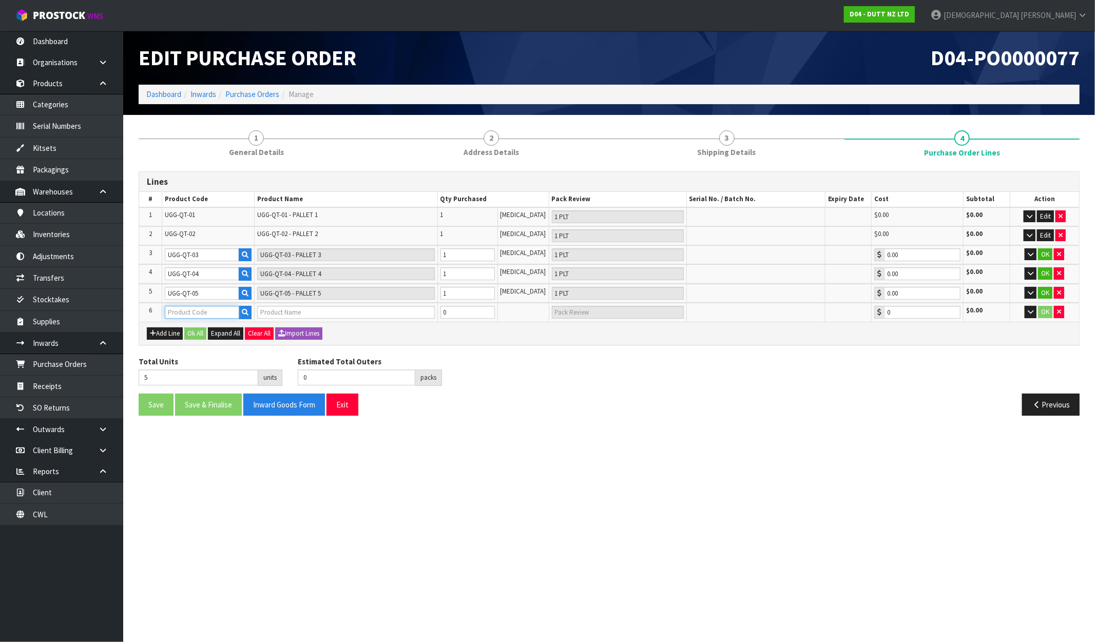
click at [184, 306] on input "text" at bounding box center [202, 312] width 74 height 13
paste input "UGG-QT"
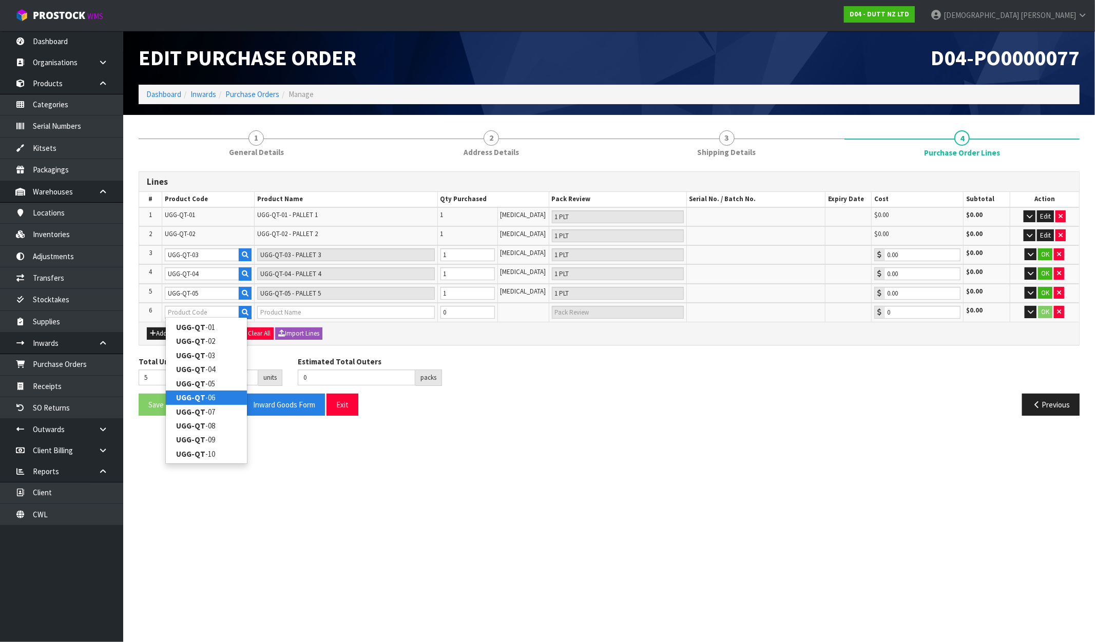
click at [215, 394] on link "UGG-QT -06" at bounding box center [206, 398] width 81 height 14
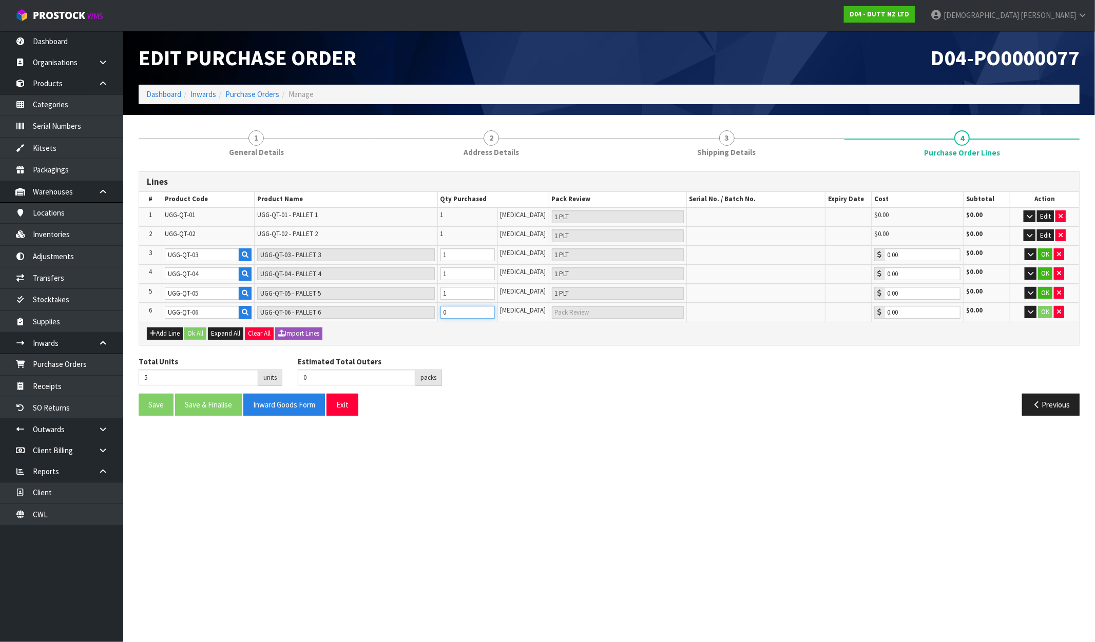
click at [433, 314] on tr "6 UGG-QT-06 UGG-QT-06 - PALLET 6 0 [MEDICAL_DATA] 0.00 $0.00 OK" at bounding box center [609, 312] width 940 height 19
click at [155, 332] on icon "button" at bounding box center [153, 333] width 6 height 7
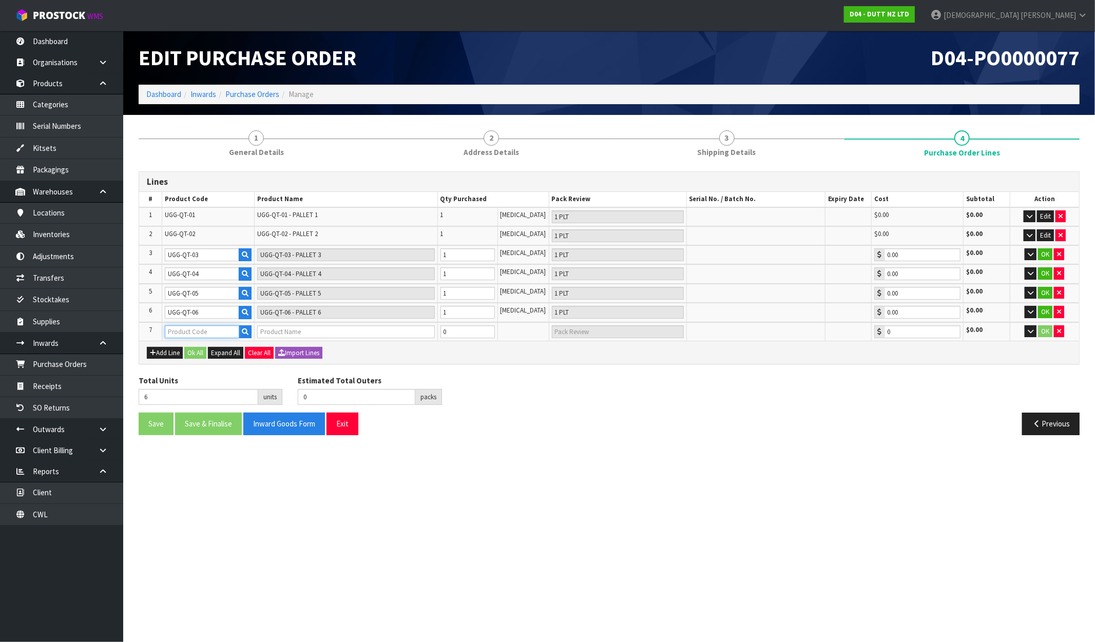
drag, startPoint x: 191, startPoint y: 324, endPoint x: 191, endPoint y: 330, distance: 5.6
click at [191, 326] on input "text" at bounding box center [202, 332] width 74 height 13
paste input "UGG-QT"
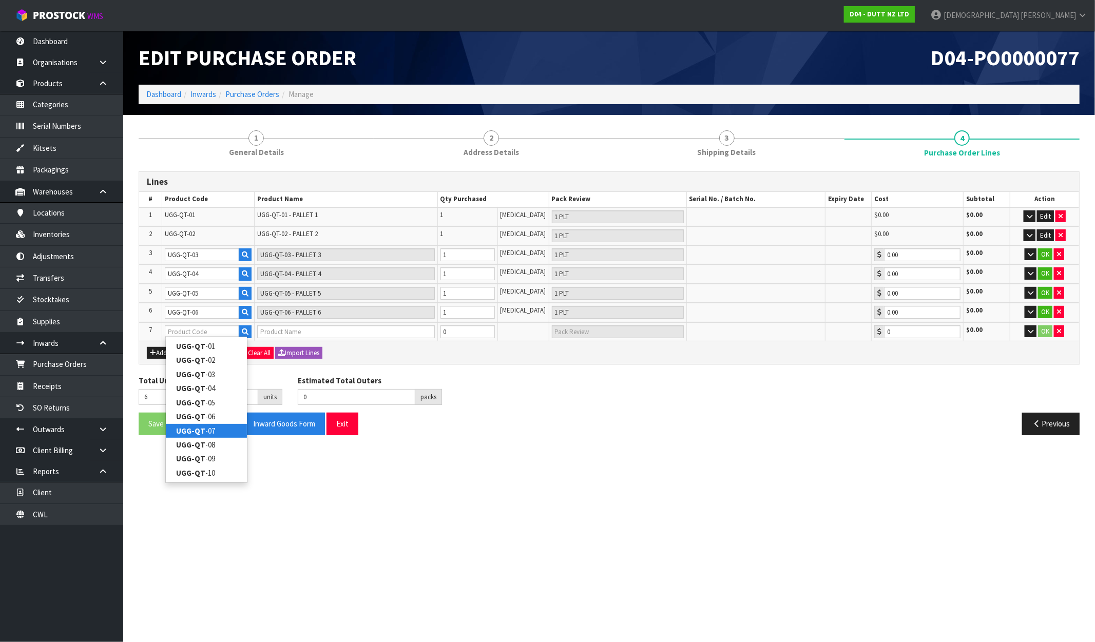
click at [211, 425] on link "UGG-QT -07" at bounding box center [206, 431] width 81 height 14
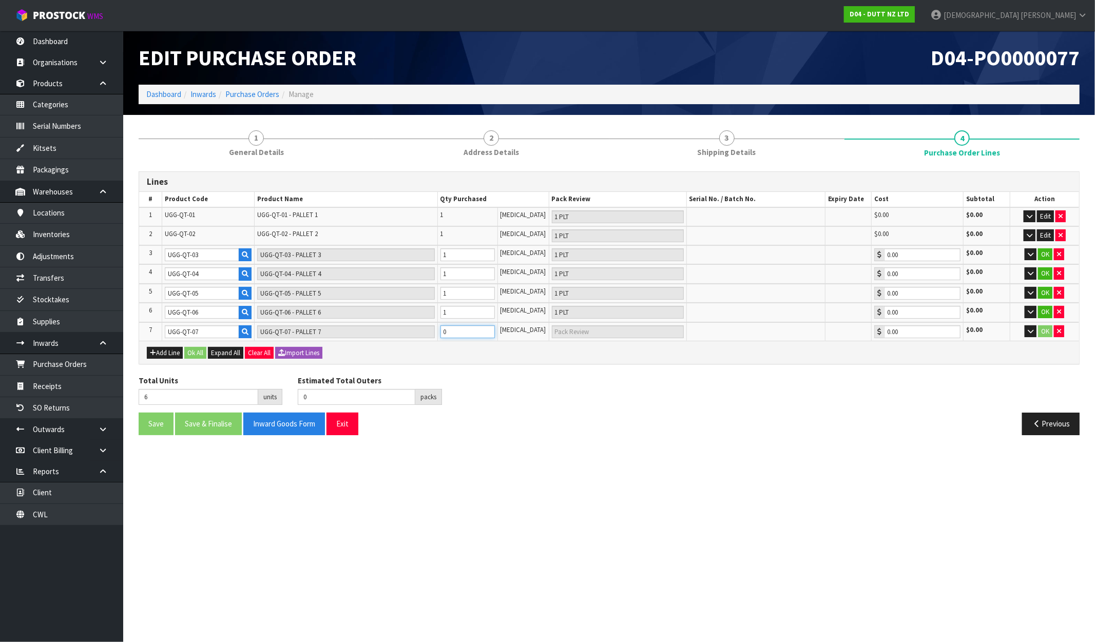
drag, startPoint x: 462, startPoint y: 334, endPoint x: 443, endPoint y: 334, distance: 19.0
click at [443, 334] on td "0" at bounding box center [467, 331] width 60 height 19
click at [151, 347] on button "Add Line" at bounding box center [165, 353] width 36 height 12
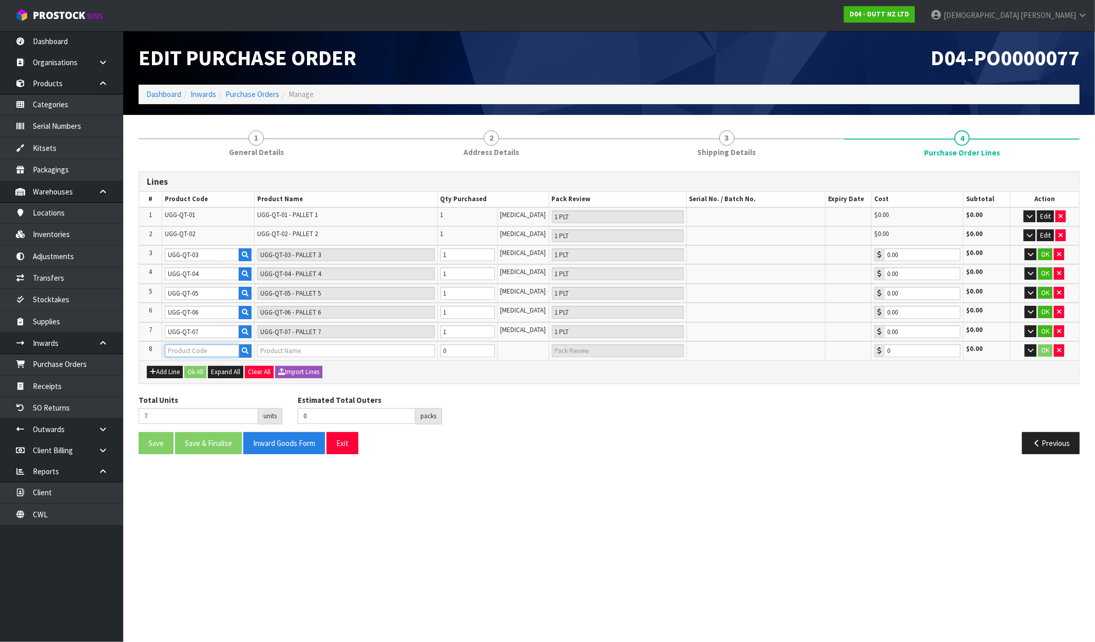
click at [192, 346] on input "text" at bounding box center [202, 351] width 74 height 13
paste input "UGG-QT"
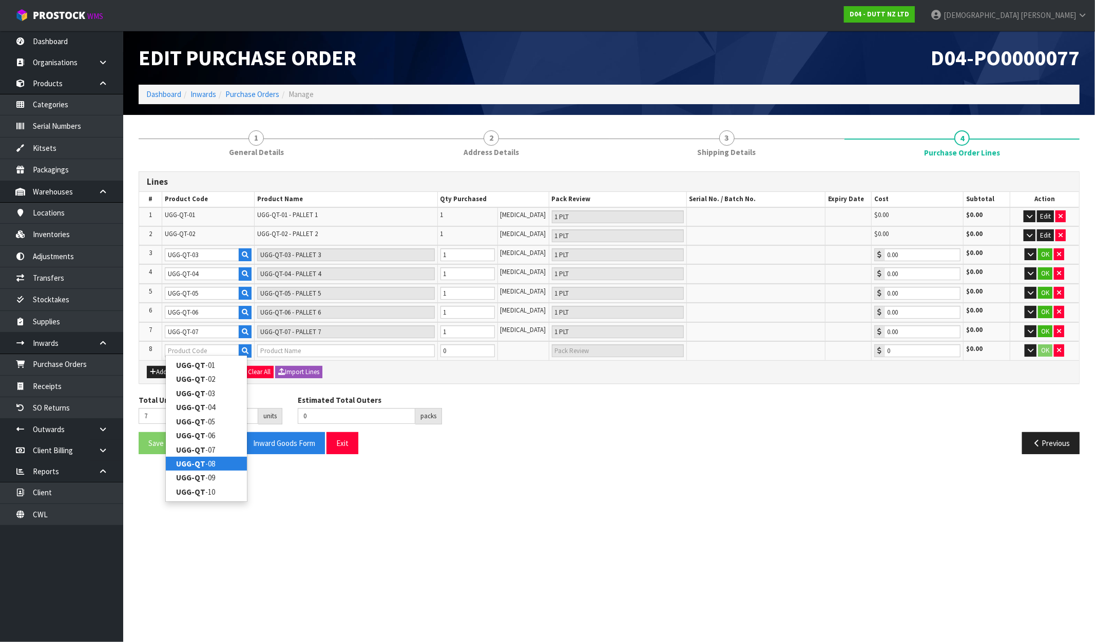
click at [200, 459] on strong "UGG-QT" at bounding box center [190, 464] width 29 height 10
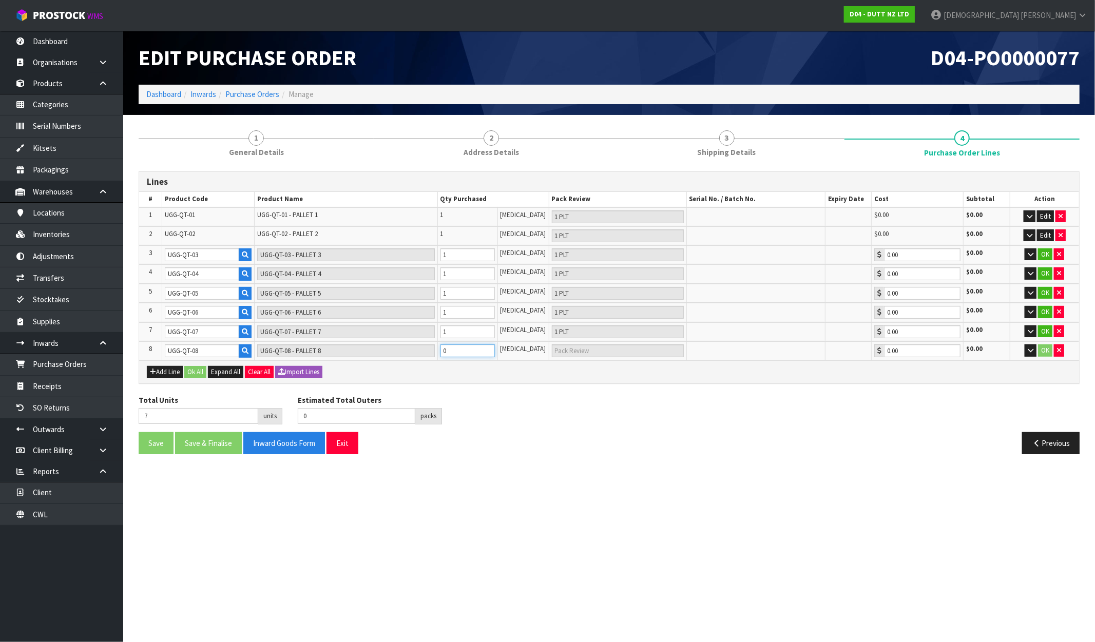
drag, startPoint x: 458, startPoint y: 349, endPoint x: 447, endPoint y: 353, distance: 11.9
click at [448, 352] on input "0" at bounding box center [468, 351] width 54 height 13
click at [155, 371] on icon "button" at bounding box center [153, 372] width 6 height 7
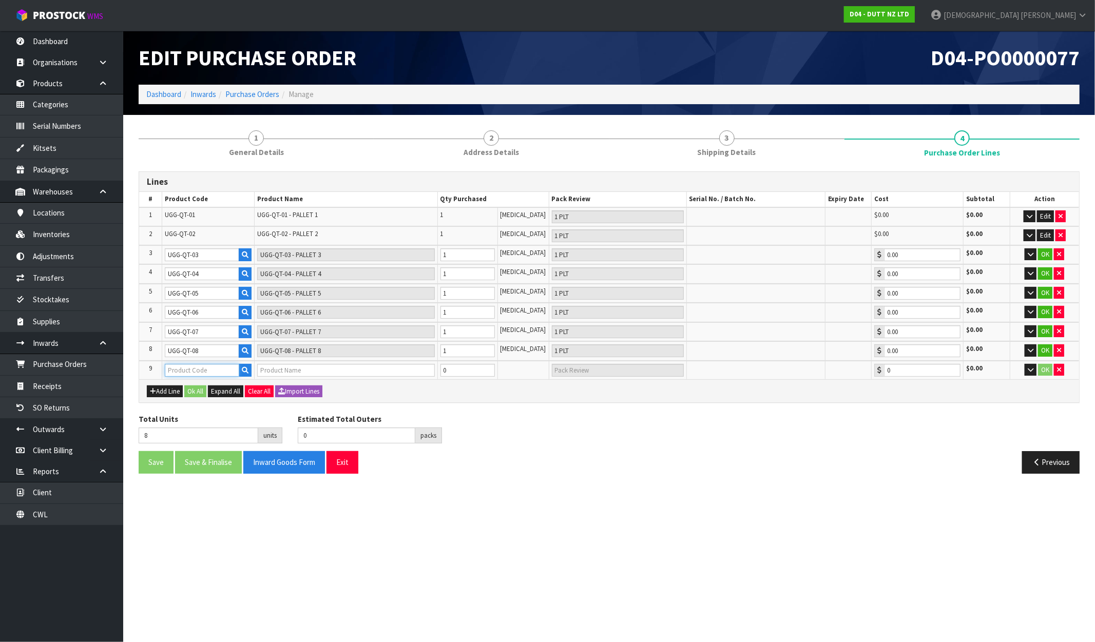
click at [211, 365] on input "text" at bounding box center [202, 370] width 74 height 13
paste input "UGG-QT"
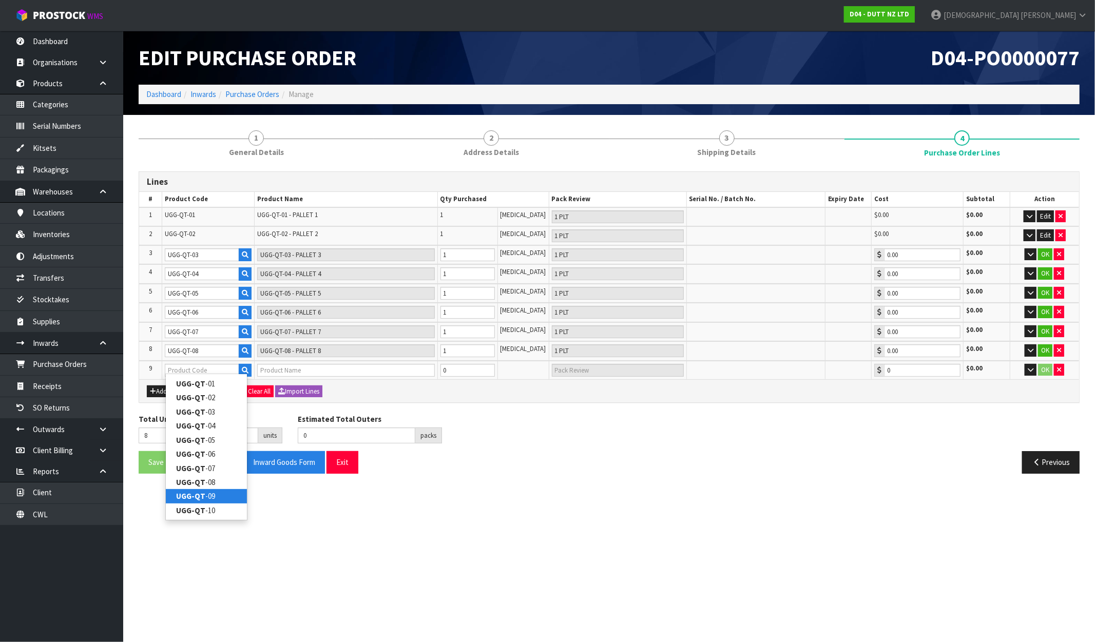
click at [196, 499] on strong "UGG-QT" at bounding box center [190, 496] width 29 height 10
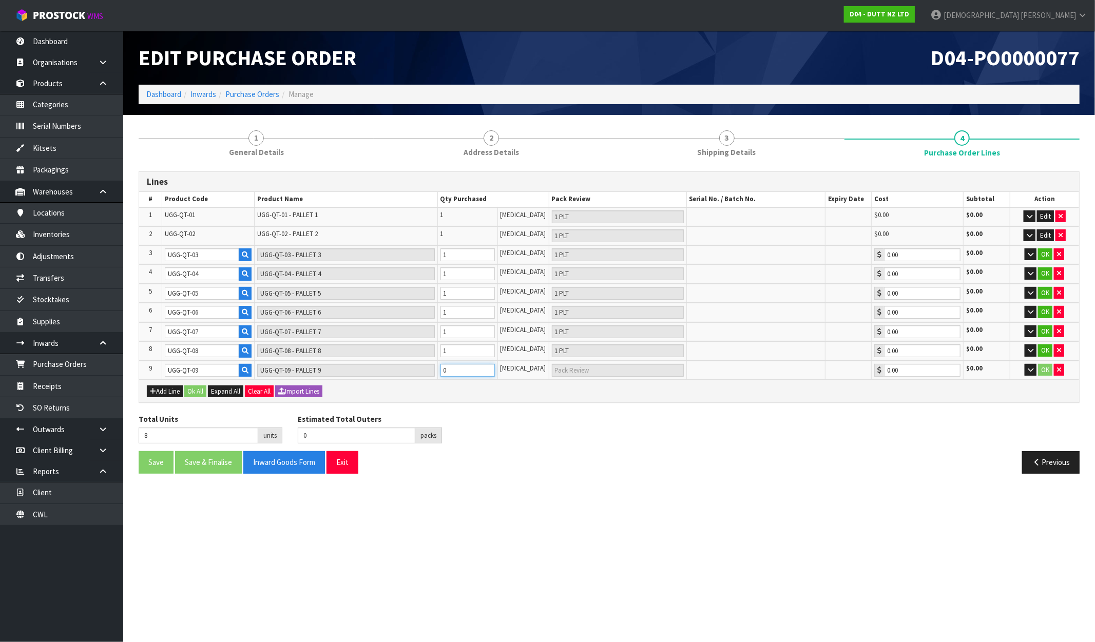
click at [440, 370] on tr "9 UGG-QT-09 UGG-QT-09 - PALLET 9 0 [MEDICAL_DATA] 0.00 $0.00 OK" at bounding box center [609, 370] width 940 height 19
drag, startPoint x: 450, startPoint y: 369, endPoint x: 444, endPoint y: 371, distance: 6.7
click at [444, 371] on td "0" at bounding box center [467, 370] width 60 height 19
click at [450, 371] on input "0" at bounding box center [468, 370] width 54 height 13
click at [449, 374] on td "0" at bounding box center [467, 370] width 60 height 19
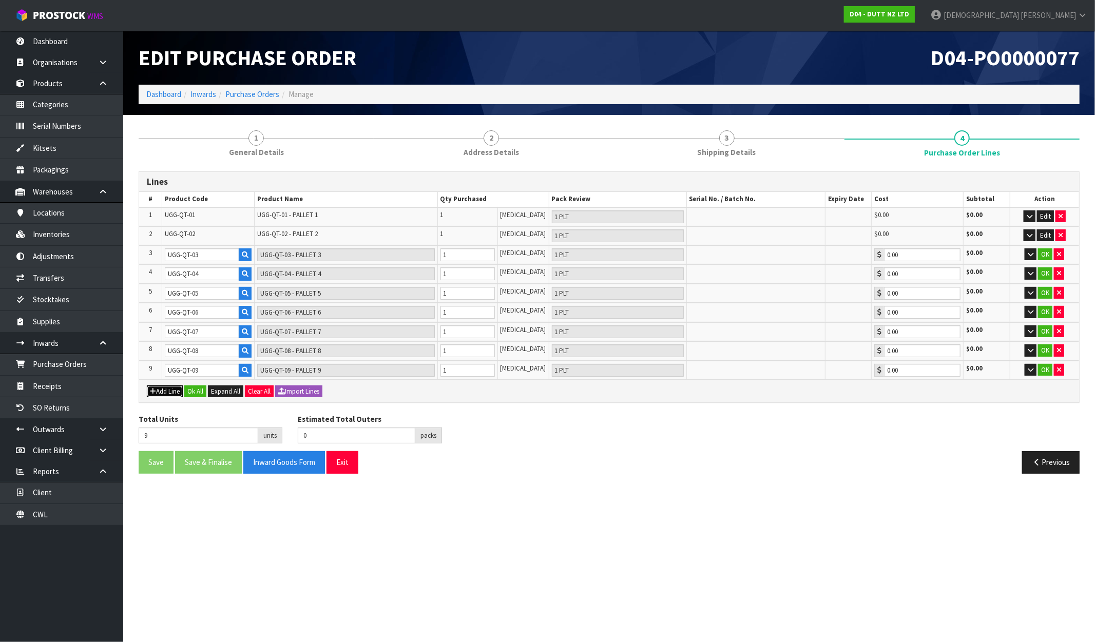
click at [169, 386] on button "Add Line" at bounding box center [165, 392] width 36 height 12
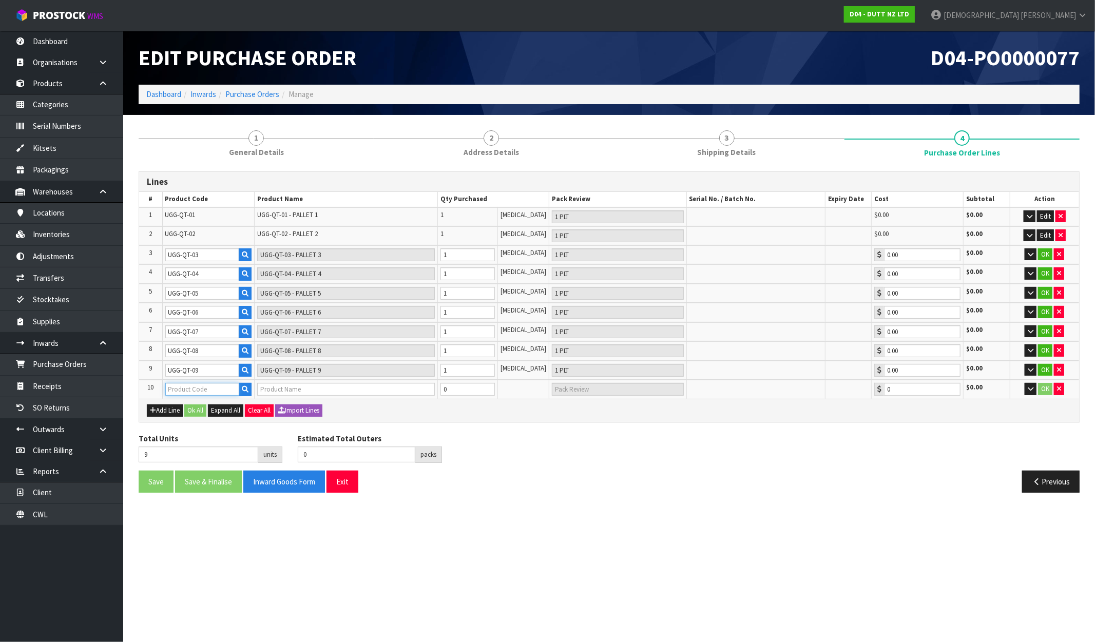
click at [188, 385] on input "text" at bounding box center [202, 389] width 74 height 13
paste input "UGG-QT"
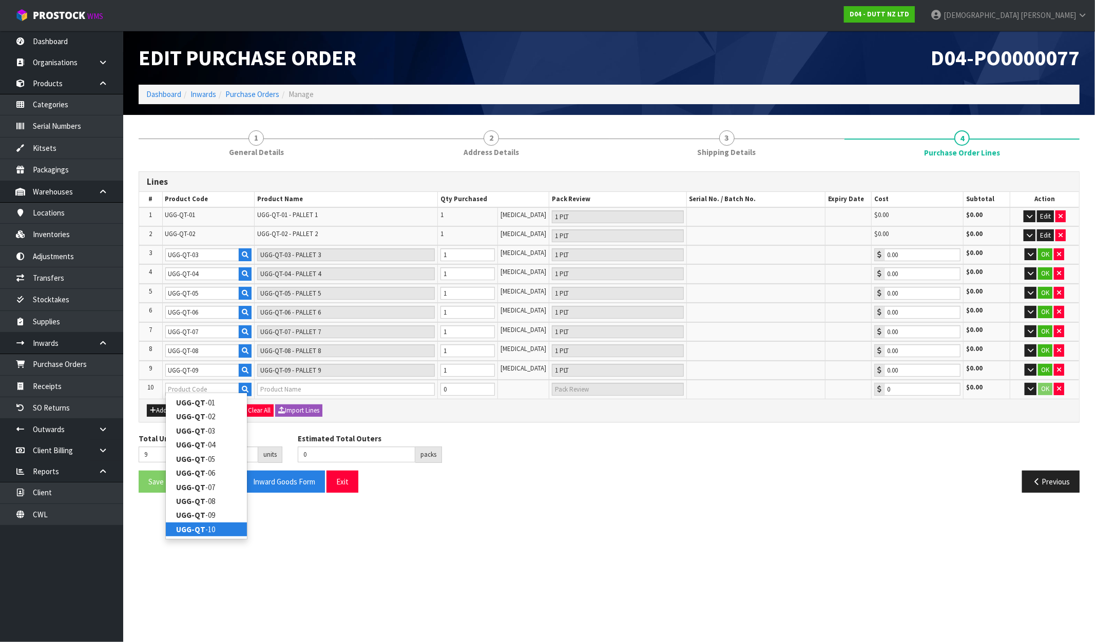
drag, startPoint x: 215, startPoint y: 532, endPoint x: 219, endPoint y: 505, distance: 27.1
click at [215, 531] on link "UGG-QT -10" at bounding box center [206, 530] width 81 height 14
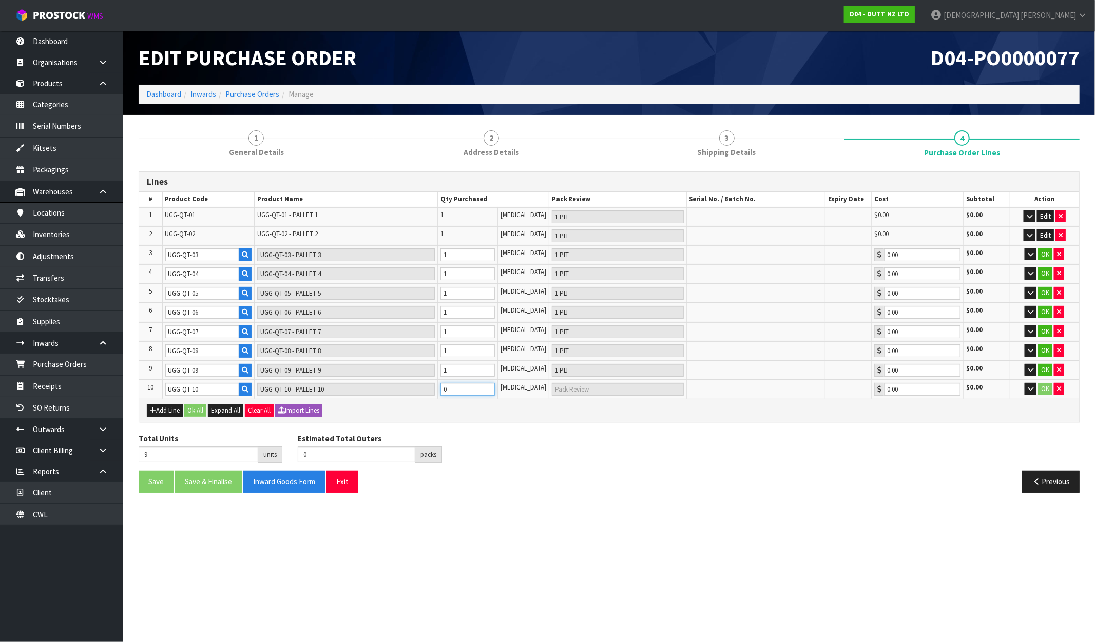
drag, startPoint x: 462, startPoint y: 385, endPoint x: 447, endPoint y: 387, distance: 15.5
click at [447, 387] on input "0" at bounding box center [468, 389] width 54 height 13
click at [160, 405] on button "Add Line" at bounding box center [165, 411] width 36 height 12
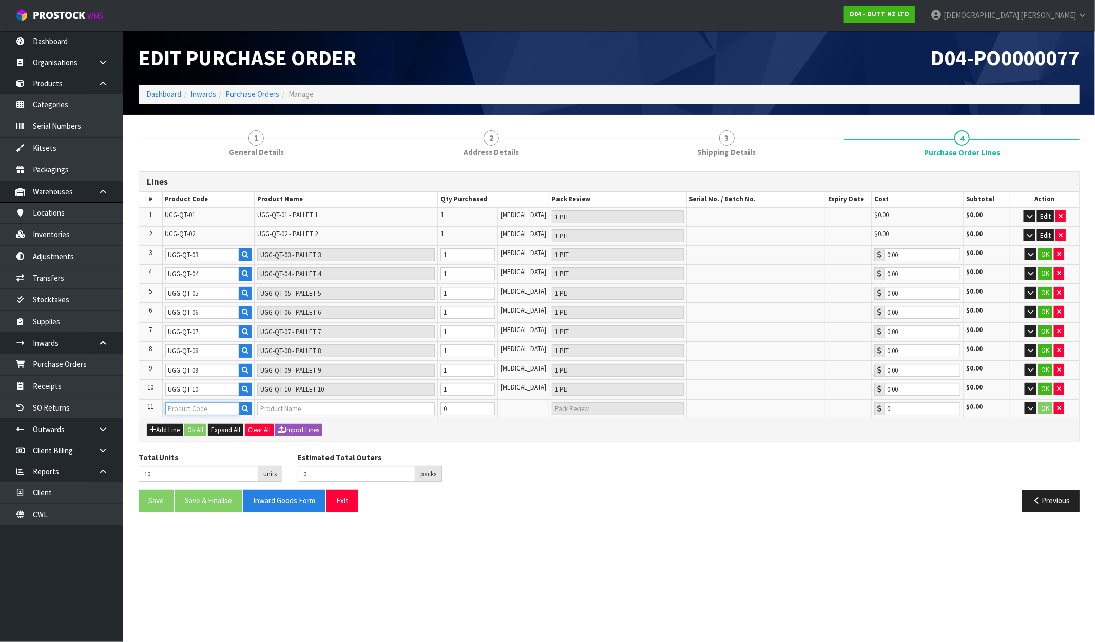
click at [185, 405] on input "text" at bounding box center [202, 409] width 74 height 13
paste input "UGG-QT"
click at [201, 434] on strong "UGG-QT-1" at bounding box center [194, 436] width 36 height 10
click at [435, 407] on tr "11 UGG-QT-11 UGG-QT-11 - PALLET 11 0 [MEDICAL_DATA] 0.00 $0.00 OK" at bounding box center [609, 408] width 940 height 19
click at [165, 426] on button "Add Line" at bounding box center [165, 430] width 36 height 12
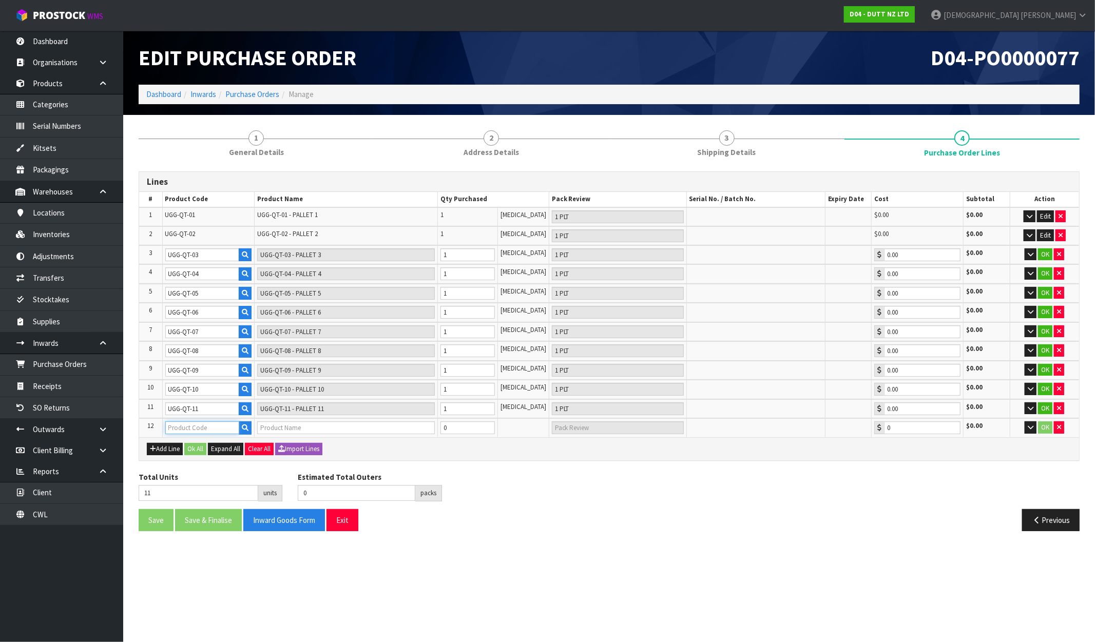
click at [186, 423] on input "text" at bounding box center [202, 428] width 74 height 13
paste input "UGG-QT-1"
click at [204, 468] on strong "UGG-QT-1" at bounding box center [194, 469] width 36 height 10
drag, startPoint x: 461, startPoint y: 428, endPoint x: 441, endPoint y: 428, distance: 20.5
click at [441, 428] on tr "12 UGG-QT-12 UGG-QT-12 - PALLET 12 0 [MEDICAL_DATA] 0.00 $0.00 OK" at bounding box center [609, 427] width 940 height 19
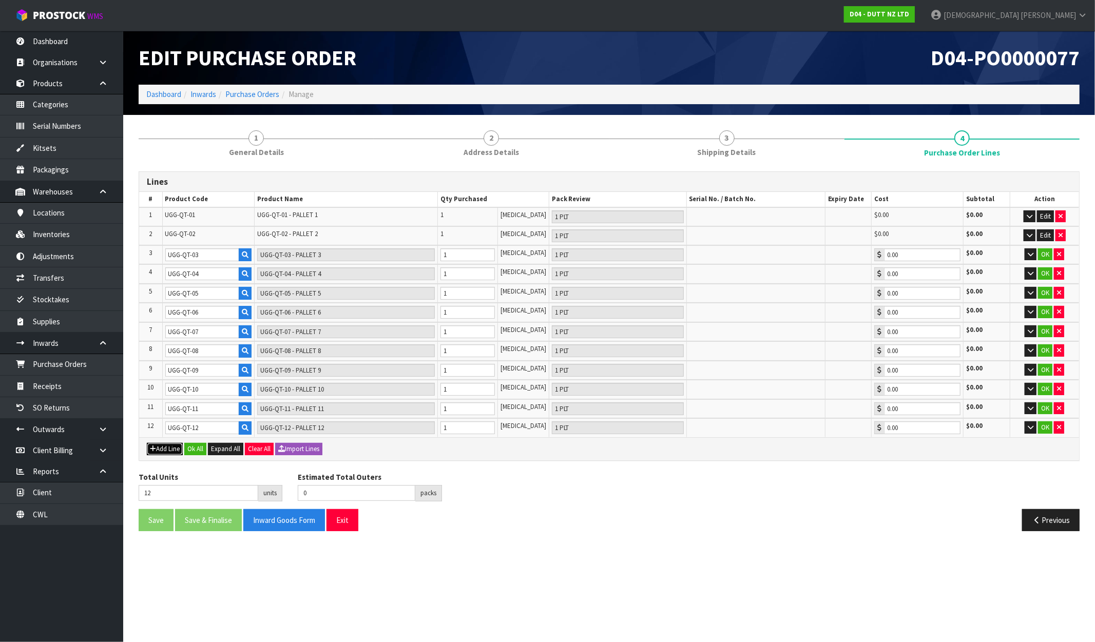
click at [173, 443] on button "Add Line" at bounding box center [165, 449] width 36 height 12
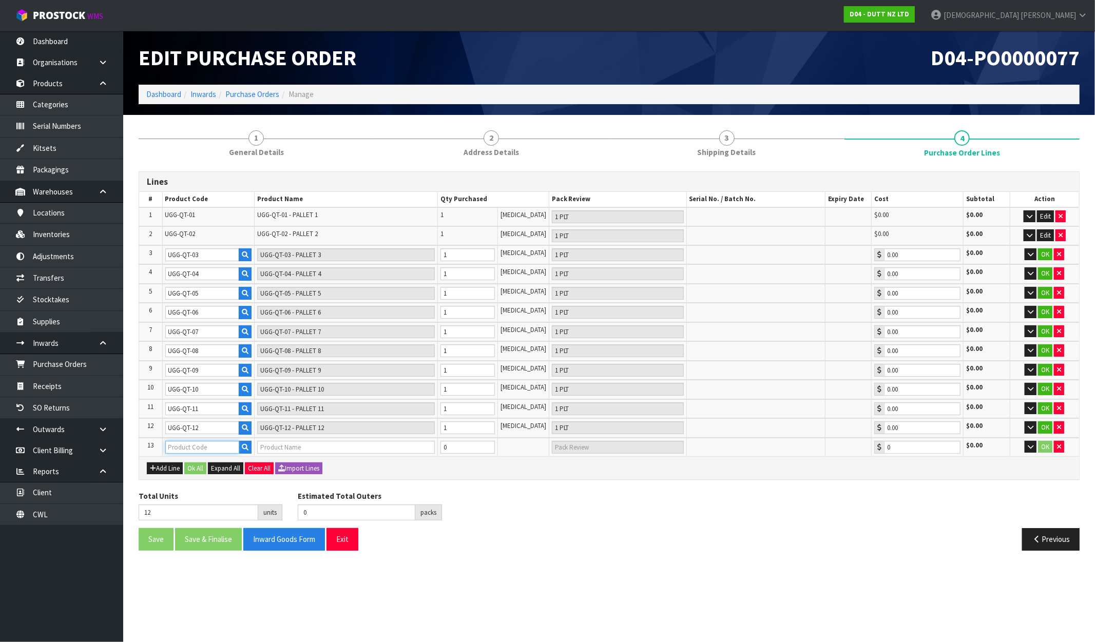
click at [195, 441] on input "text" at bounding box center [202, 447] width 74 height 13
paste input "UGG-QT-1"
click at [209, 501] on link "UGG-QT-1 3" at bounding box center [206, 502] width 81 height 14
drag, startPoint x: 472, startPoint y: 449, endPoint x: 435, endPoint y: 450, distance: 37.0
click at [435, 450] on tr "13 UGG-QT-13 UGG-QT-13 - PALLET 13 0 [MEDICAL_DATA] 0.00 $0.00 OK" at bounding box center [609, 447] width 940 height 19
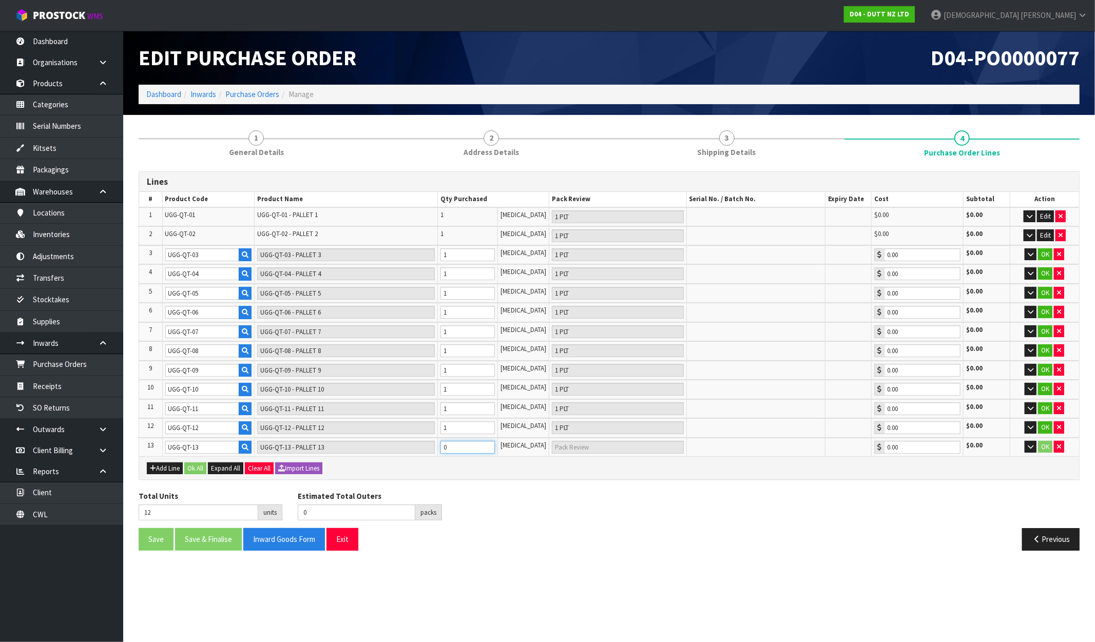
click at [433, 444] on tr "13 UGG-QT-13 UGG-QT-13 - PALLET 13 0 [MEDICAL_DATA] 0.00 $0.00 OK" at bounding box center [609, 447] width 940 height 19
click at [171, 463] on button "Add Line" at bounding box center [165, 469] width 36 height 12
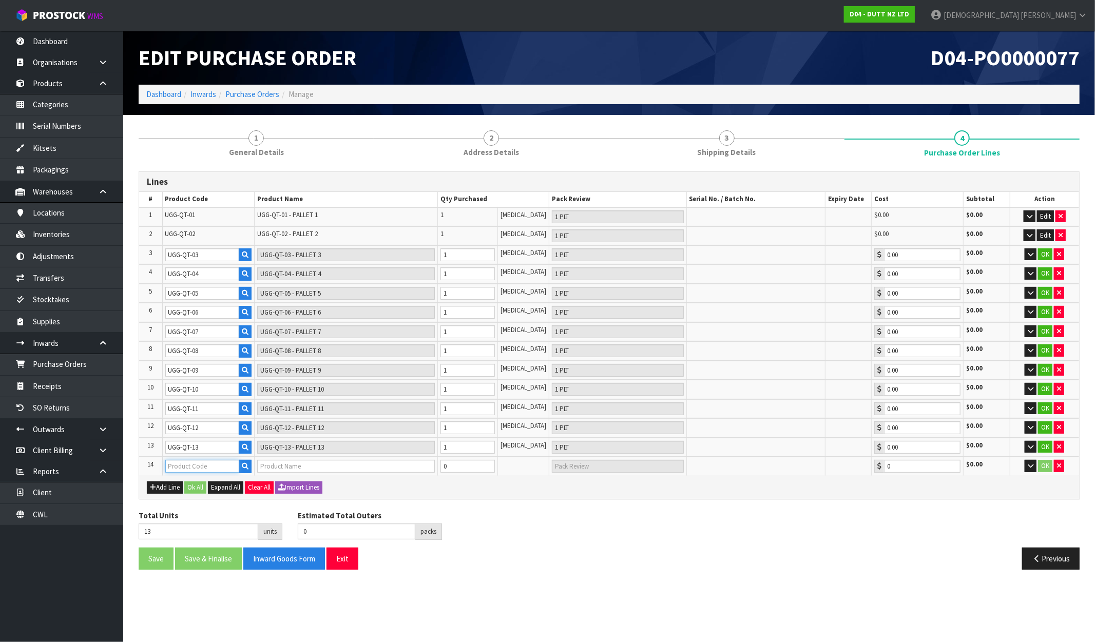
click at [193, 461] on input "text" at bounding box center [202, 466] width 74 height 13
paste input "UGG-QT-1"
click at [199, 533] on strong "UGG-QT-1" at bounding box center [194, 535] width 36 height 10
drag, startPoint x: 468, startPoint y: 455, endPoint x: 447, endPoint y: 461, distance: 22.3
click at [448, 461] on input "0" at bounding box center [468, 466] width 54 height 13
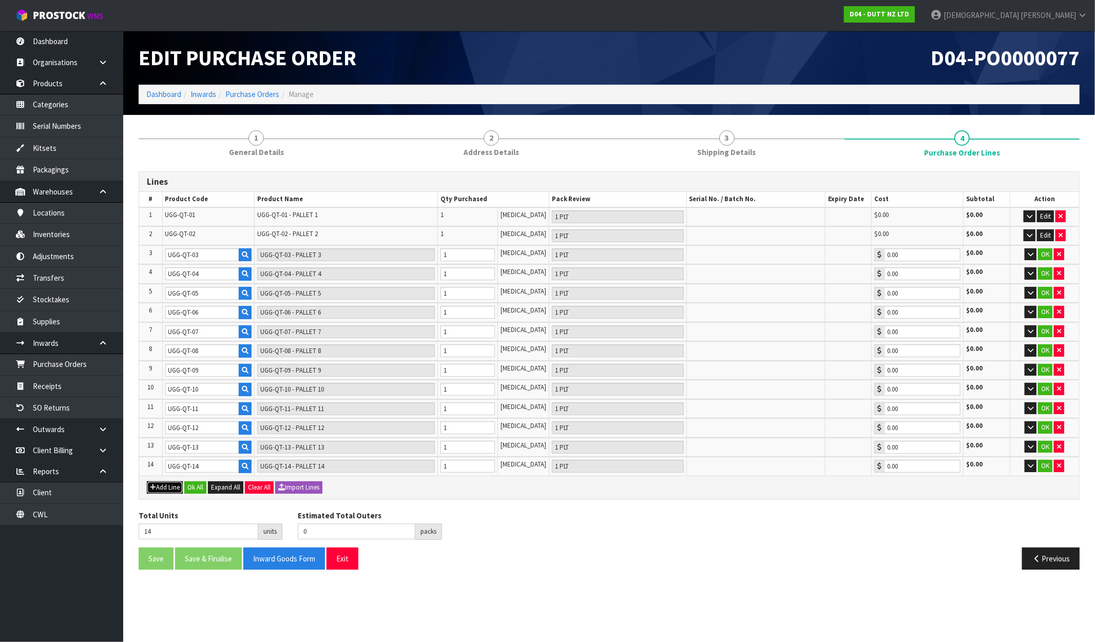
click at [162, 482] on button "Add Line" at bounding box center [165, 488] width 36 height 12
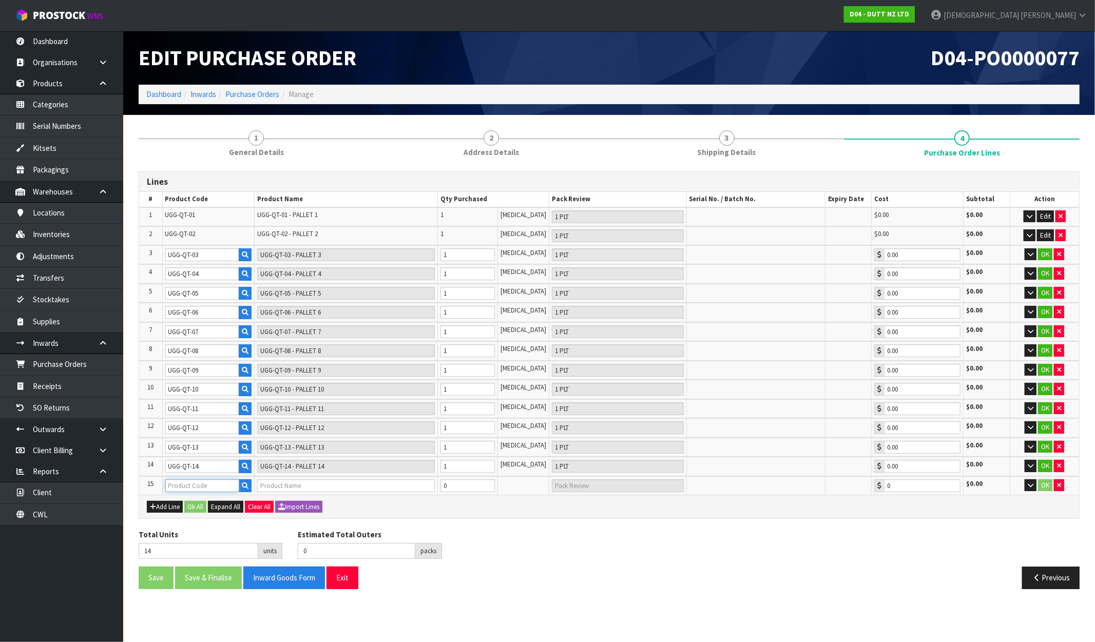
click at [206, 480] on input "text" at bounding box center [202, 486] width 74 height 13
paste input "UGG-QT-1"
click at [200, 563] on strong "UGG-QT-1" at bounding box center [194, 568] width 36 height 10
click at [433, 478] on tr "15 UGG-QT-15 UGG-QT-15 -PALLET 15 0 [MEDICAL_DATA] 0.00 $0.00 OK" at bounding box center [609, 485] width 940 height 19
click at [158, 501] on button "Add Line" at bounding box center [165, 507] width 36 height 12
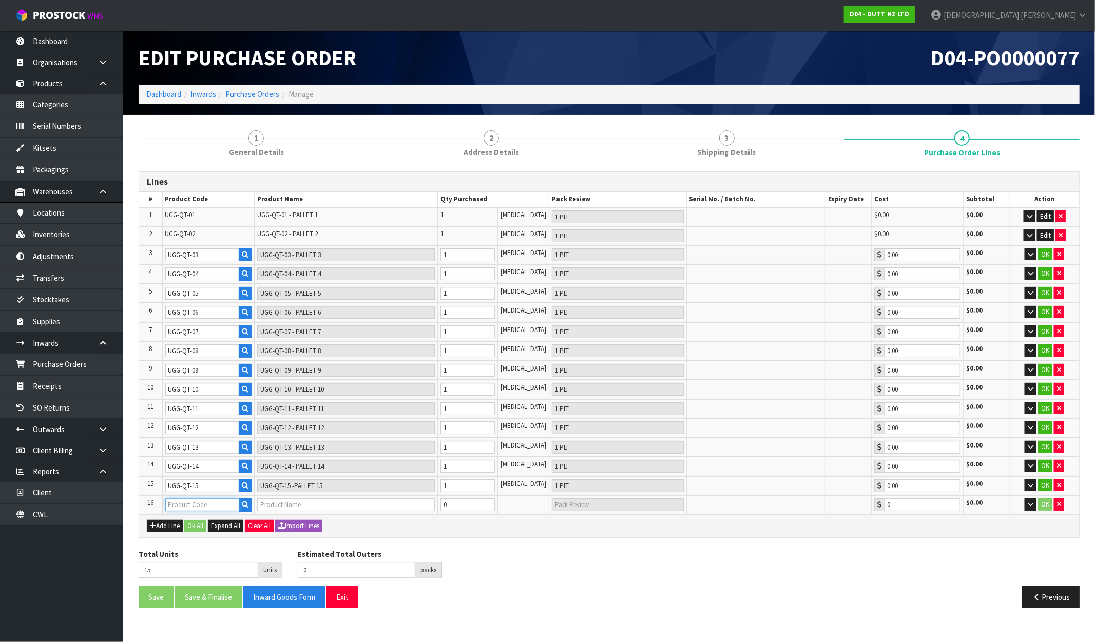
click at [197, 500] on input "text" at bounding box center [202, 505] width 74 height 13
paste input "UGG-QT-1"
click at [190, 598] on strong "UGG-QT-1" at bounding box center [194, 601] width 36 height 10
click at [438, 501] on tr "16 UGG-QT-16 UGG-QT-16 - PALLET 16 0 [MEDICAL_DATA] 0.00 $0.00 OK" at bounding box center [609, 504] width 940 height 19
click at [193, 520] on button "Ok All" at bounding box center [195, 526] width 22 height 12
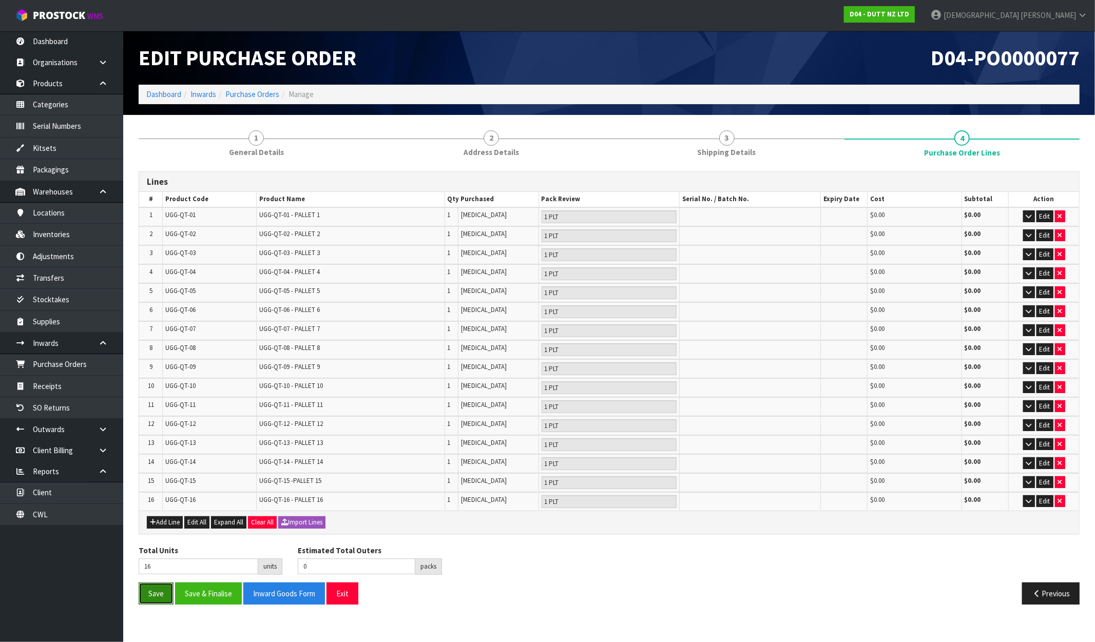
click at [158, 585] on button "Save" at bounding box center [156, 594] width 35 height 22
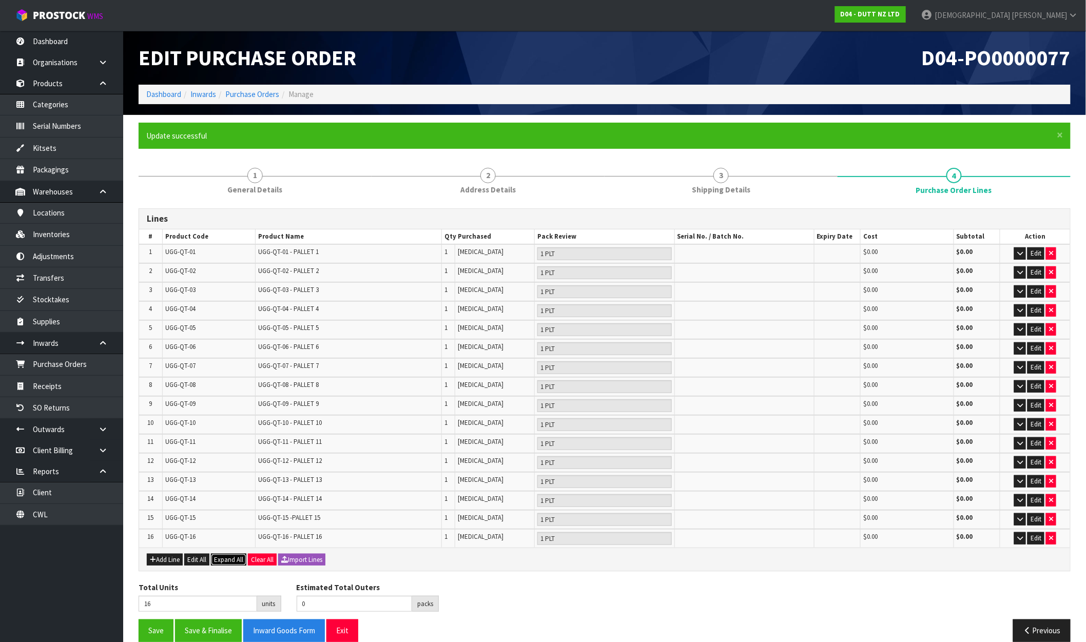
click at [232, 556] on span "Expand All" at bounding box center [228, 560] width 29 height 9
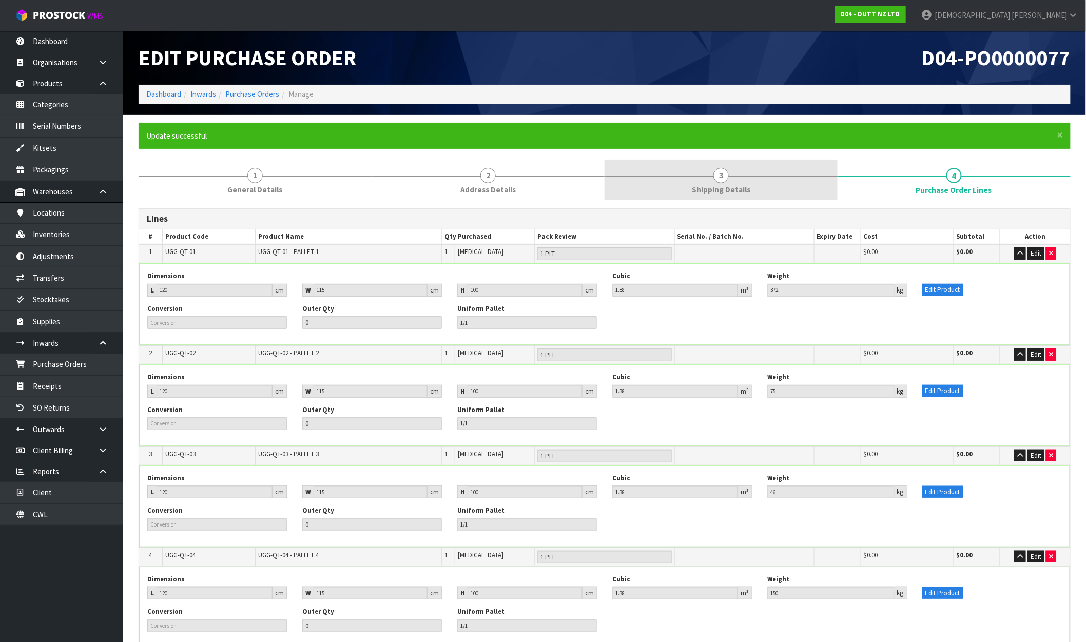
click at [730, 181] on link "3 Shipping Details" at bounding box center [721, 180] width 233 height 41
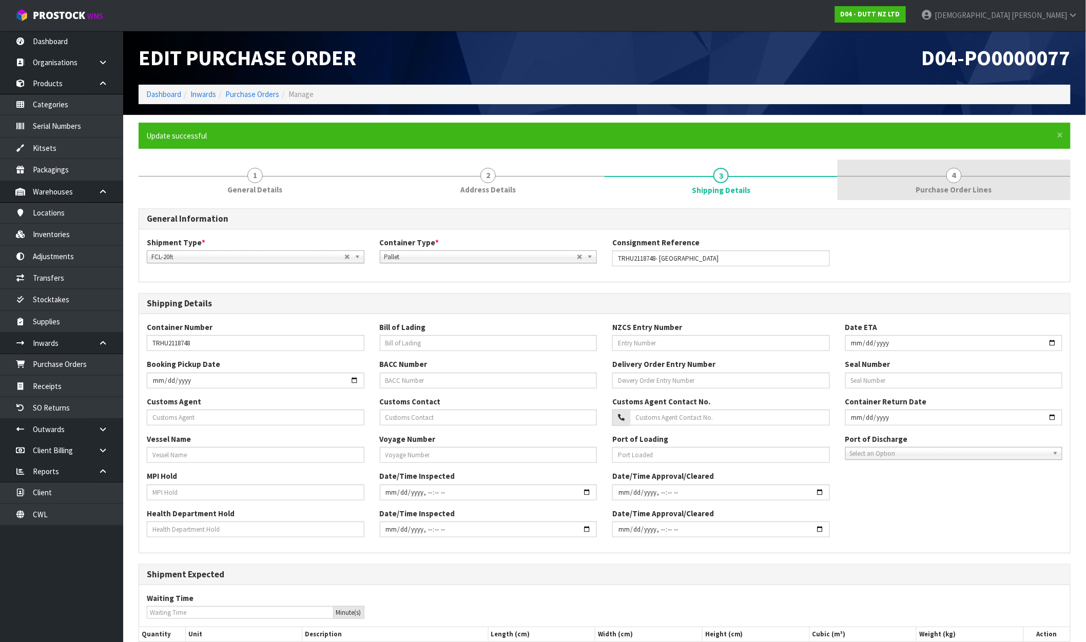
click at [902, 175] on link "4 Purchase Order Lines" at bounding box center [954, 180] width 233 height 41
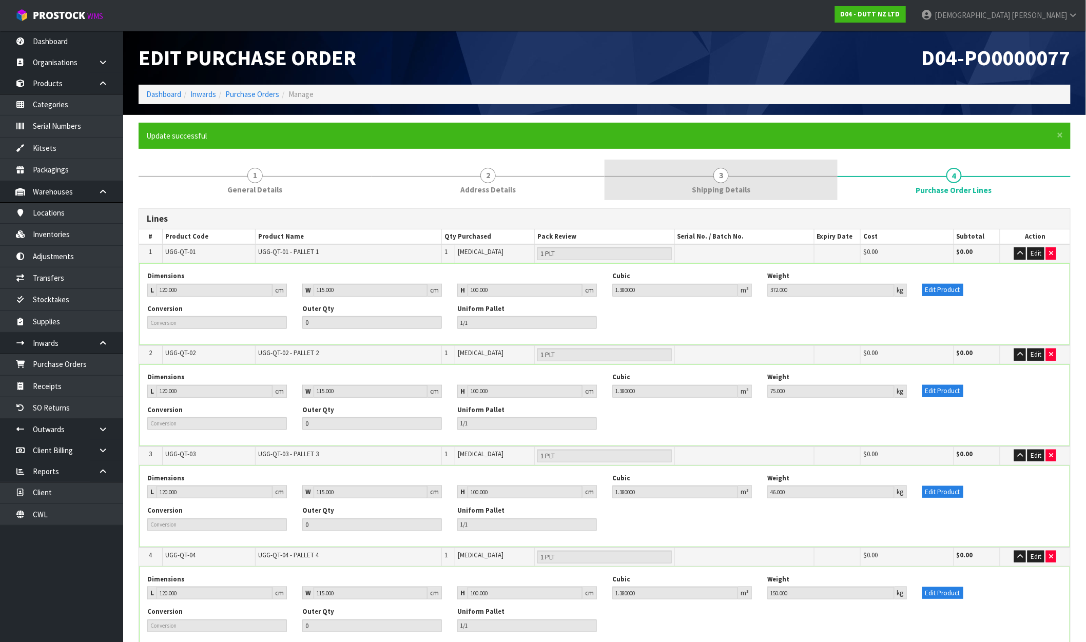
drag, startPoint x: 457, startPoint y: 182, endPoint x: 691, endPoint y: 181, distance: 234.1
click at [458, 181] on link "2 Address Details" at bounding box center [488, 180] width 233 height 41
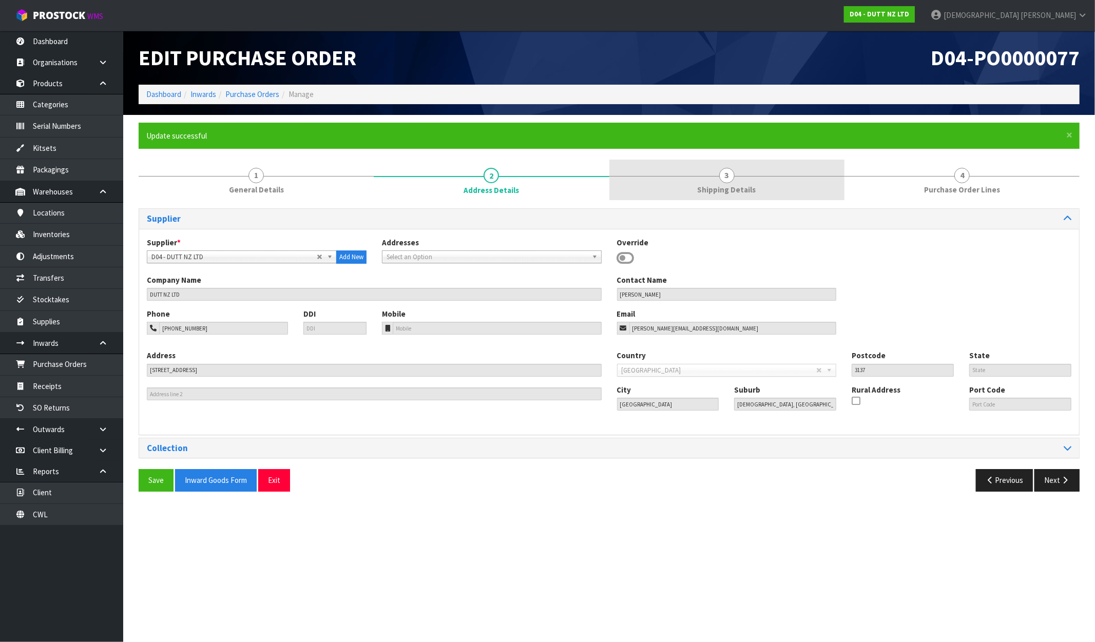
click at [725, 183] on link "3 Shipping Details" at bounding box center [726, 180] width 235 height 41
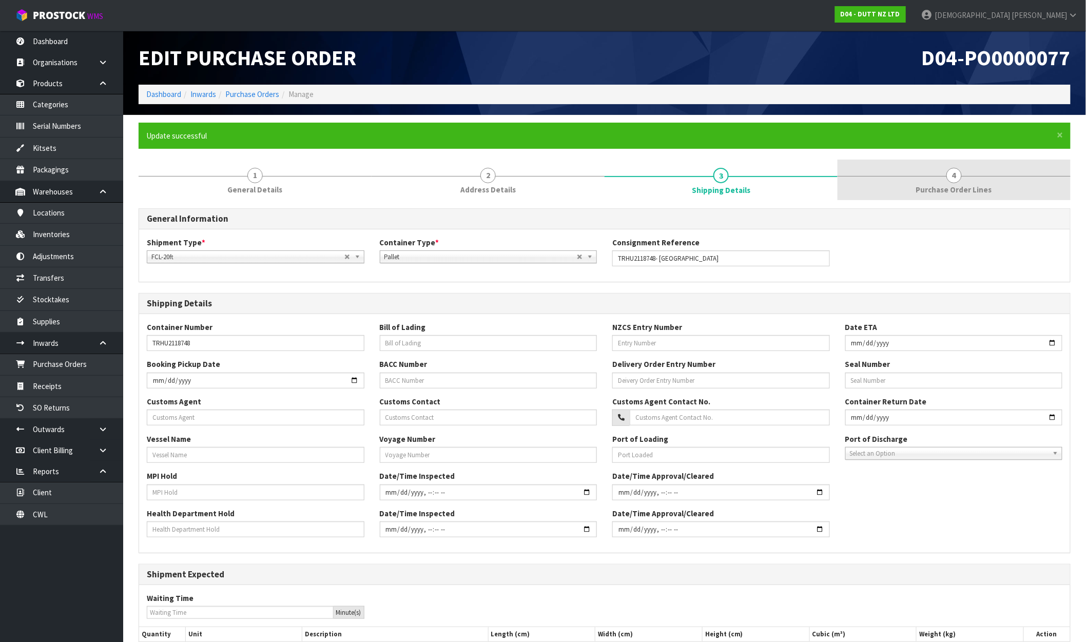
click at [928, 169] on span "4" at bounding box center [954, 175] width 15 height 15
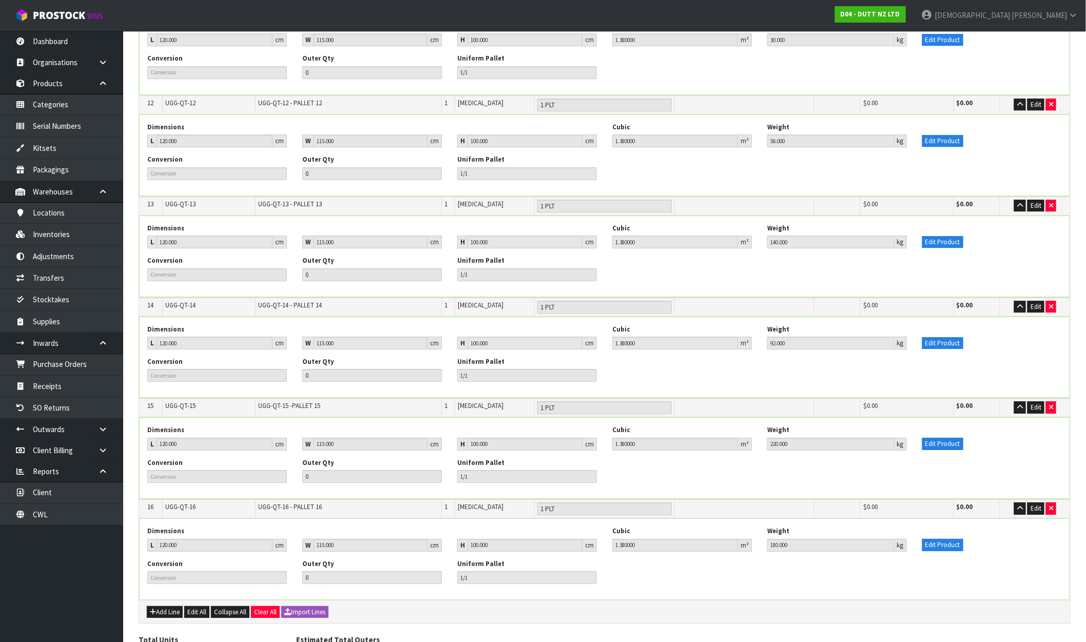
scroll to position [1323, 0]
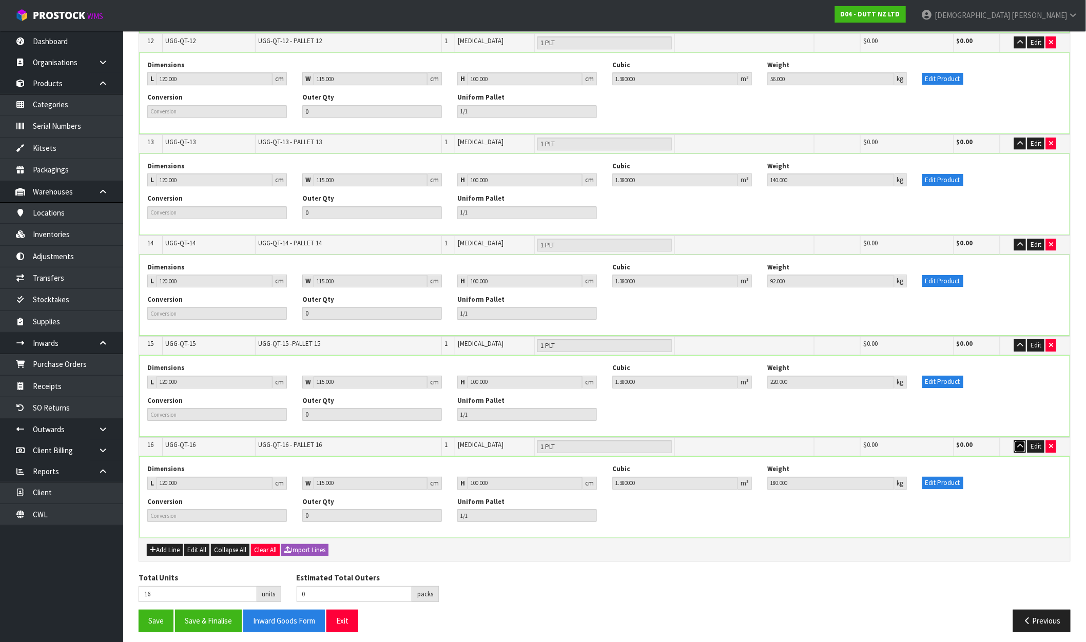
click at [928, 443] on icon "button" at bounding box center [1021, 446] width 6 height 7
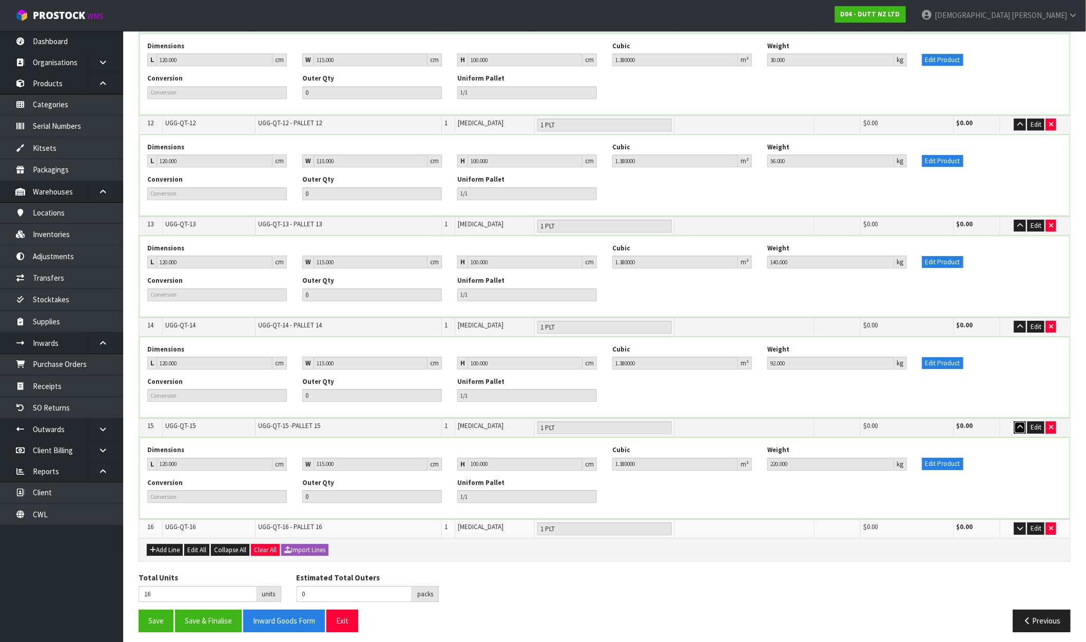
click at [928, 427] on button "button" at bounding box center [1021, 428] width 12 height 12
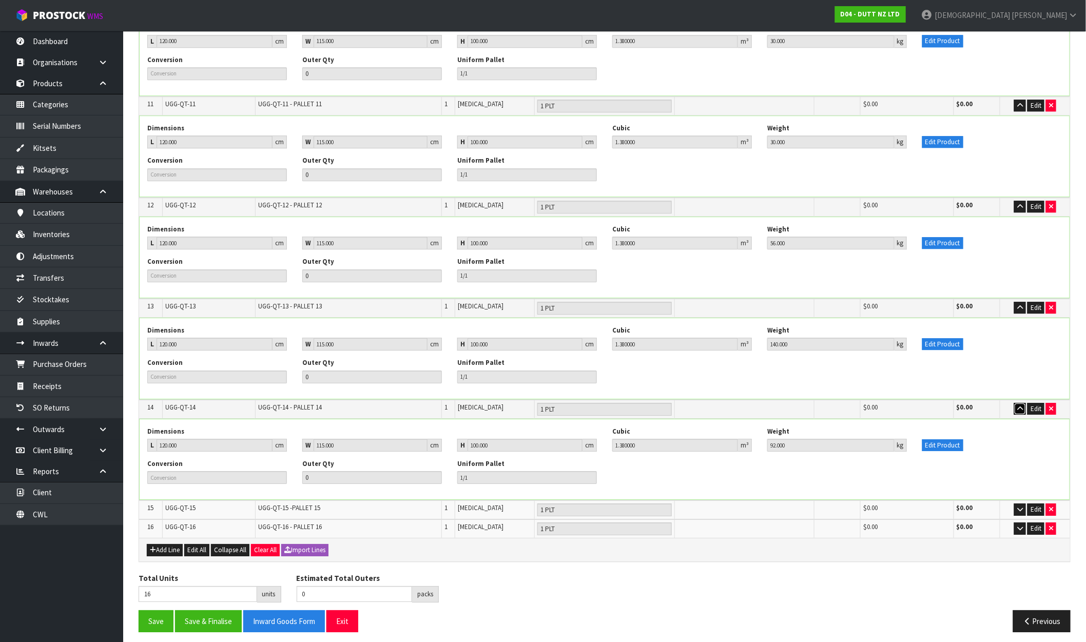
click at [928, 406] on icon "button" at bounding box center [1021, 409] width 6 height 7
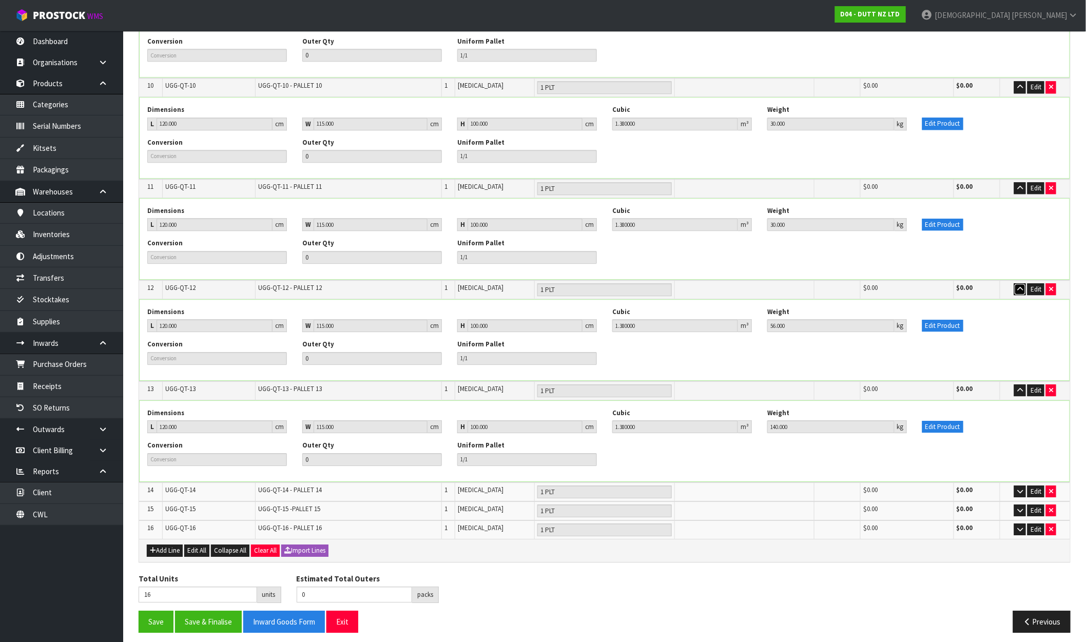
click at [928, 289] on button "button" at bounding box center [1021, 289] width 12 height 12
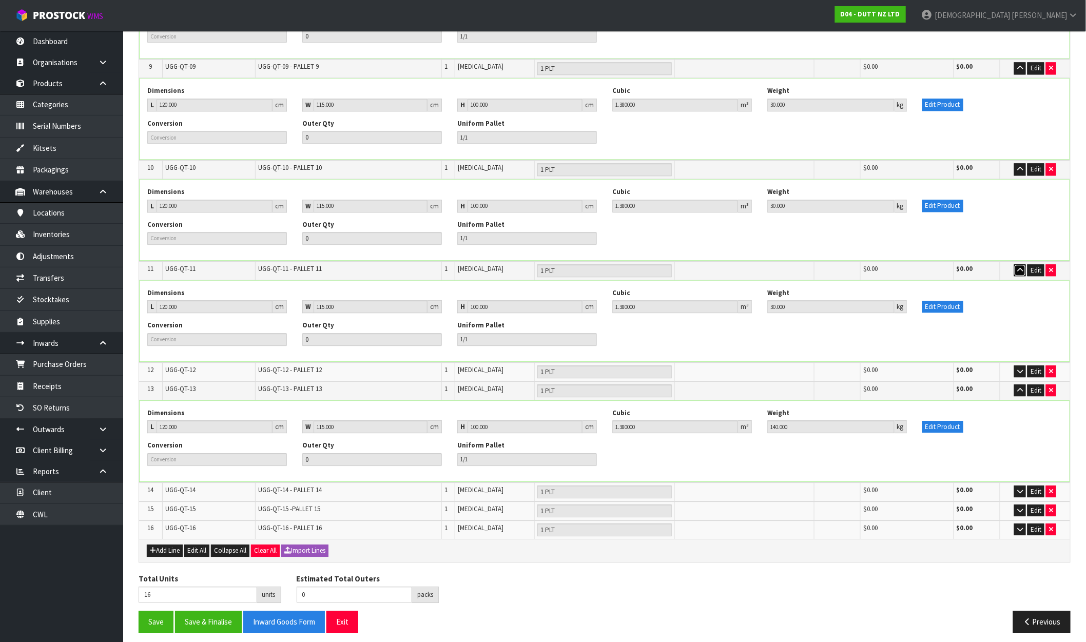
click at [928, 268] on icon "button" at bounding box center [1021, 270] width 6 height 7
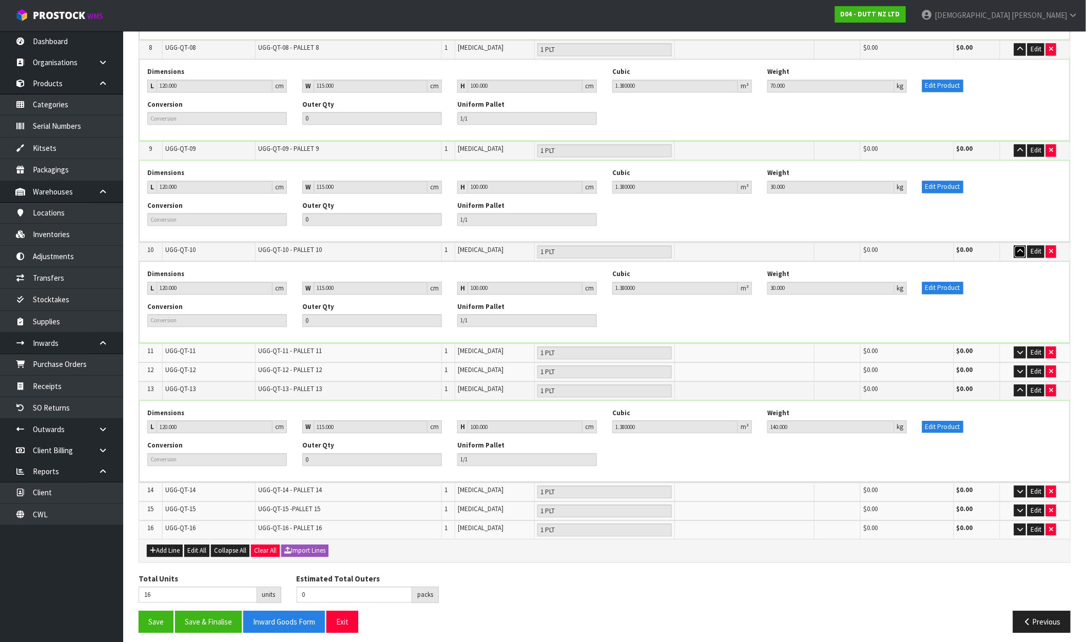
click at [928, 251] on icon "button" at bounding box center [1021, 251] width 6 height 7
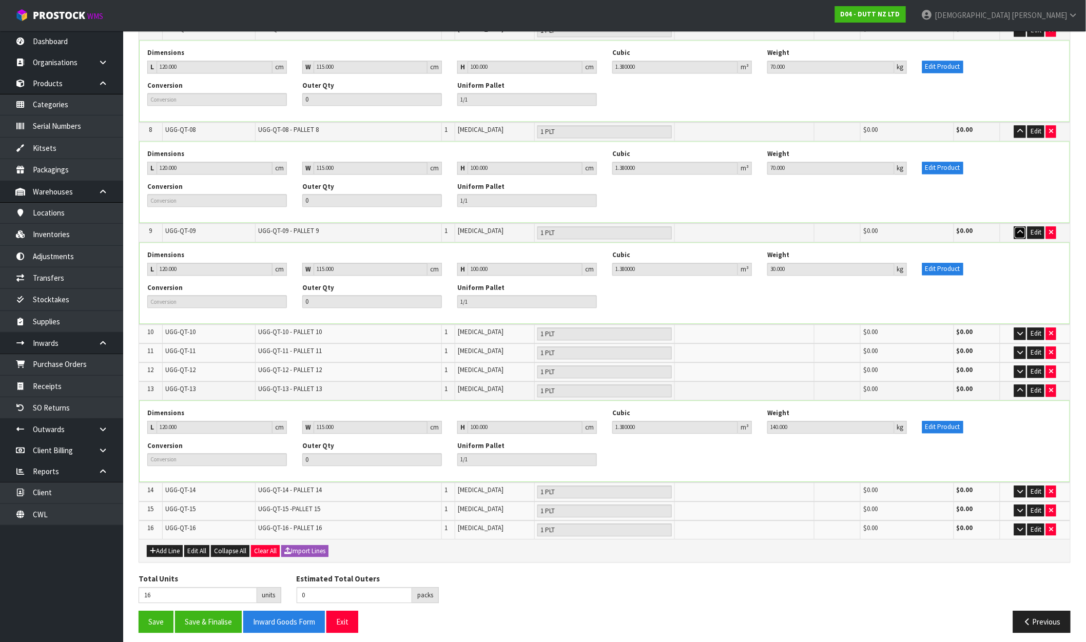
click at [928, 228] on button "button" at bounding box center [1021, 232] width 12 height 12
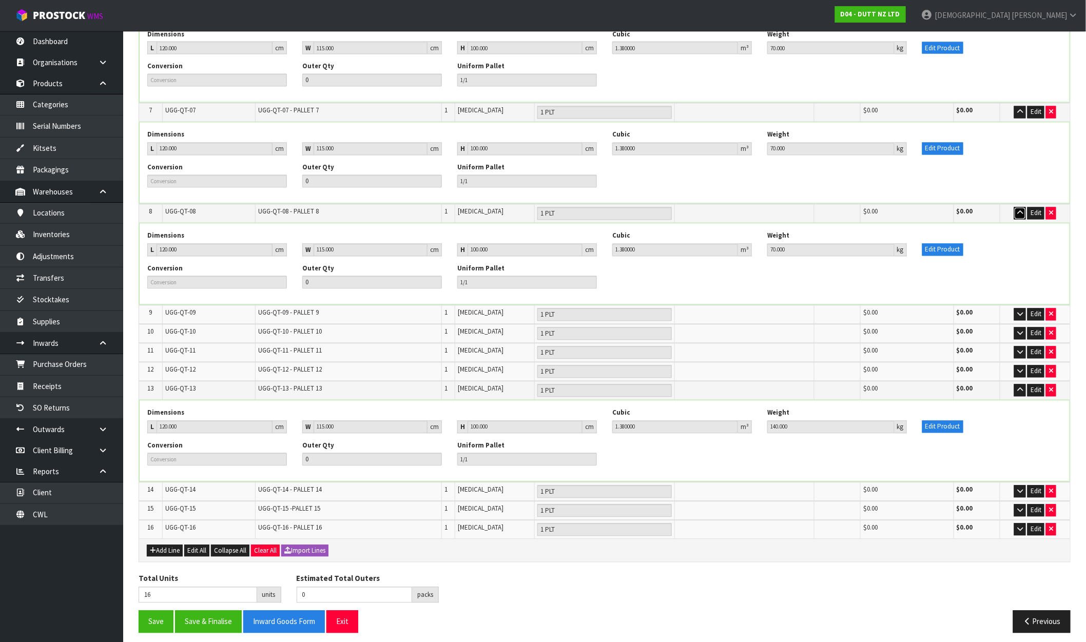
click at [928, 211] on icon "button" at bounding box center [1021, 213] width 6 height 7
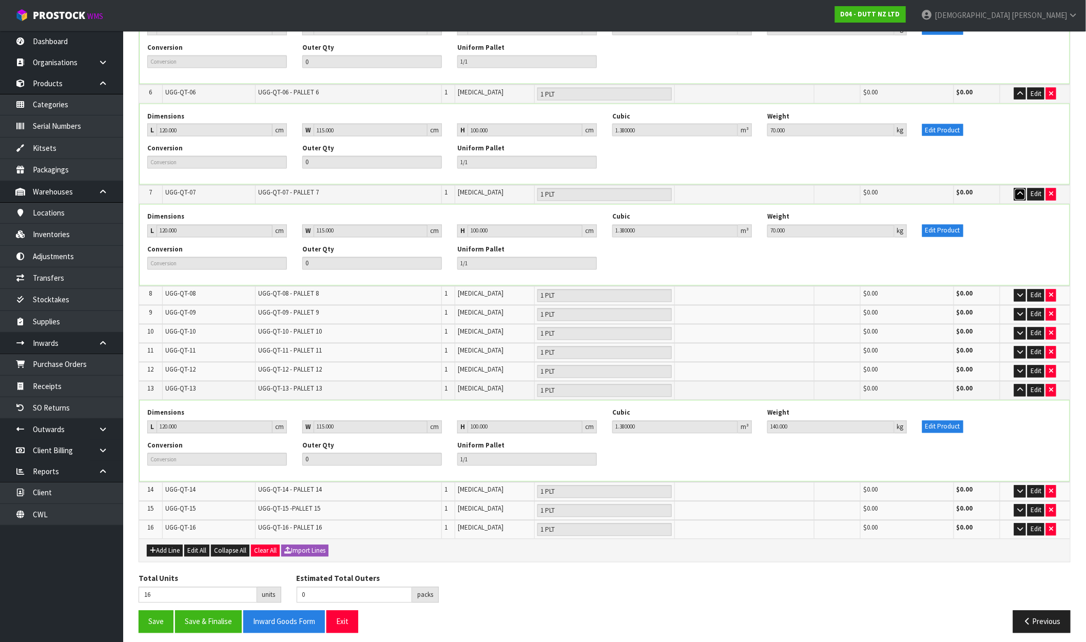
click at [928, 192] on icon "button" at bounding box center [1021, 194] width 6 height 7
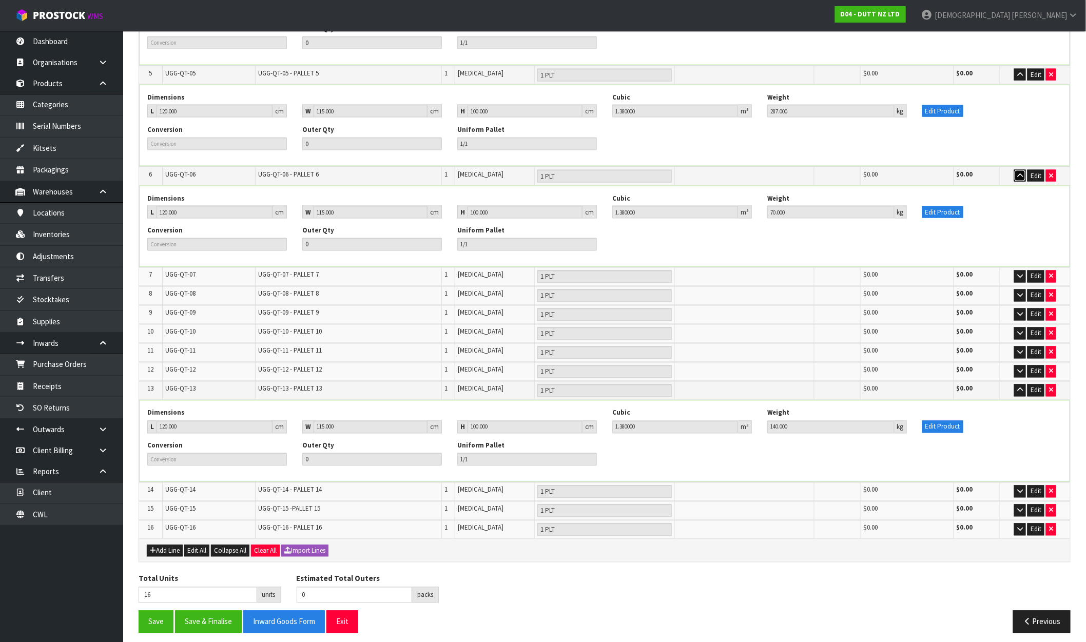
click at [928, 173] on icon "button" at bounding box center [1021, 176] width 6 height 7
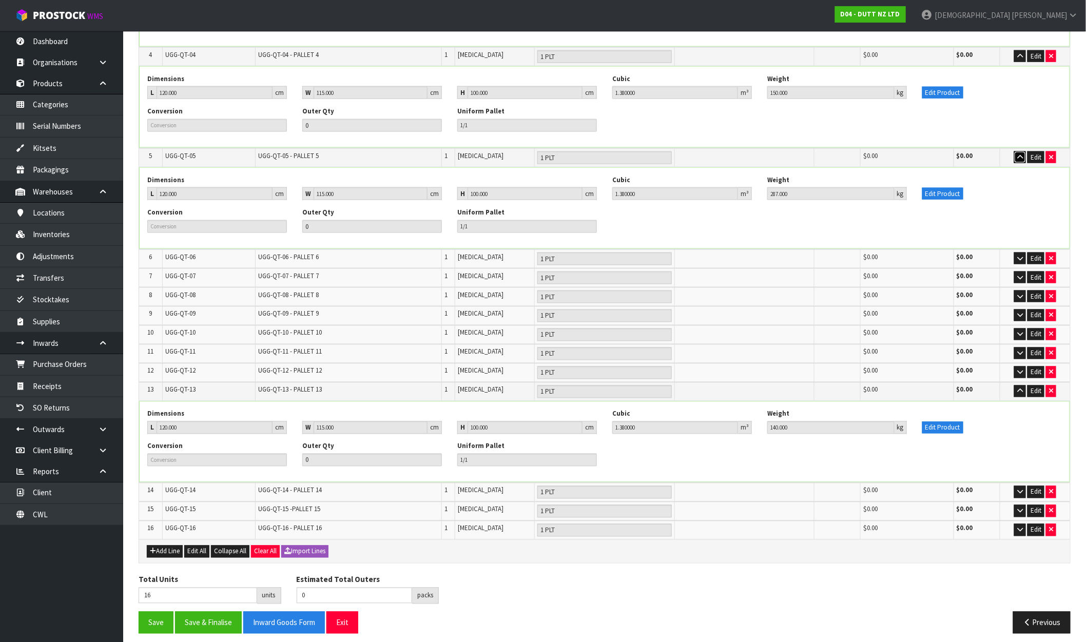
click at [928, 160] on button "button" at bounding box center [1021, 157] width 12 height 12
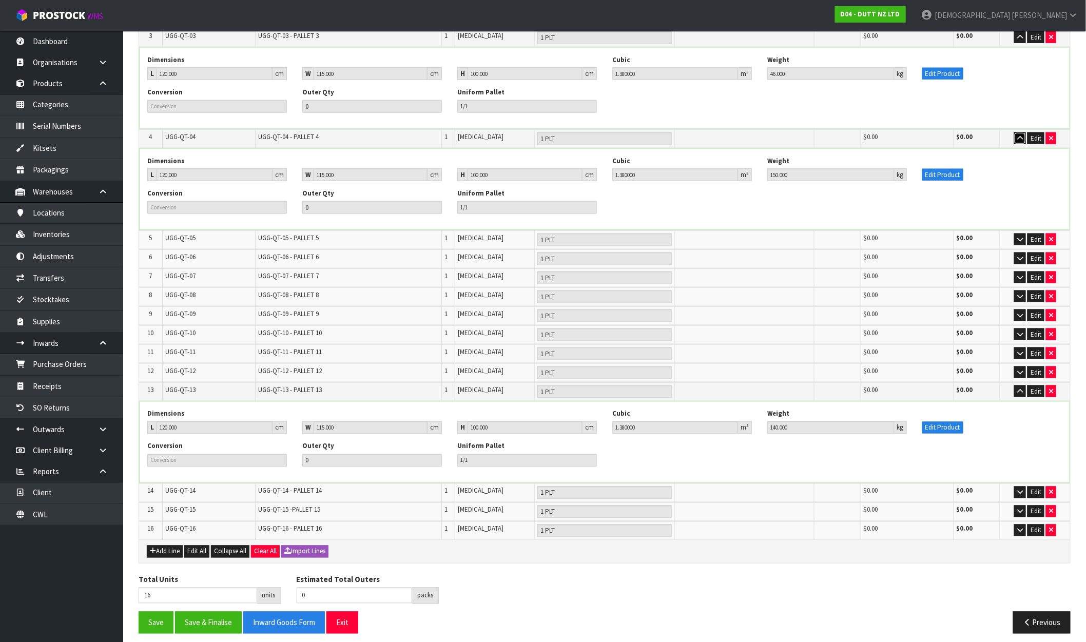
click at [928, 139] on icon "button" at bounding box center [1021, 138] width 6 height 7
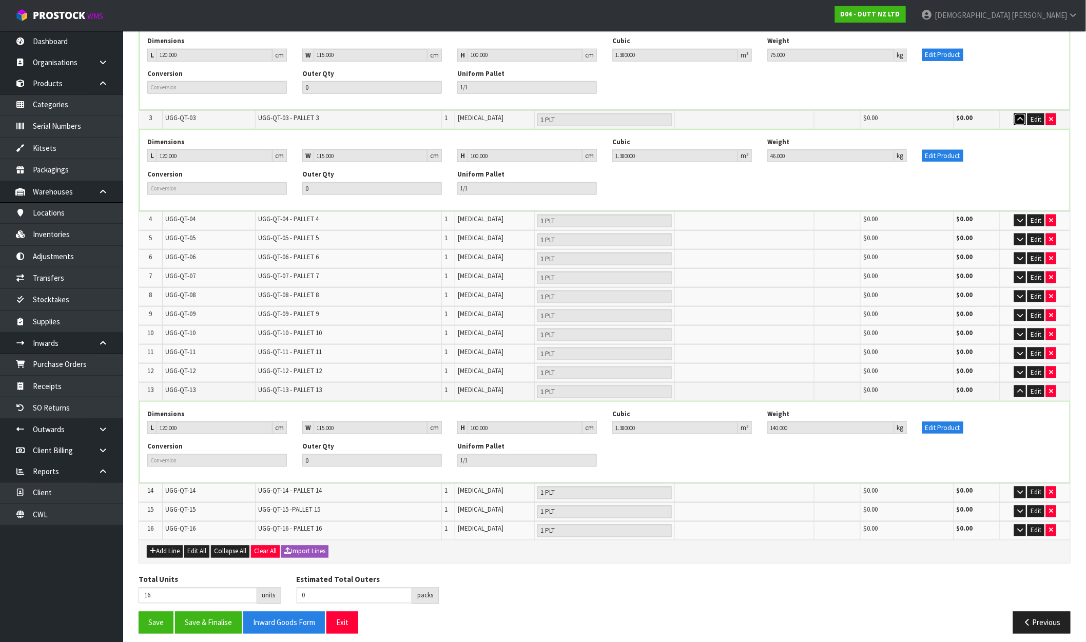
click at [928, 121] on button "button" at bounding box center [1021, 119] width 12 height 12
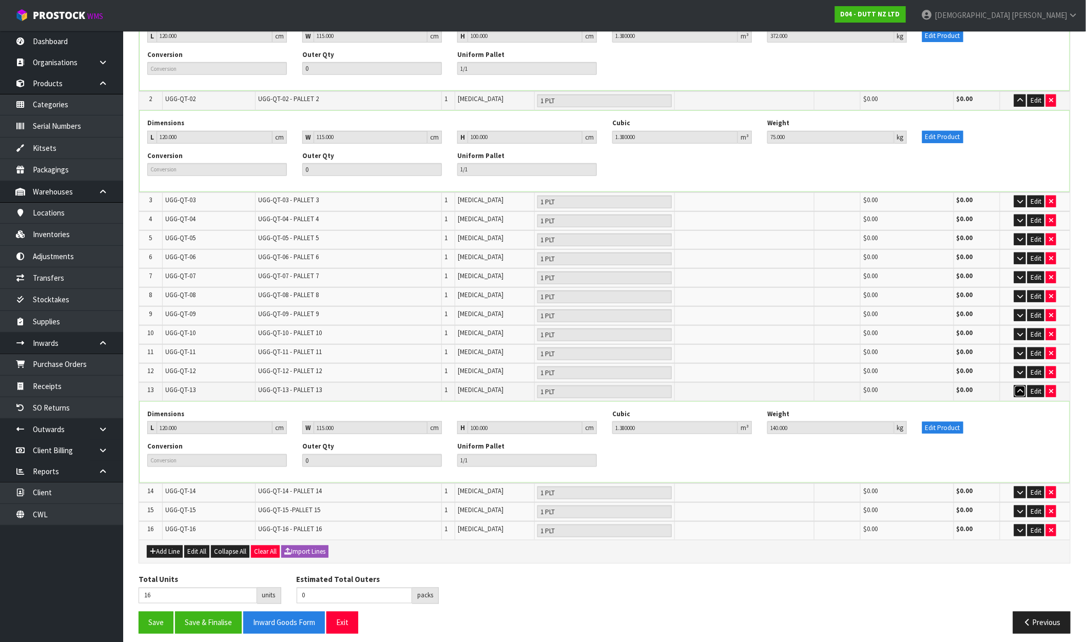
click at [928, 388] on icon "button" at bounding box center [1021, 391] width 6 height 7
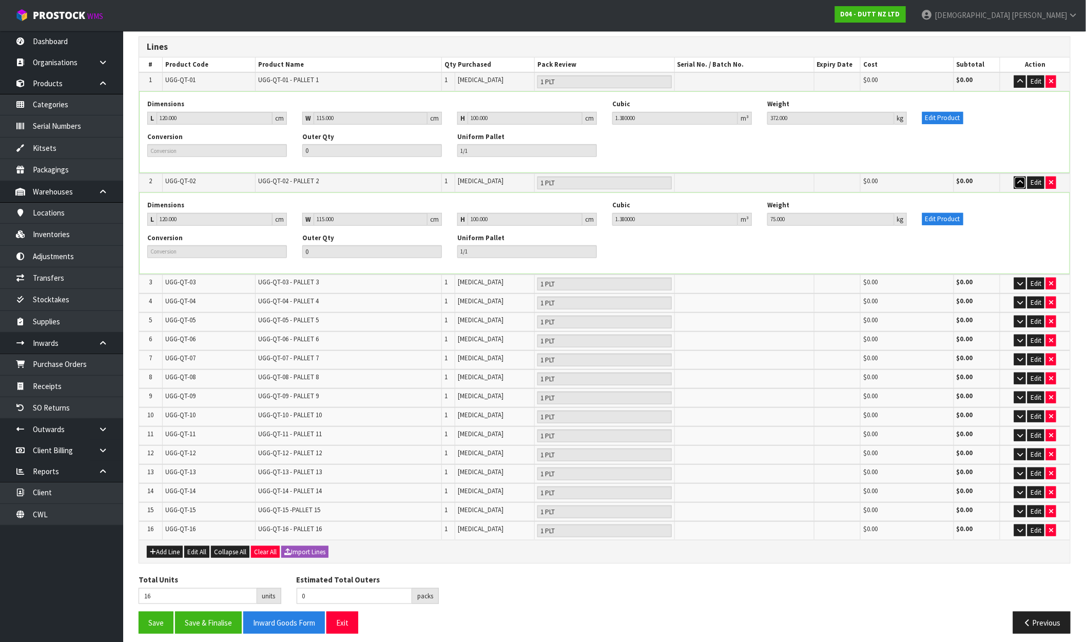
click at [928, 180] on icon "button" at bounding box center [1021, 182] width 6 height 7
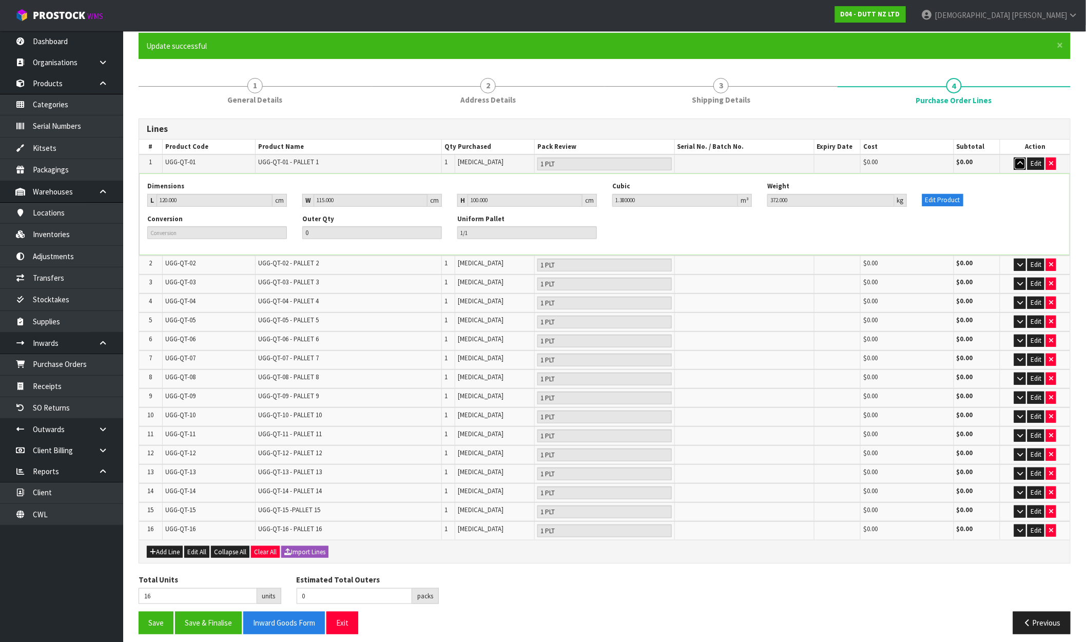
click at [928, 163] on icon "button" at bounding box center [1021, 163] width 6 height 7
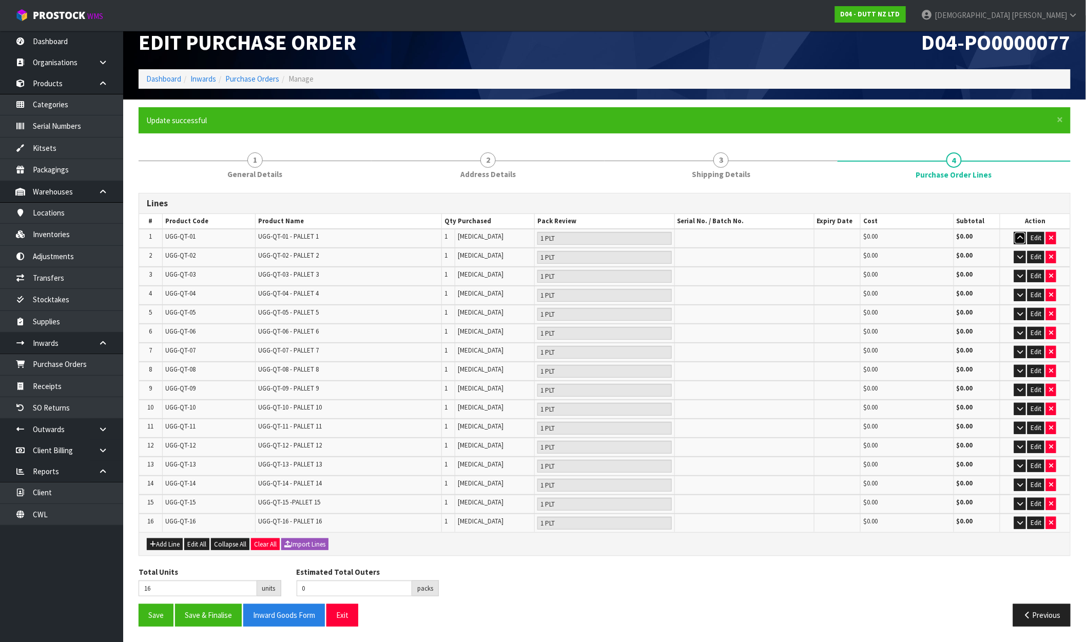
scroll to position [7, 0]
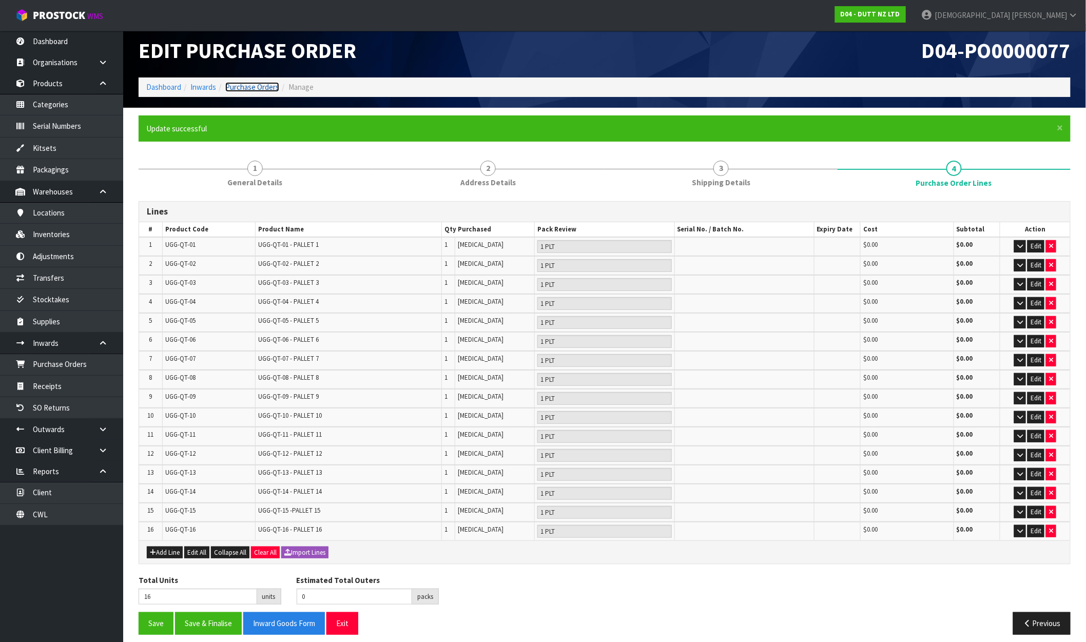
click at [267, 85] on link "Purchase Orders" at bounding box center [252, 87] width 54 height 10
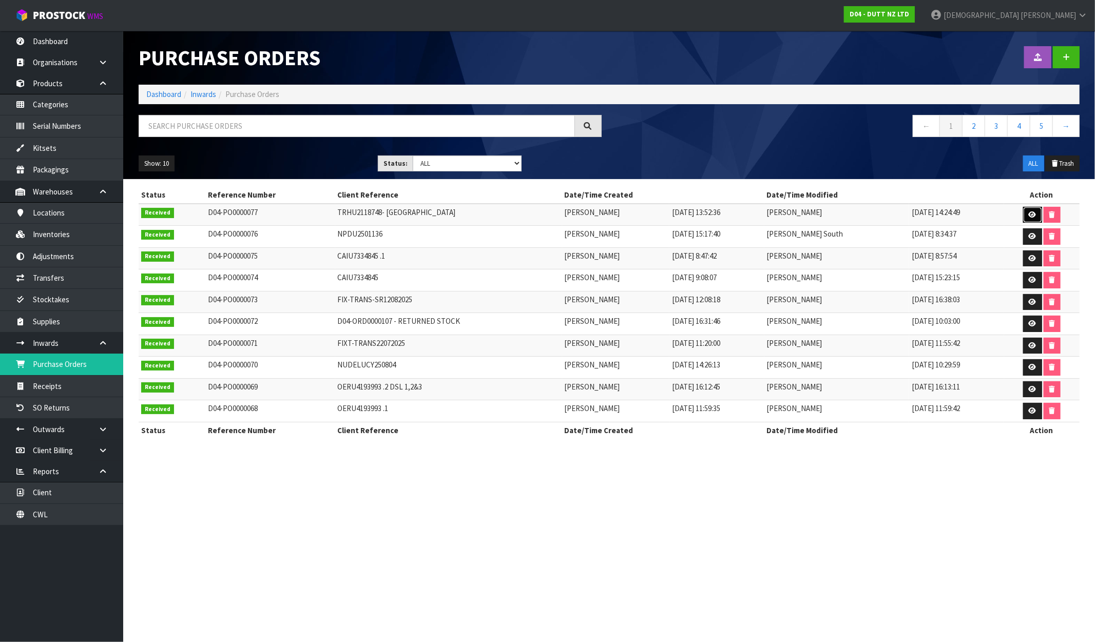
click at [928, 211] on link at bounding box center [1032, 215] width 19 height 16
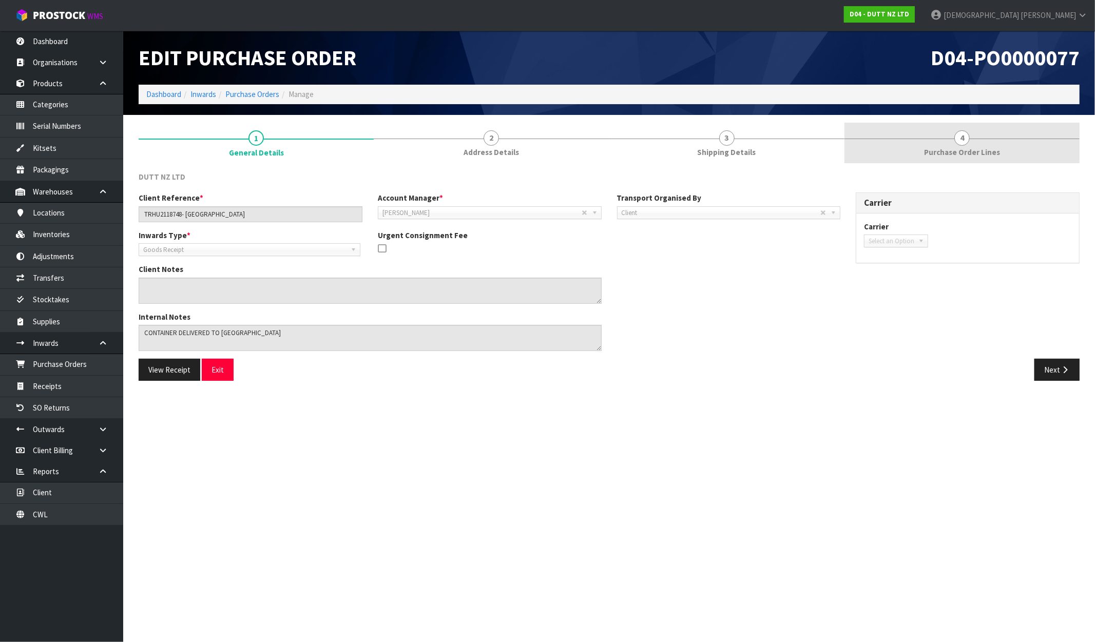
click at [928, 136] on link "4 Purchase Order Lines" at bounding box center [962, 143] width 235 height 41
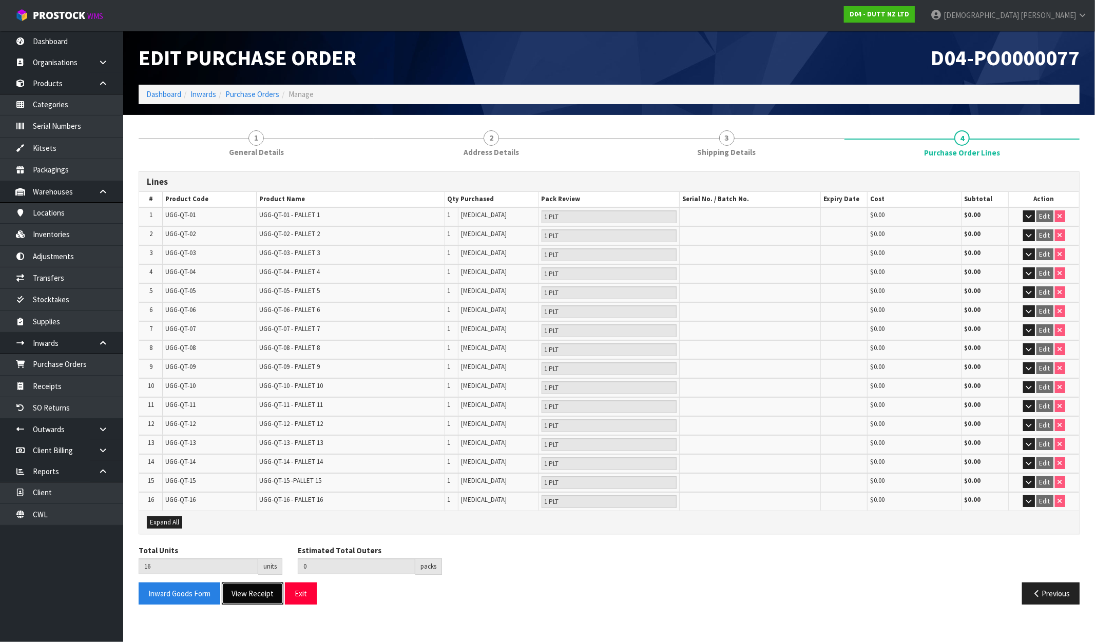
click at [256, 591] on button "View Receipt" at bounding box center [253, 594] width 62 height 22
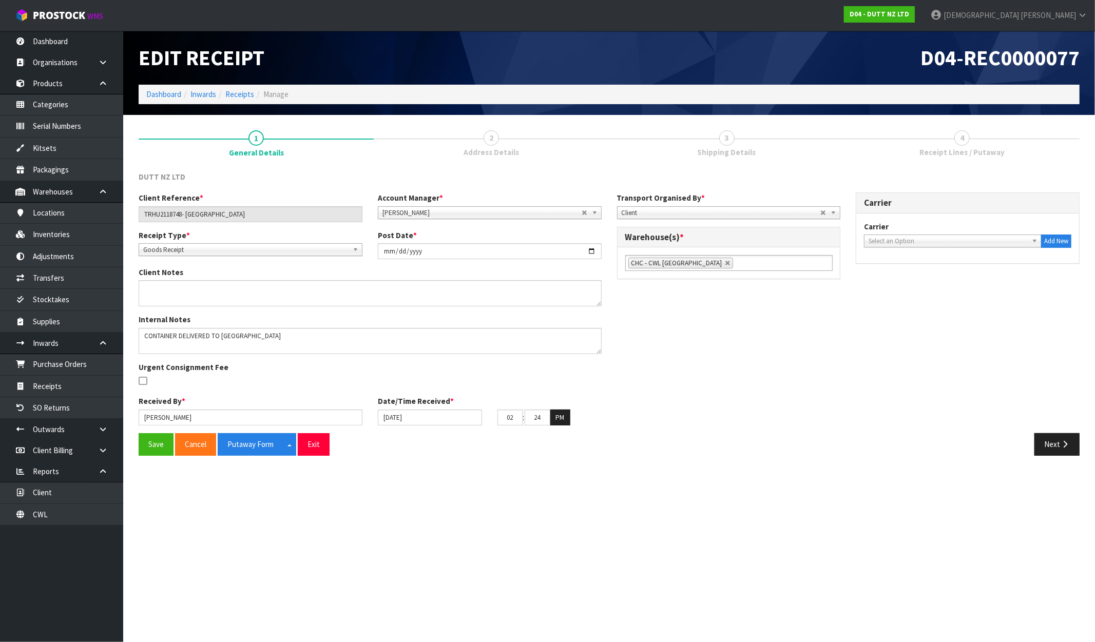
click at [928, 147] on span "Receipt Lines / Putaway" at bounding box center [962, 152] width 85 height 11
click at [928, 438] on button "Next" at bounding box center [1057, 444] width 45 height 22
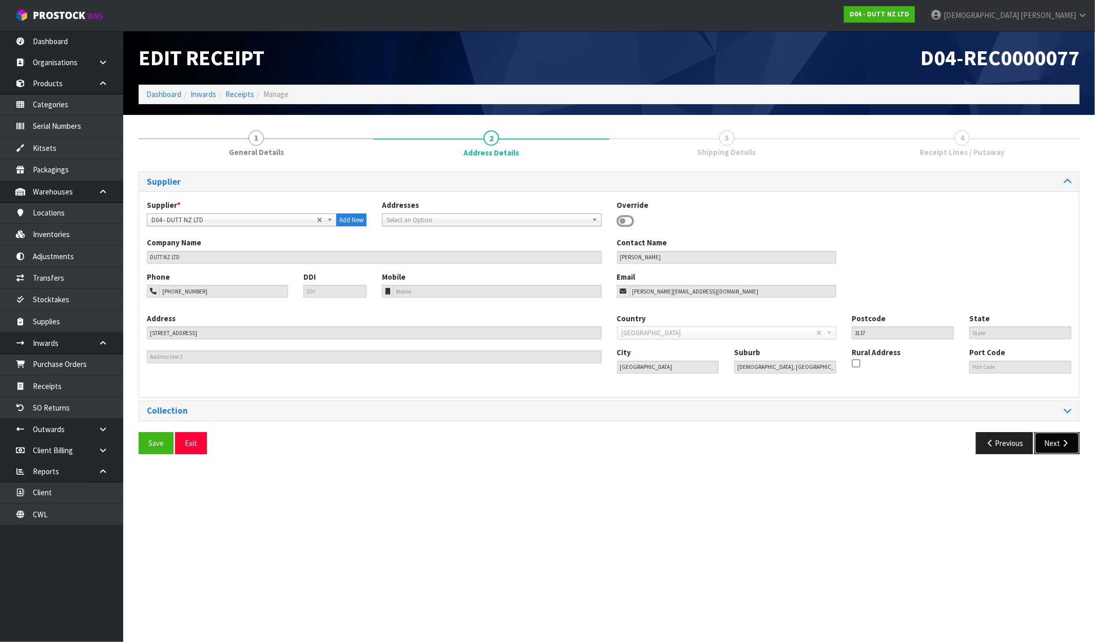
click at [928, 442] on button "Next" at bounding box center [1057, 443] width 45 height 22
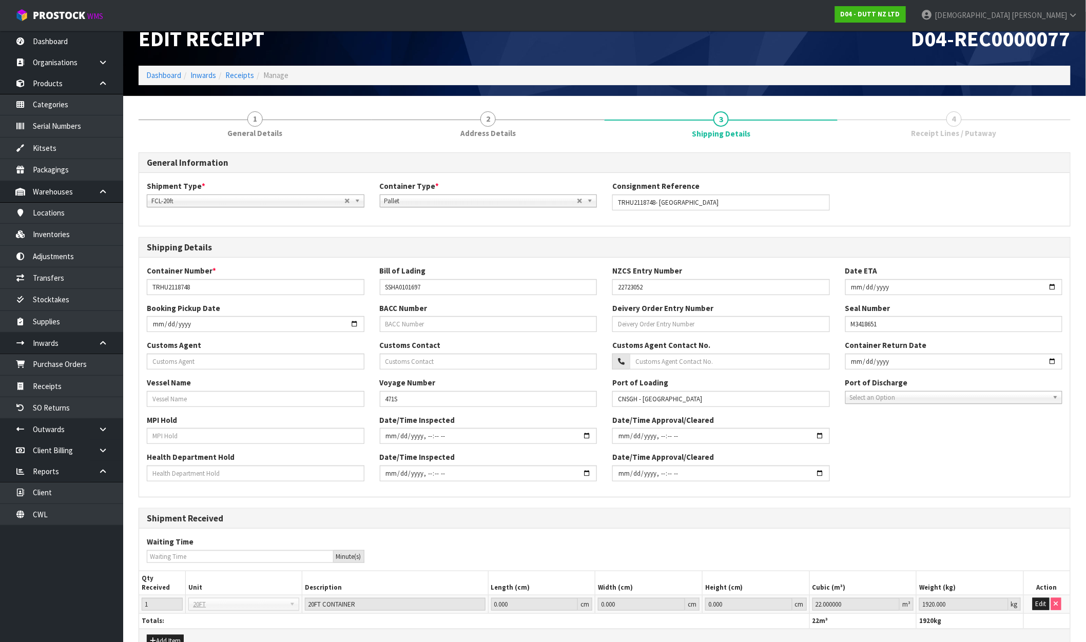
scroll to position [68, 0]
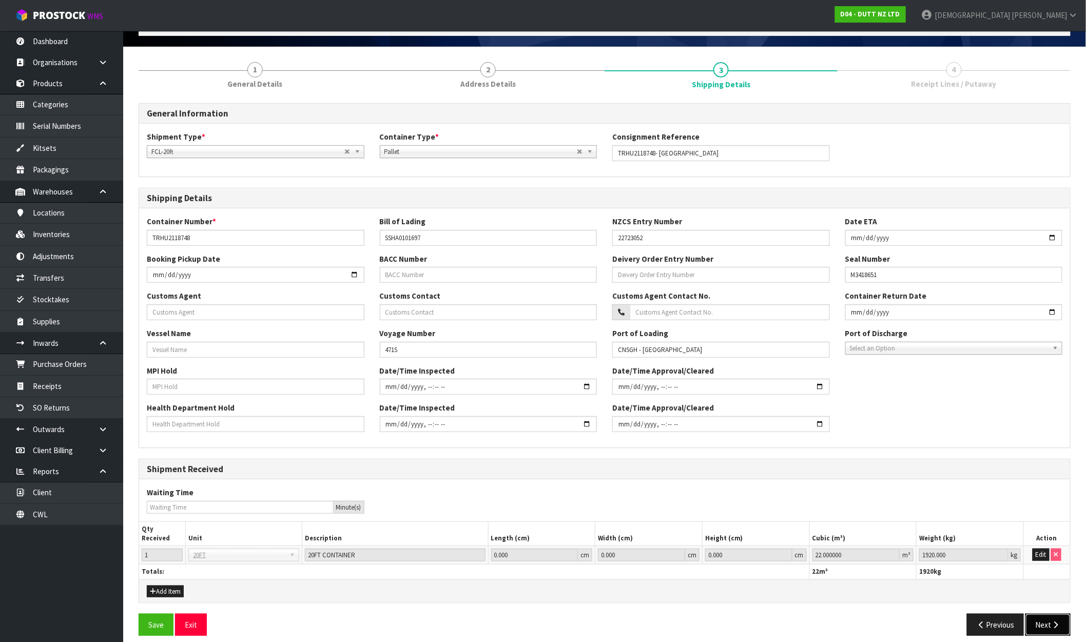
click at [928, 619] on button "Next" at bounding box center [1048, 625] width 45 height 22
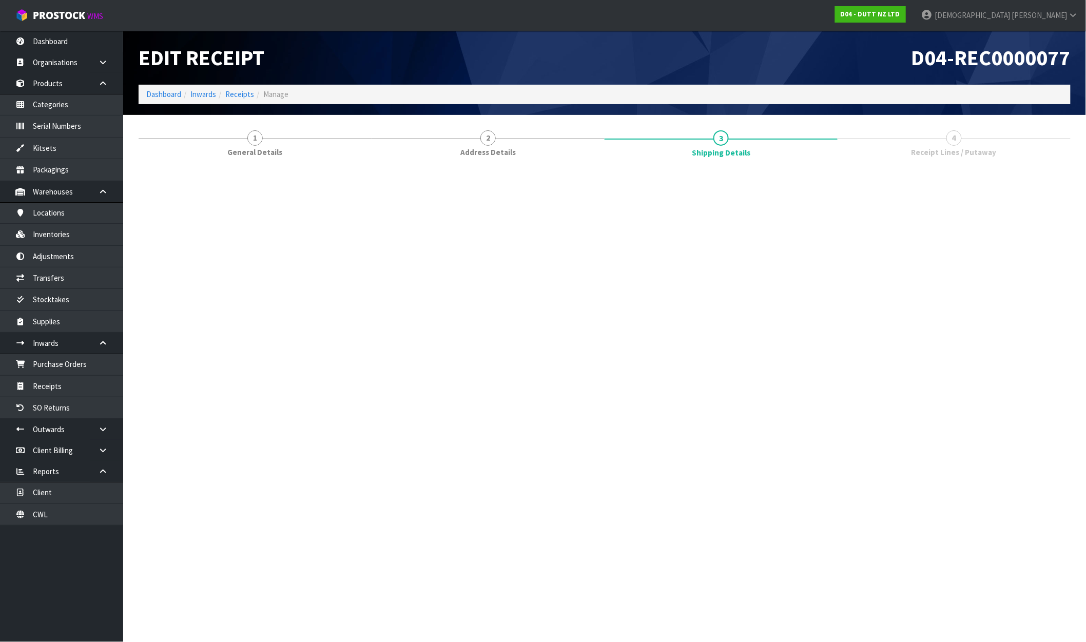
scroll to position [0, 0]
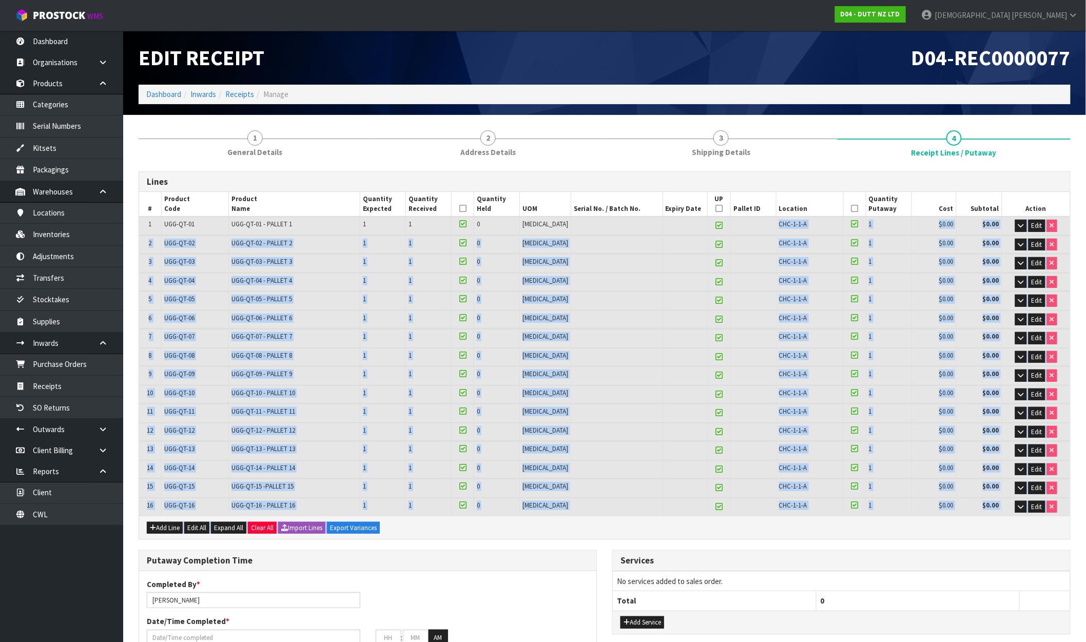
drag, startPoint x: 771, startPoint y: 224, endPoint x: 802, endPoint y: 512, distance: 289.2
click at [802, 512] on div "Lines # Product Code Product Name Quantity Expected Quantity Received Quantity …" at bounding box center [605, 355] width 932 height 369
click at [822, 521] on div "Add Line Edit All Expand All Clear All Import Lines Export Variances" at bounding box center [604, 527] width 931 height 23
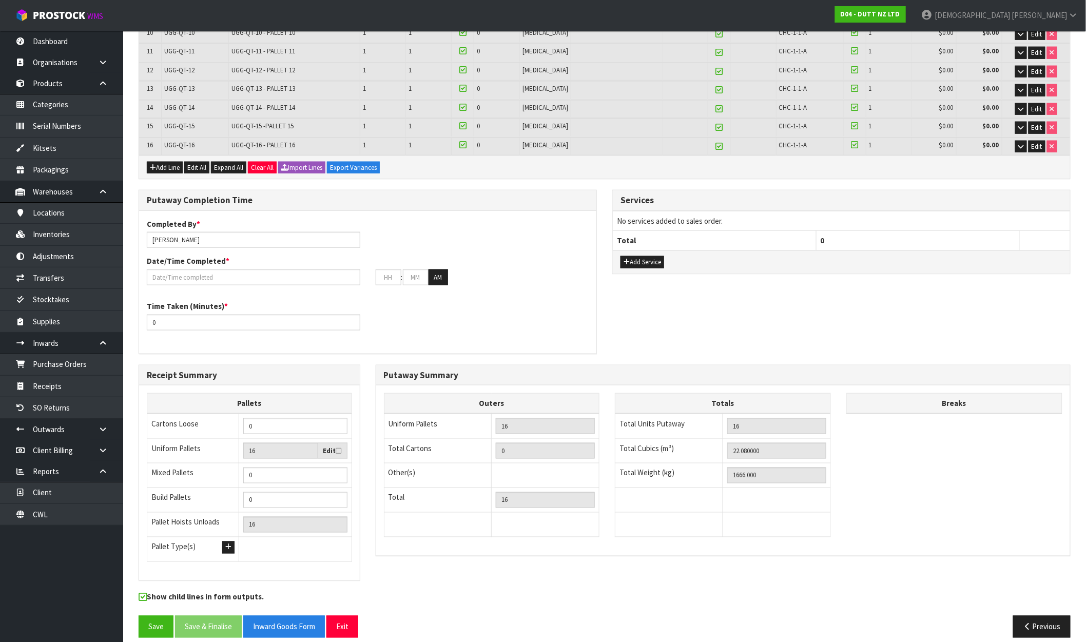
scroll to position [367, 0]
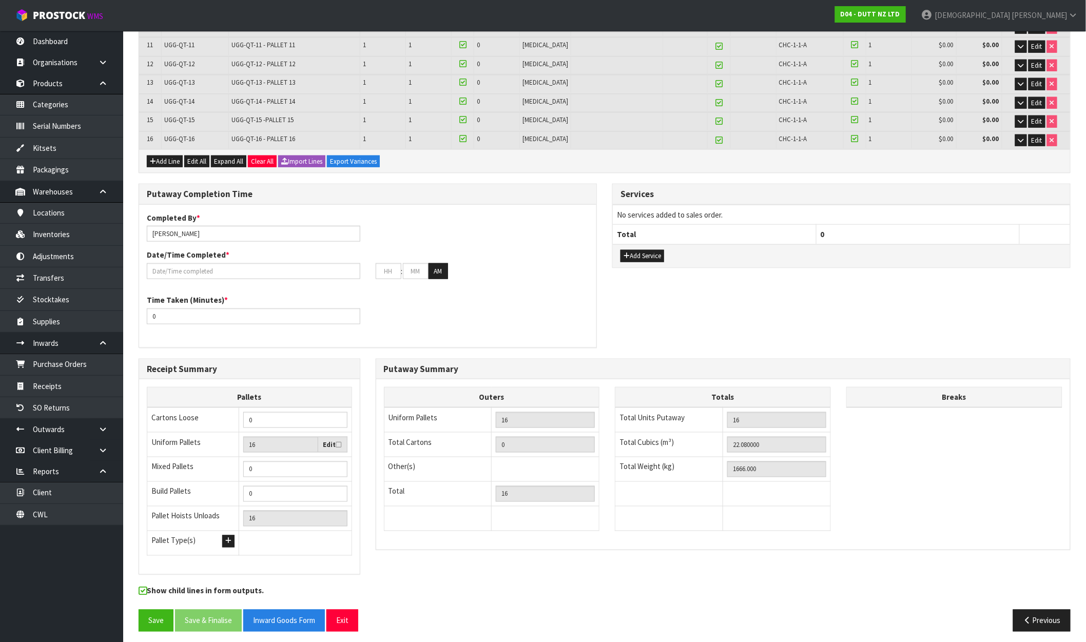
click at [142, 592] on icon at bounding box center [143, 592] width 8 height 1
click at [0, 0] on input "checkbox" at bounding box center [0, 0] width 0 height 0
click at [141, 592] on icon at bounding box center [143, 592] width 8 height 1
click at [0, 0] on input "checkbox" at bounding box center [0, 0] width 0 height 0
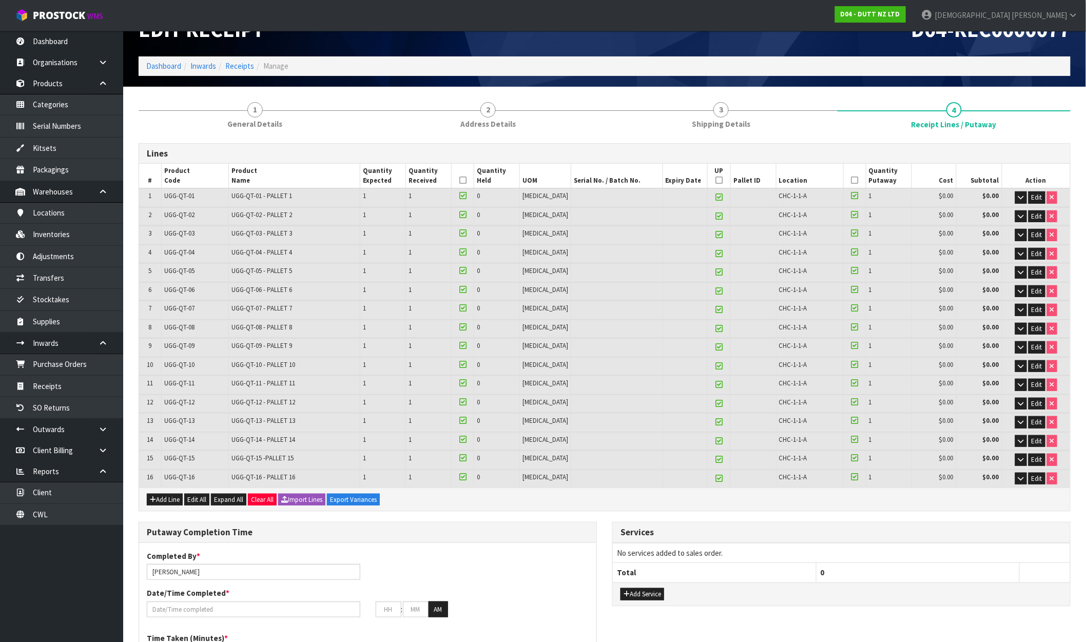
scroll to position [24, 0]
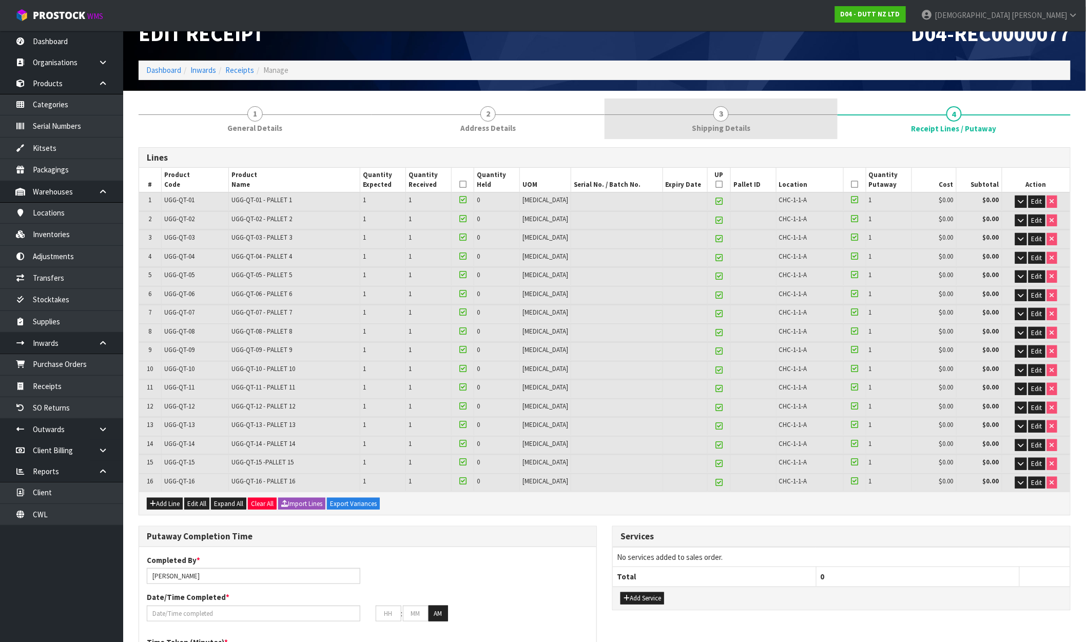
click at [674, 122] on link "3 Shipping Details" at bounding box center [721, 119] width 233 height 41
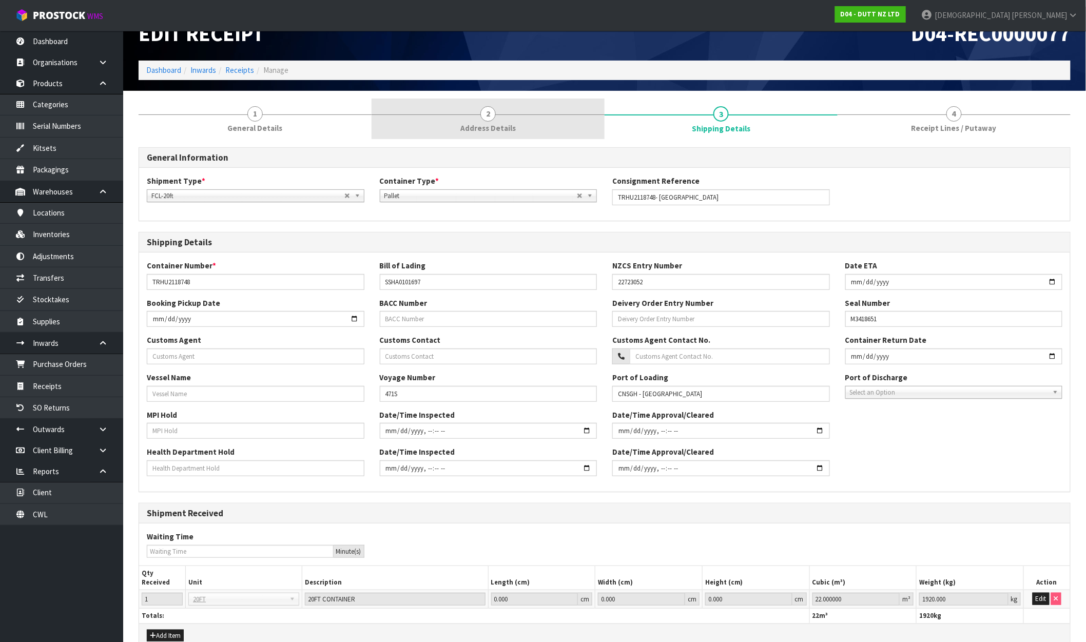
click at [510, 130] on span "Address Details" at bounding box center [488, 128] width 55 height 11
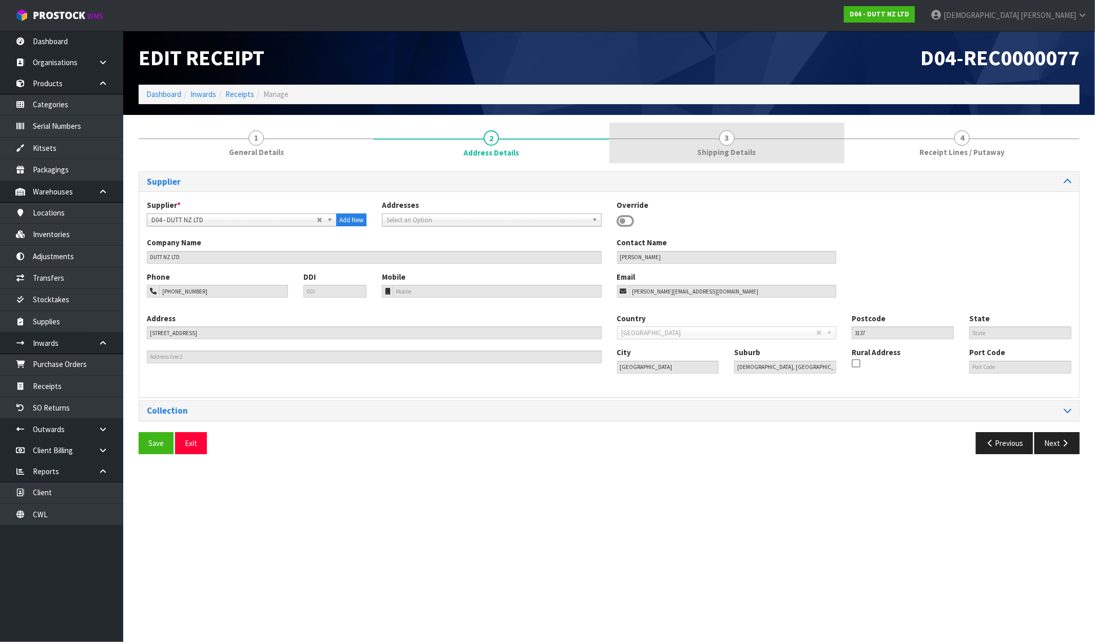
click at [779, 149] on link "3 Shipping Details" at bounding box center [726, 143] width 235 height 41
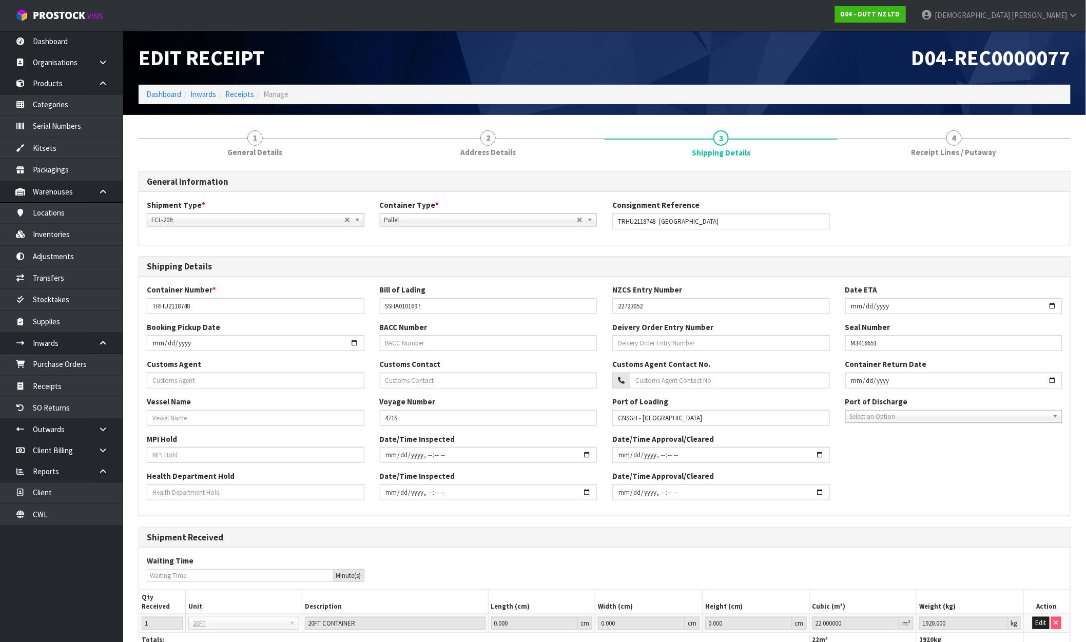
scroll to position [68, 0]
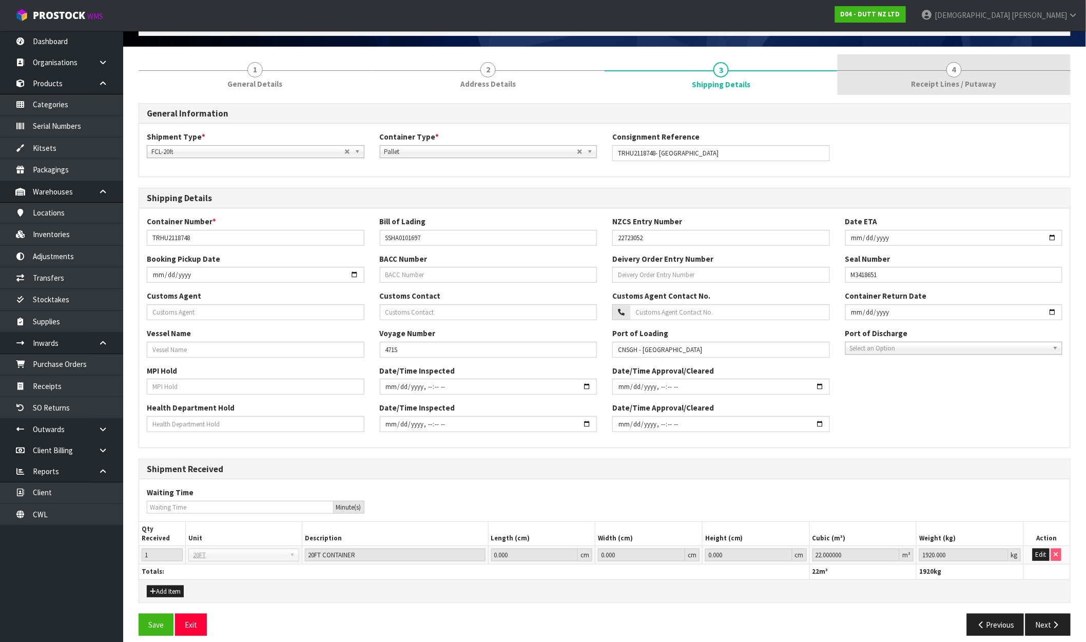
click at [928, 90] on link "4 Receipt Lines / Putaway" at bounding box center [954, 74] width 233 height 41
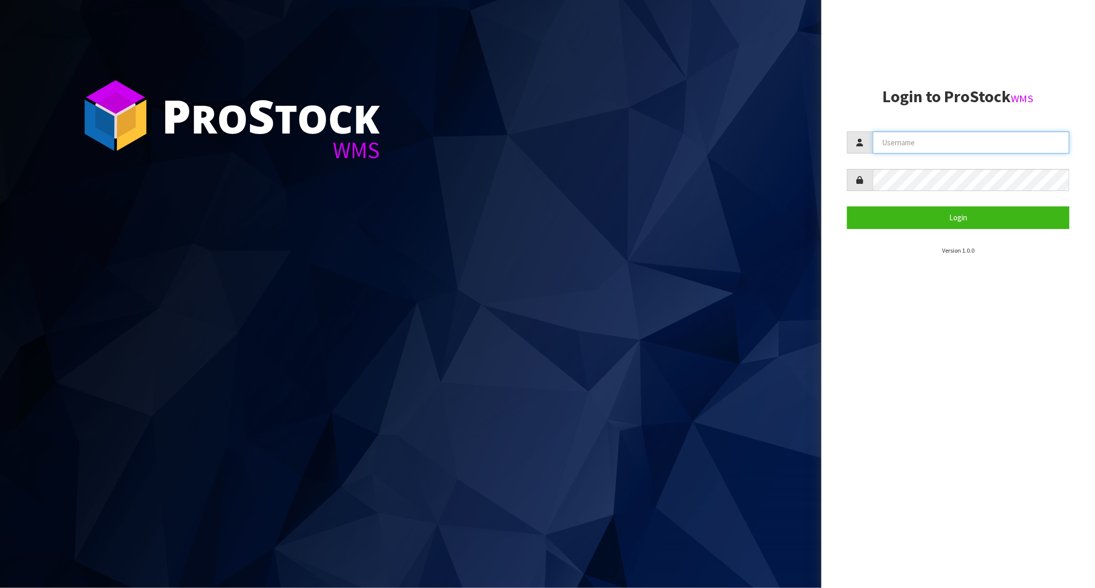
type input "KRISHNA"
click at [920, 232] on section "Login to ProStock WMS KRISHNA Login Version 1.0.0" at bounding box center [958, 171] width 222 height 167
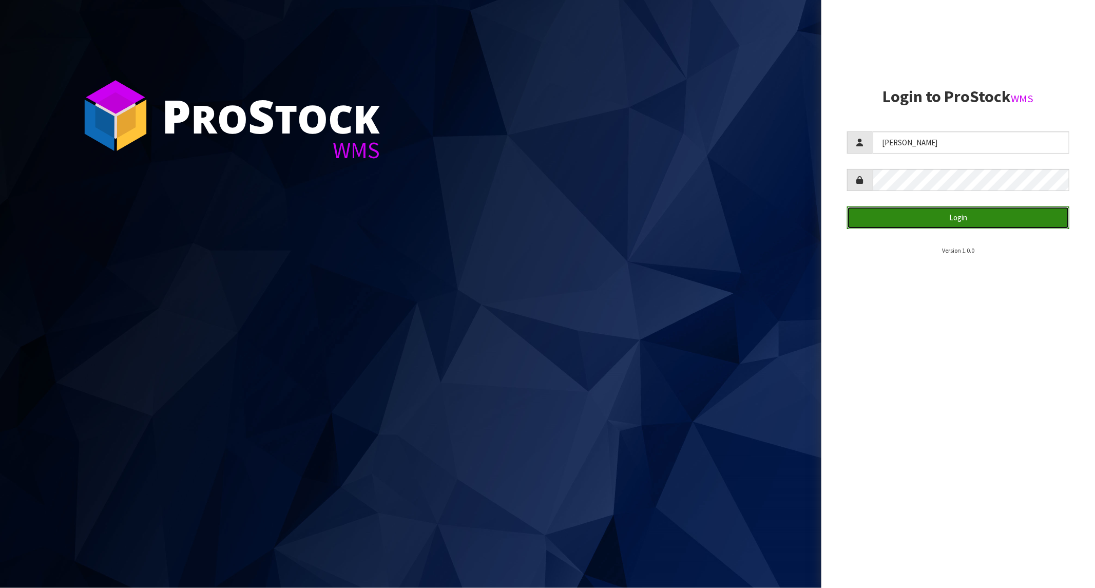
click at [920, 223] on button "Login" at bounding box center [958, 217] width 222 height 22
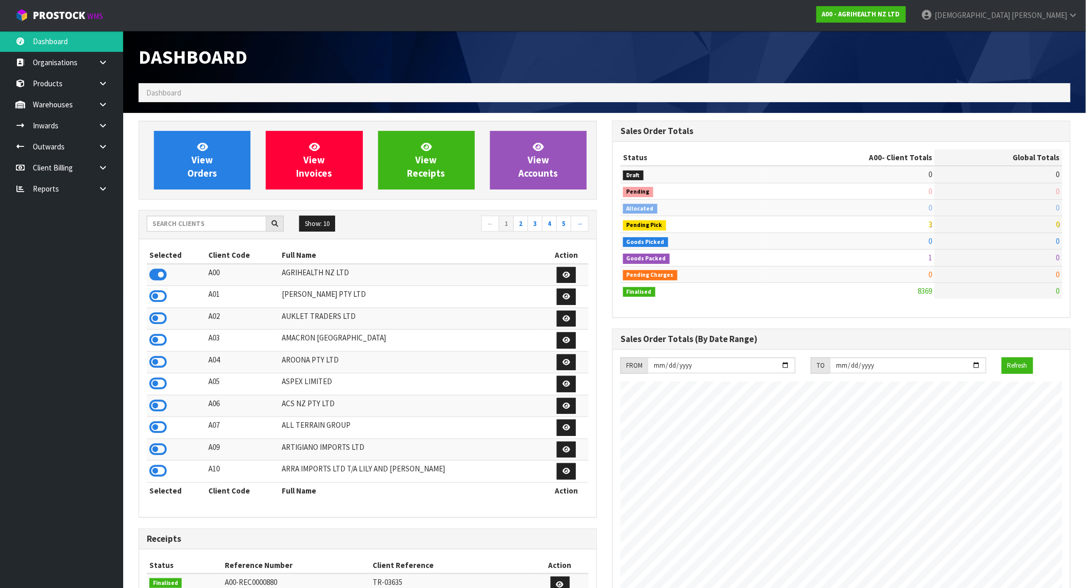
scroll to position [778, 474]
click at [901, 14] on strong "A00 - AGRIHEALTH NZ LTD" at bounding box center [862, 14] width 78 height 9
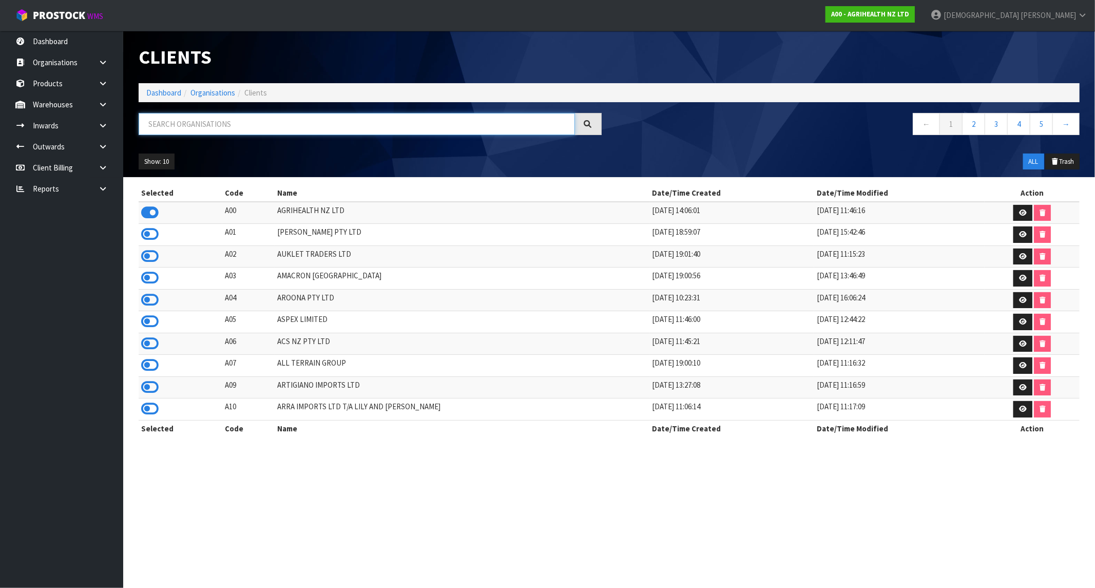
click at [208, 125] on input "text" at bounding box center [357, 124] width 436 height 22
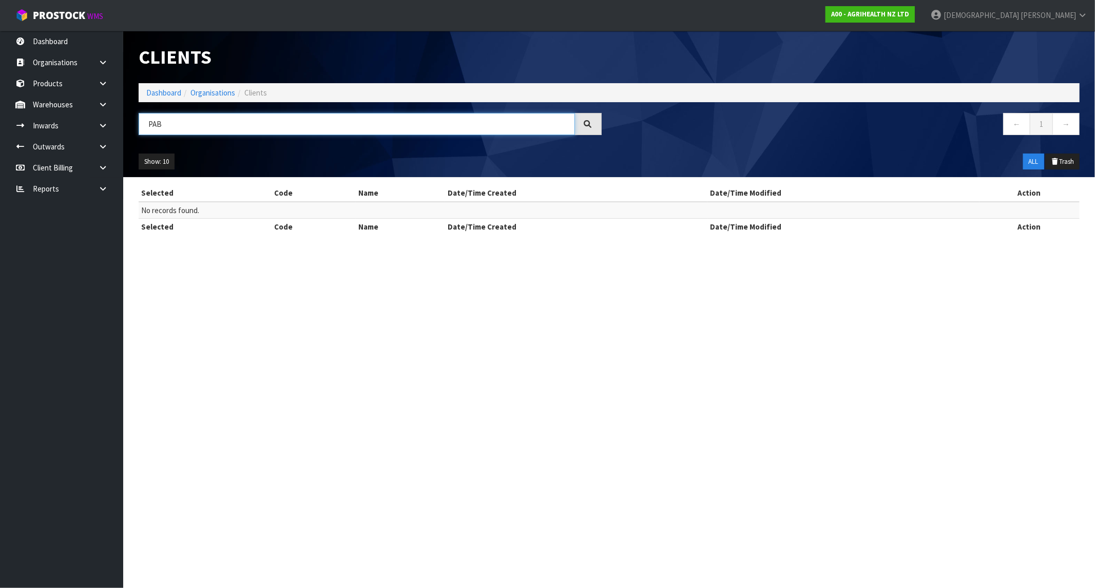
drag, startPoint x: 166, startPoint y: 128, endPoint x: 152, endPoint y: 125, distance: 14.7
click at [152, 125] on input "PAB" at bounding box center [357, 124] width 436 height 22
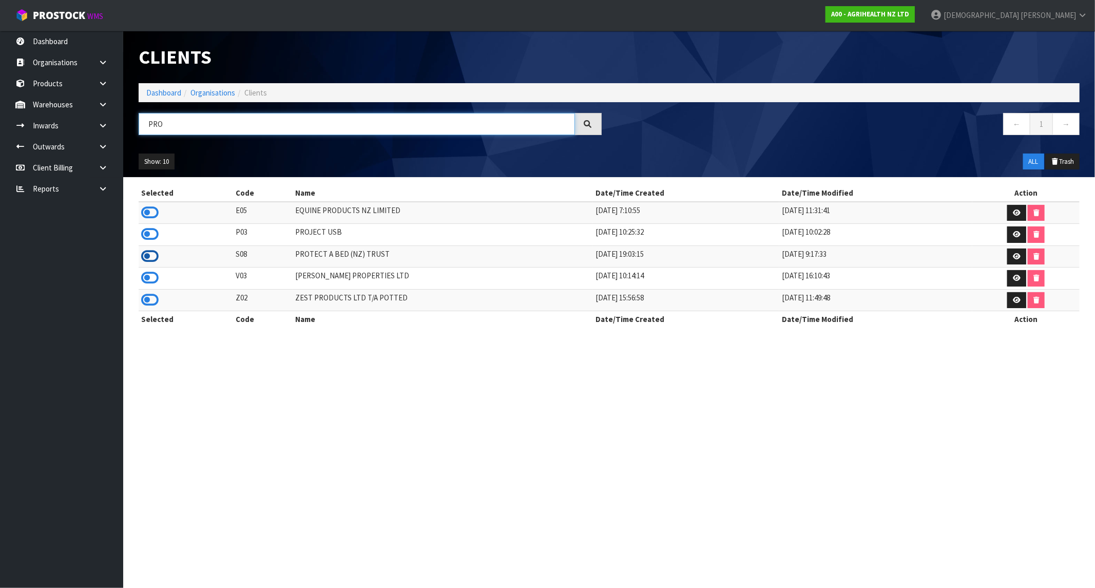
type input "PRO"
click at [146, 257] on icon at bounding box center [149, 256] width 17 height 15
click at [159, 89] on link "Dashboard" at bounding box center [163, 93] width 35 height 10
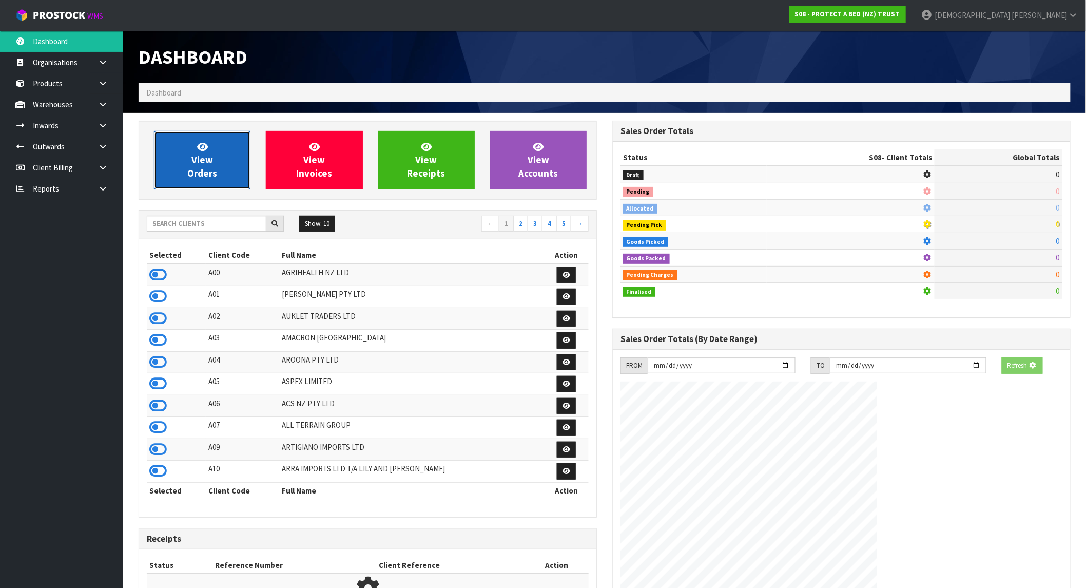
click at [211, 157] on span "View Orders" at bounding box center [202, 160] width 30 height 39
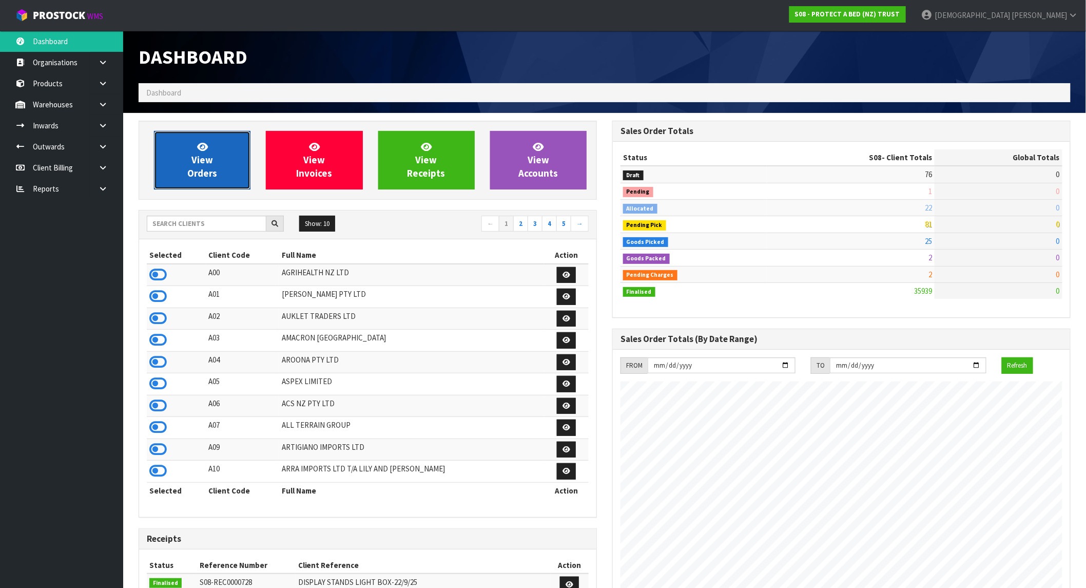
scroll to position [640, 474]
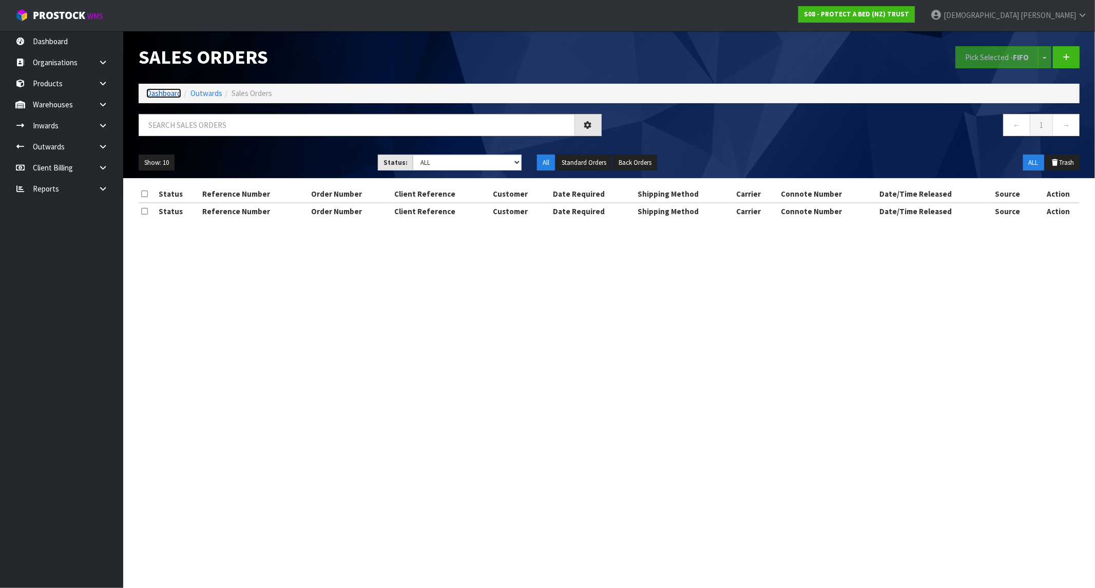
click at [168, 91] on link "Dashboard" at bounding box center [163, 93] width 35 height 10
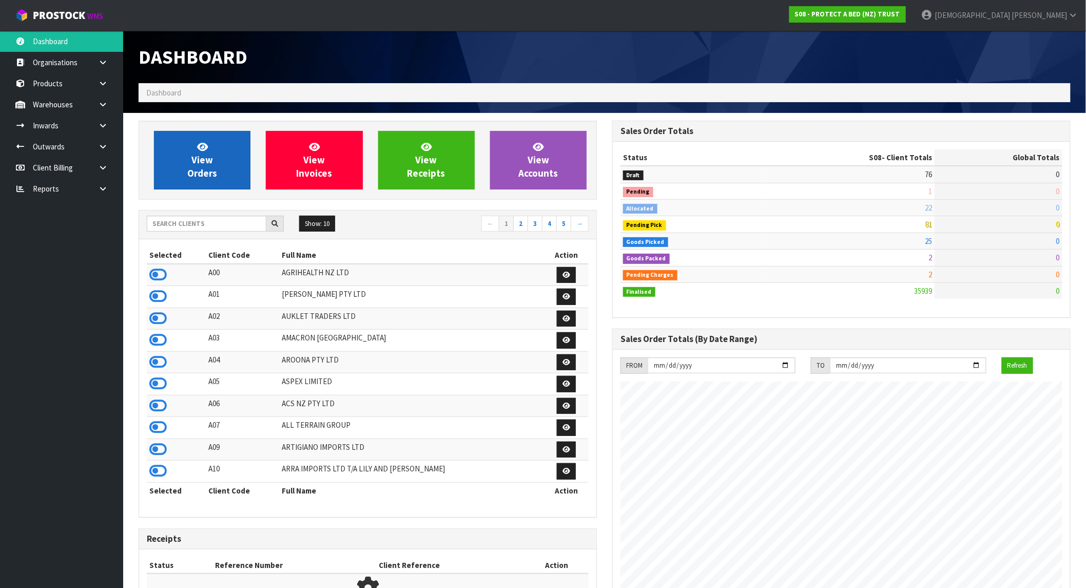
scroll to position [640, 474]
click at [217, 152] on link "View Orders" at bounding box center [202, 160] width 97 height 59
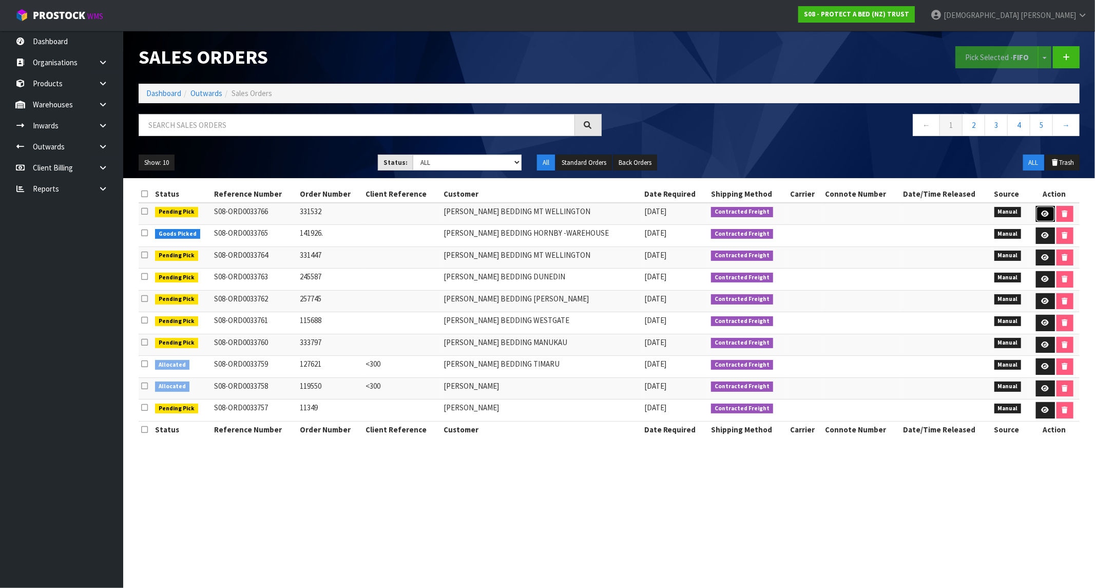
click at [1049, 217] on link at bounding box center [1045, 214] width 19 height 16
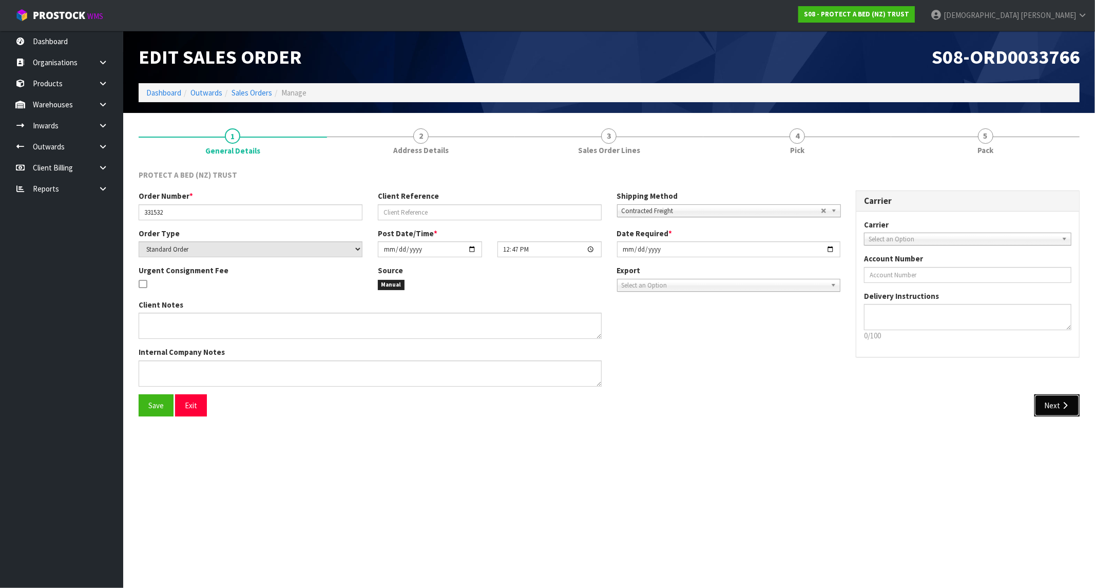
click at [1072, 414] on button "Next" at bounding box center [1057, 405] width 45 height 22
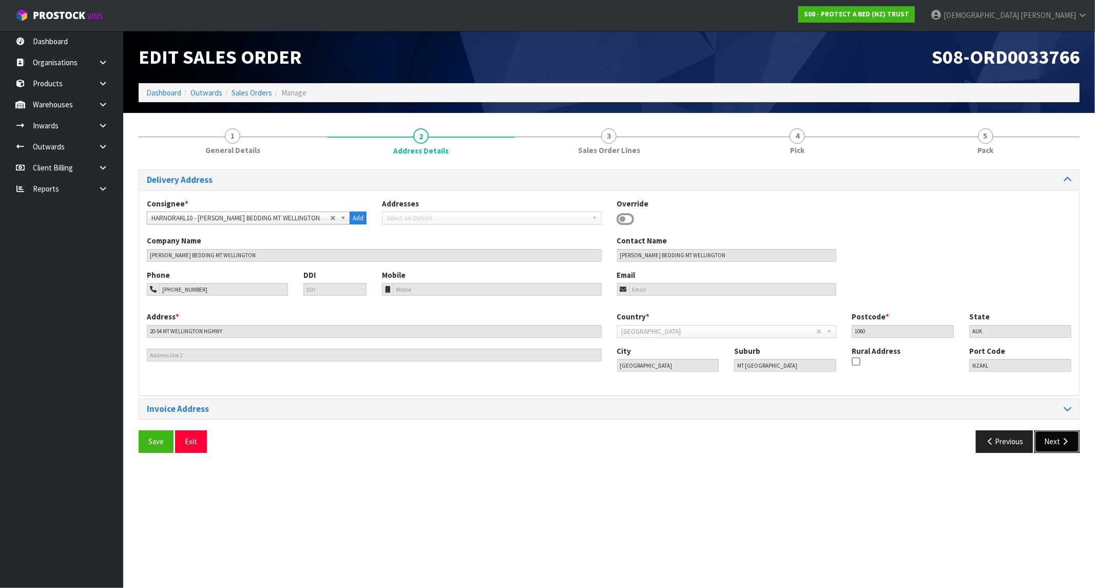
click at [1061, 446] on button "Next" at bounding box center [1057, 441] width 45 height 22
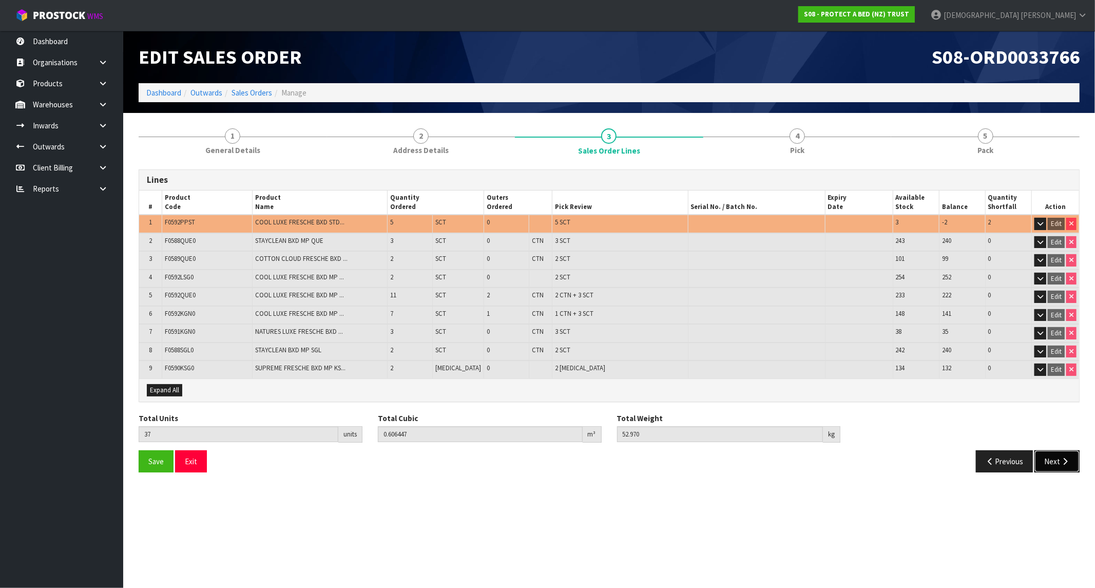
click at [1066, 459] on icon "button" at bounding box center [1065, 461] width 10 height 8
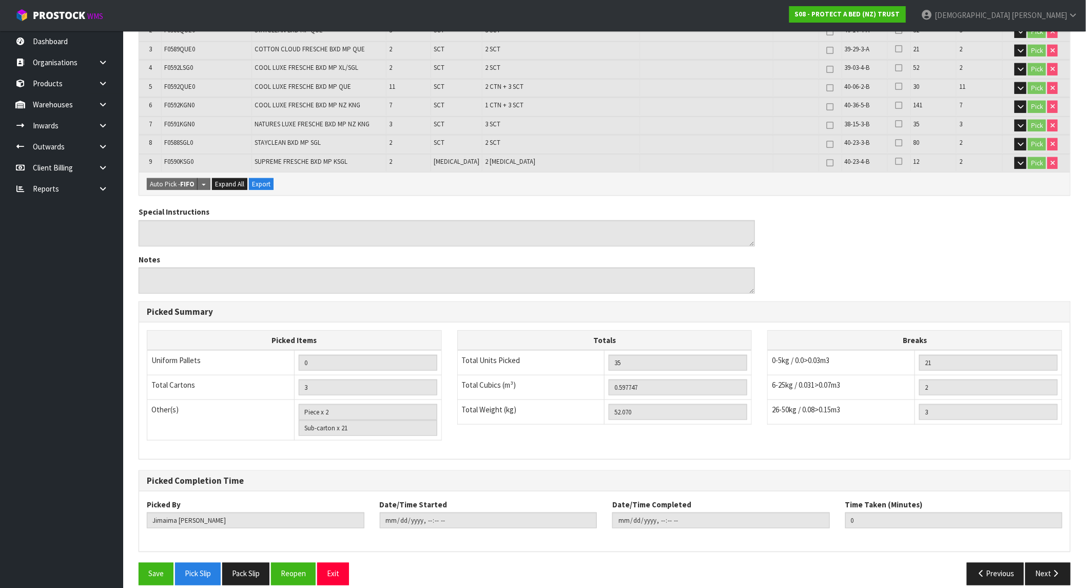
scroll to position [258, 0]
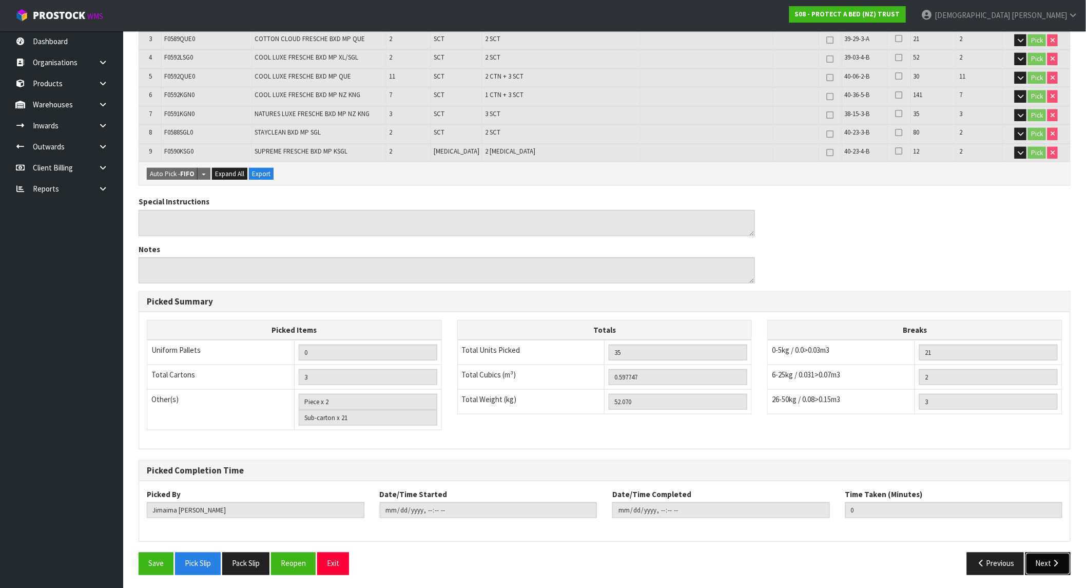
click at [1054, 560] on icon "button" at bounding box center [1057, 564] width 10 height 8
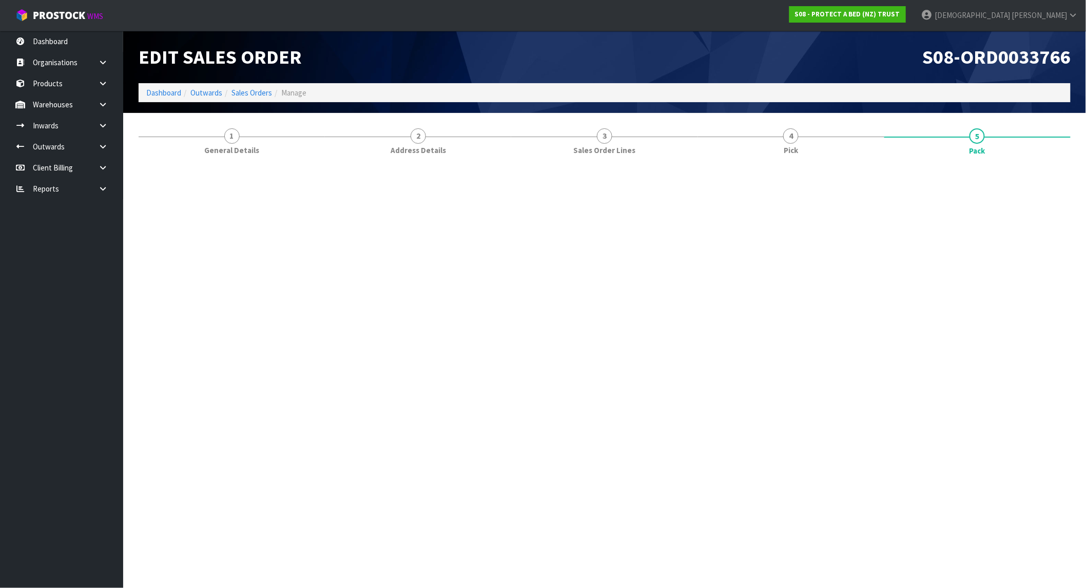
scroll to position [0, 0]
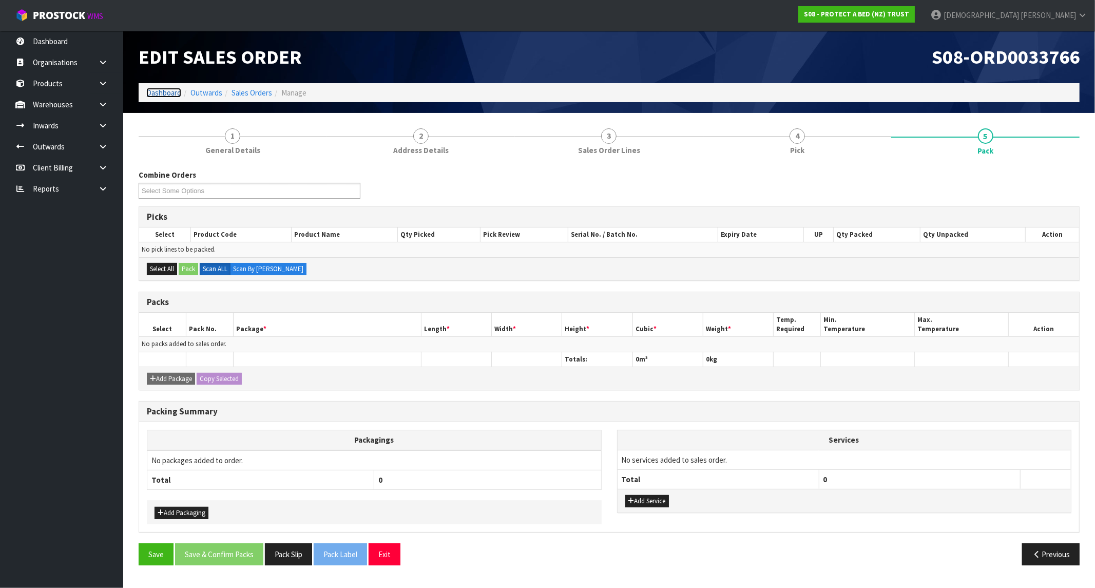
click at [163, 94] on link "Dashboard" at bounding box center [163, 93] width 35 height 10
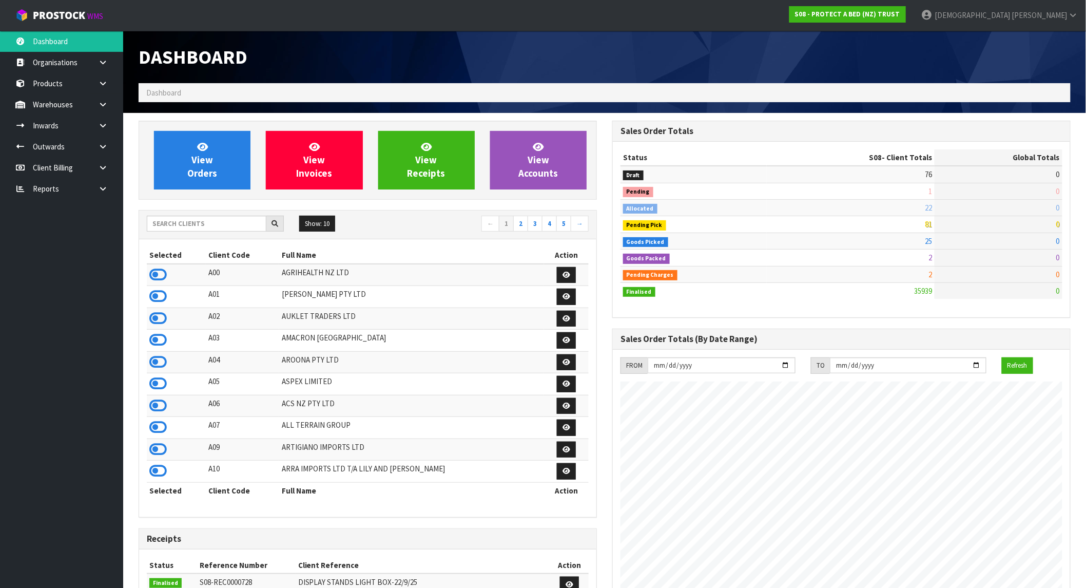
scroll to position [778, 474]
click at [44, 20] on span "ProStock" at bounding box center [59, 15] width 52 height 13
click at [3, 120] on link "Inwards" at bounding box center [61, 125] width 123 height 21
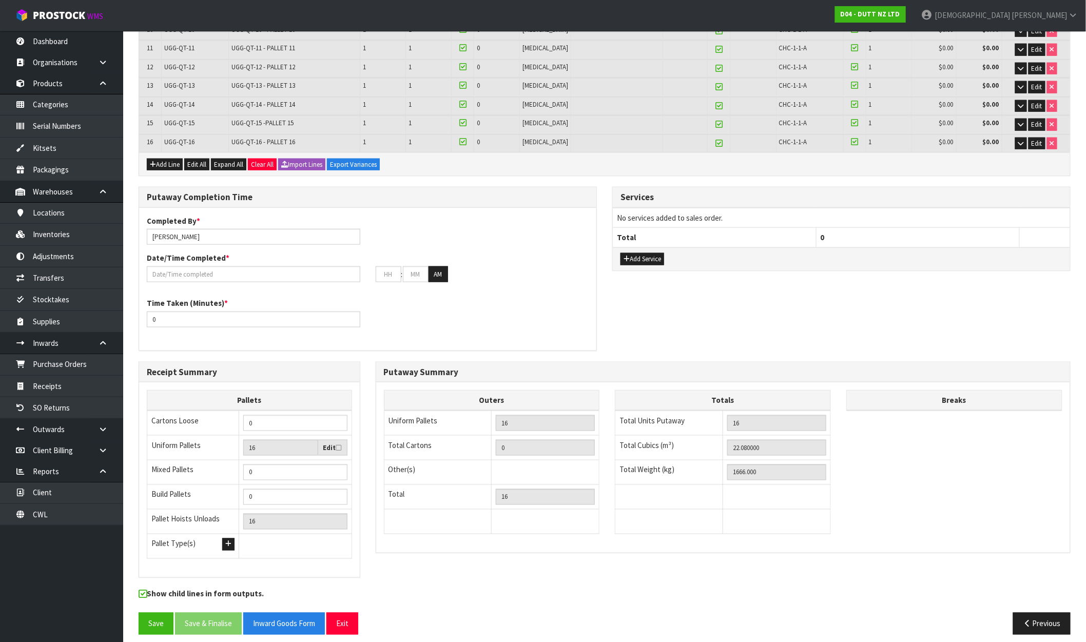
scroll to position [367, 0]
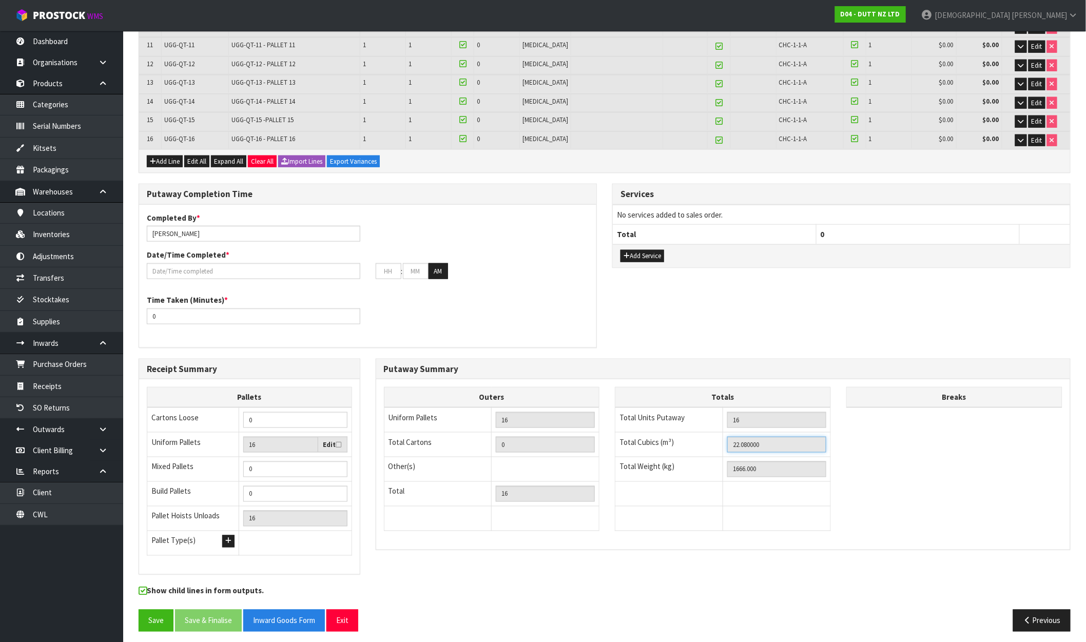
drag, startPoint x: 767, startPoint y: 436, endPoint x: 722, endPoint y: 440, distance: 44.8
click at [722, 440] on tr "Total Cubics (m³) 22.080000" at bounding box center [724, 444] width 216 height 25
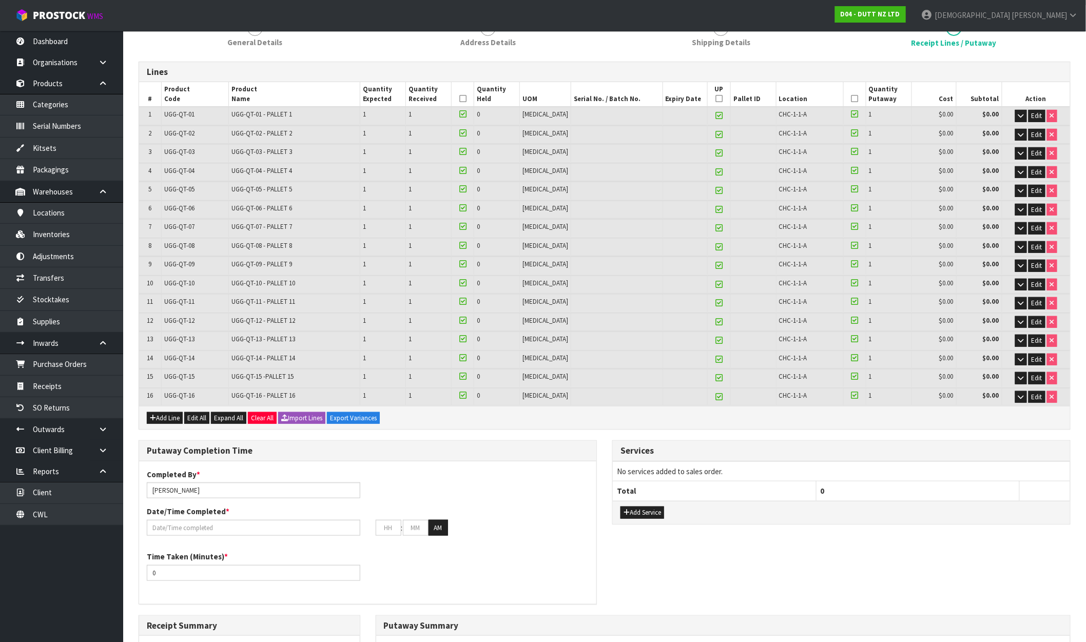
scroll to position [0, 0]
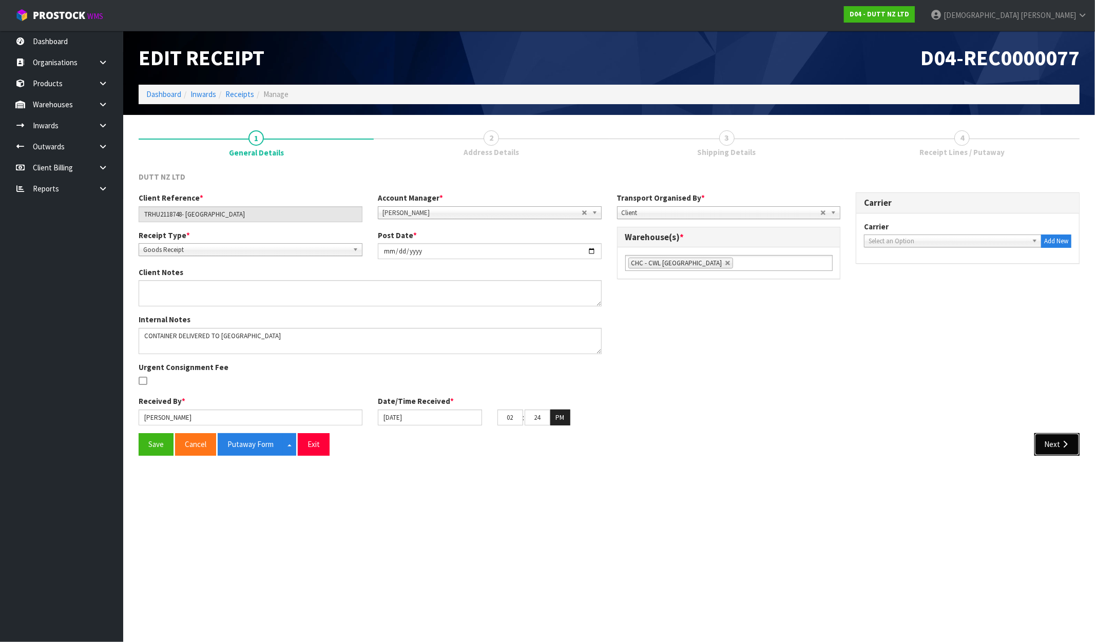
click at [1060, 443] on icon "button" at bounding box center [1065, 445] width 10 height 8
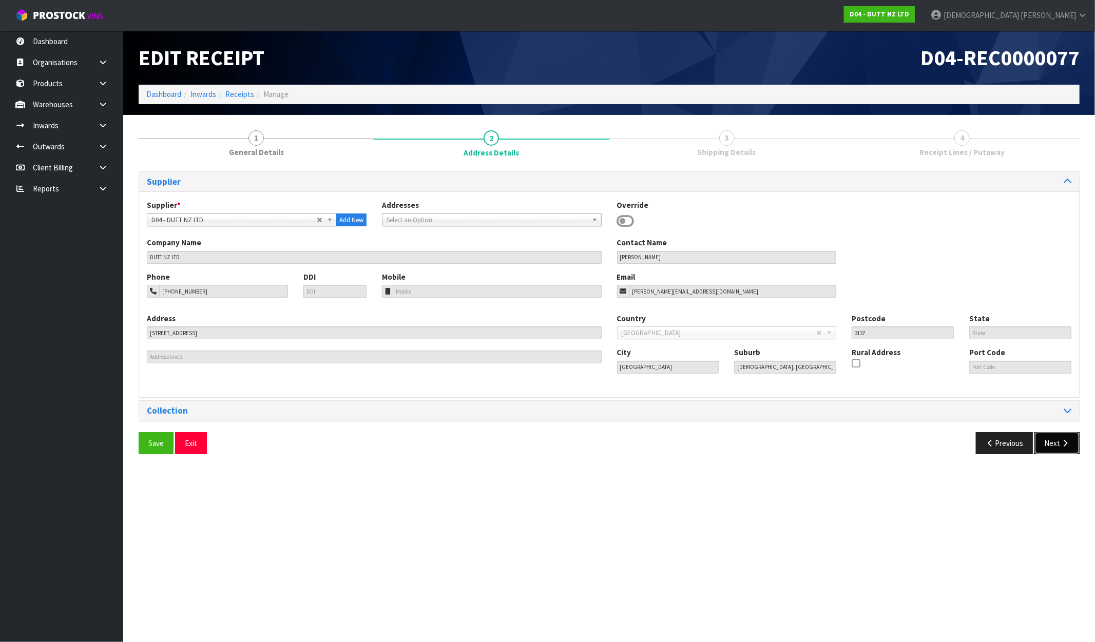
click at [1050, 448] on button "Next" at bounding box center [1057, 443] width 45 height 22
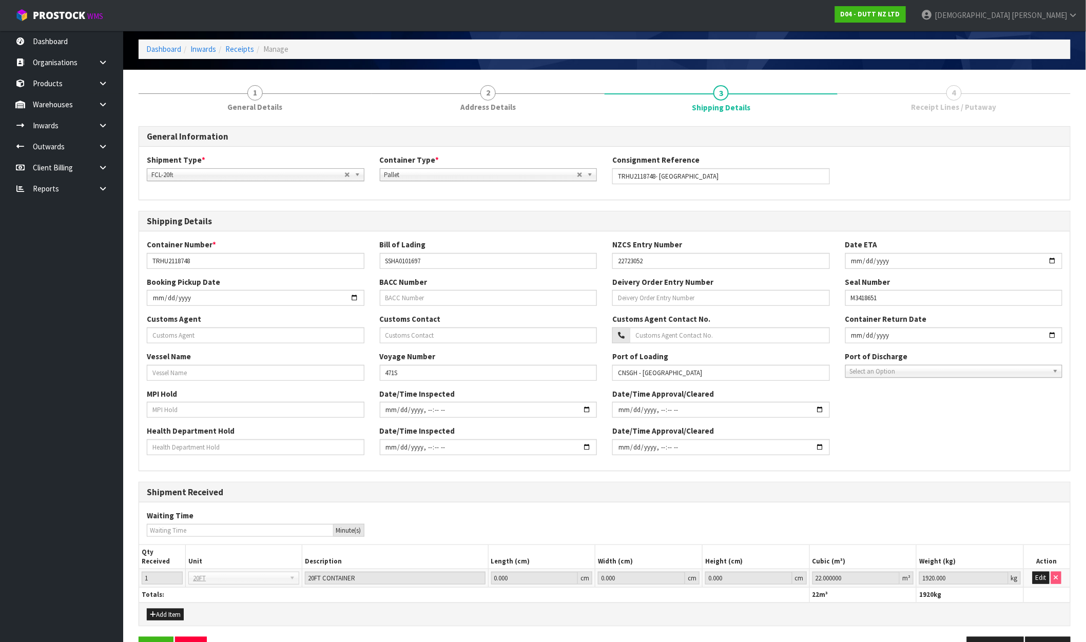
scroll to position [68, 0]
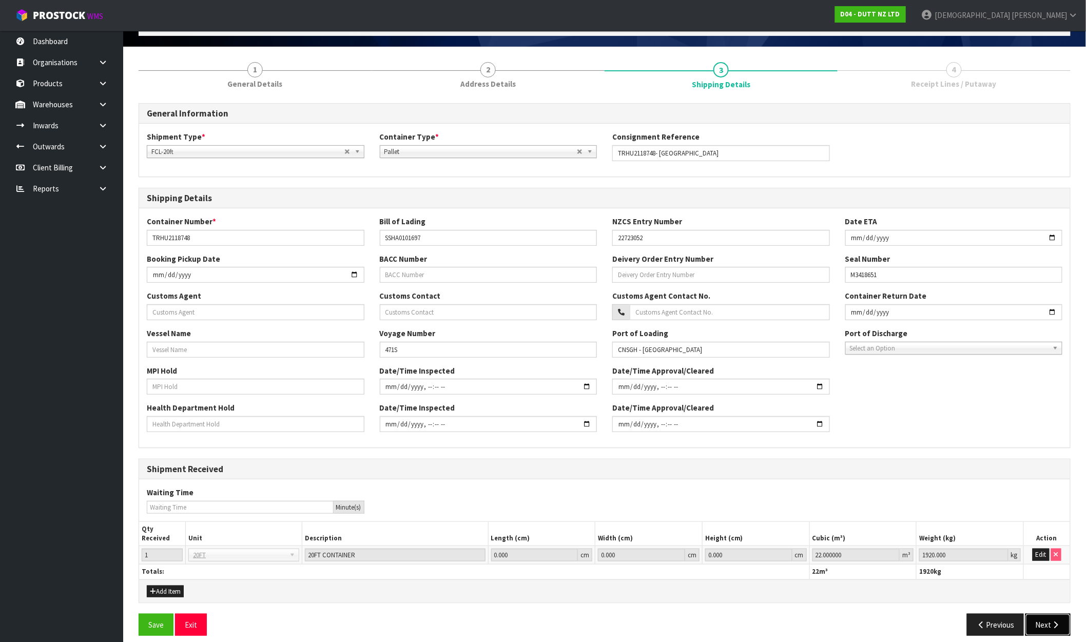
click at [1041, 625] on button "Next" at bounding box center [1048, 625] width 45 height 22
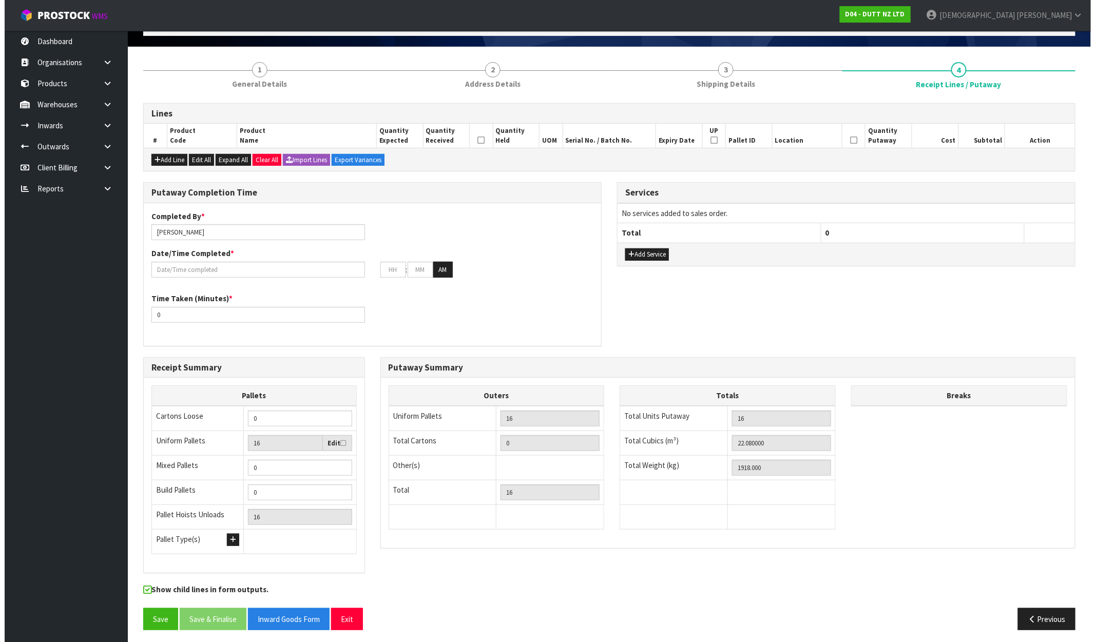
scroll to position [0, 0]
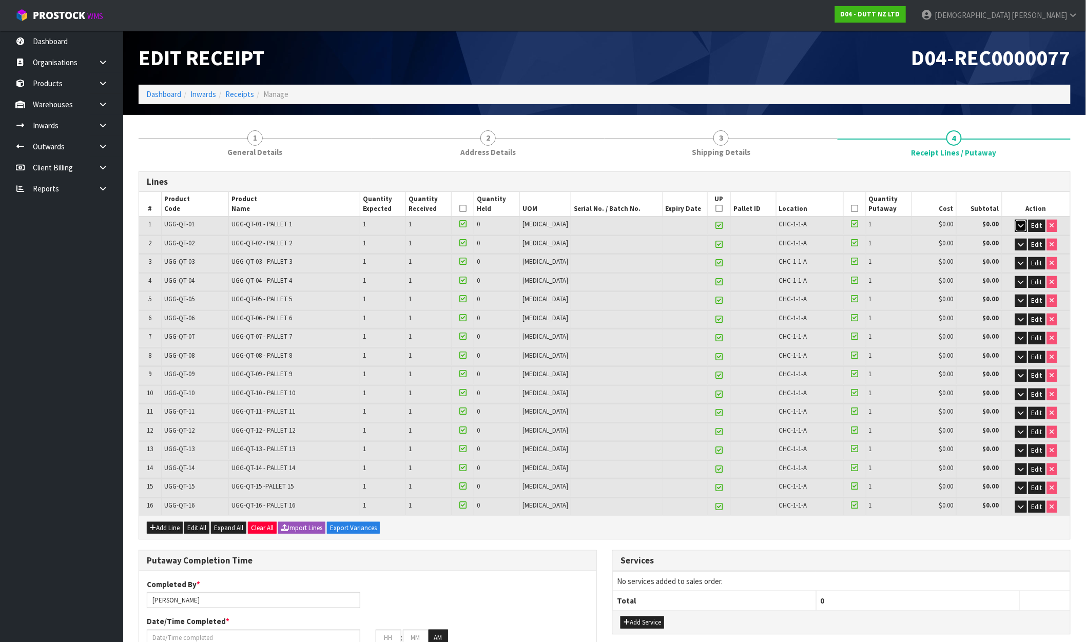
click at [1019, 226] on icon "button" at bounding box center [1022, 225] width 6 height 7
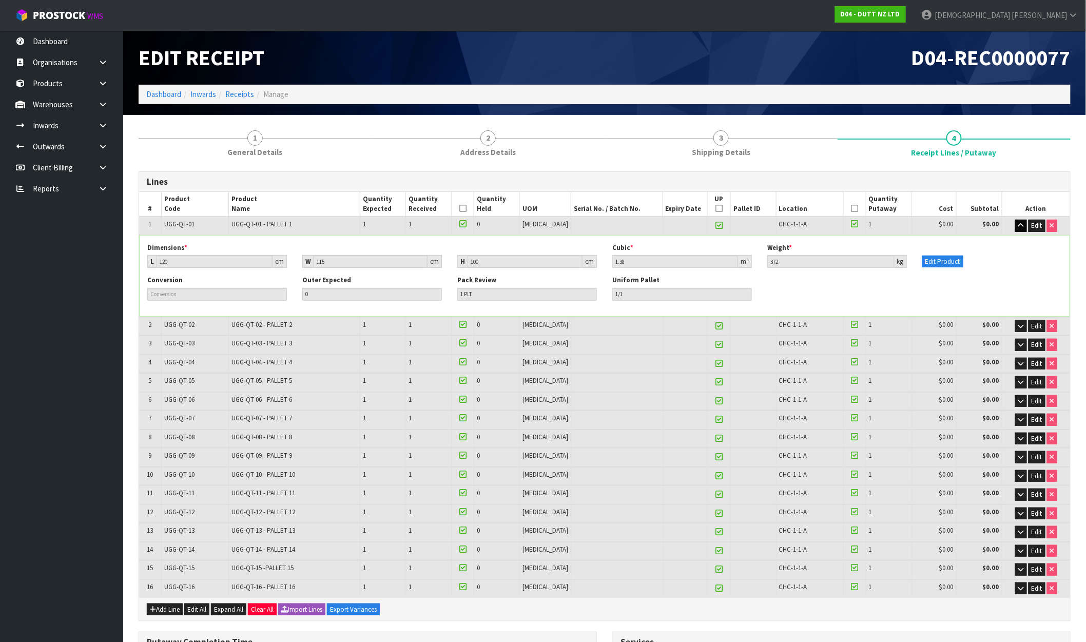
drag, startPoint x: 789, startPoint y: 247, endPoint x: 512, endPoint y: 250, distance: 276.8
click at [512, 250] on div "Dimensions * L 120 cm W 115 cm H 100 cm Cubic * 1.38 m³ Weight * 372 kg Edit Pr…" at bounding box center [605, 259] width 930 height 32
click at [552, 253] on div "Dimensions * L 120 cm W 115 cm H 100 cm" at bounding box center [372, 255] width 465 height 25
click at [944, 260] on button "Edit Product" at bounding box center [943, 262] width 41 height 12
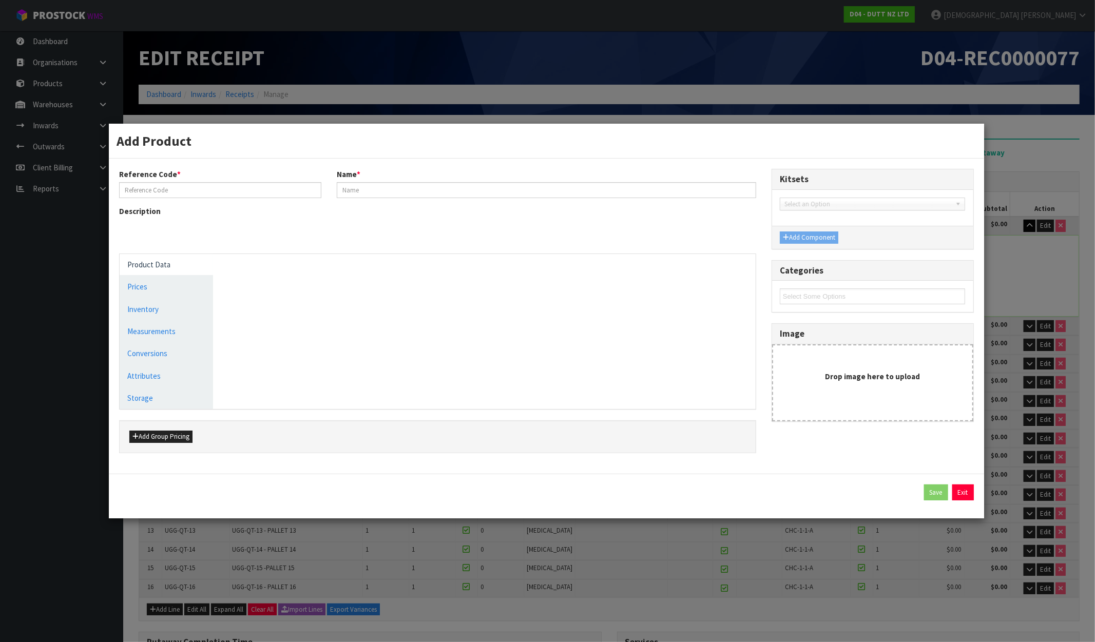
type input "UGG-QT-01"
type input "UGG-QT-01 - PALLET 1"
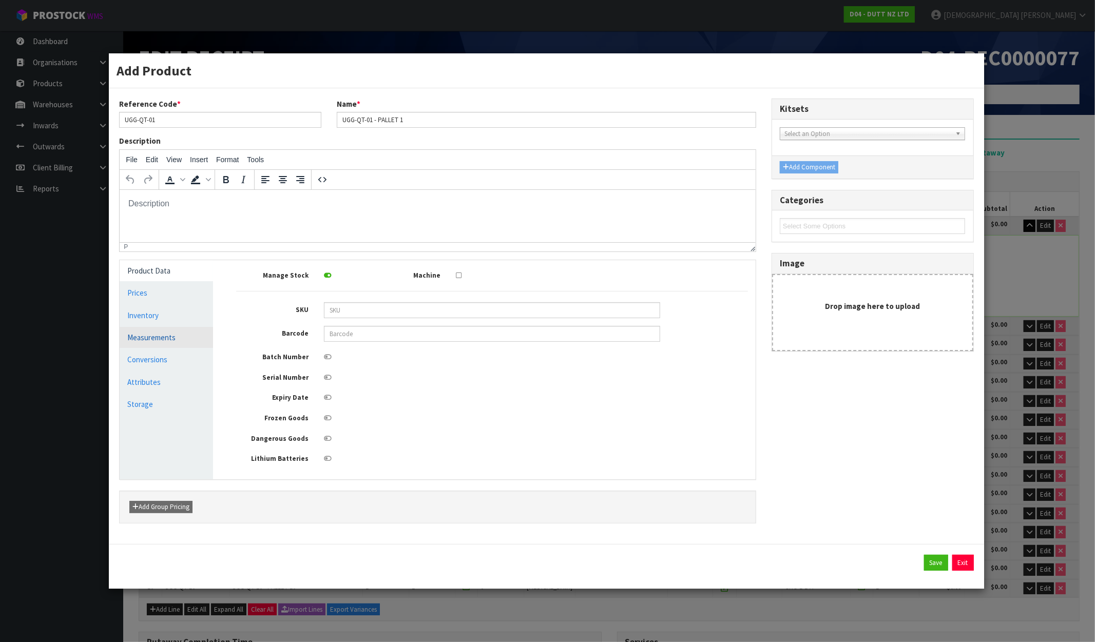
click at [154, 335] on link "Measurements" at bounding box center [166, 337] width 93 height 21
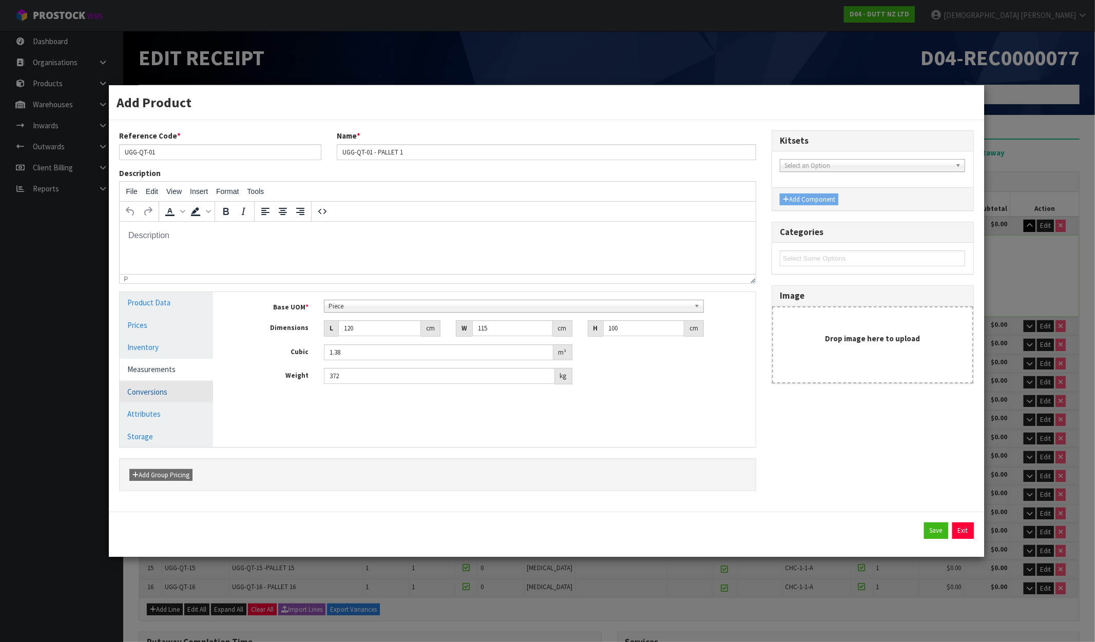
click at [178, 396] on link "Conversions" at bounding box center [166, 392] width 93 height 21
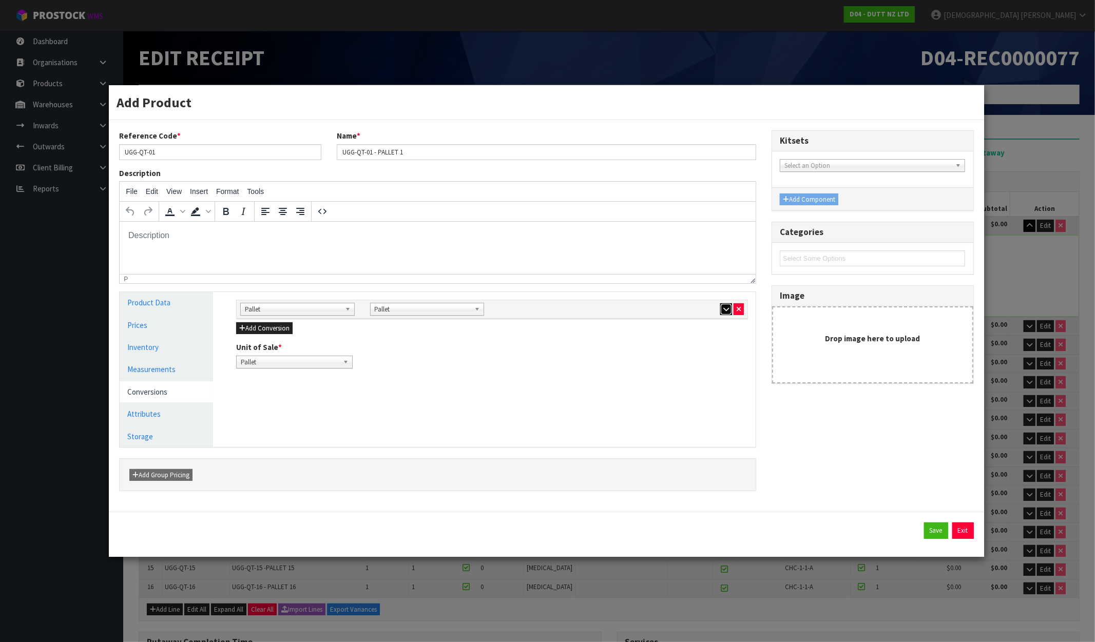
click at [724, 310] on icon "button" at bounding box center [726, 309] width 6 height 7
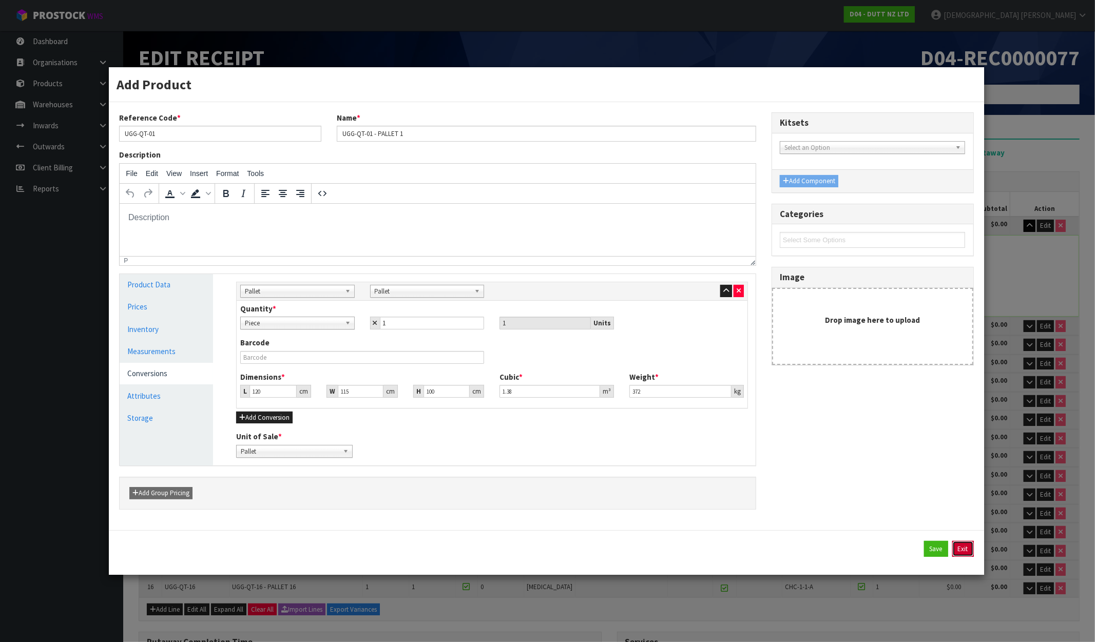
click at [964, 551] on button "Exit" at bounding box center [963, 549] width 22 height 16
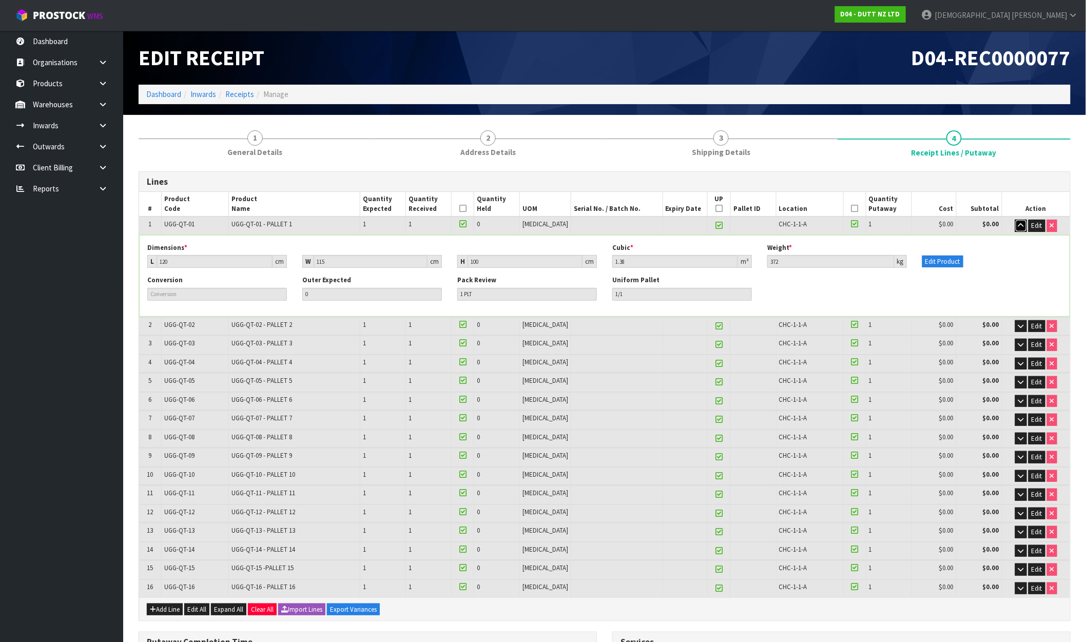
click at [1020, 224] on icon "button" at bounding box center [1022, 225] width 6 height 7
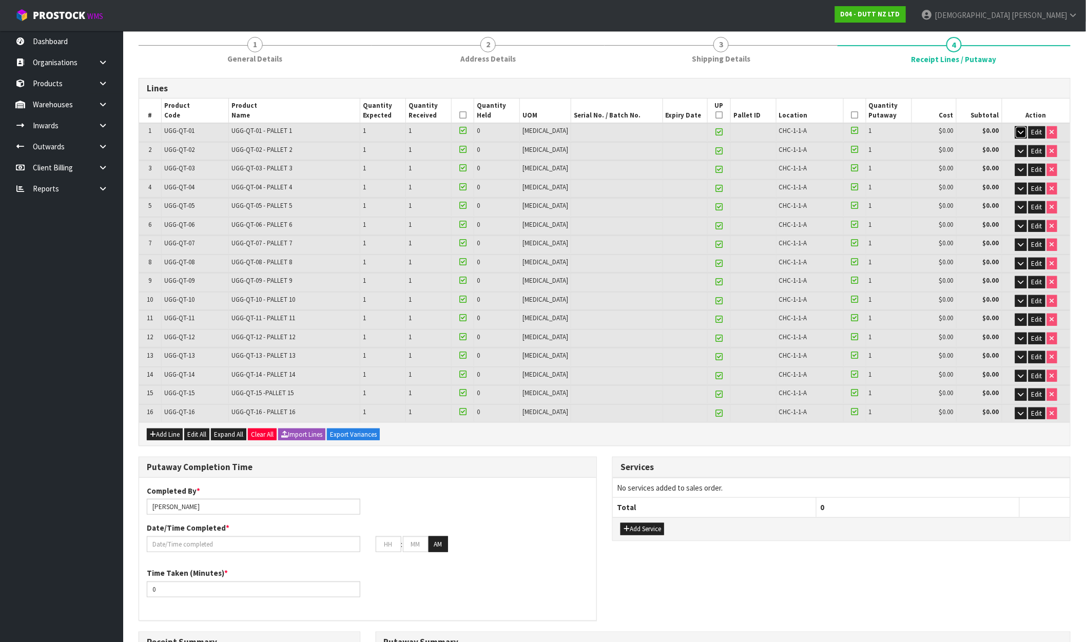
scroll to position [342, 0]
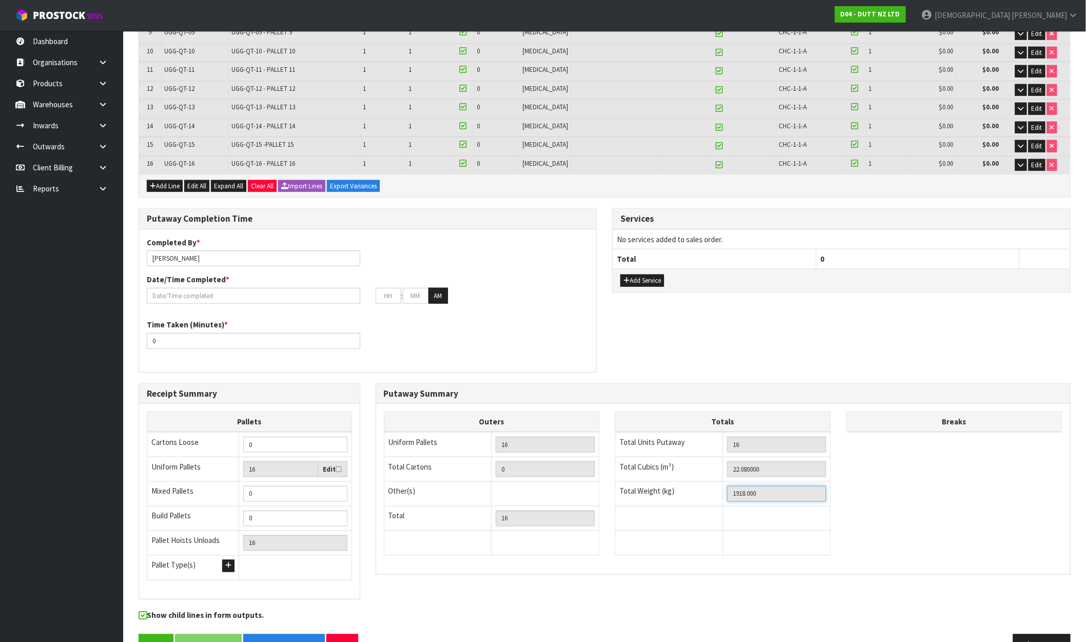
drag, startPoint x: 761, startPoint y: 489, endPoint x: 714, endPoint y: 497, distance: 48.3
click at [719, 491] on tr "Total Weight (kg) 1918.000" at bounding box center [724, 494] width 216 height 25
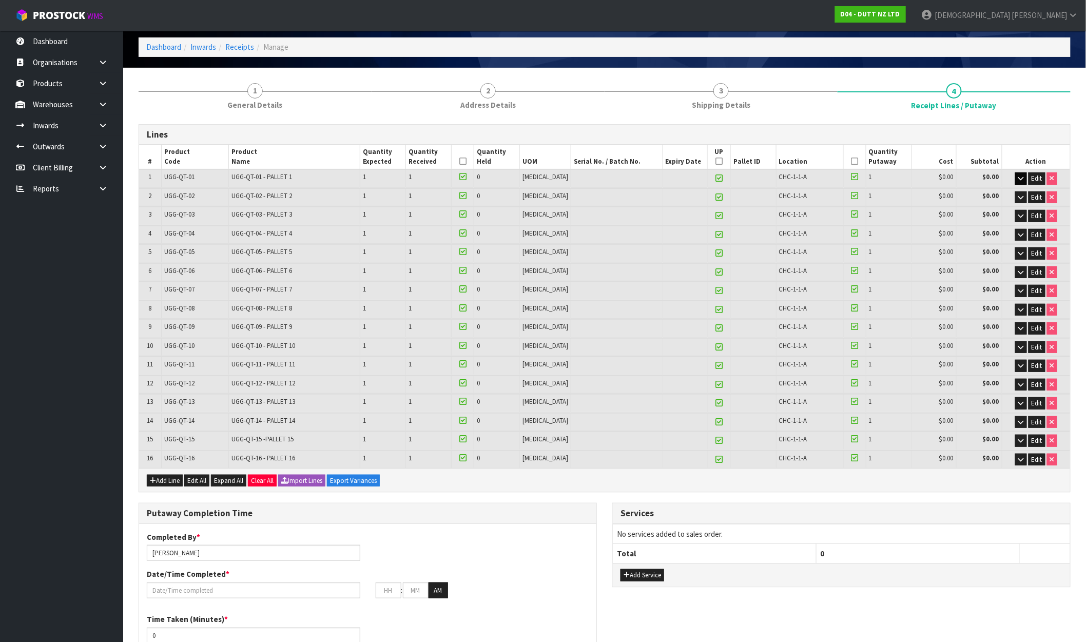
scroll to position [0, 0]
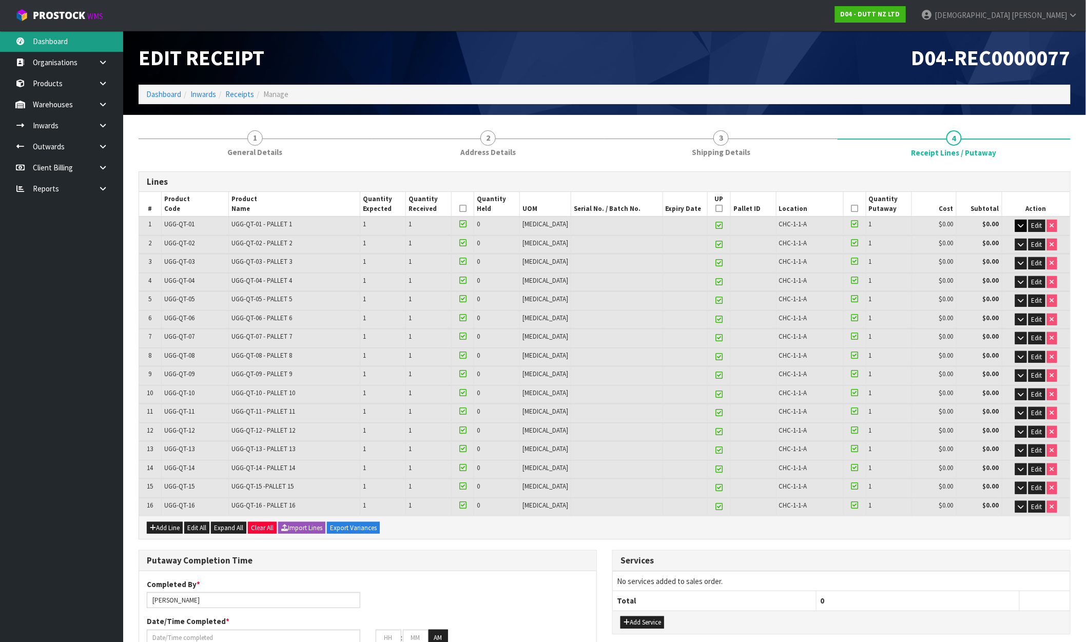
click at [80, 36] on link "Dashboard" at bounding box center [61, 41] width 123 height 21
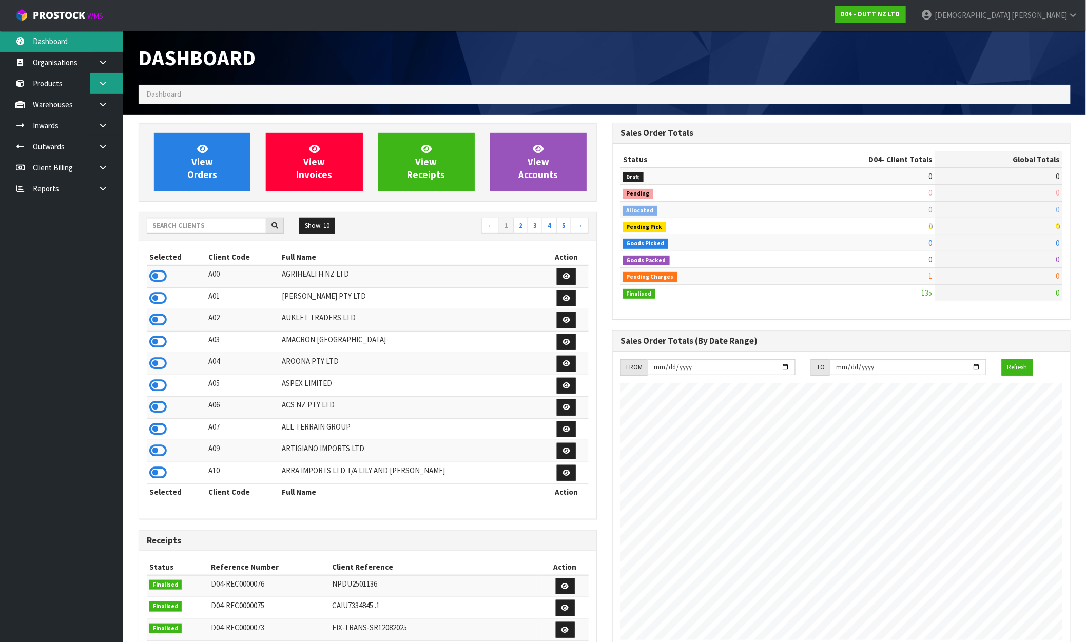
scroll to position [778, 474]
